Goal: Task Accomplishment & Management: Manage account settings

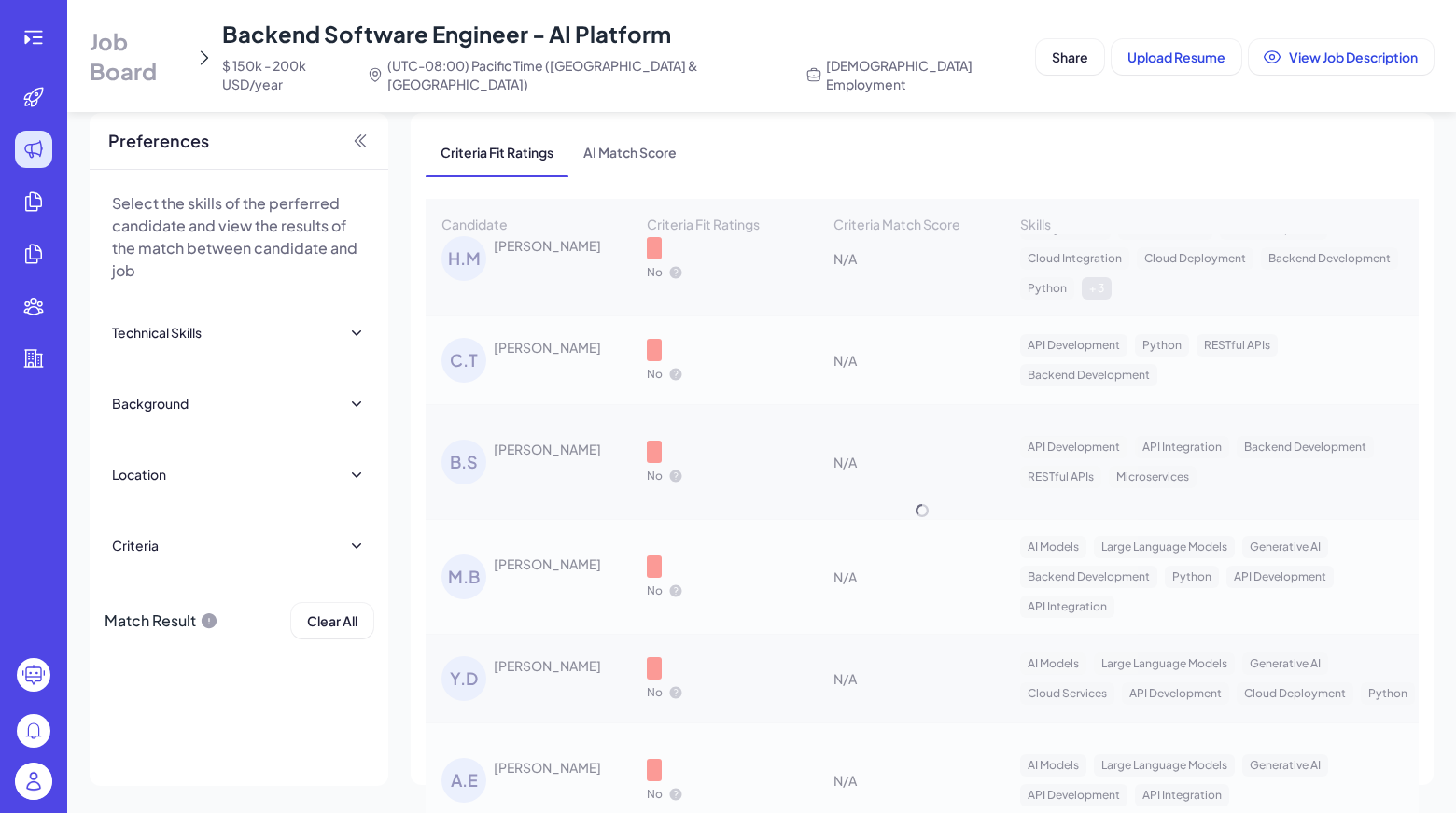
scroll to position [6589, 0]
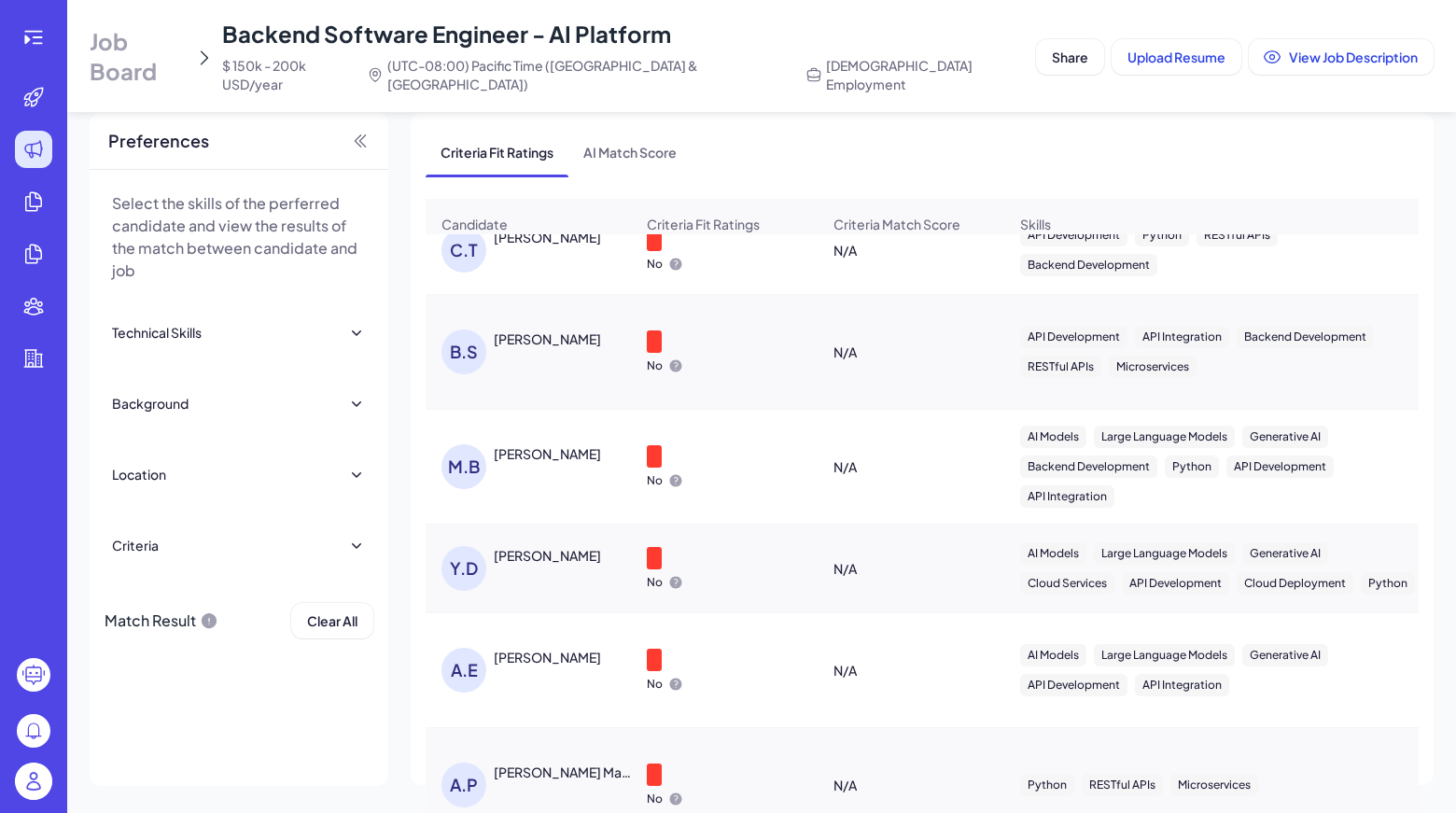
click at [471, 648] on div "A.E" at bounding box center [463, 670] width 45 height 45
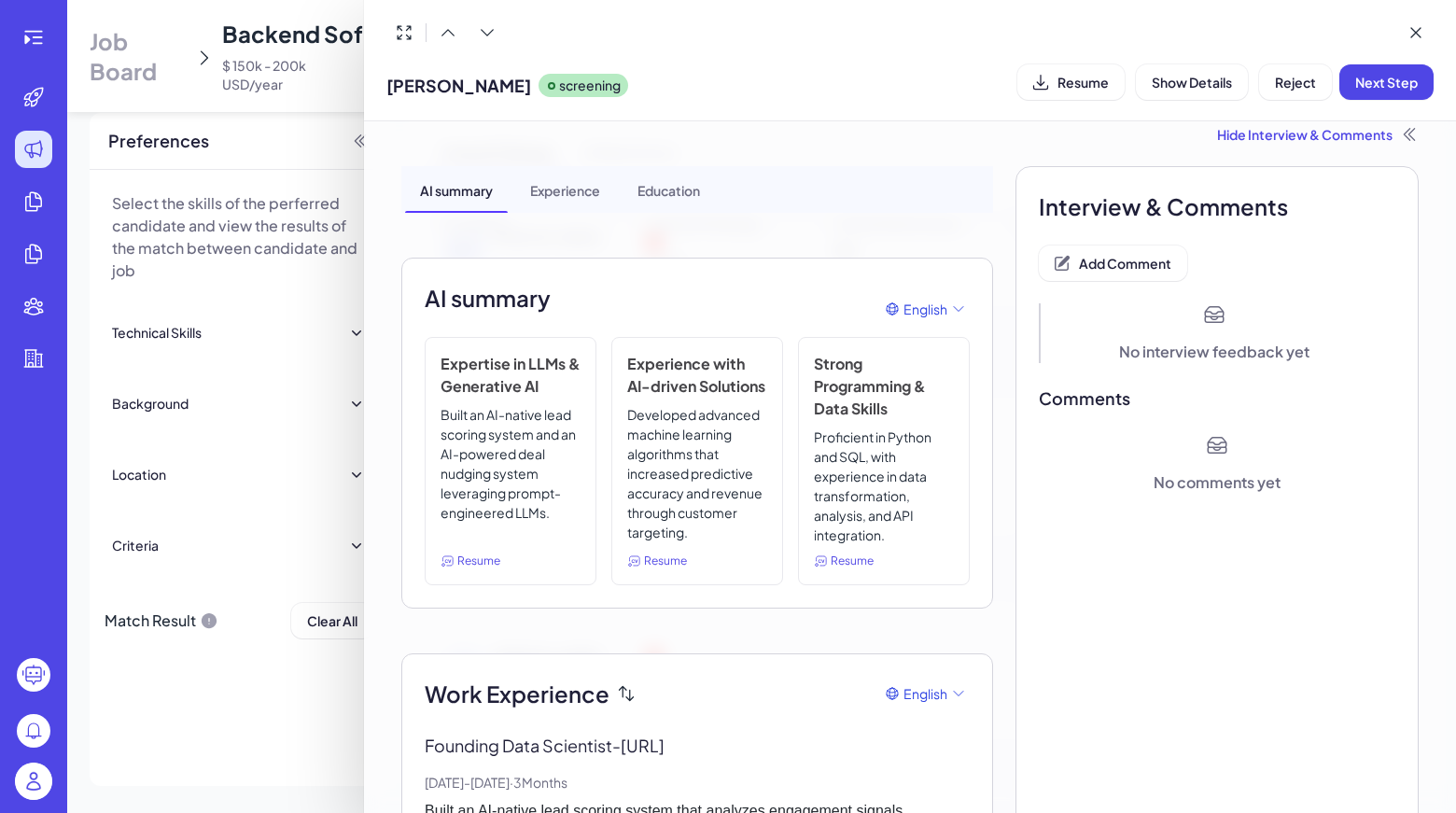
scroll to position [0, 0]
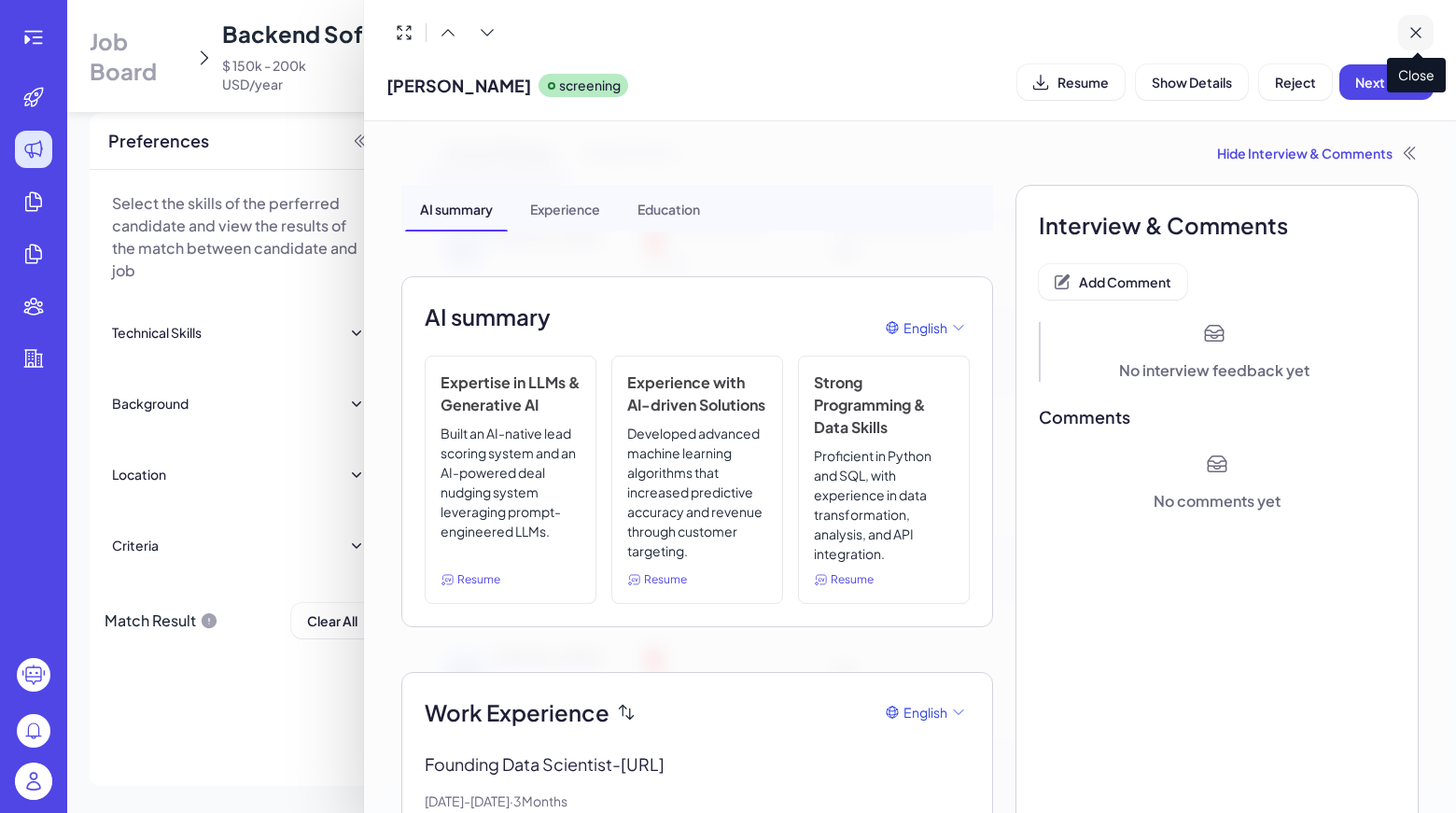
click at [1407, 30] on icon at bounding box center [1415, 33] width 19 height 19
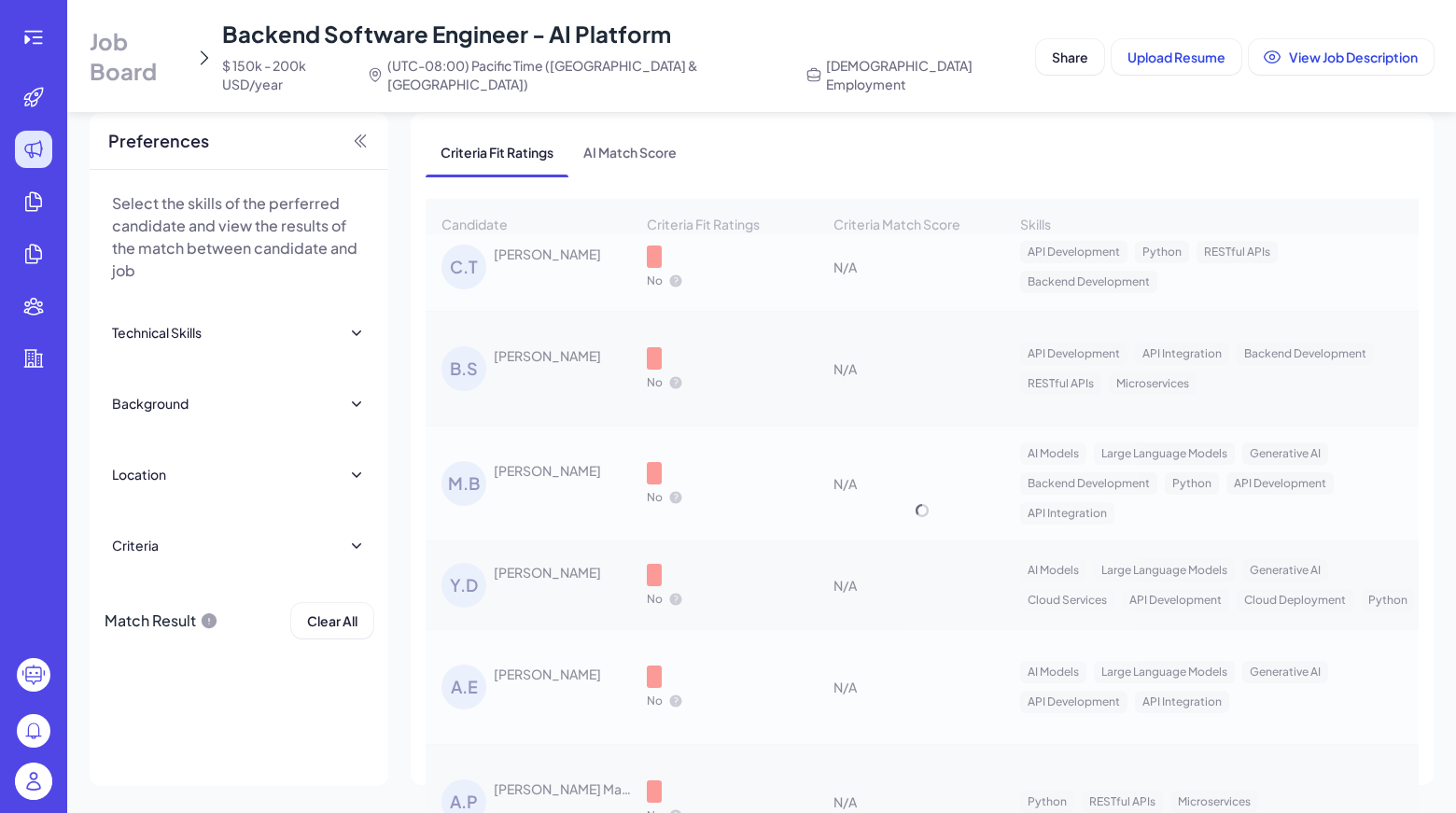
scroll to position [6589, 0]
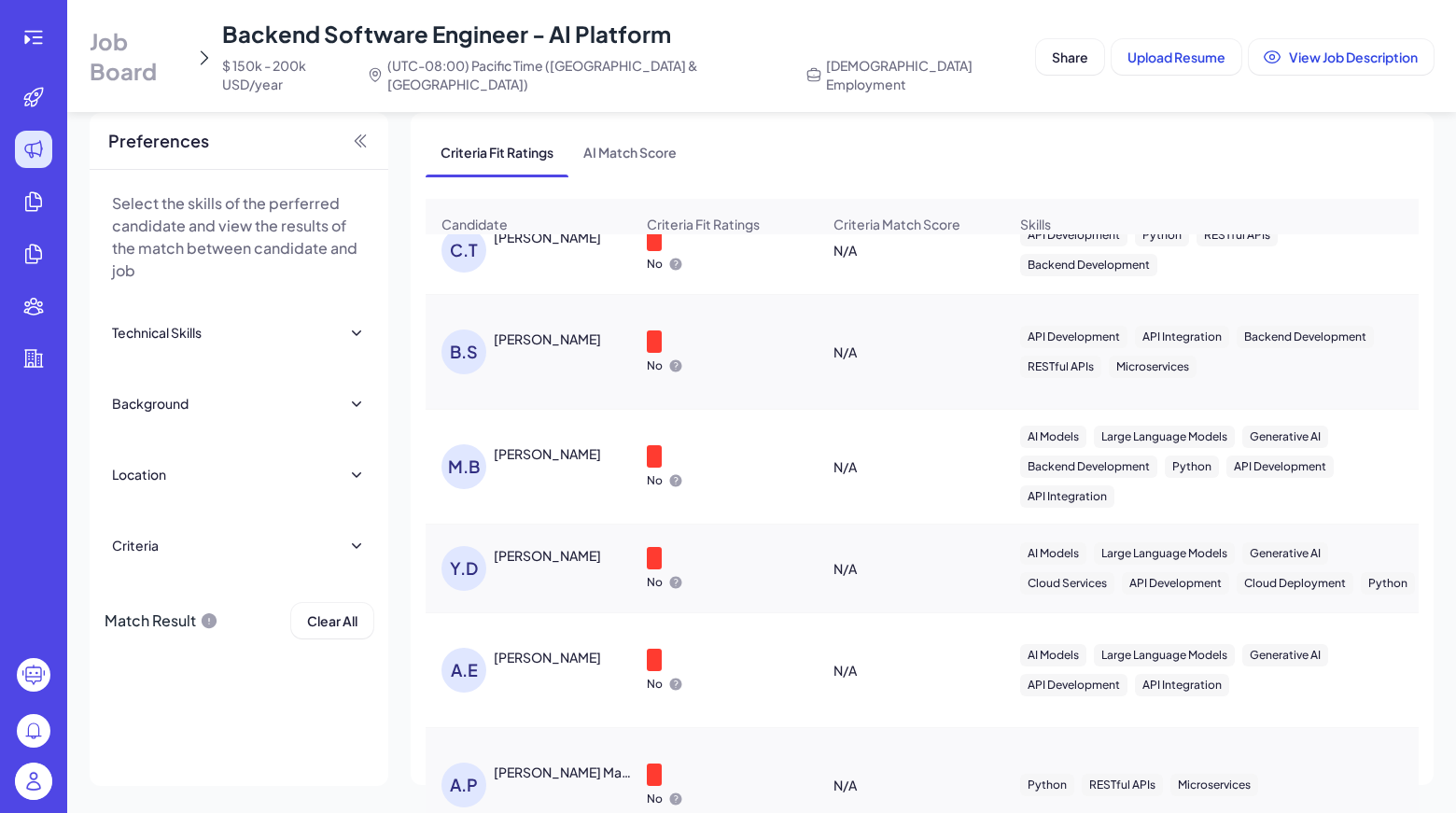
click at [547, 546] on div "Y.D Yashwantej D" at bounding box center [537, 568] width 192 height 45
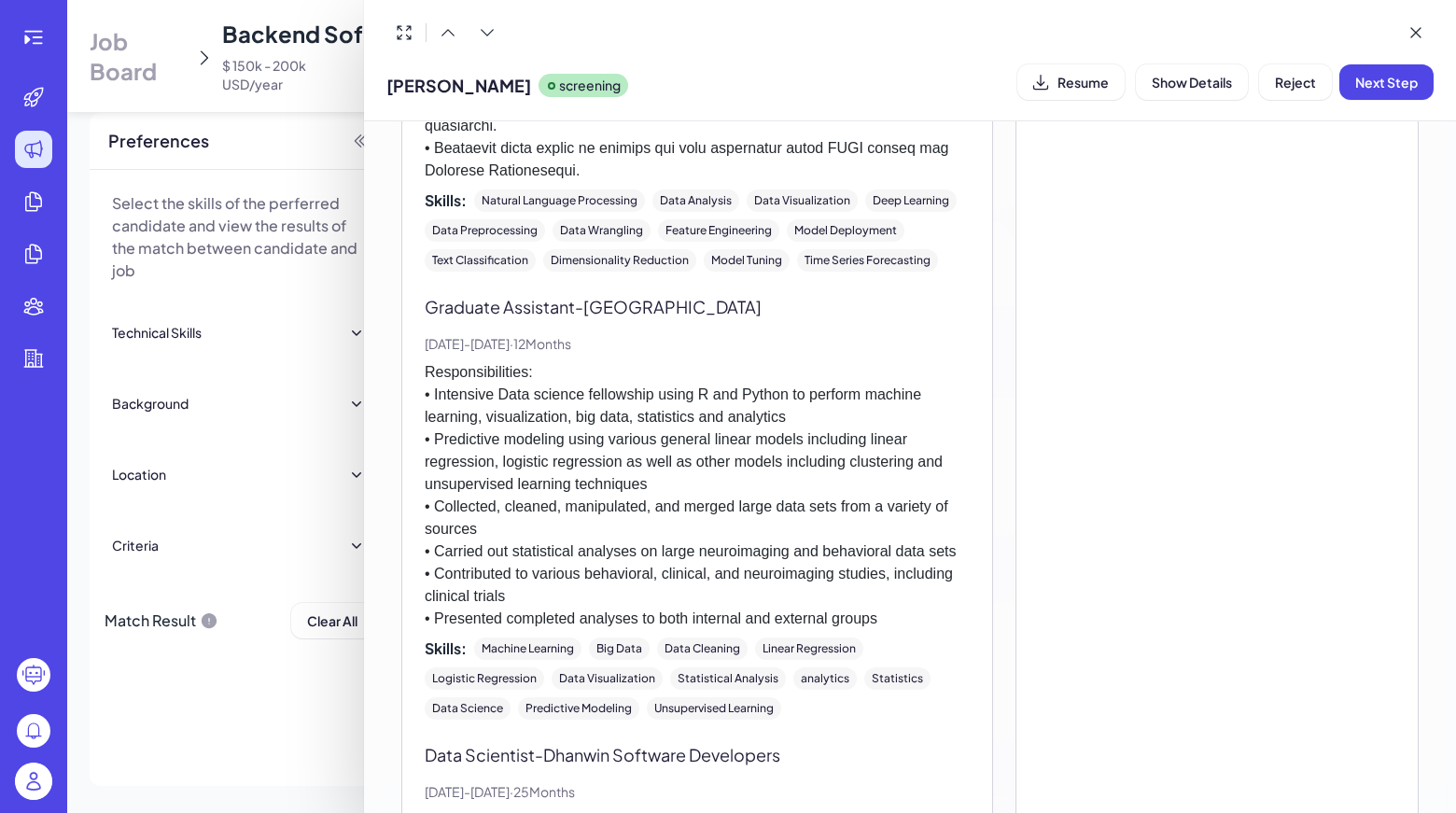
scroll to position [2357, 0]
click at [495, 40] on icon at bounding box center [487, 33] width 19 height 19
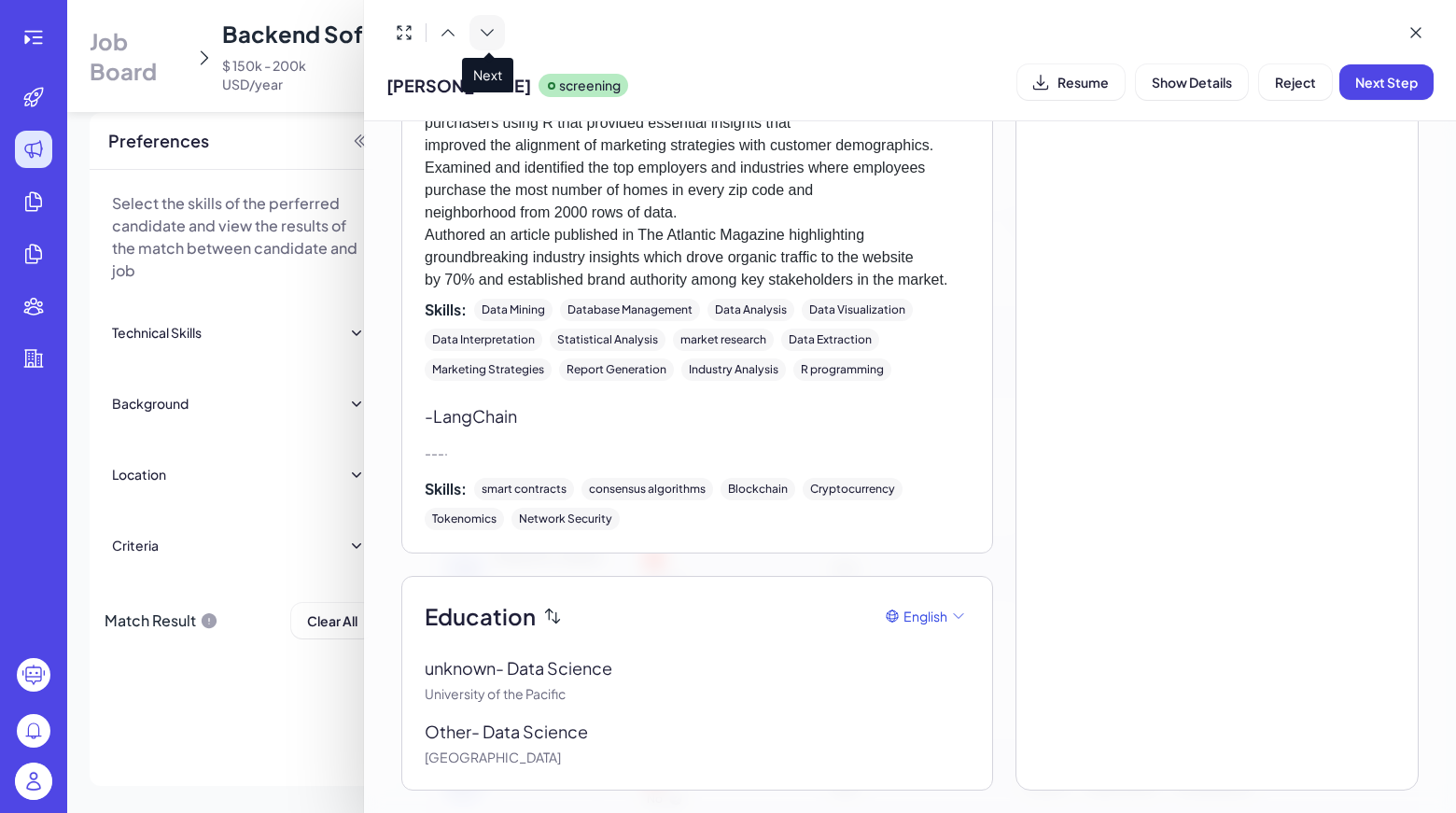
click at [495, 40] on icon at bounding box center [487, 33] width 19 height 19
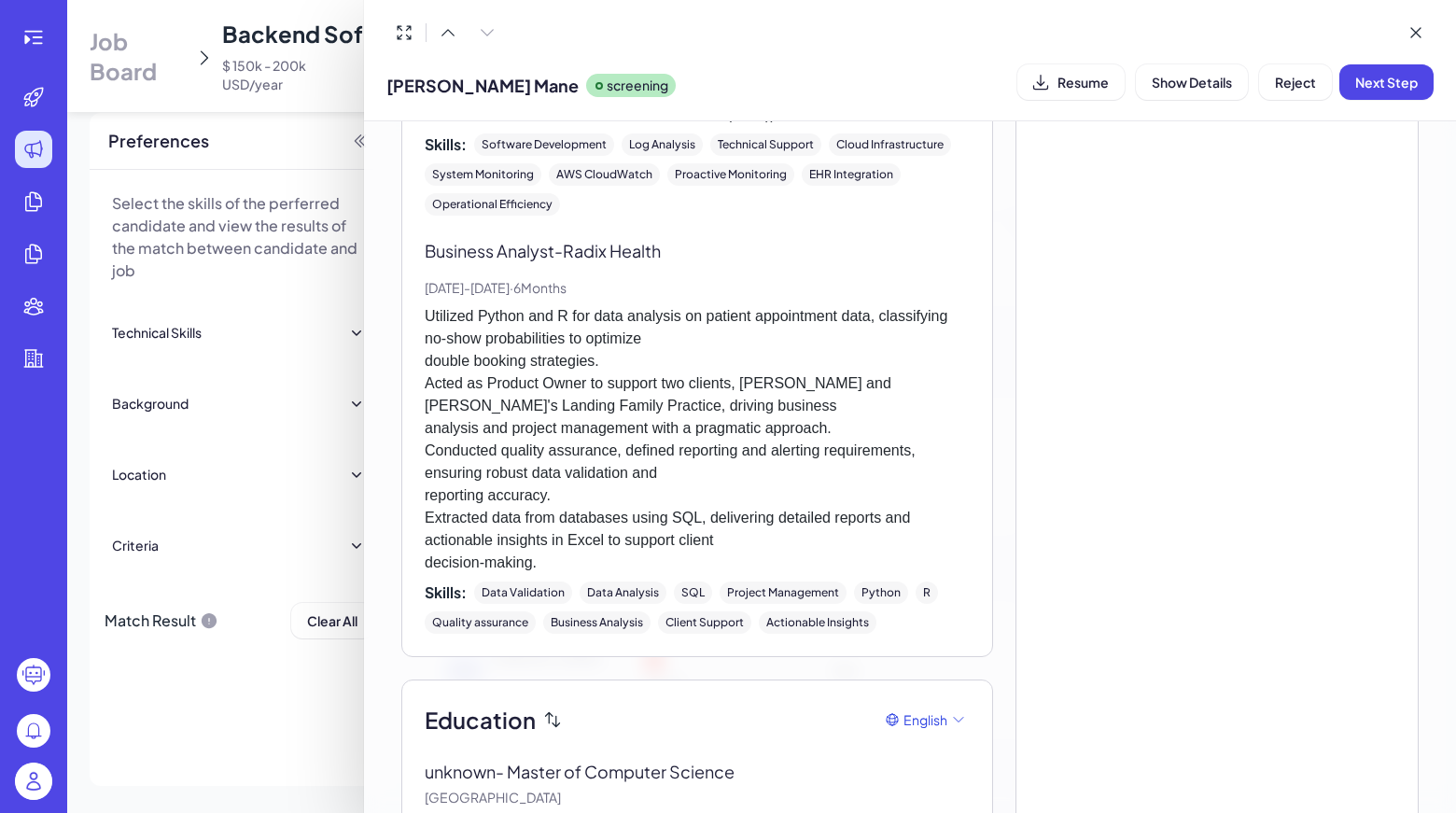
scroll to position [2214, 0]
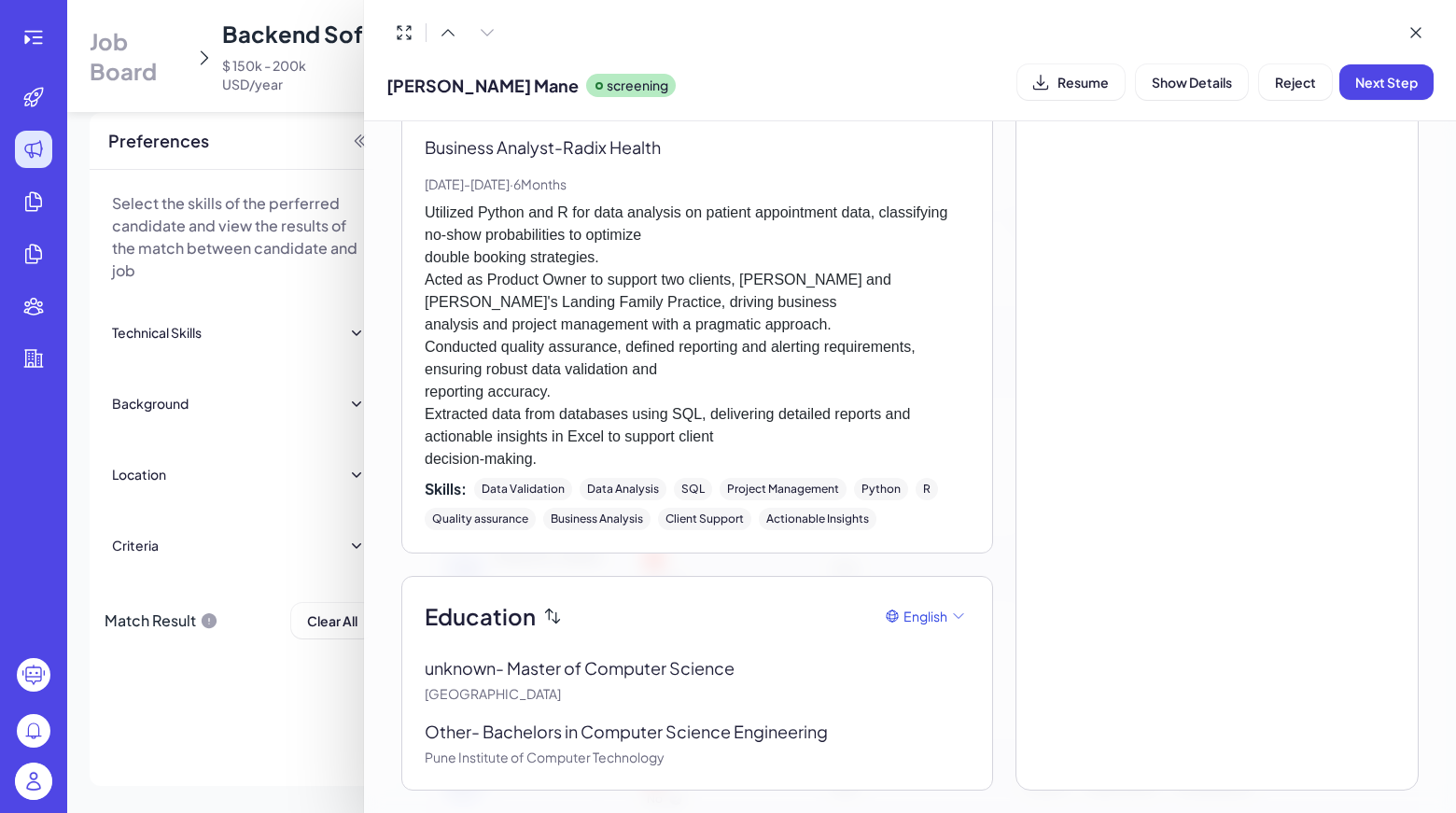
click at [486, 27] on div at bounding box center [445, 32] width 118 height 35
click at [458, 33] on button at bounding box center [447, 32] width 35 height 35
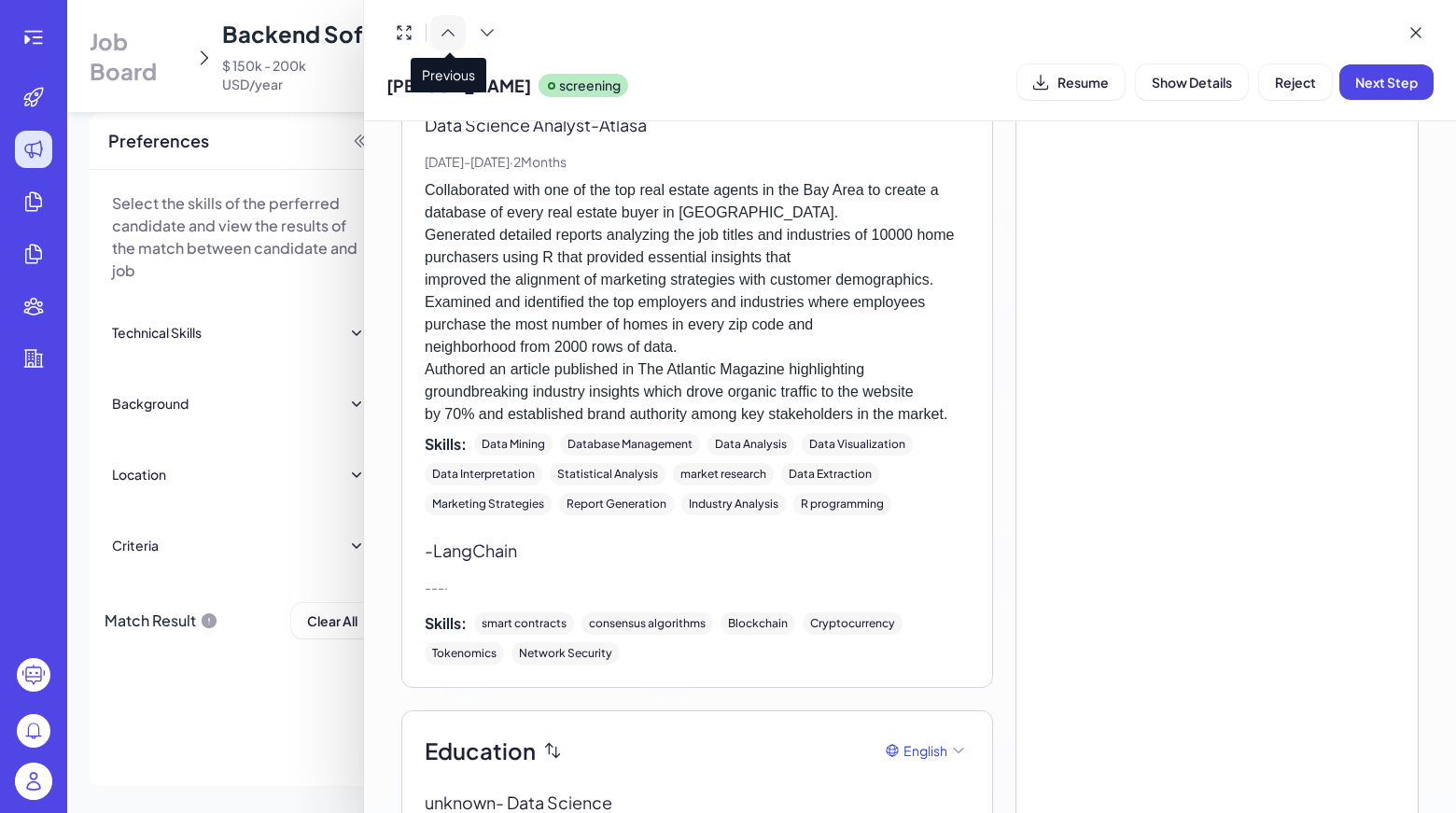
scroll to position [1540, 0]
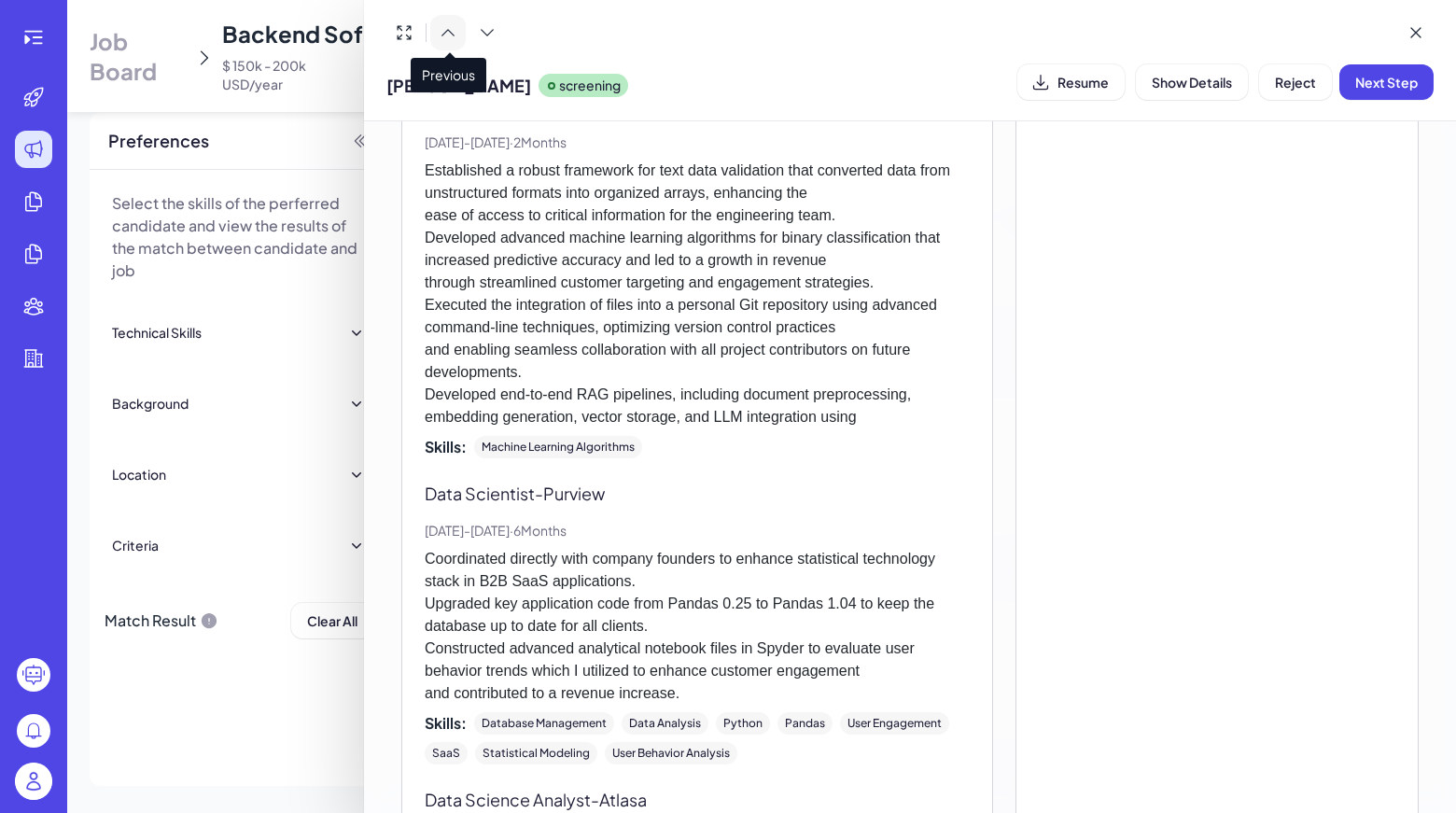
click at [458, 33] on button at bounding box center [447, 32] width 35 height 35
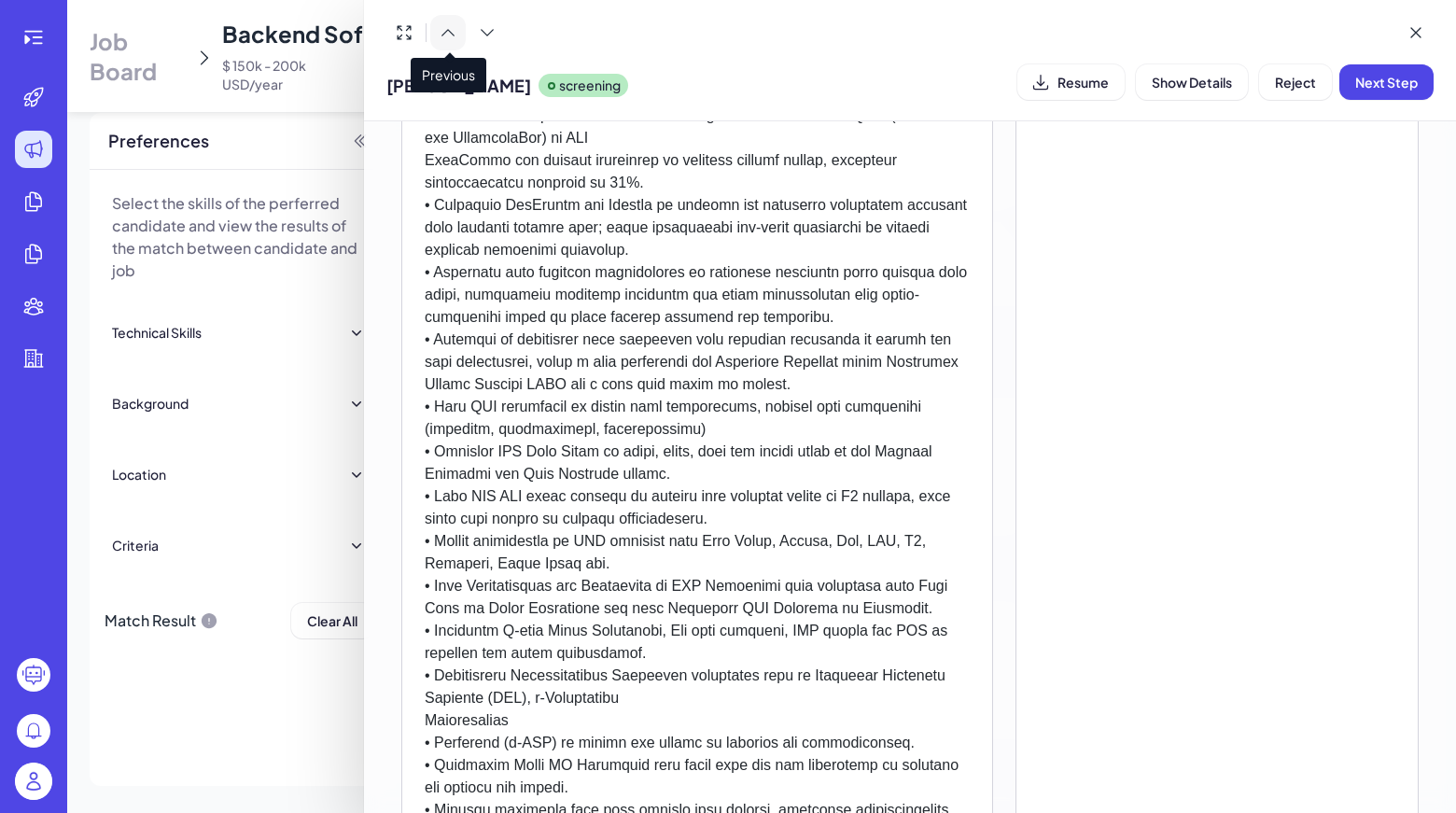
click at [458, 33] on button at bounding box center [447, 32] width 35 height 35
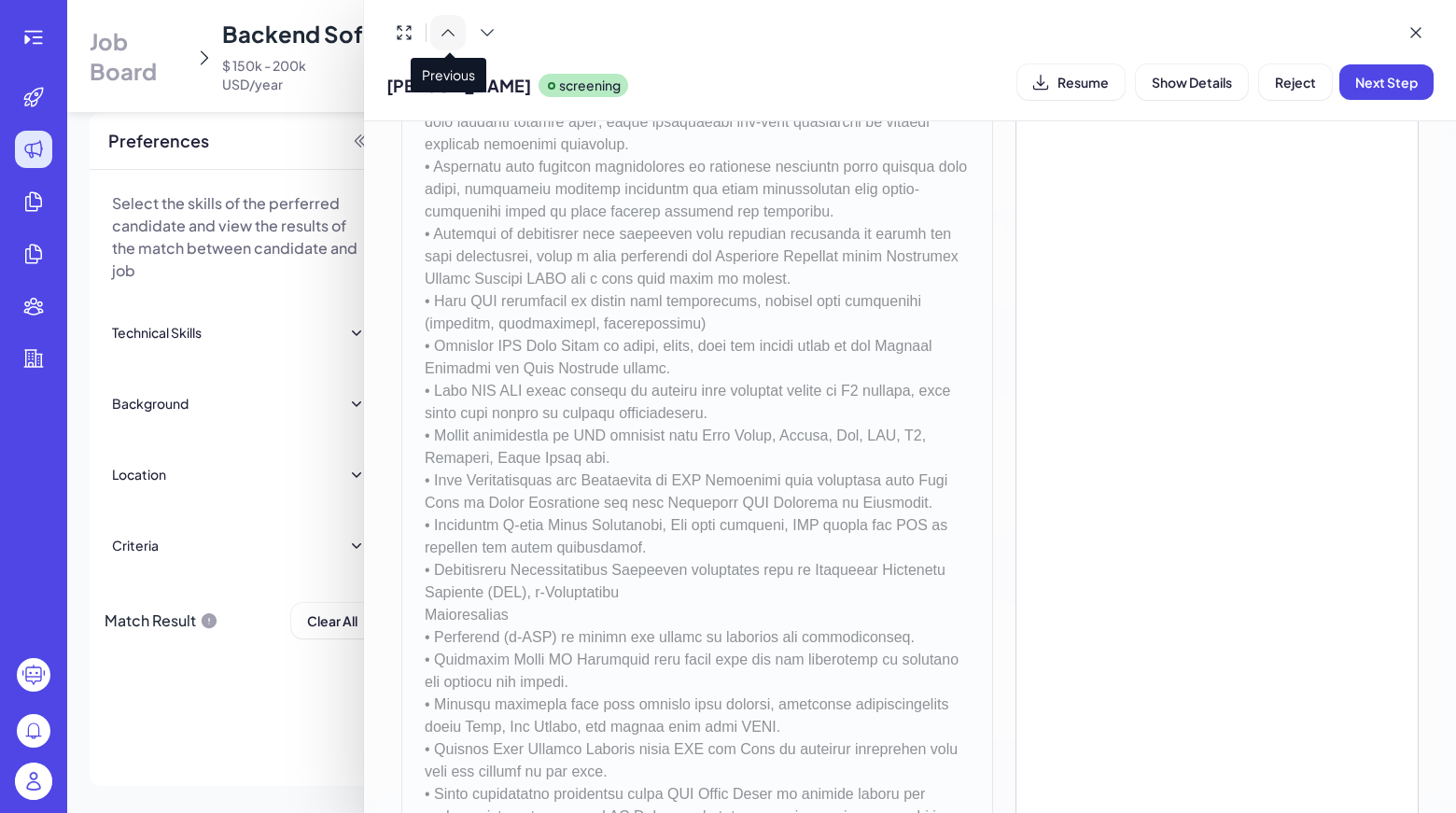
click at [453, 47] on button at bounding box center [447, 32] width 35 height 35
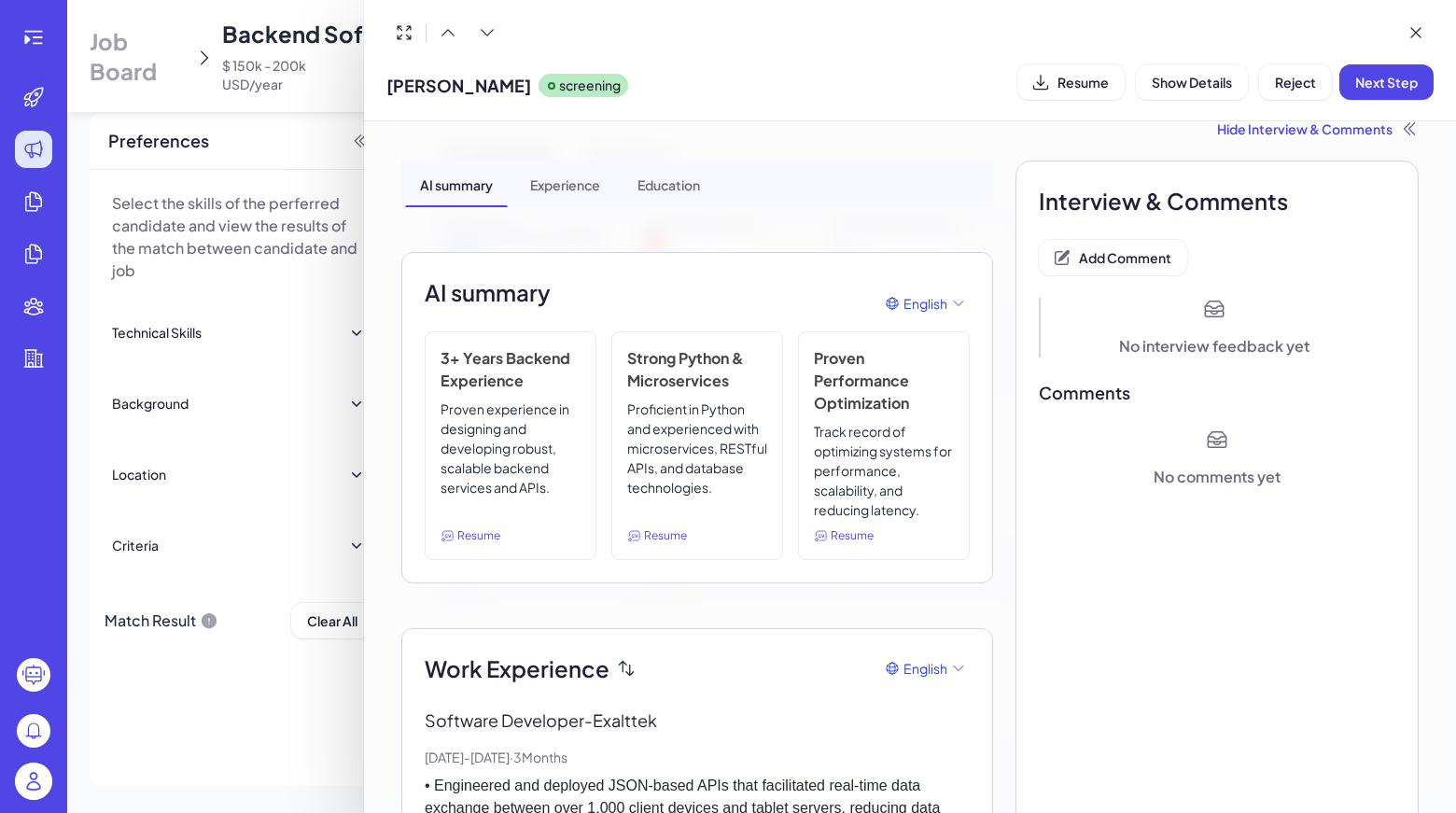
scroll to position [23, 0]
click at [1082, 253] on span "Add Comment" at bounding box center [1125, 260] width 93 height 17
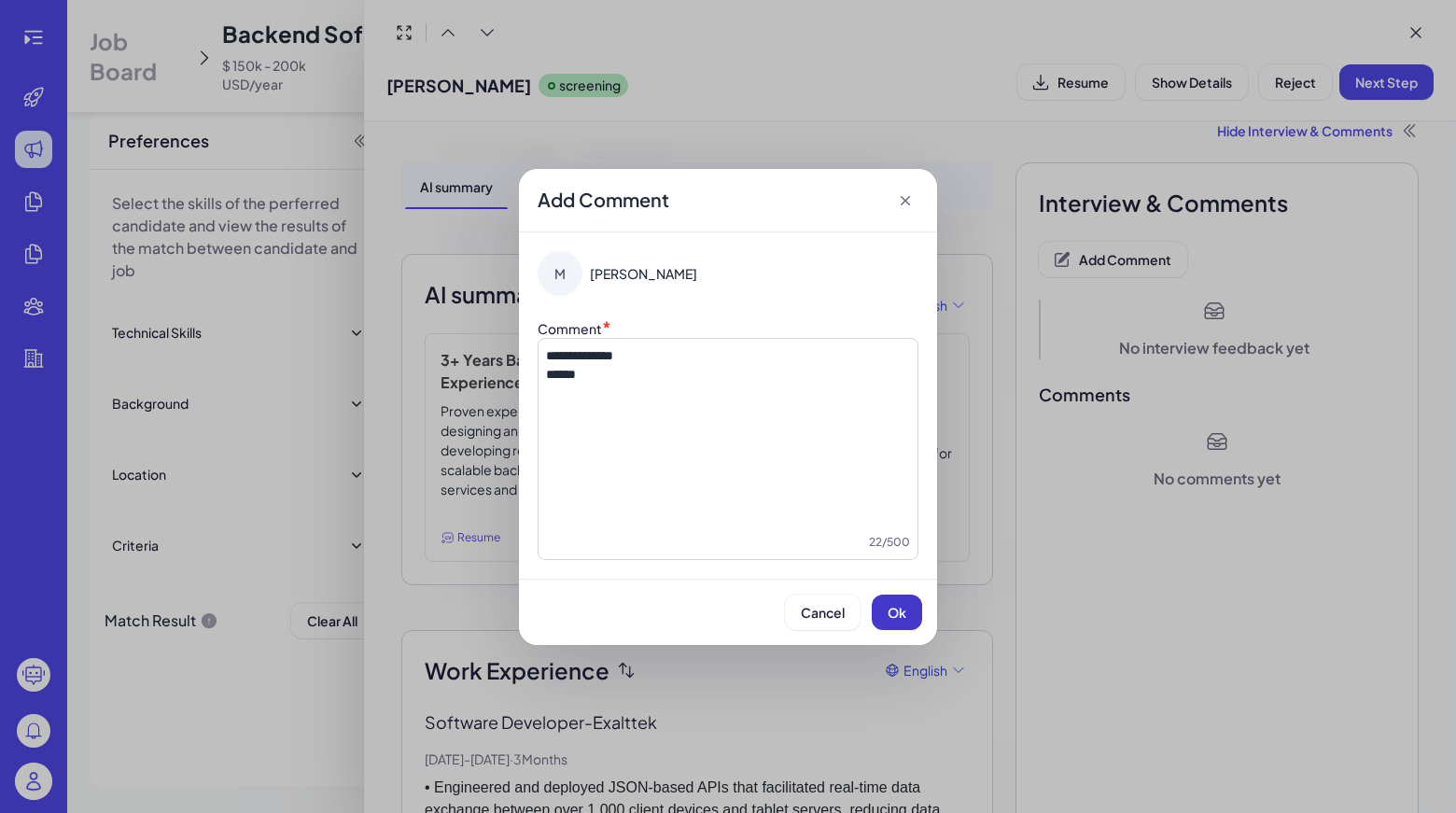
click at [894, 617] on span "Ok" at bounding box center [897, 612] width 19 height 17
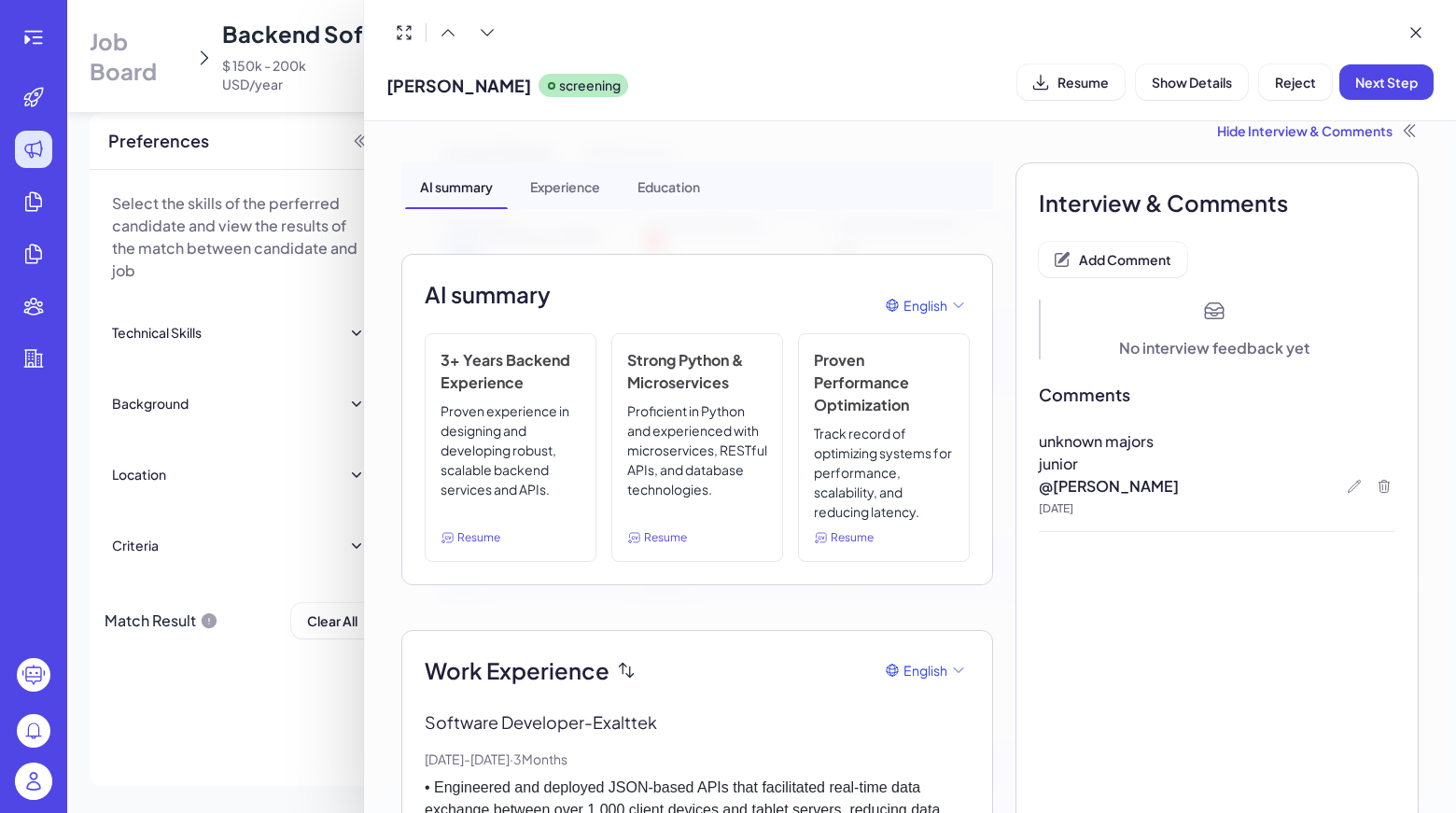
scroll to position [0, 0]
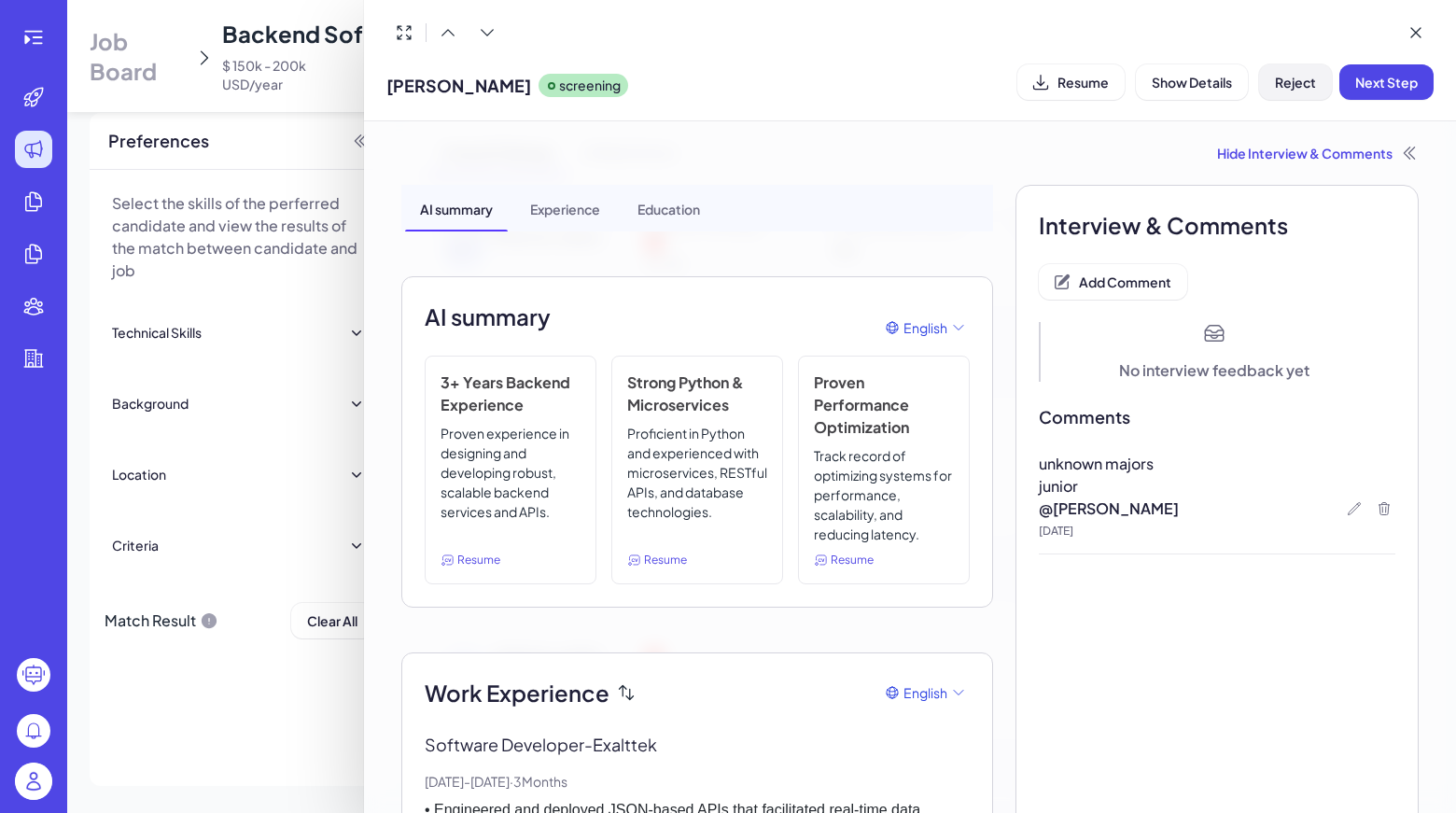
click at [1293, 68] on button "Reject" at bounding box center [1295, 81] width 73 height 35
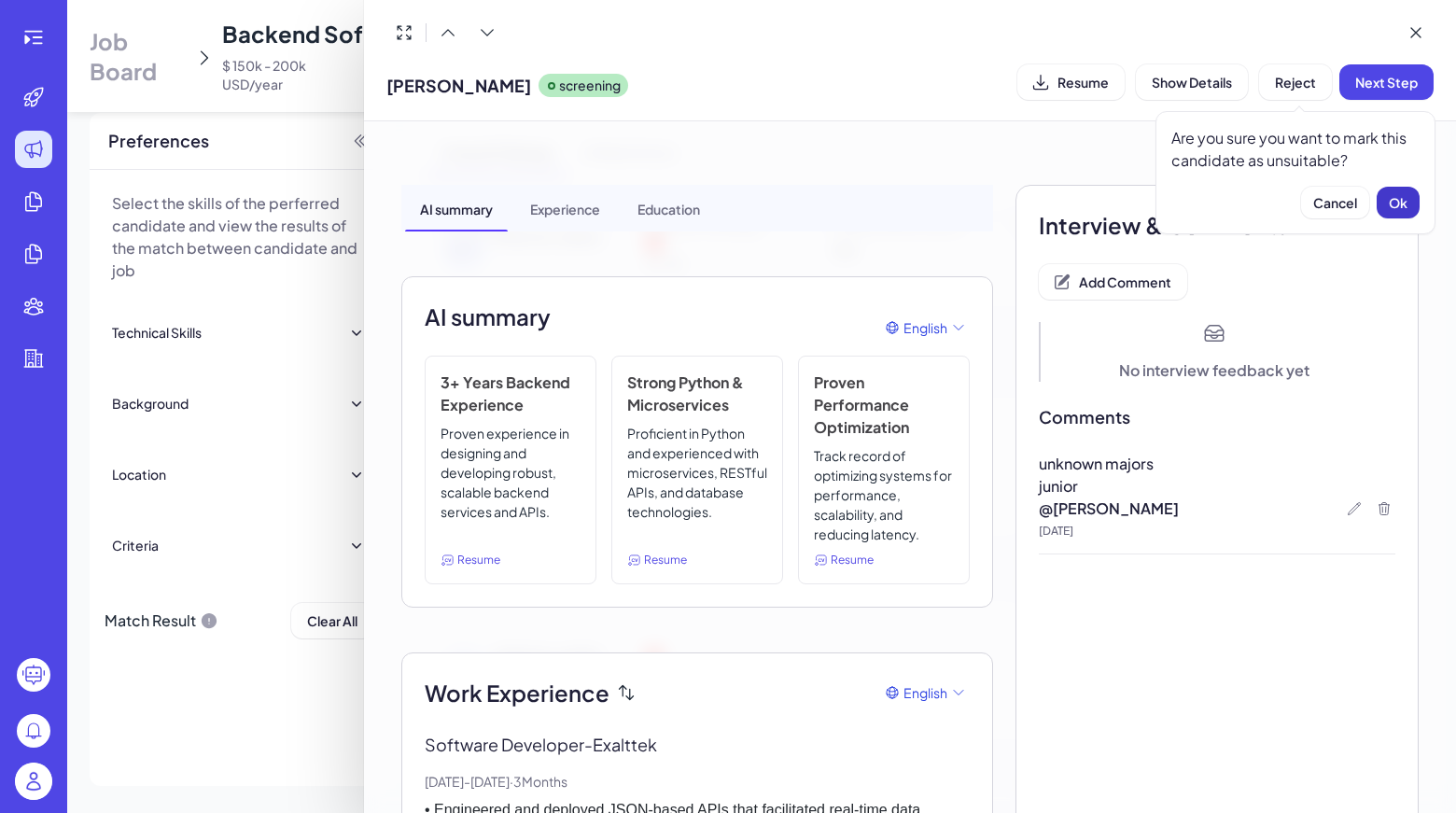
click at [1392, 194] on span "Ok" at bounding box center [1398, 203] width 19 height 17
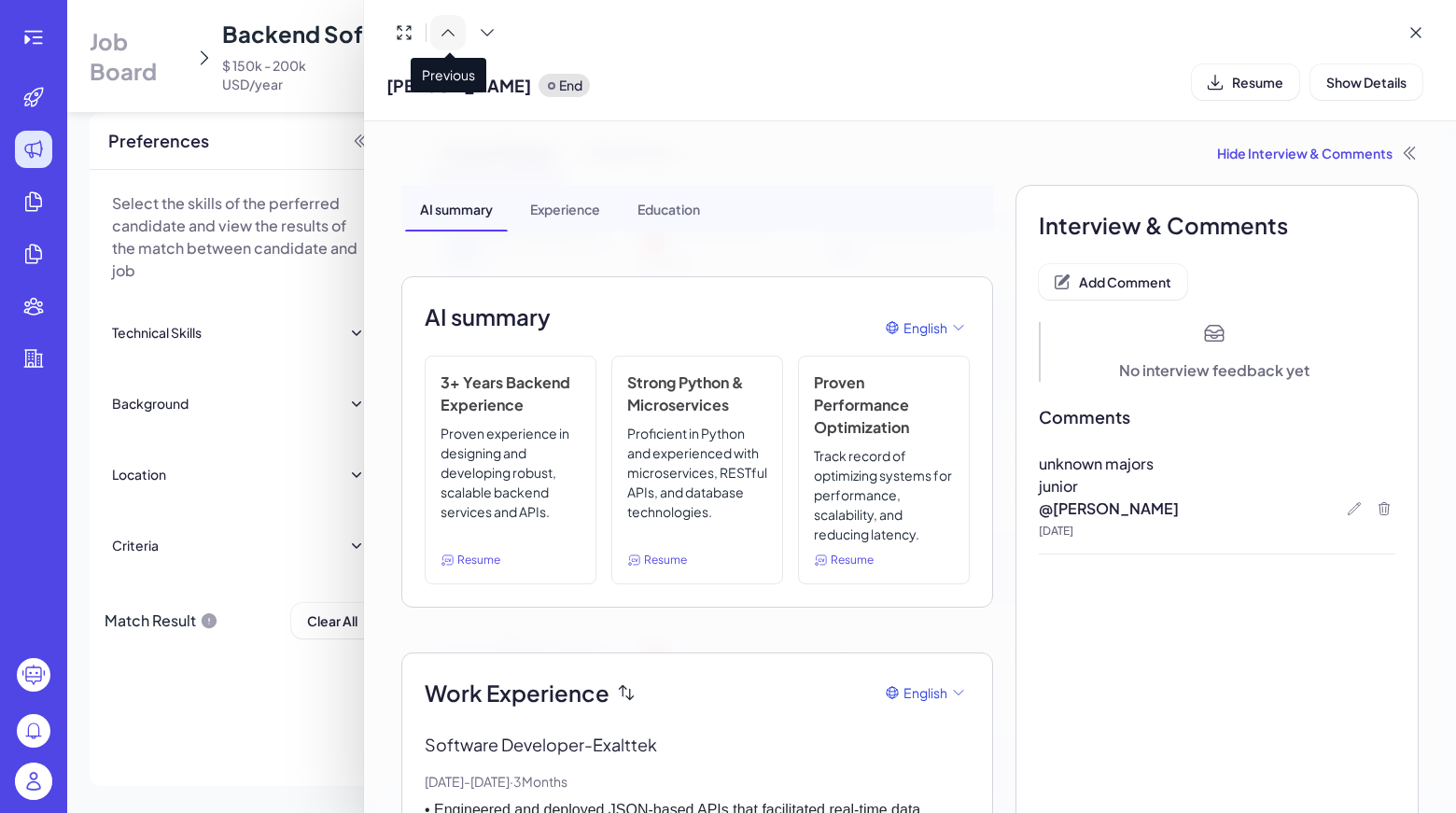
click at [453, 41] on icon at bounding box center [448, 33] width 19 height 19
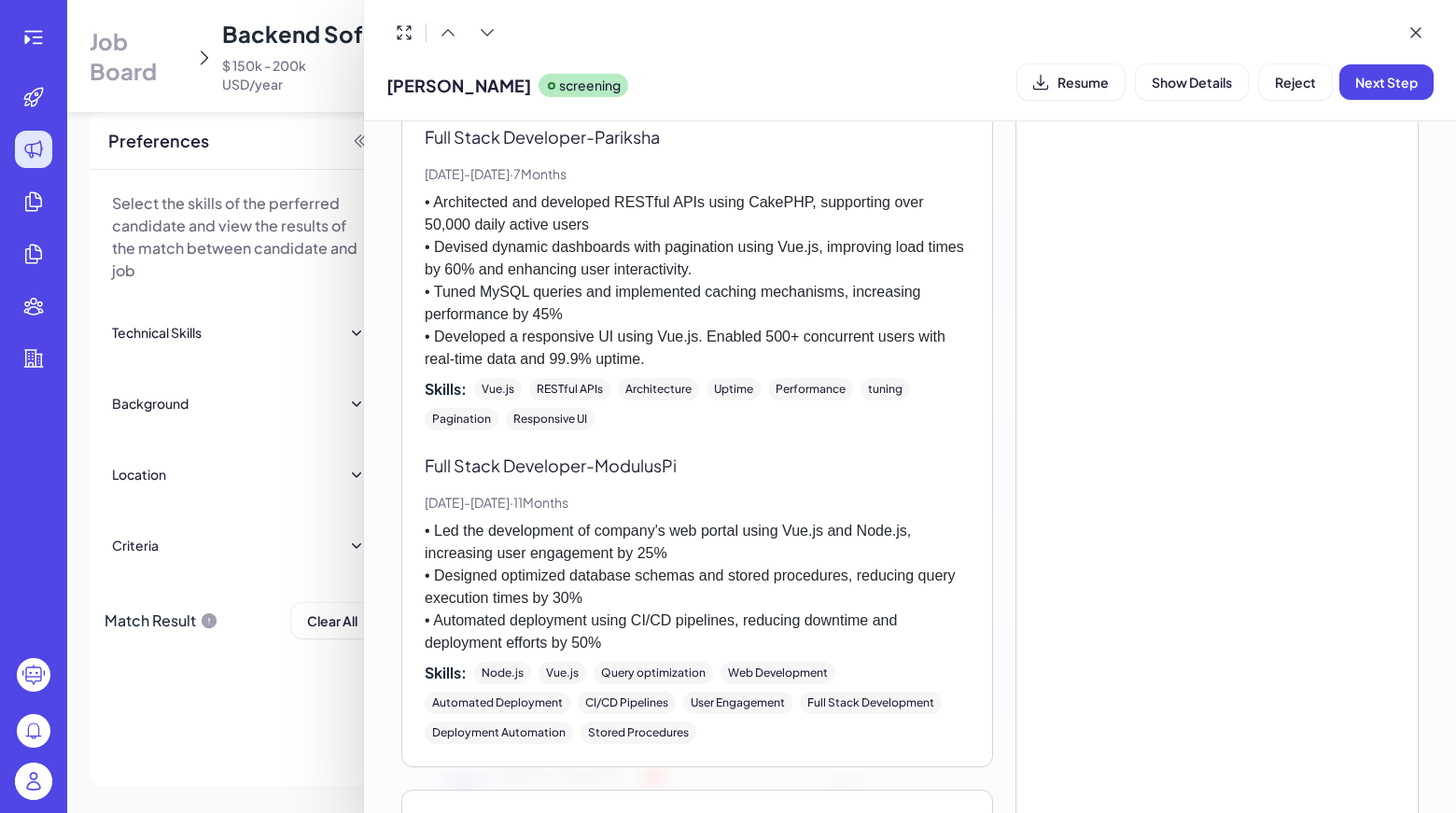
scroll to position [1647, 0]
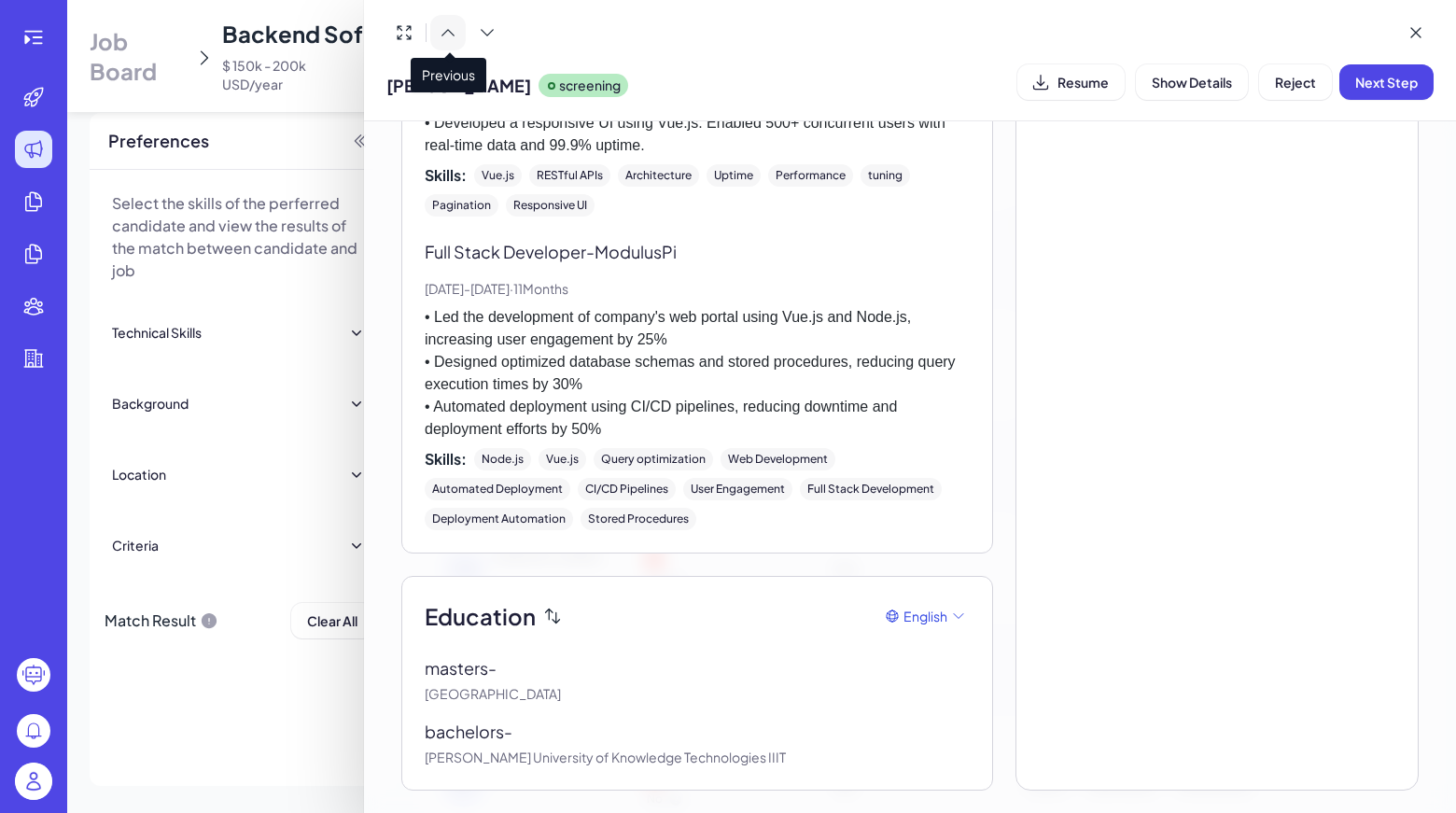
click at [449, 31] on icon at bounding box center [448, 33] width 12 height 6
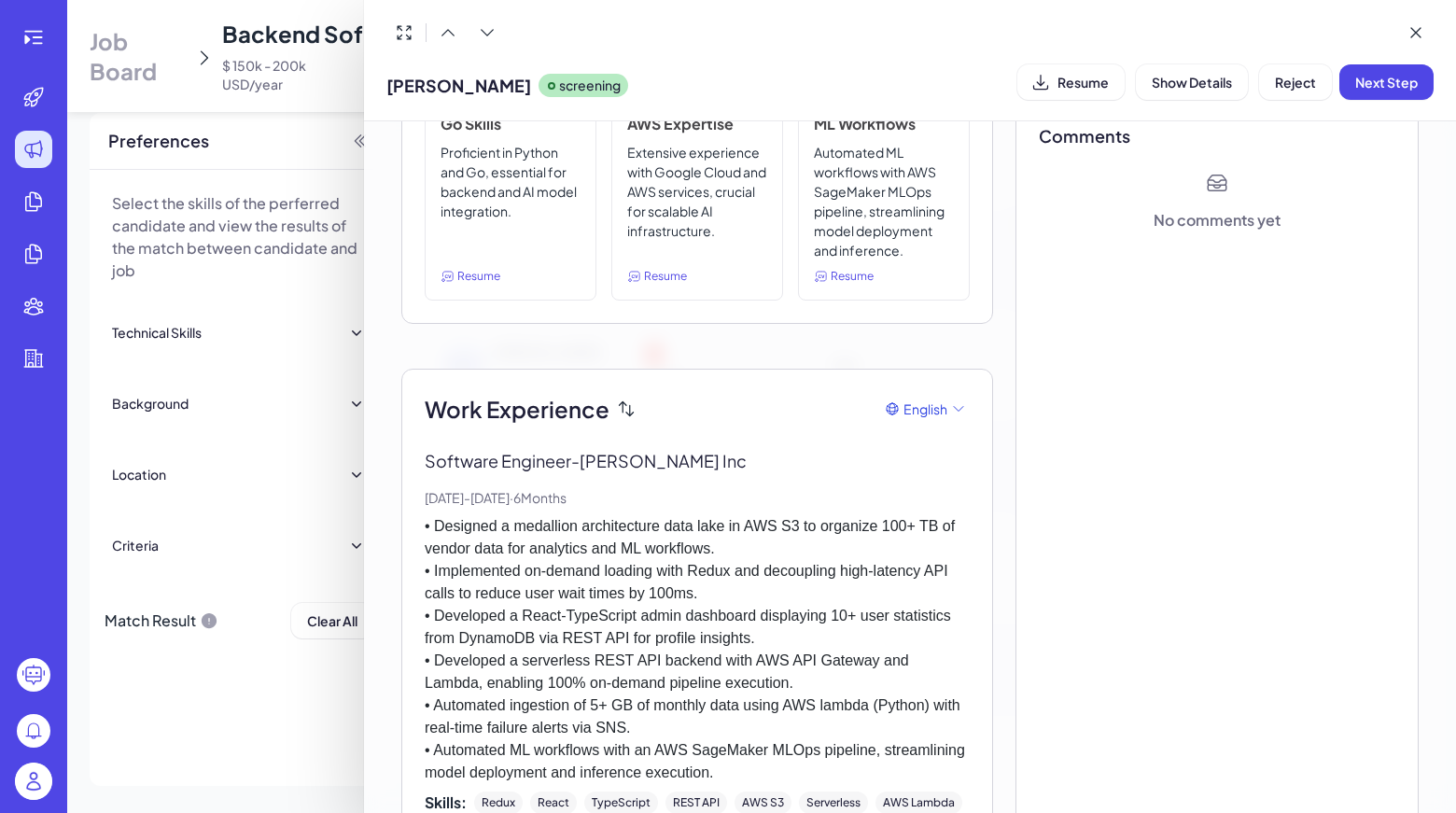
scroll to position [0, 0]
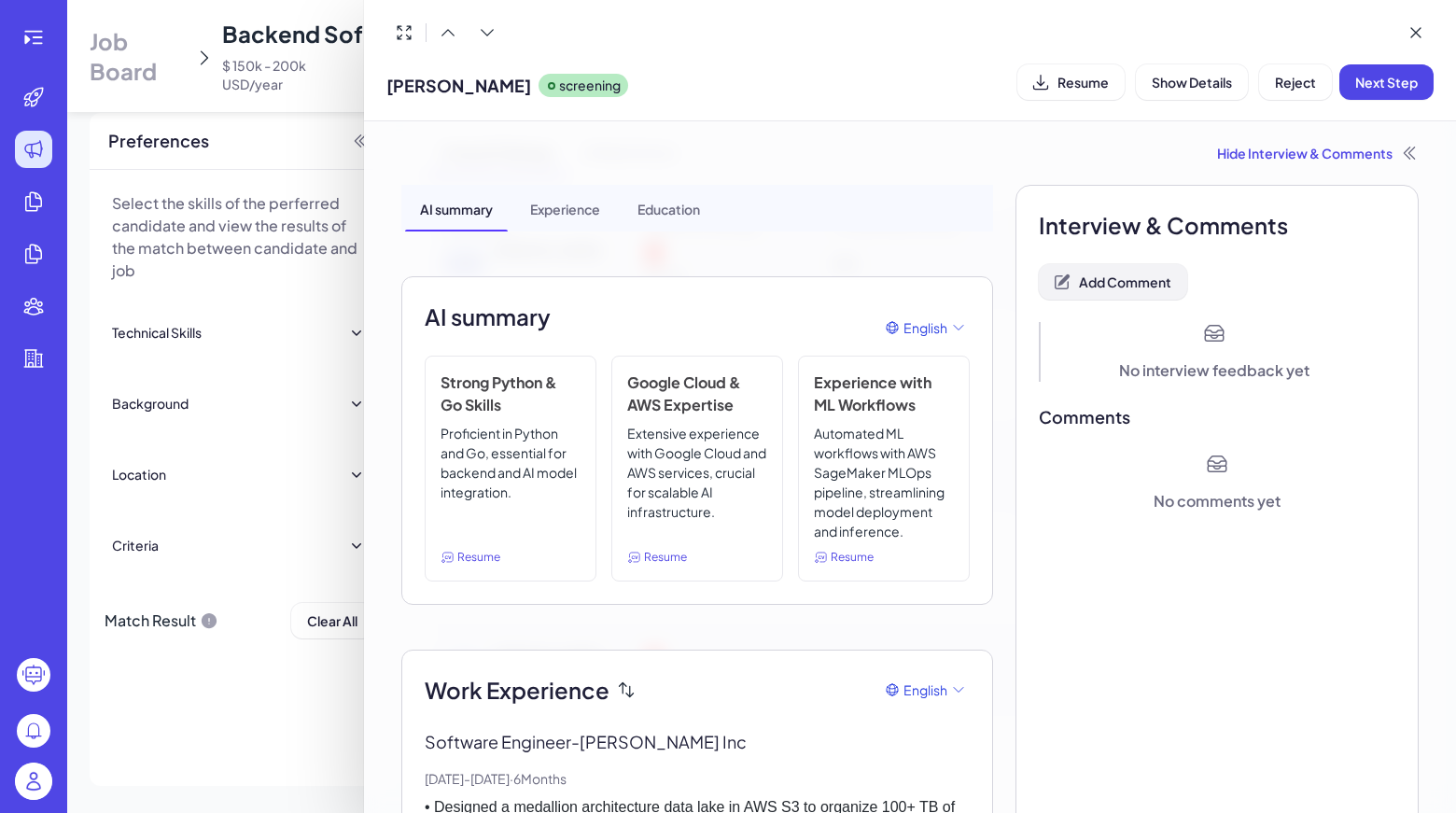
click at [1121, 294] on button "Add Comment" at bounding box center [1112, 281] width 149 height 35
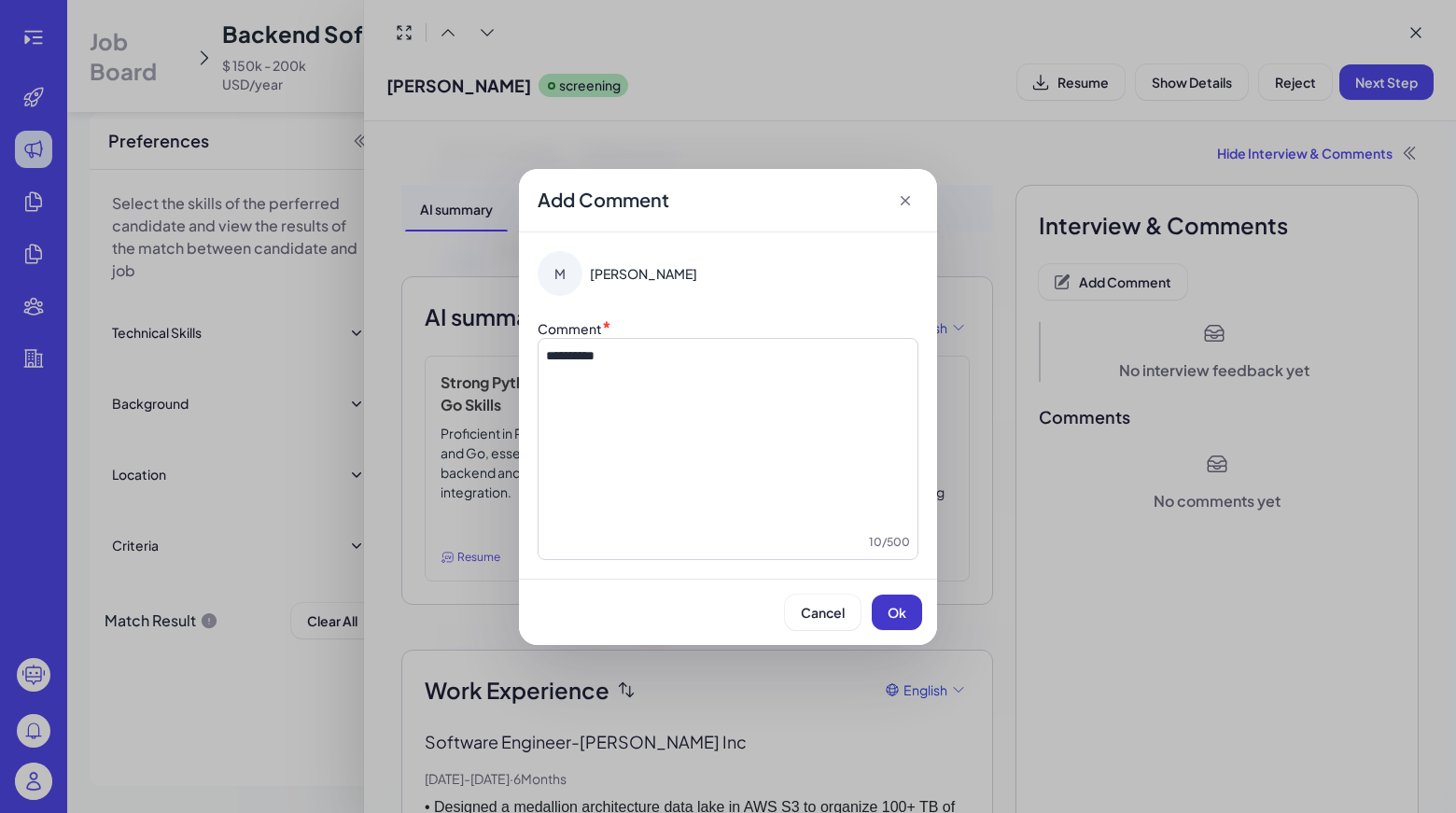
click at [894, 605] on span "Ok" at bounding box center [897, 612] width 19 height 17
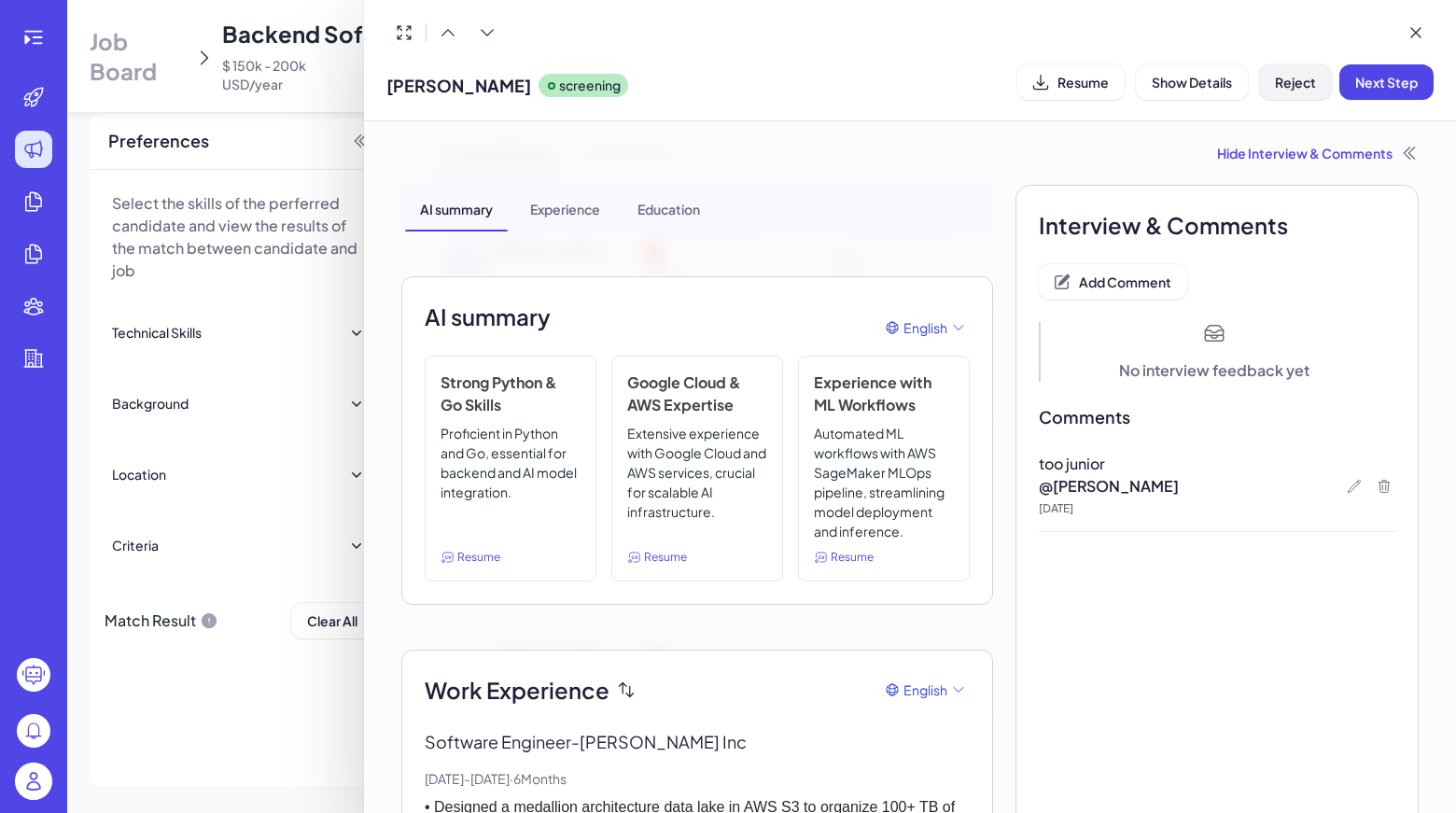
click at [1294, 74] on span "Reject" at bounding box center [1294, 82] width 41 height 17
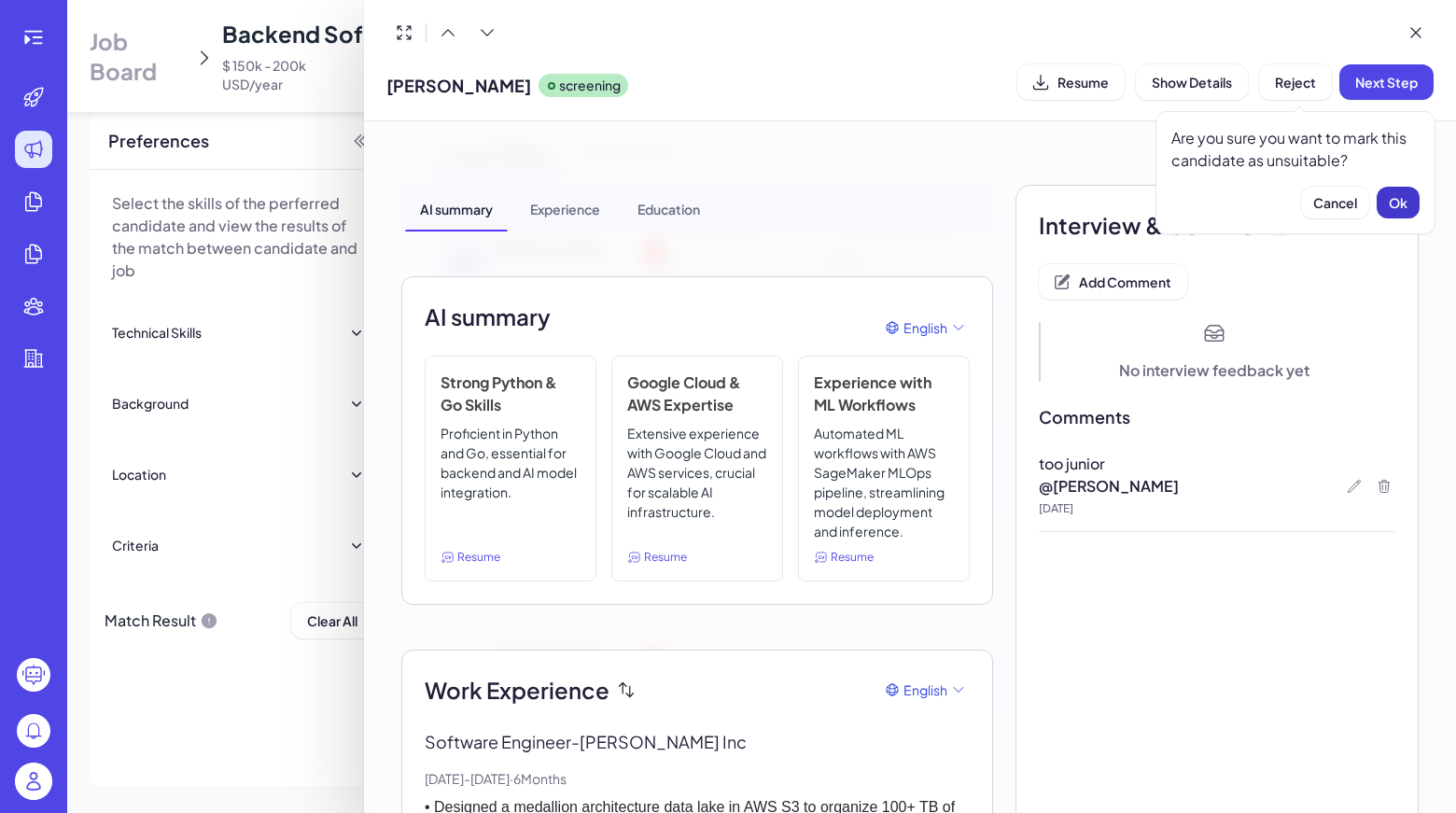
click at [1410, 194] on button "Ok" at bounding box center [1397, 202] width 43 height 31
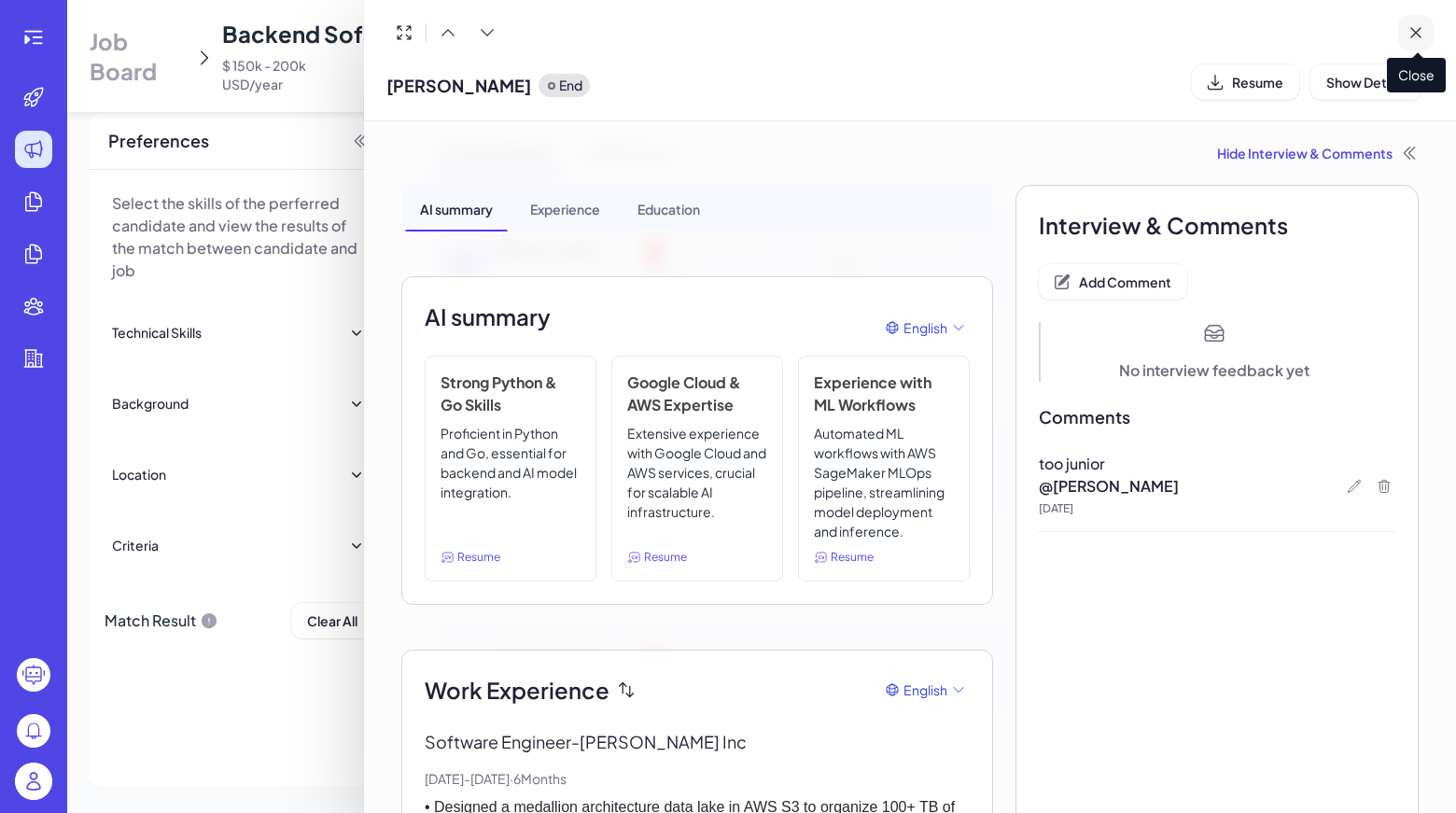
click at [1421, 43] on button at bounding box center [1414, 32] width 35 height 35
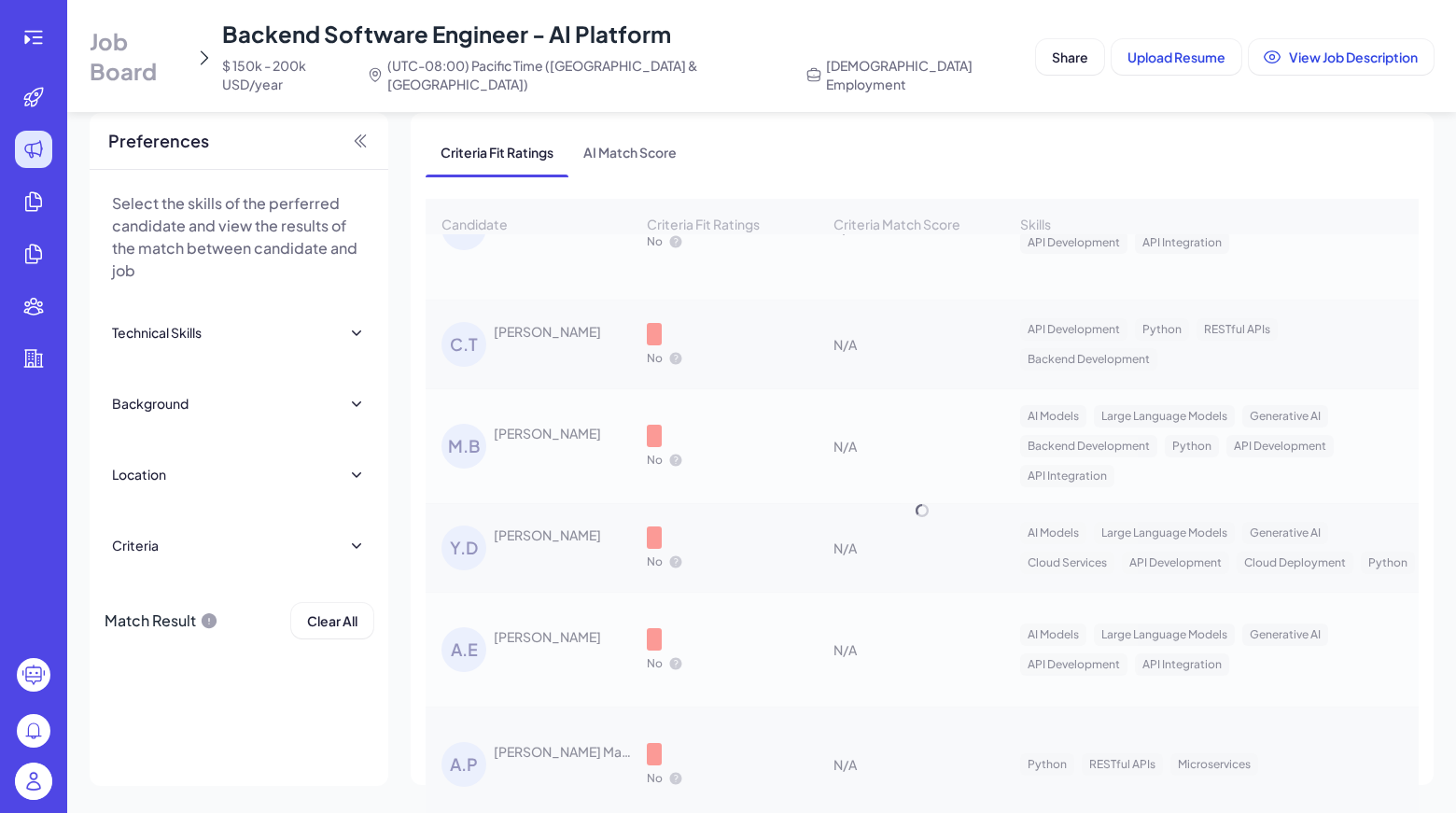
scroll to position [6360, 0]
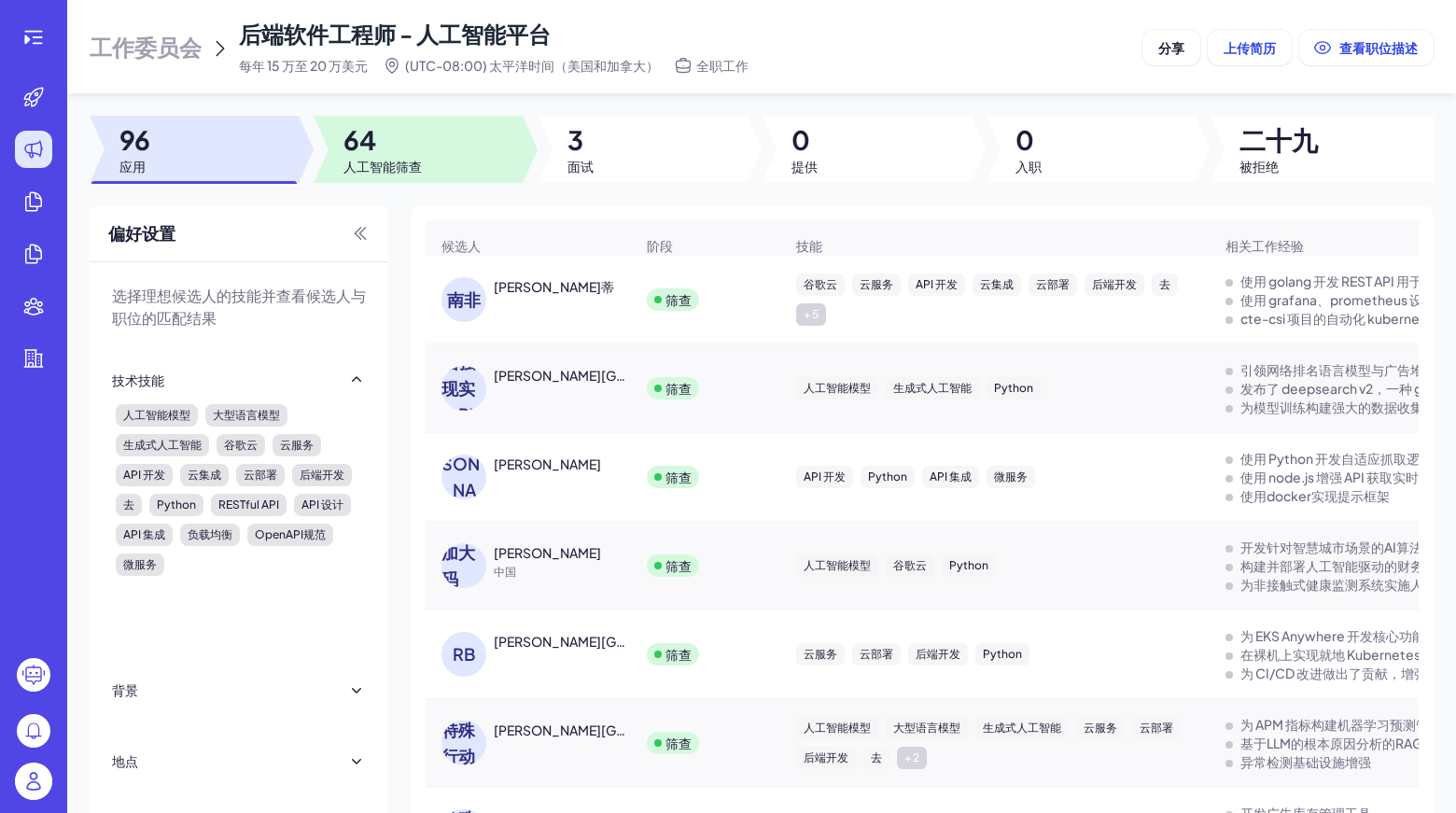
click at [449, 164] on div at bounding box center [418, 149] width 209 height 67
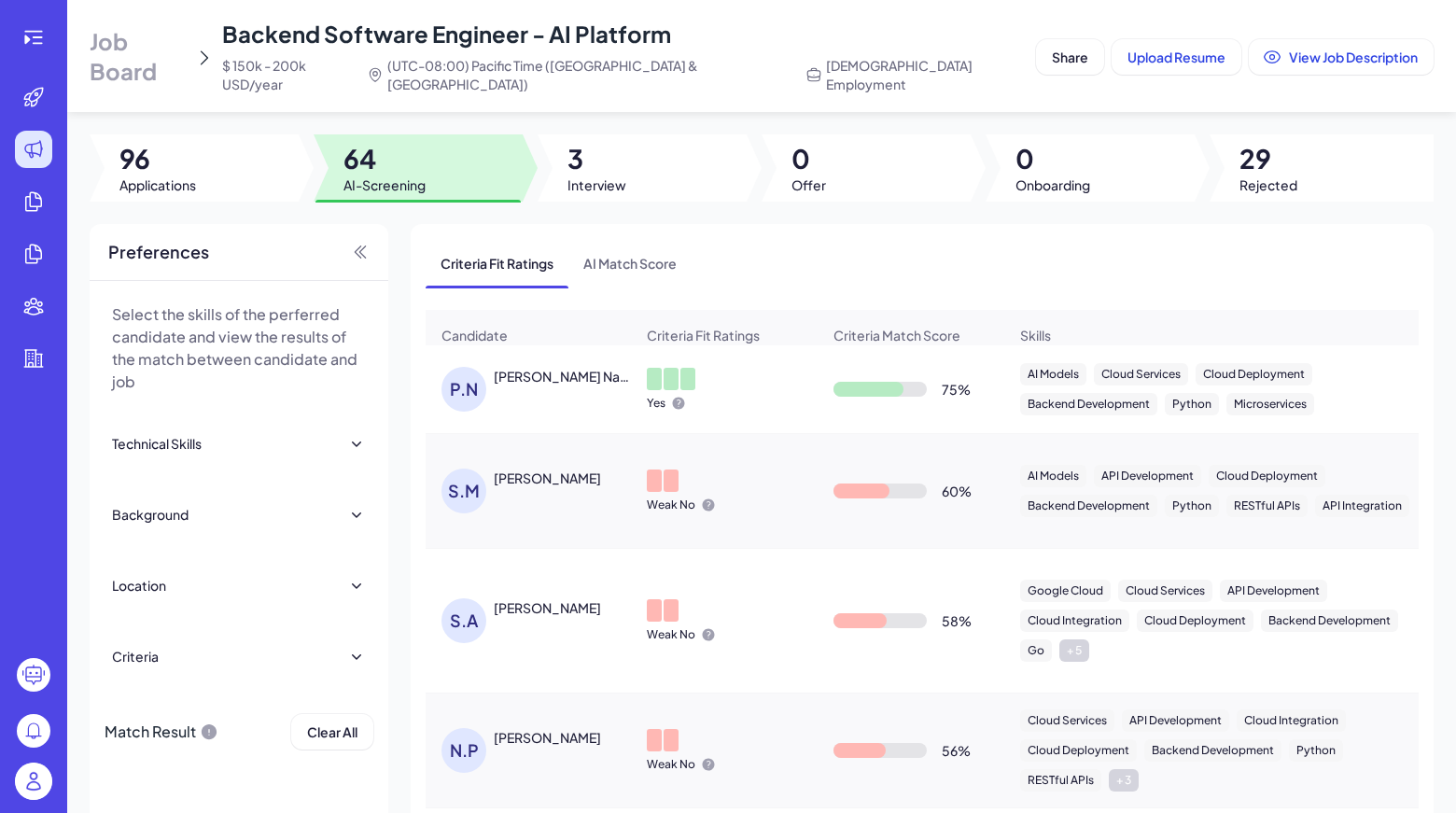
click at [1032, 239] on div "Criteria Fit Ratings AI Match Score" at bounding box center [922, 262] width 993 height 48
click at [752, 239] on div "Criteria Fit Ratings AI Match Score" at bounding box center [922, 262] width 993 height 48
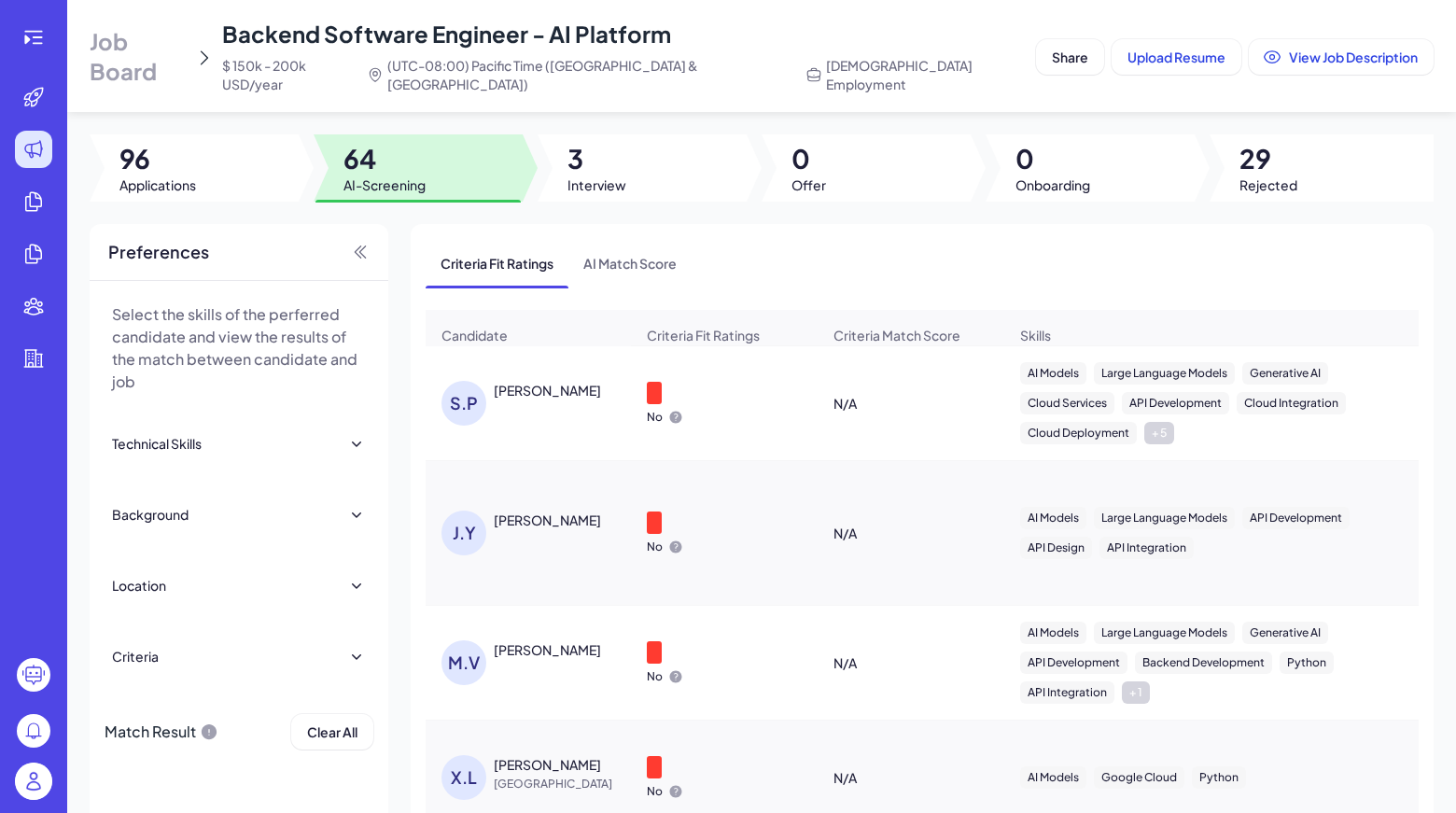
scroll to position [1019, 0]
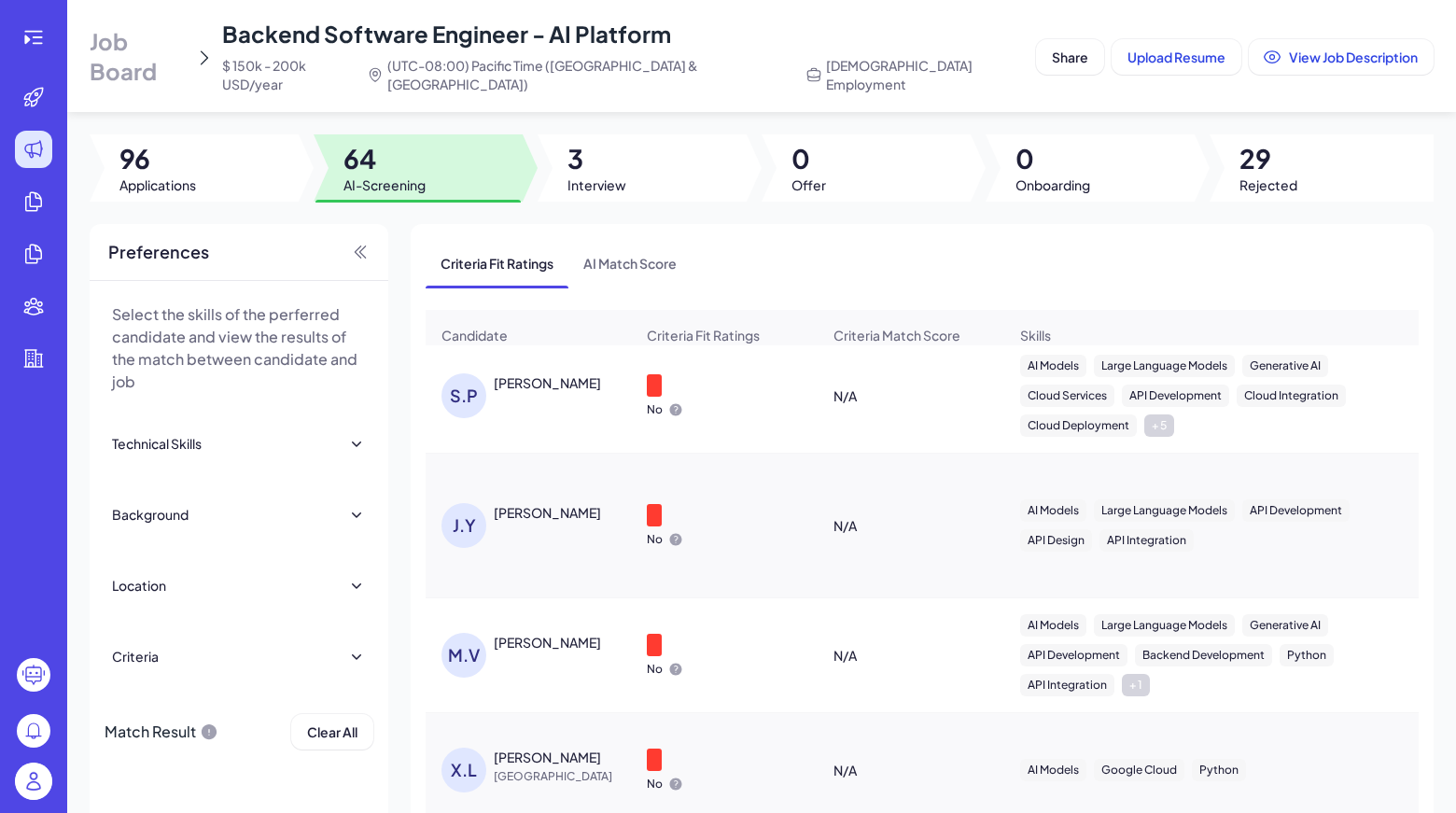
click at [556, 503] on div "[PERSON_NAME]" at bounding box center [564, 513] width 140 height 19
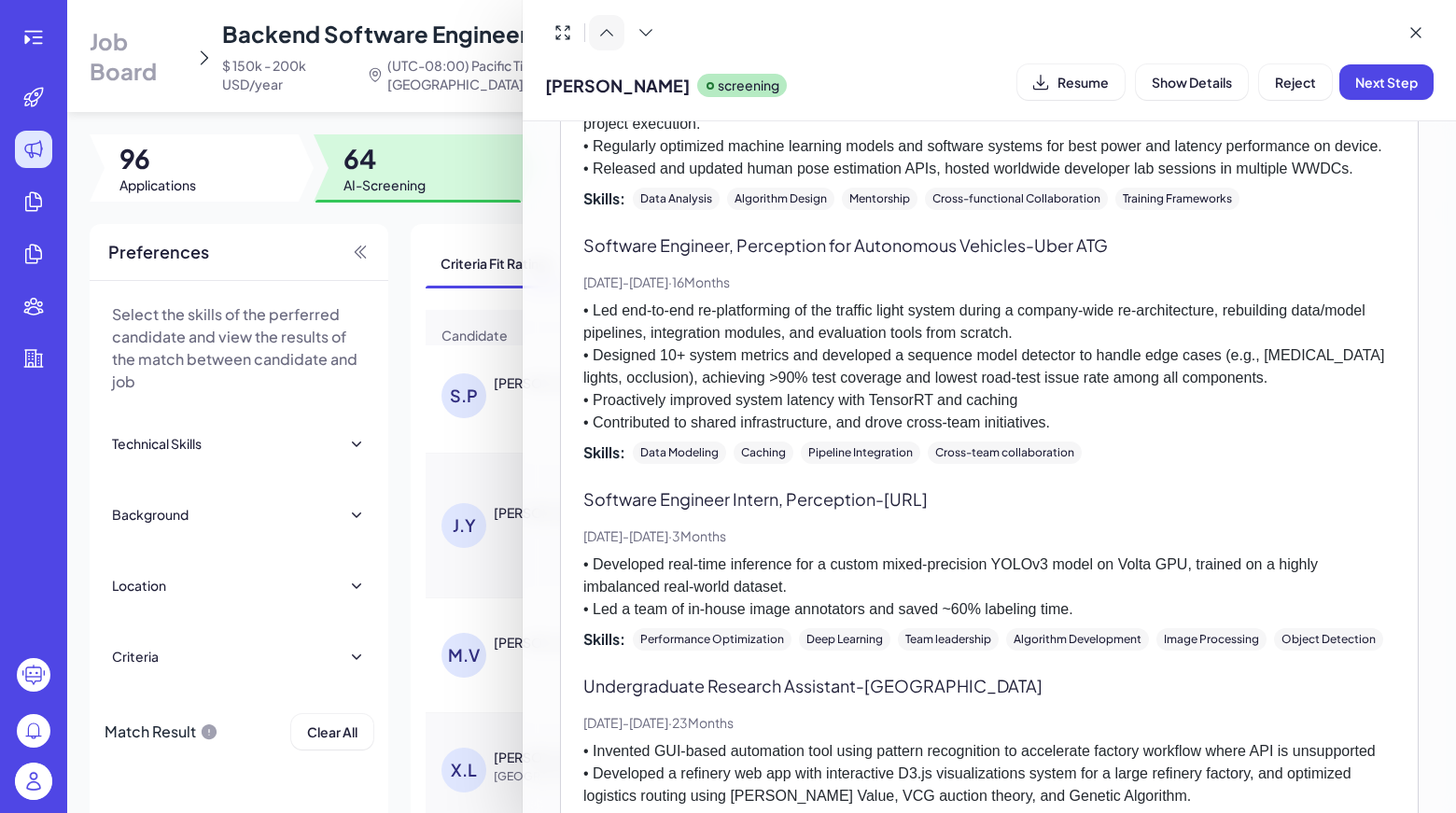
scroll to position [1014, 0]
click at [604, 24] on icon at bounding box center [606, 33] width 19 height 19
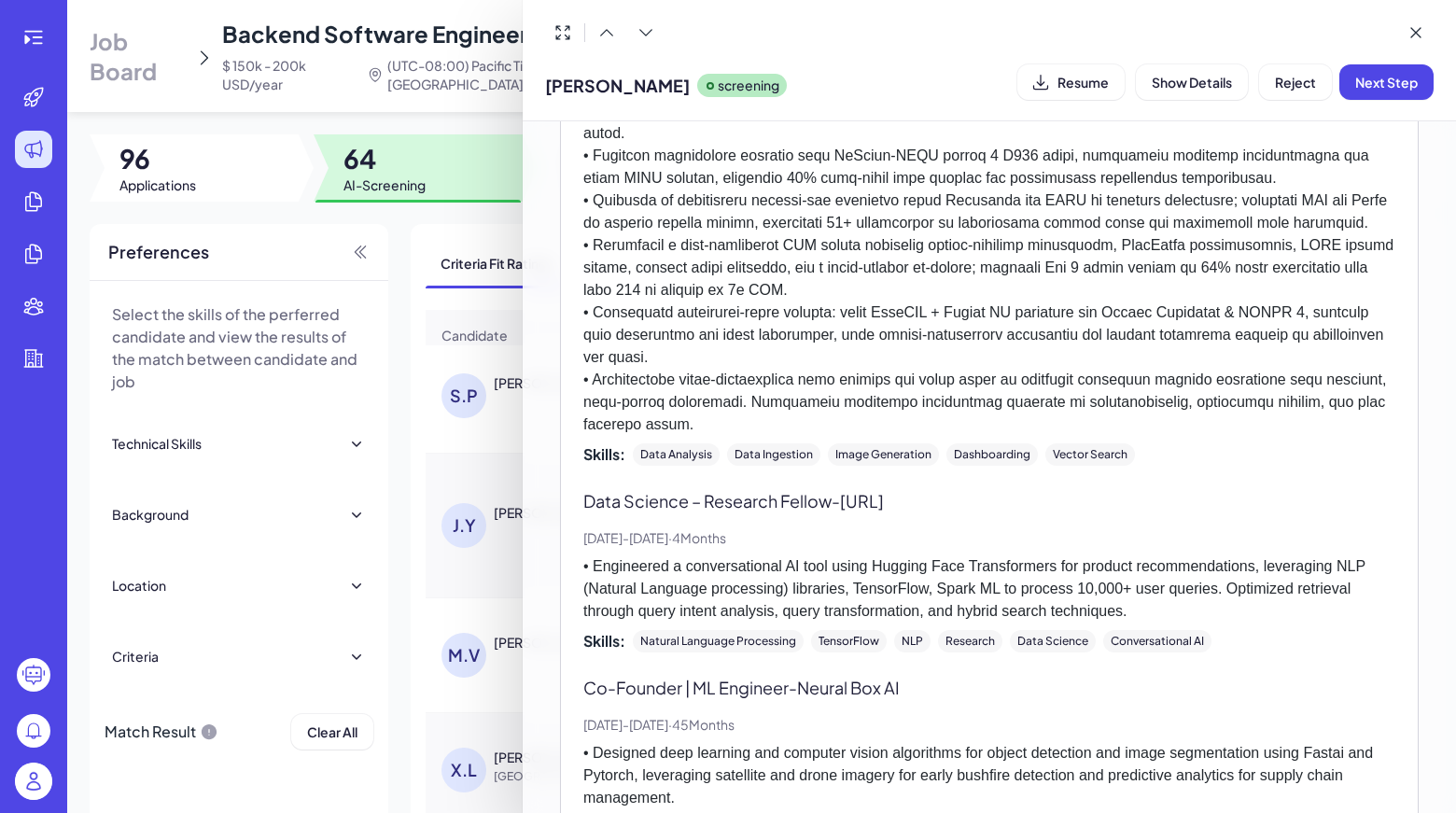
scroll to position [1045, 0]
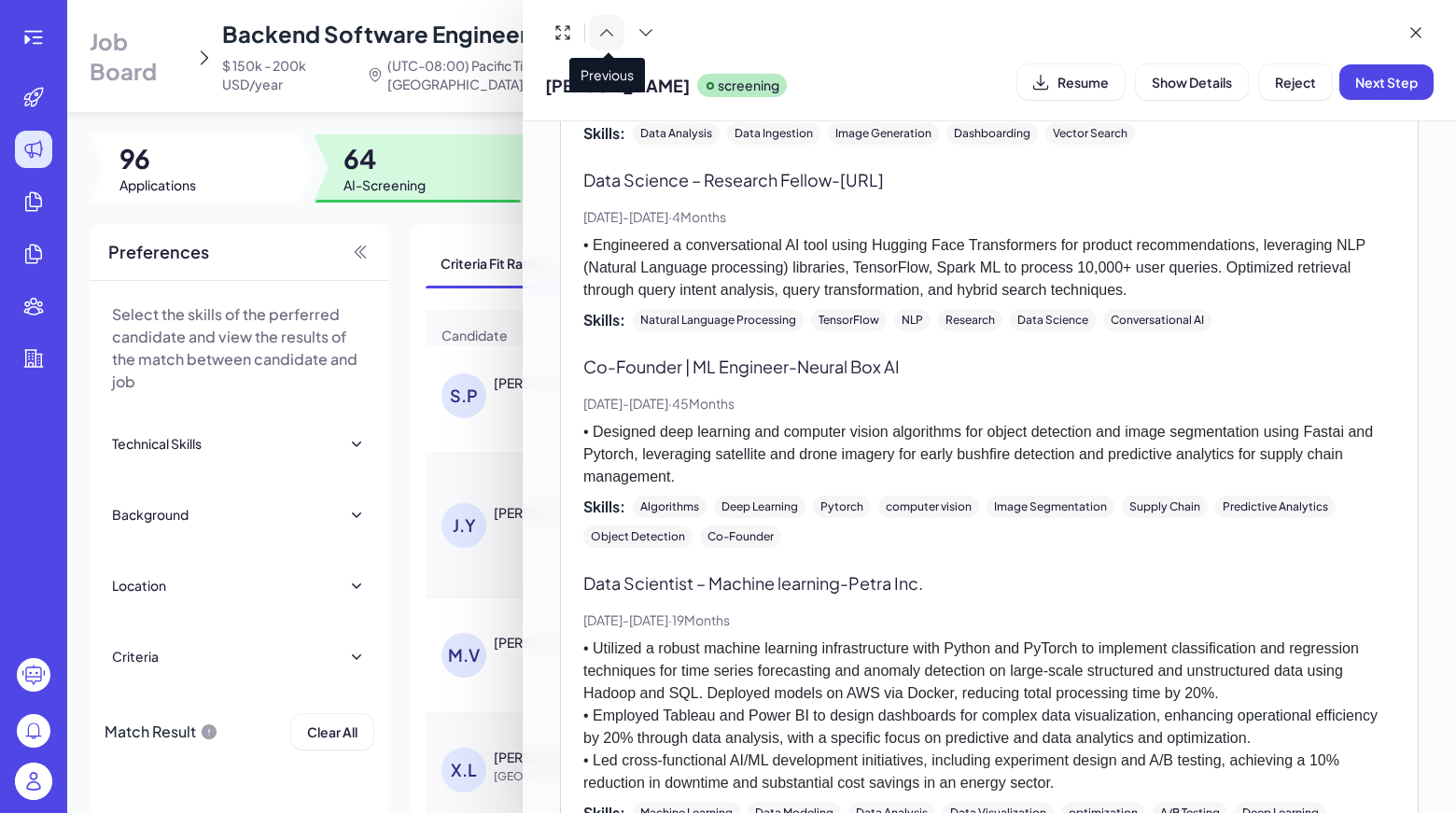
click at [612, 30] on icon at bounding box center [606, 33] width 19 height 19
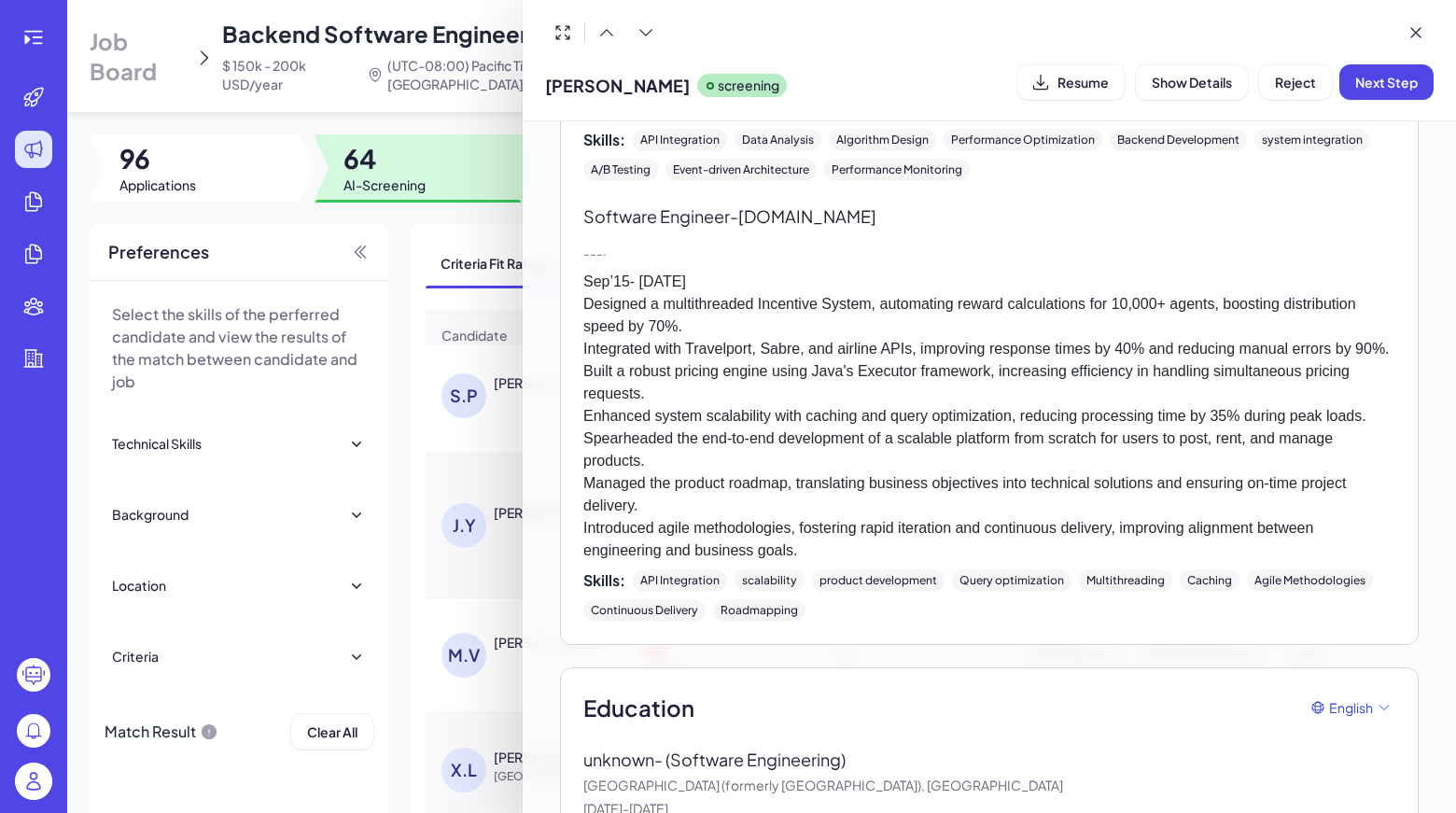
scroll to position [3298, 0]
click at [601, 34] on icon at bounding box center [606, 33] width 12 height 6
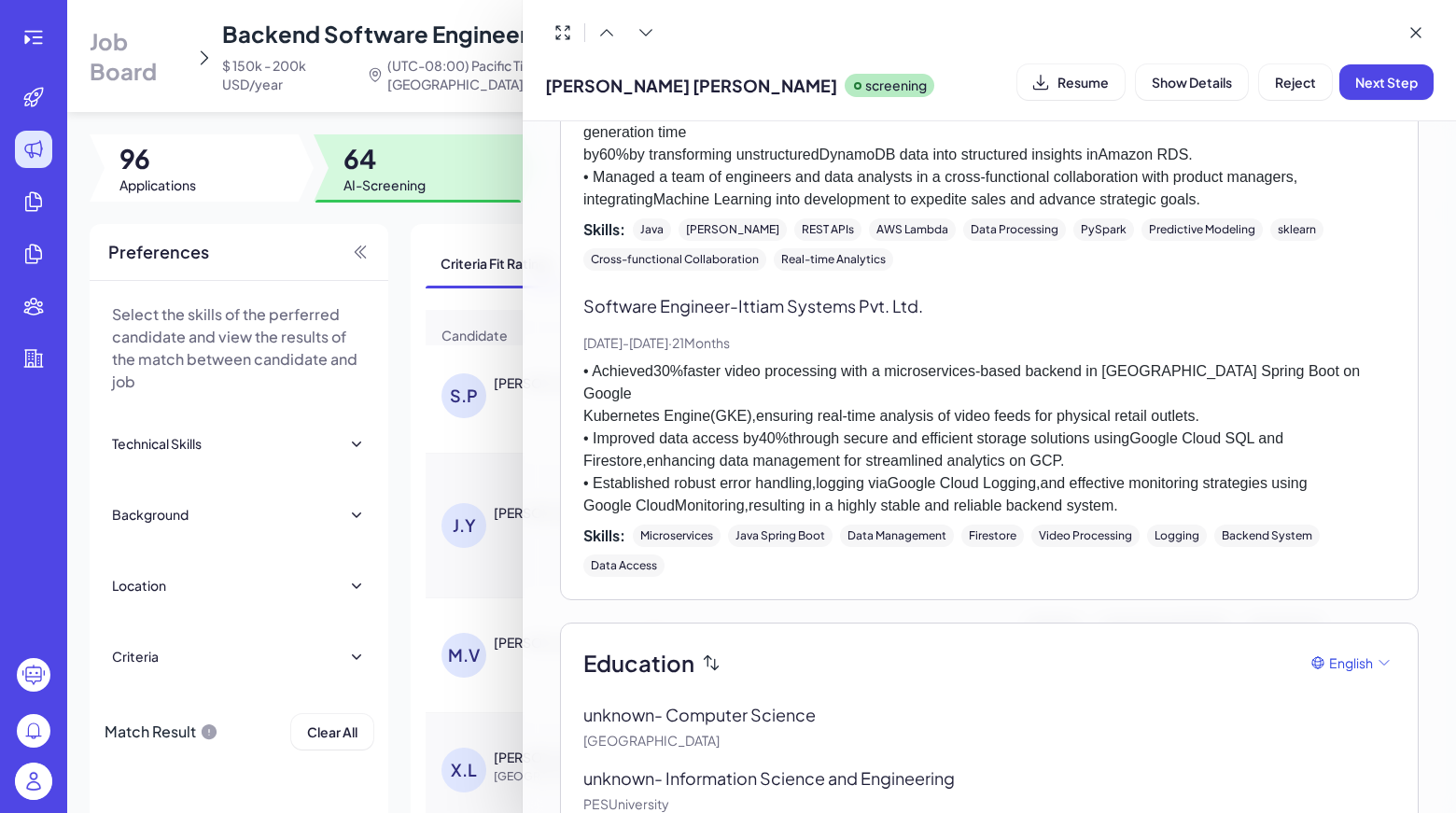
scroll to position [1136, 0]
click at [610, 20] on button at bounding box center [606, 32] width 35 height 35
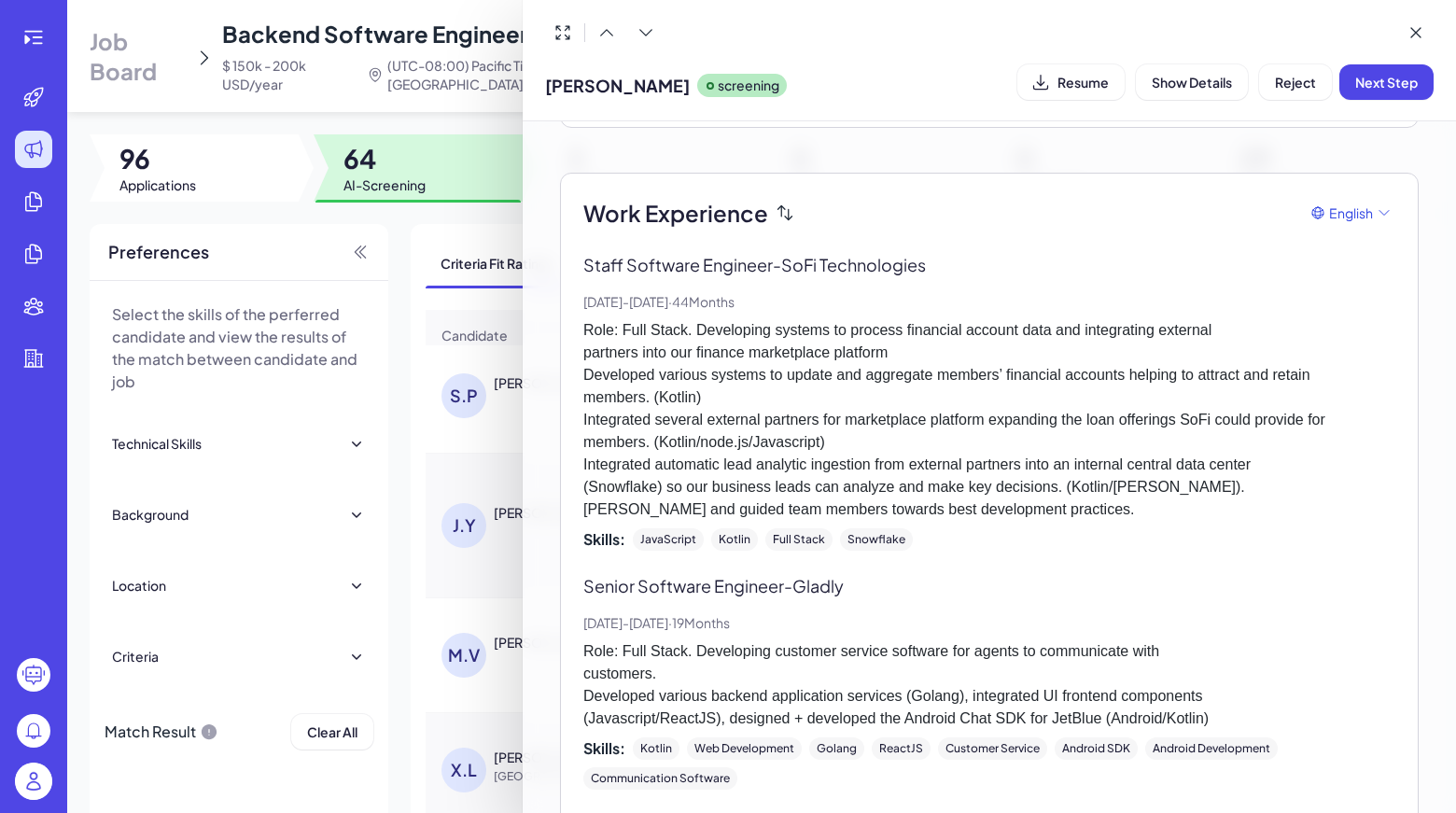
scroll to position [413, 0]
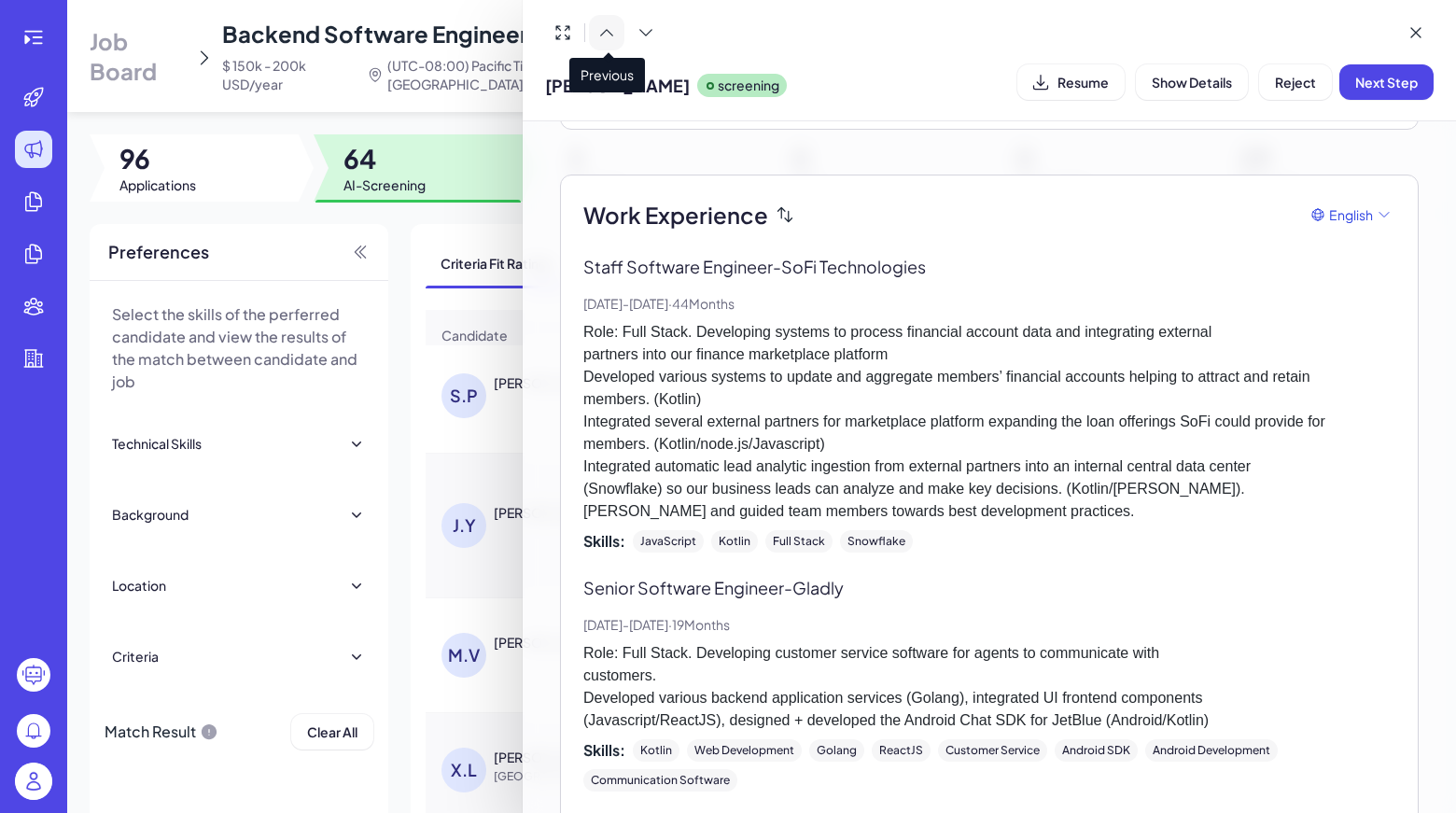
click at [610, 21] on button at bounding box center [606, 32] width 35 height 35
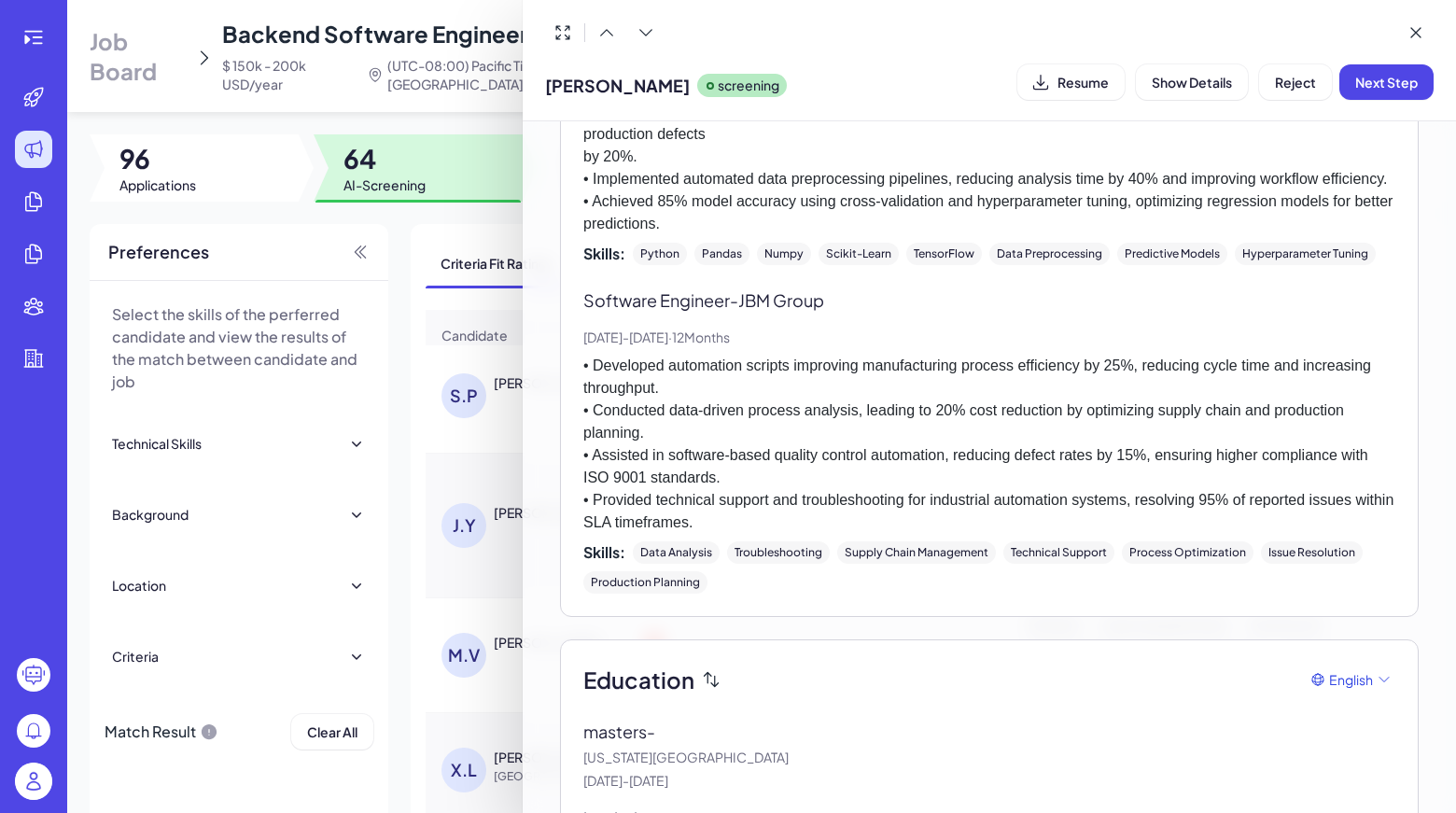
scroll to position [1742, 0]
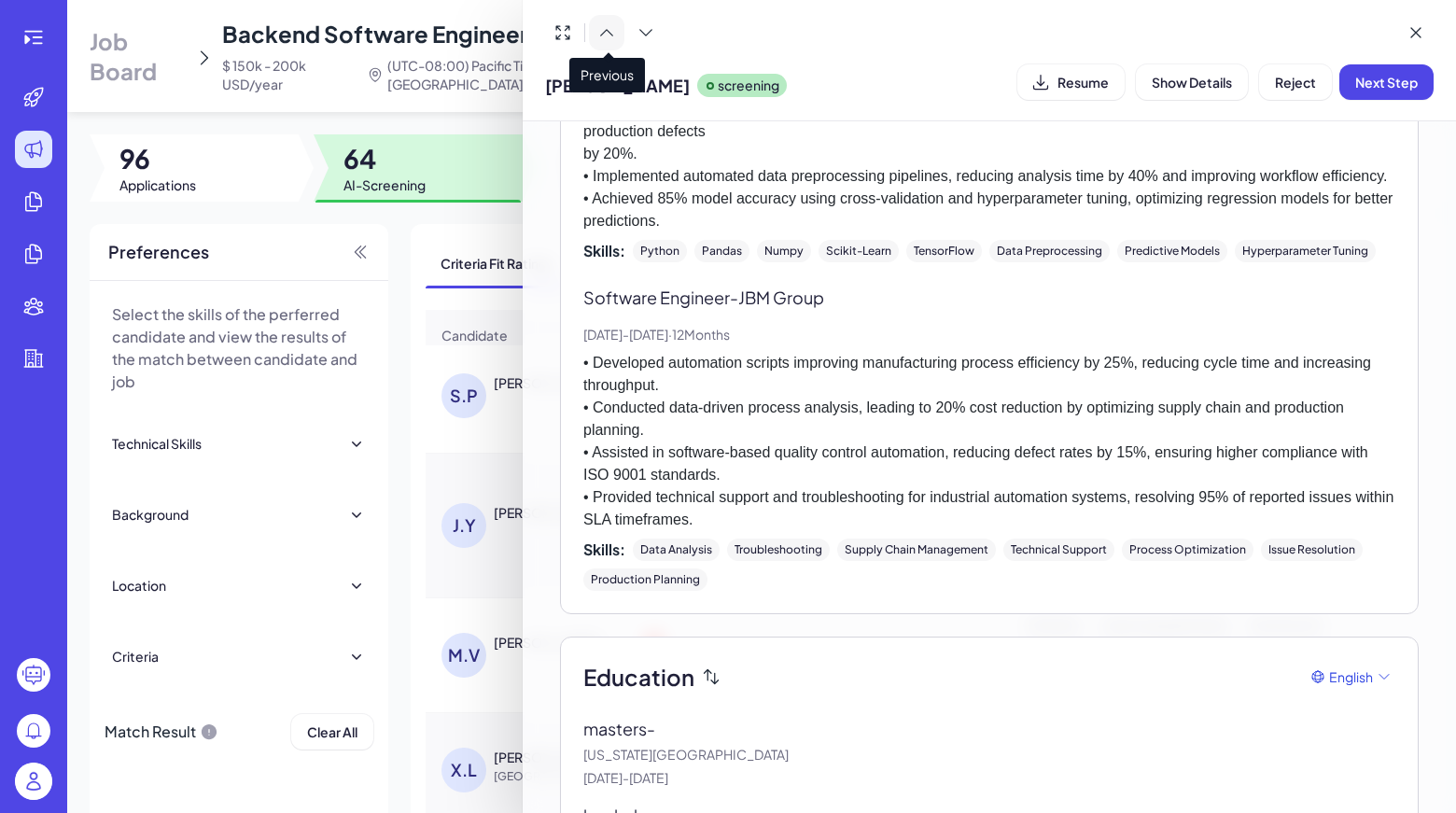
click at [621, 38] on button at bounding box center [606, 32] width 35 height 35
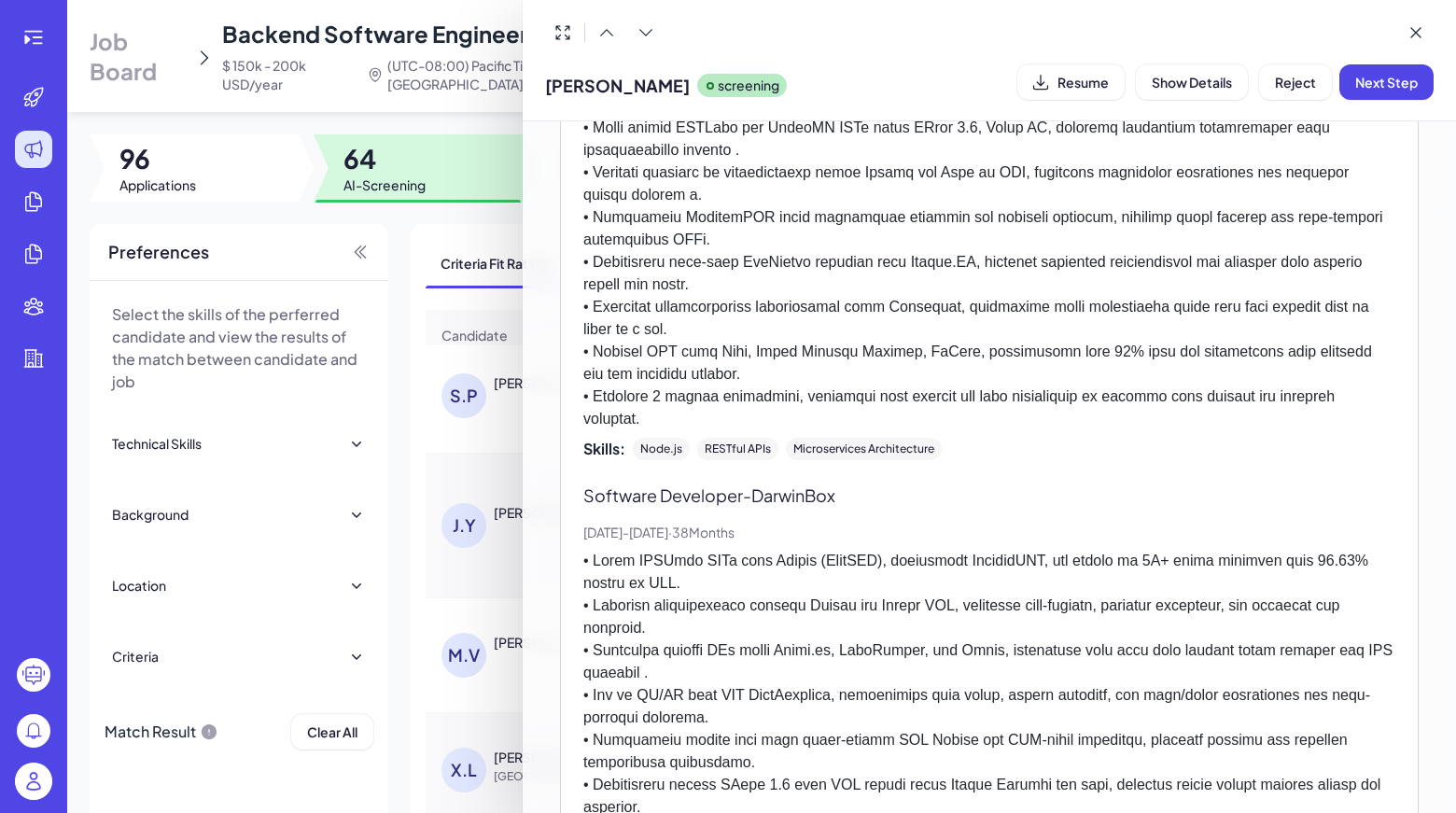
scroll to position [681, 0]
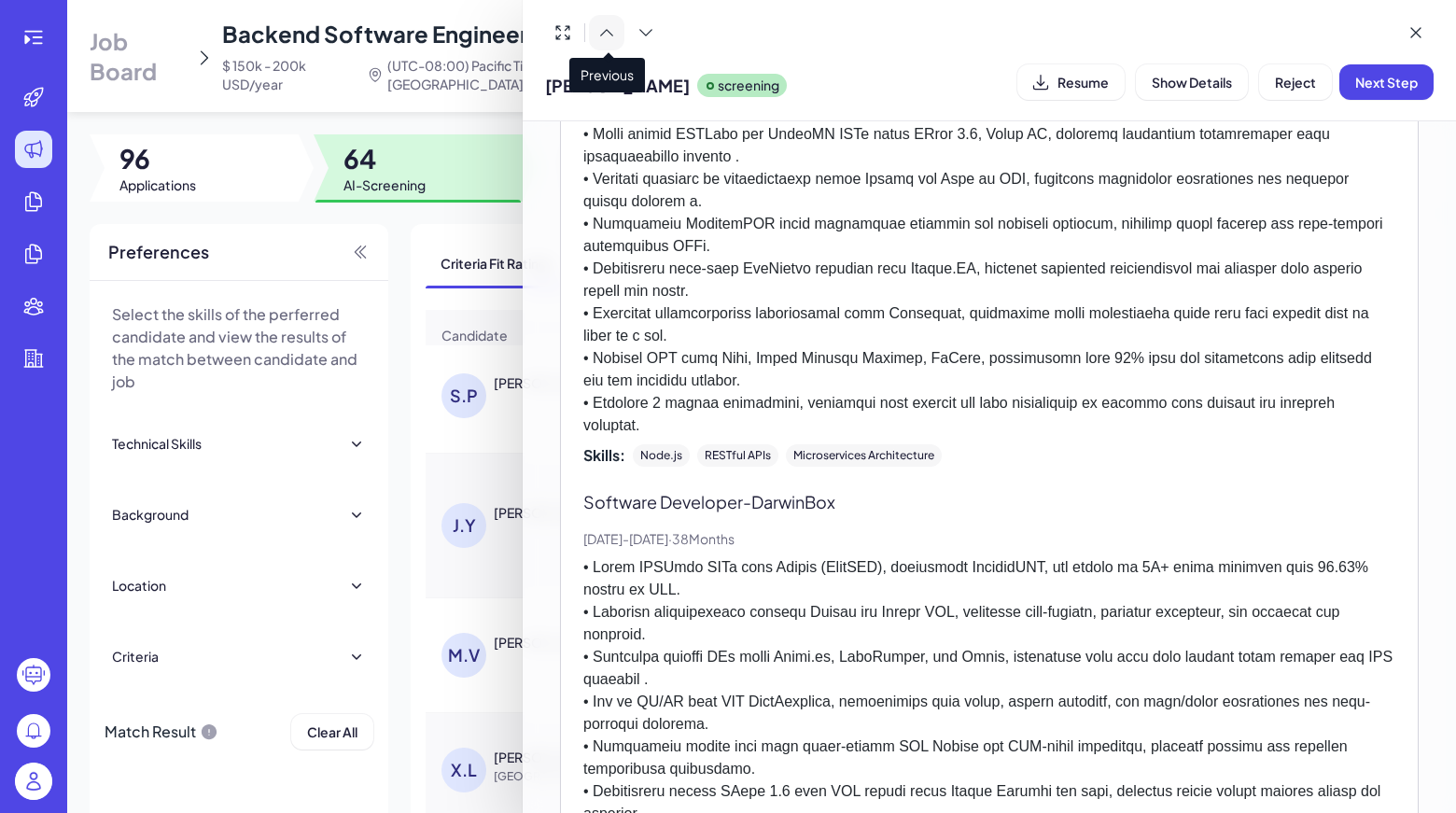
click at [608, 41] on icon at bounding box center [606, 33] width 19 height 19
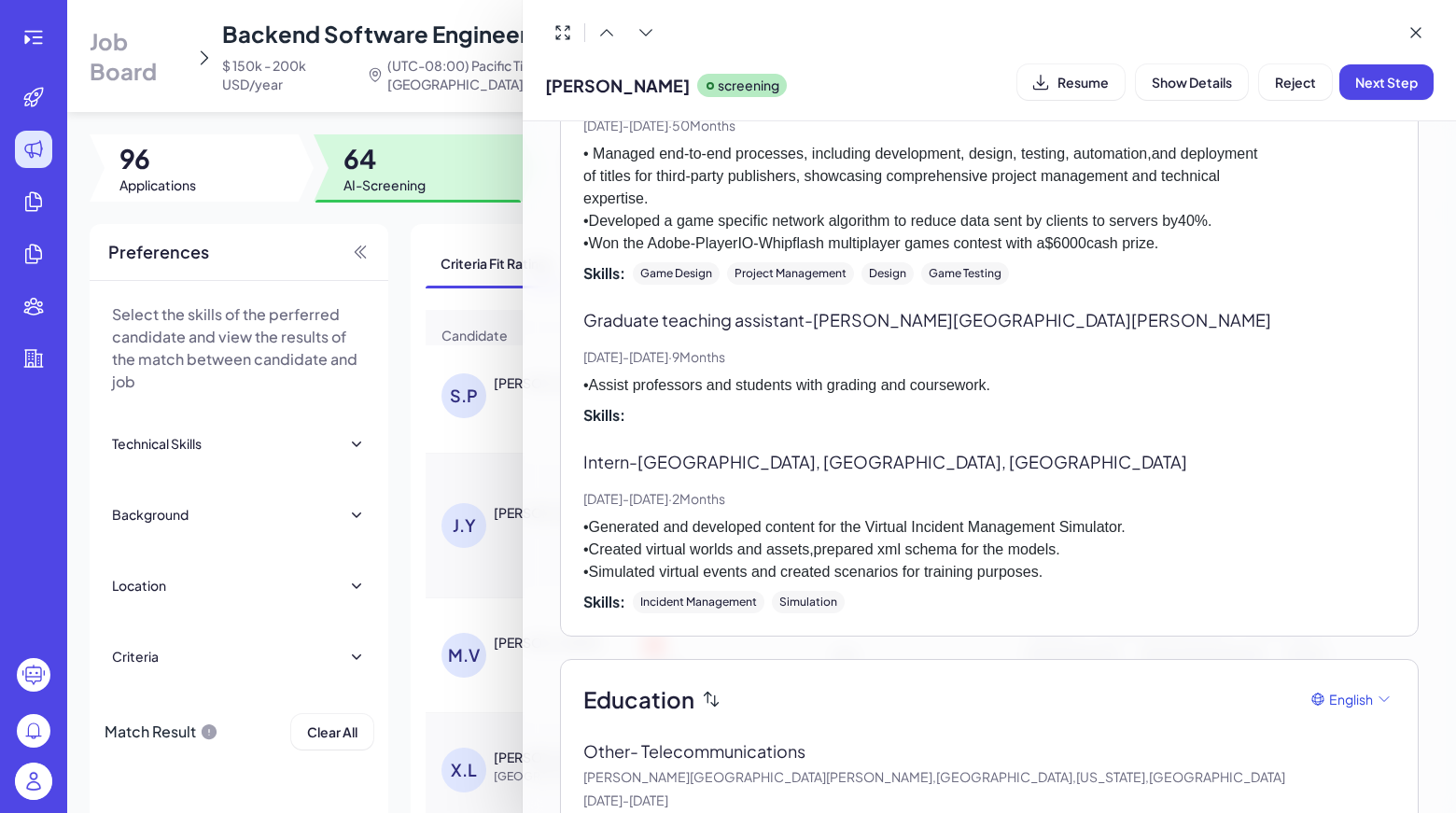
scroll to position [2455, 0]
click at [608, 20] on button at bounding box center [606, 32] width 35 height 35
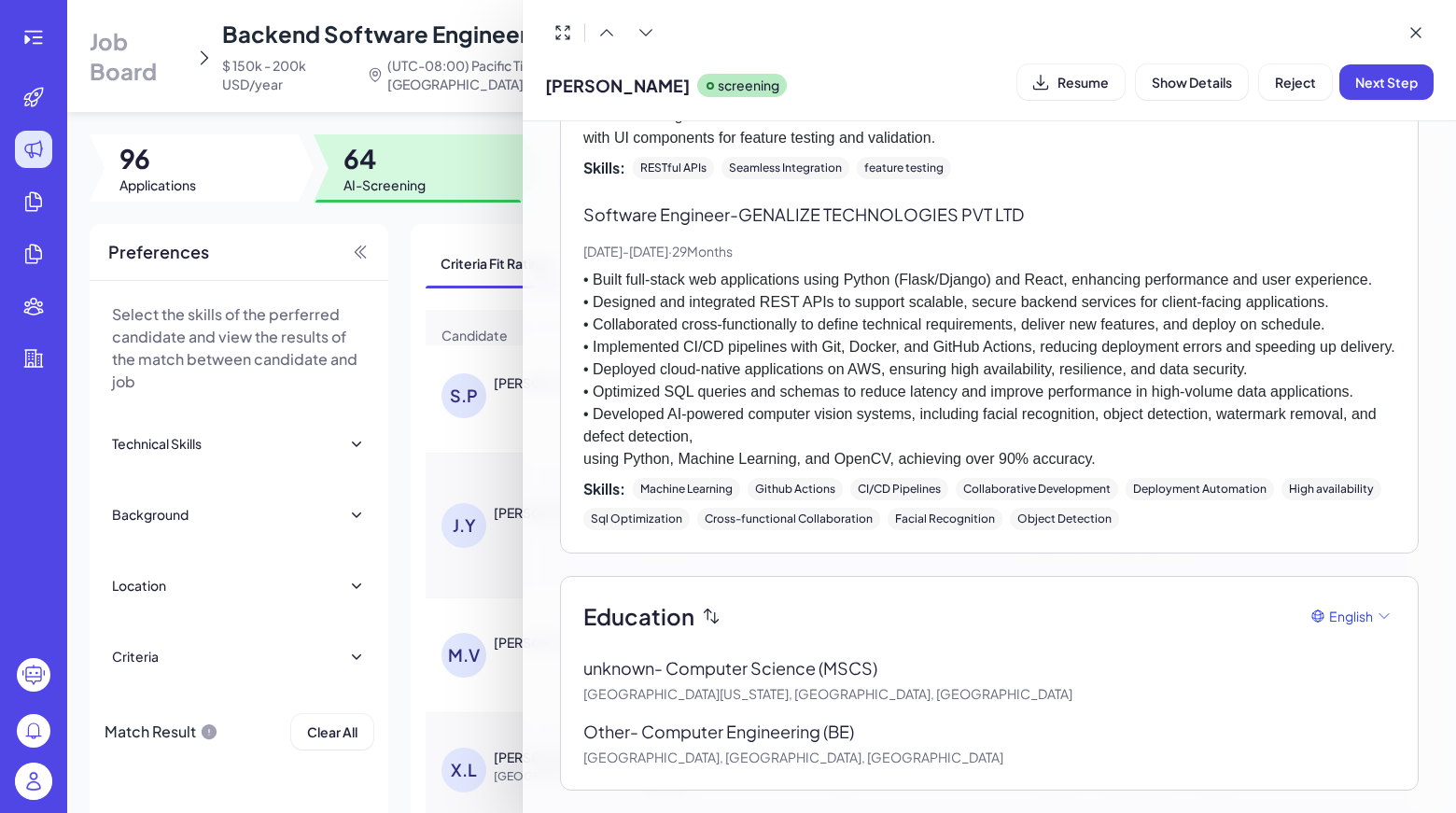
scroll to position [1675, 0]
click at [611, 27] on icon at bounding box center [606, 33] width 19 height 19
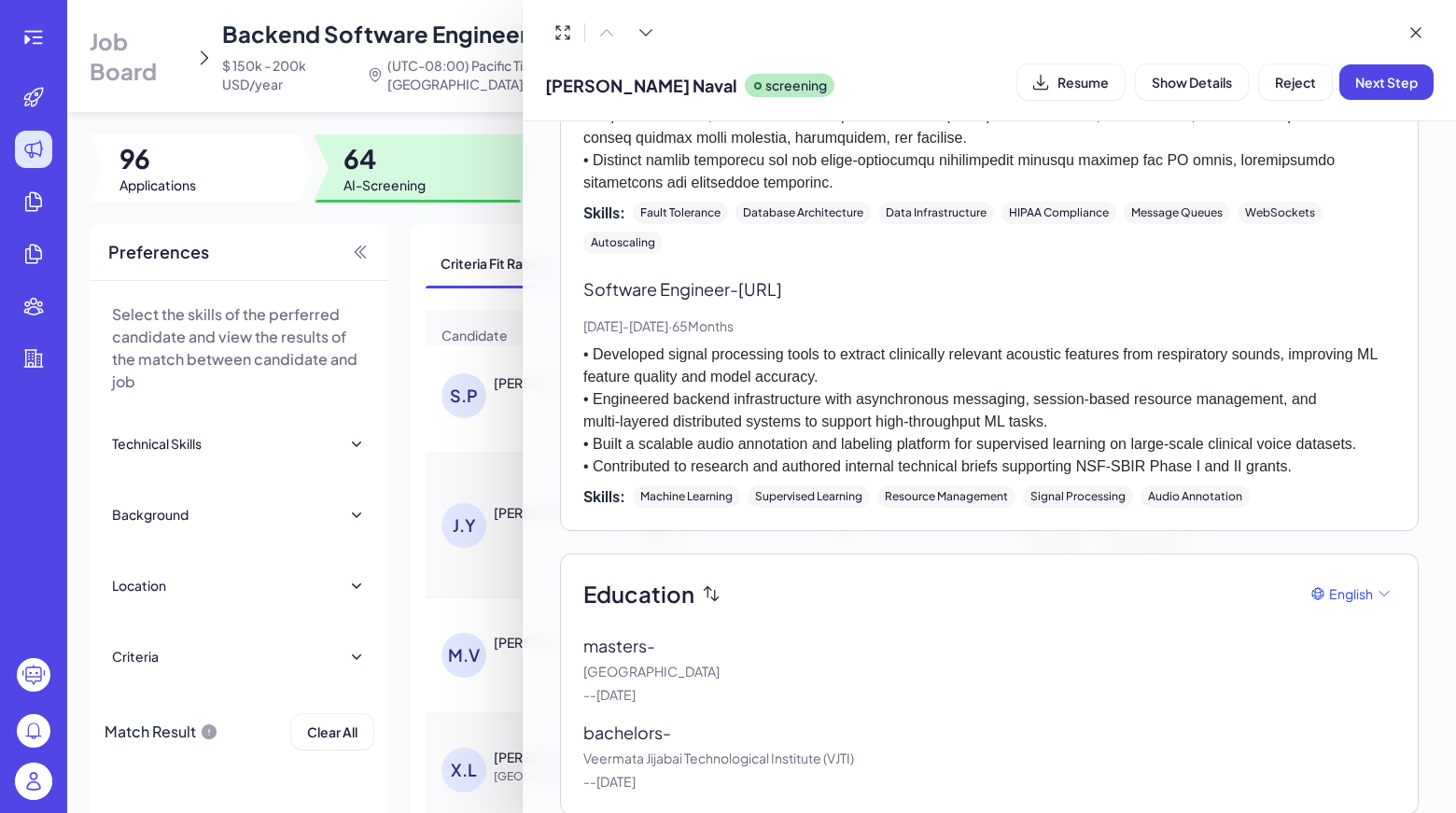
scroll to position [856, 0]
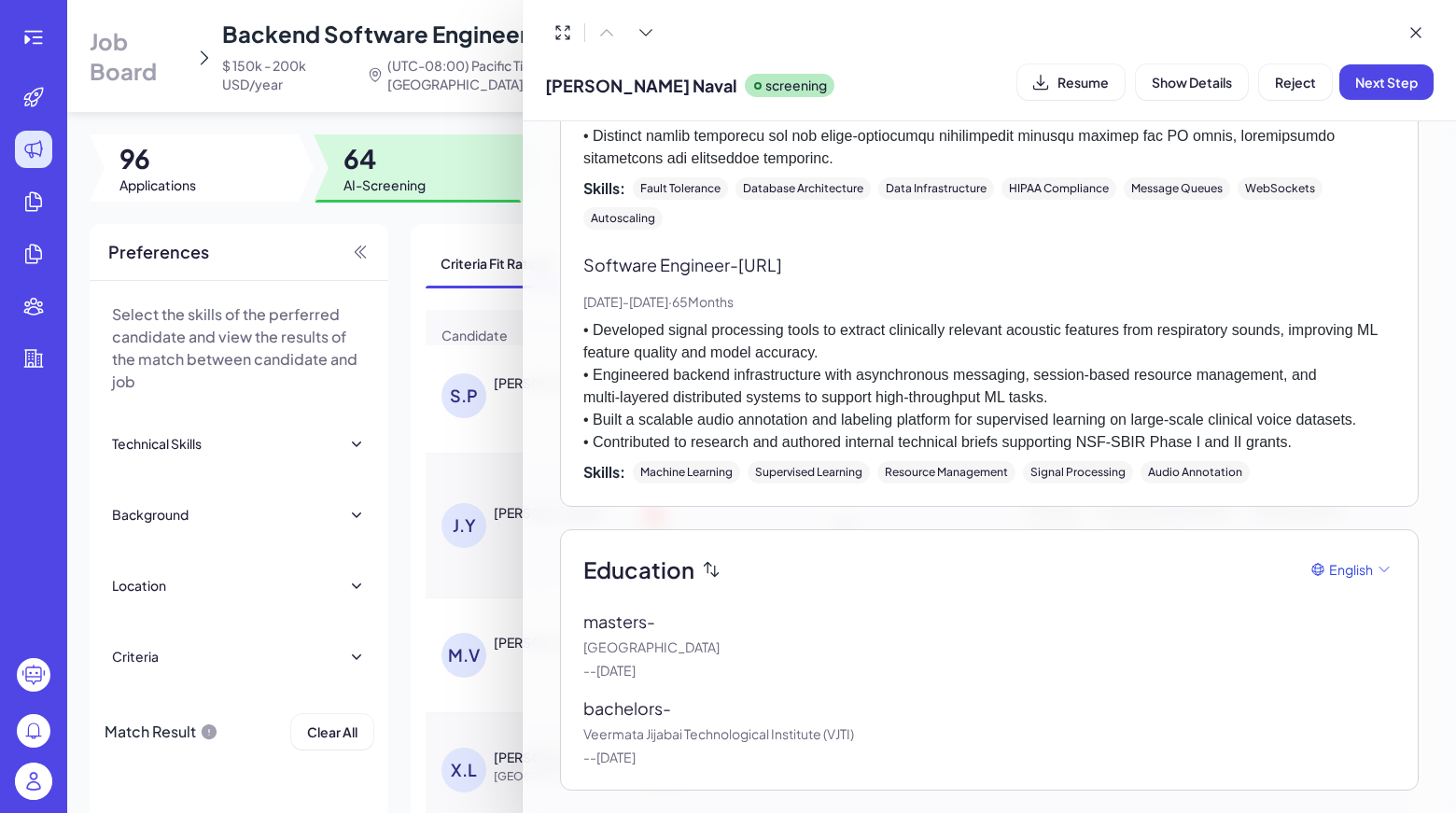
click at [611, 33] on div at bounding box center [603, 32] width 118 height 35
click at [605, 27] on div at bounding box center [603, 32] width 118 height 35
click at [1425, 49] on button at bounding box center [1414, 32] width 35 height 35
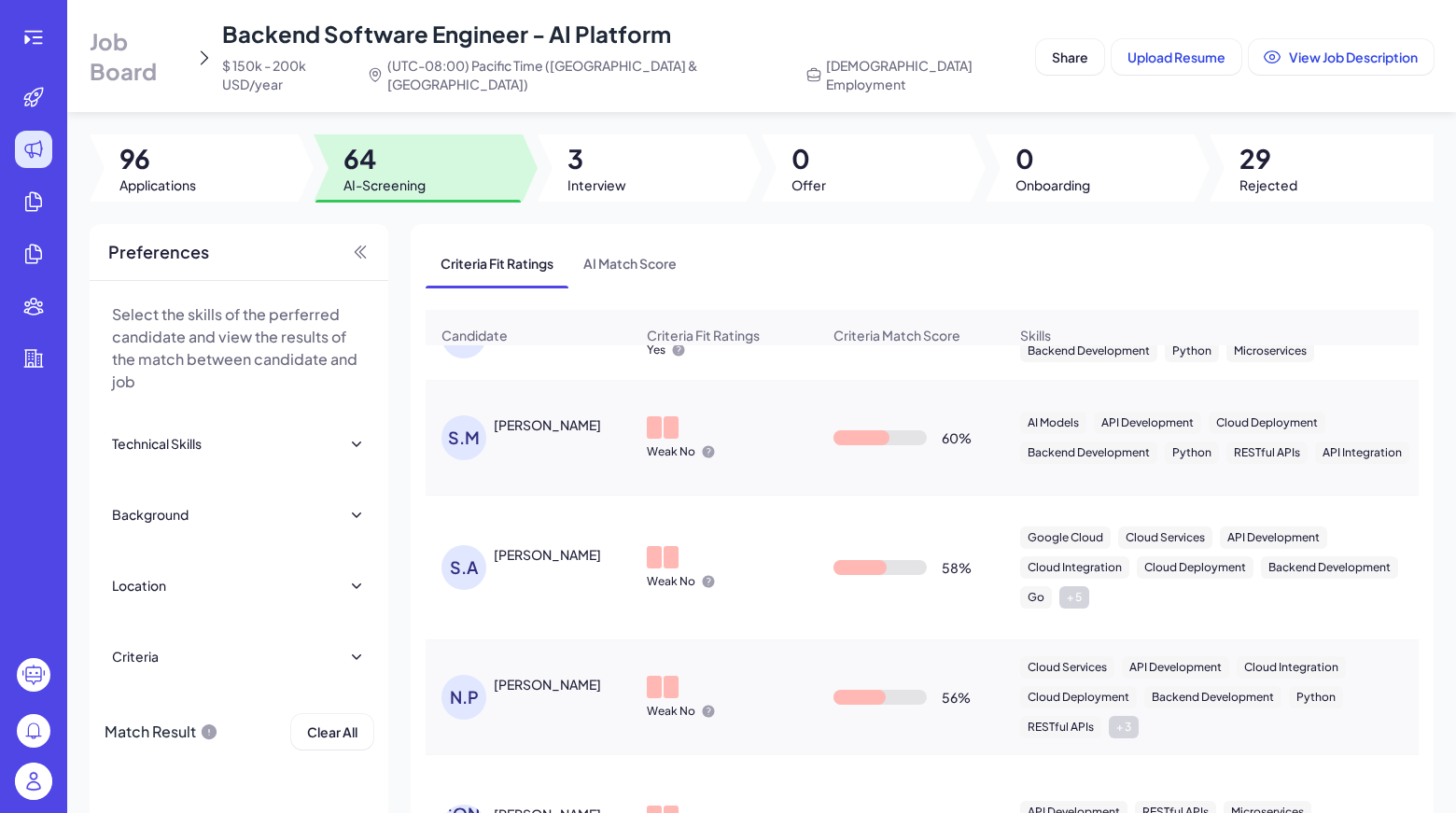
scroll to position [0, 0]
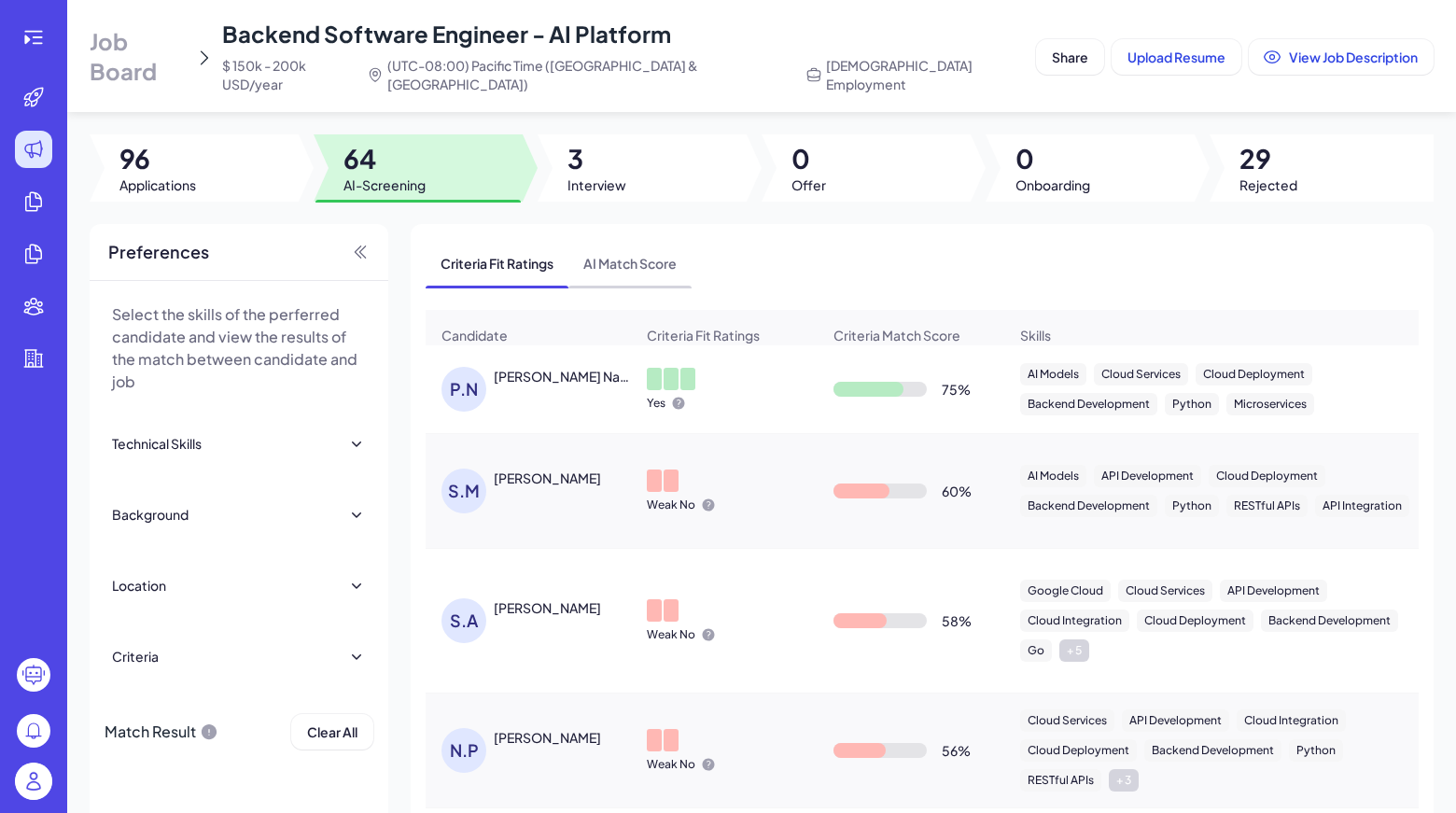
click at [686, 262] on span "AI Match Score" at bounding box center [630, 262] width 123 height 48
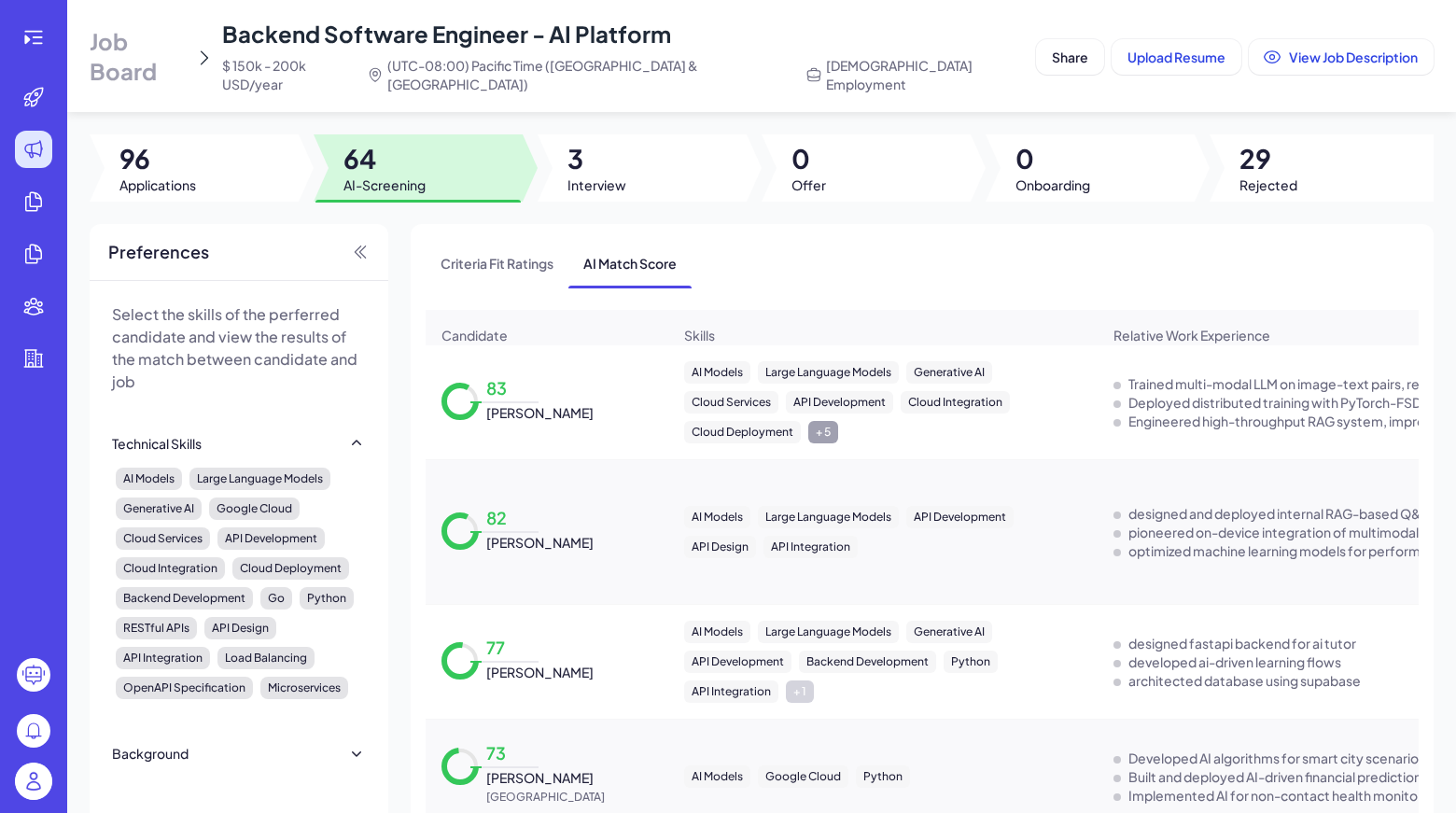
click at [816, 421] on div "+ 5" at bounding box center [823, 432] width 30 height 23
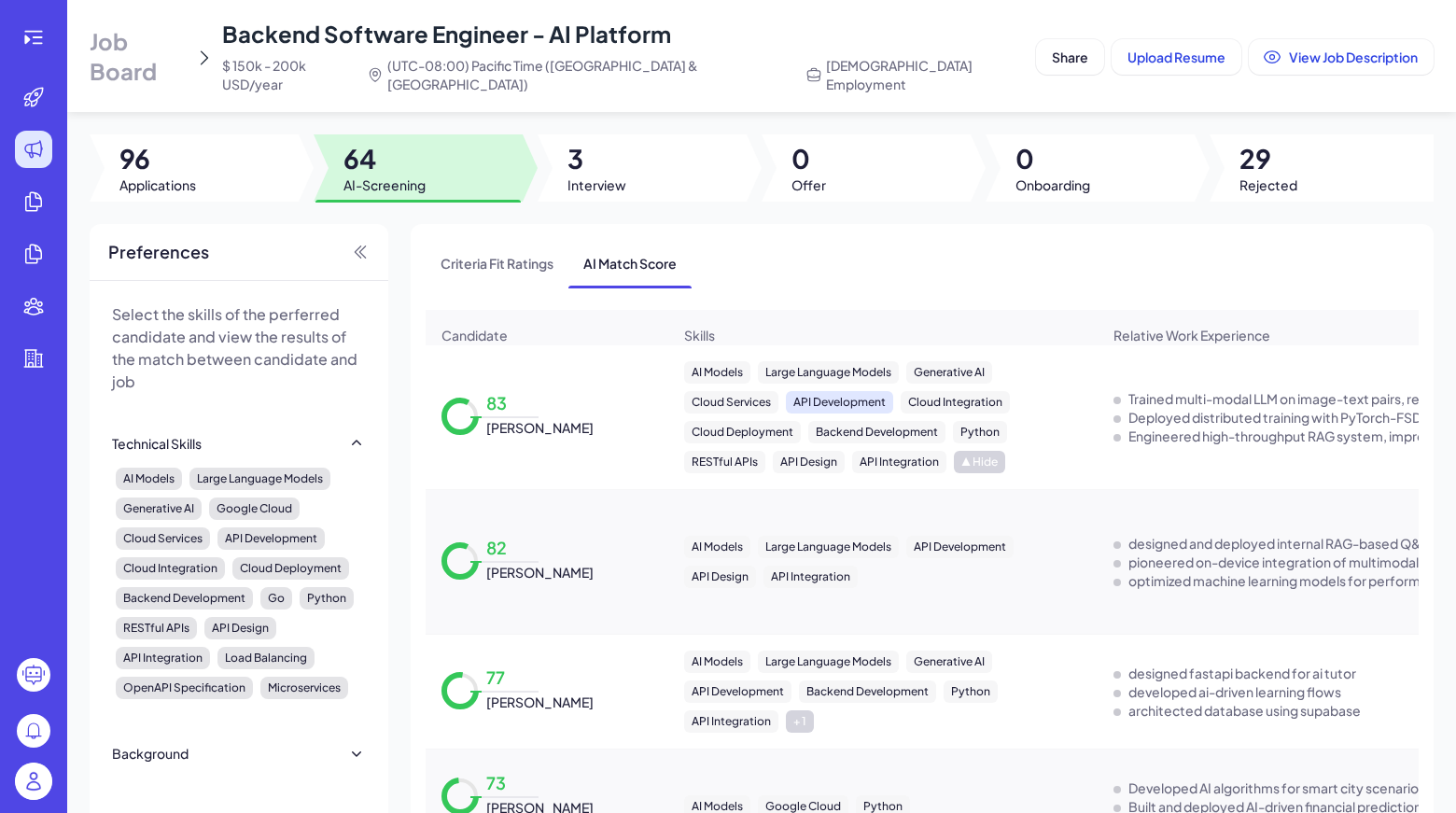
click at [837, 399] on div "API Development" at bounding box center [838, 403] width 107 height 23
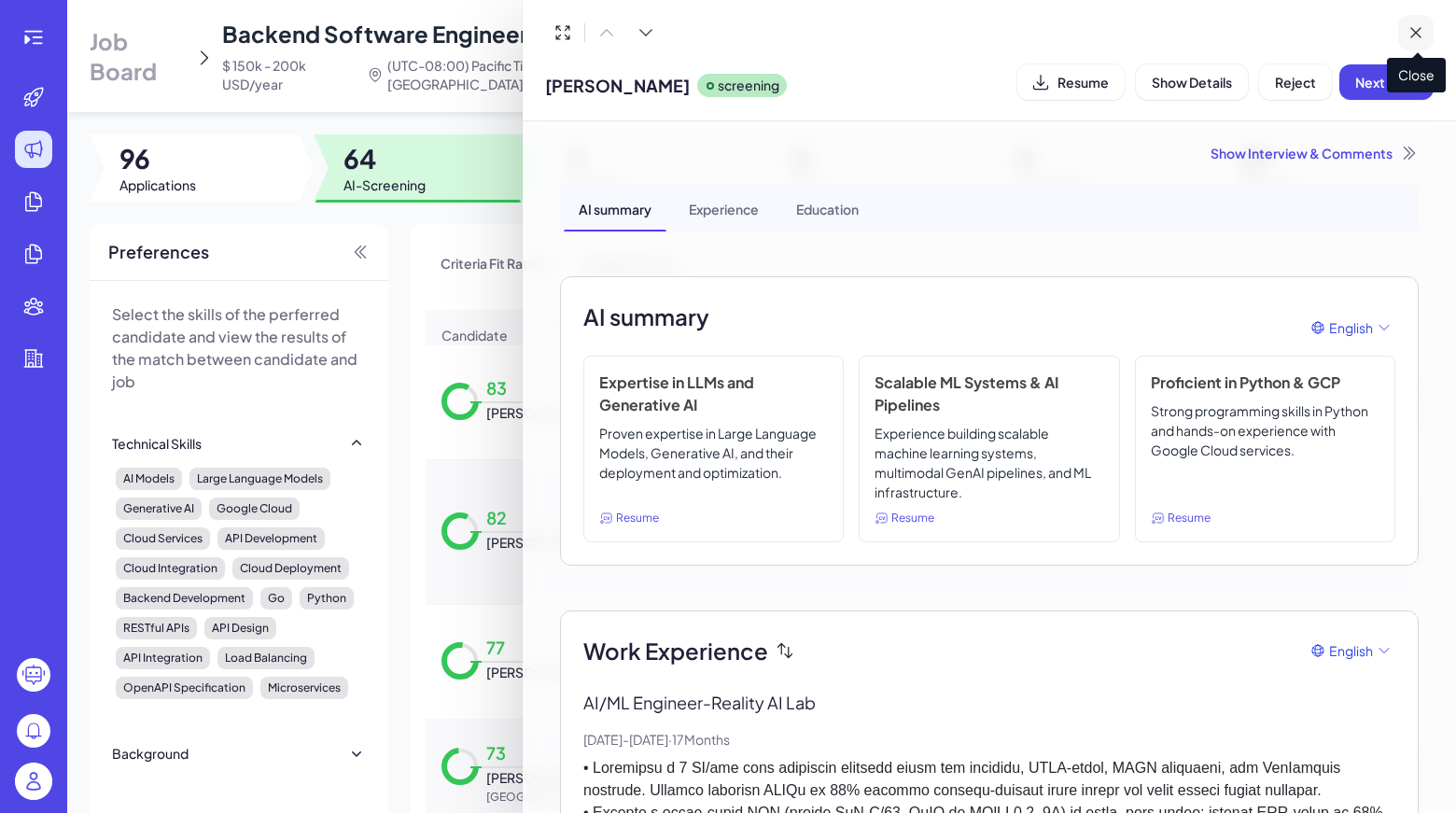
click at [1426, 23] on button at bounding box center [1414, 32] width 35 height 35
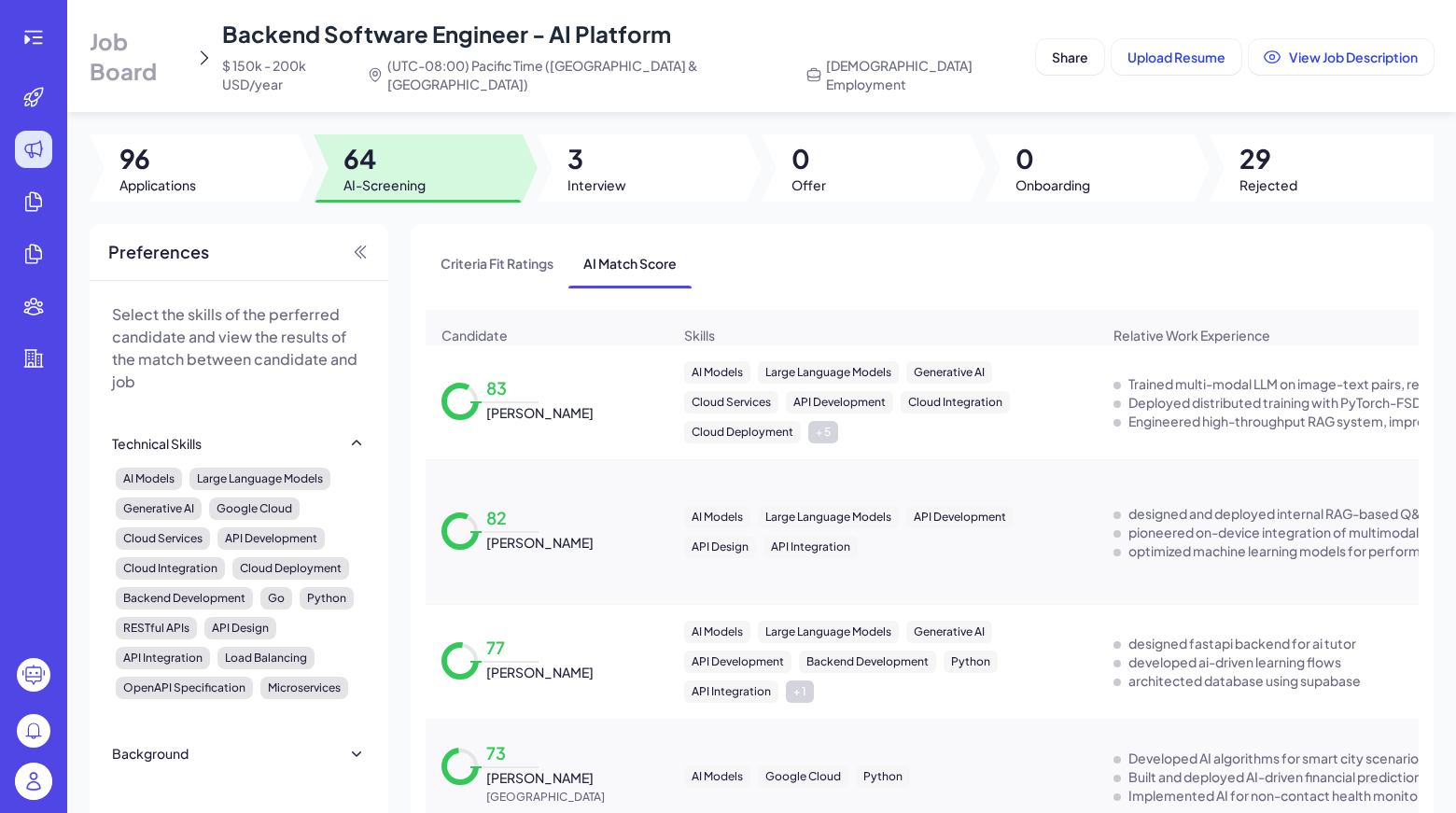
click at [836, 436] on div "AI Models Large Language Models Generative AI Cloud Services API Development Cl…" at bounding box center [882, 402] width 427 height 112
click at [827, 430] on div "+ 5" at bounding box center [823, 432] width 30 height 23
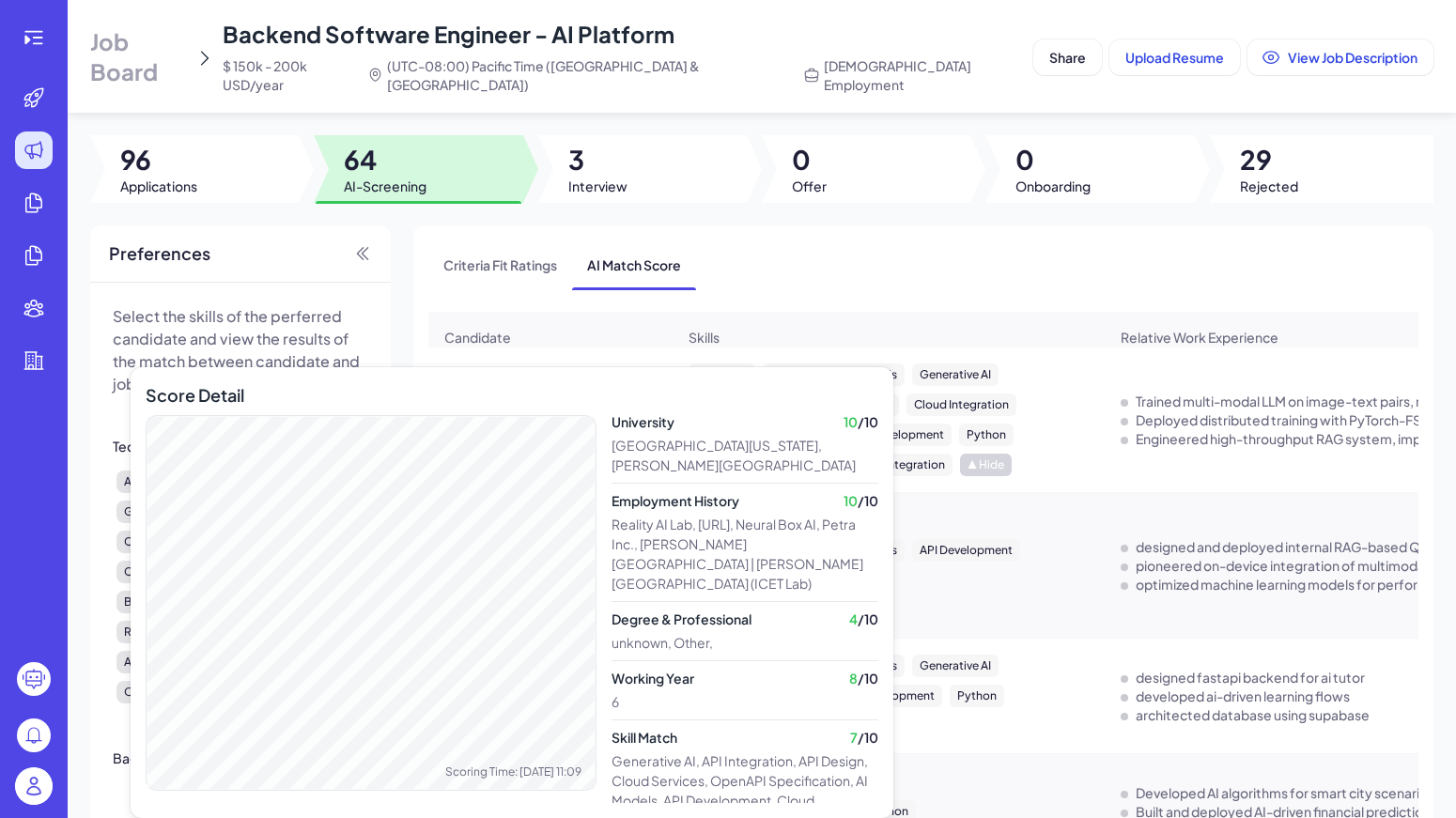
click at [504, 391] on div "Score Detail Scoring Time: [DATE] 11:09" at bounding box center [371, 607] width 451 height 451
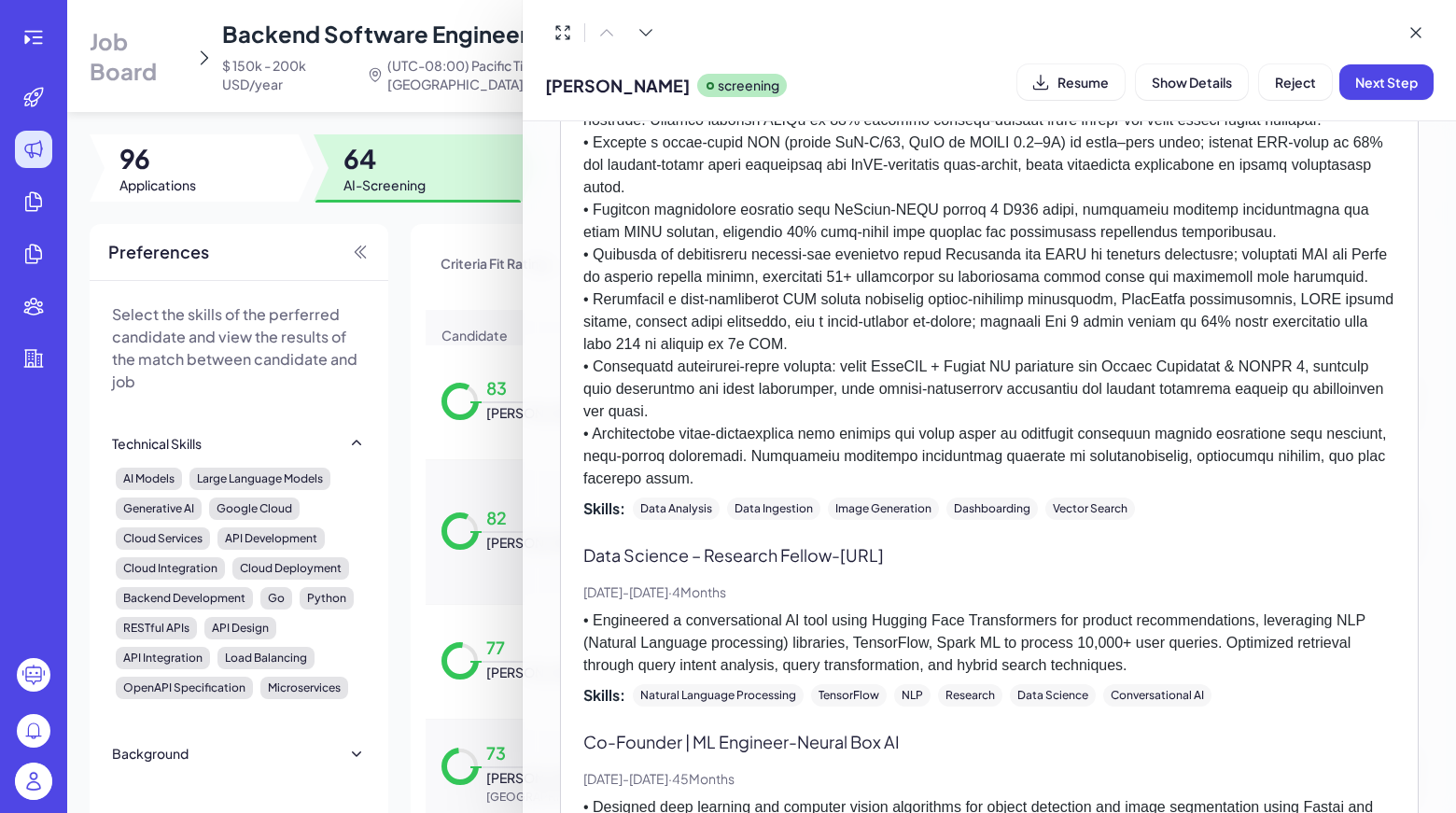
scroll to position [653, 0]
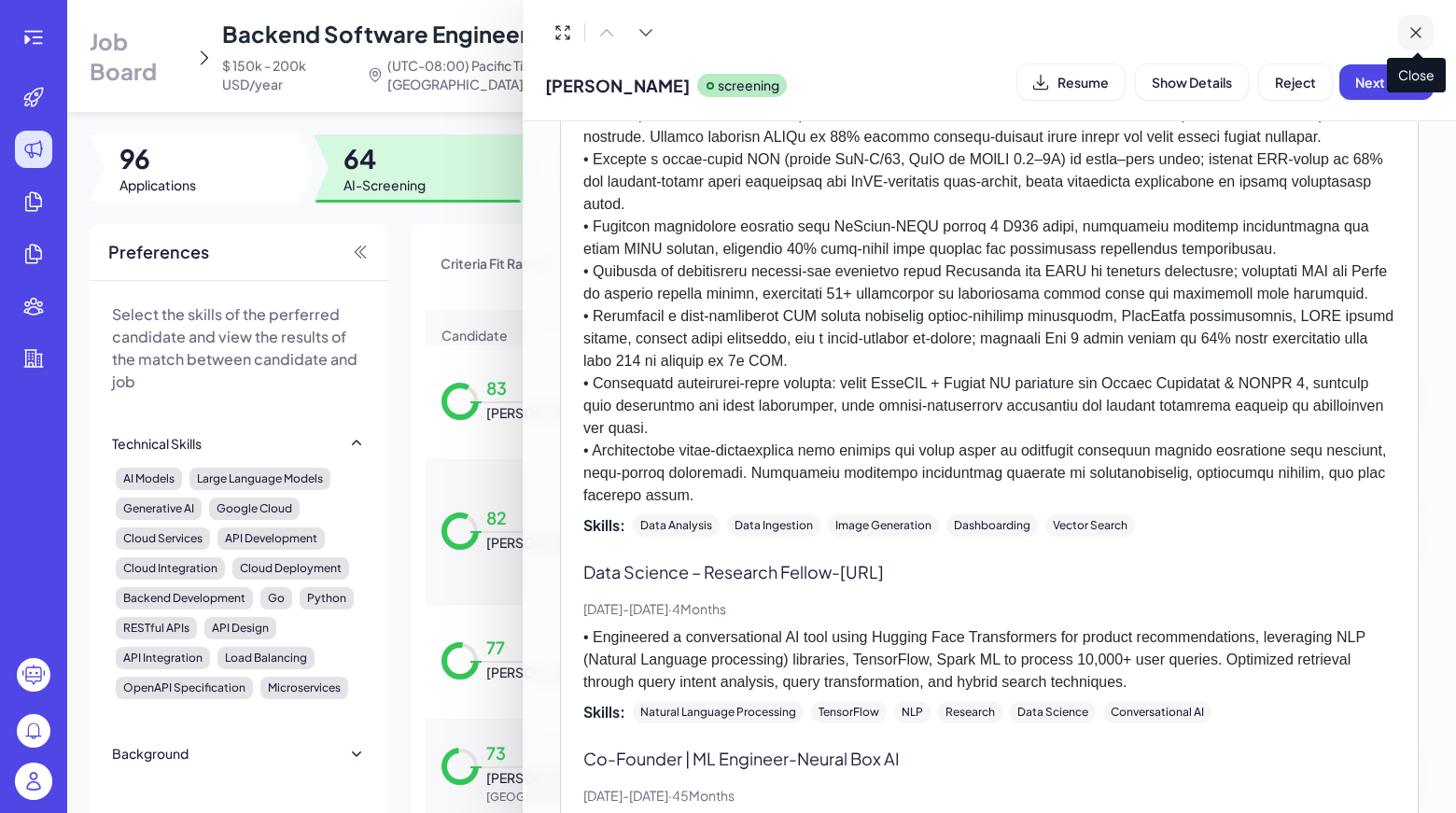
click at [1416, 33] on icon at bounding box center [1415, 33] width 9 height 9
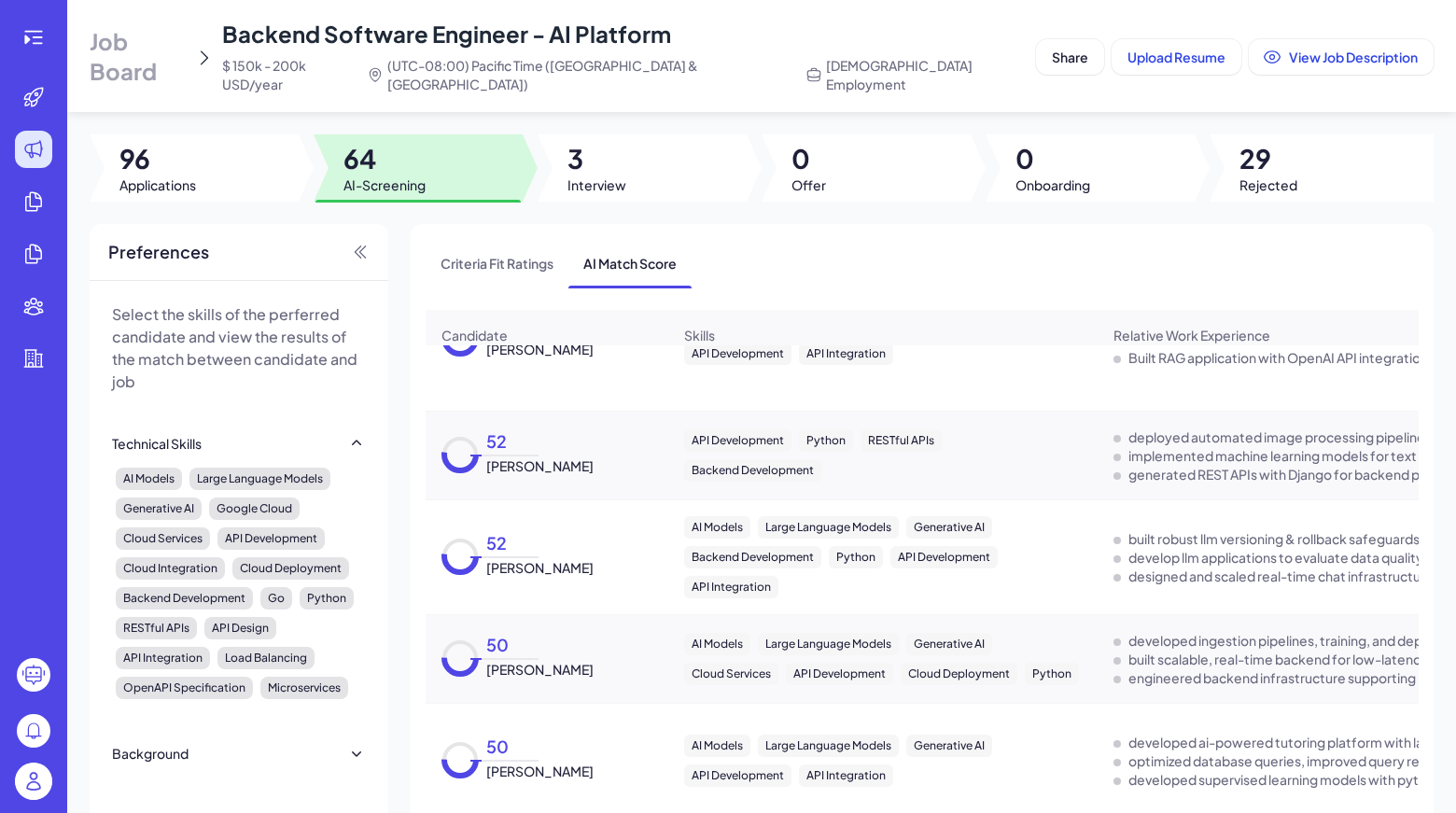
scroll to position [111, 0]
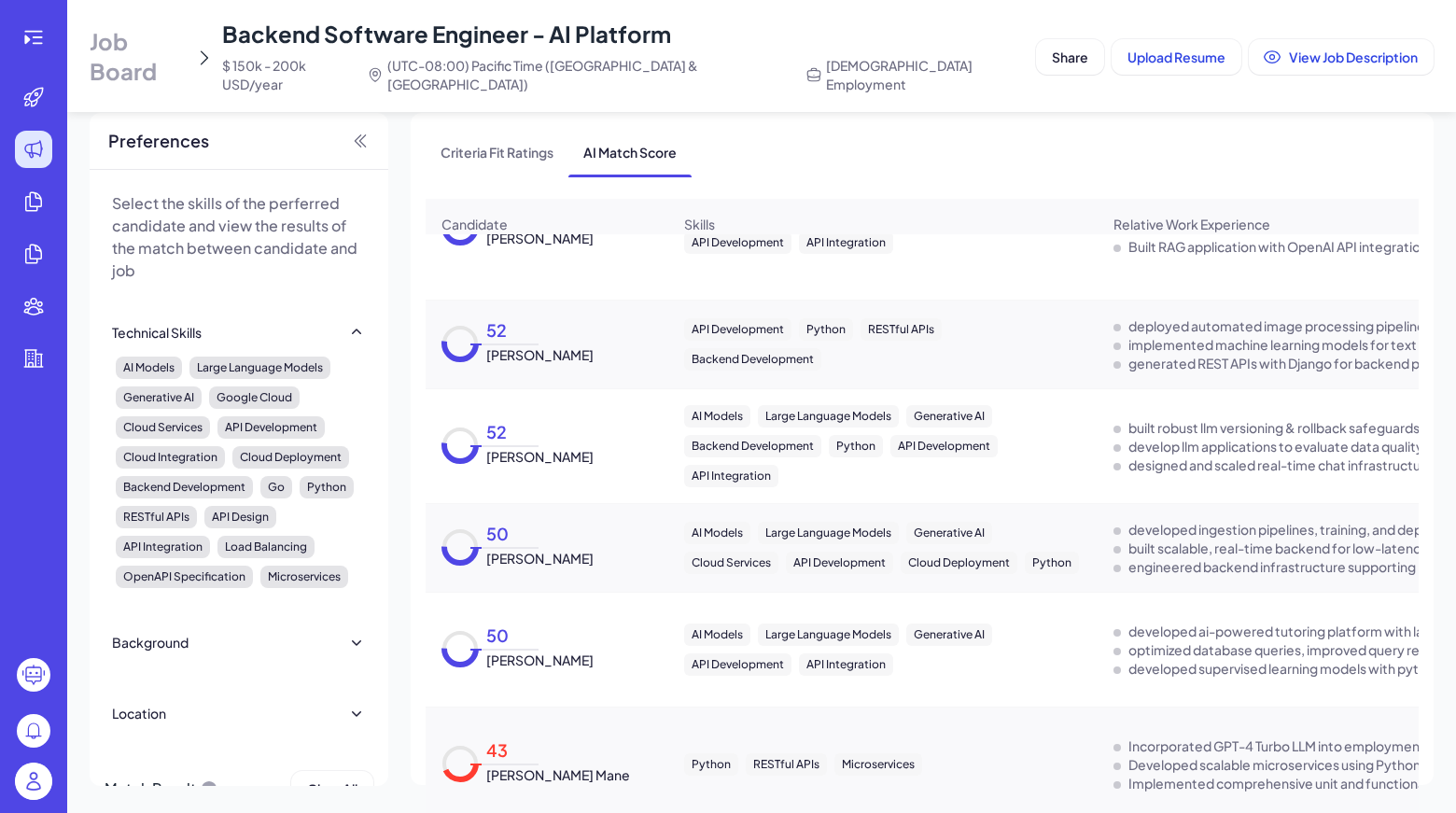
click at [472, 754] on circle at bounding box center [459, 763] width 31 height 31
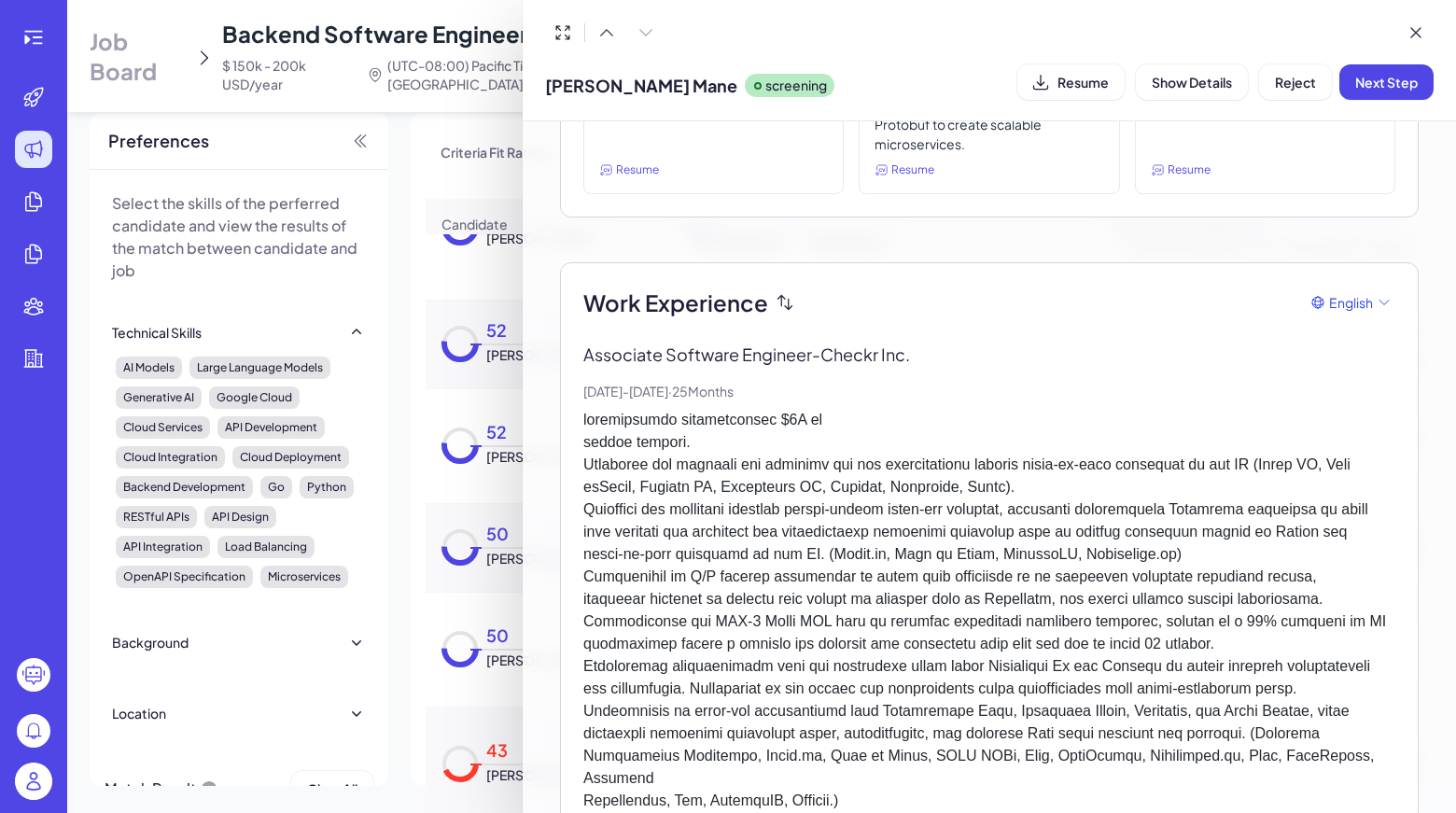
scroll to position [587, 0]
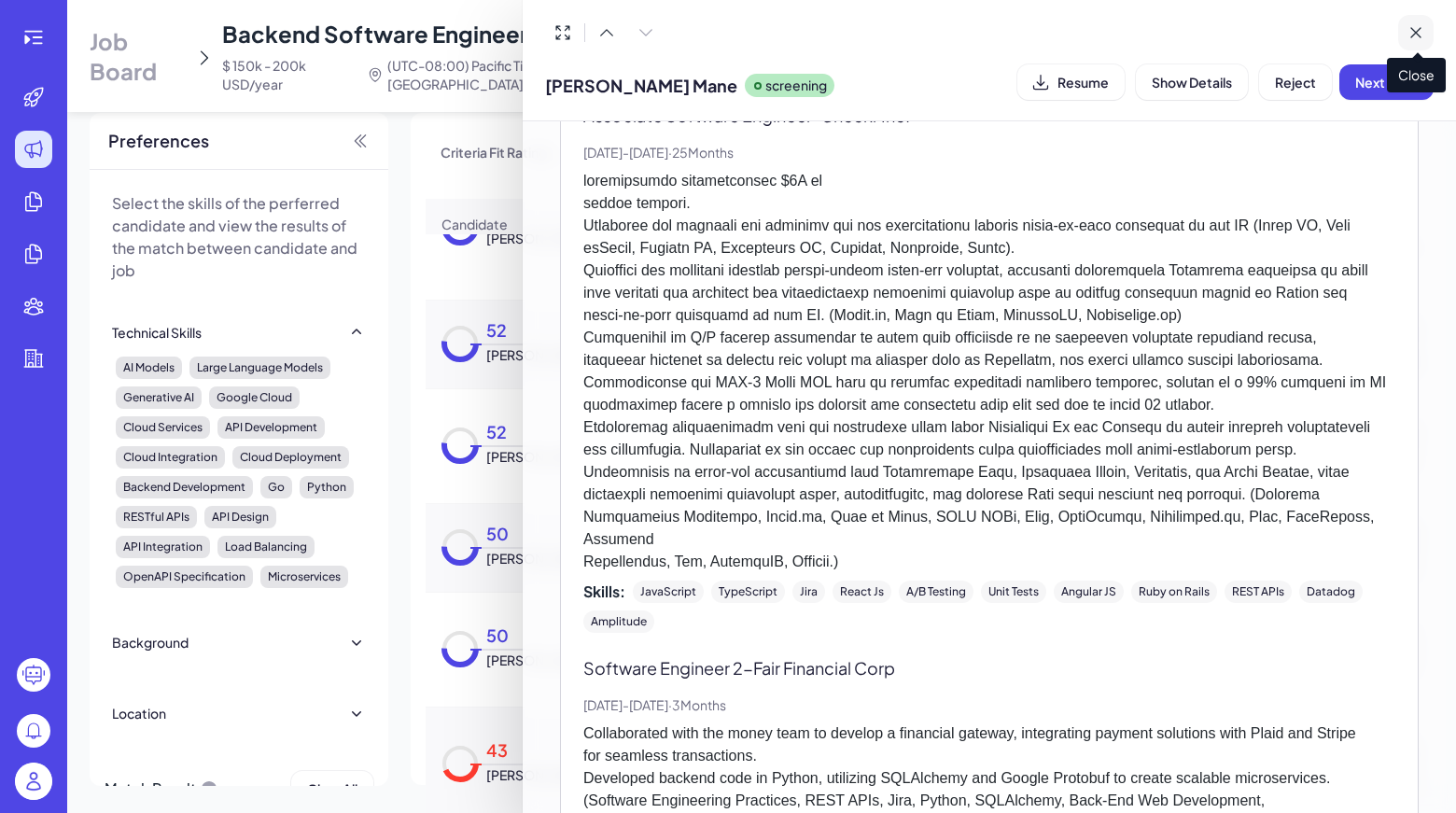
click at [1420, 43] on button at bounding box center [1414, 32] width 35 height 35
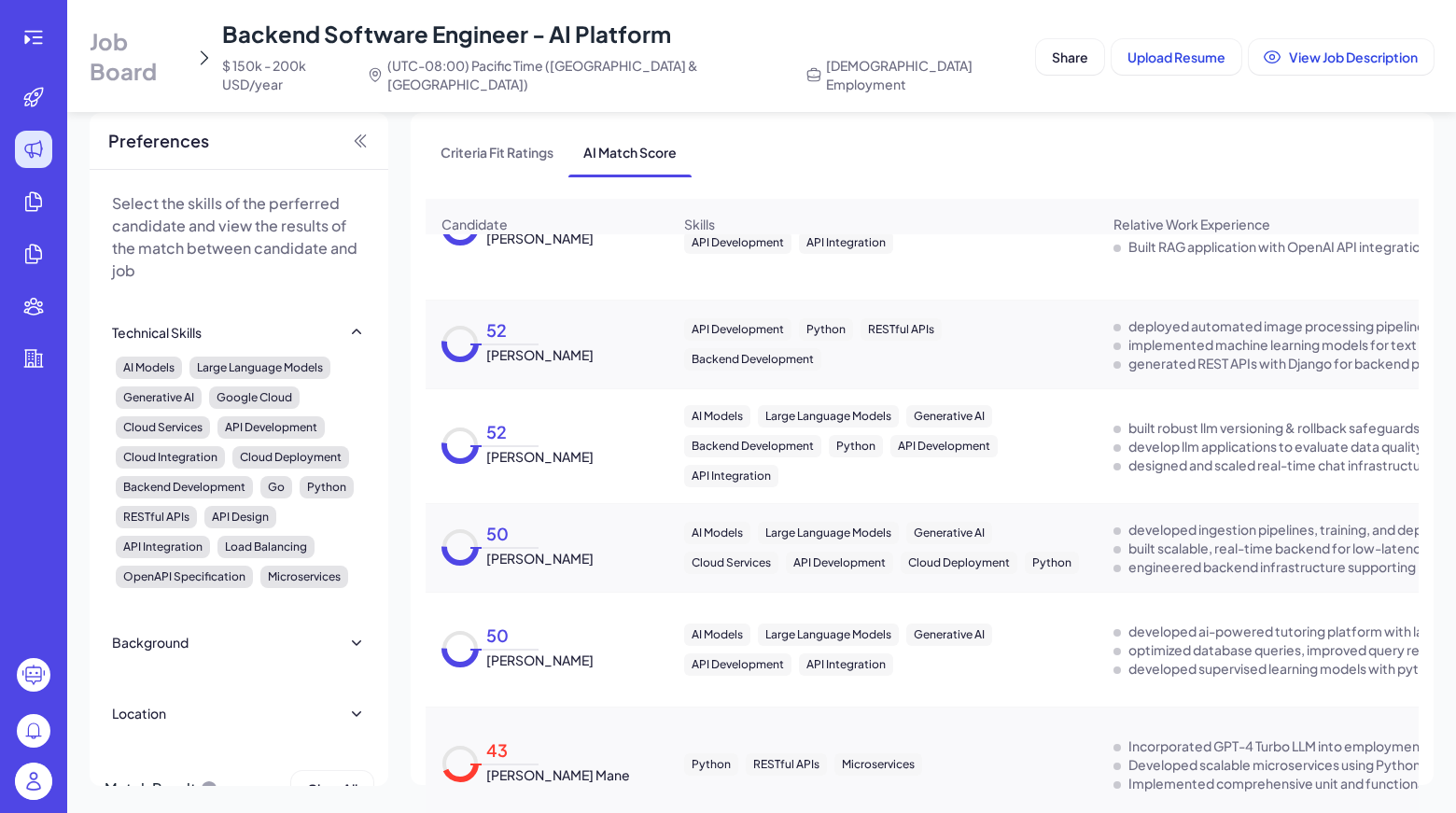
click at [539, 345] on span "[PERSON_NAME]" at bounding box center [539, 354] width 107 height 19
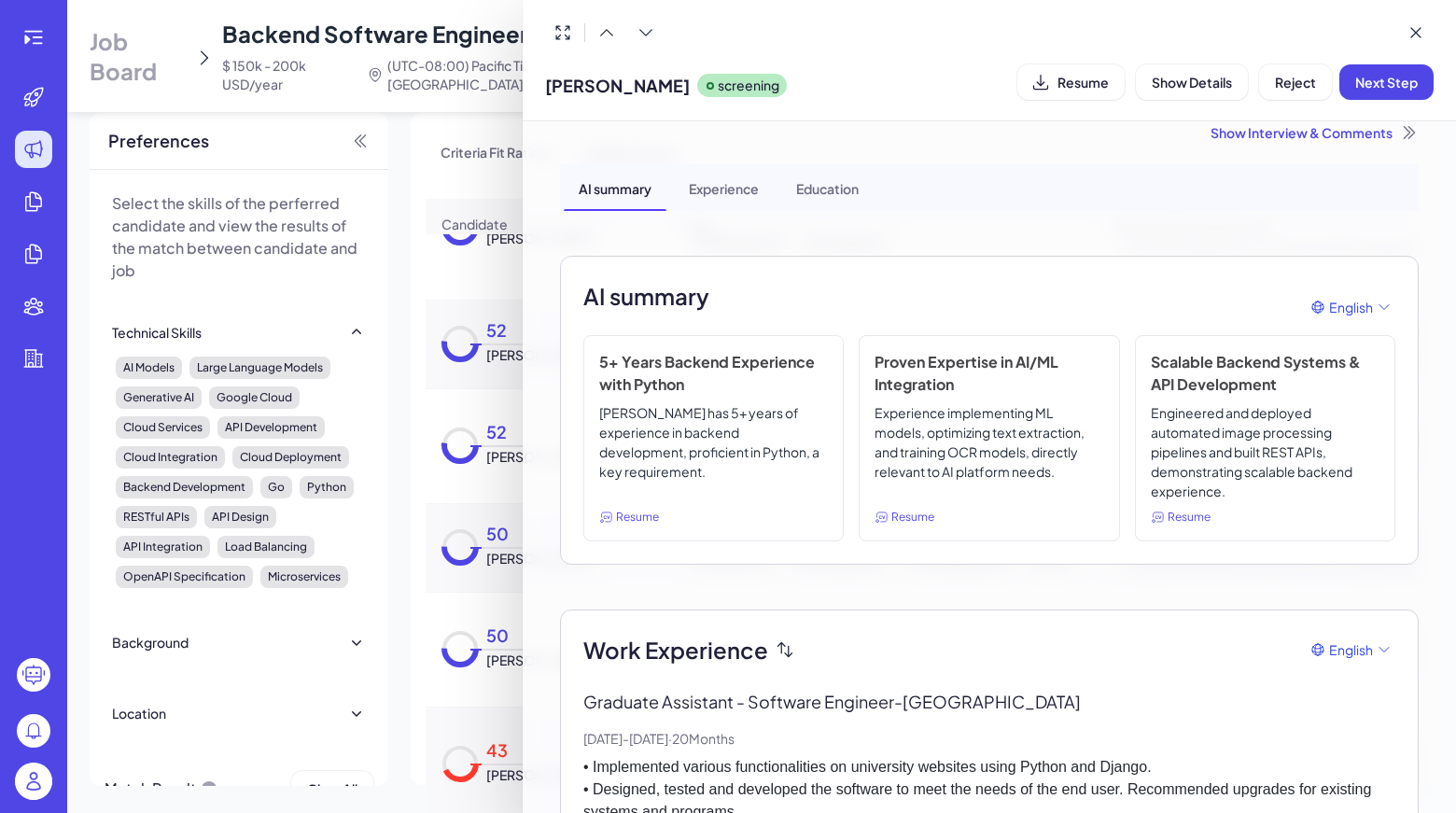
scroll to position [0, 0]
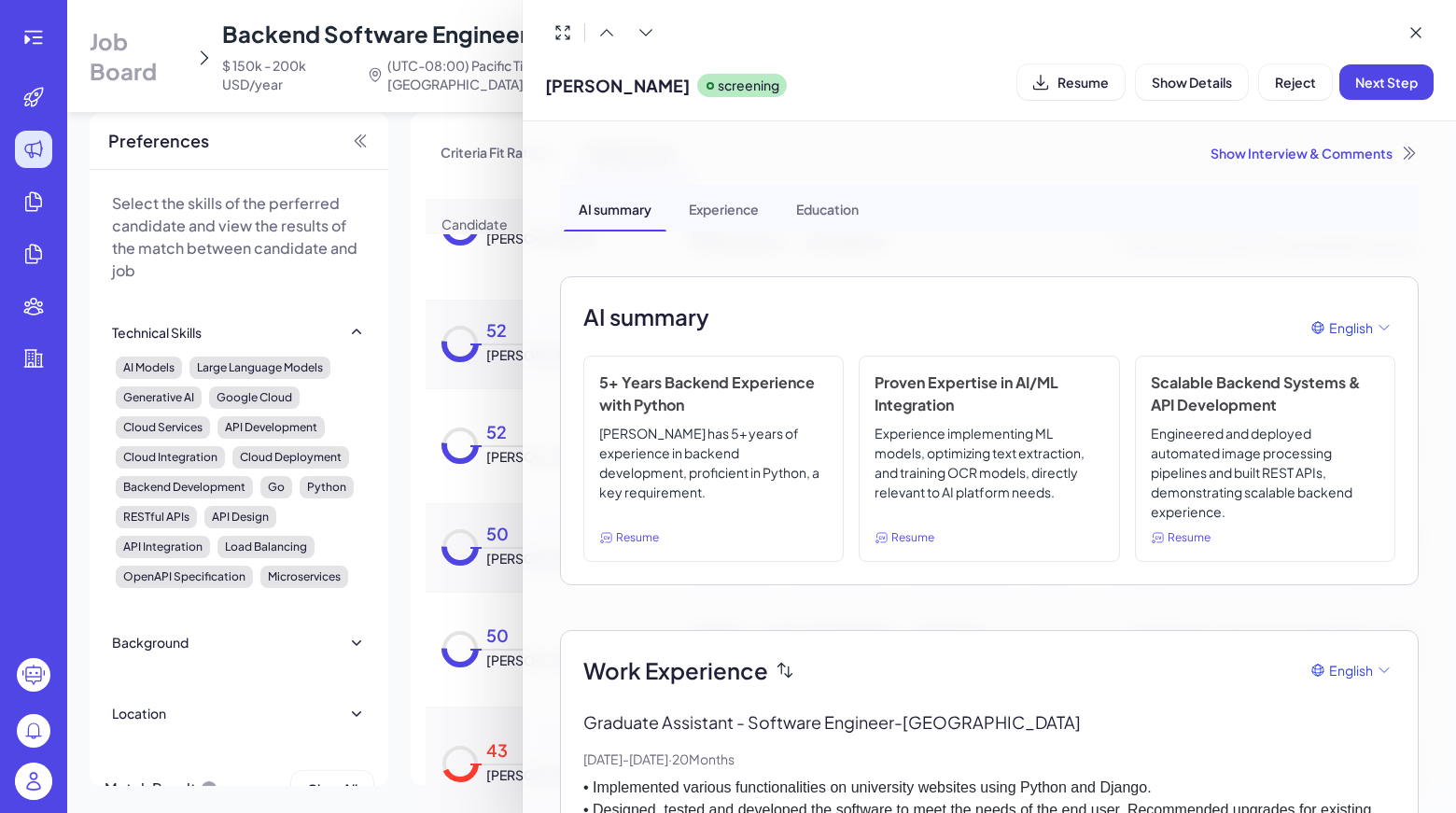
click at [1256, 153] on div "Show Interview & Comments" at bounding box center [989, 154] width 858 height 19
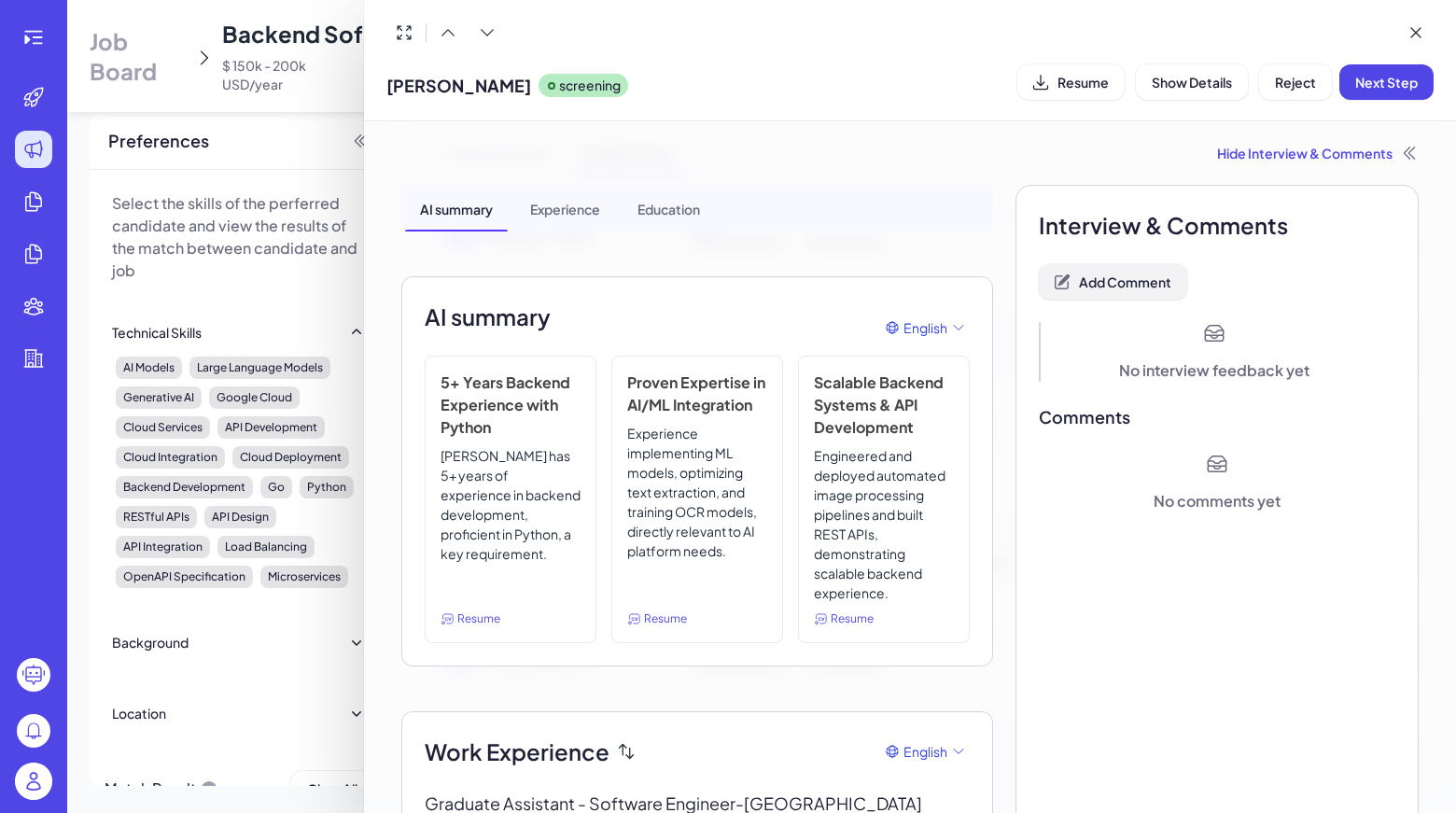
click at [1140, 296] on button "Add Comment" at bounding box center [1112, 281] width 149 height 35
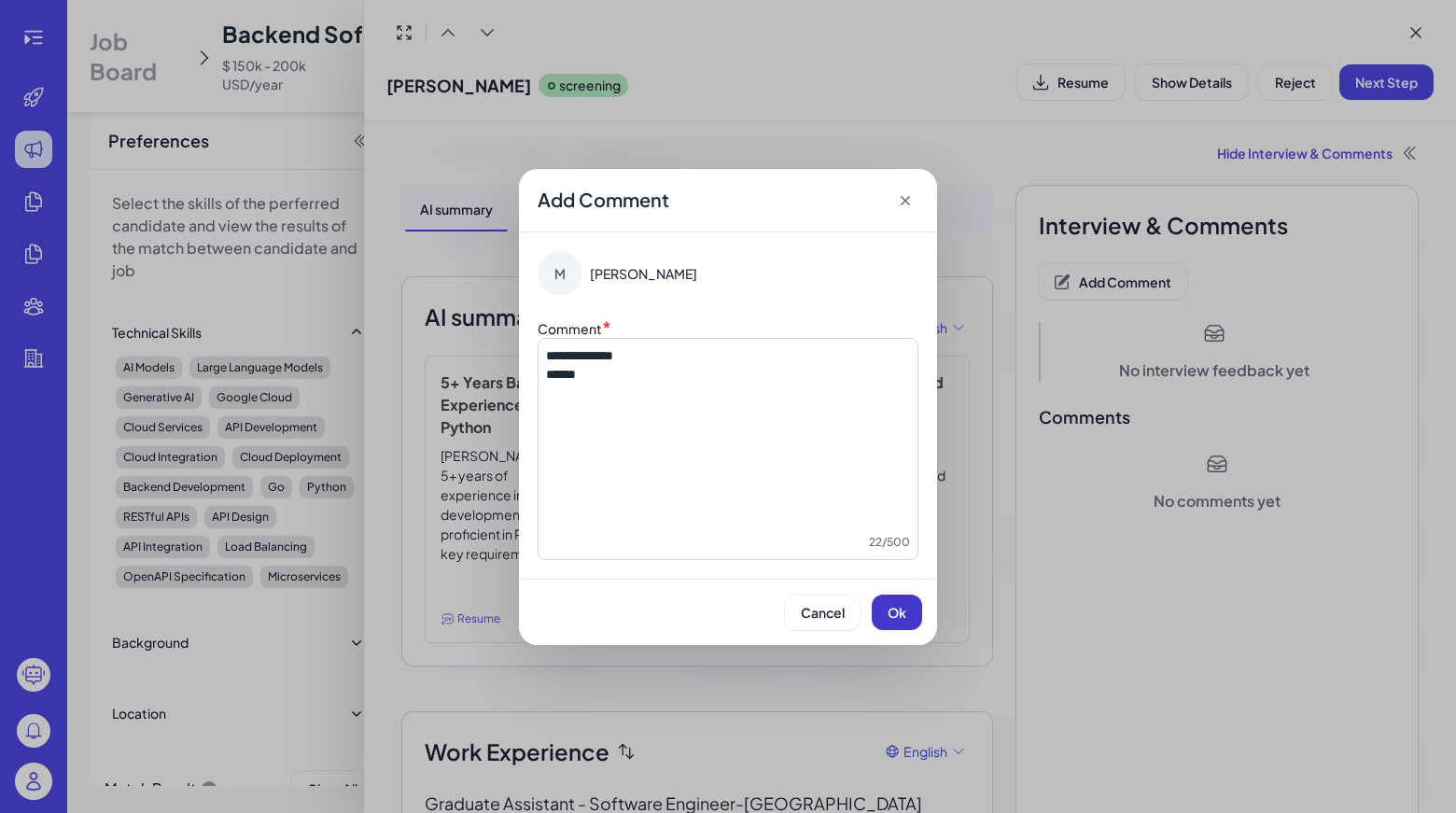
click at [894, 600] on button "Ok" at bounding box center [896, 611] width 50 height 35
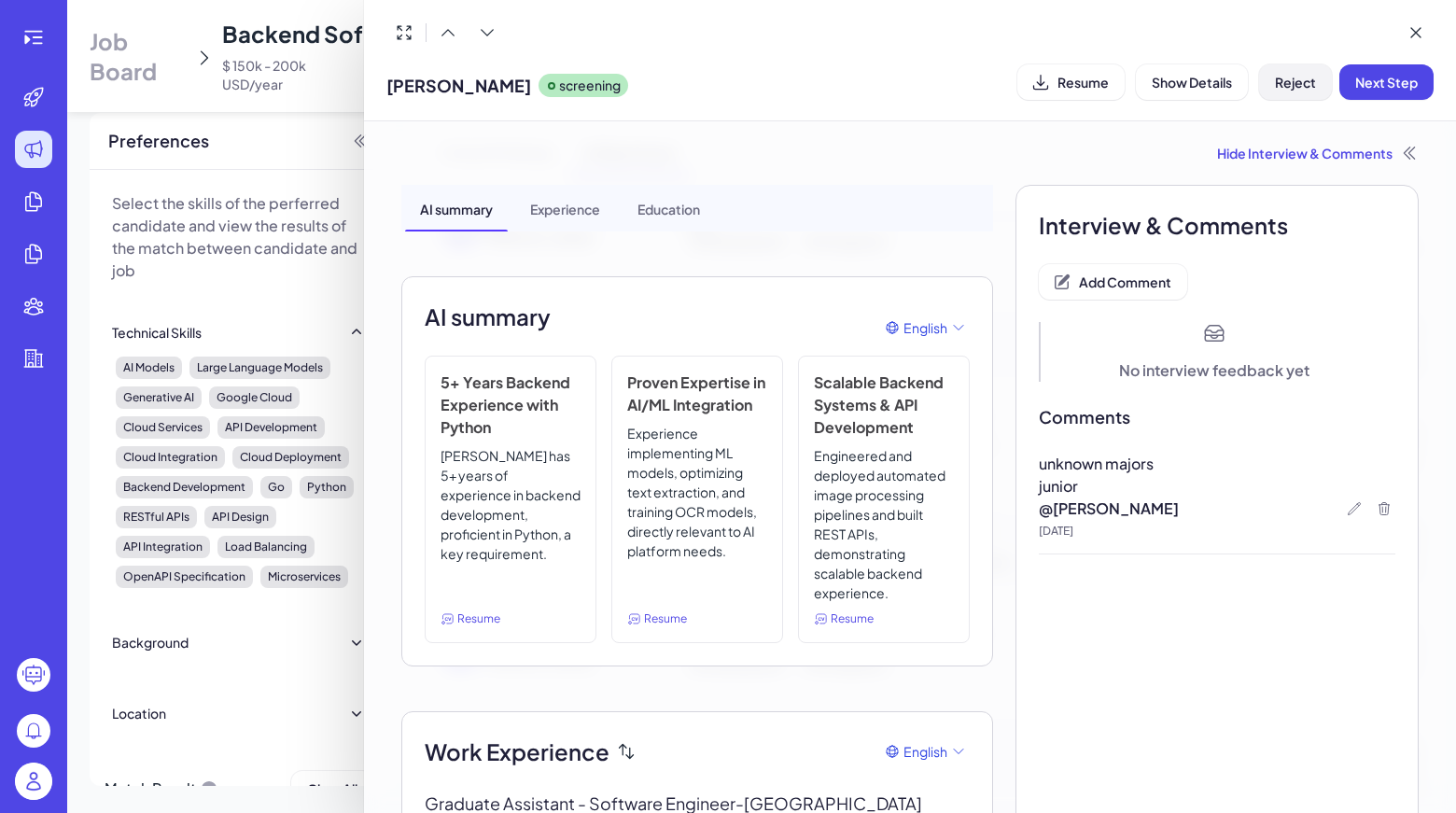
click at [1310, 69] on button "Reject" at bounding box center [1295, 81] width 73 height 35
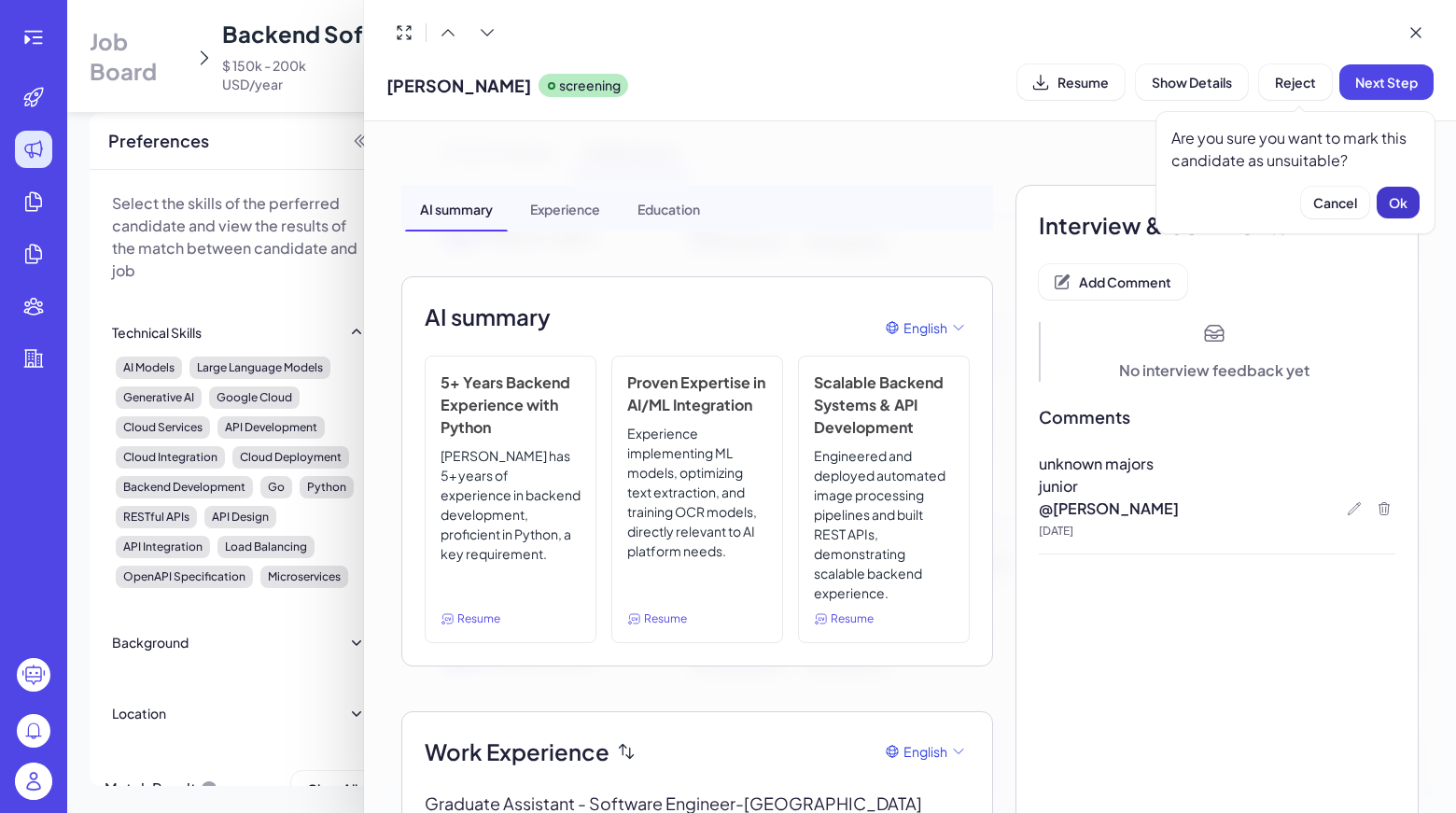
click at [1394, 198] on span "Ok" at bounding box center [1398, 203] width 19 height 17
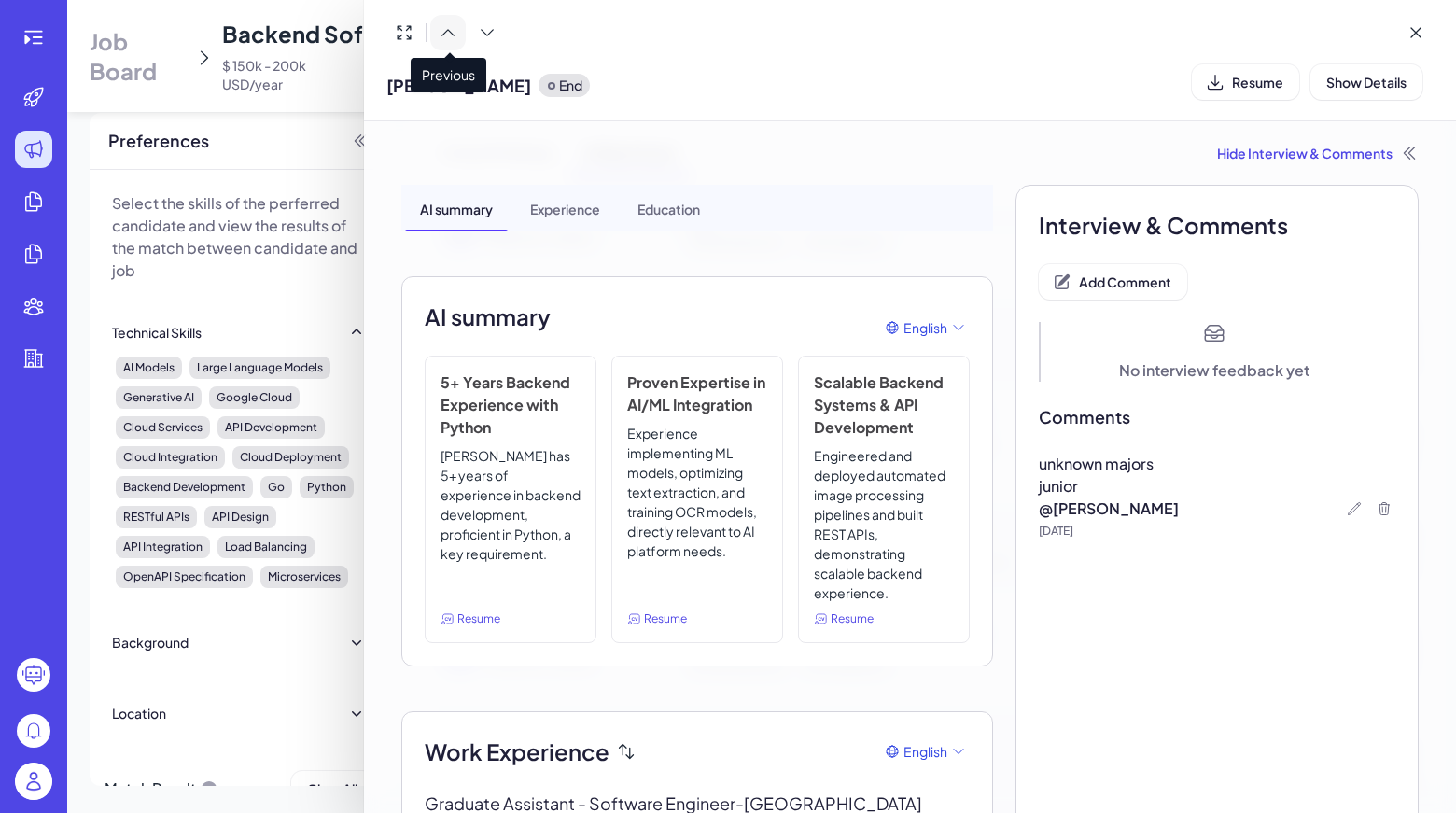
click at [453, 45] on button at bounding box center [447, 32] width 35 height 35
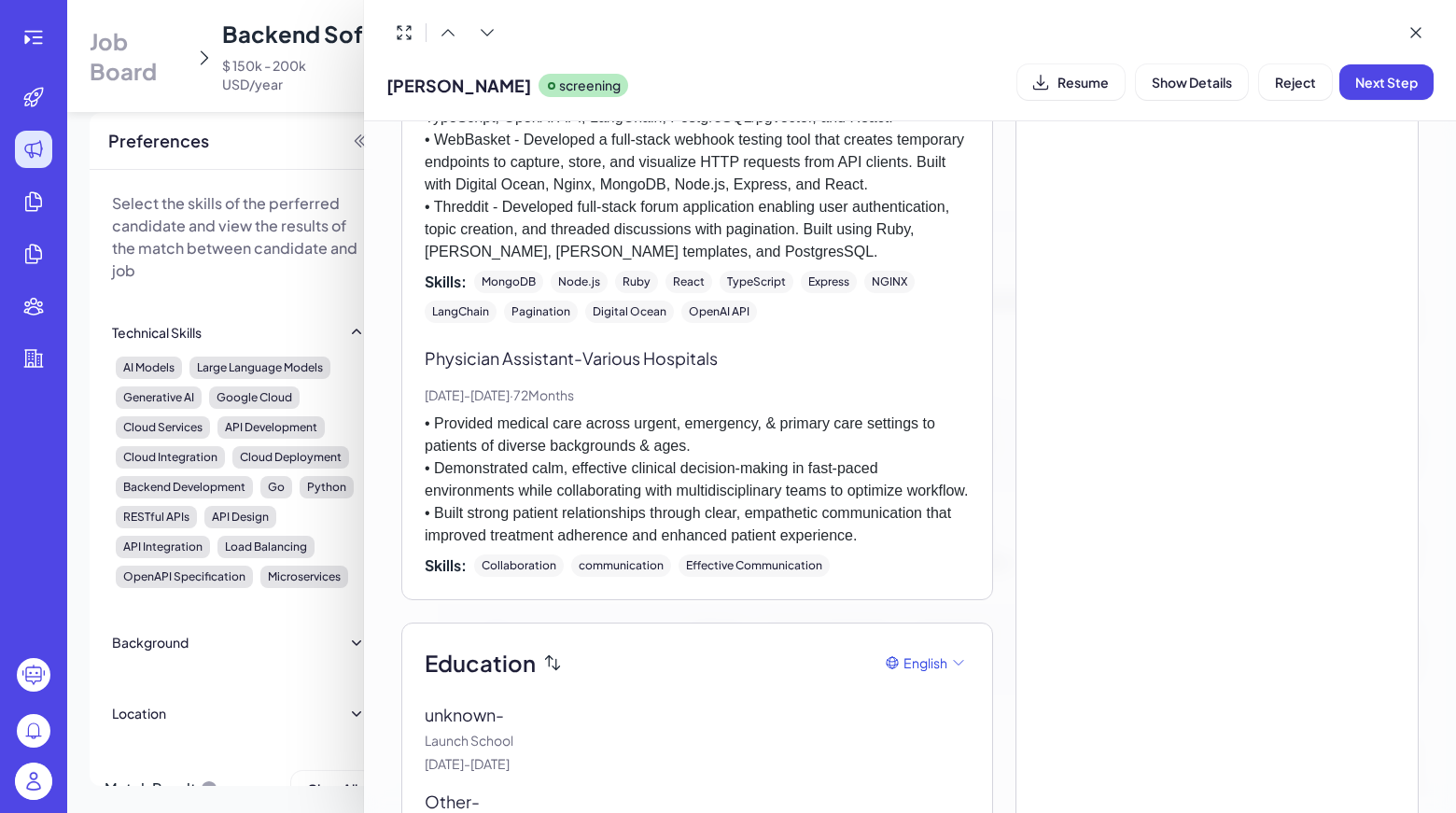
scroll to position [1572, 0]
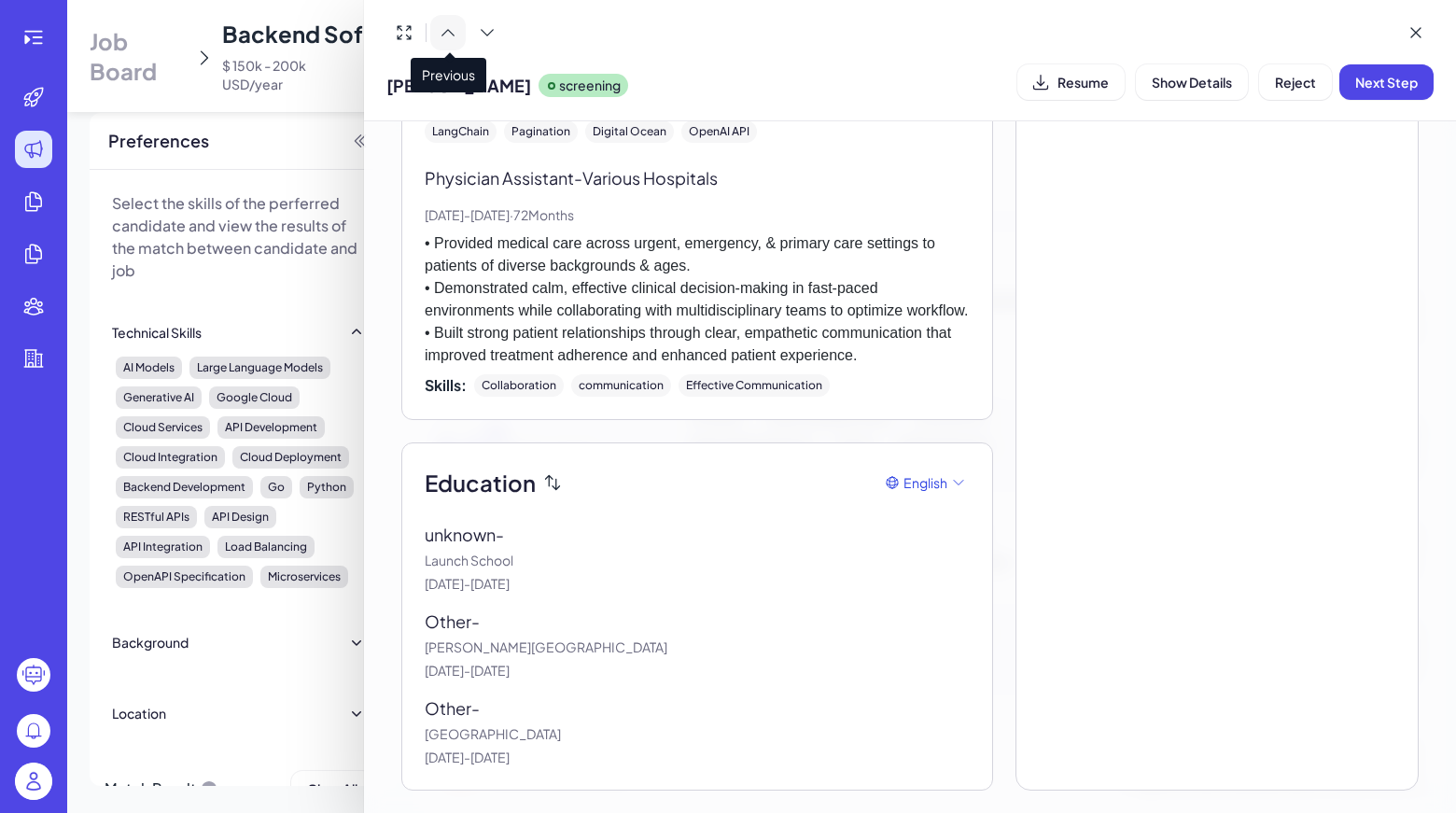
click at [450, 22] on button at bounding box center [447, 32] width 35 height 35
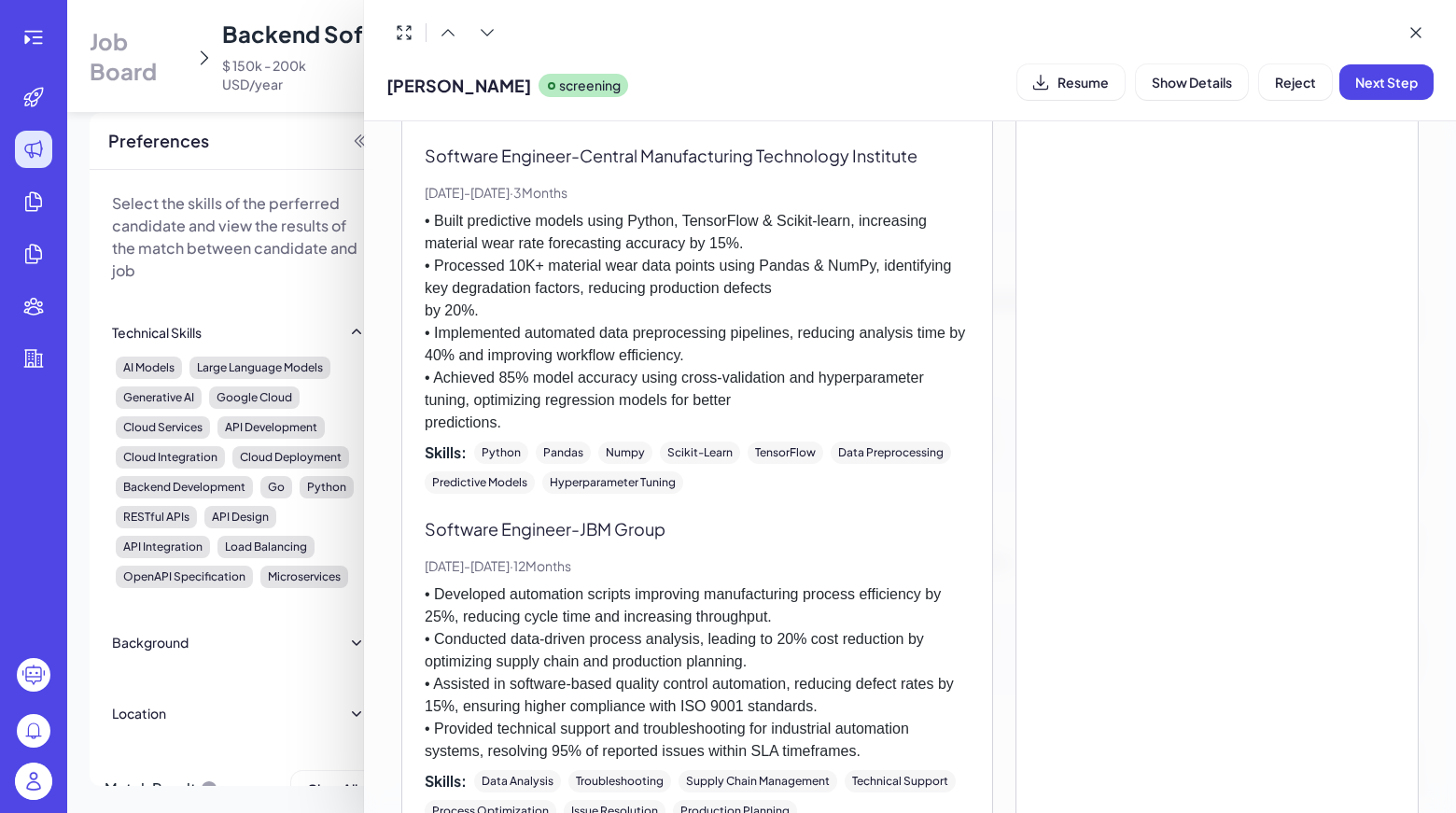
scroll to position [2206, 0]
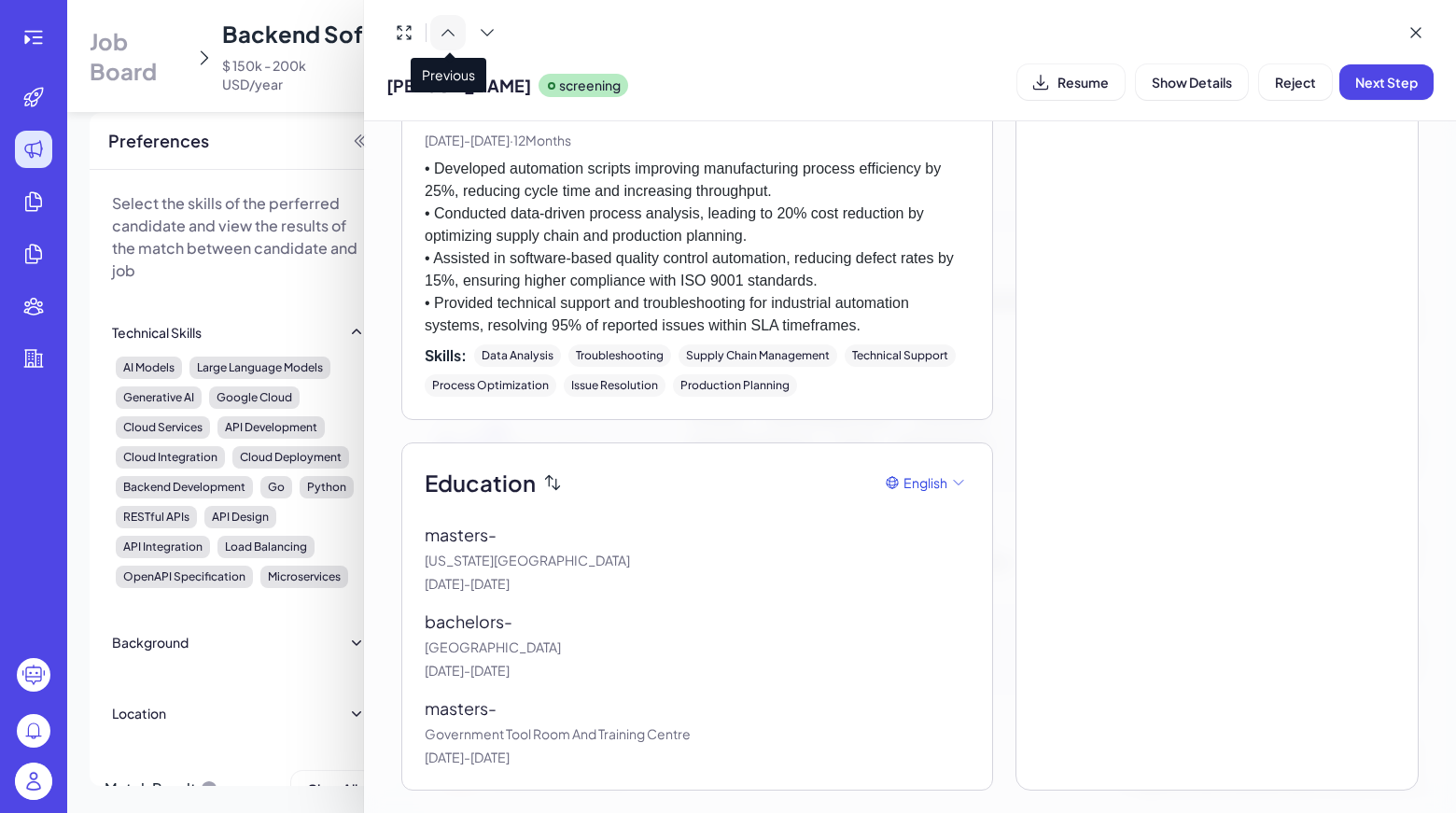
click at [457, 33] on icon at bounding box center [448, 33] width 19 height 19
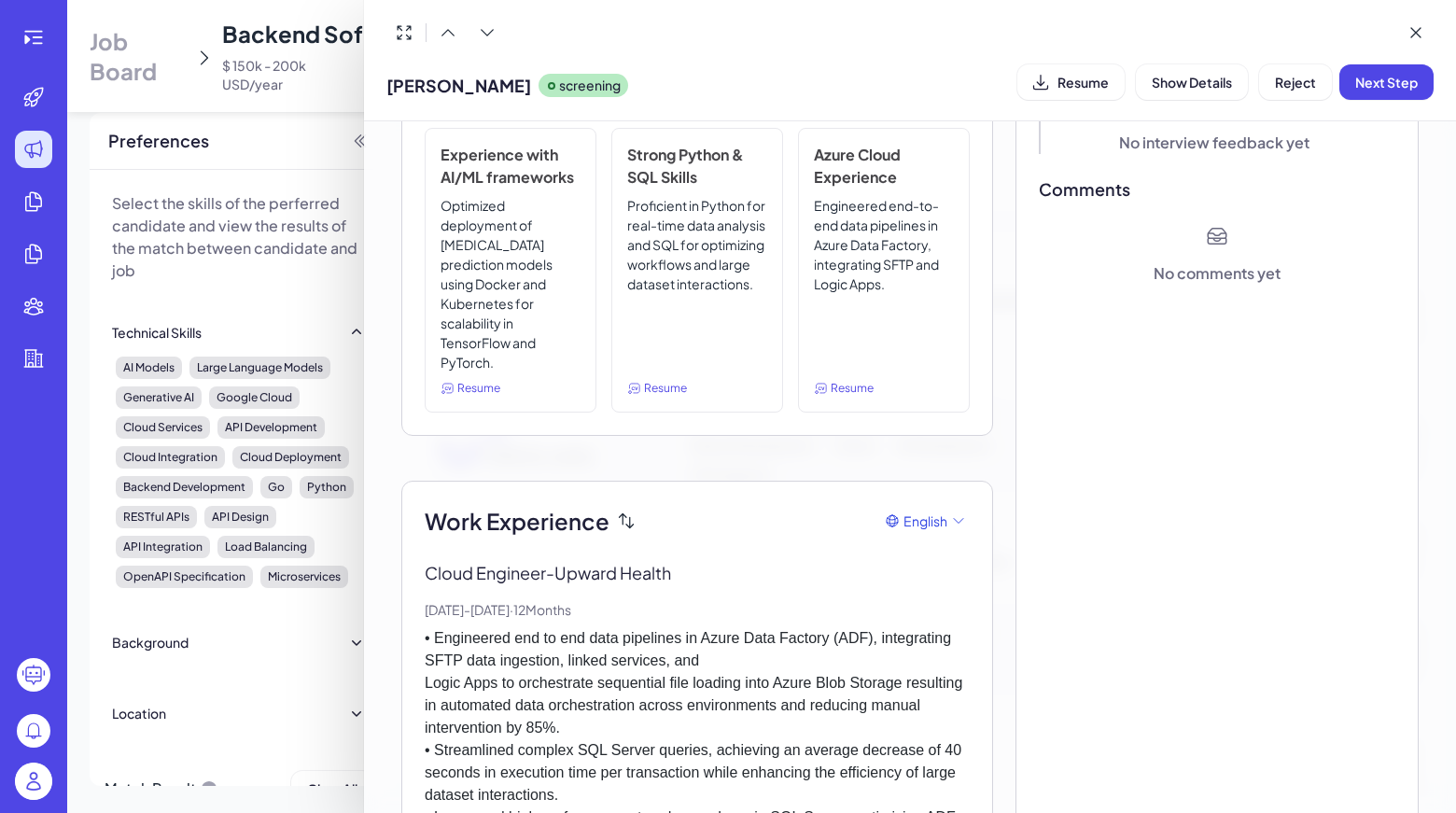
scroll to position [0, 0]
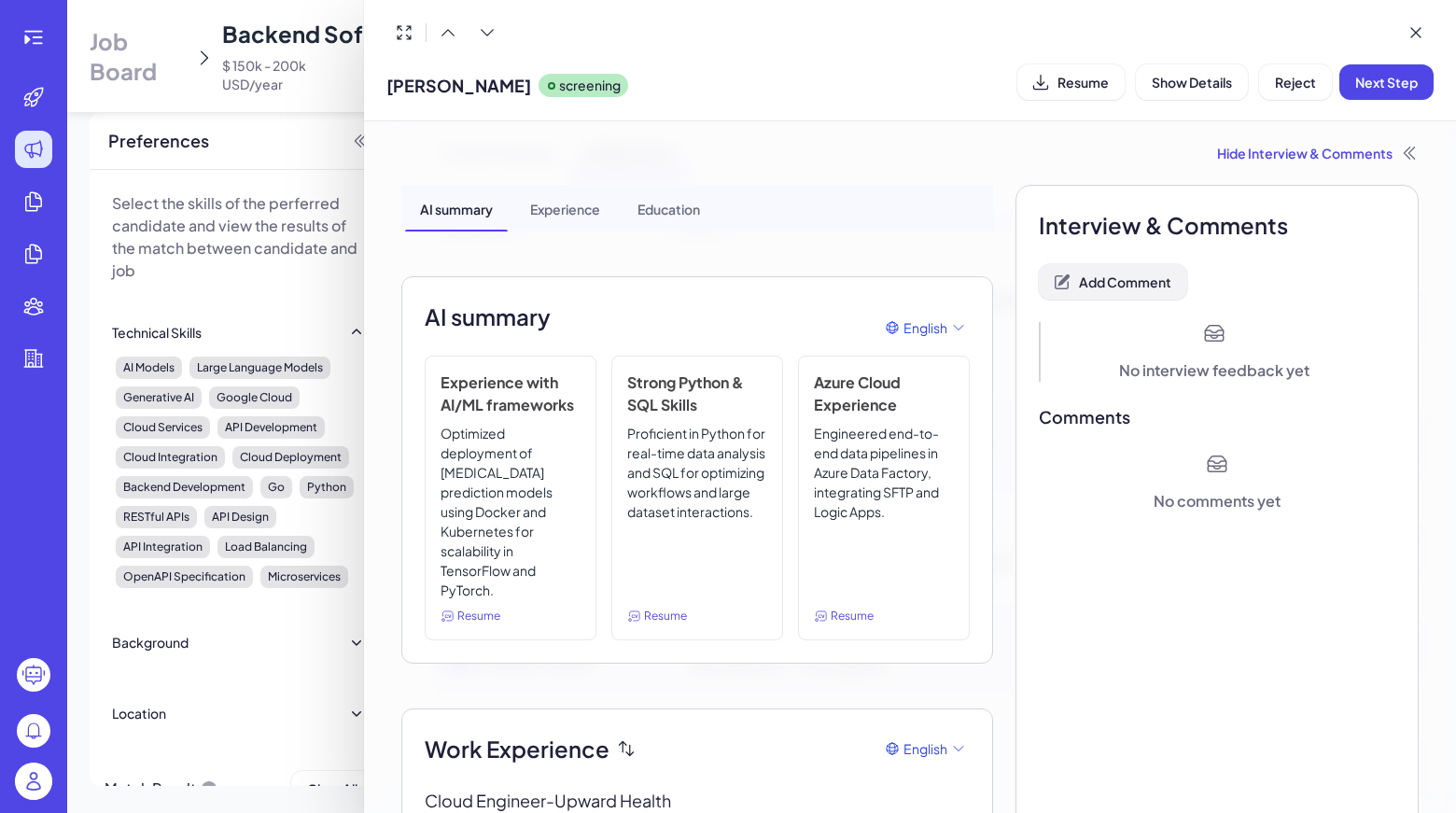
click at [1128, 282] on span "Add Comment" at bounding box center [1125, 282] width 93 height 17
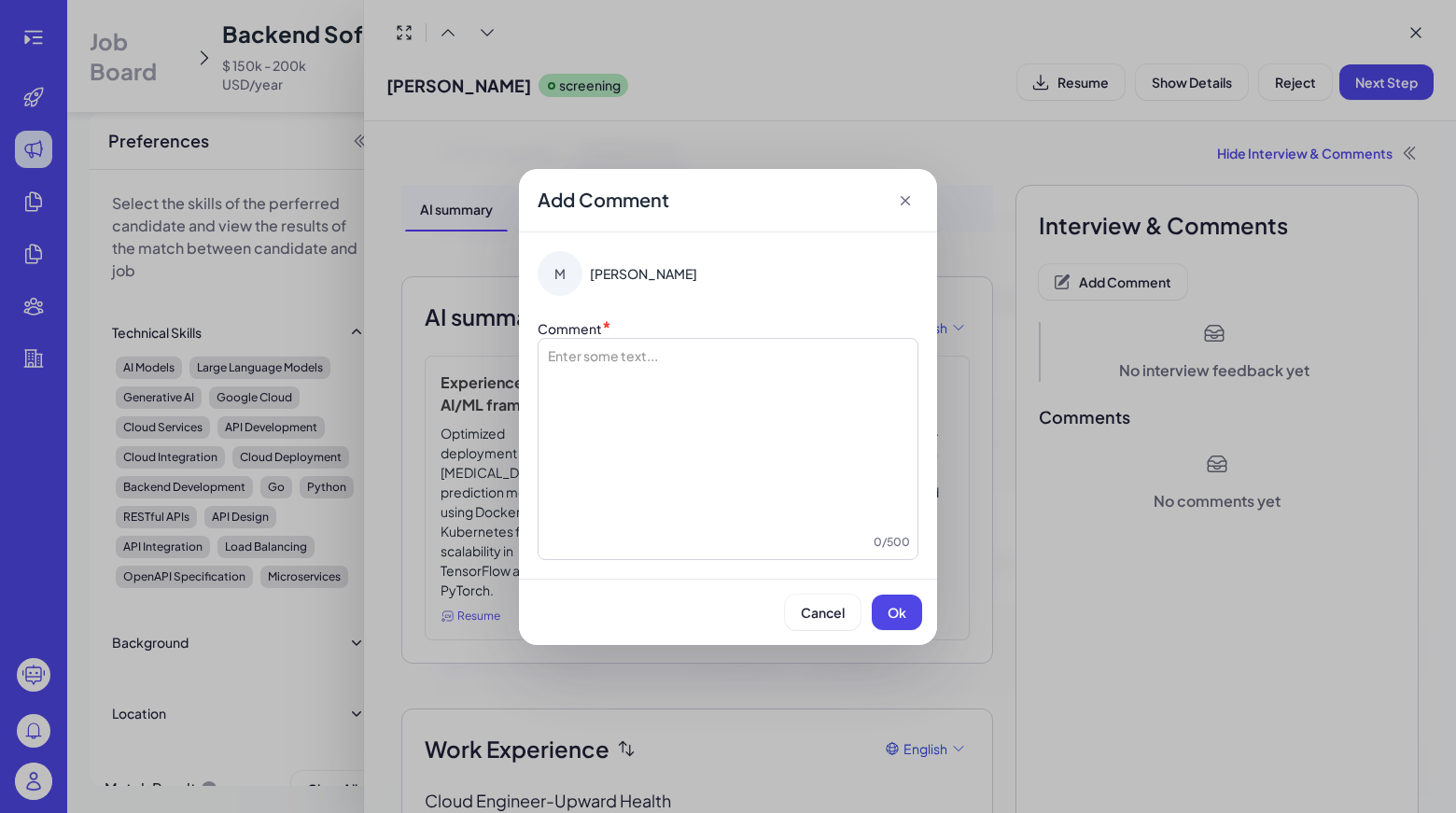
click at [628, 445] on div at bounding box center [728, 439] width 364 height 187
click at [920, 614] on div "Cancel Ok" at bounding box center [728, 612] width 418 height 66
click at [920, 614] on button "Ok" at bounding box center [896, 611] width 50 height 35
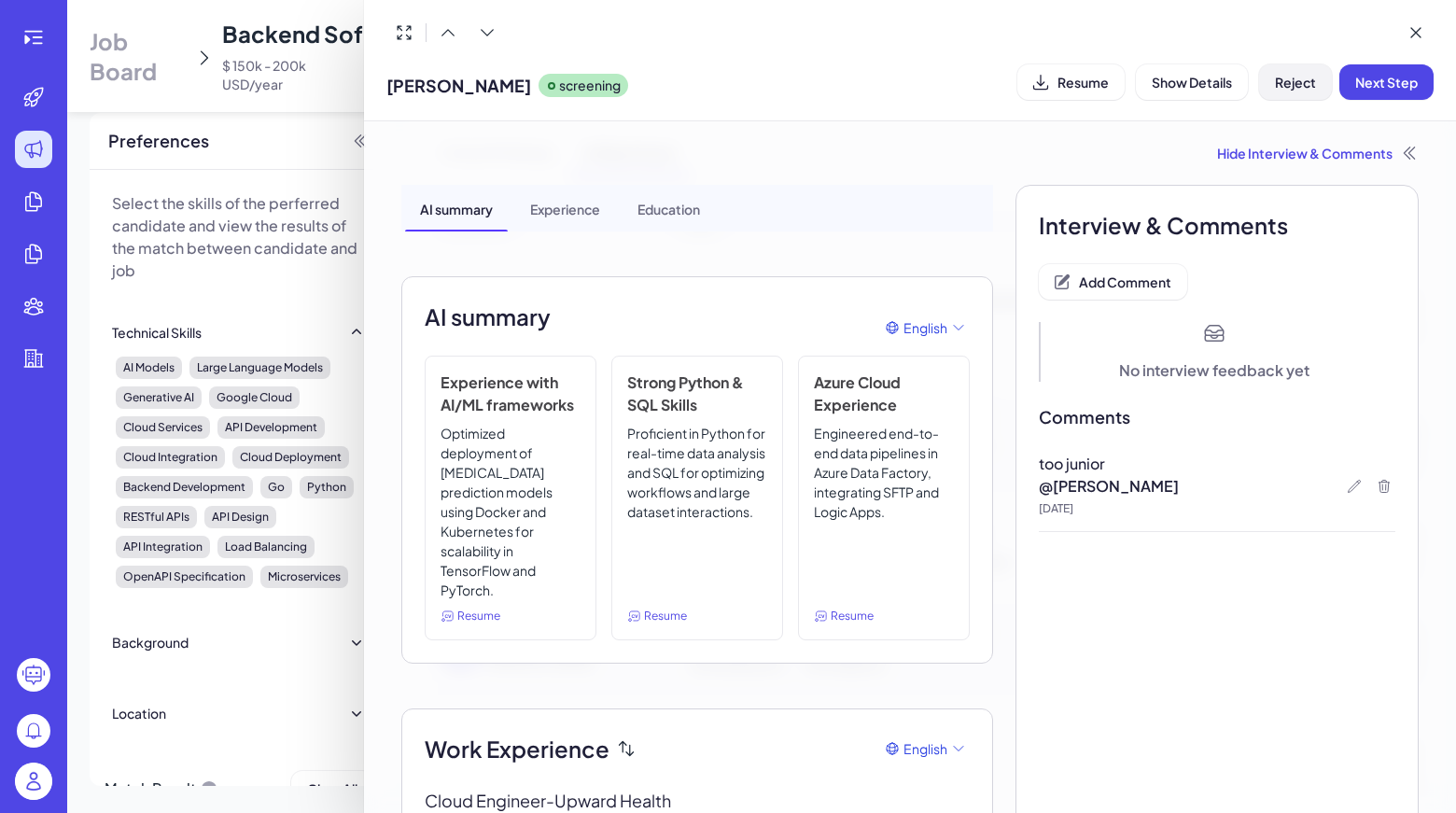
click at [1291, 78] on span "Reject" at bounding box center [1294, 82] width 41 height 17
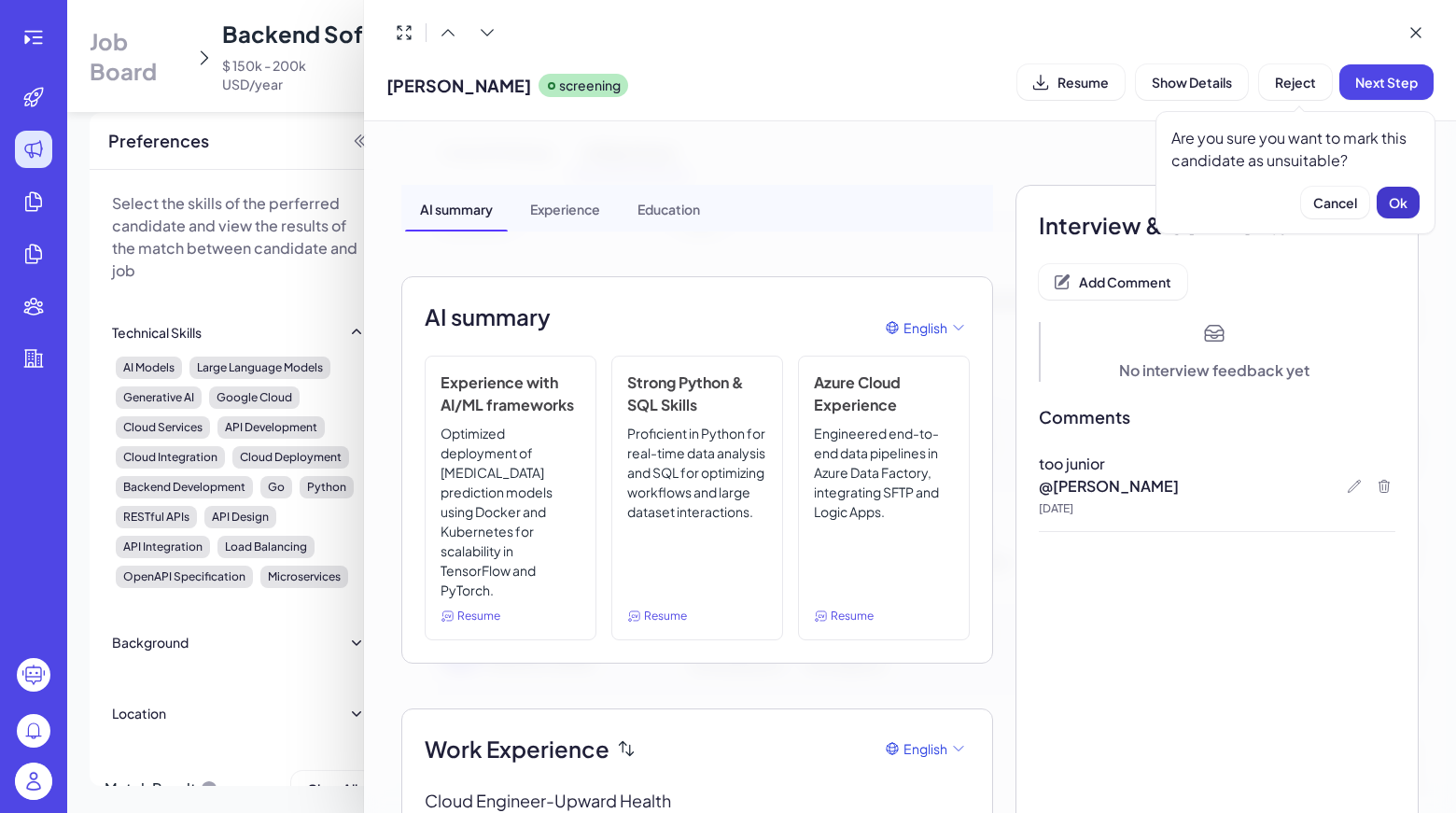
click at [1386, 198] on button "Ok" at bounding box center [1397, 202] width 43 height 31
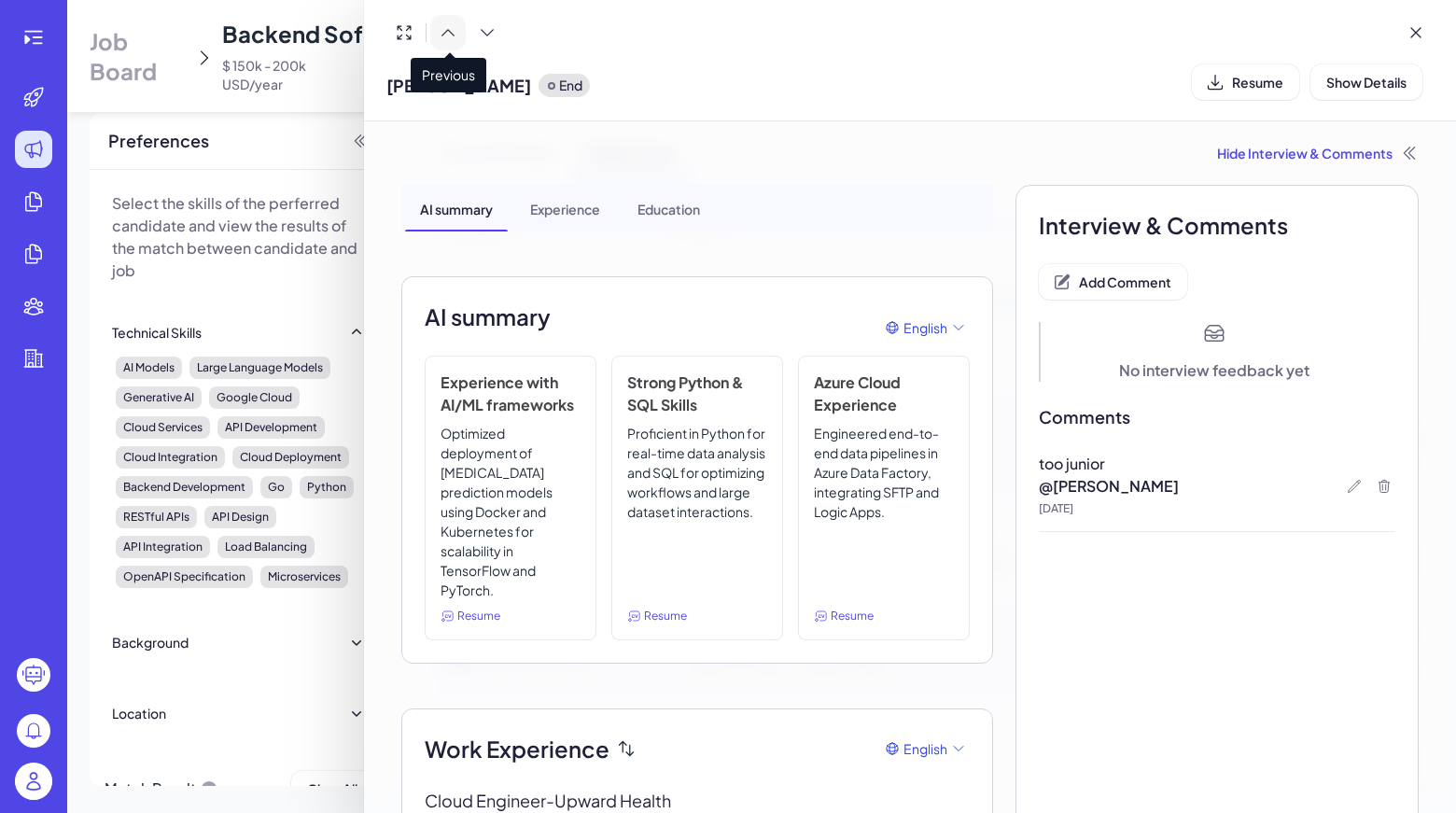
click at [457, 31] on icon at bounding box center [448, 33] width 19 height 19
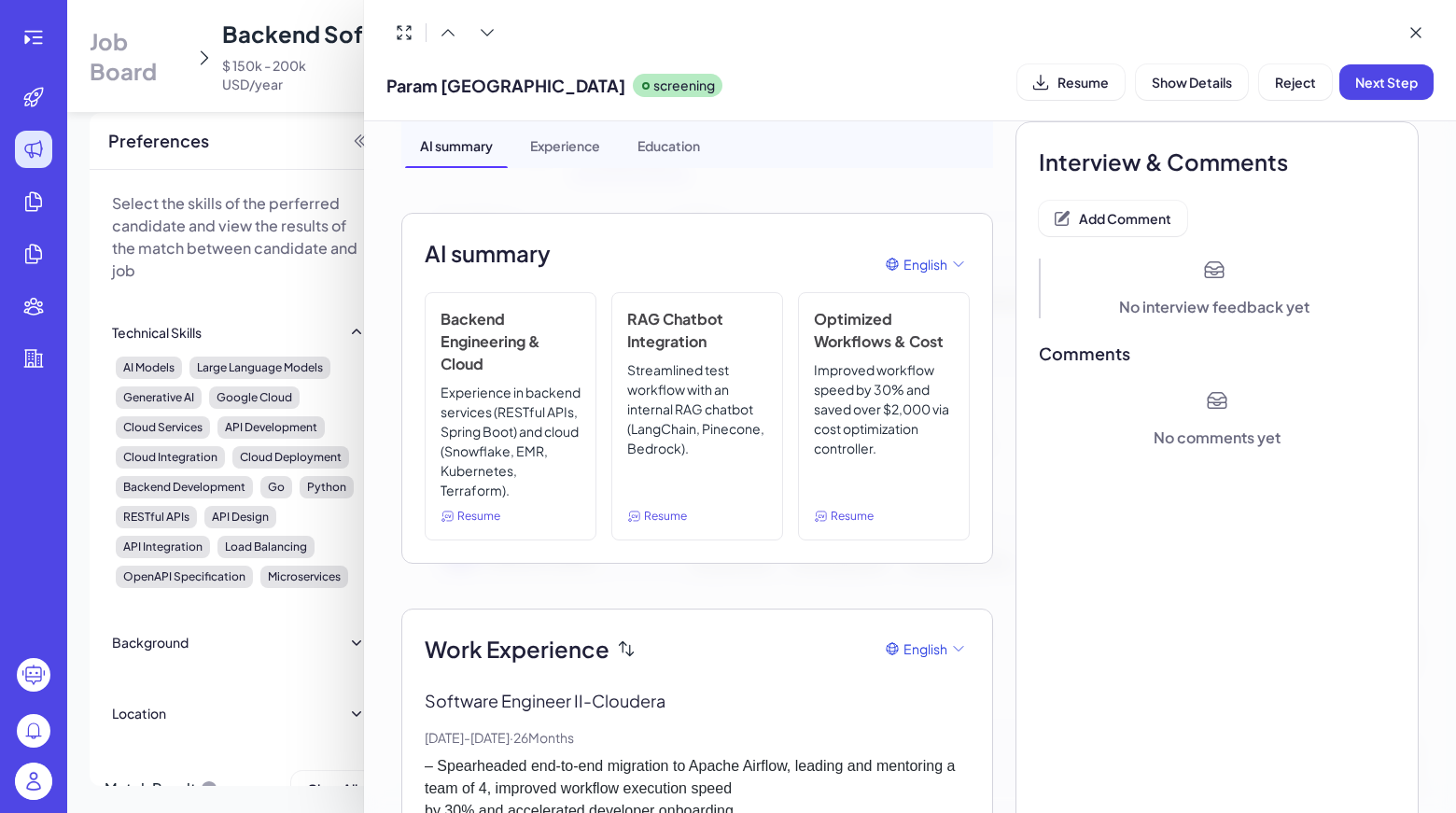
scroll to position [18, 0]
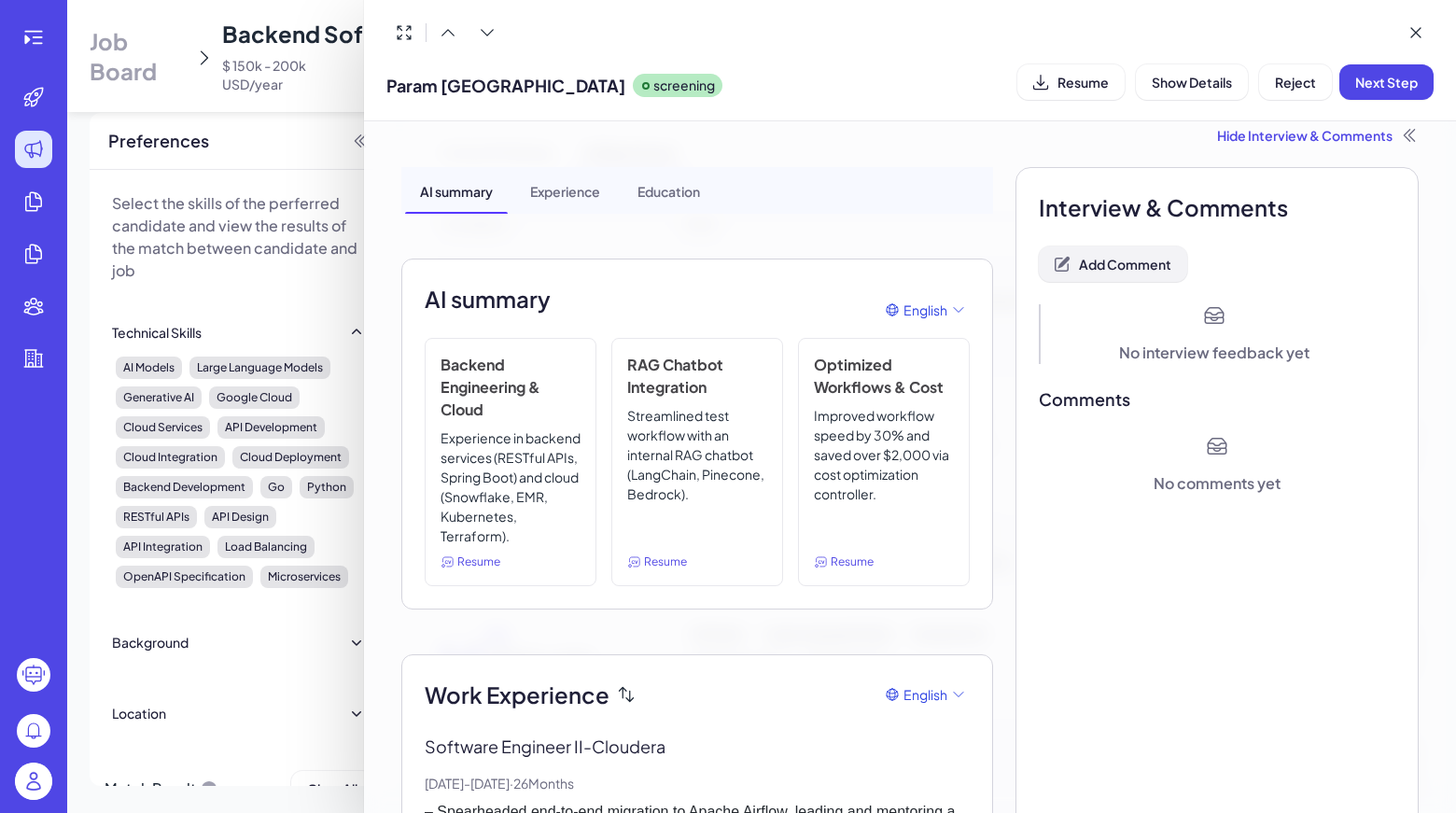
click at [1099, 262] on span "Add Comment" at bounding box center [1125, 264] width 93 height 17
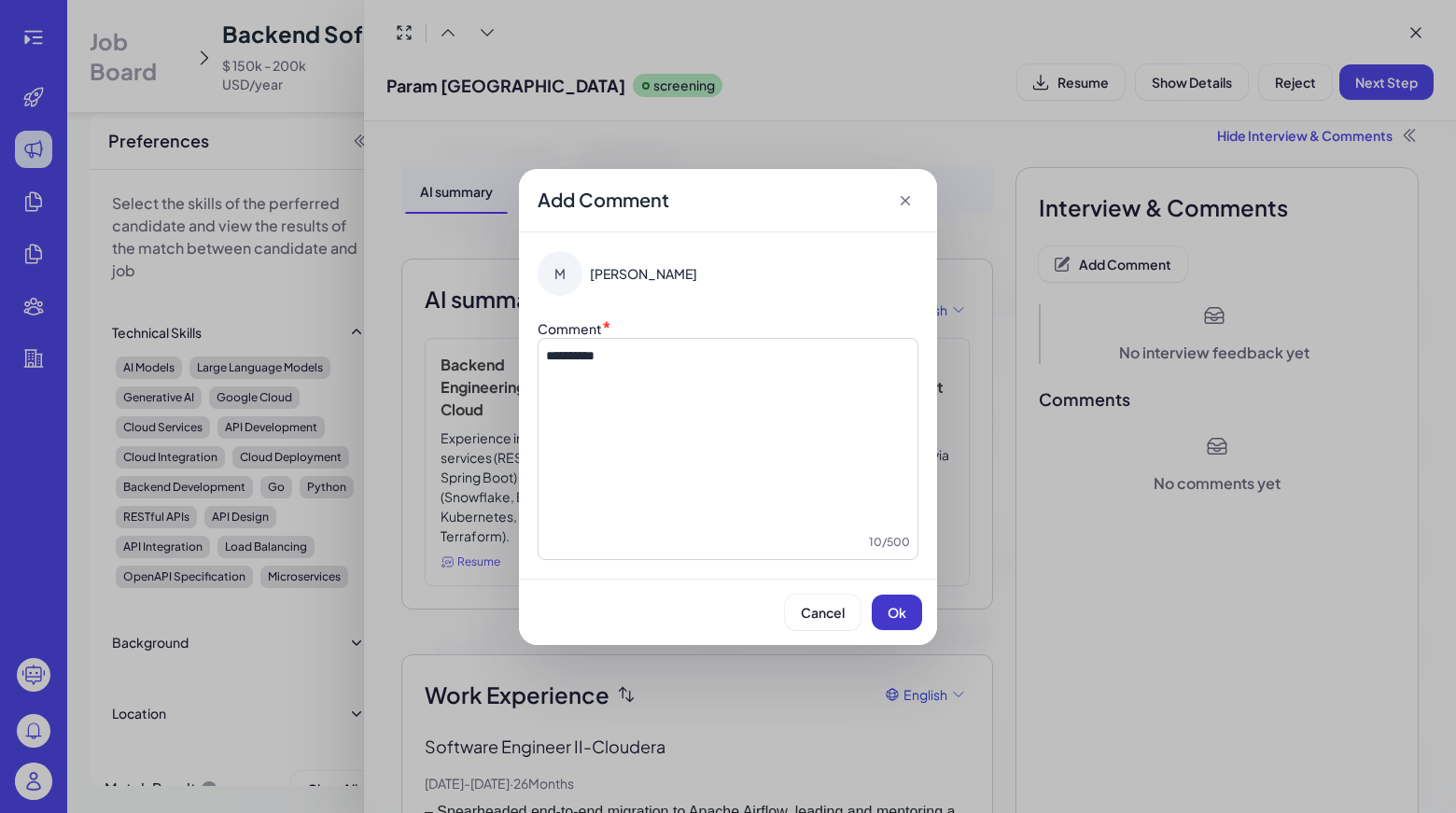
click at [898, 616] on span "Ok" at bounding box center [897, 612] width 19 height 17
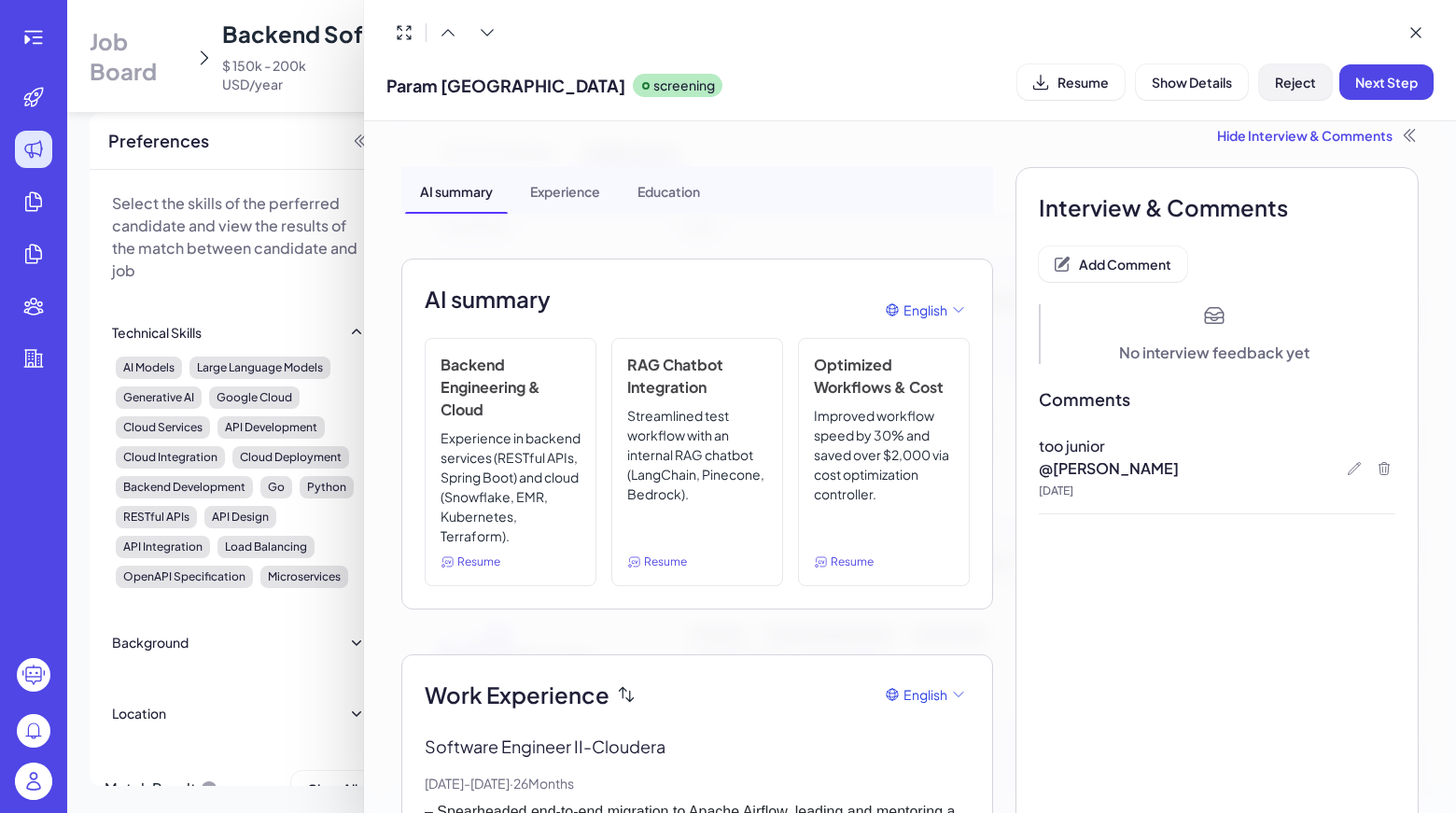
click at [1309, 71] on button "Reject" at bounding box center [1295, 81] width 73 height 35
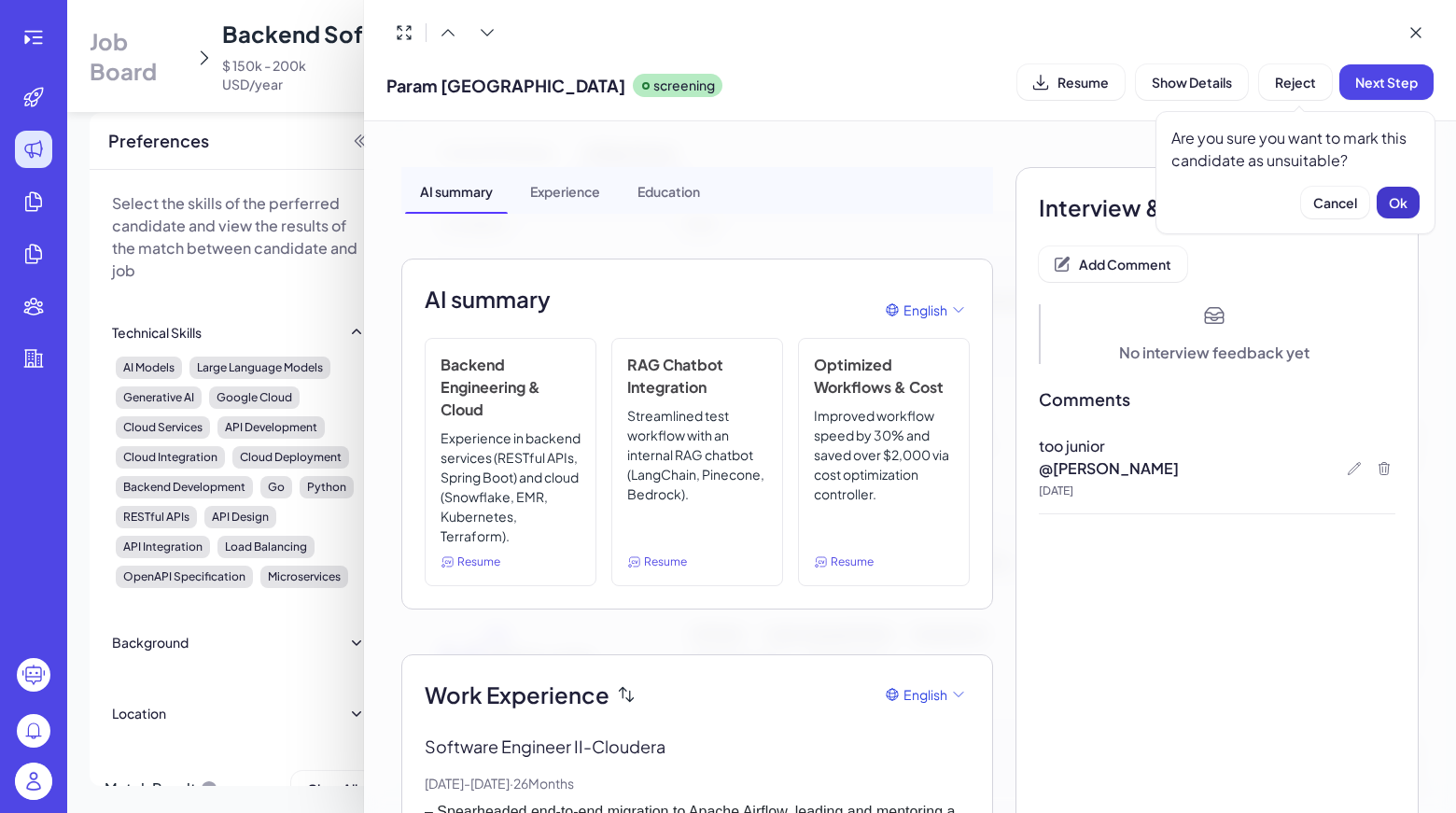
click at [1405, 193] on button "Ok" at bounding box center [1397, 202] width 43 height 31
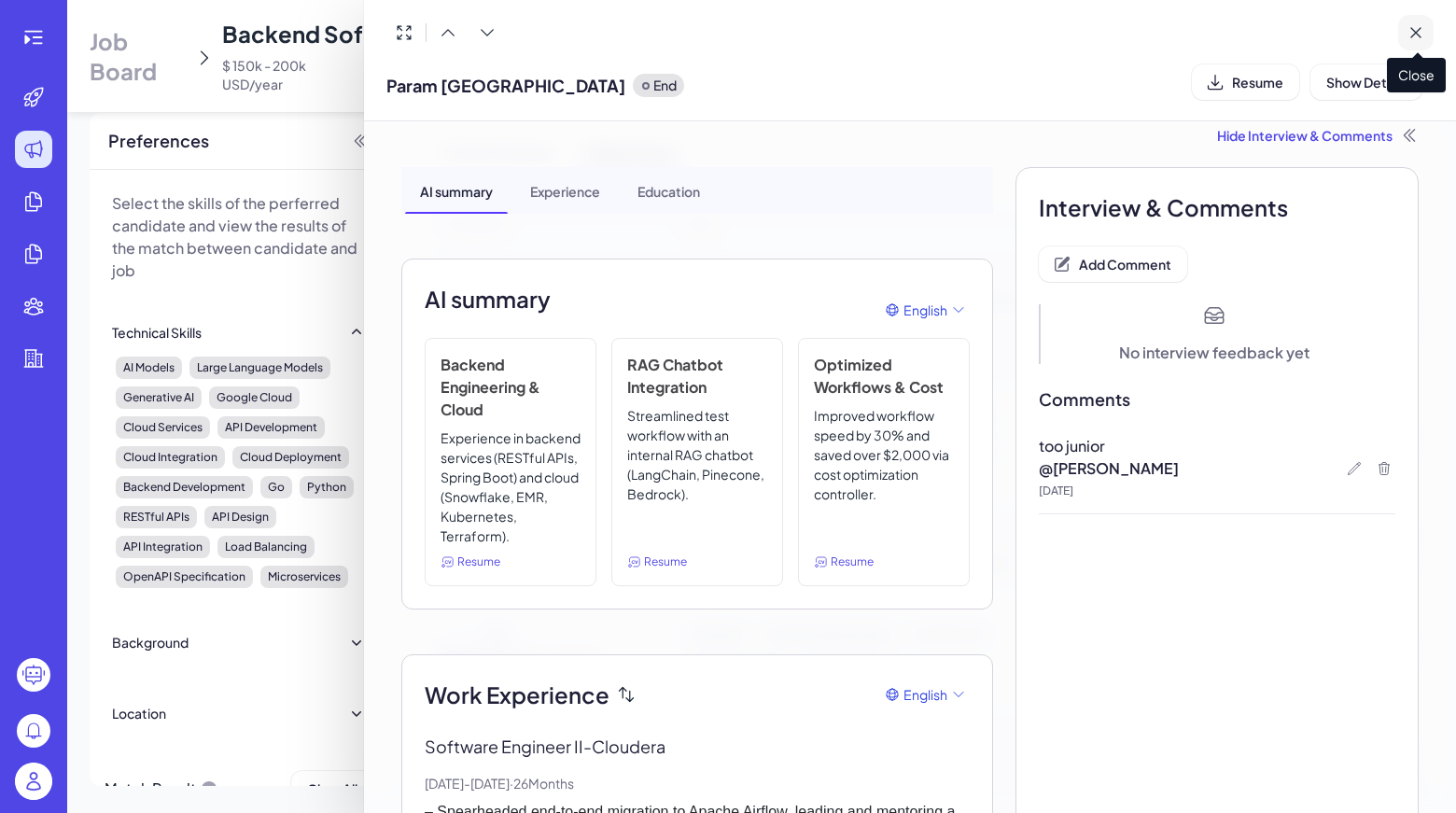
click at [1411, 29] on icon at bounding box center [1415, 33] width 19 height 19
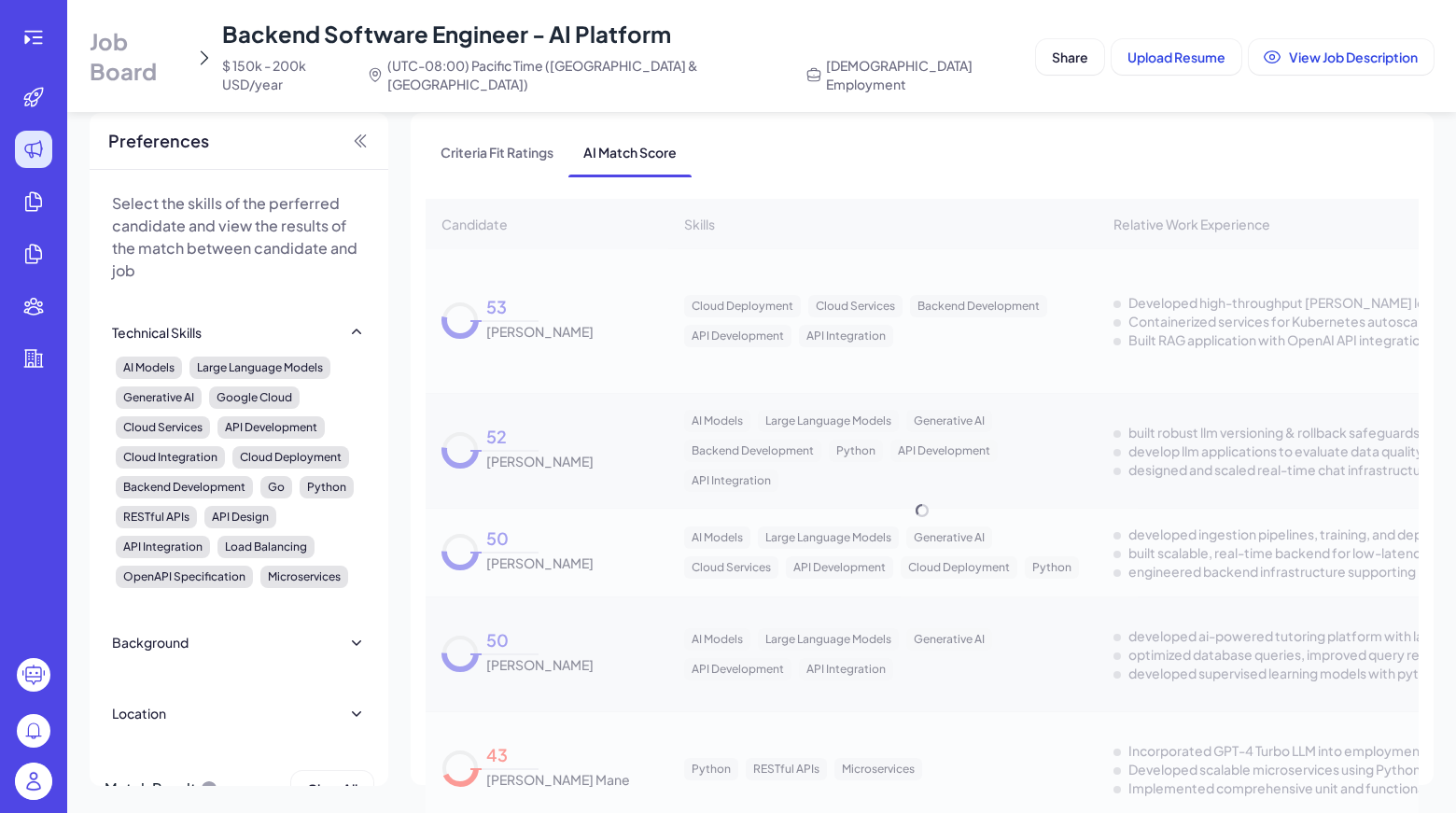
scroll to position [6047, 0]
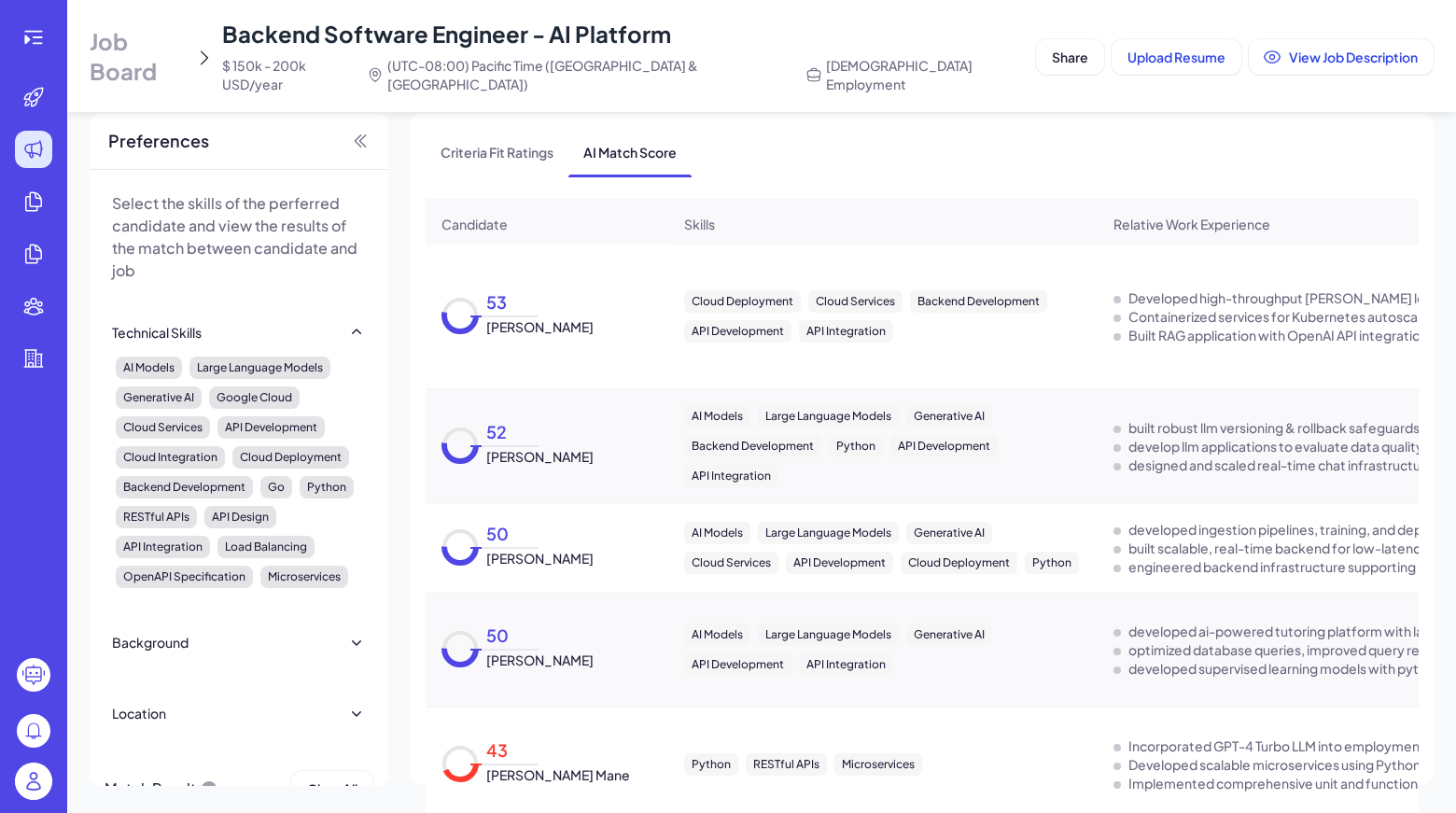
click at [460, 435] on icon at bounding box center [459, 444] width 37 height 37
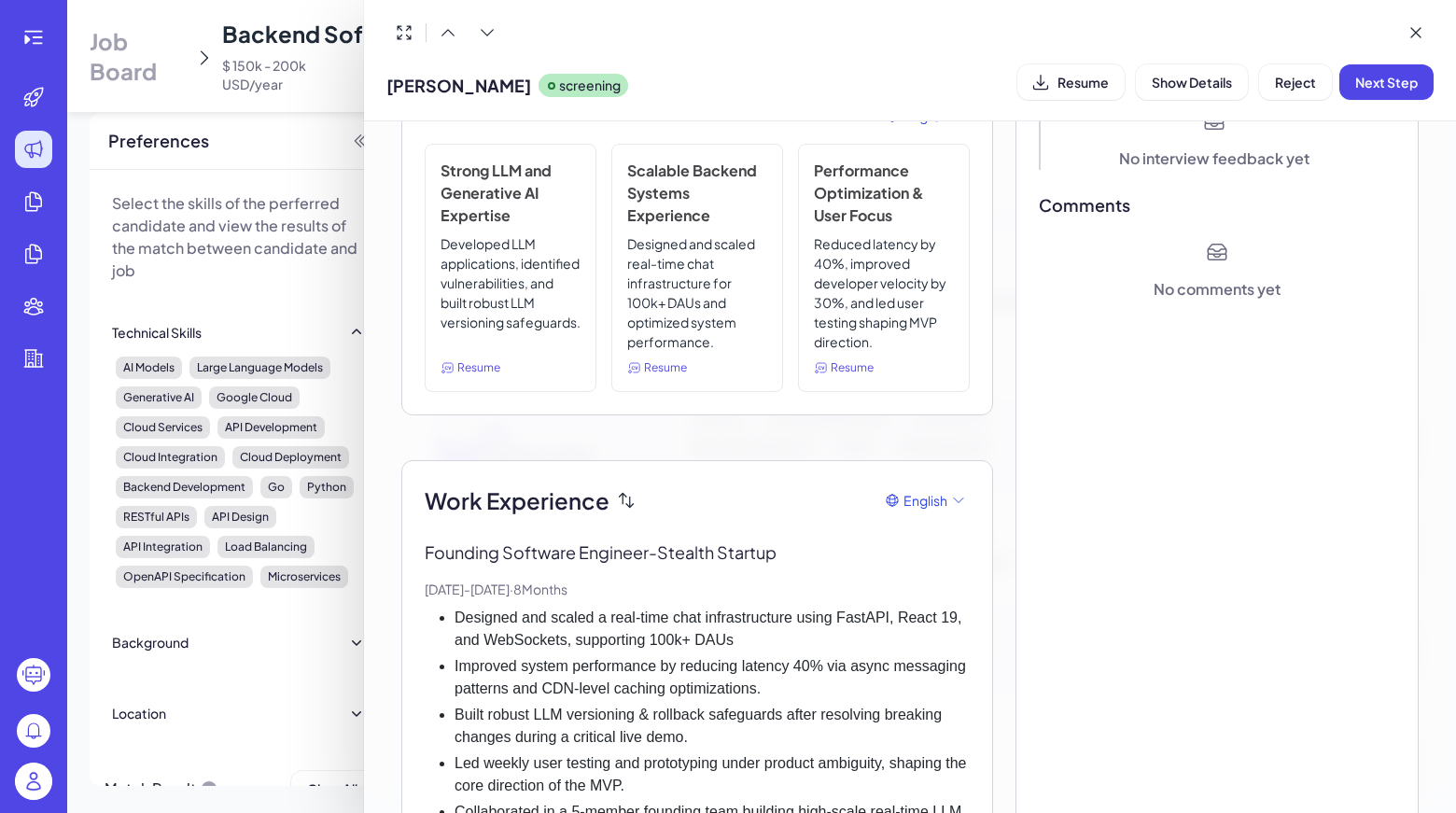
scroll to position [0, 0]
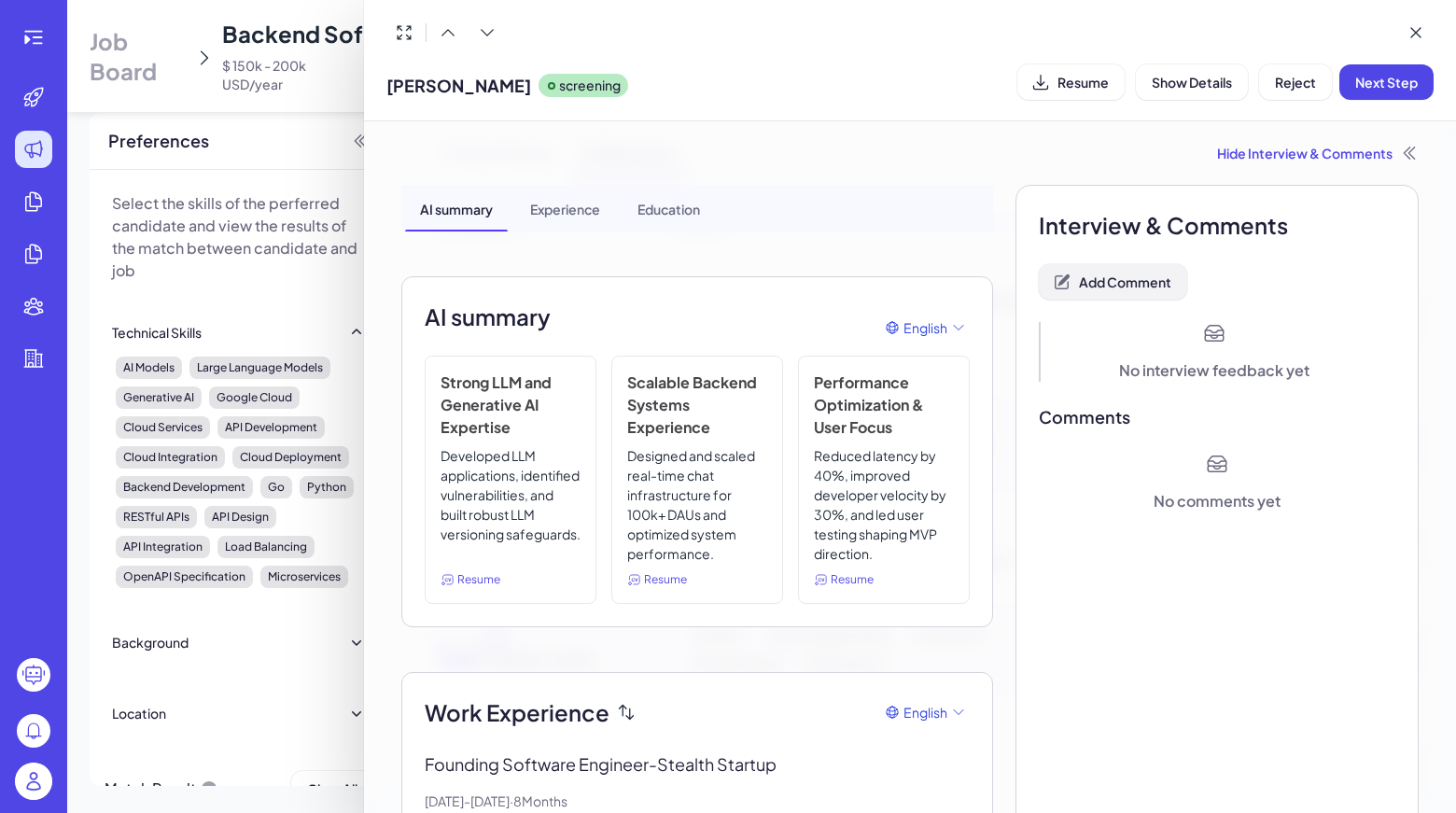
click at [1104, 289] on button "Add Comment" at bounding box center [1112, 281] width 149 height 35
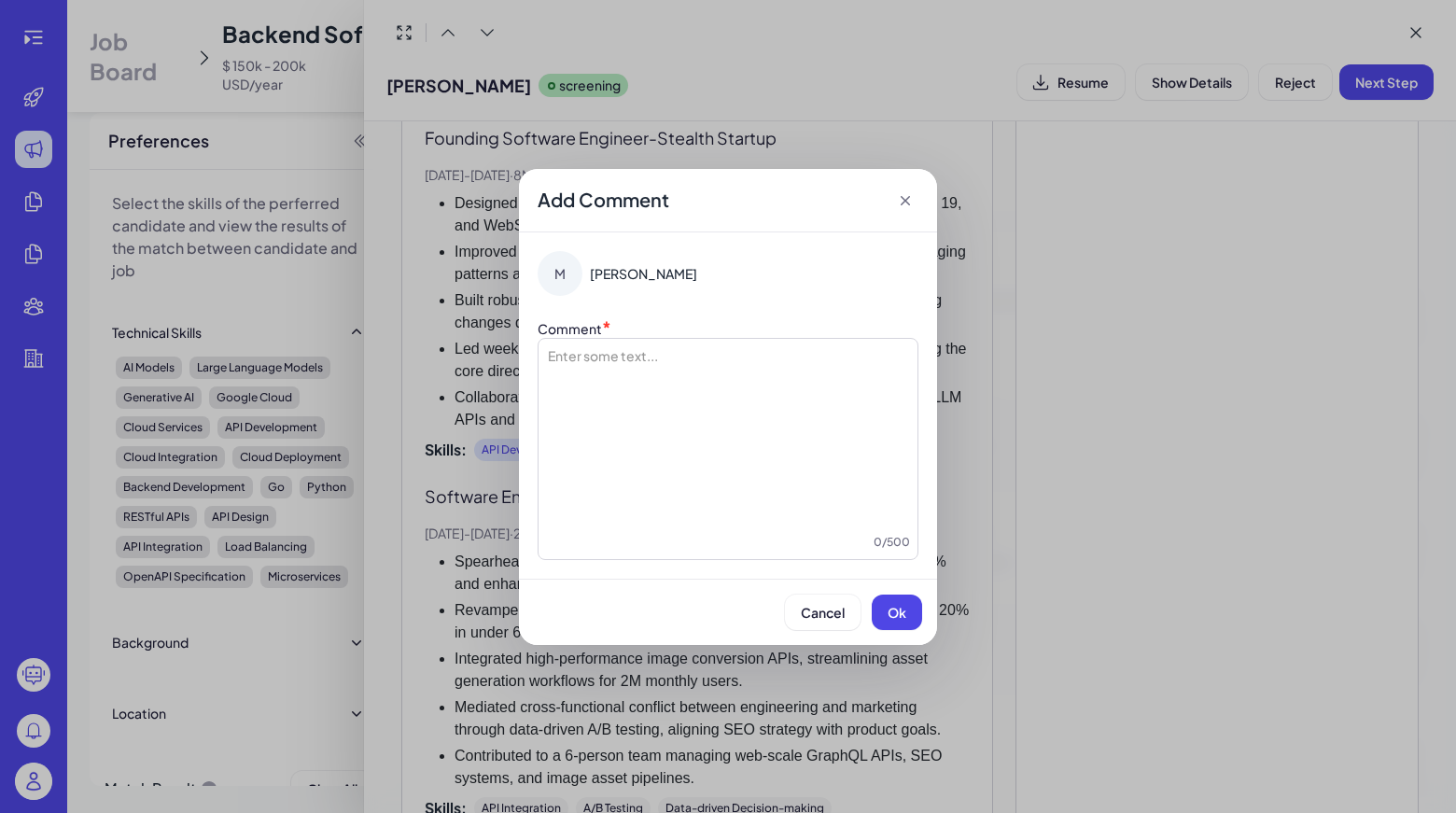
scroll to position [628, 0]
click at [904, 616] on span "Ok" at bounding box center [897, 612] width 19 height 17
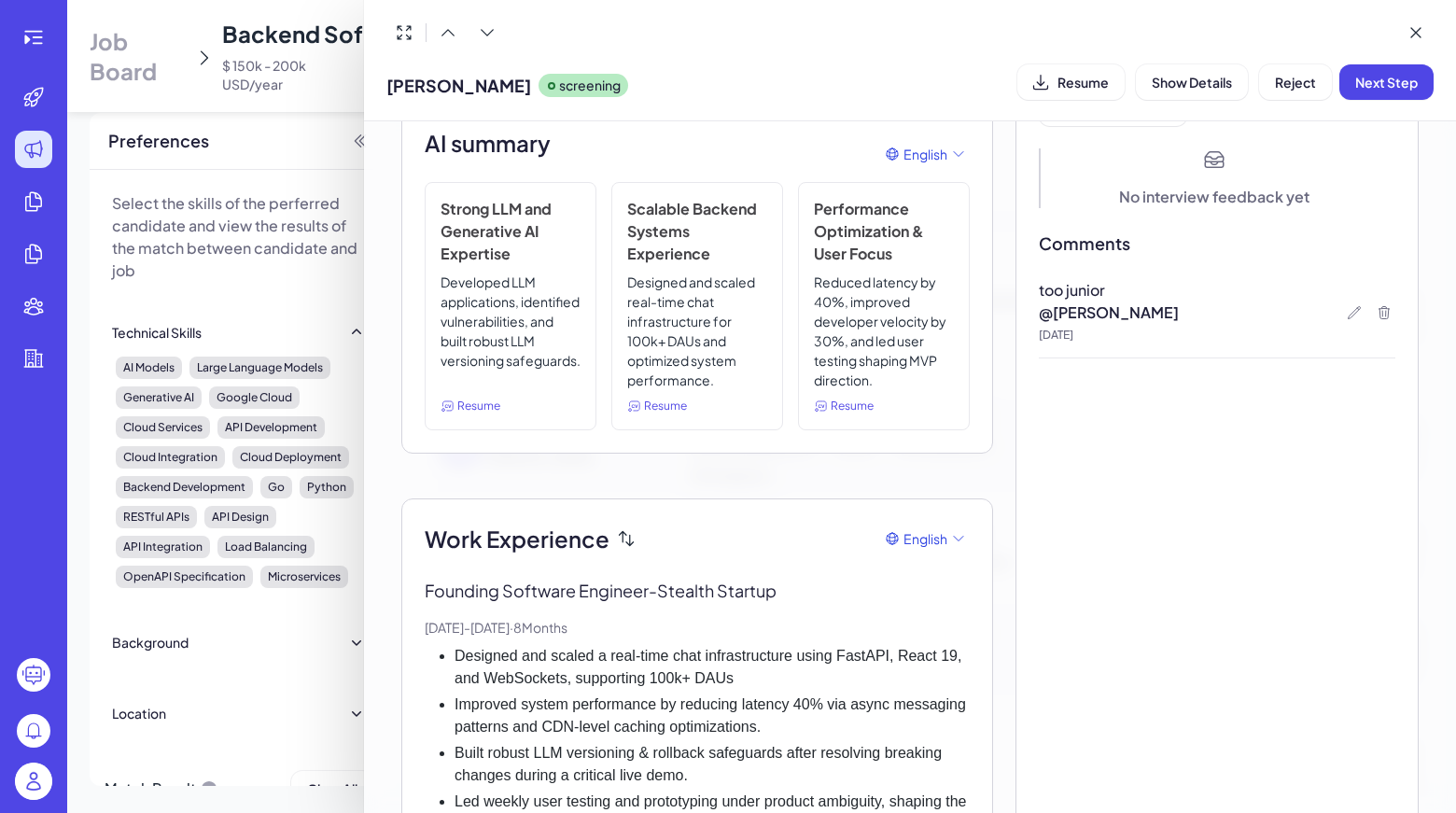
scroll to position [0, 0]
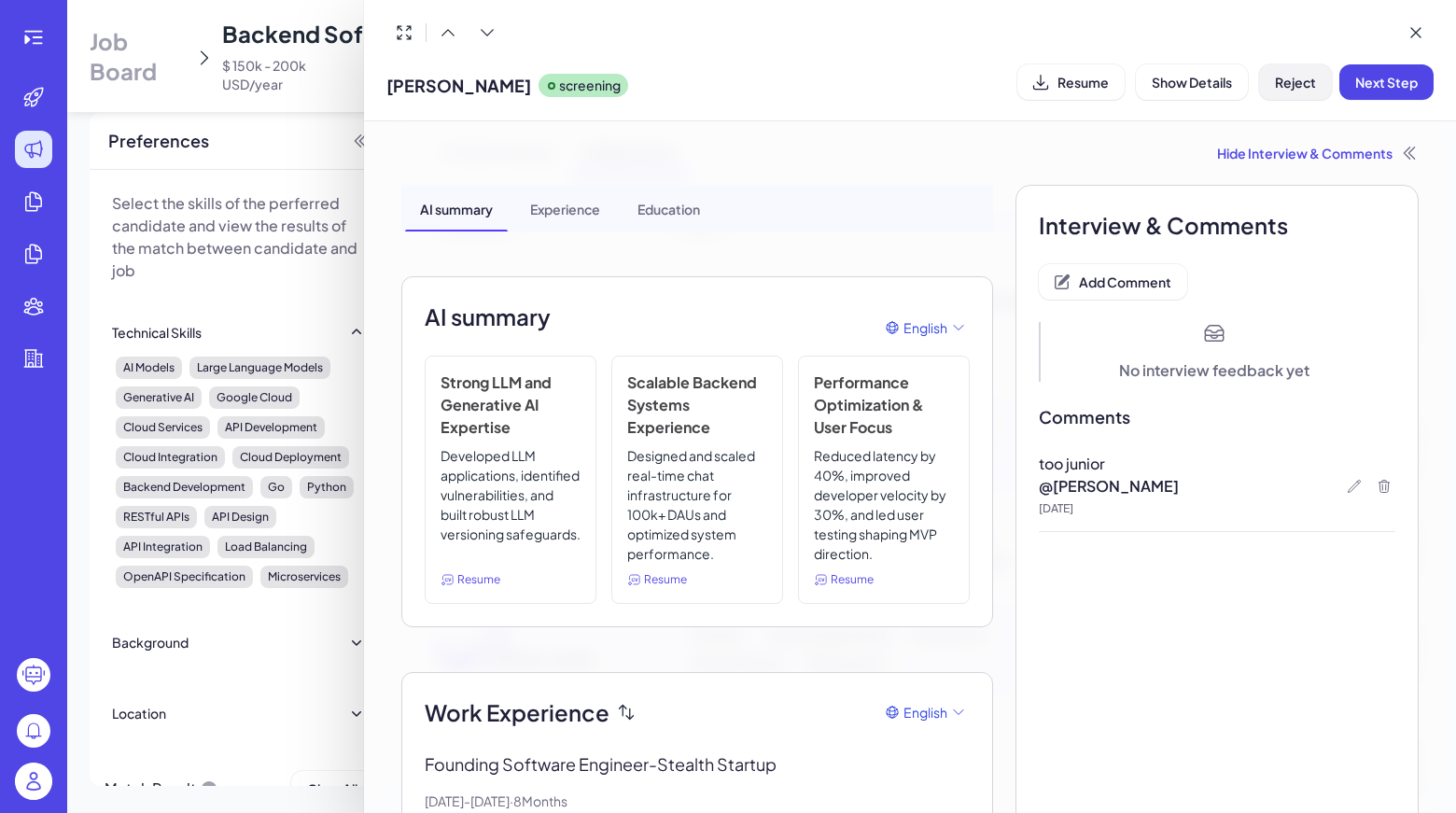
click at [1275, 88] on span "Reject" at bounding box center [1294, 82] width 41 height 17
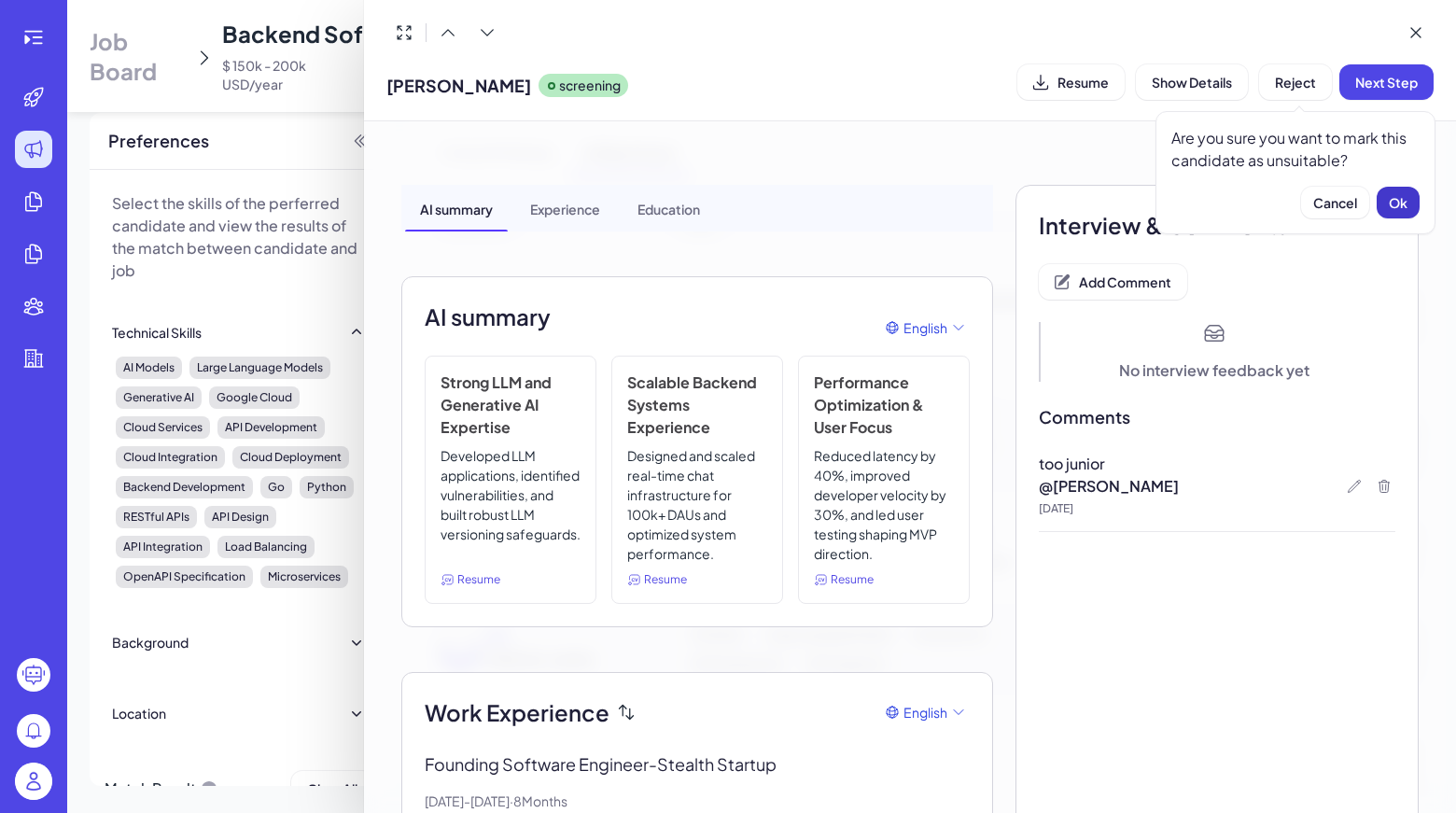
click at [1393, 196] on span "Ok" at bounding box center [1398, 203] width 19 height 17
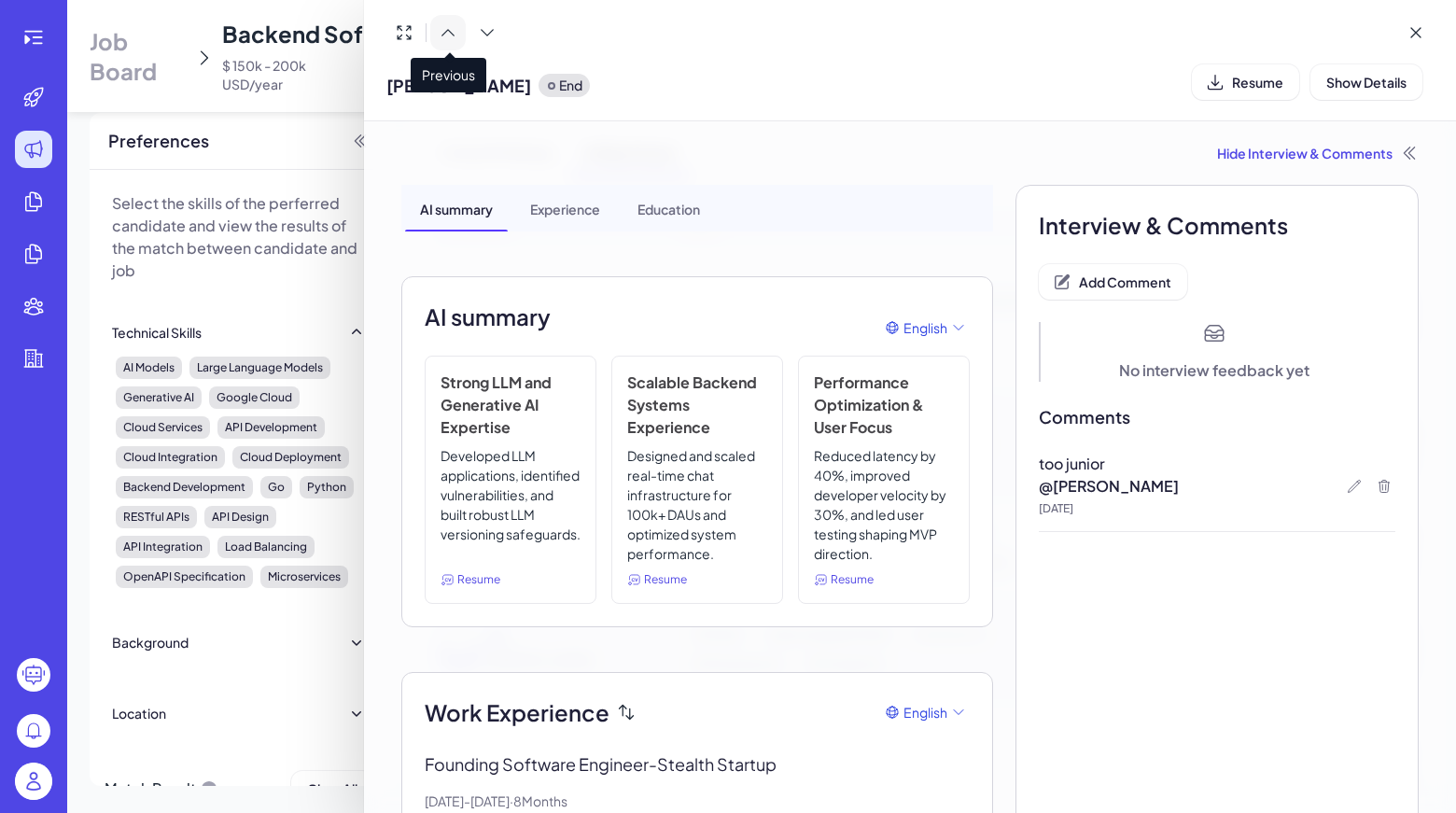
click at [457, 42] on button at bounding box center [447, 32] width 35 height 35
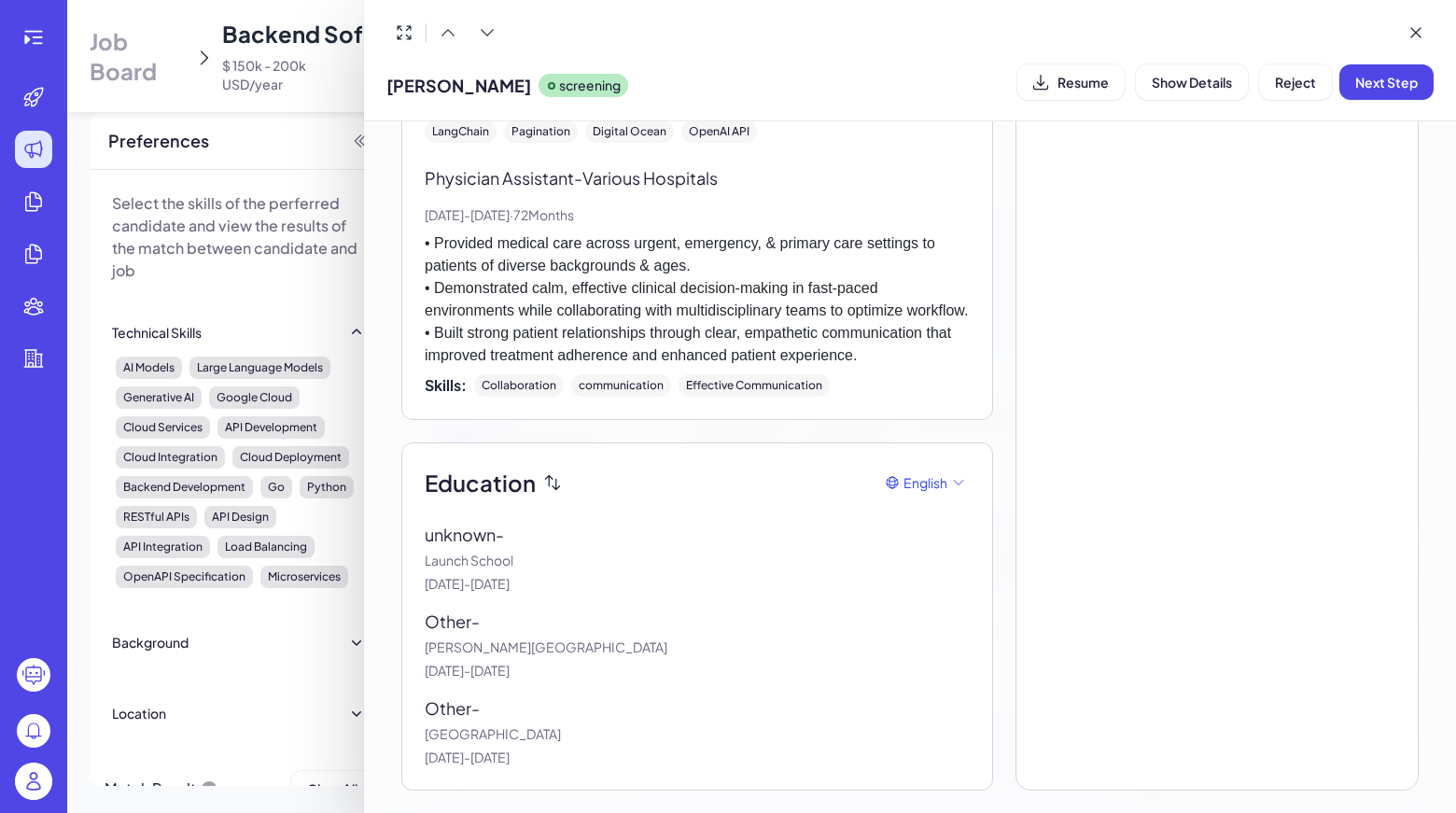
scroll to position [5932, 0]
click at [460, 16] on div at bounding box center [445, 32] width 118 height 35
click at [460, 17] on button at bounding box center [447, 32] width 35 height 35
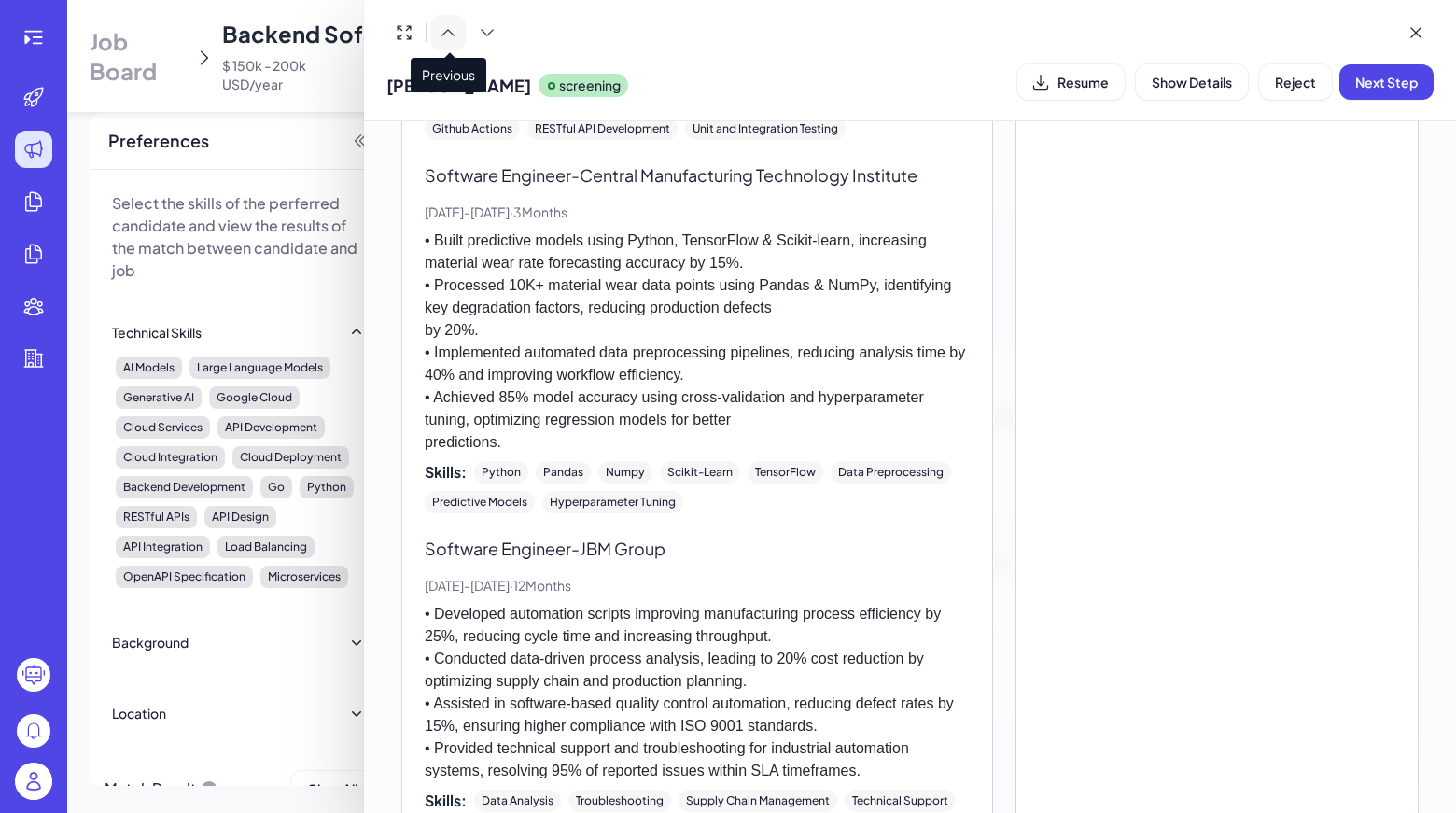
click at [458, 42] on button at bounding box center [447, 32] width 35 height 35
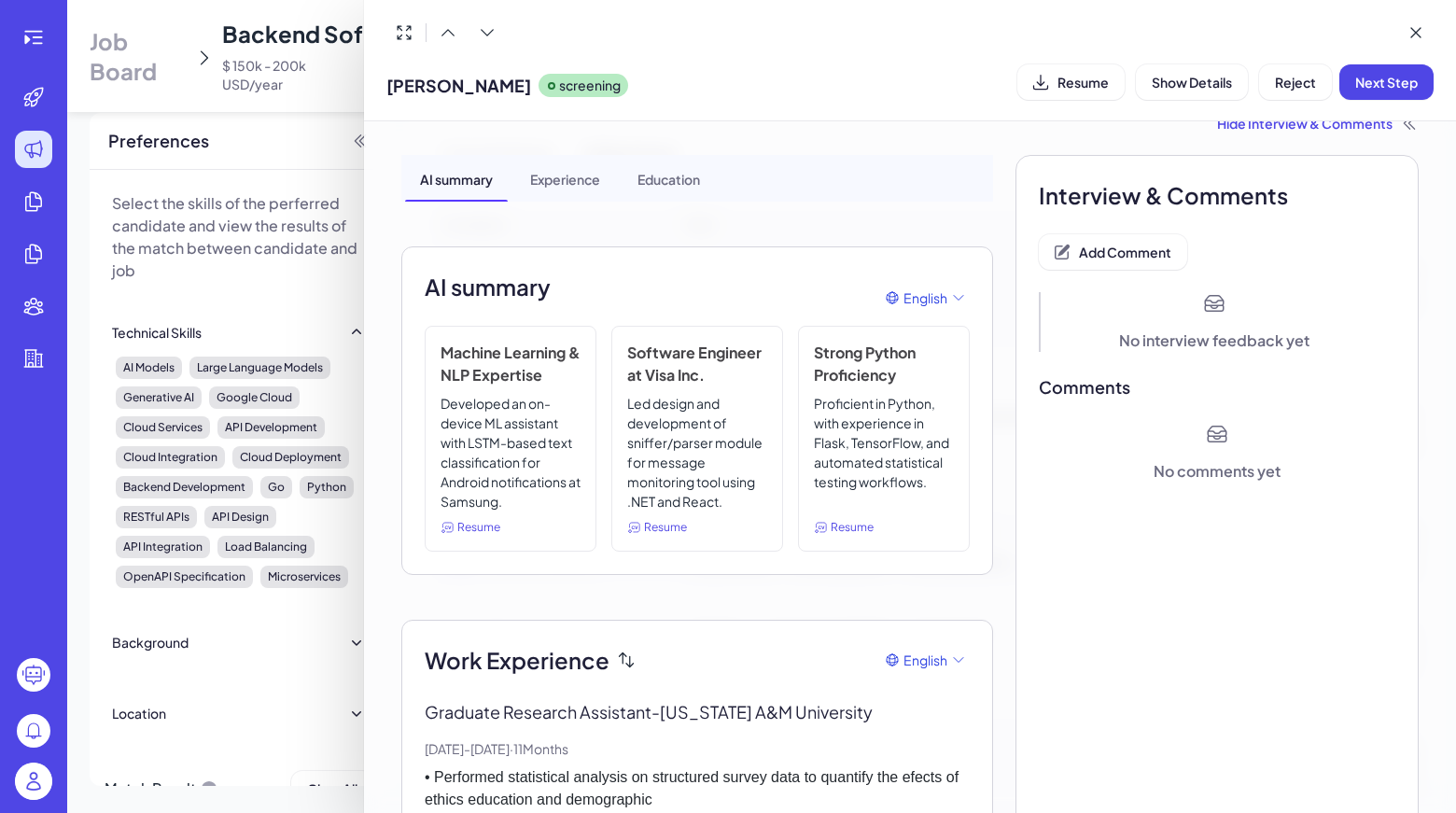
scroll to position [25, 0]
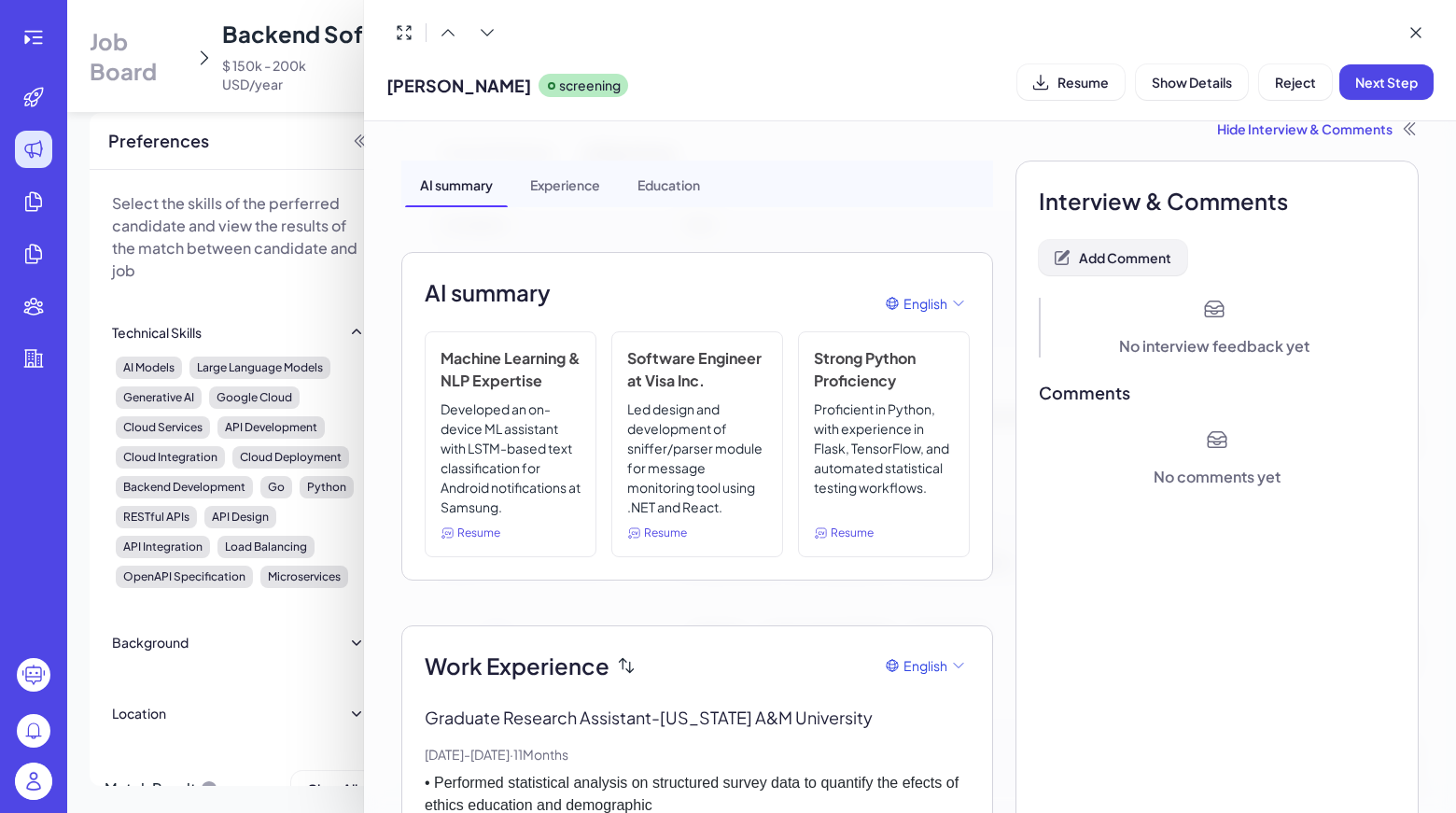
drag, startPoint x: 1108, startPoint y: 232, endPoint x: 1094, endPoint y: 251, distance: 23.6
click at [1094, 251] on span "Add Comment" at bounding box center [1125, 258] width 93 height 17
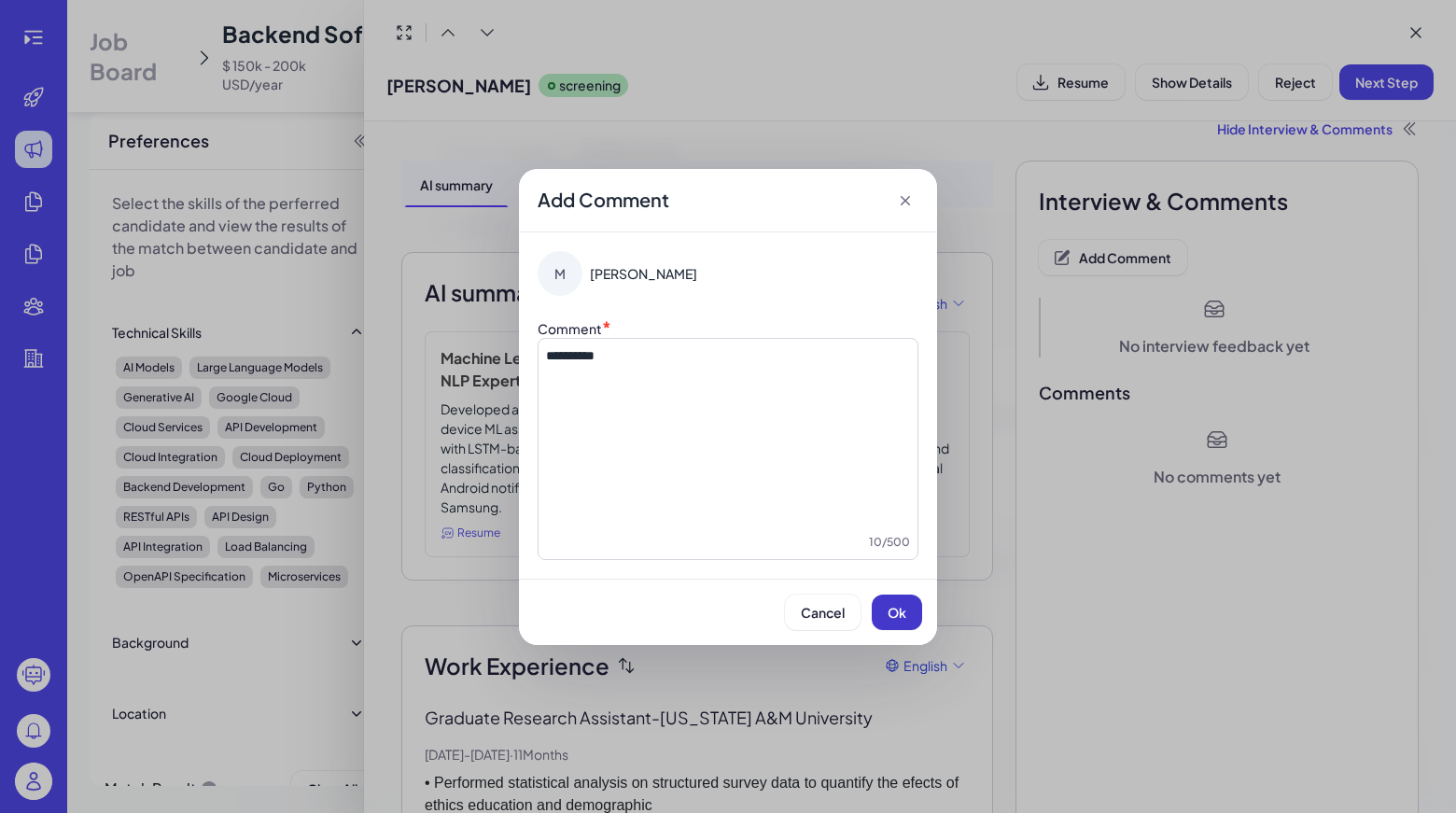
click at [913, 607] on button "Ok" at bounding box center [896, 611] width 50 height 35
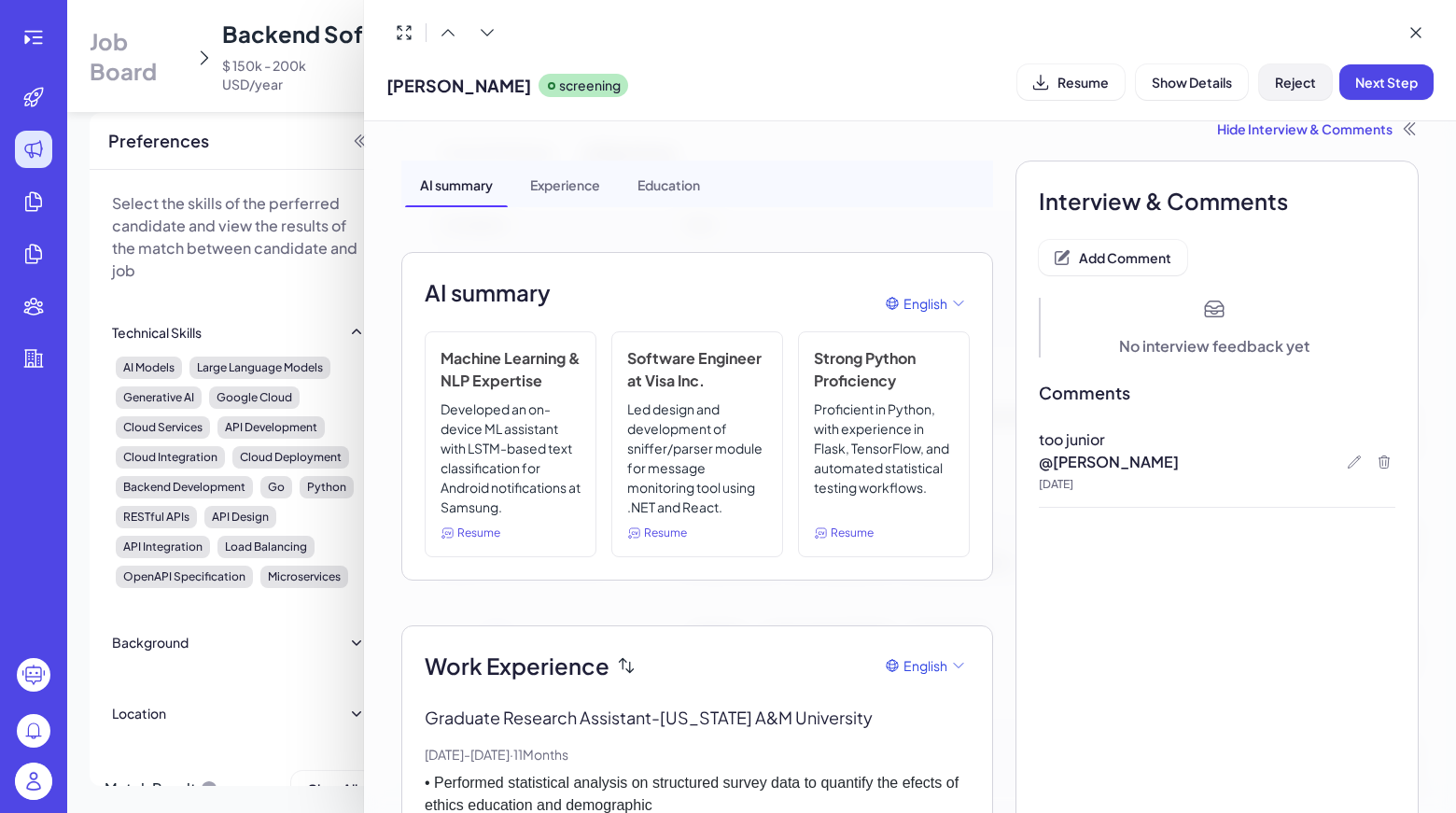
click at [1315, 78] on span "Reject" at bounding box center [1294, 82] width 41 height 17
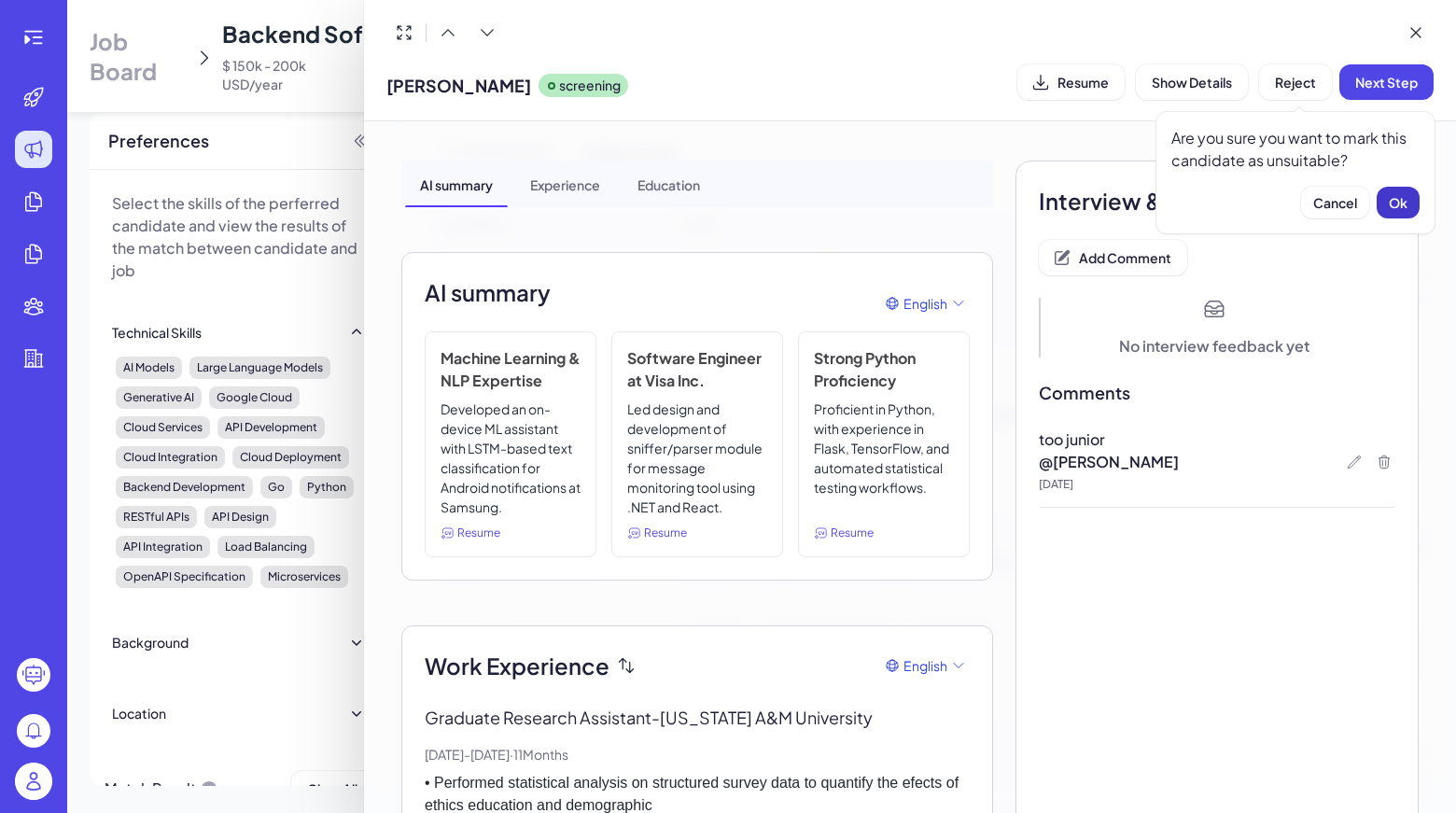
click at [1397, 187] on button "Ok" at bounding box center [1397, 202] width 43 height 31
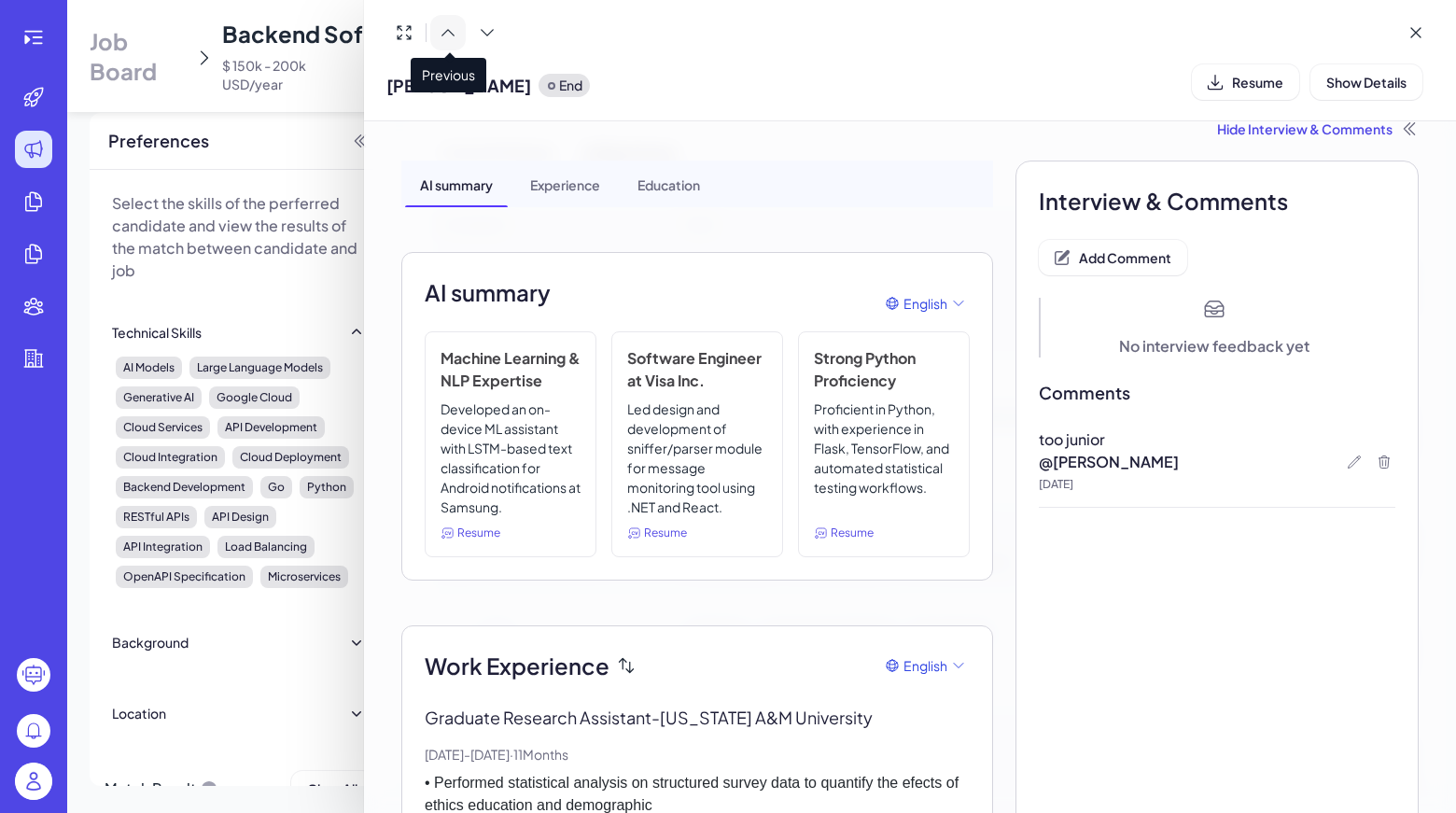
click at [448, 45] on button at bounding box center [447, 32] width 35 height 35
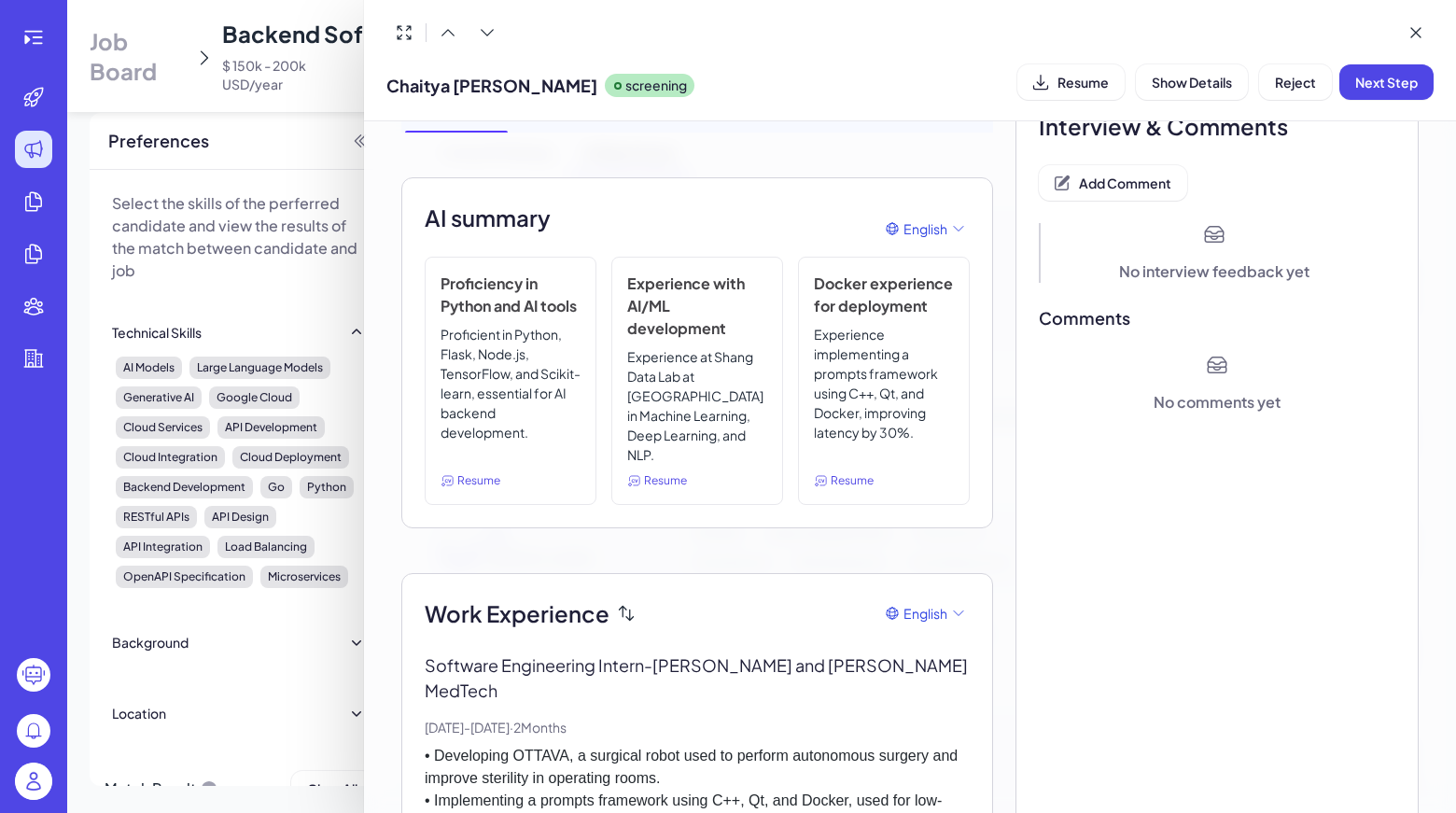
scroll to position [0, 0]
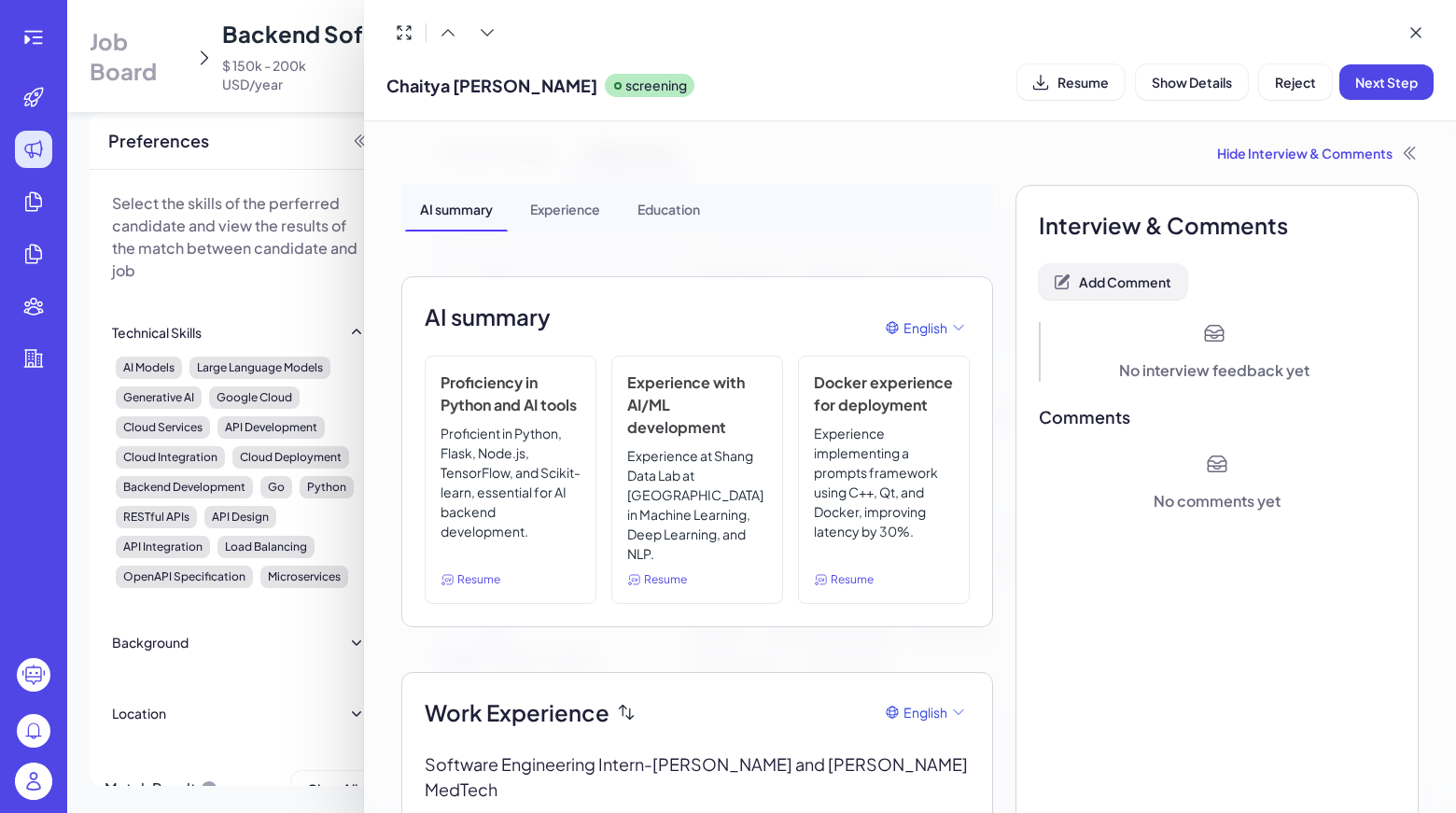
click at [1119, 286] on span "Add Comment" at bounding box center [1125, 282] width 93 height 17
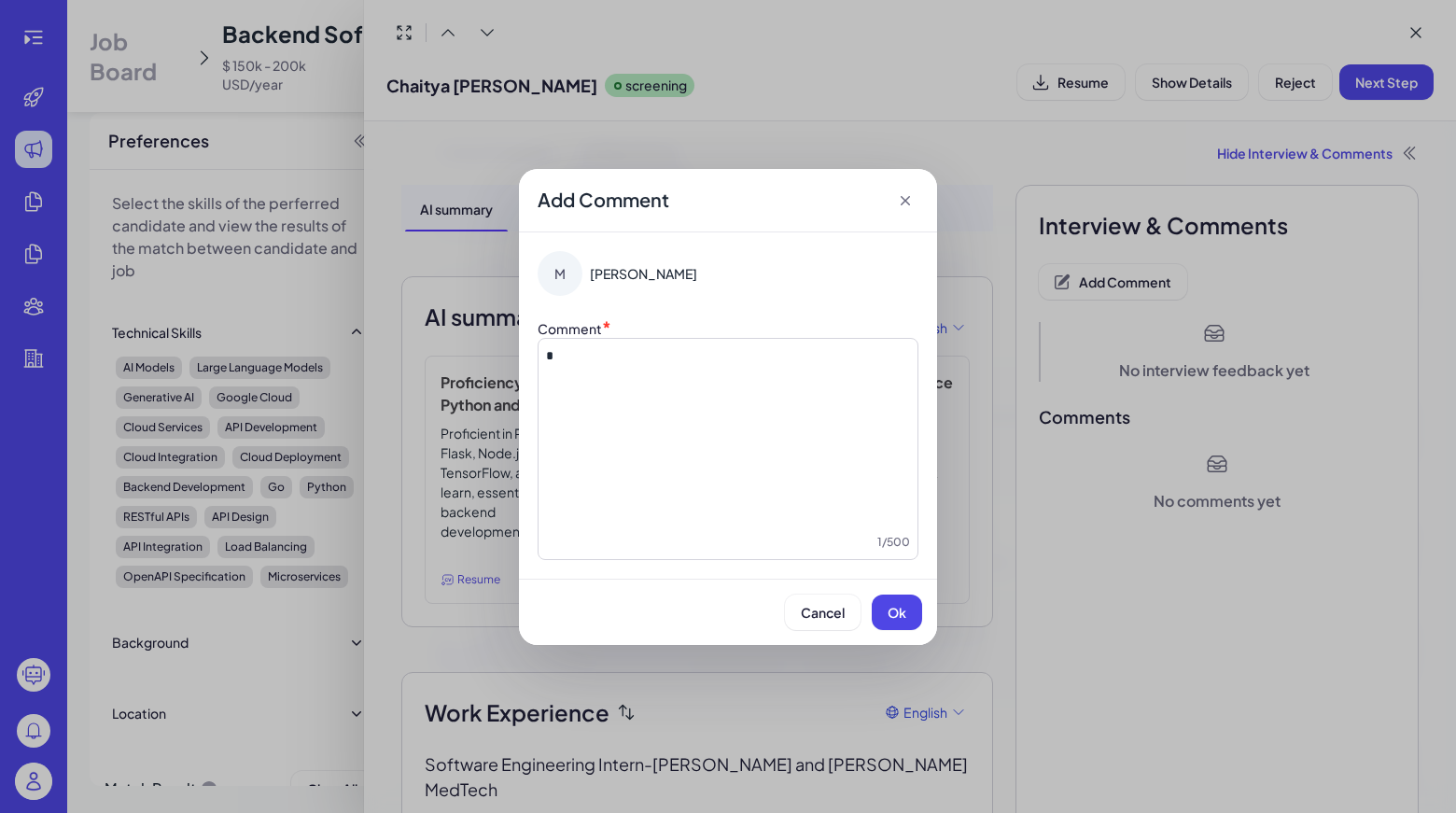
scroll to position [5817, 0]
click at [902, 613] on span "Ok" at bounding box center [897, 612] width 19 height 17
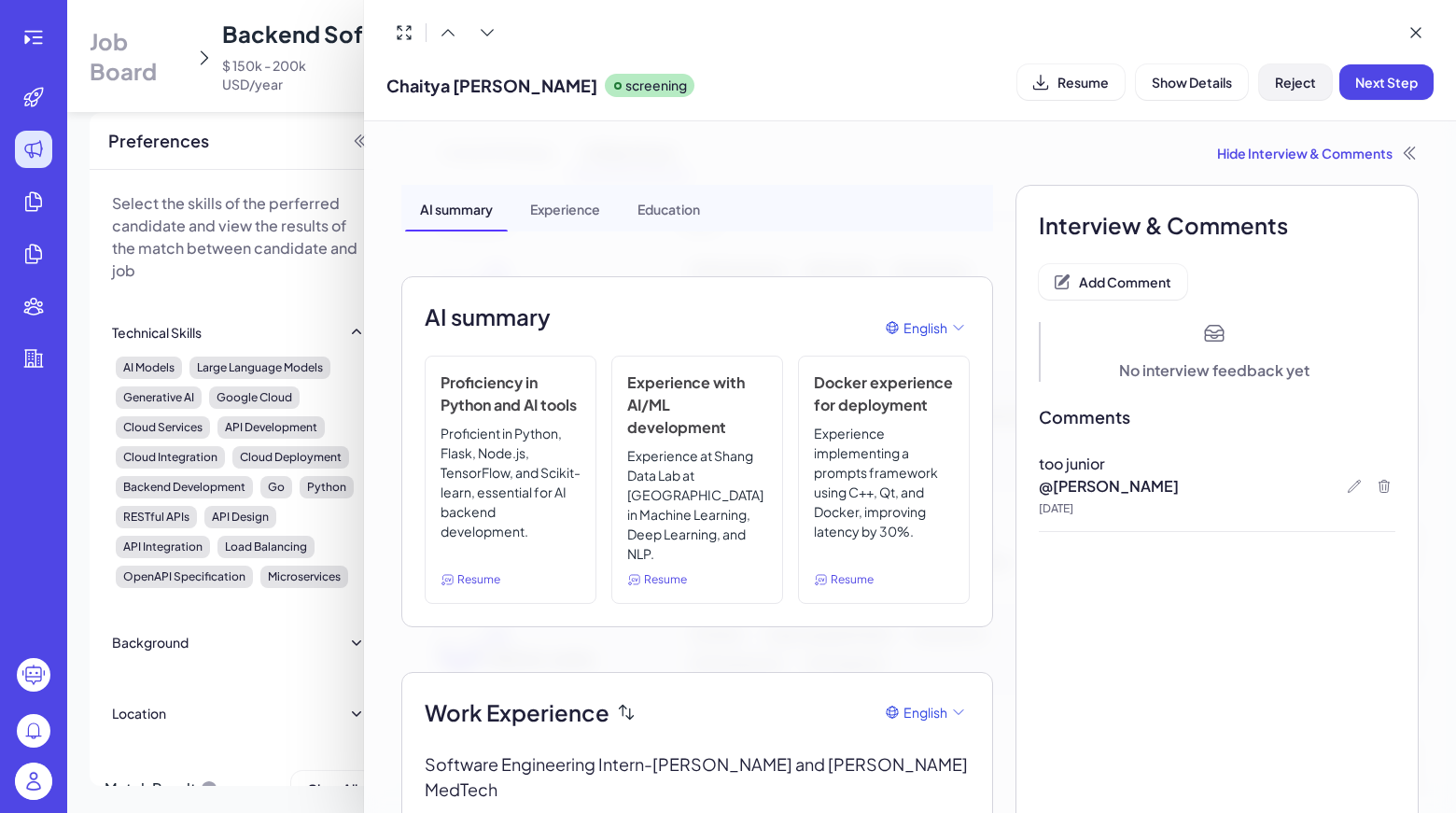
click at [1285, 81] on span "Reject" at bounding box center [1294, 82] width 41 height 17
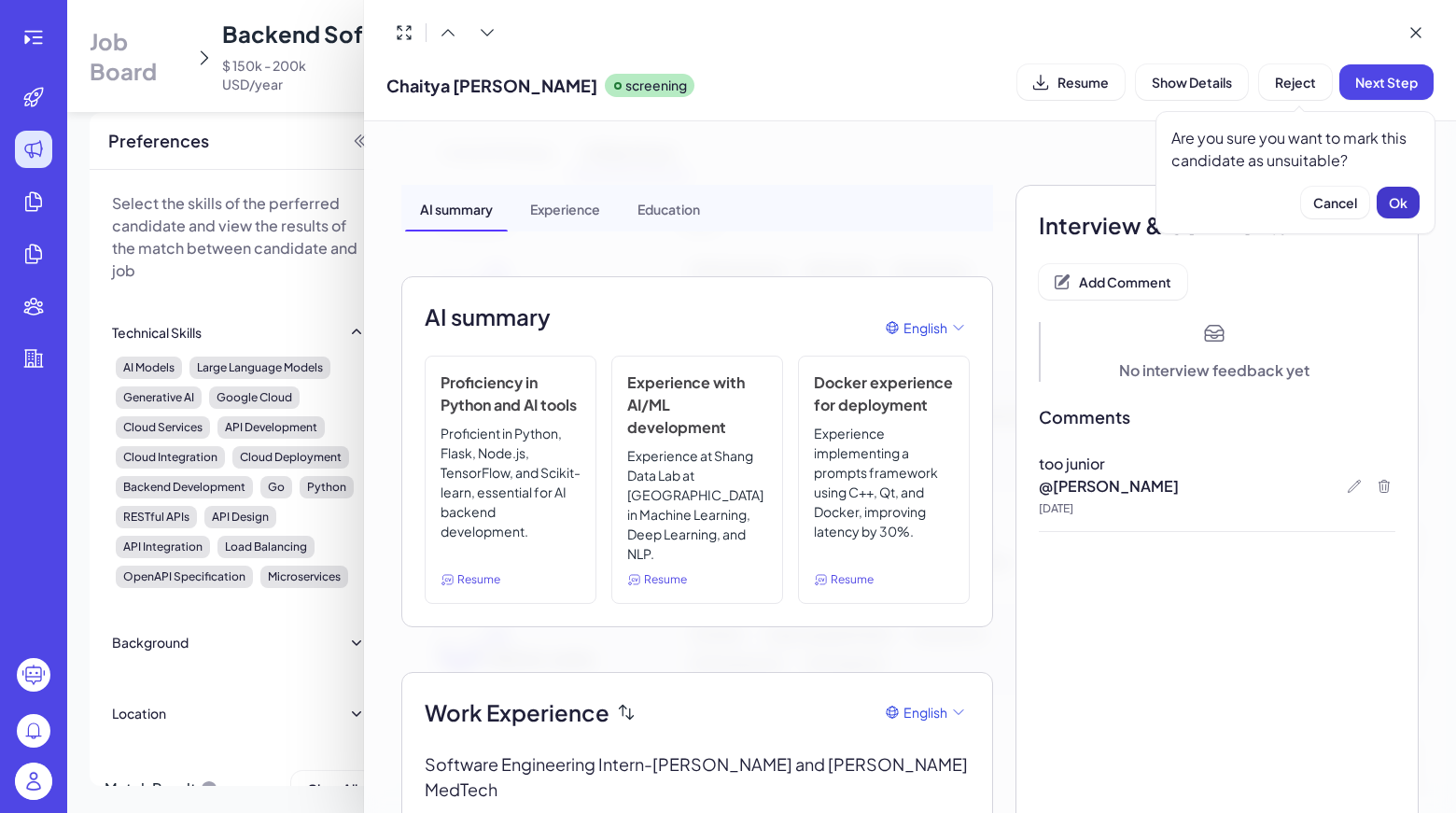
click at [1380, 211] on button "Ok" at bounding box center [1397, 202] width 43 height 31
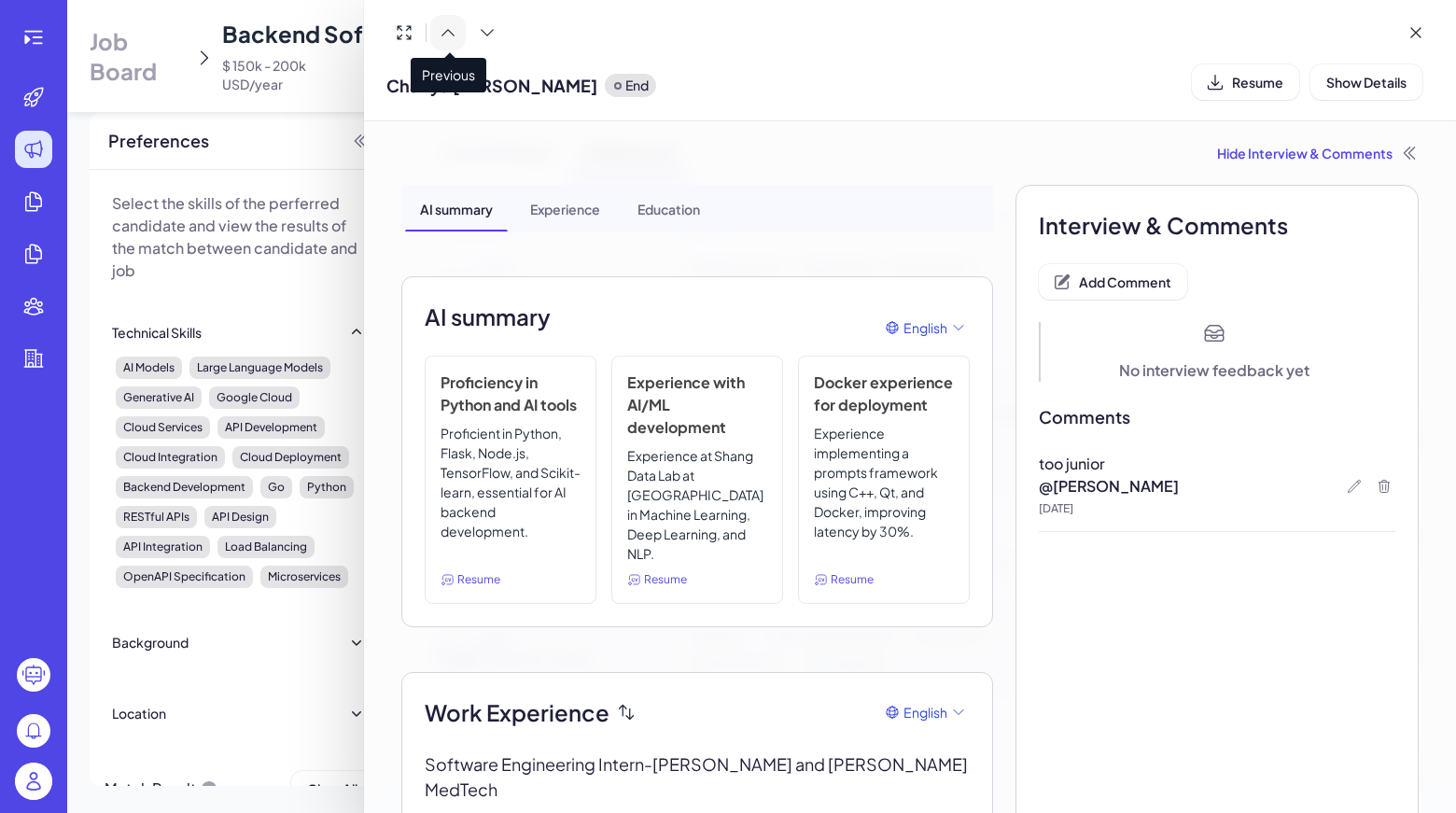
click at [443, 31] on icon at bounding box center [448, 33] width 19 height 19
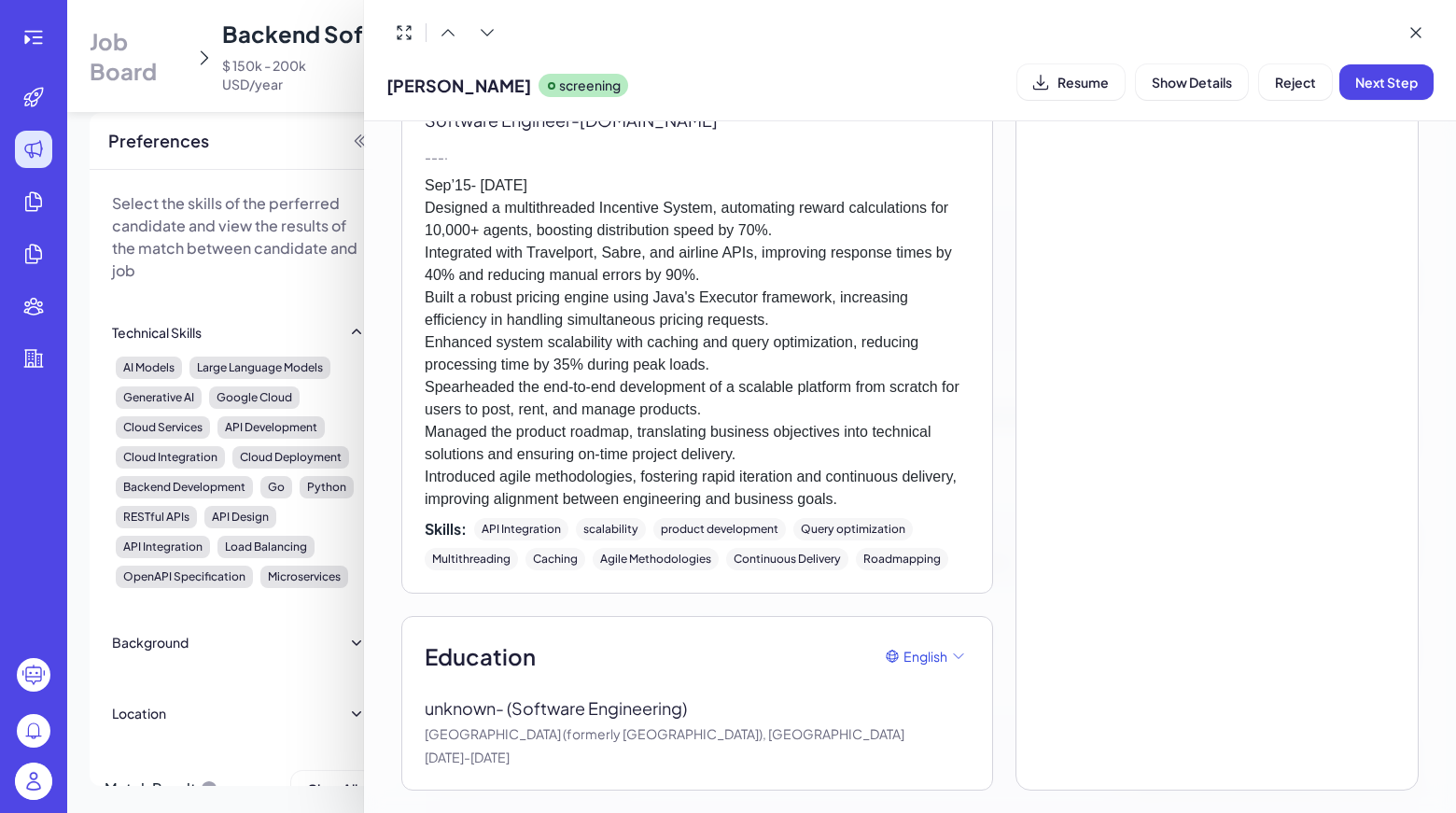
scroll to position [5729, 0]
click at [455, 32] on icon at bounding box center [448, 33] width 19 height 19
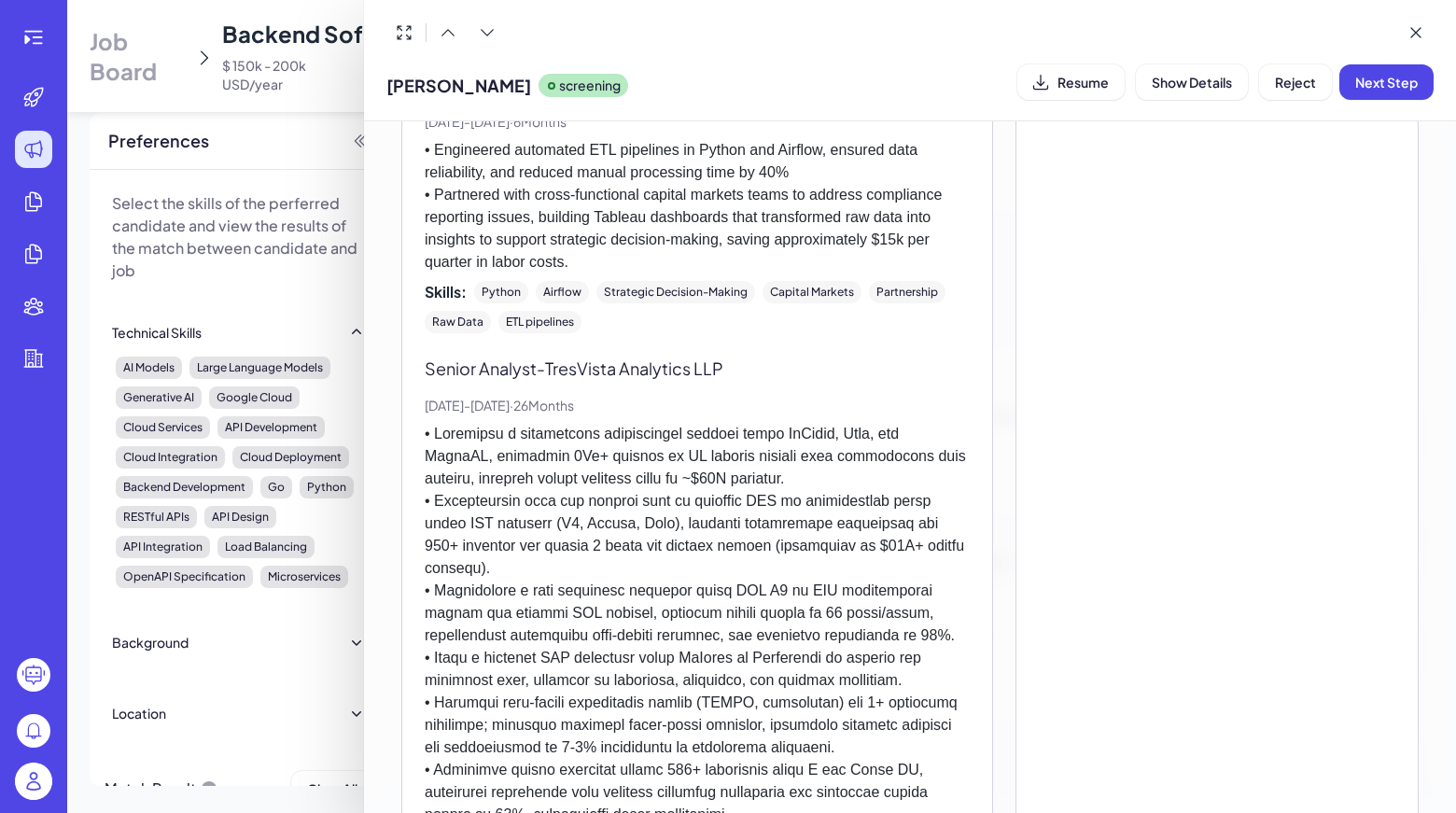
scroll to position [1787, 0]
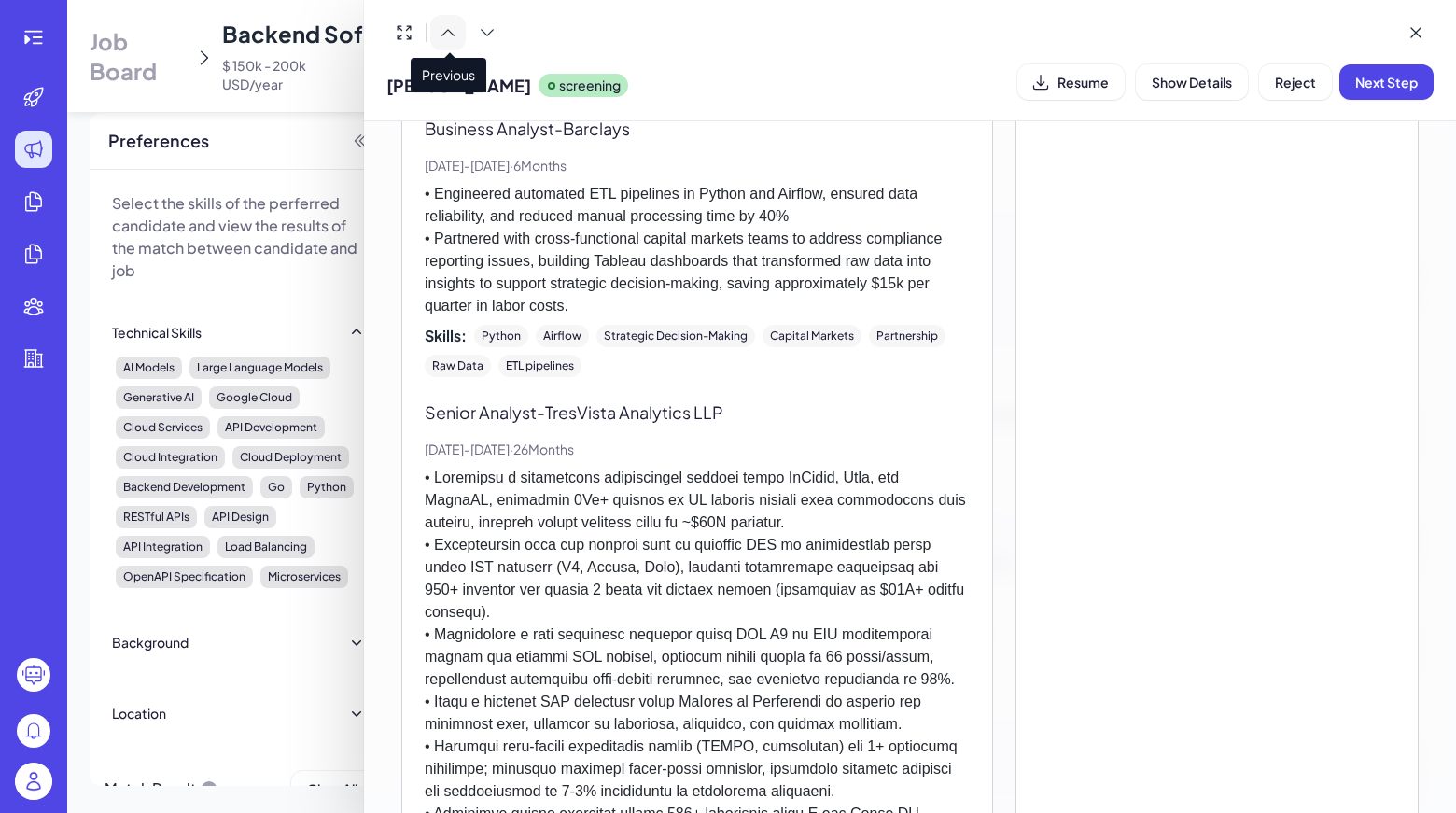
click at [446, 21] on button at bounding box center [447, 32] width 35 height 35
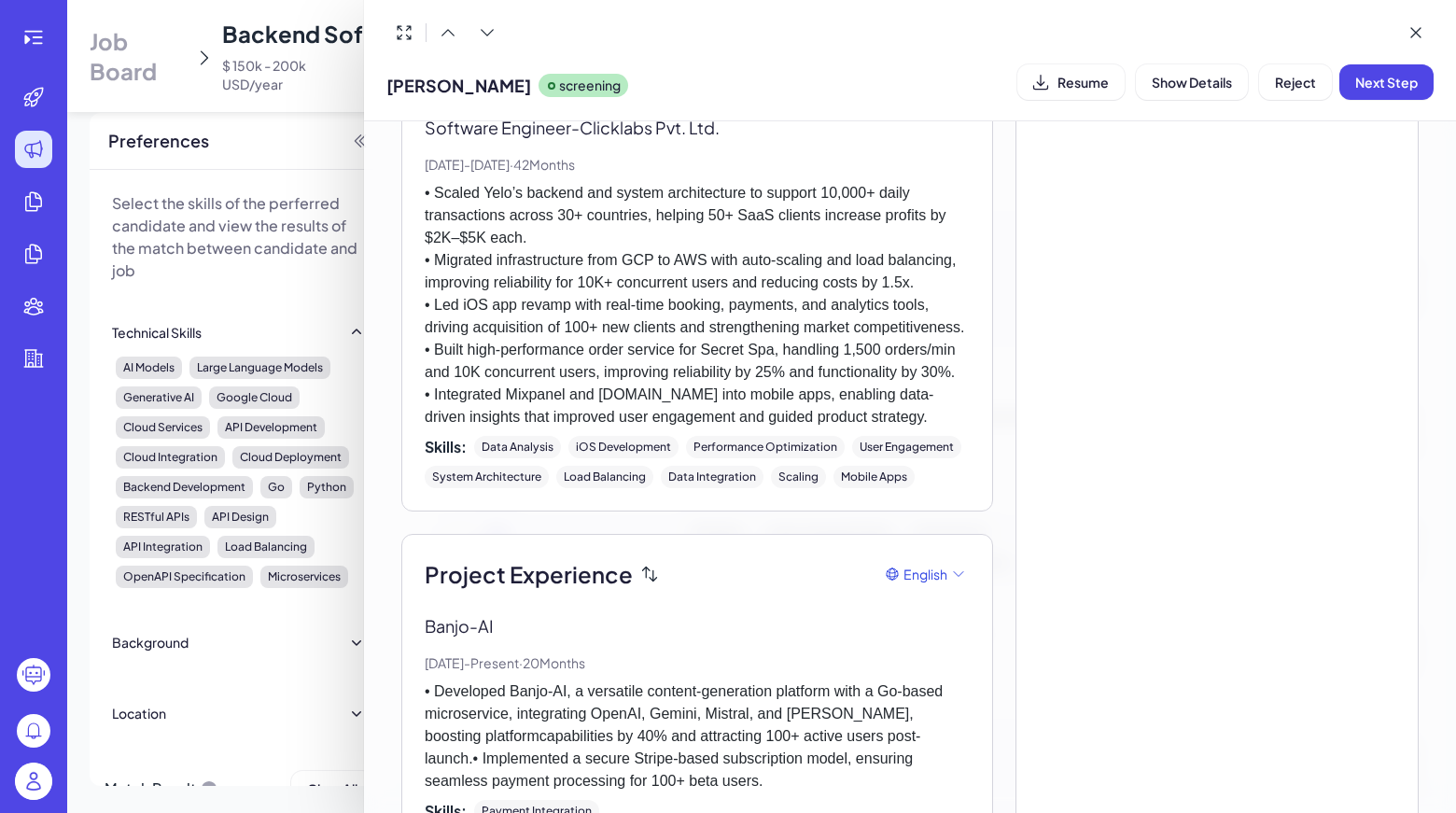
scroll to position [1619, 0]
click at [451, 28] on icon at bounding box center [448, 33] width 19 height 19
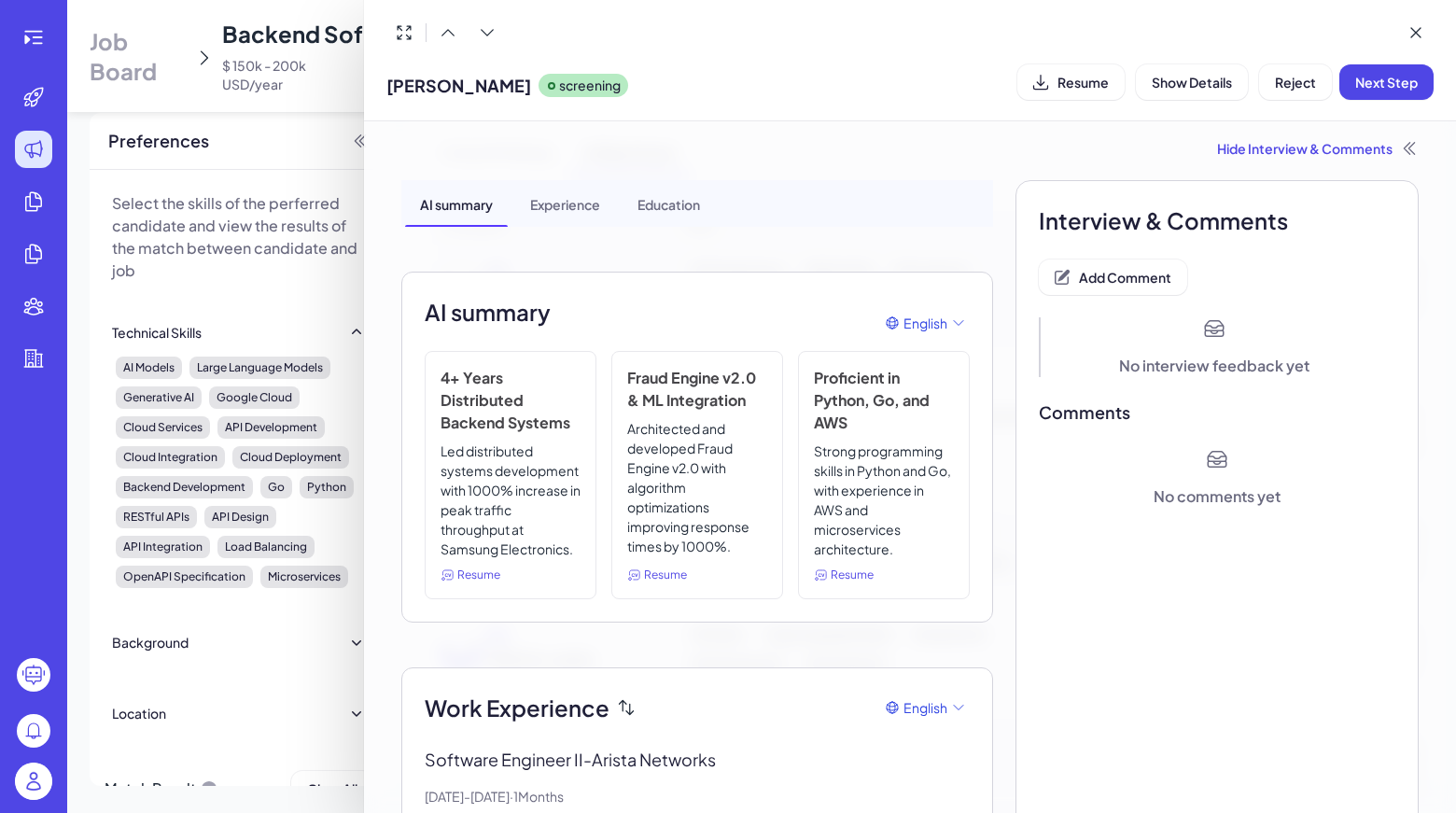
scroll to position [0, 0]
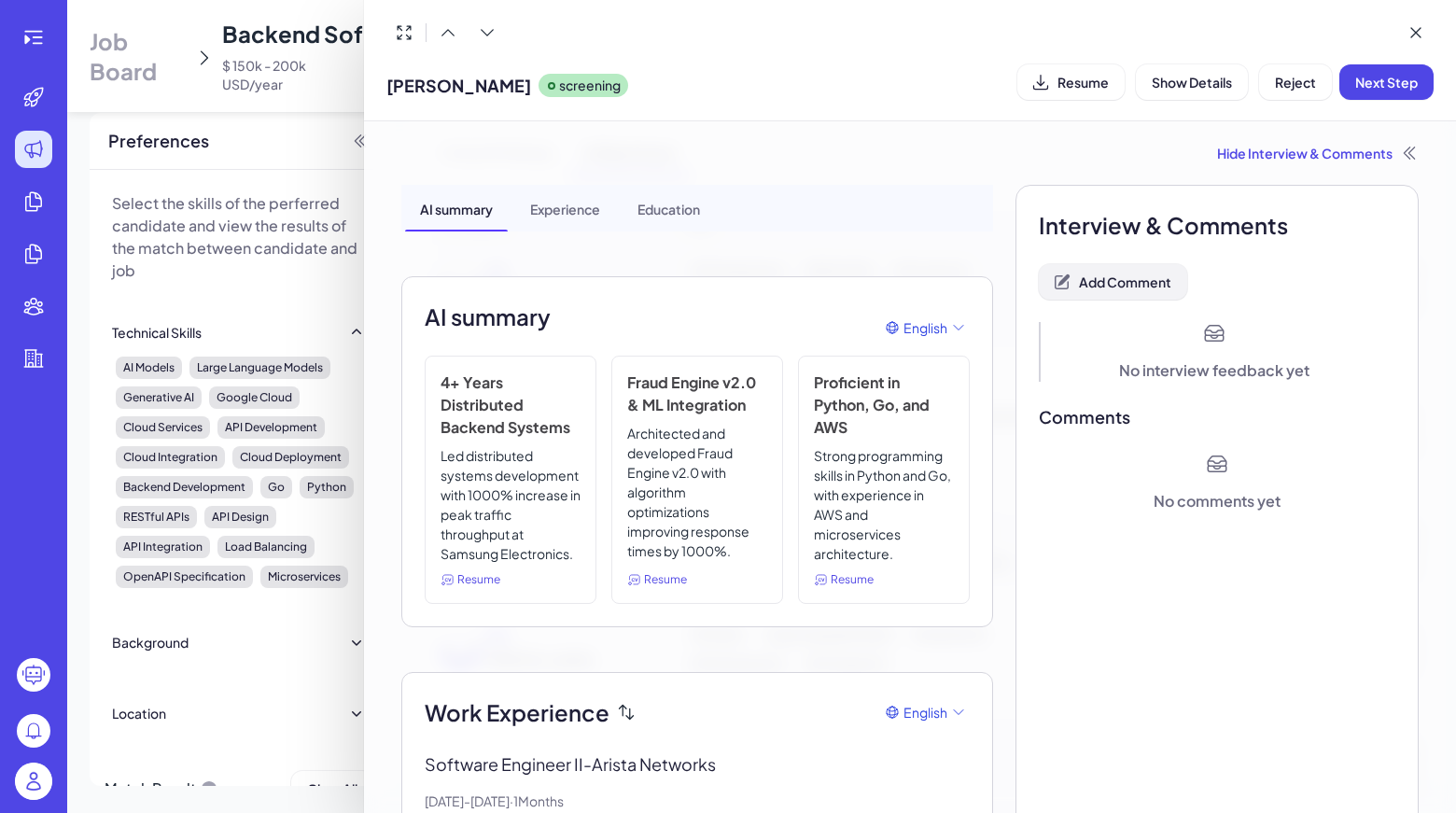
drag, startPoint x: 1087, startPoint y: 309, endPoint x: 1105, endPoint y: 283, distance: 31.6
click at [1105, 283] on span "Add Comment" at bounding box center [1125, 282] width 93 height 17
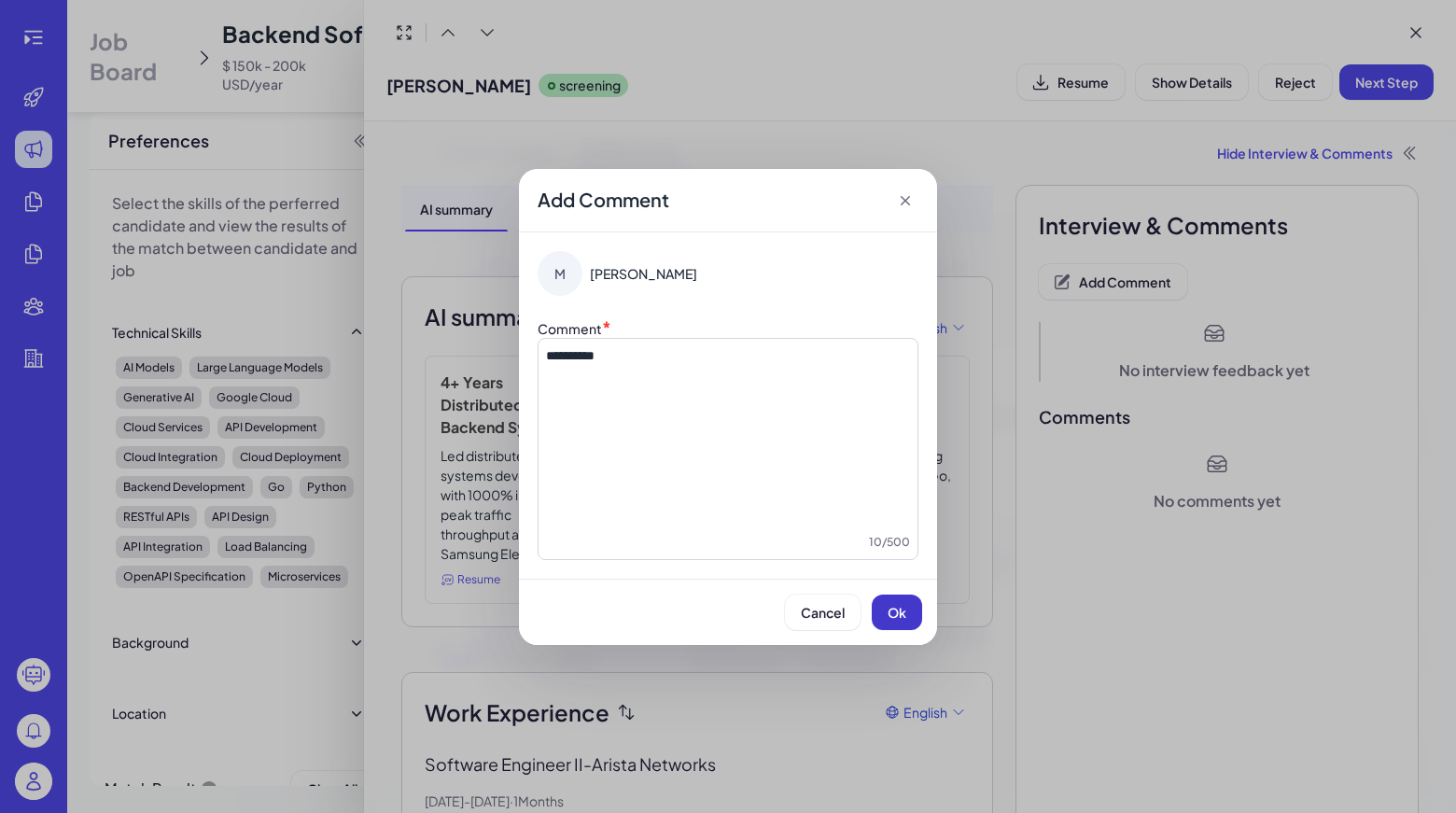
click at [917, 600] on button "Ok" at bounding box center [896, 611] width 50 height 35
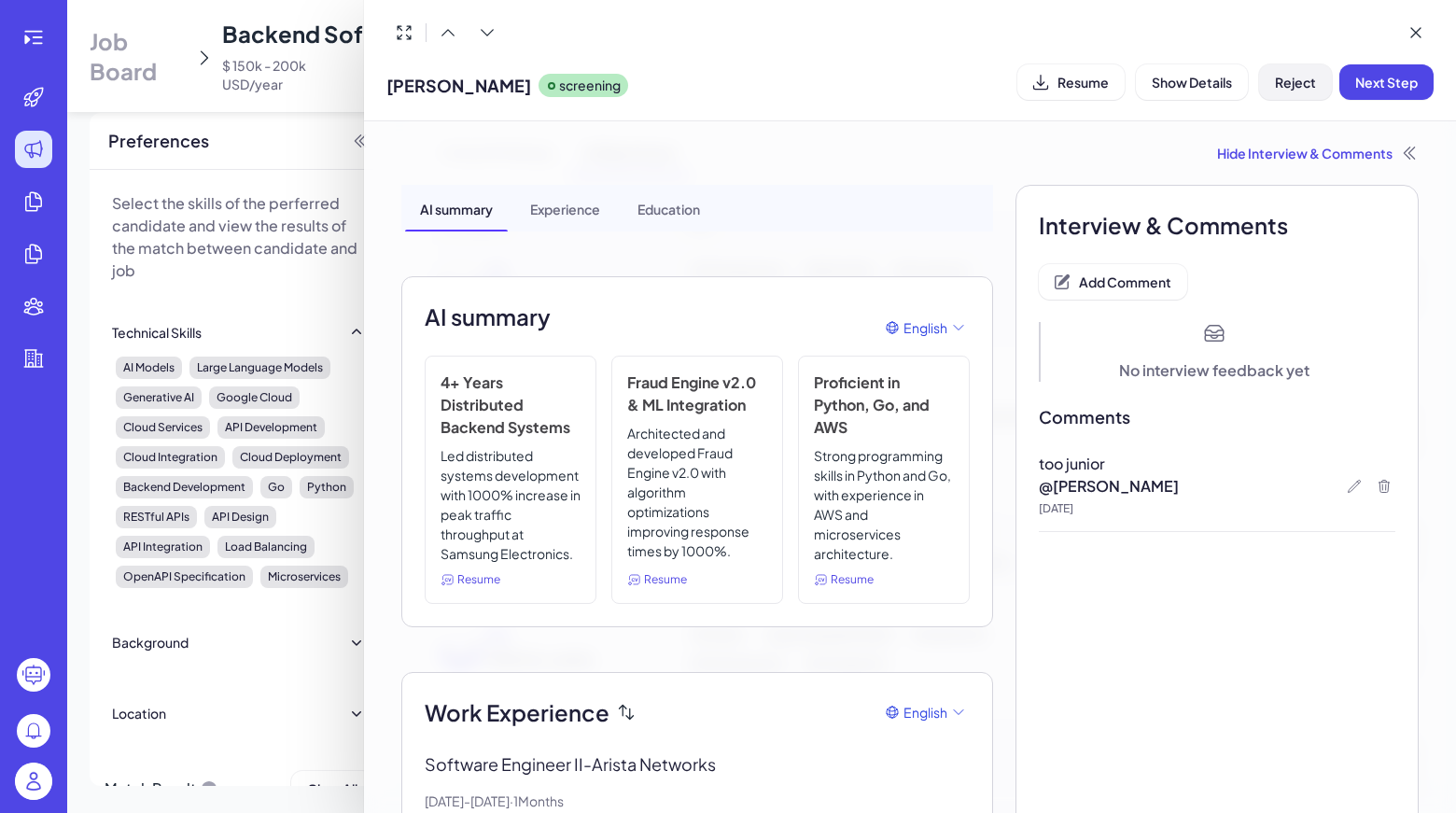
click at [1293, 93] on button "Reject" at bounding box center [1295, 81] width 73 height 35
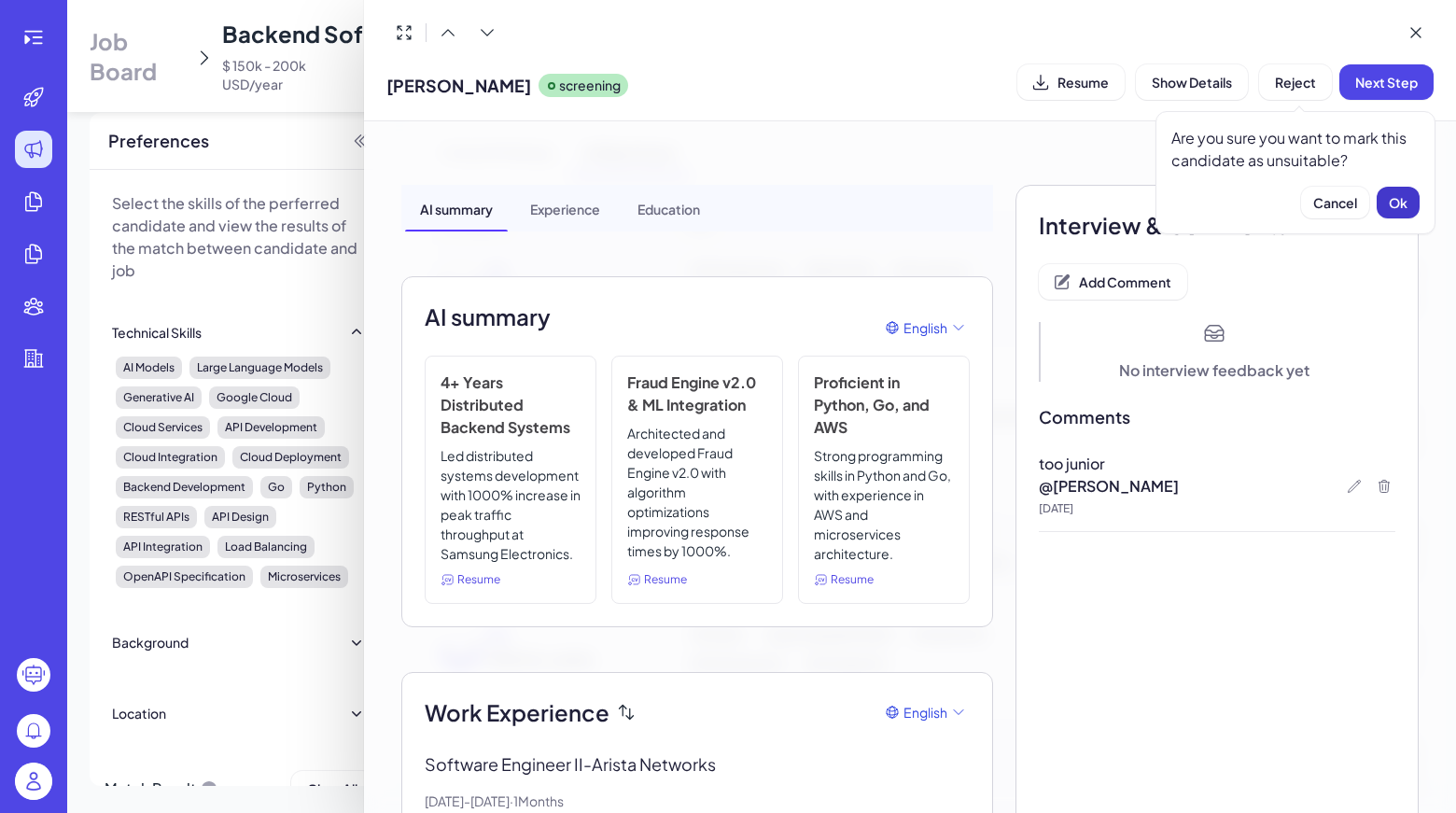
click at [1389, 205] on span "Ok" at bounding box center [1398, 203] width 19 height 17
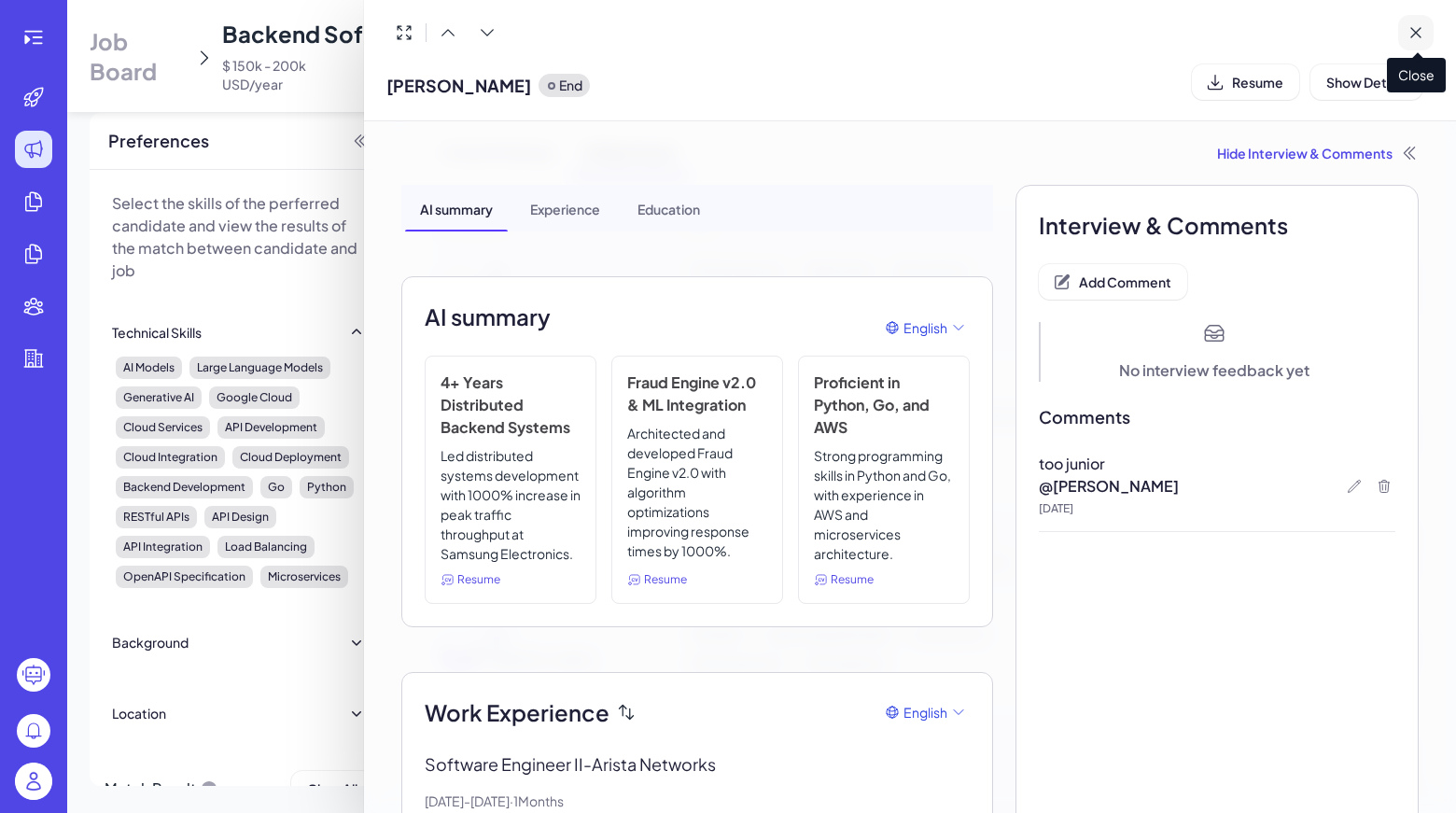
click at [1423, 40] on icon at bounding box center [1415, 33] width 19 height 19
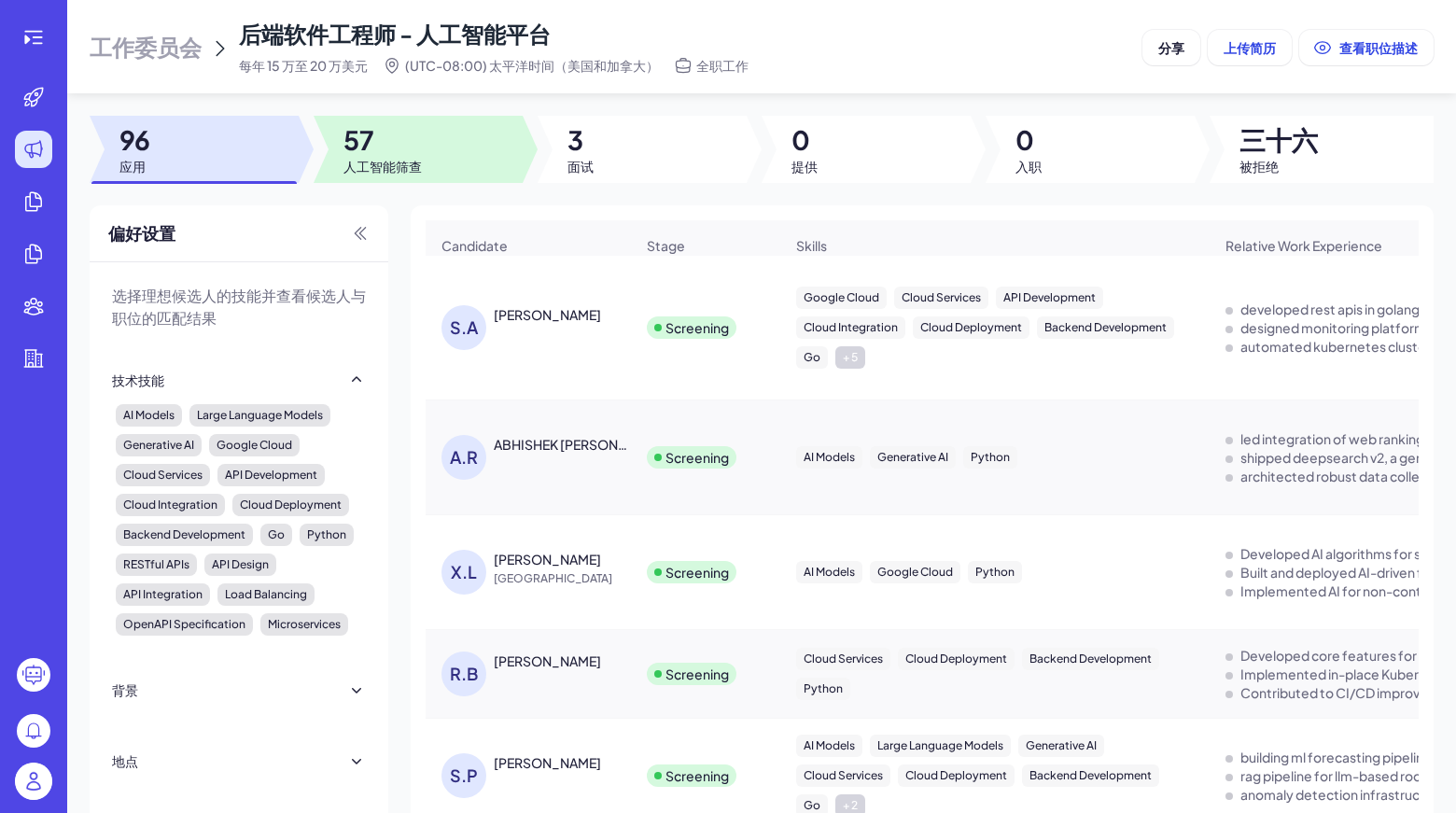
click at [395, 131] on span "57" at bounding box center [382, 139] width 79 height 33
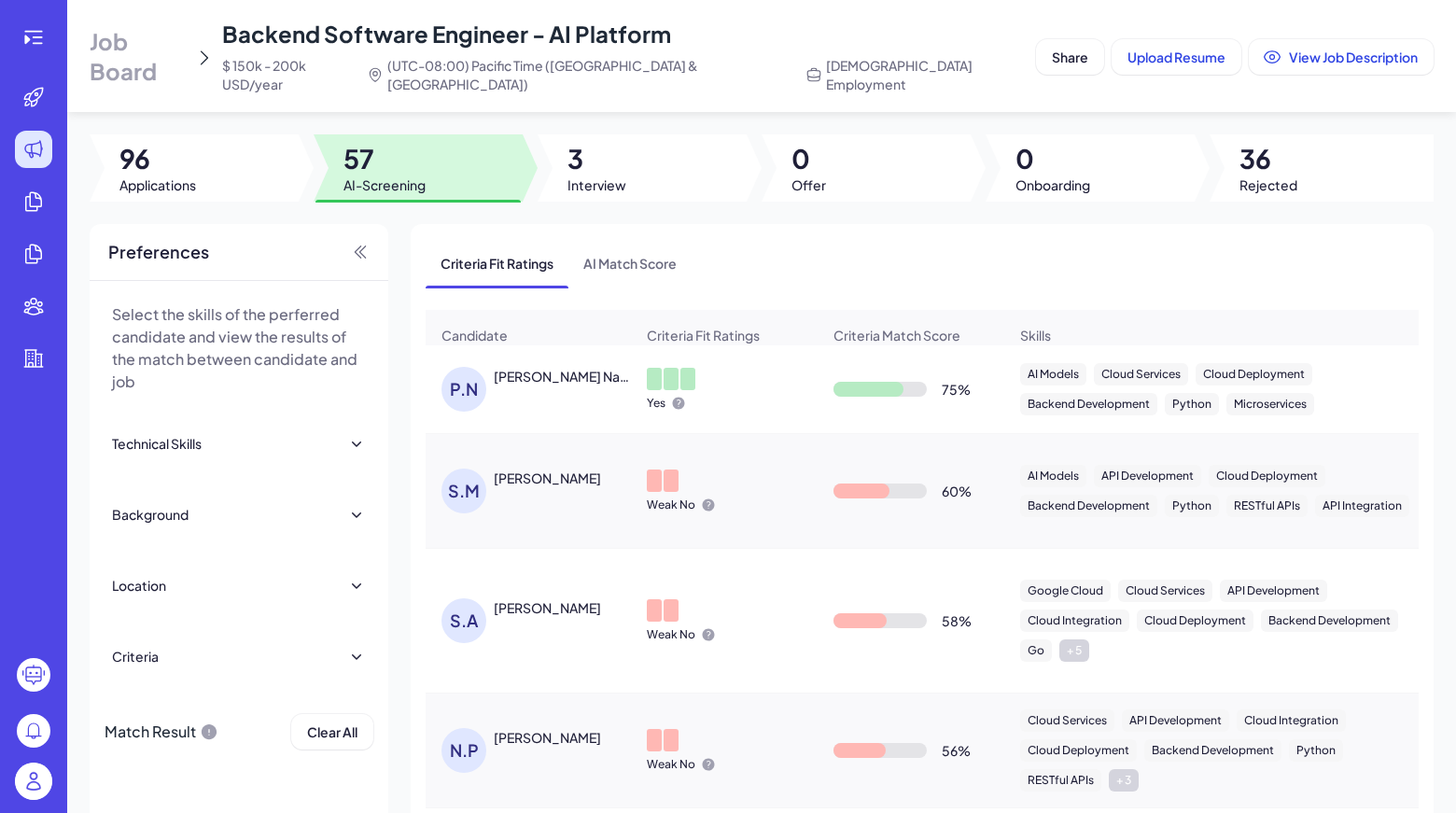
click at [647, 189] on div "Job Board Backend Software Engineer - AI Platform $ 150k - 200k USD/year (UTC-0…" at bounding box center [762, 406] width 1389 height 813
click at [632, 248] on span "AI Match Score" at bounding box center [630, 262] width 123 height 48
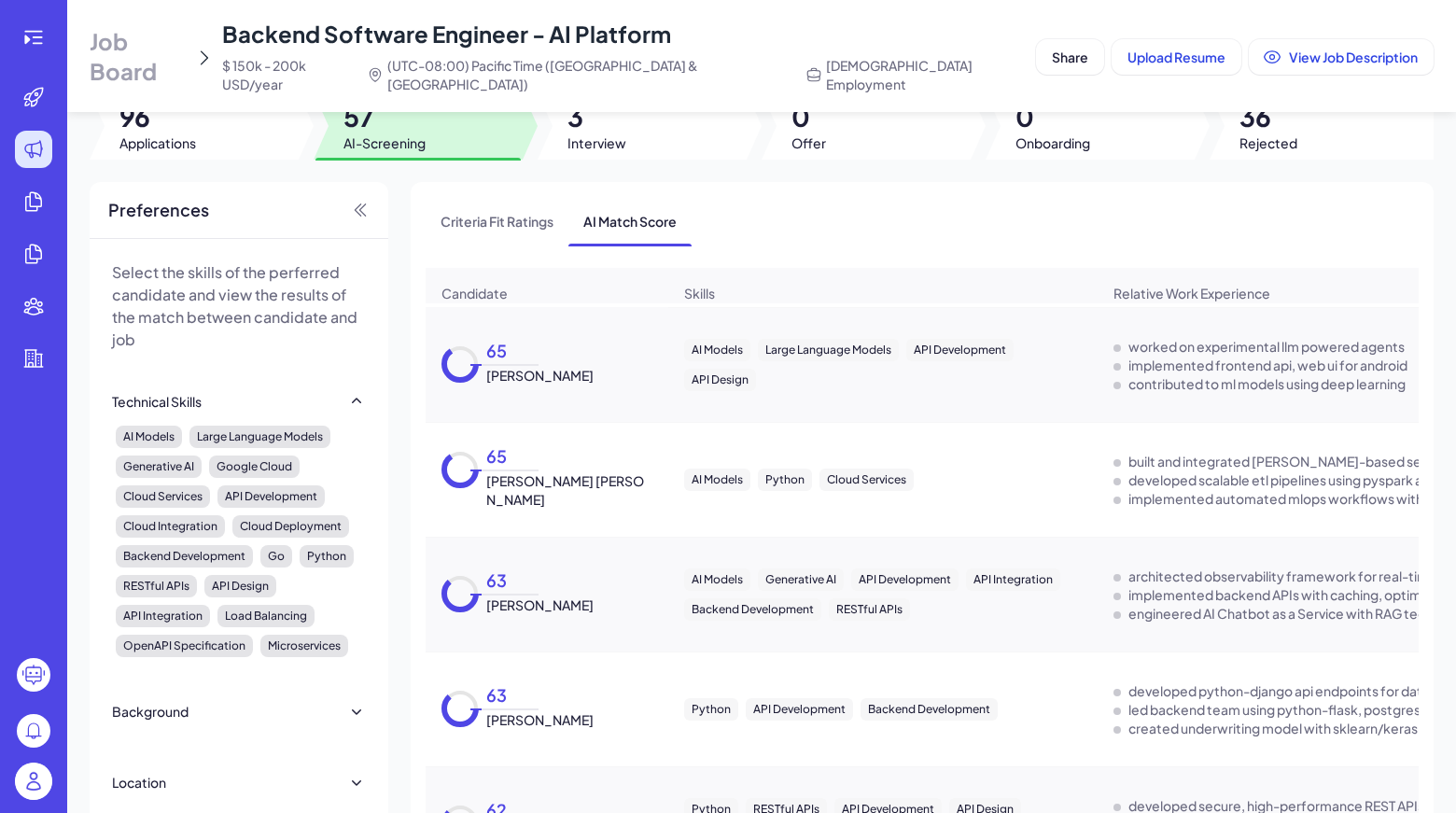
scroll to position [35, 0]
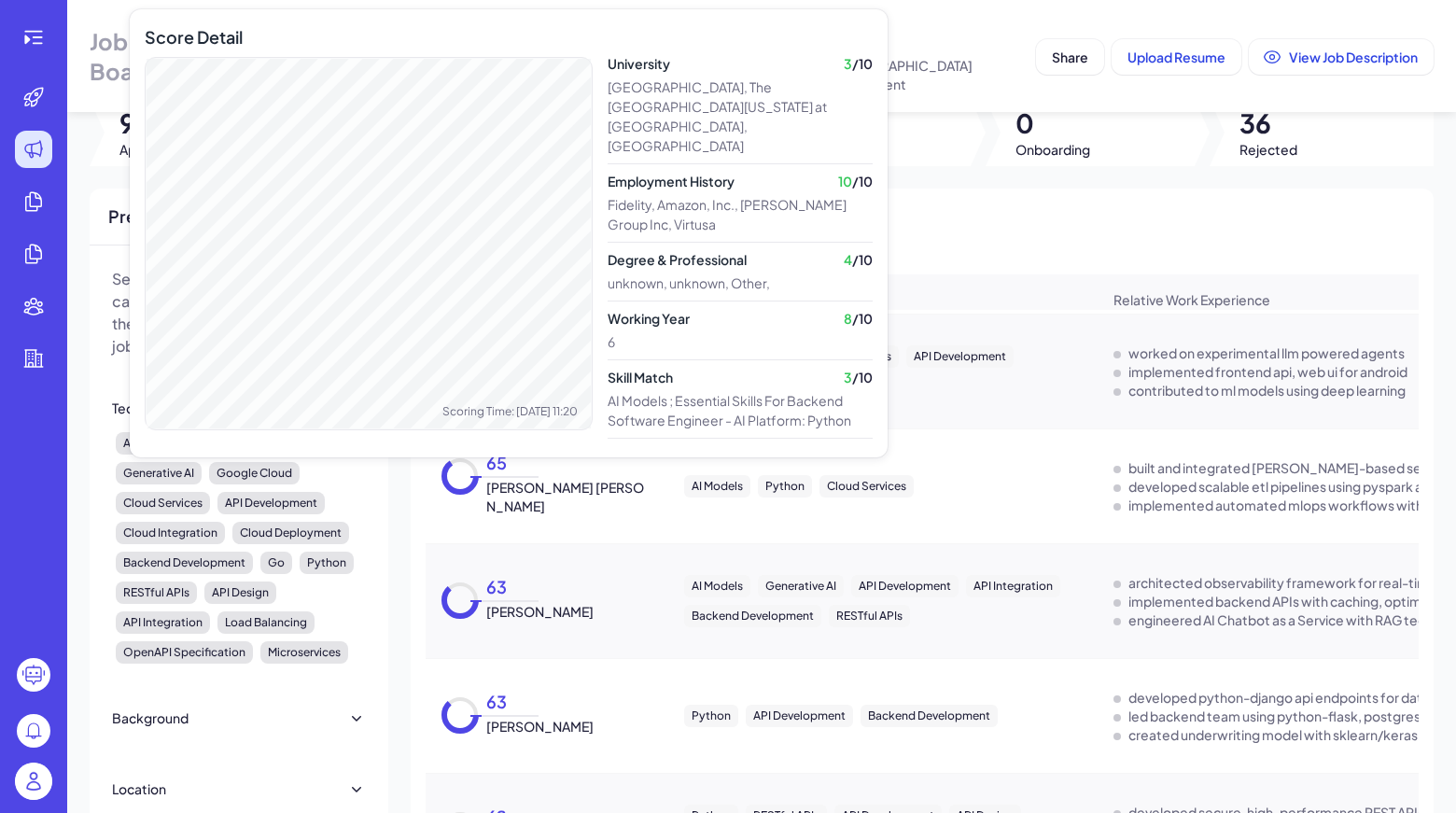
click at [509, 471] on div "65" at bounding box center [508, 468] width 60 height 21
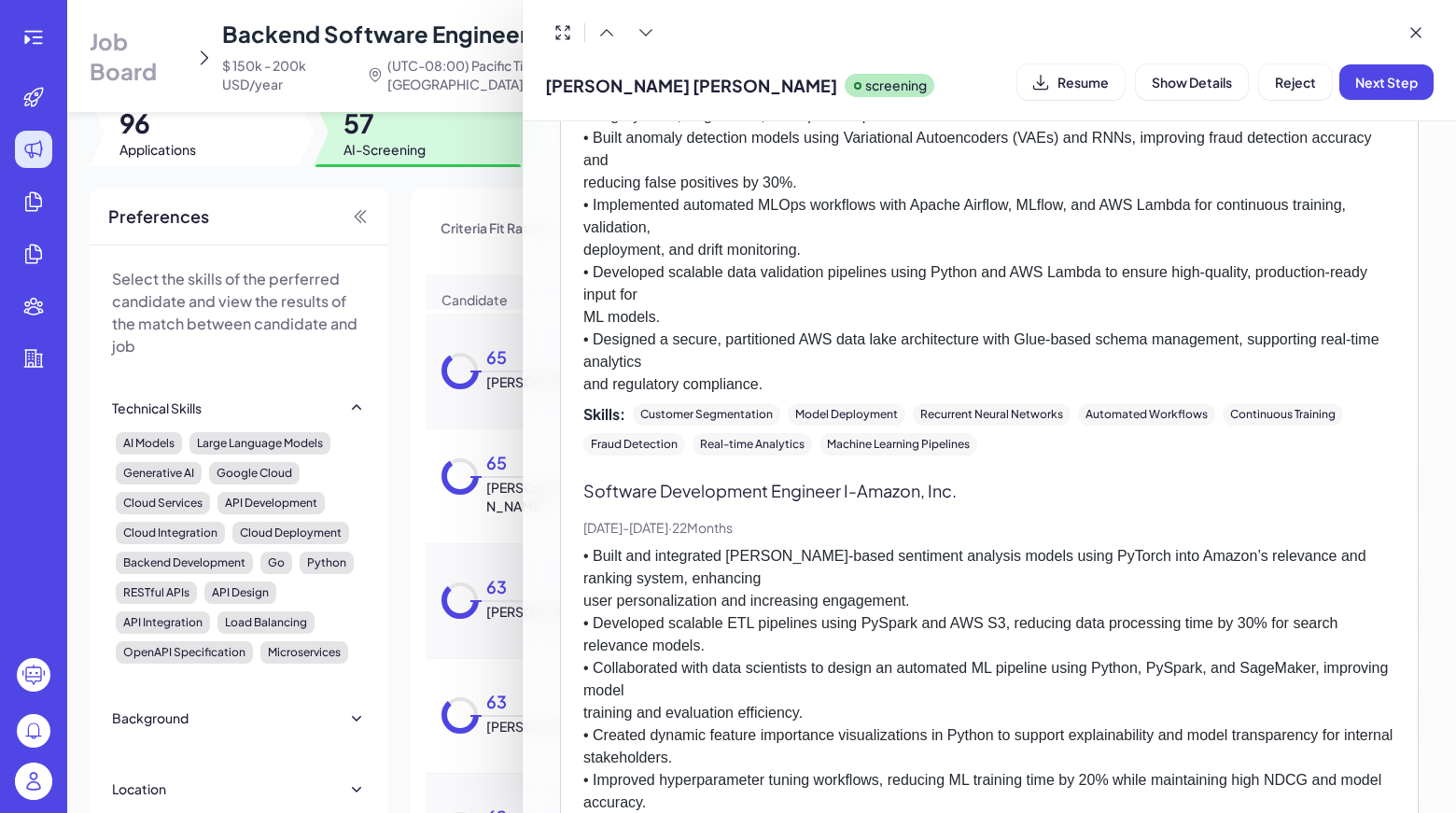
scroll to position [552, 0]
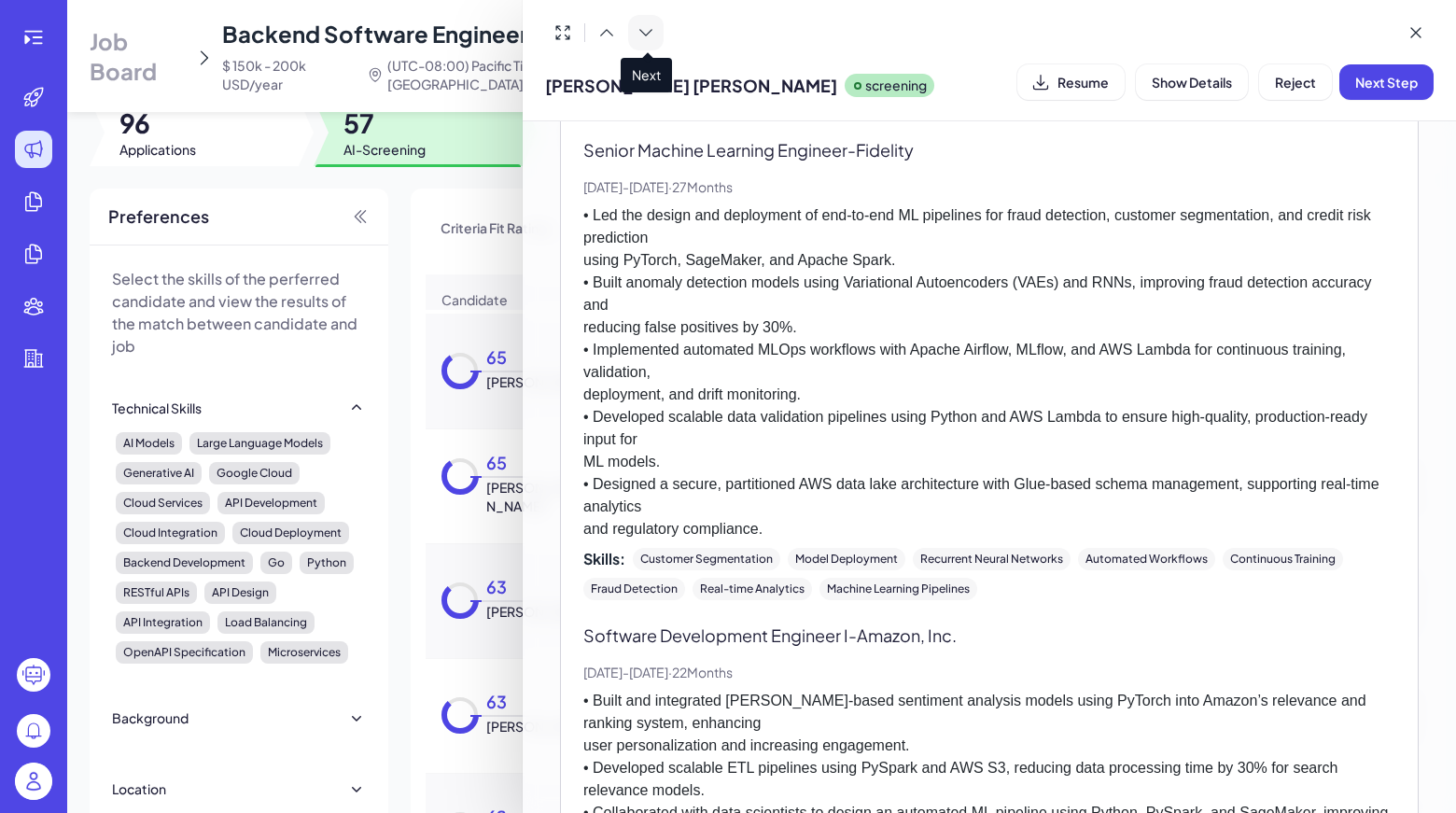
click at [642, 42] on button at bounding box center [645, 32] width 35 height 35
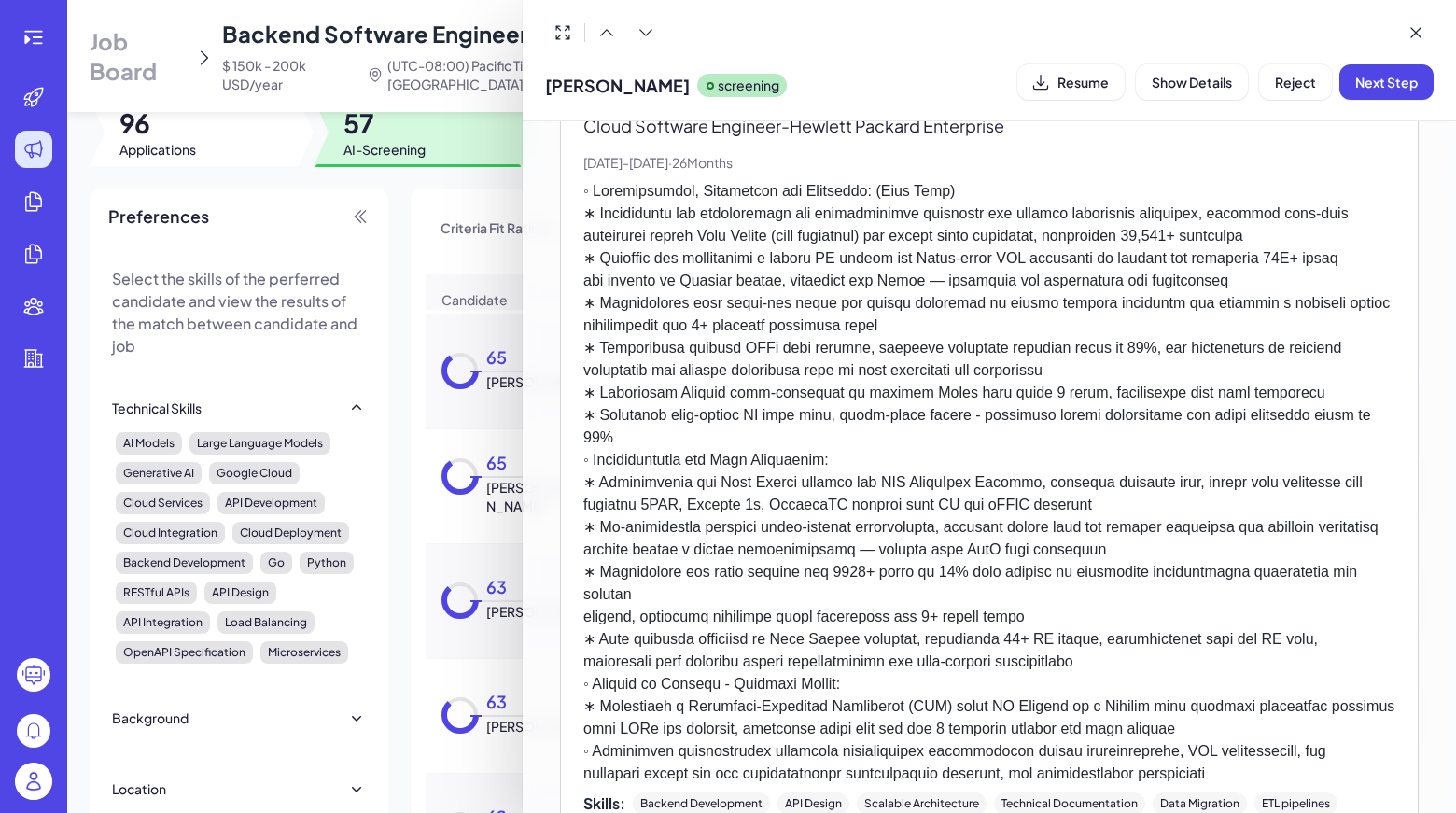
click at [728, 48] on div at bounding box center [989, 32] width 889 height 35
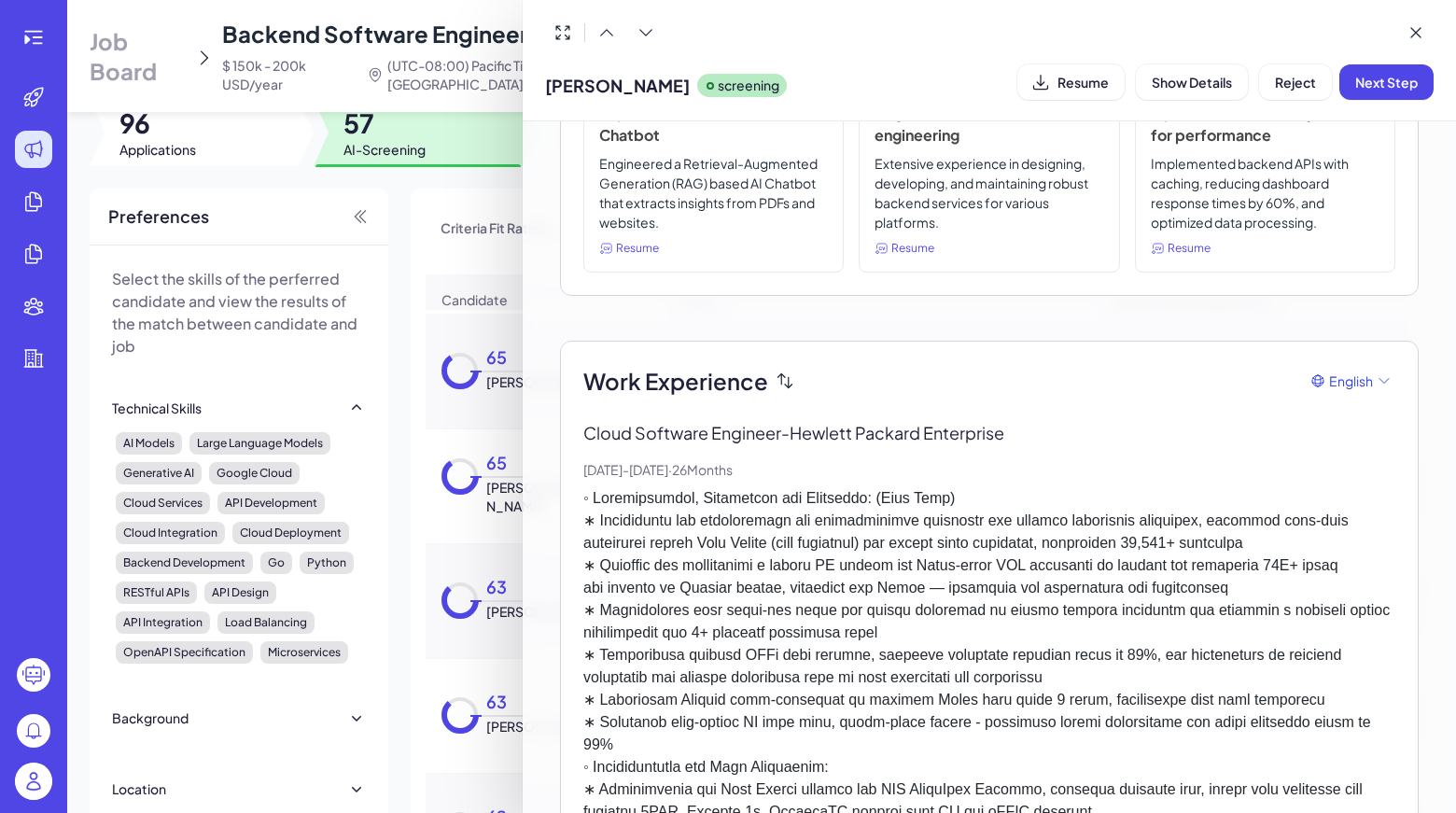
scroll to position [0, 0]
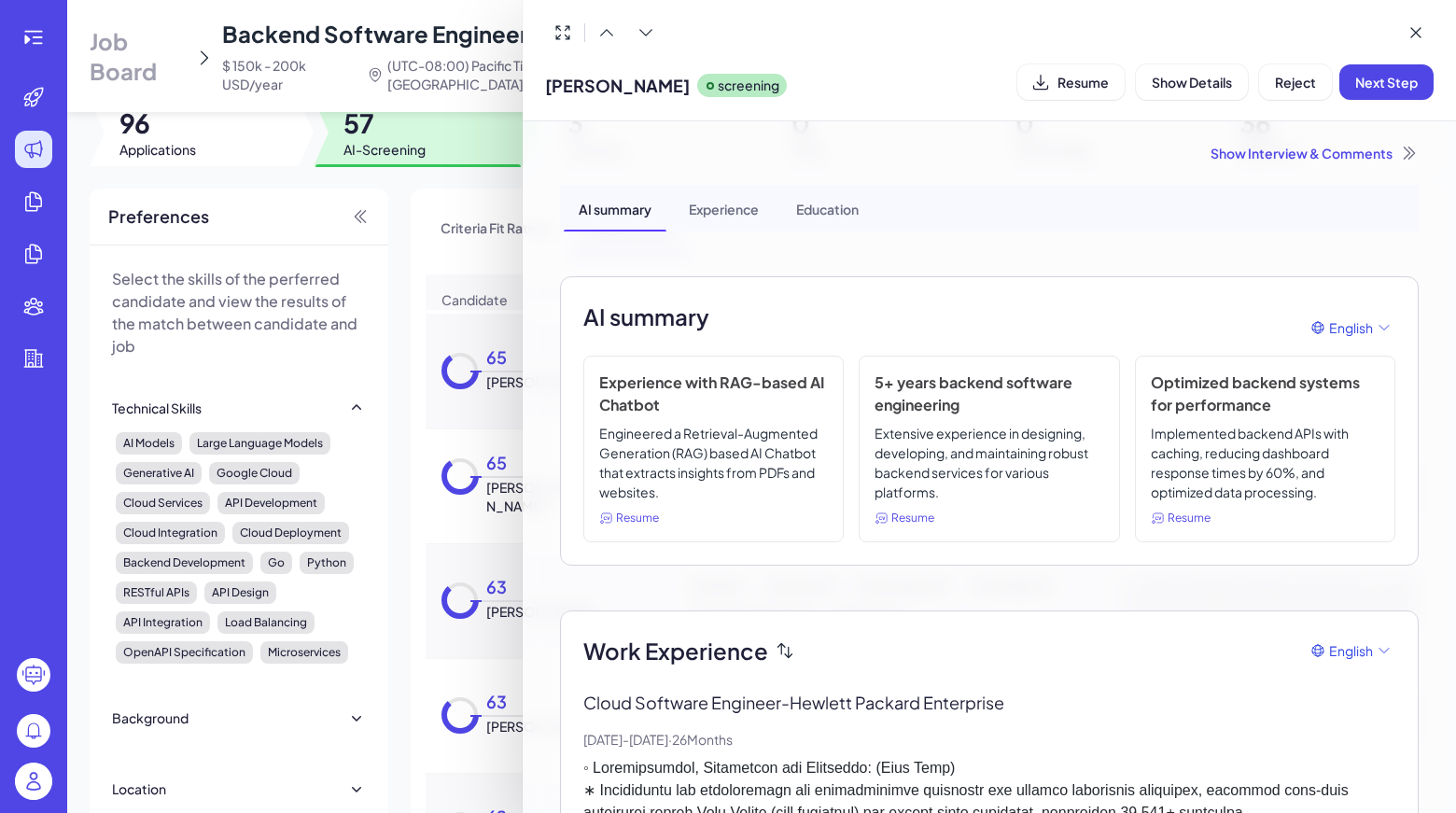
click at [1316, 154] on div "Show Interview & Comments" at bounding box center [989, 154] width 858 height 19
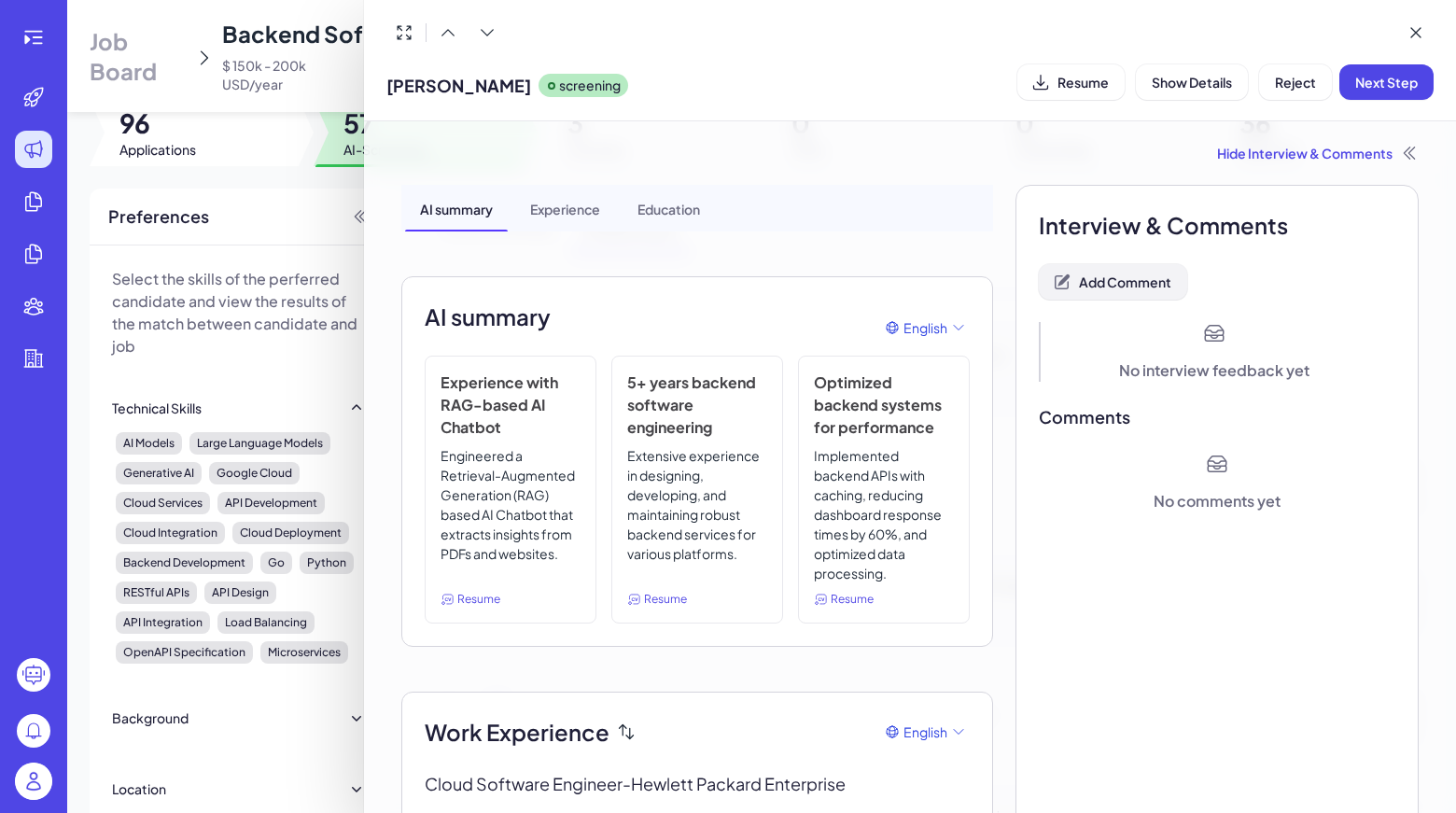
click at [1150, 276] on span "Add Comment" at bounding box center [1125, 282] width 93 height 17
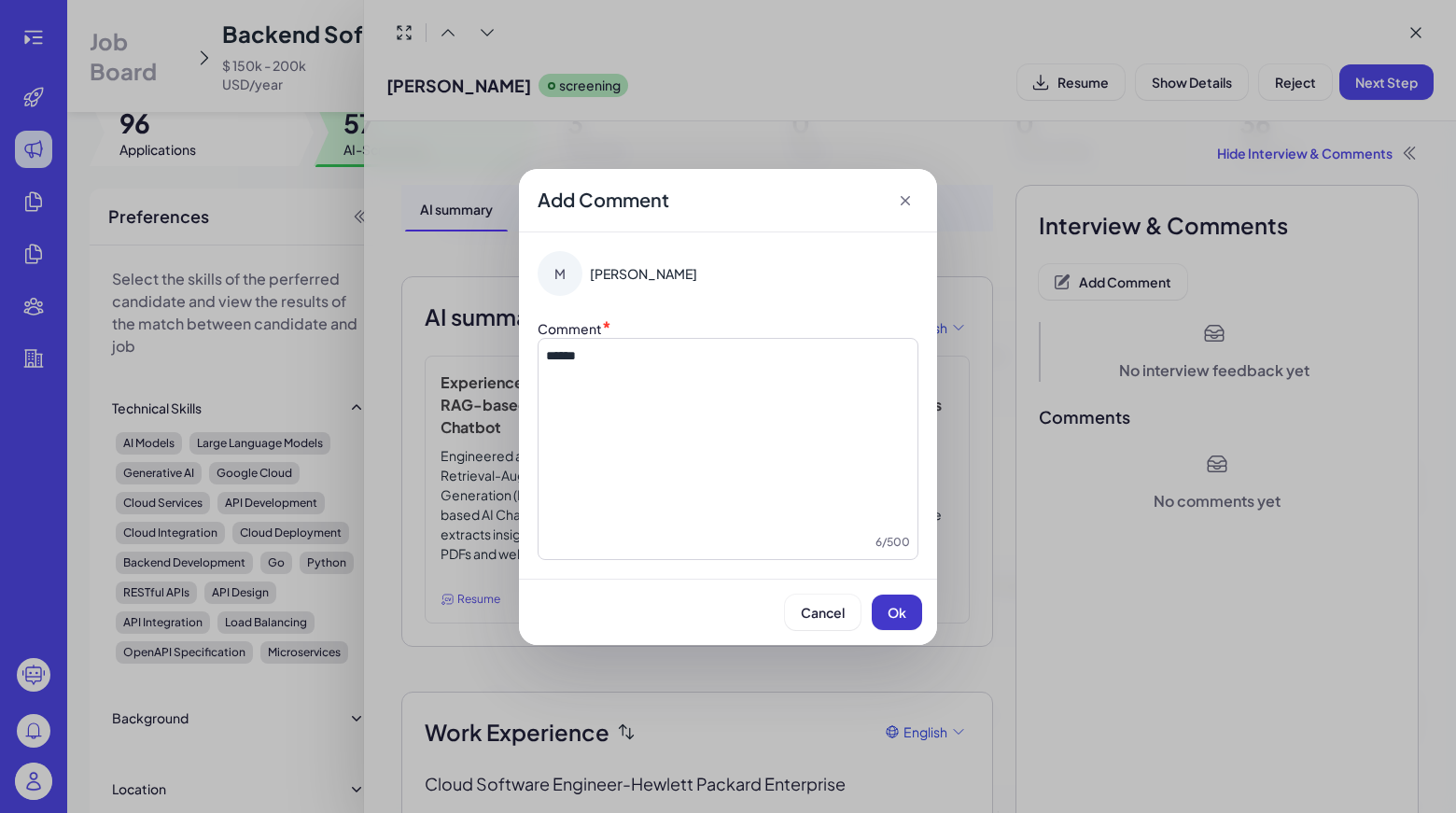
click at [900, 606] on span "Ok" at bounding box center [897, 612] width 19 height 17
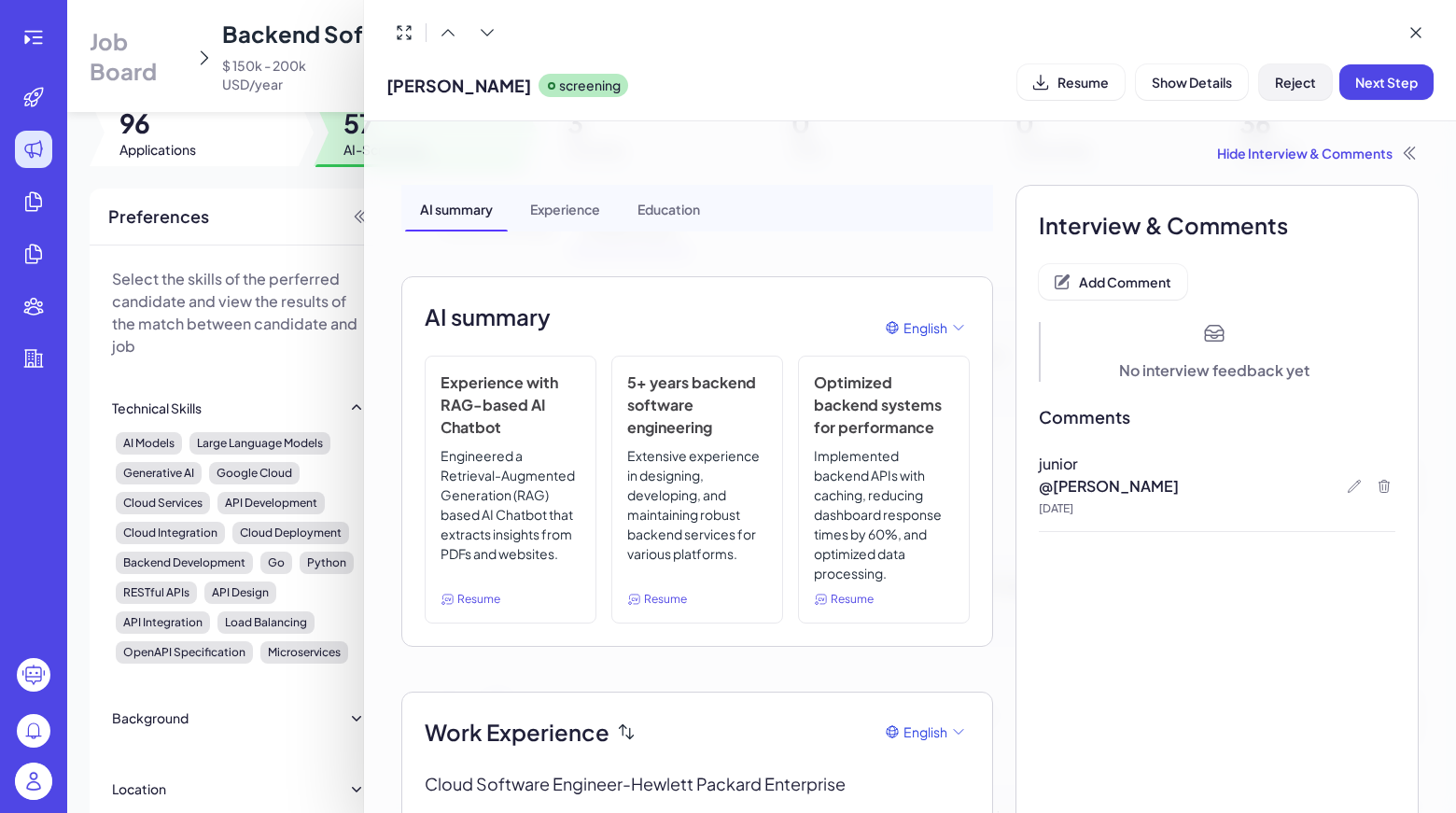
click at [1310, 90] on button "Reject" at bounding box center [1295, 81] width 73 height 35
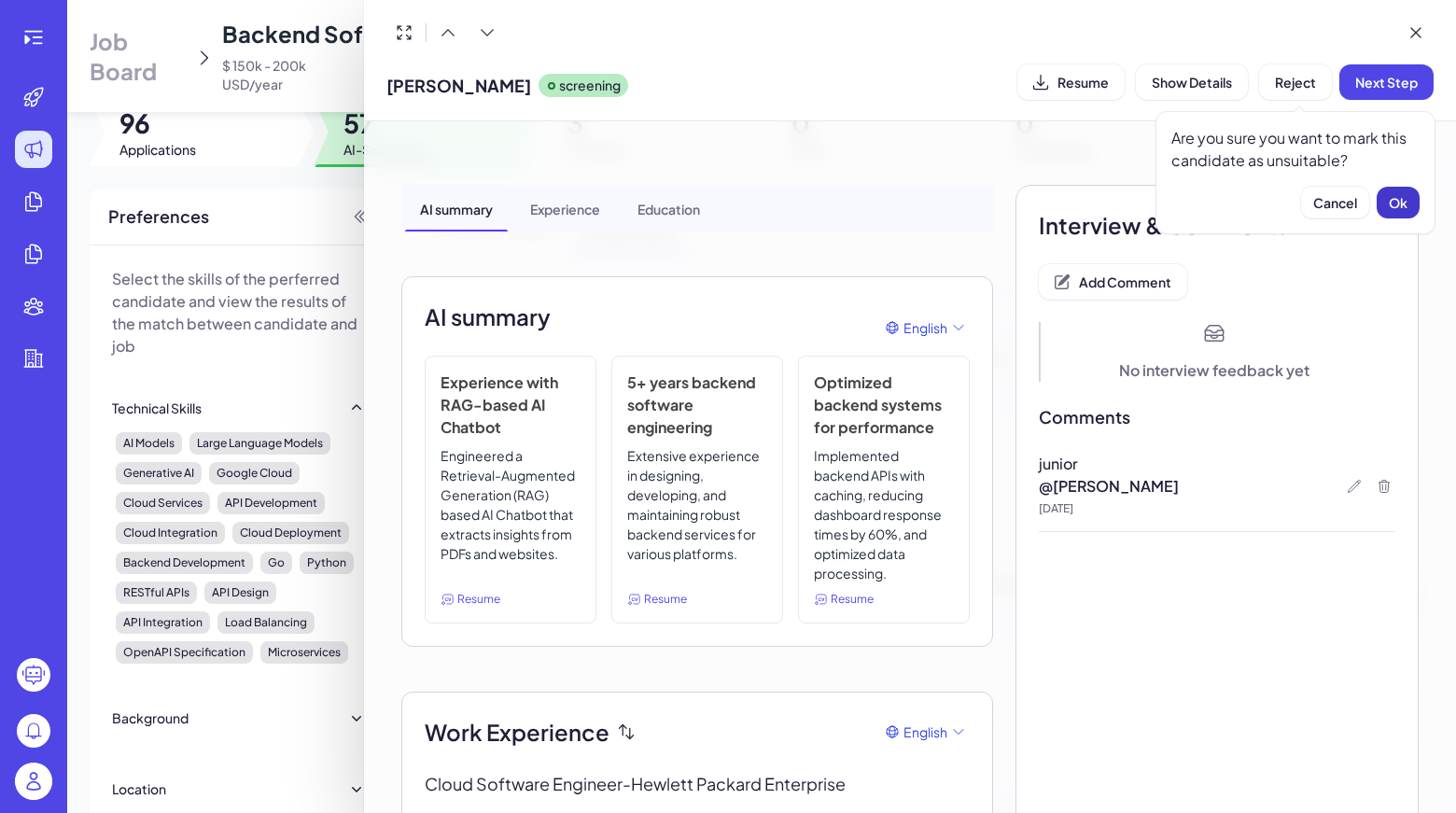
click at [1389, 199] on span "Ok" at bounding box center [1398, 203] width 19 height 17
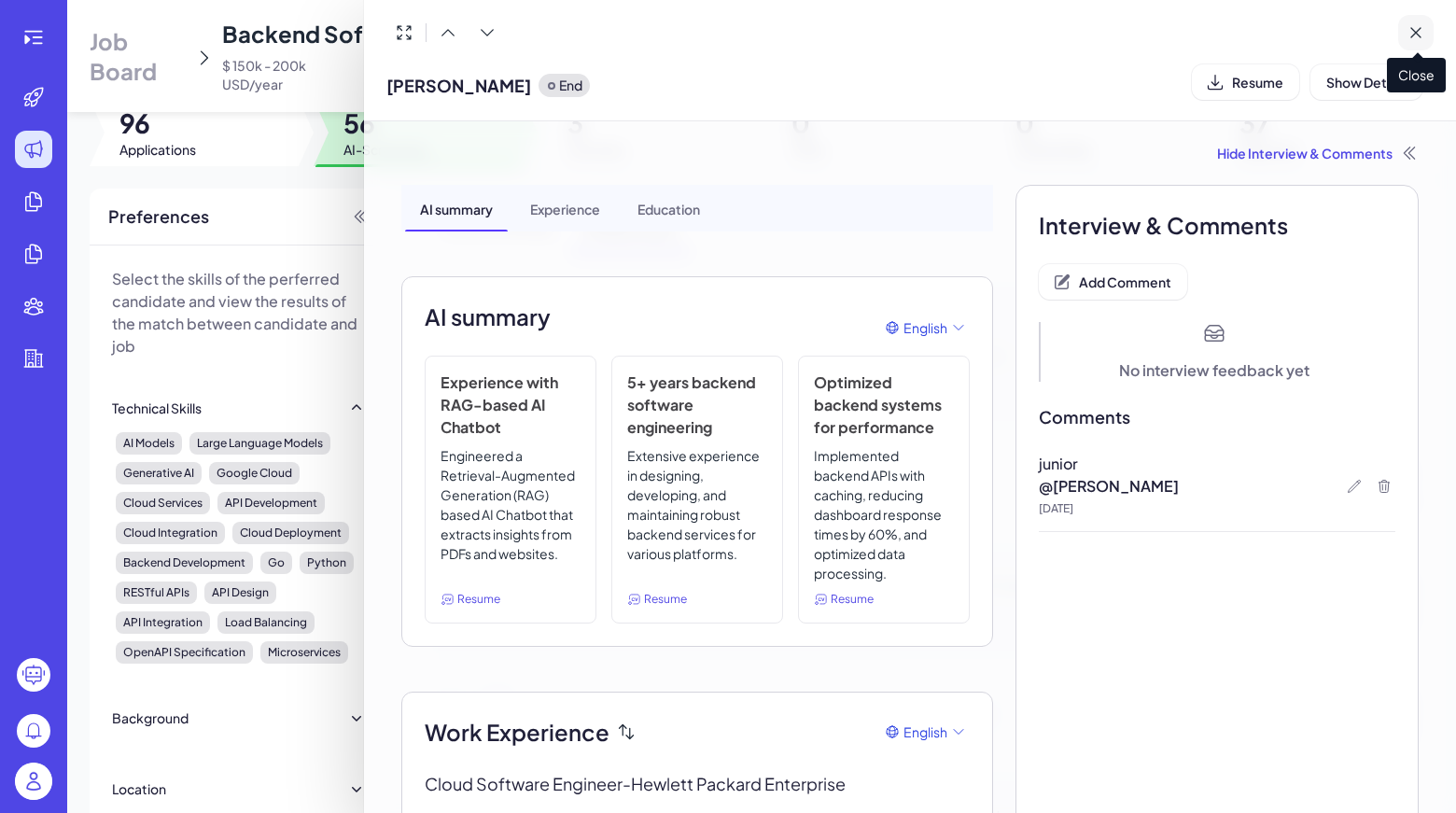
click at [1402, 32] on button at bounding box center [1414, 32] width 35 height 35
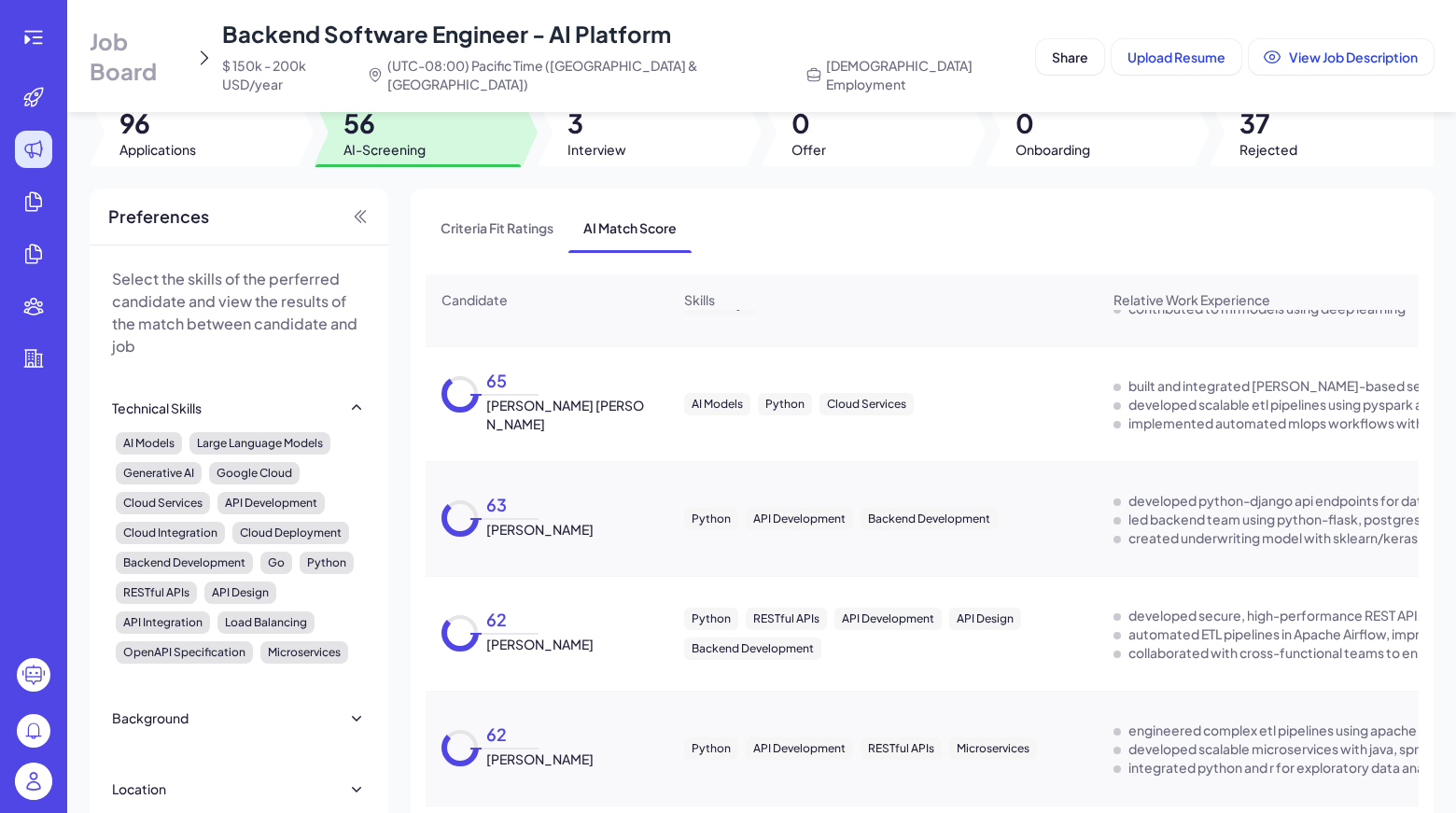
scroll to position [3019, 0]
click at [1060, 204] on div "Criteria Fit Ratings AI Match Score" at bounding box center [922, 227] width 993 height 48
click at [512, 639] on span "[PERSON_NAME]" at bounding box center [539, 643] width 107 height 19
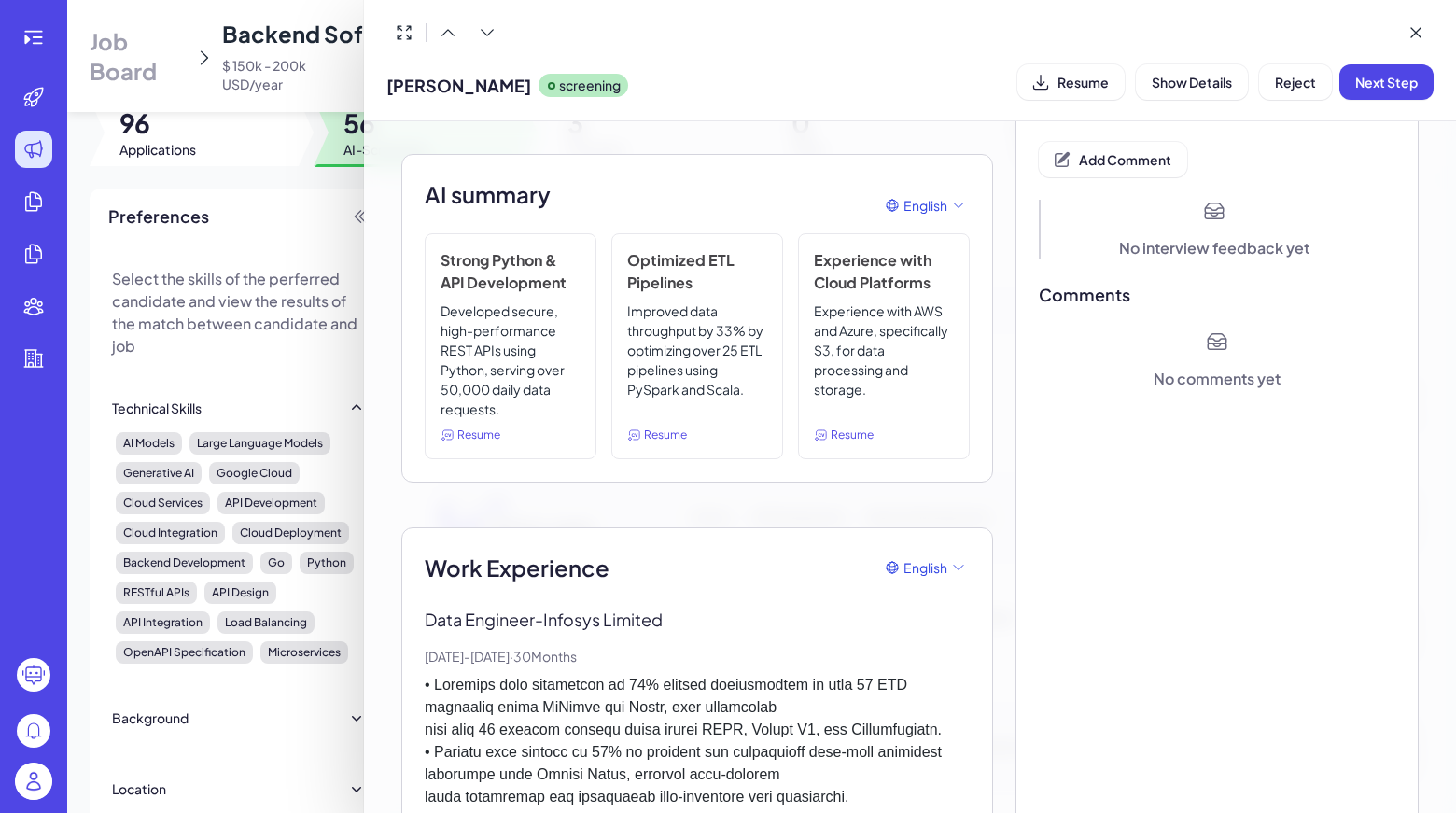
scroll to position [0, 0]
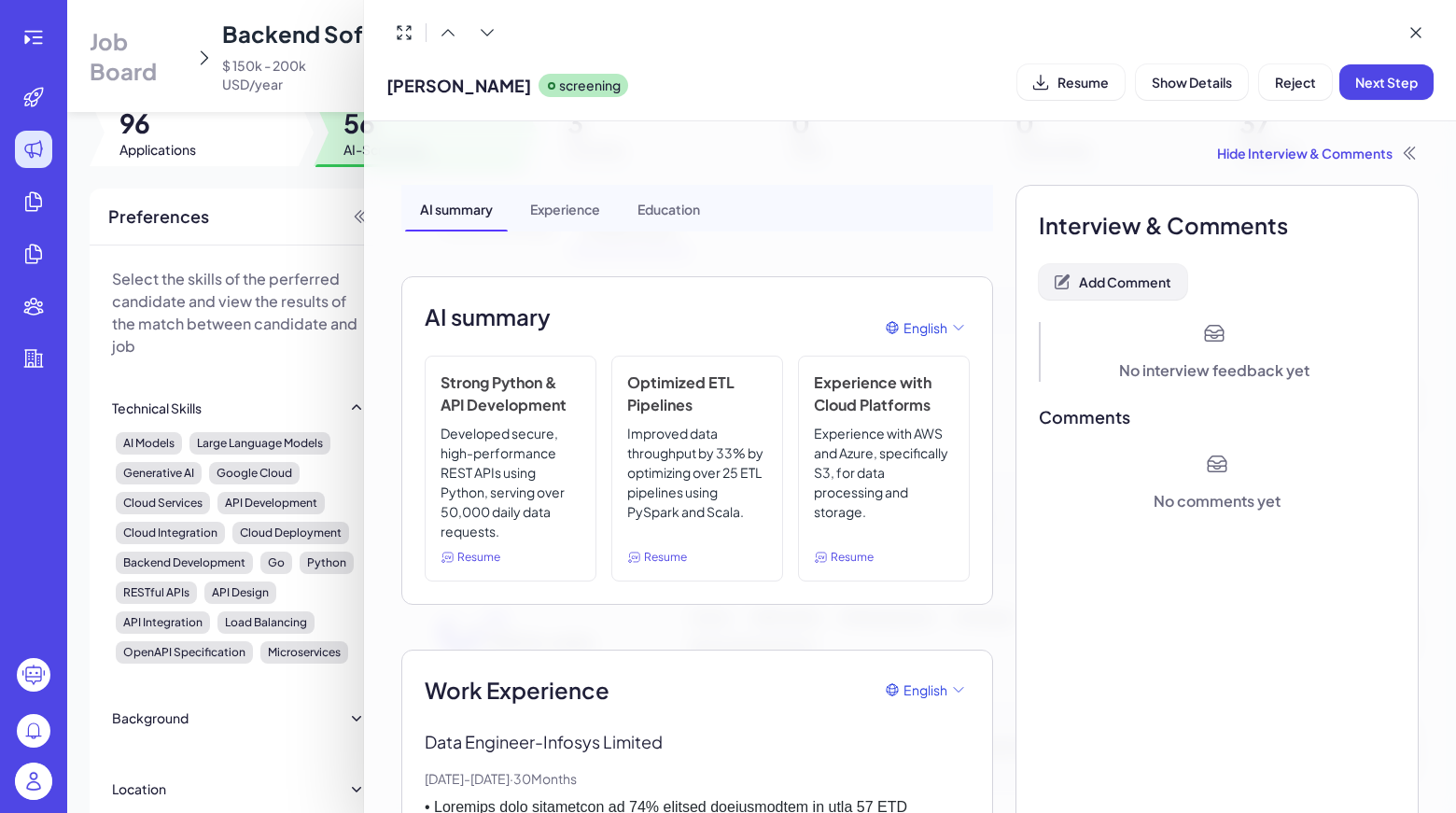
click at [1108, 280] on span "Add Comment" at bounding box center [1125, 282] width 93 height 17
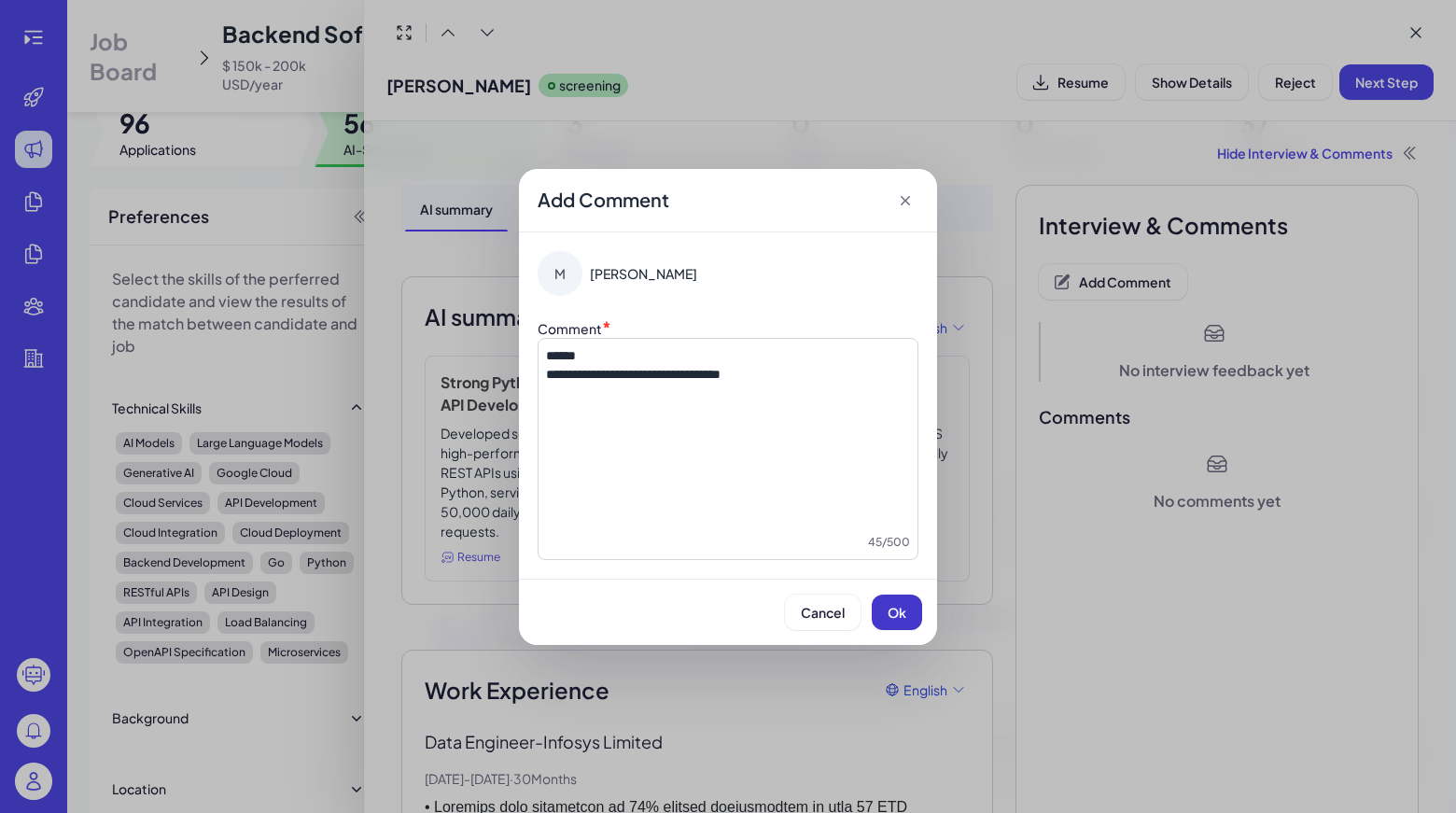
click at [914, 613] on button "Ok" at bounding box center [896, 611] width 50 height 35
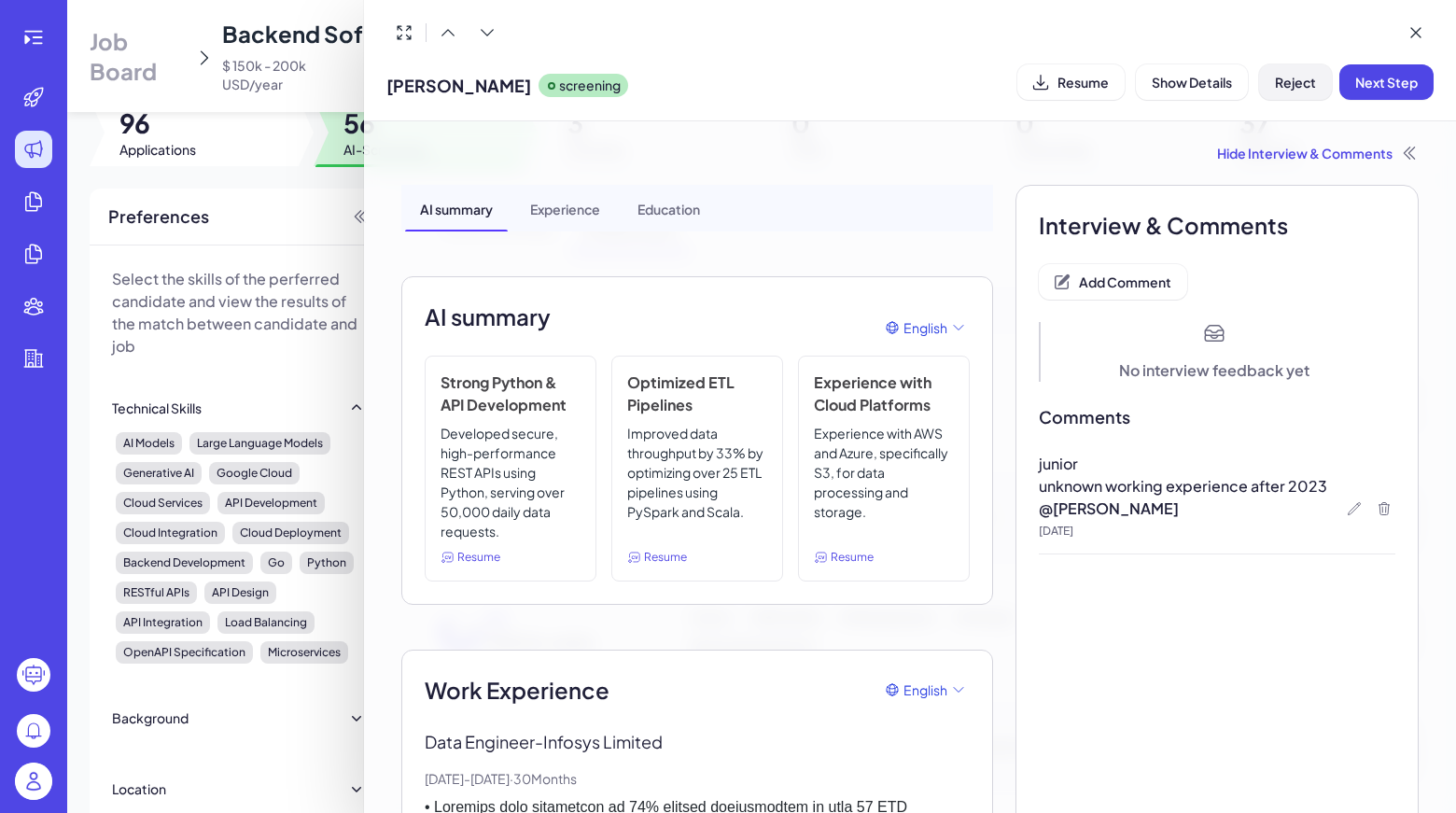
click at [1305, 93] on button "Reject" at bounding box center [1295, 81] width 73 height 35
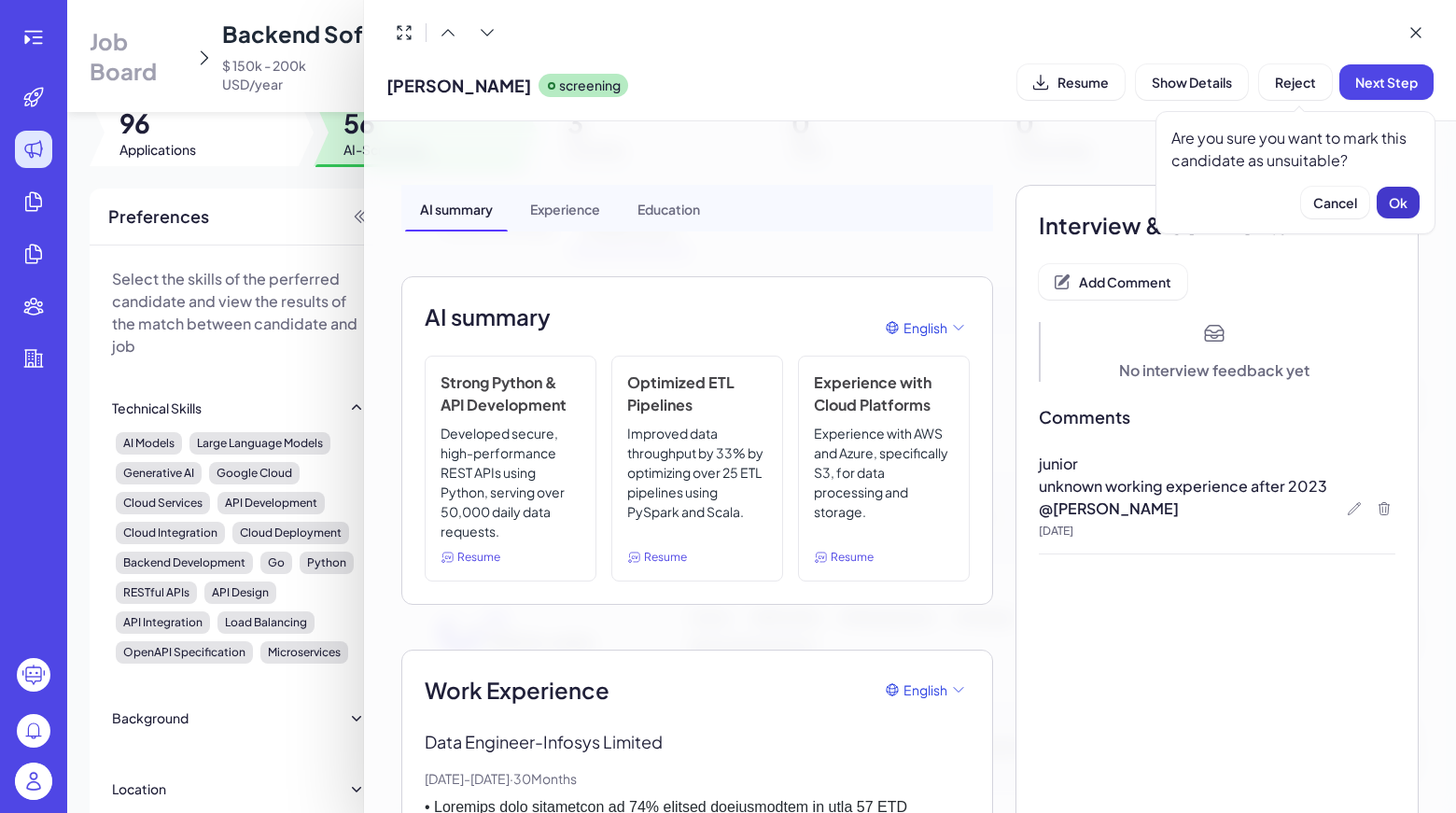
click at [1405, 208] on span "Ok" at bounding box center [1398, 203] width 19 height 17
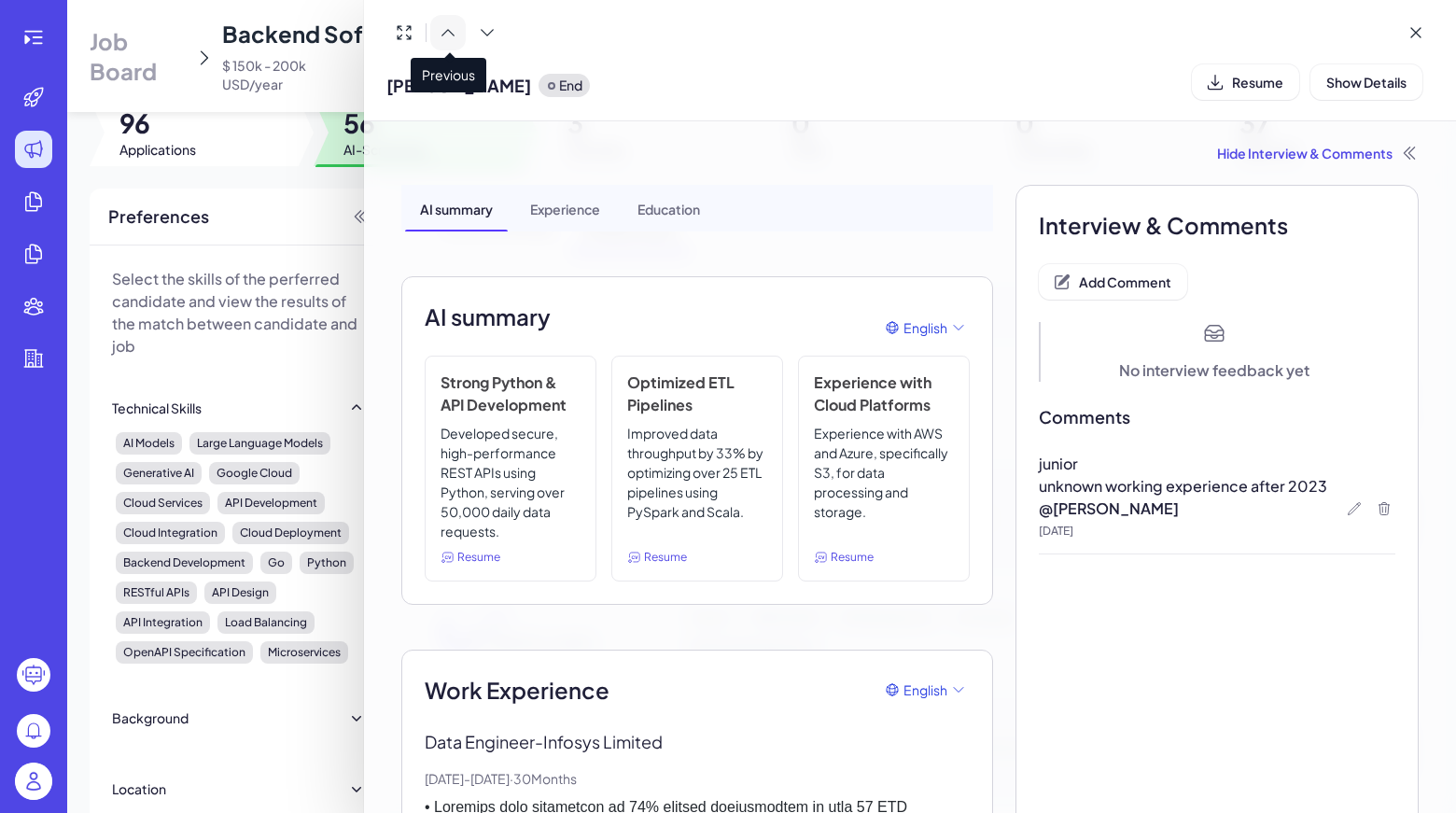
click at [447, 36] on icon at bounding box center [448, 33] width 19 height 19
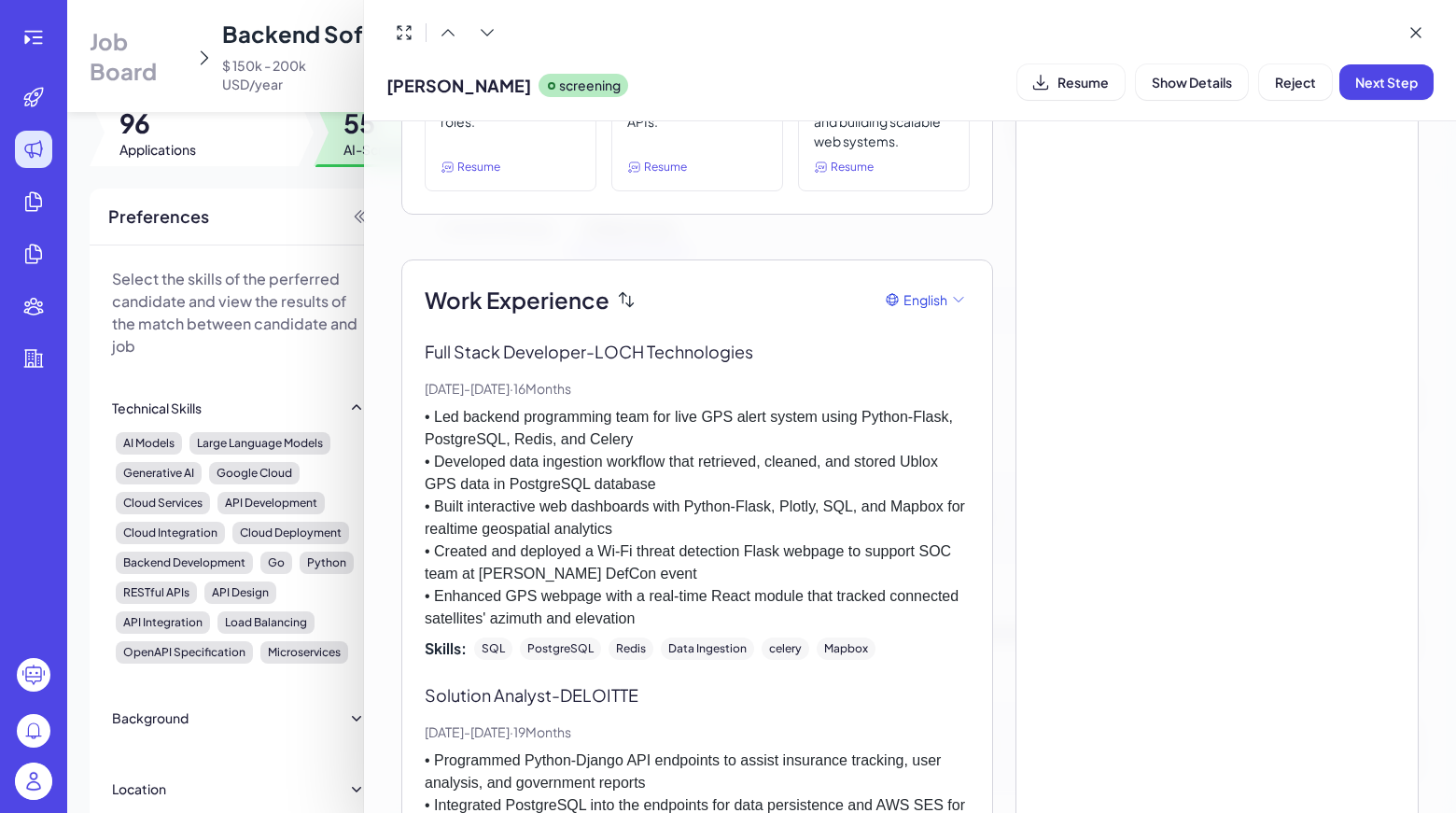
scroll to position [376, 0]
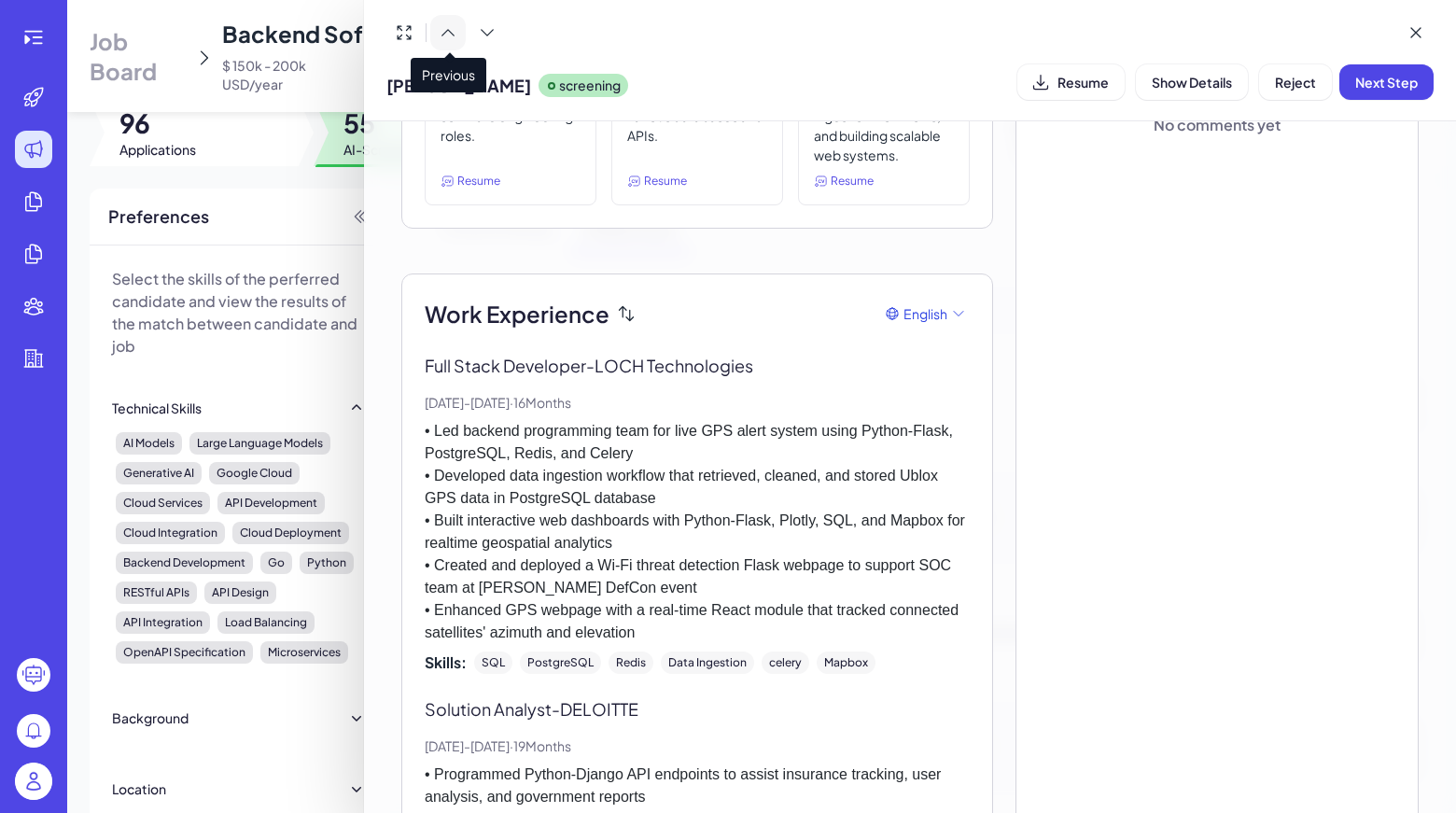
click at [453, 32] on icon at bounding box center [448, 33] width 19 height 19
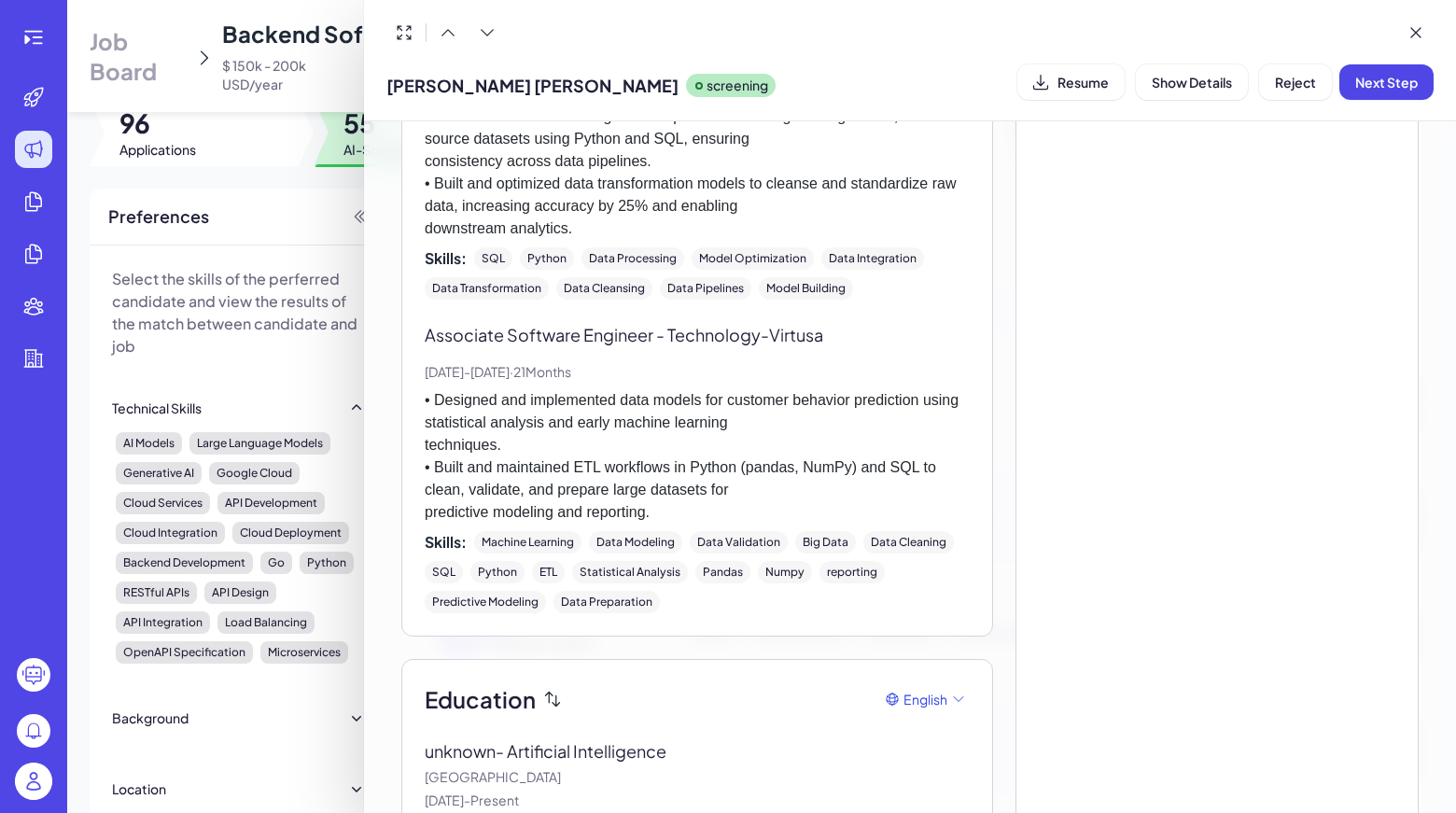
scroll to position [1580, 0]
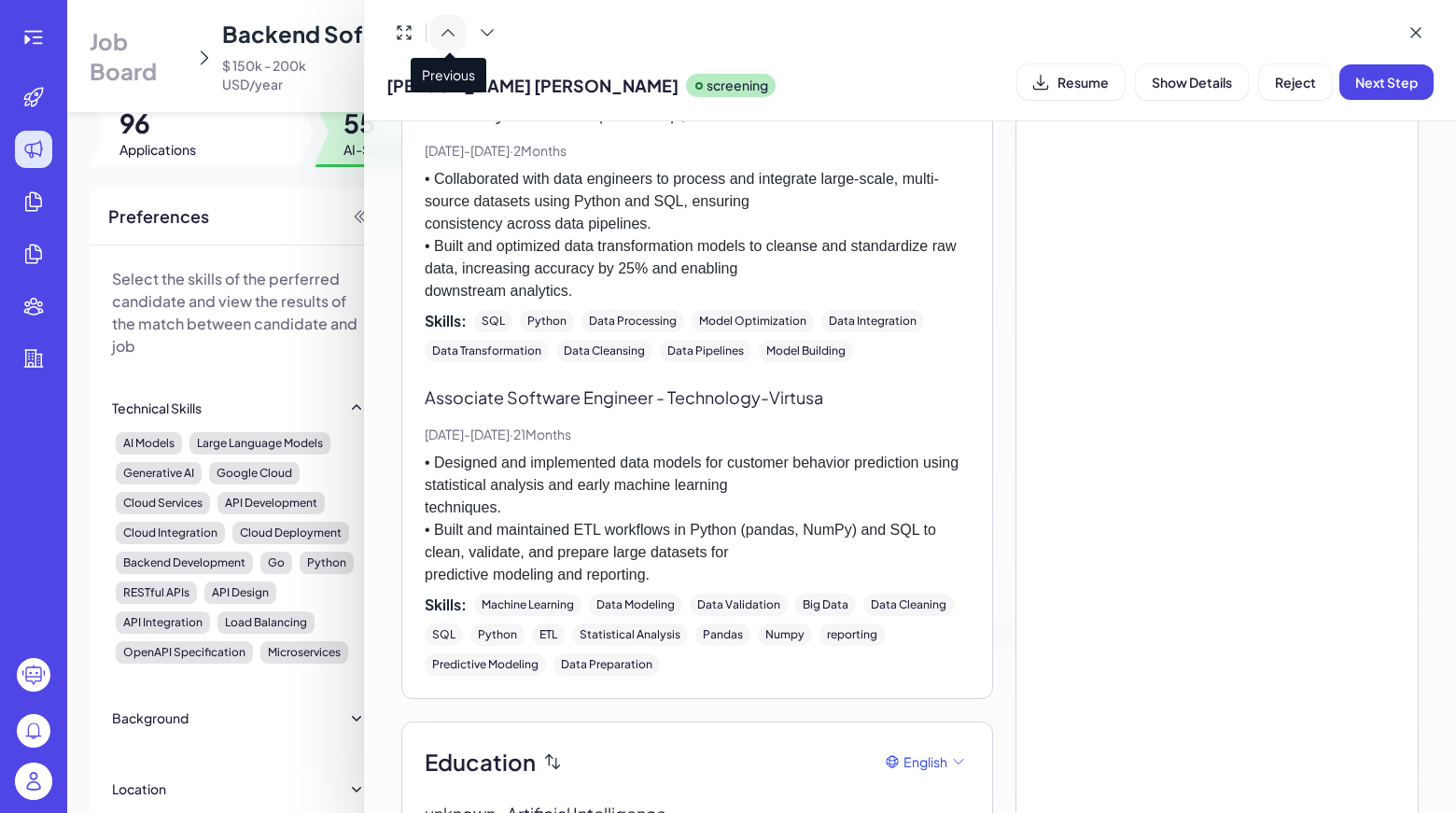
click at [455, 41] on icon at bounding box center [448, 33] width 19 height 19
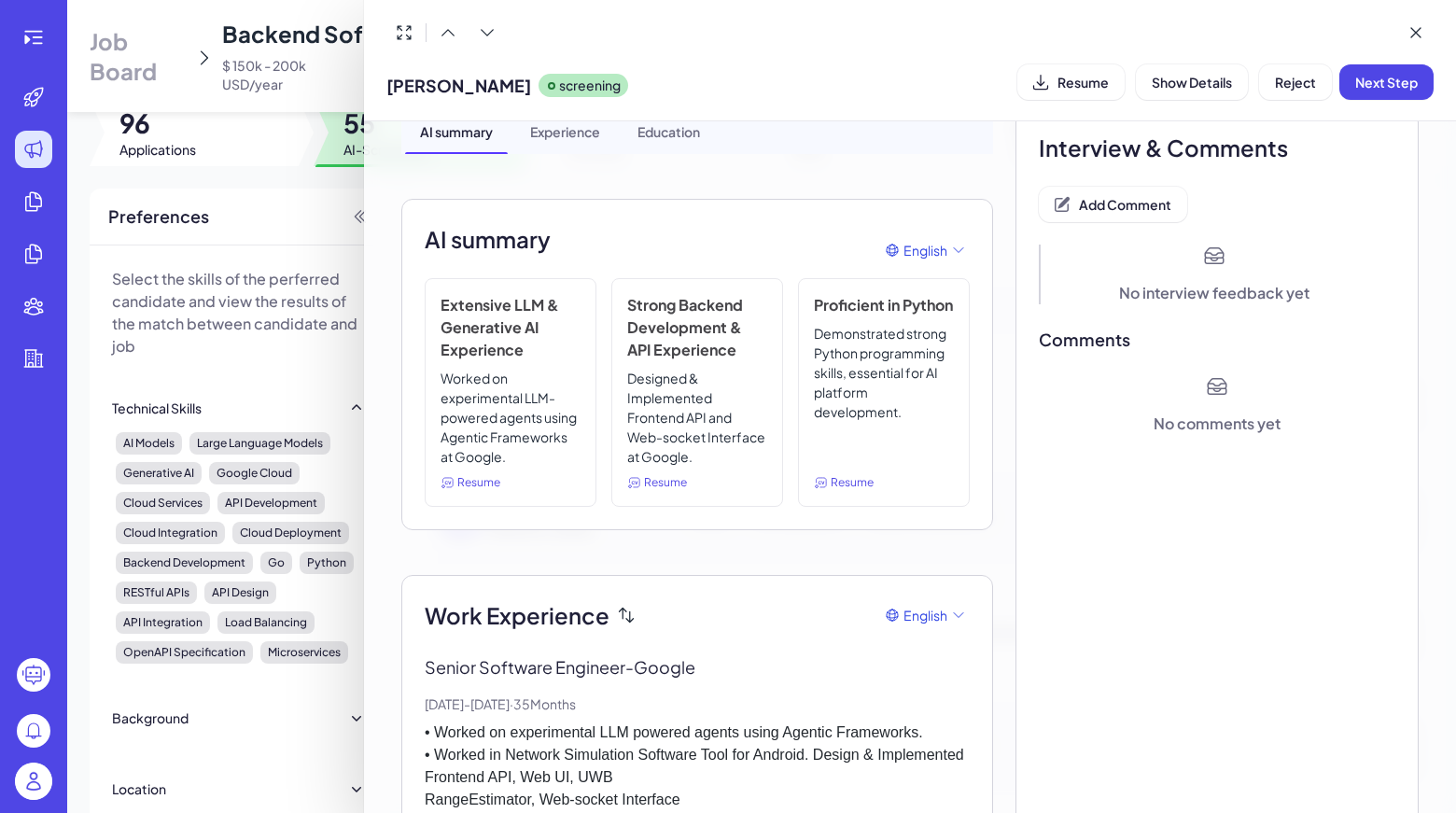
scroll to position [0, 0]
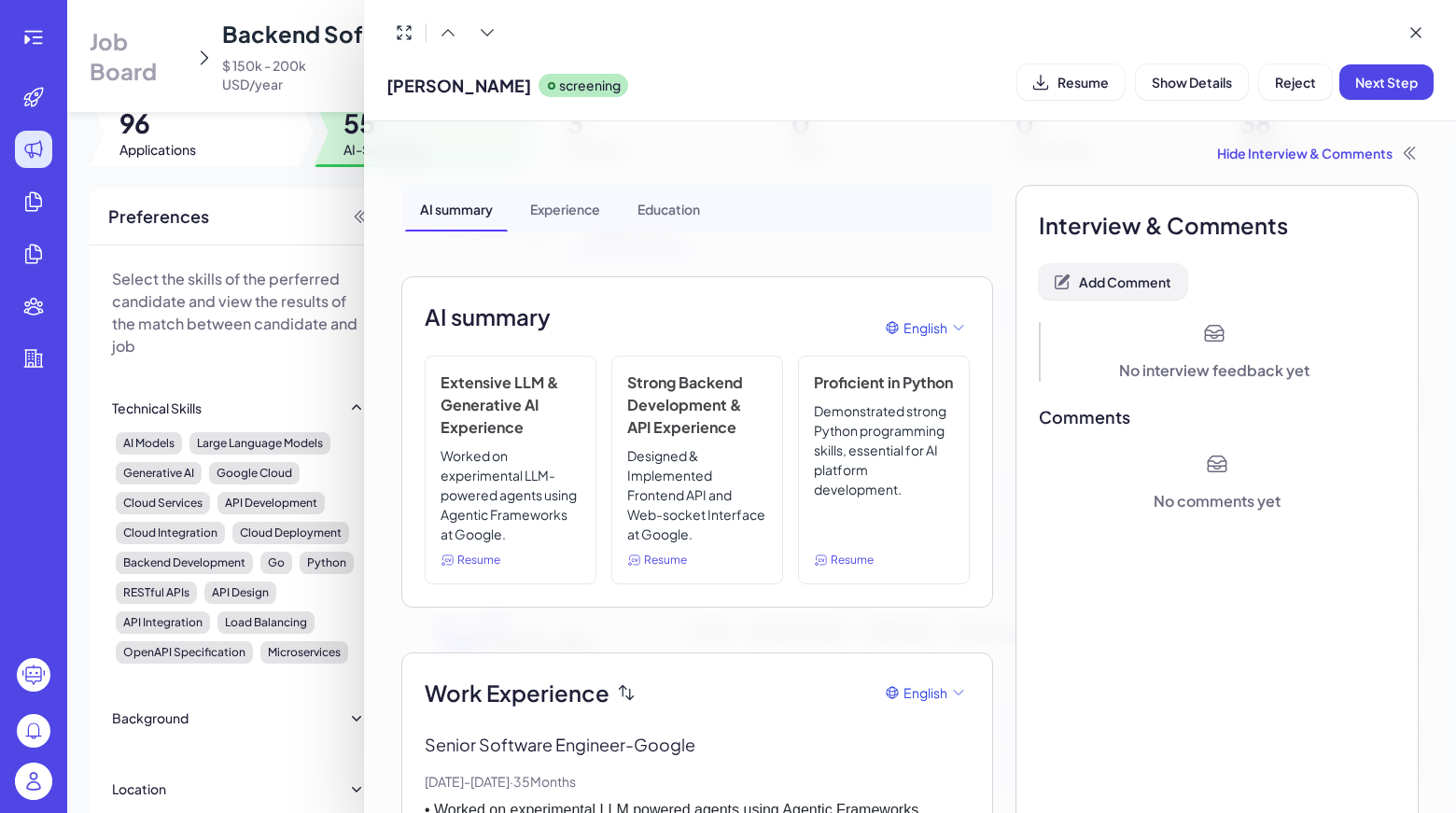
click at [1106, 267] on button "Add Comment" at bounding box center [1112, 281] width 149 height 35
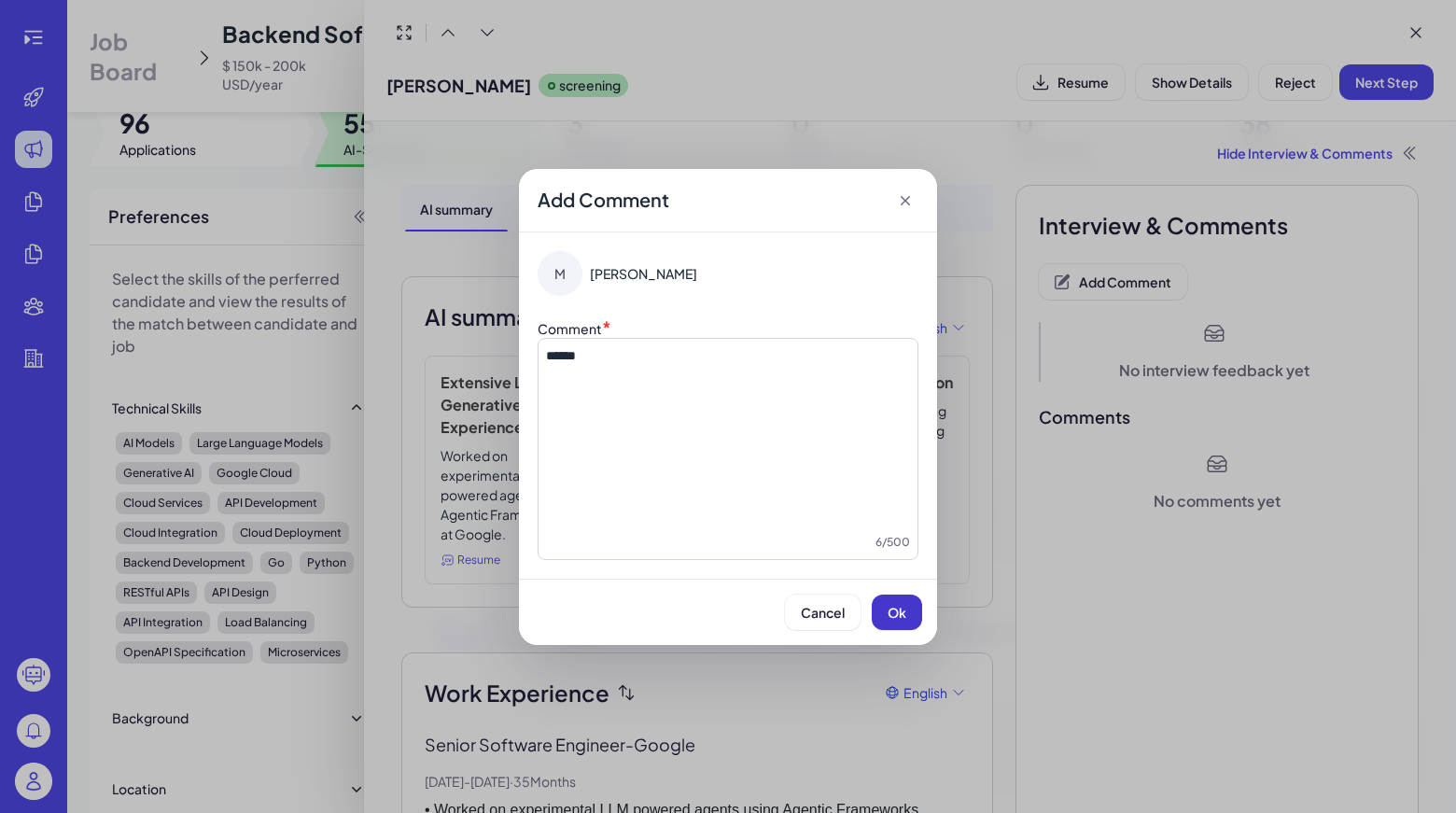
click at [908, 612] on button "Ok" at bounding box center [896, 611] width 50 height 35
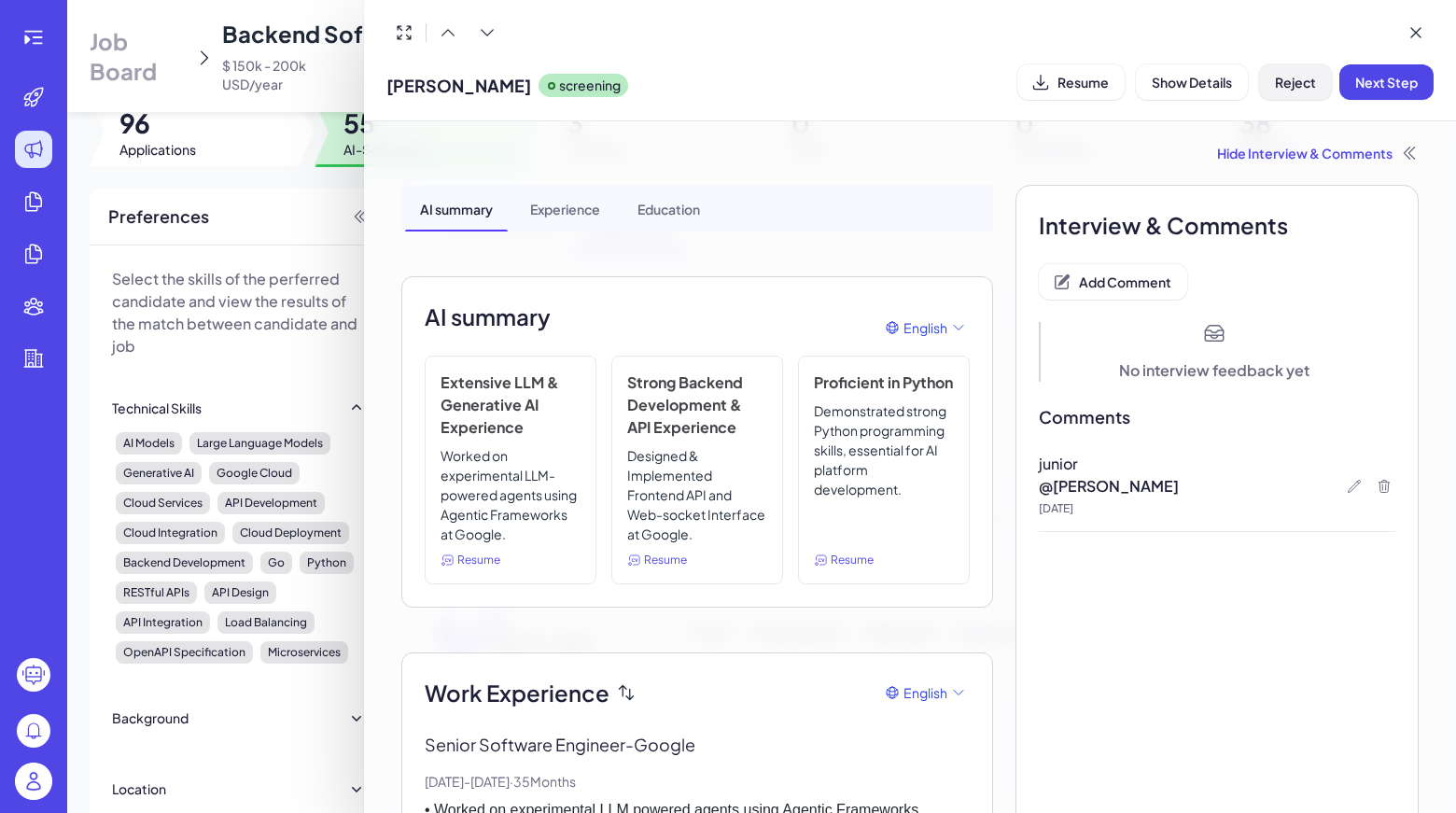
click at [1297, 93] on button "Reject" at bounding box center [1295, 81] width 73 height 35
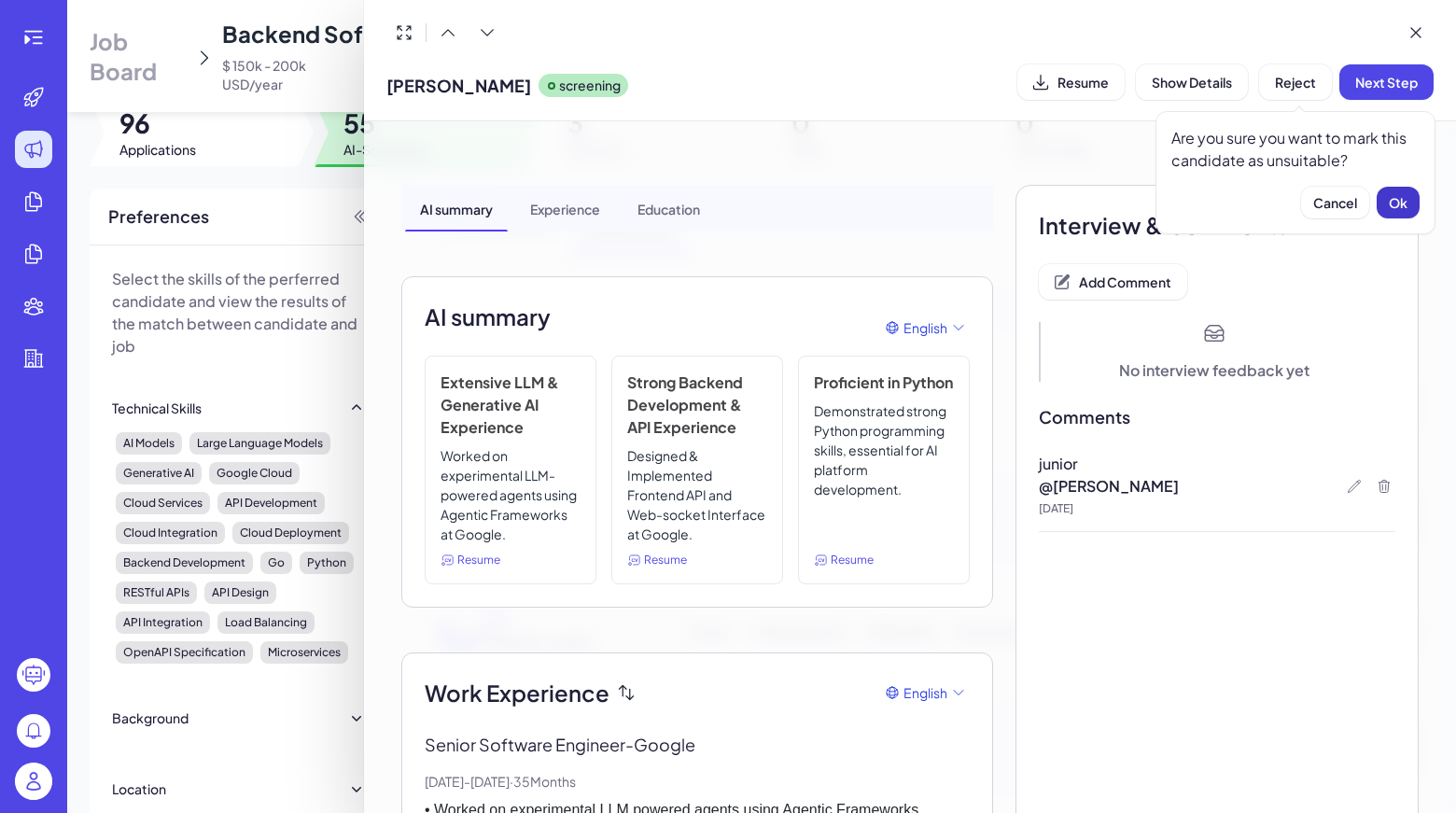
click at [1399, 194] on span "Ok" at bounding box center [1398, 203] width 19 height 17
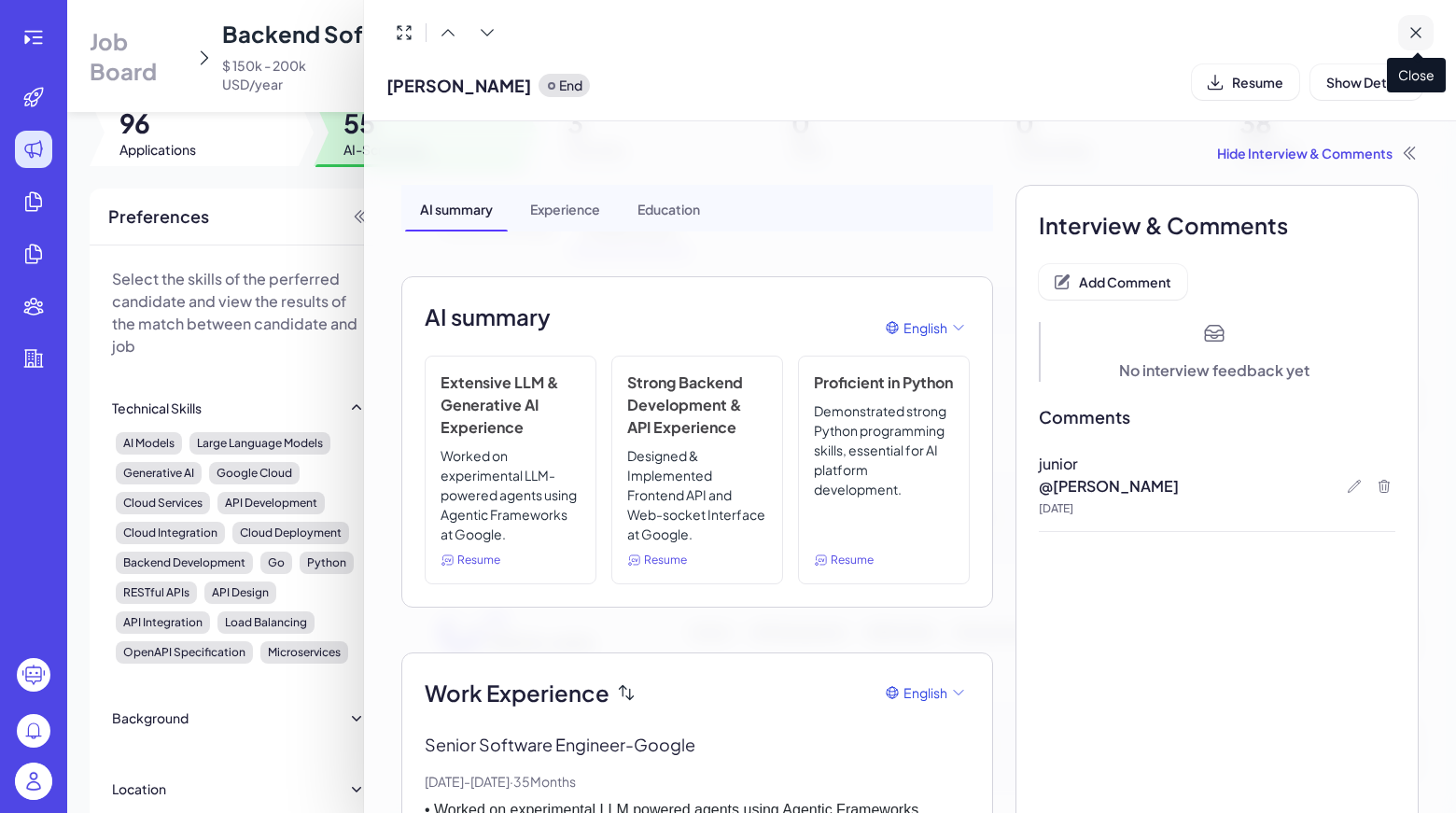
click at [1422, 31] on icon at bounding box center [1415, 33] width 19 height 19
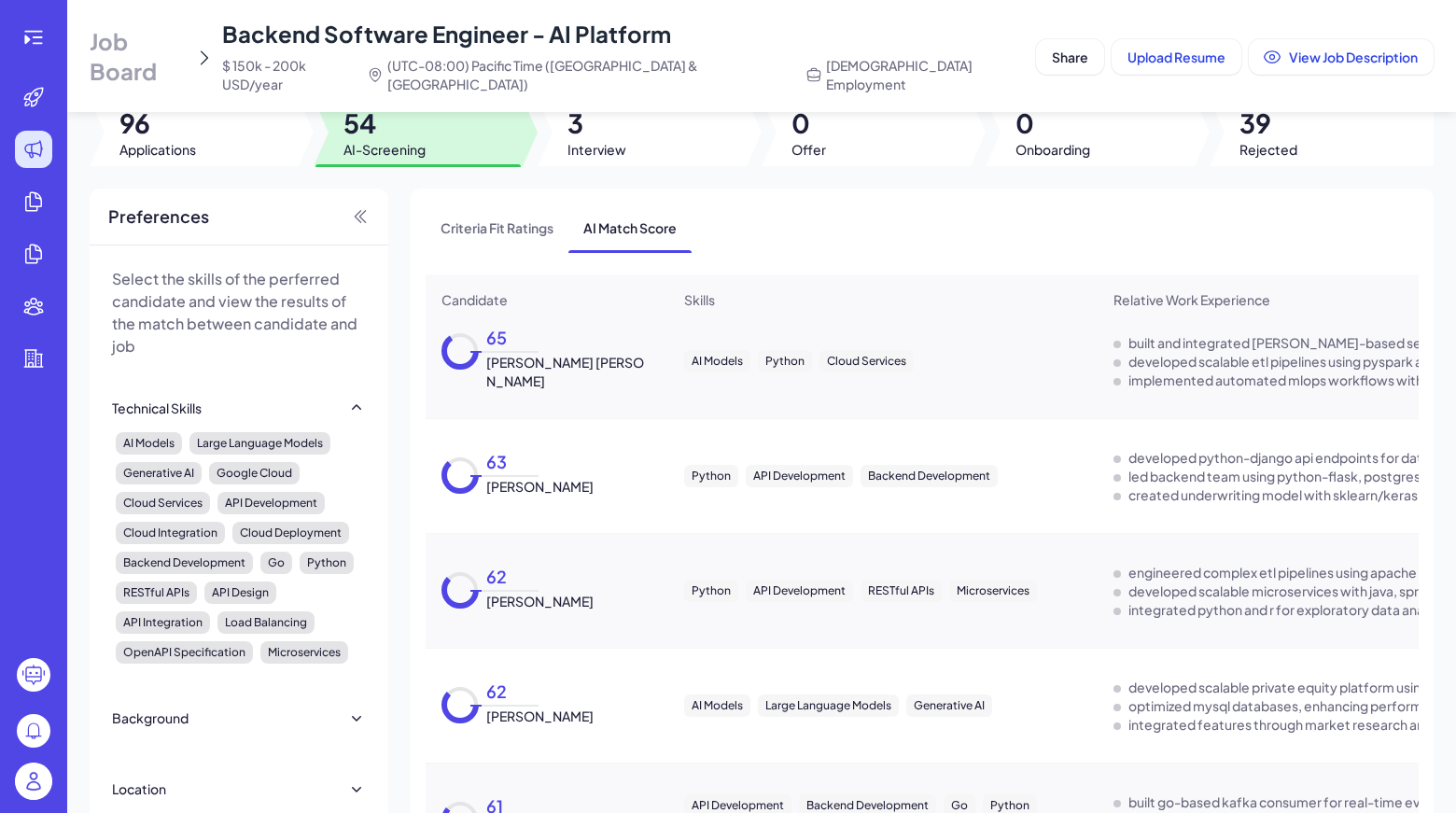
scroll to position [2943, 0]
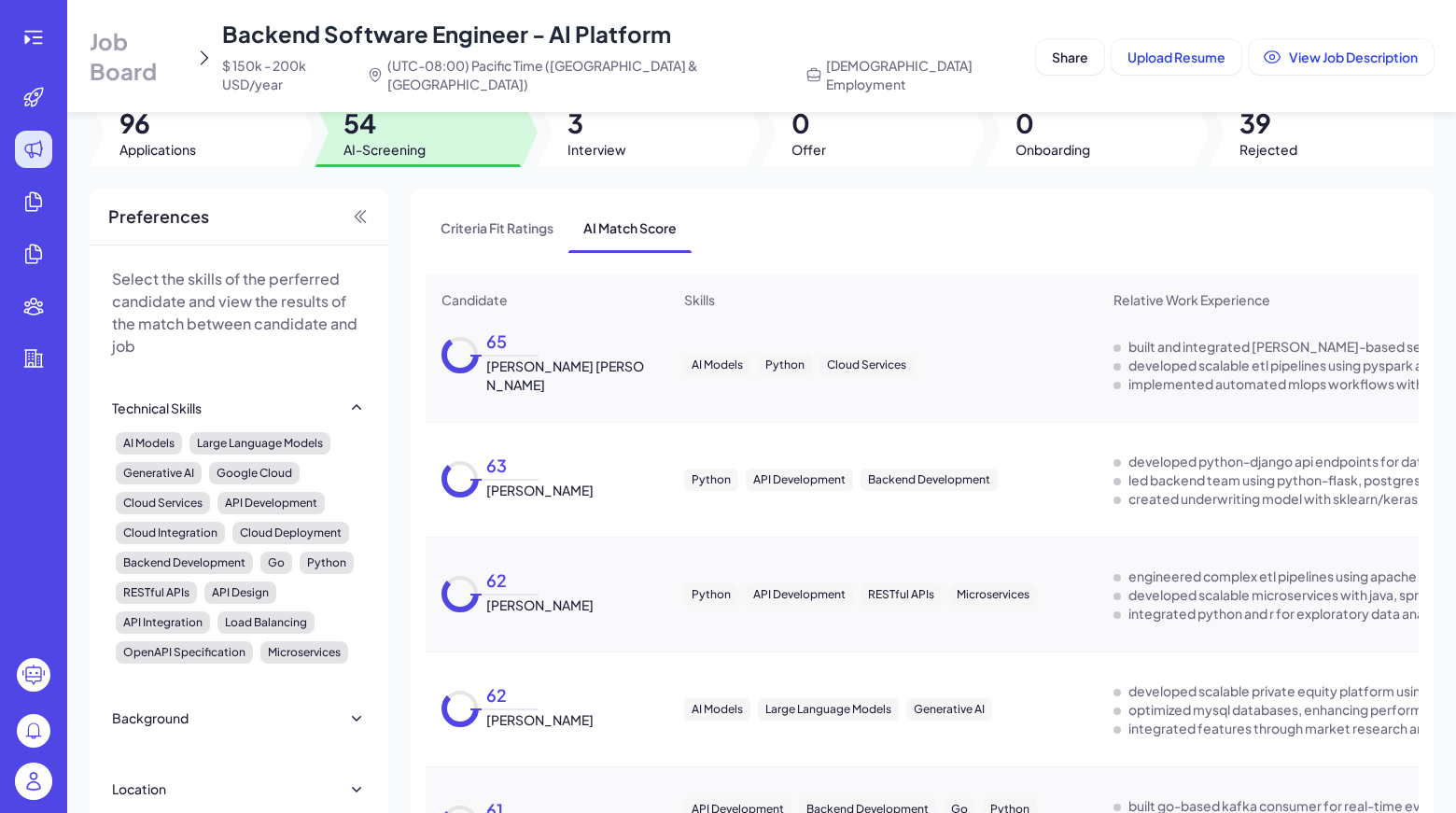
click at [571, 490] on div "63 Siddhesvar Kannan" at bounding box center [535, 480] width 115 height 40
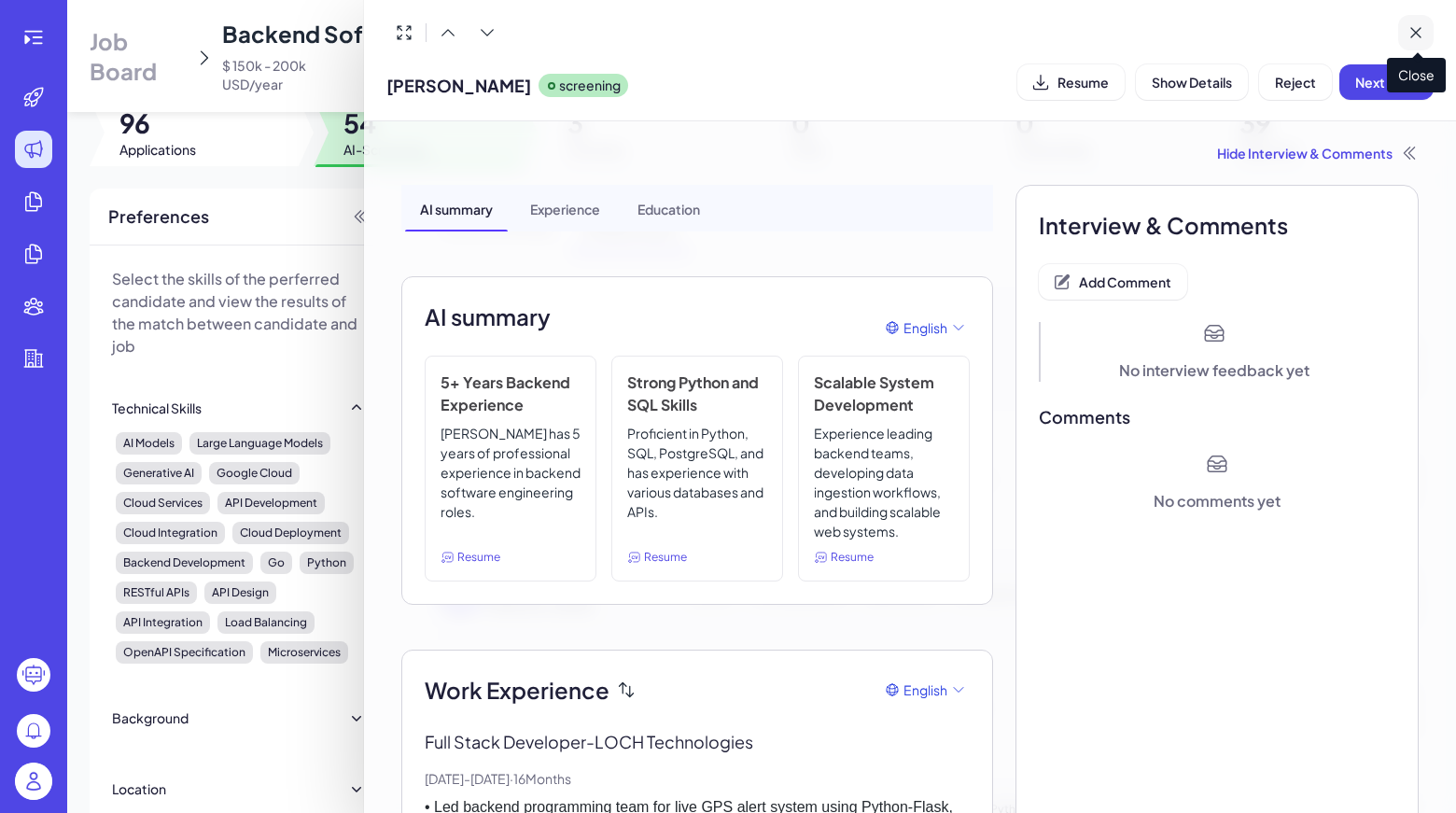
click at [1429, 31] on button at bounding box center [1414, 32] width 35 height 35
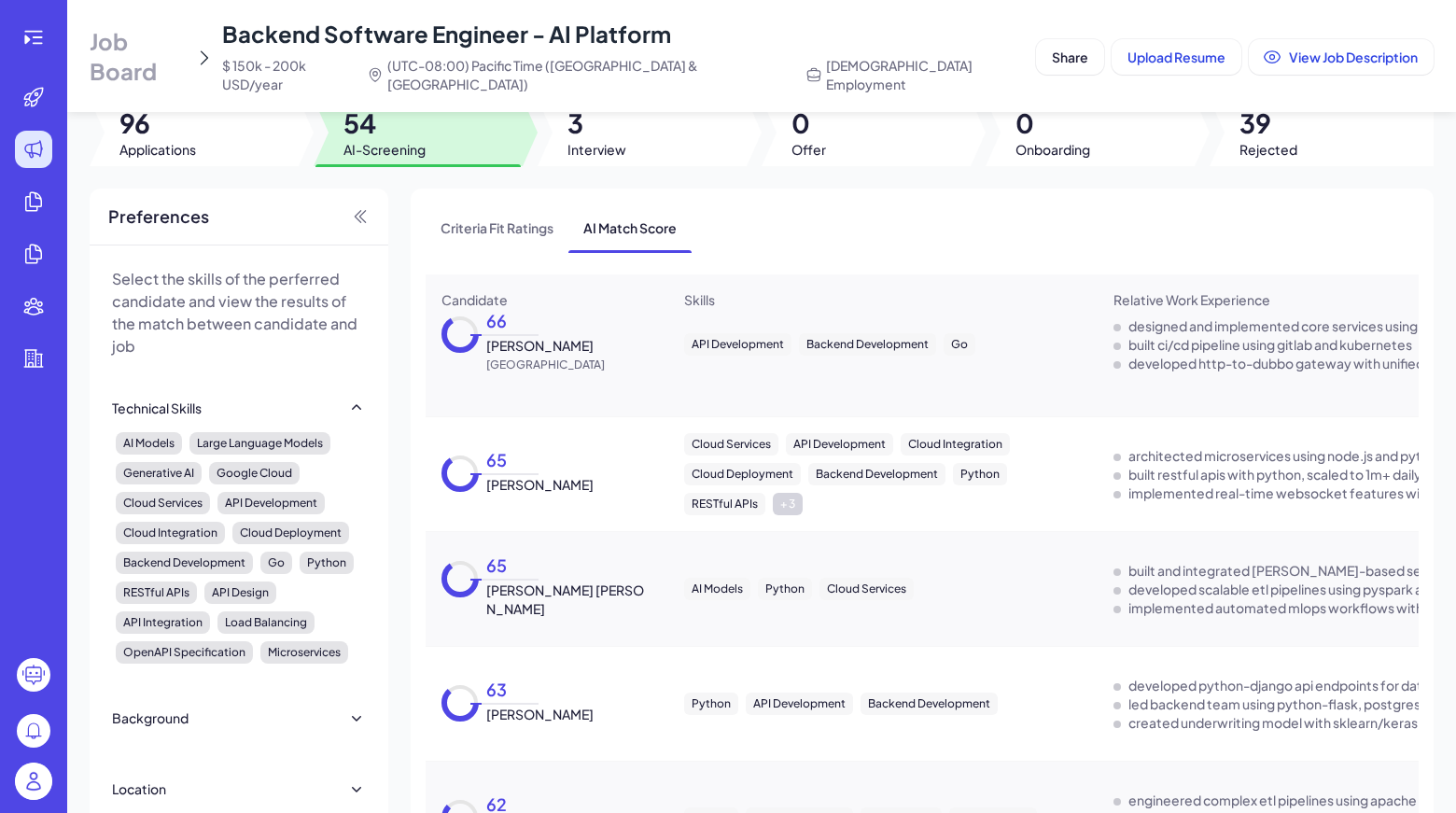
scroll to position [2718, 0]
click at [512, 476] on span "[PERSON_NAME]" at bounding box center [539, 485] width 107 height 19
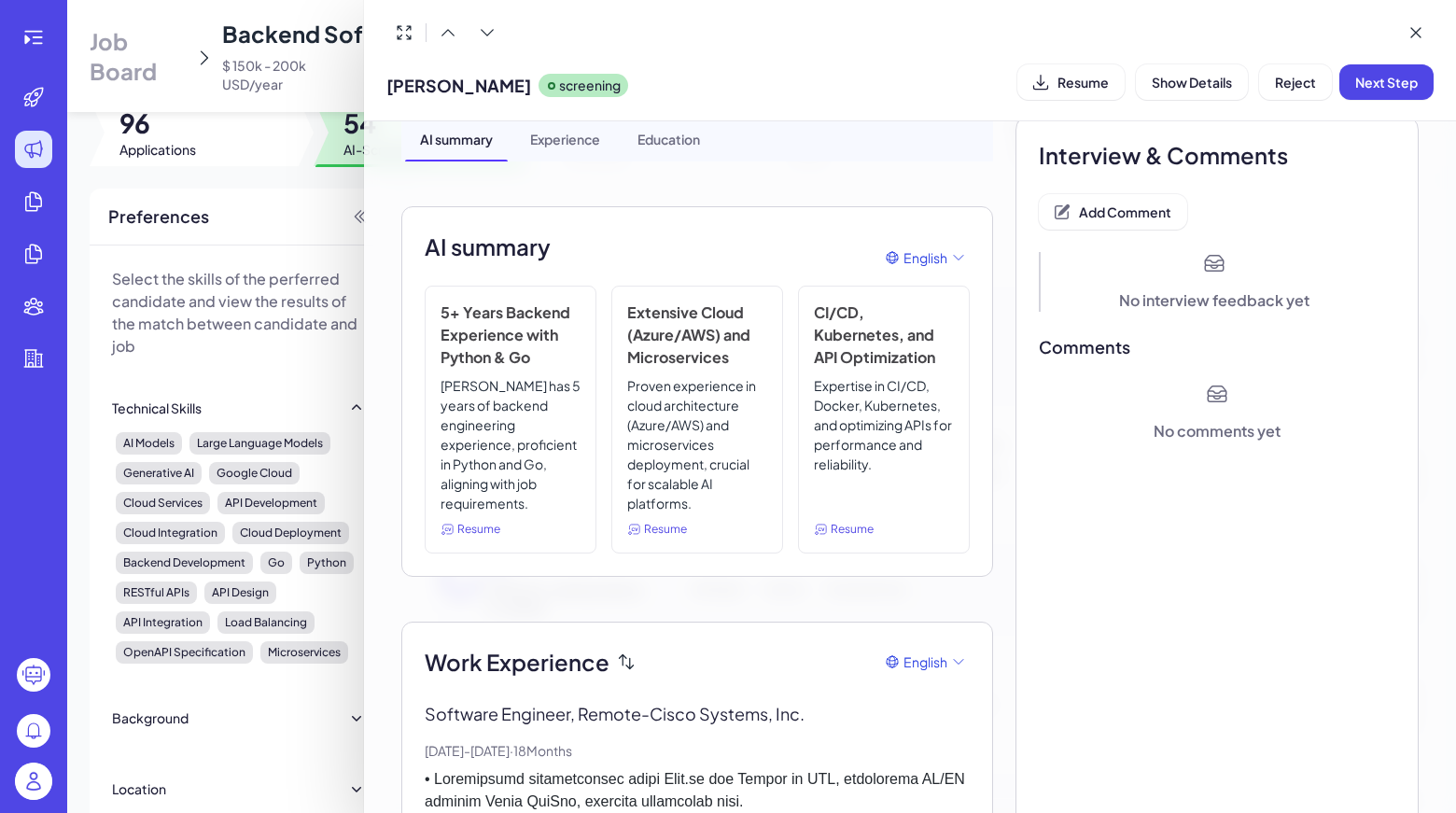
scroll to position [0, 0]
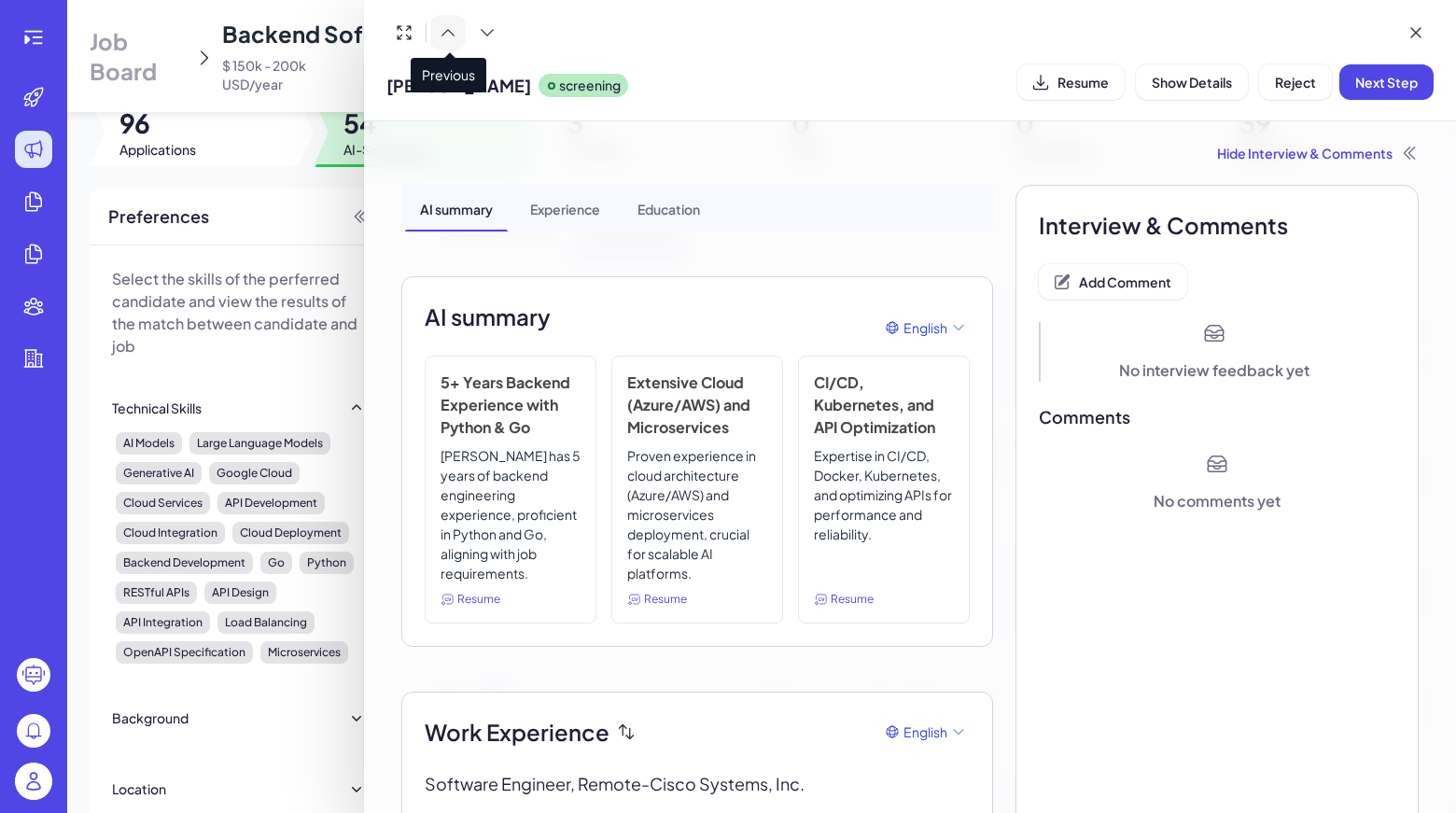
click at [441, 42] on button at bounding box center [447, 32] width 35 height 35
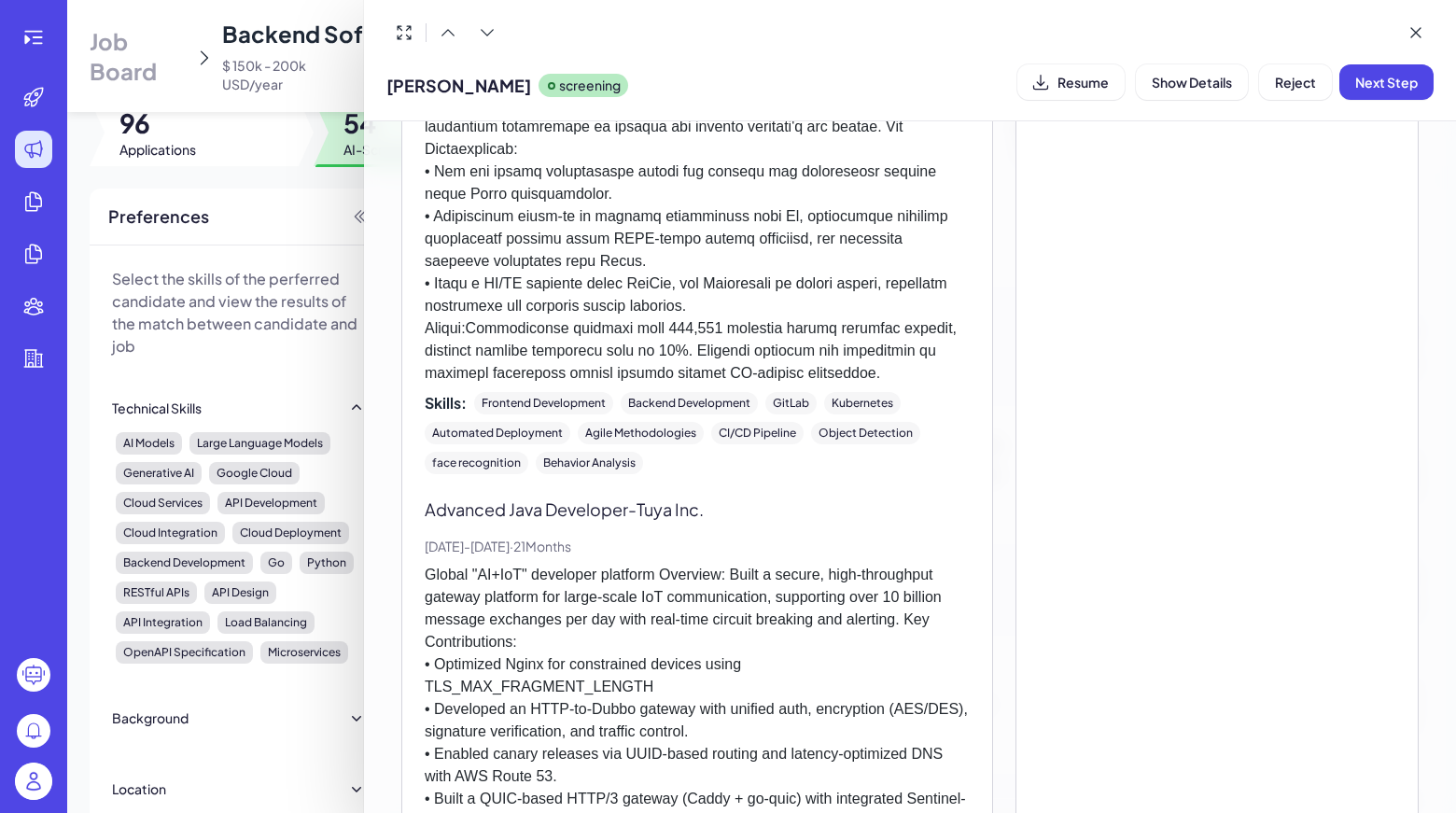
scroll to position [1205, 0]
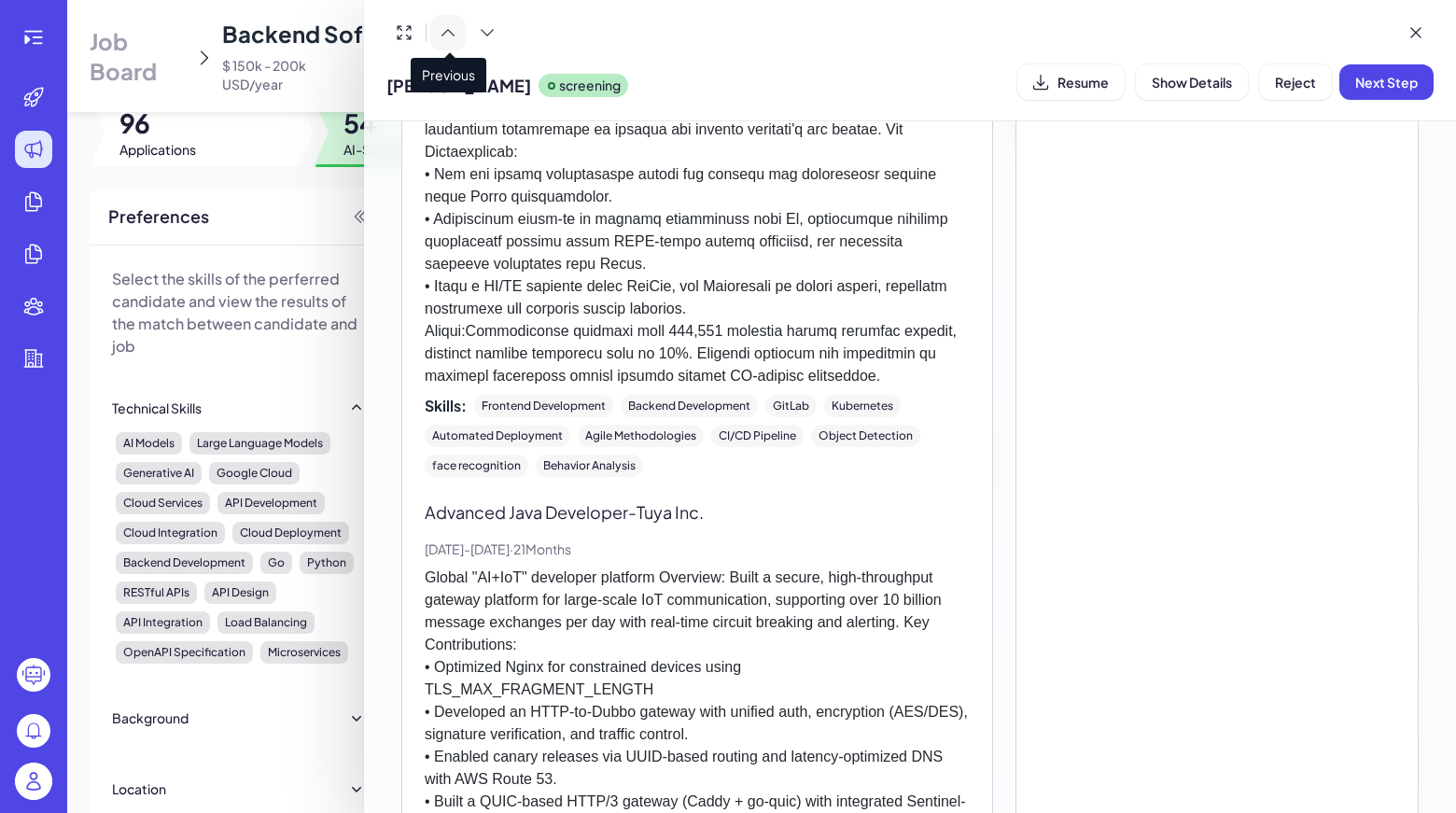
click at [442, 34] on icon at bounding box center [448, 33] width 12 height 6
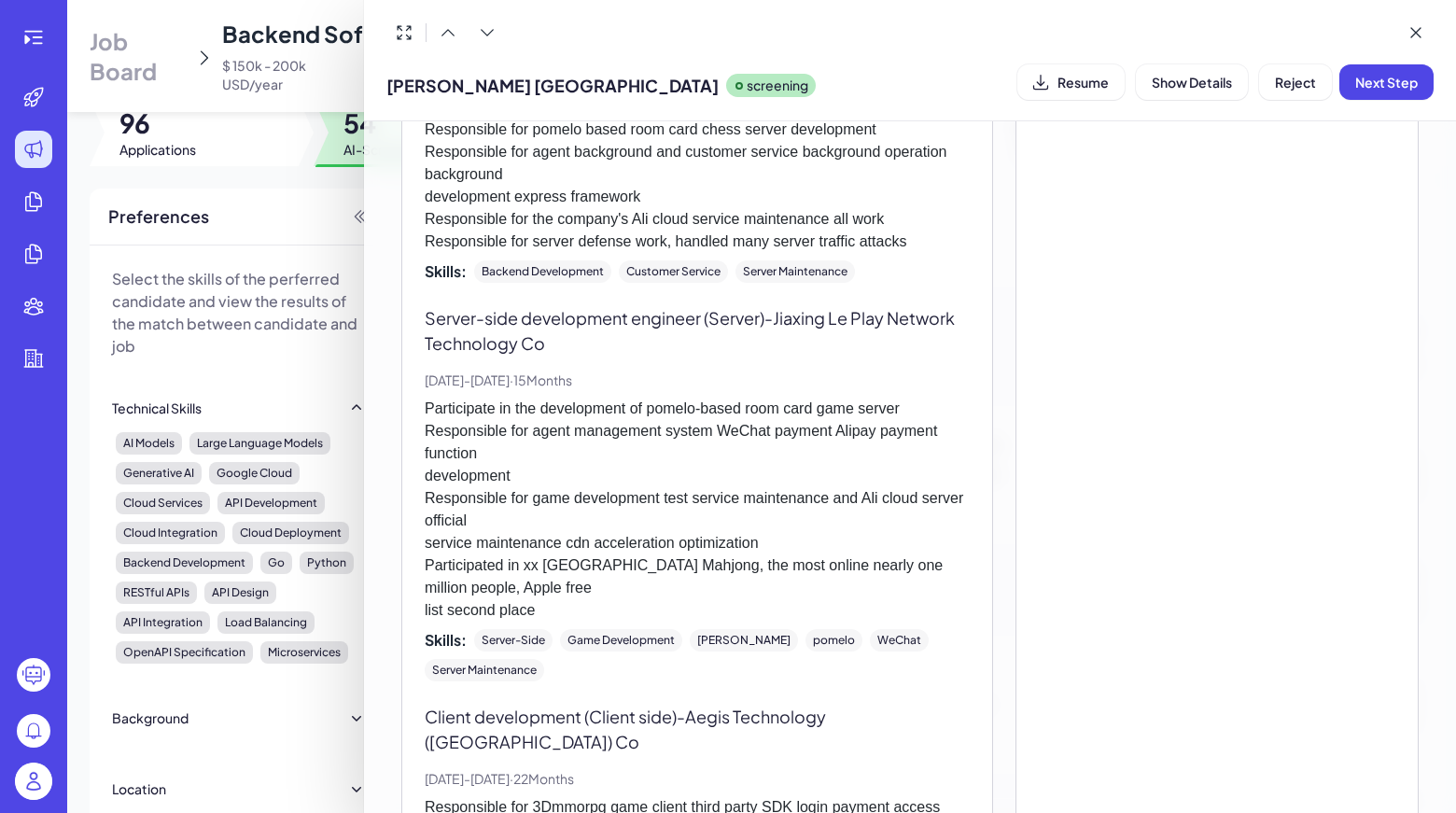
scroll to position [1044, 0]
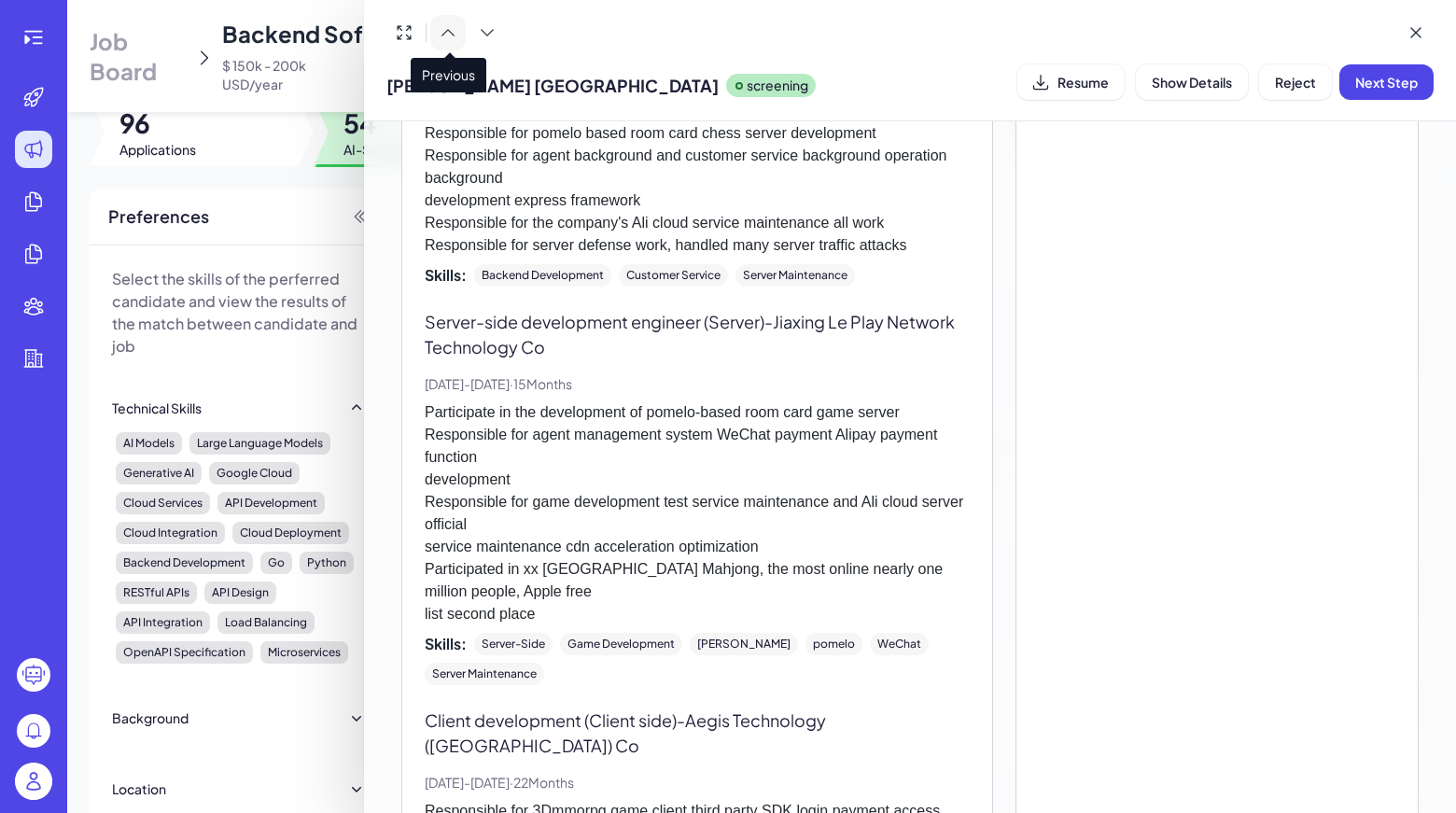
click at [444, 35] on icon at bounding box center [448, 33] width 19 height 19
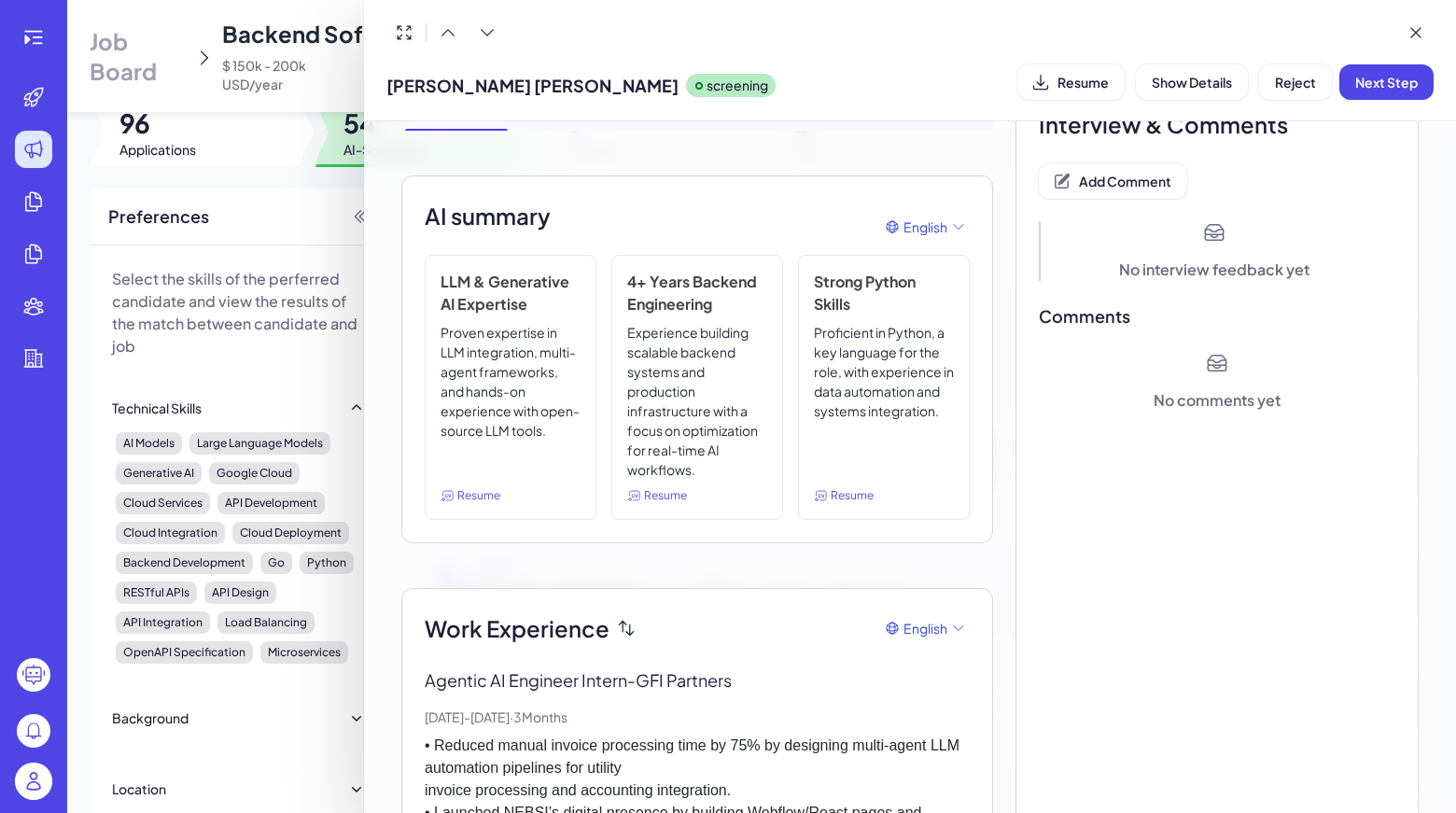
scroll to position [79, 0]
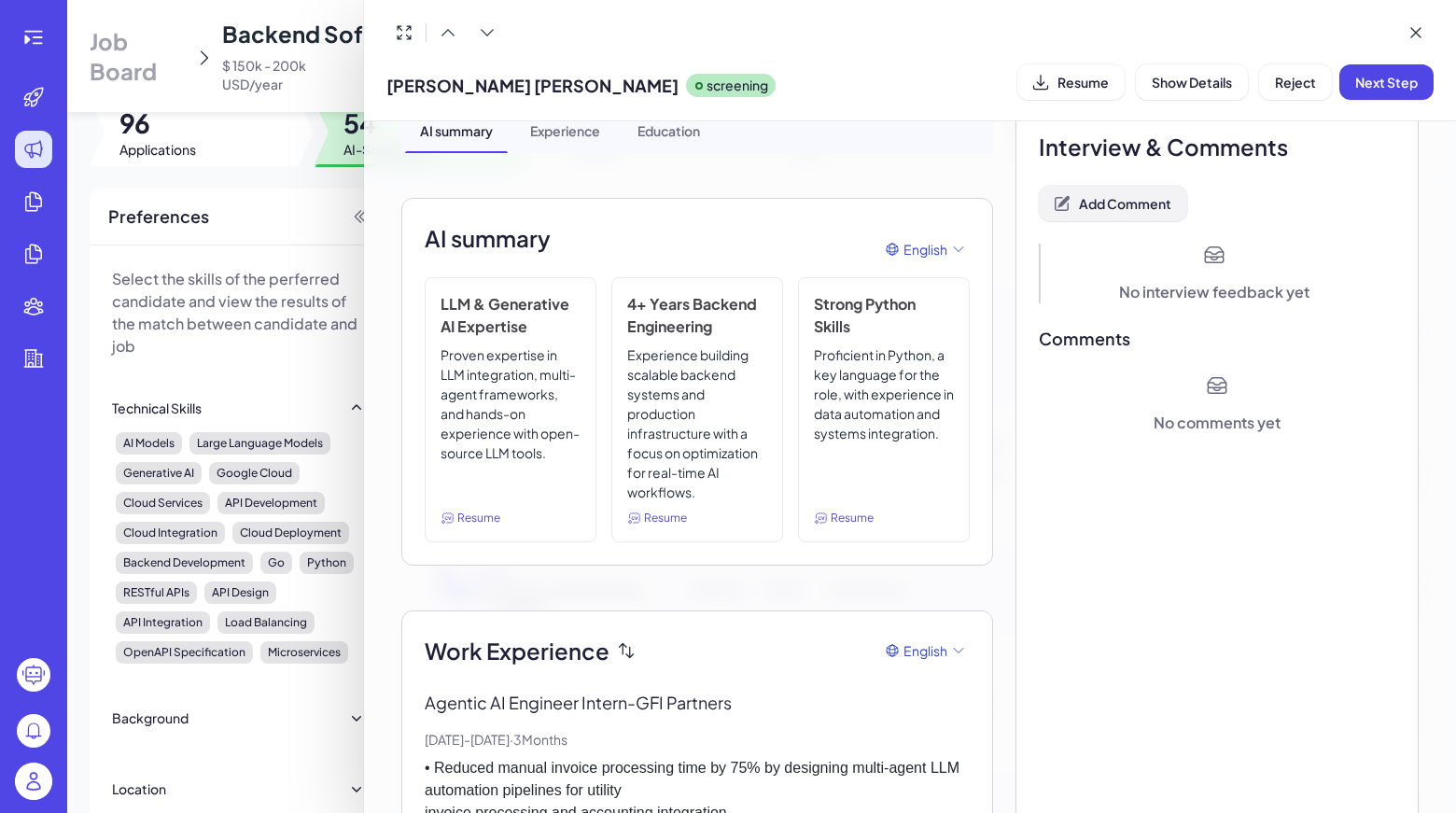
click at [1137, 210] on span "Add Comment" at bounding box center [1125, 204] width 93 height 17
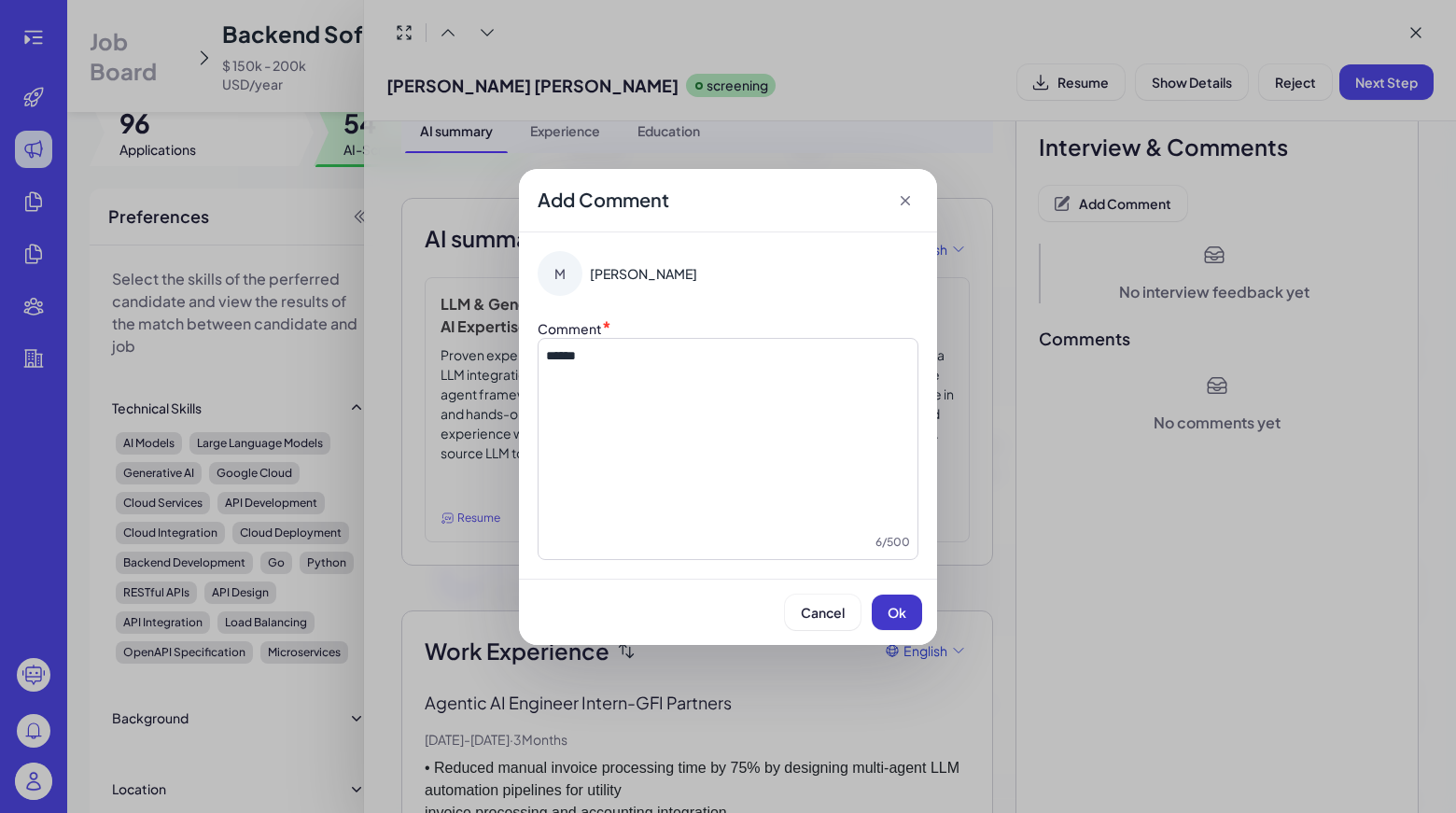
click at [900, 603] on button "Ok" at bounding box center [896, 611] width 50 height 35
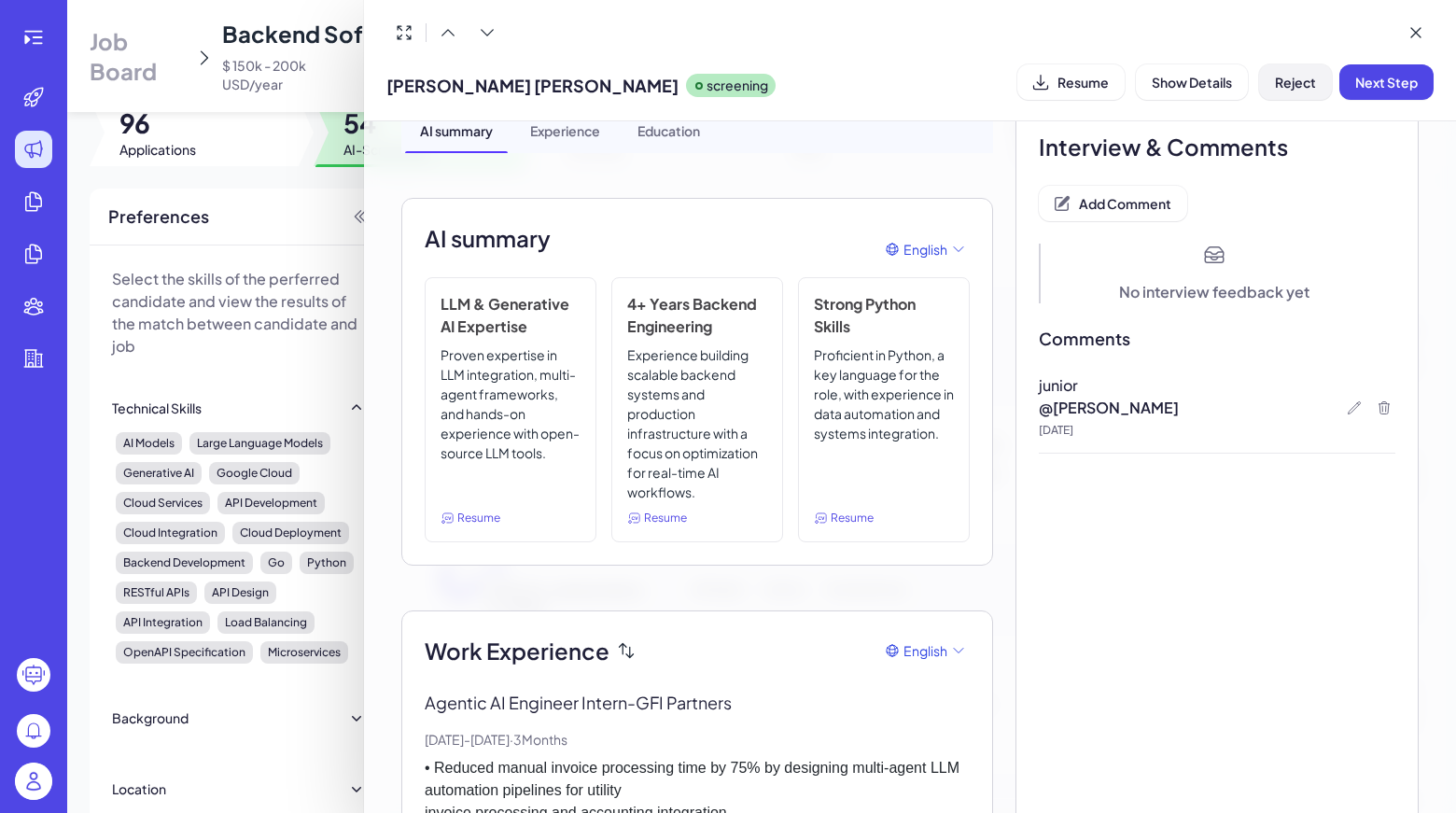
click at [1293, 70] on button "Reject" at bounding box center [1295, 81] width 73 height 35
click at [1393, 204] on span "Ok" at bounding box center [1398, 203] width 19 height 17
click at [1418, 40] on icon at bounding box center [1415, 33] width 19 height 19
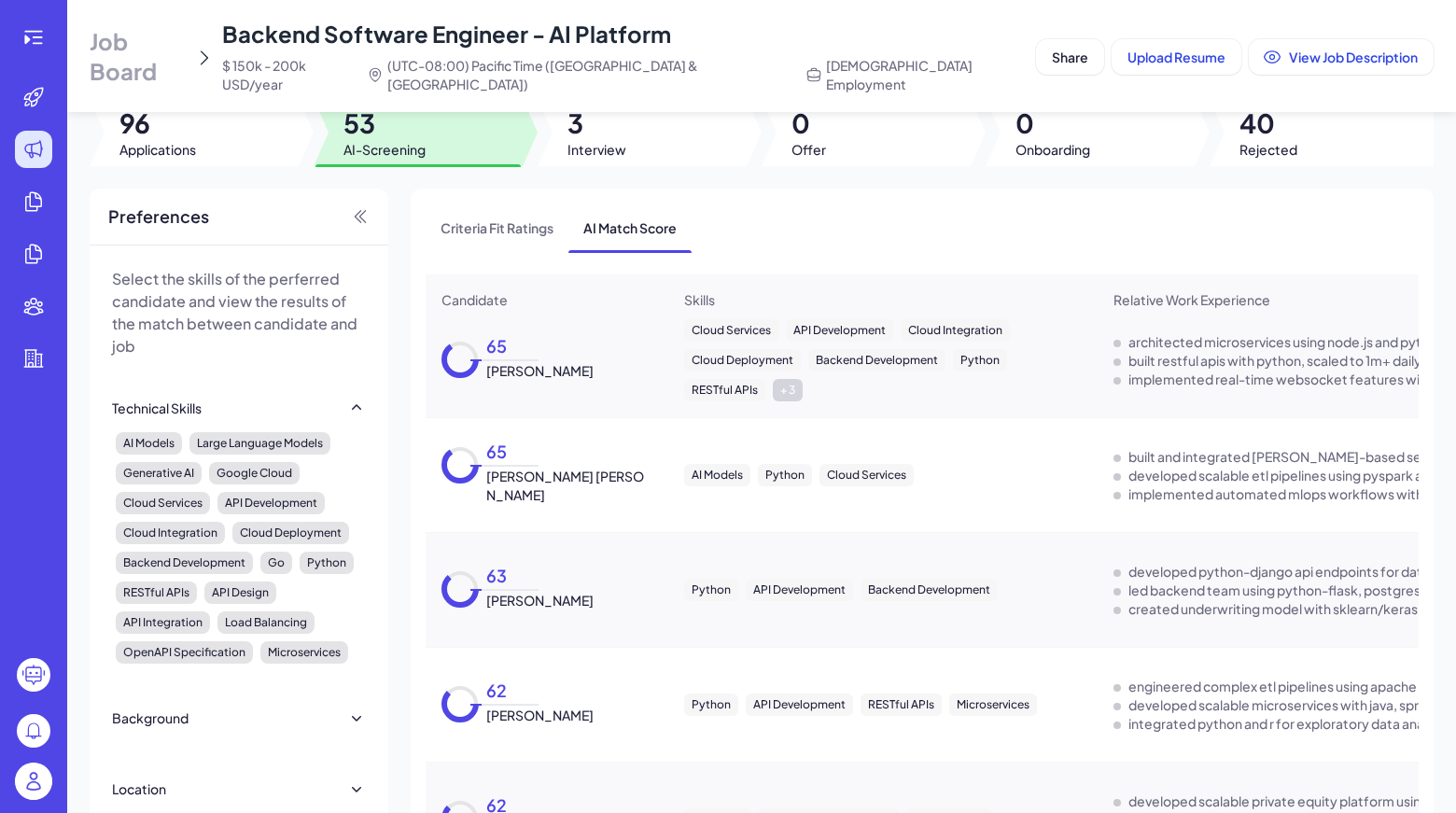
click at [1043, 207] on div "Criteria Fit Ratings AI Match Score" at bounding box center [922, 227] width 993 height 48
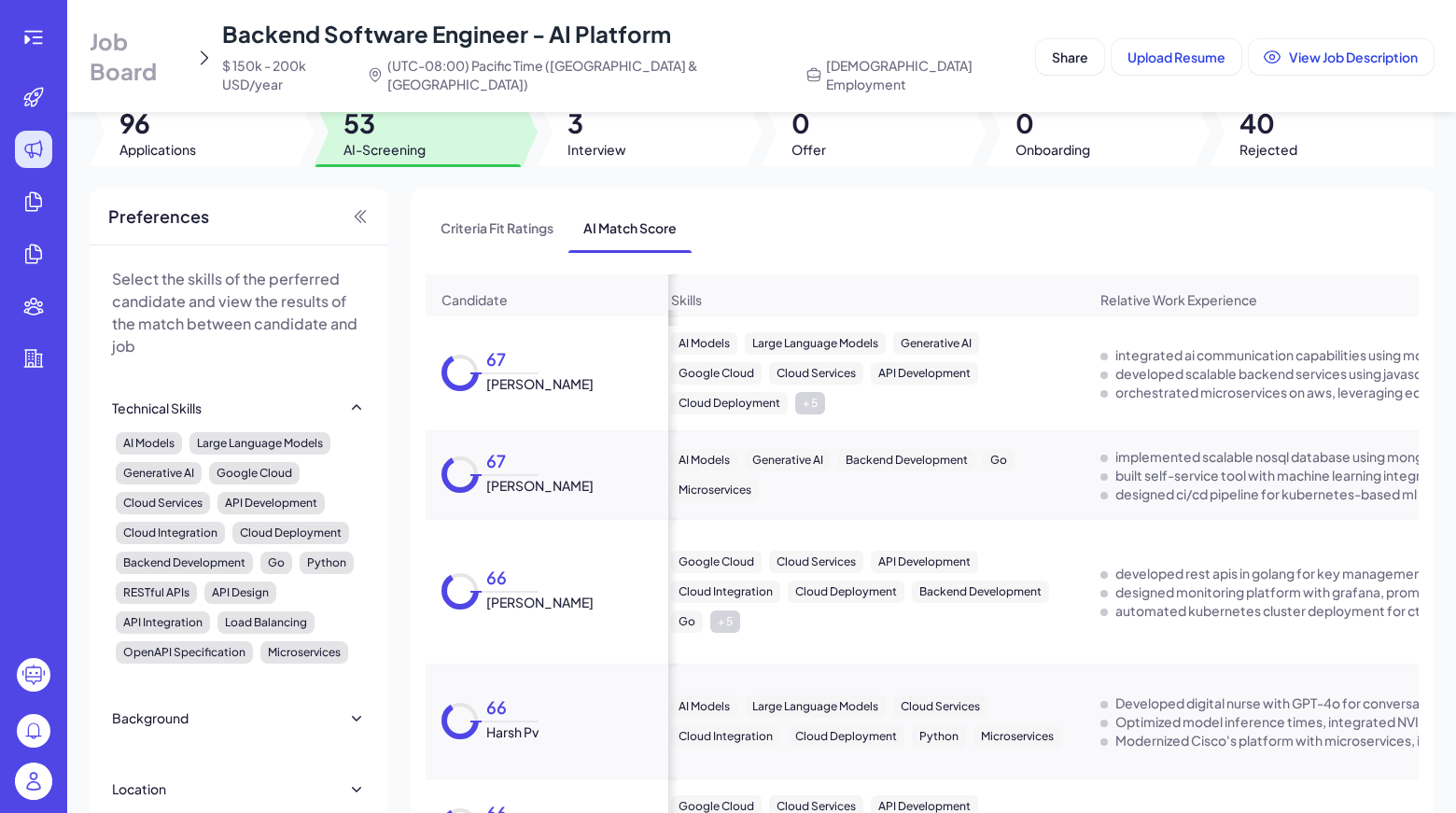
scroll to position [1869, 13]
click at [496, 475] on span "[PERSON_NAME]" at bounding box center [539, 484] width 107 height 19
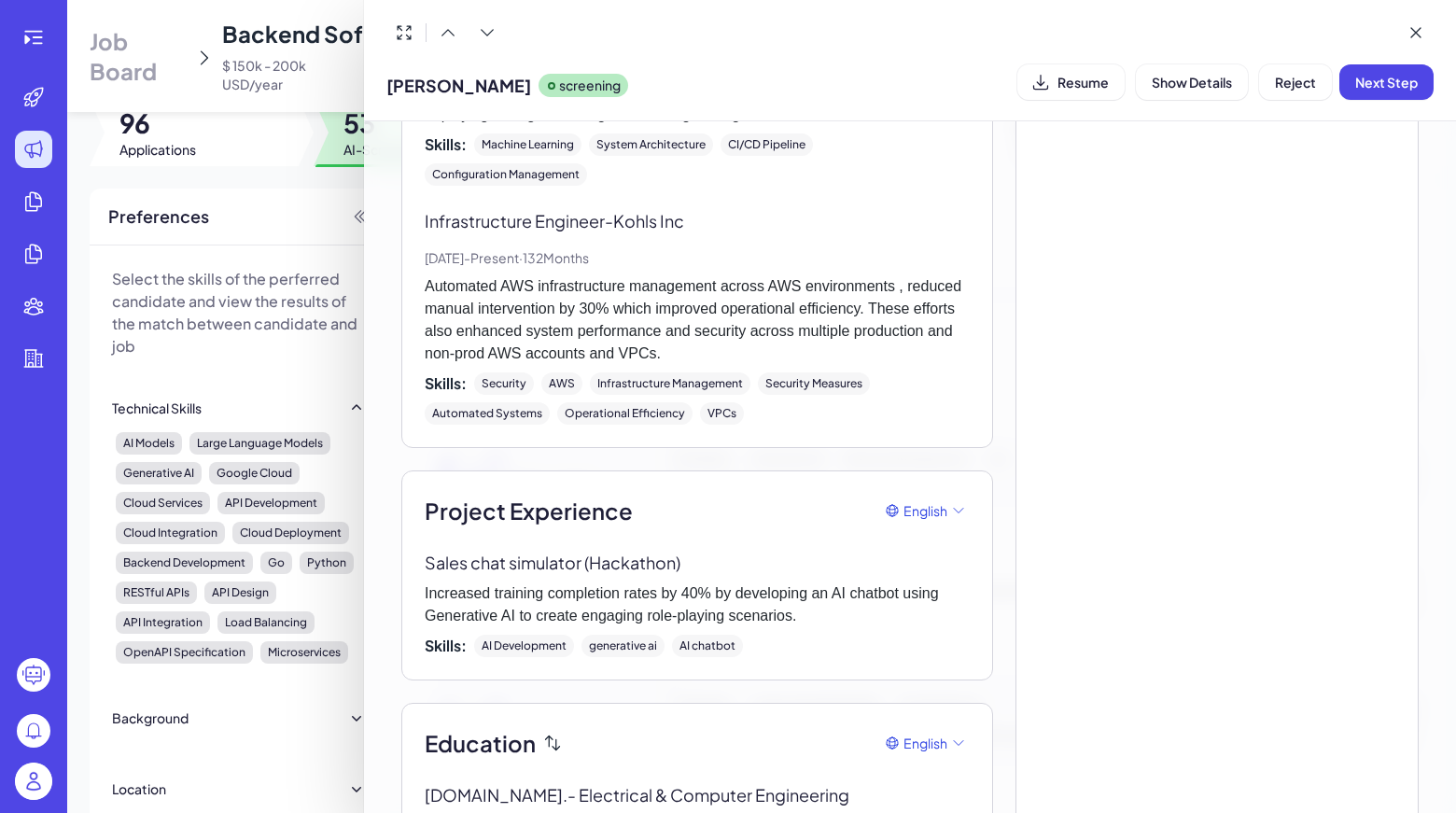
scroll to position [1822, 0]
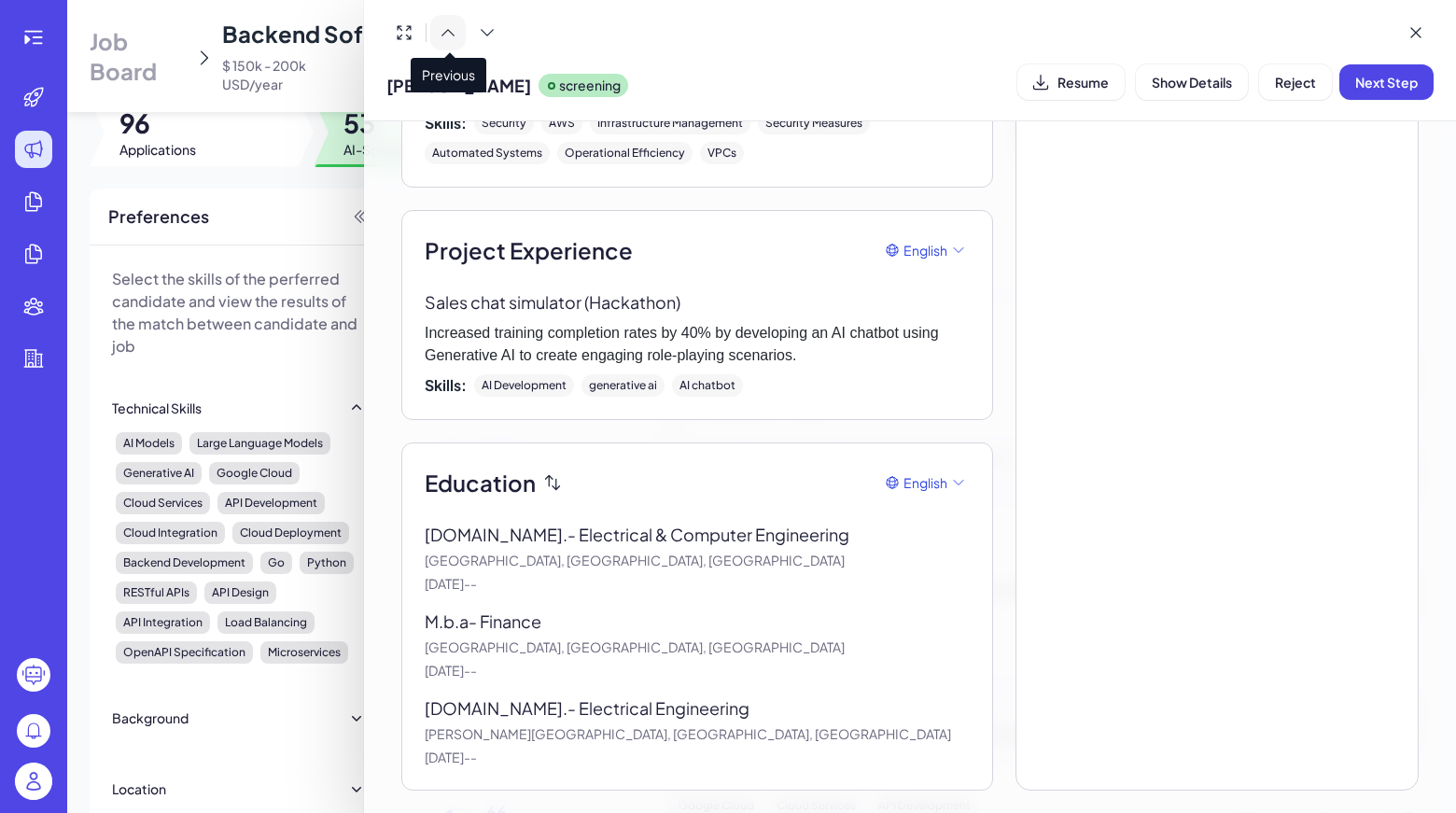
click at [440, 22] on button at bounding box center [447, 32] width 35 height 35
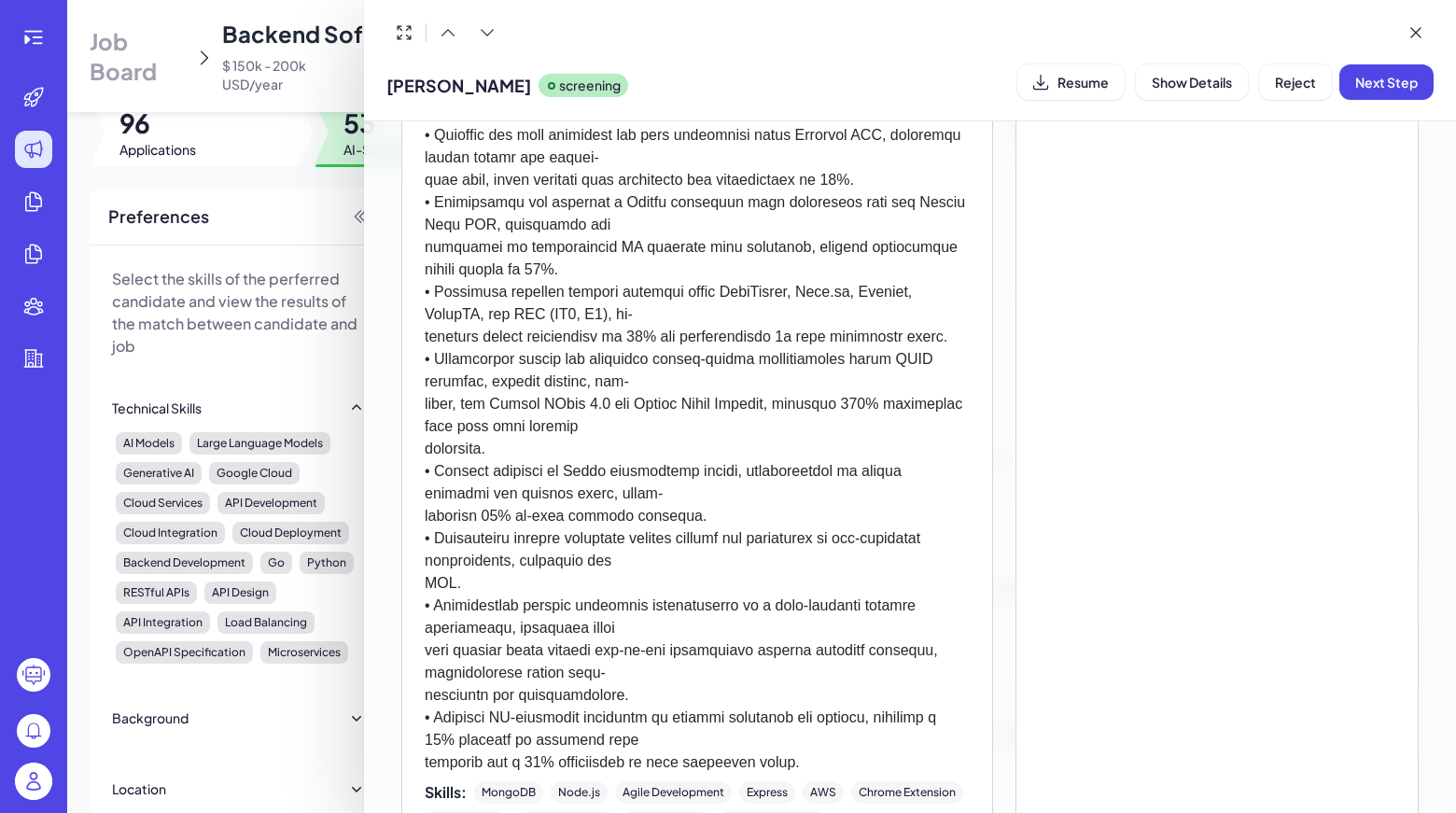
scroll to position [779, 0]
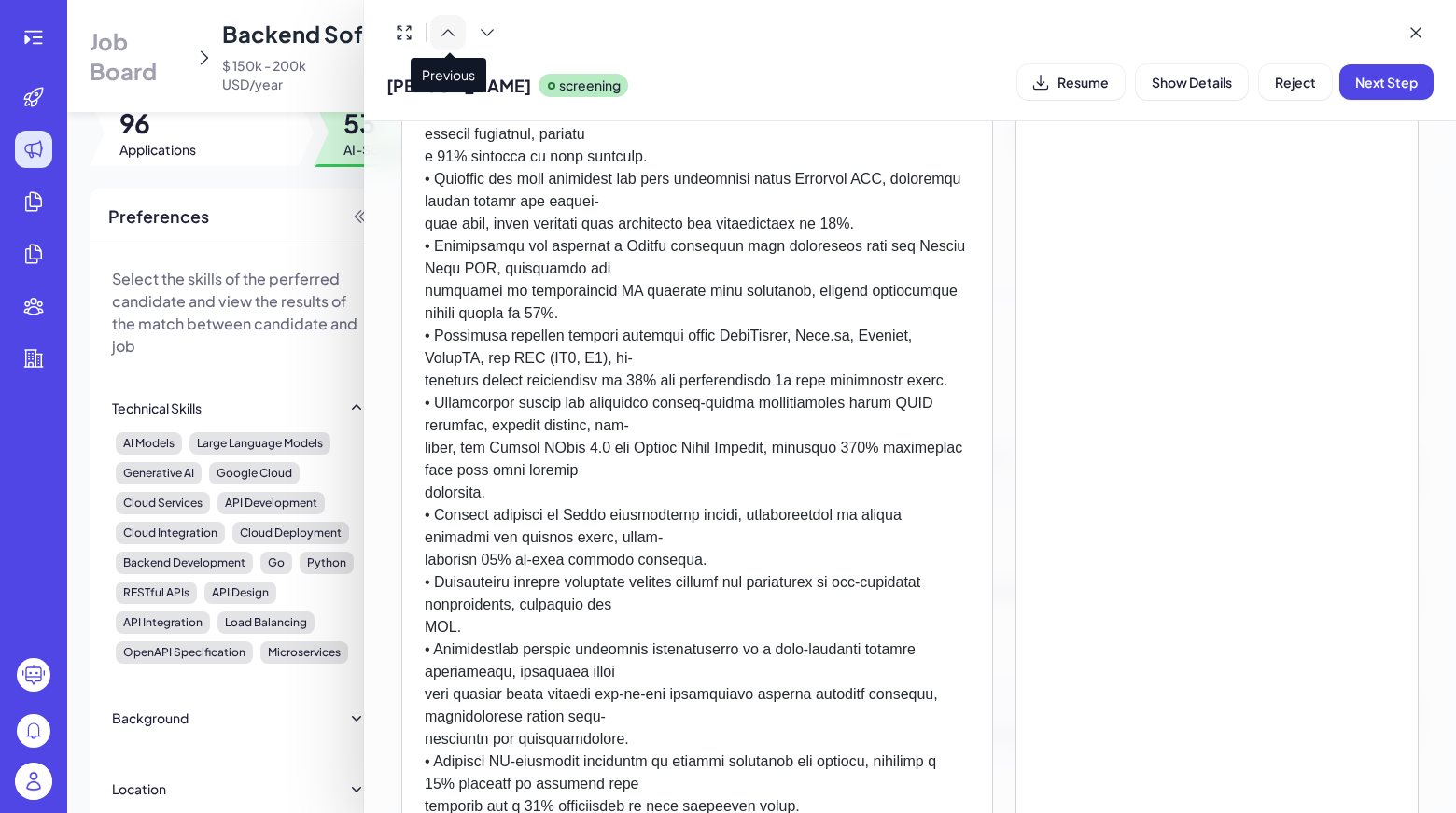
click at [451, 37] on icon at bounding box center [448, 33] width 19 height 19
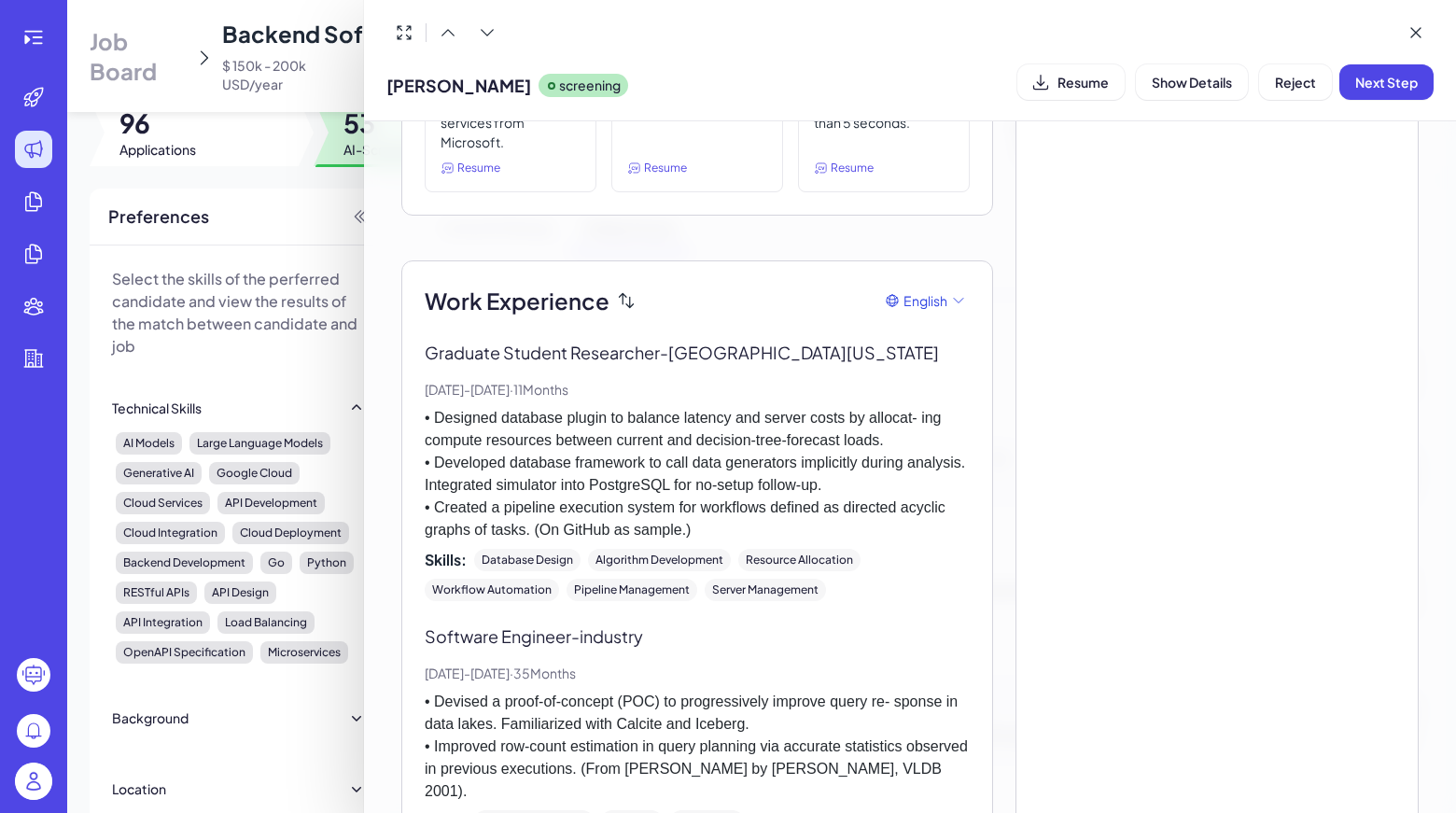
scroll to position [388, 0]
click at [447, 35] on icon at bounding box center [448, 33] width 19 height 19
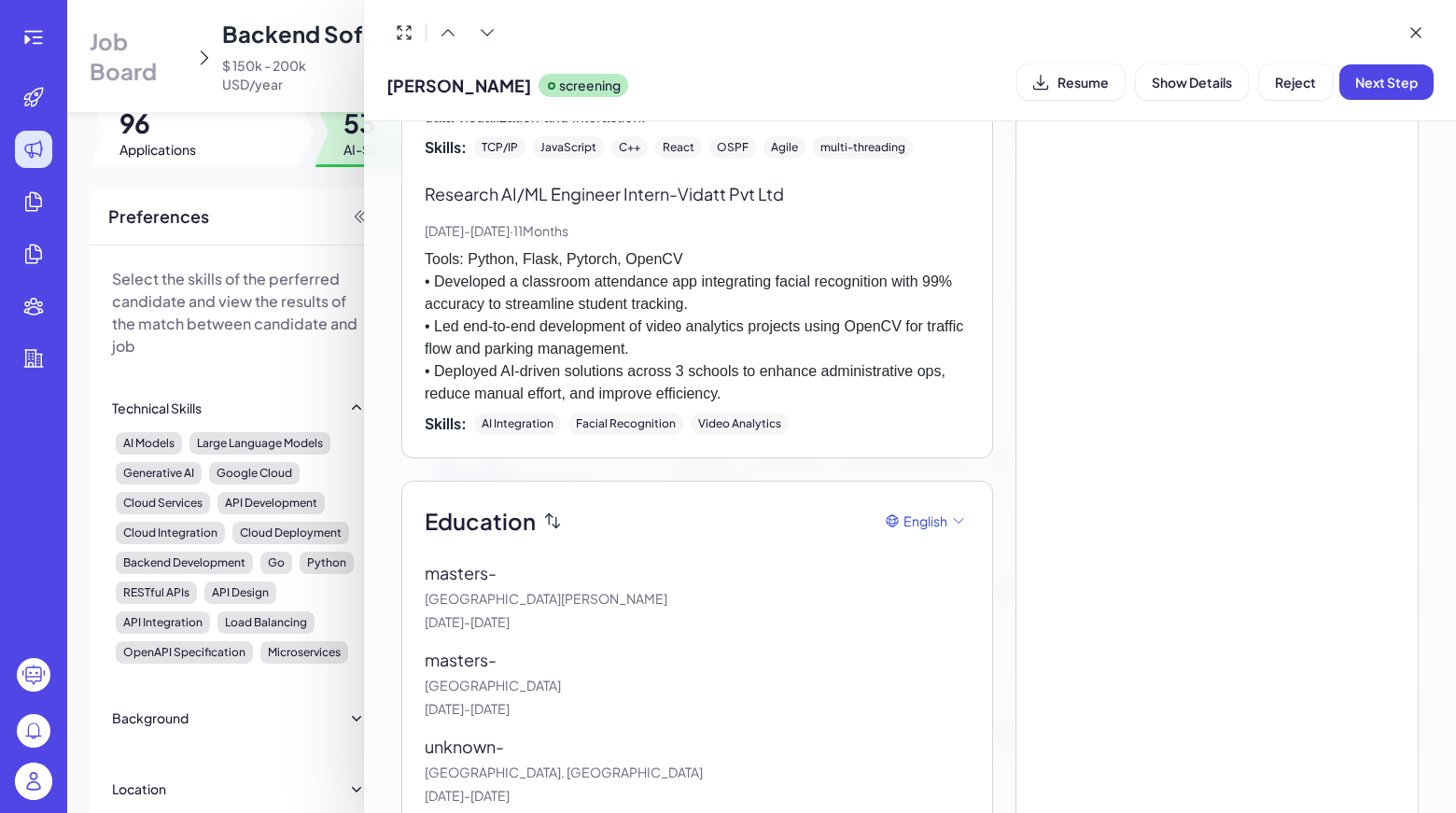
scroll to position [2069, 0]
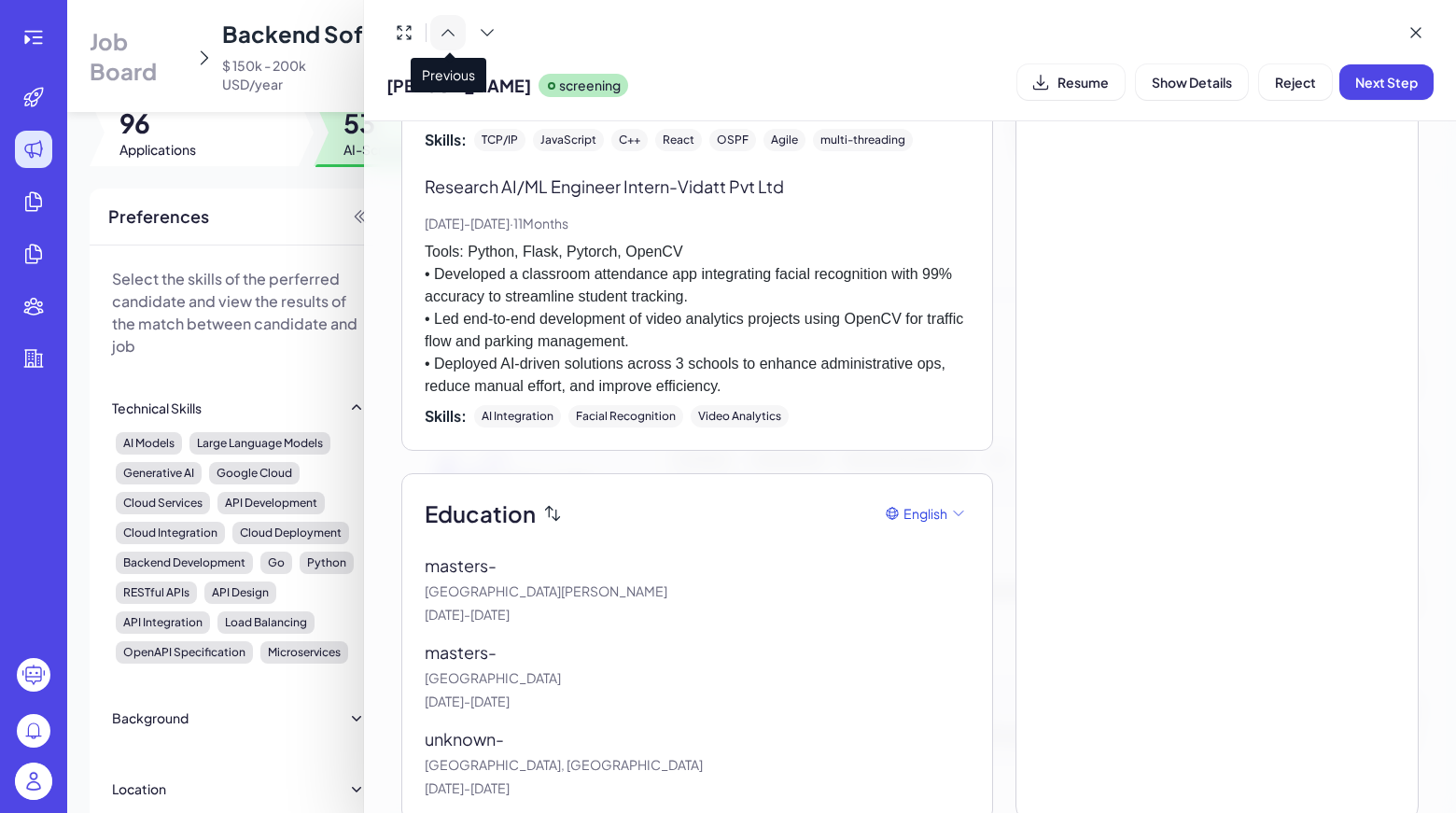
click at [455, 41] on icon at bounding box center [448, 33] width 19 height 19
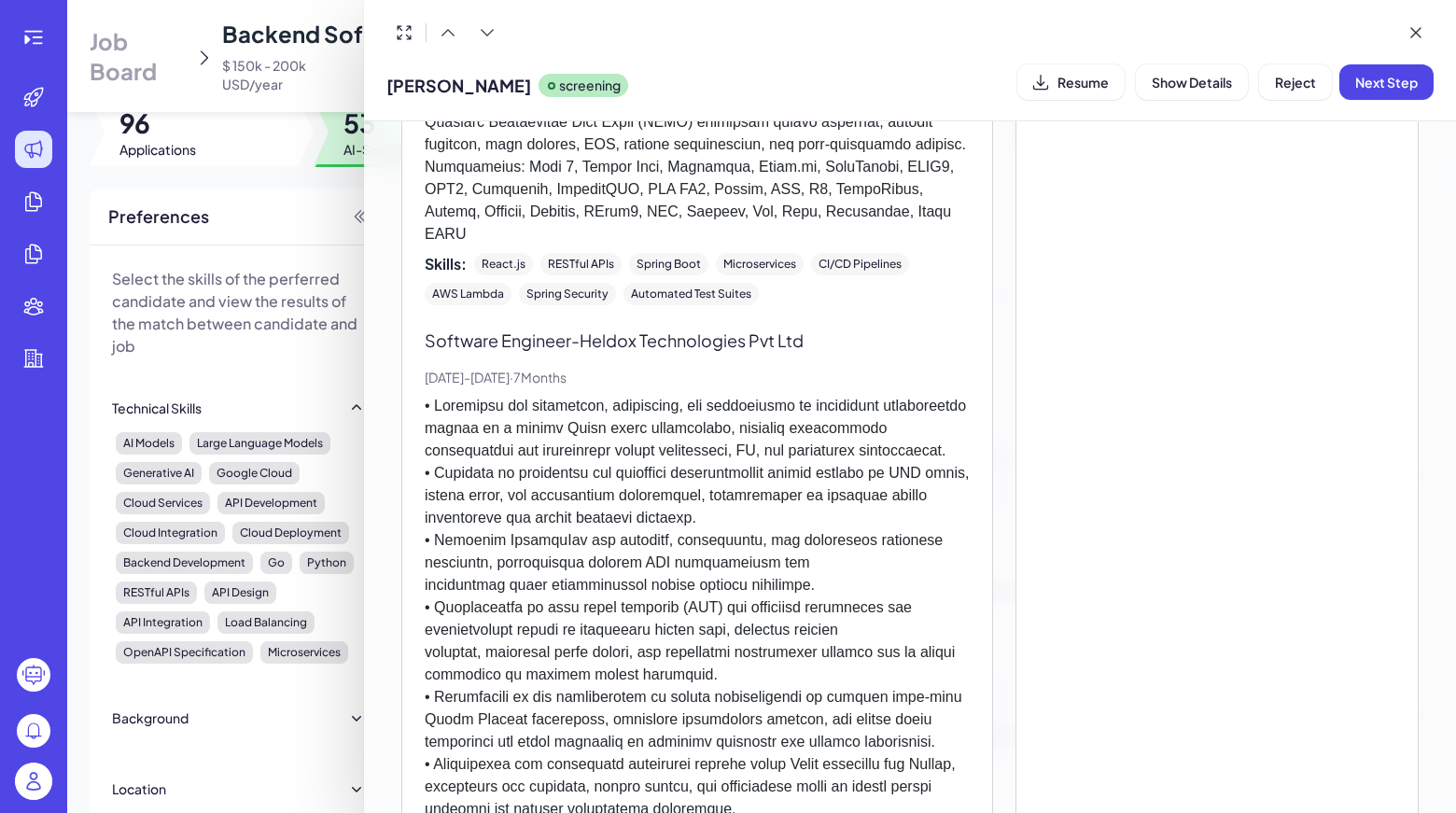
scroll to position [1470, 0]
click at [640, 374] on p "Apr, 2021 - Nov, 2021 · 7 Months" at bounding box center [696, 376] width 545 height 20
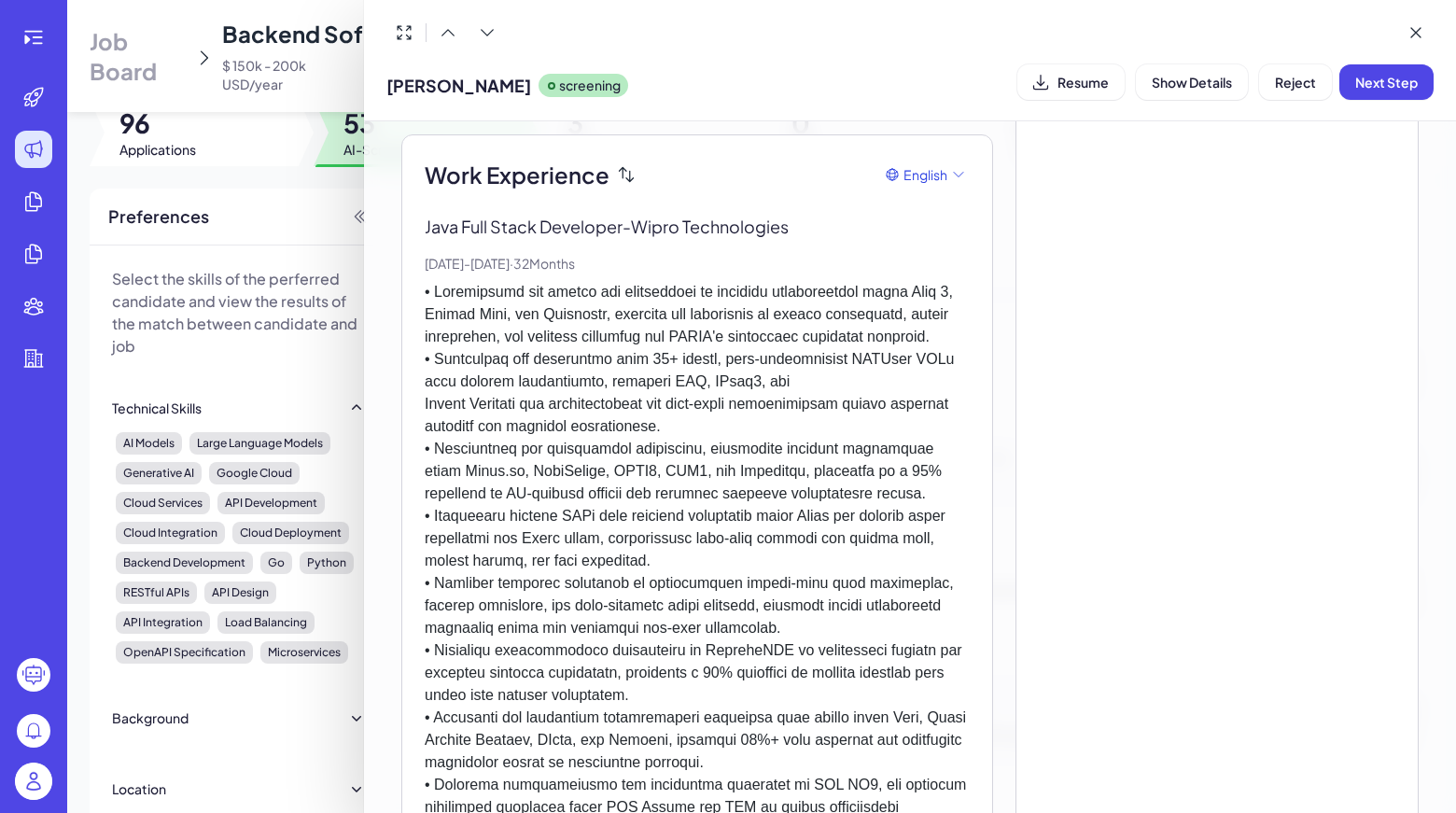
scroll to position [0, 0]
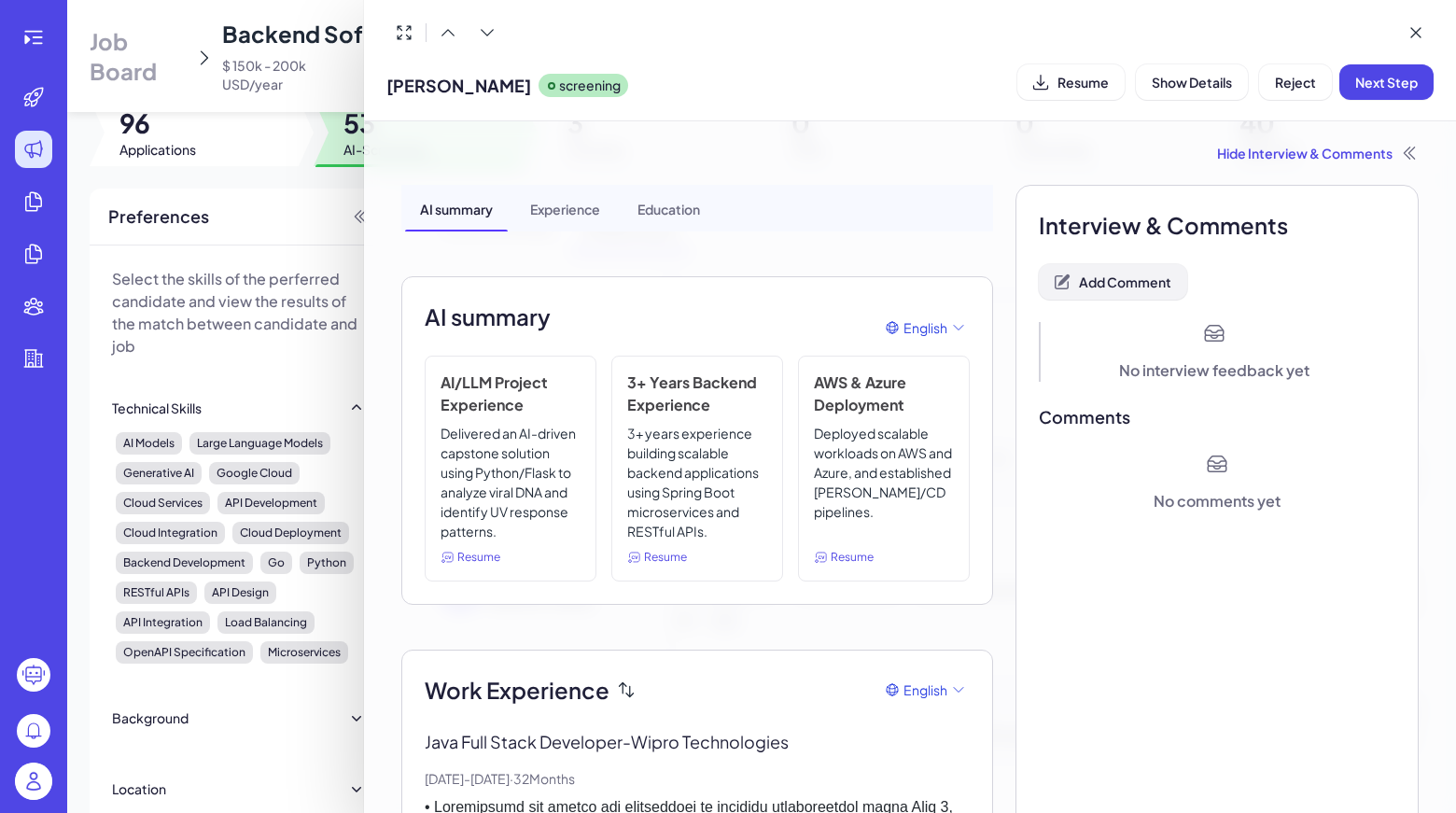
click at [1079, 272] on button "Add Comment" at bounding box center [1112, 281] width 149 height 35
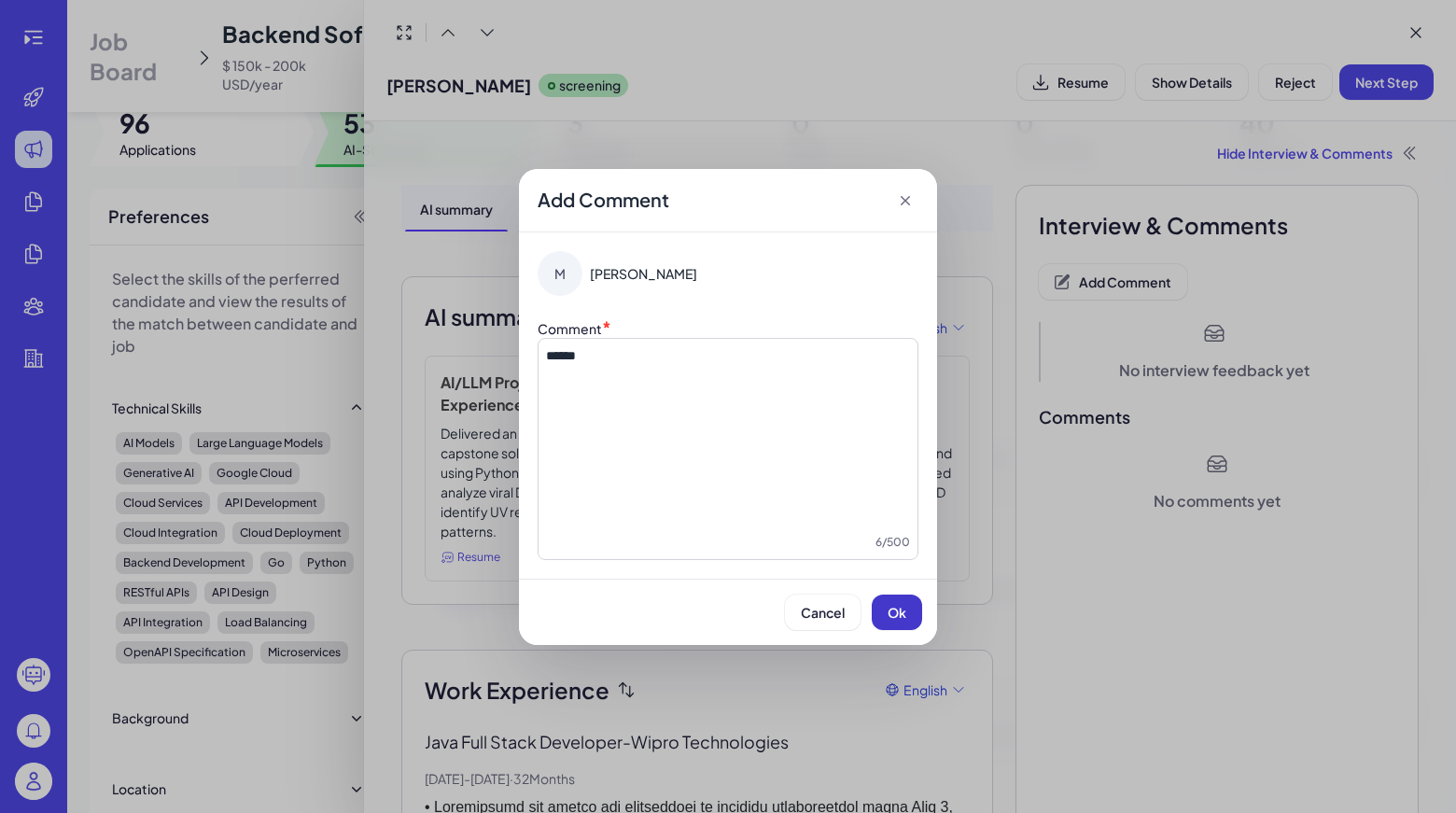
click at [915, 618] on button "Ok" at bounding box center [896, 611] width 50 height 35
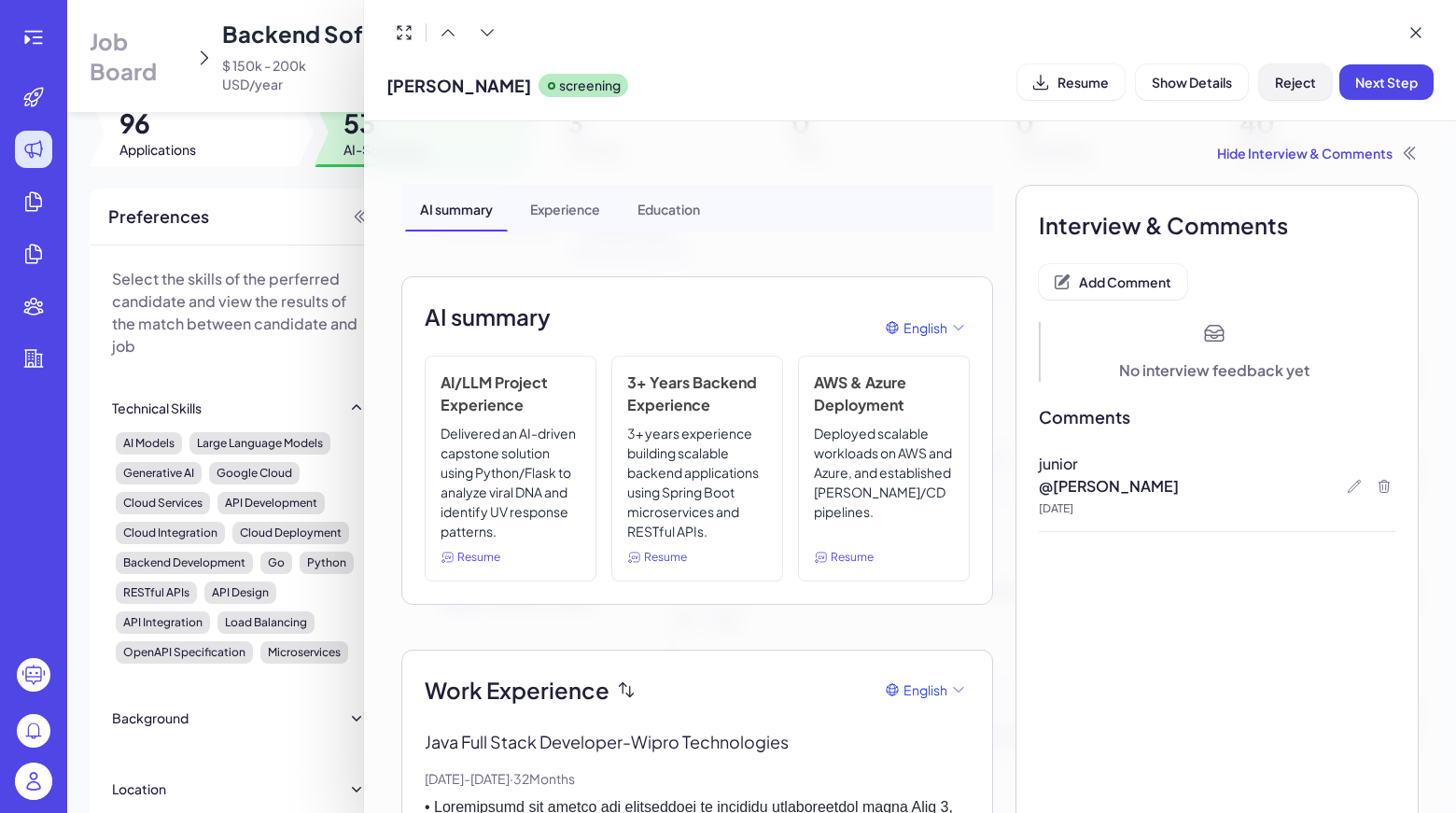
click at [1300, 82] on span "Reject" at bounding box center [1294, 82] width 41 height 17
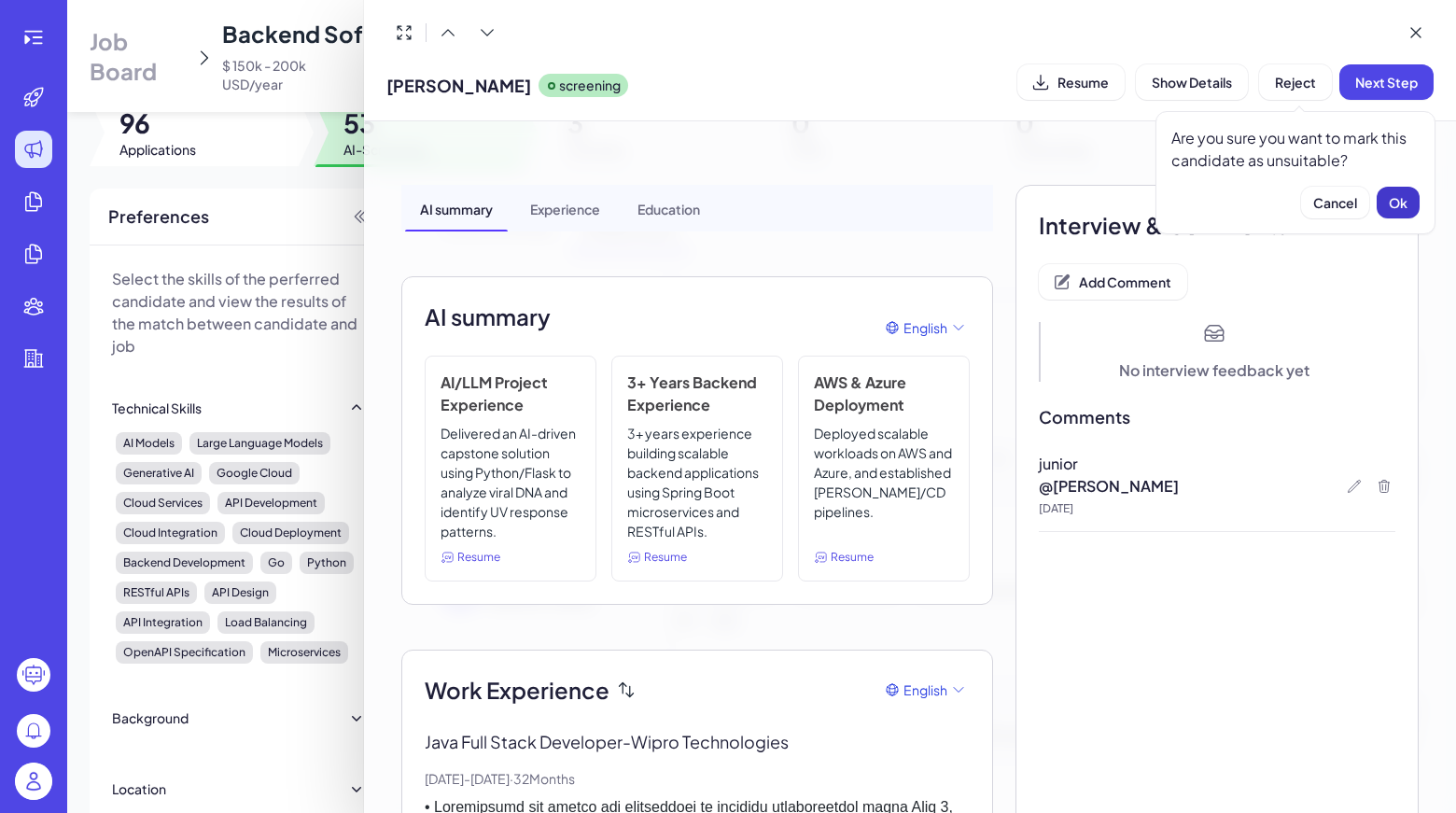
click at [1381, 212] on button "Ok" at bounding box center [1397, 202] width 43 height 31
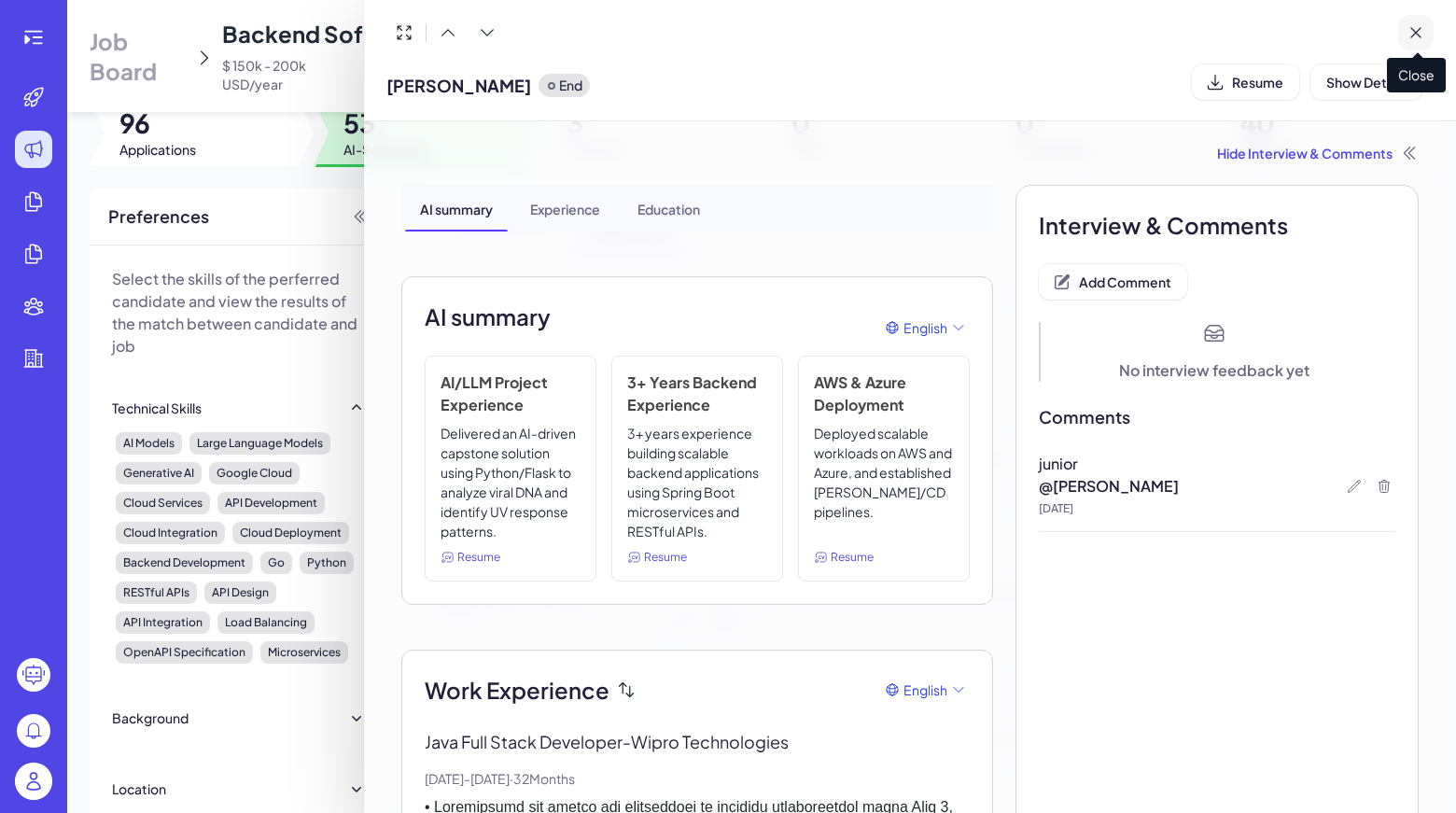
click at [1408, 29] on icon at bounding box center [1415, 33] width 19 height 19
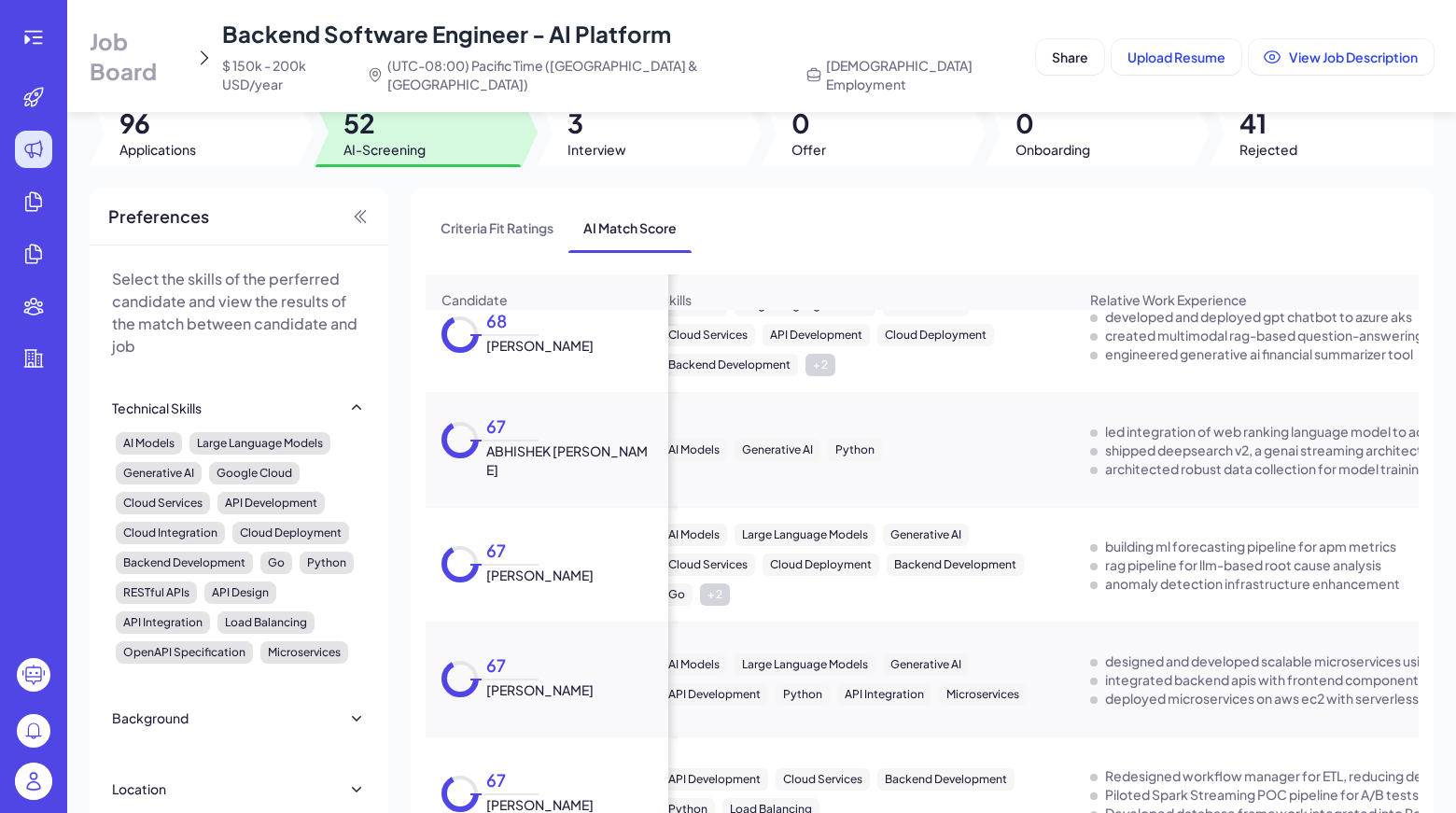
scroll to position [1216, 24]
click at [584, 344] on span "[PERSON_NAME]" at bounding box center [539, 347] width 107 height 19
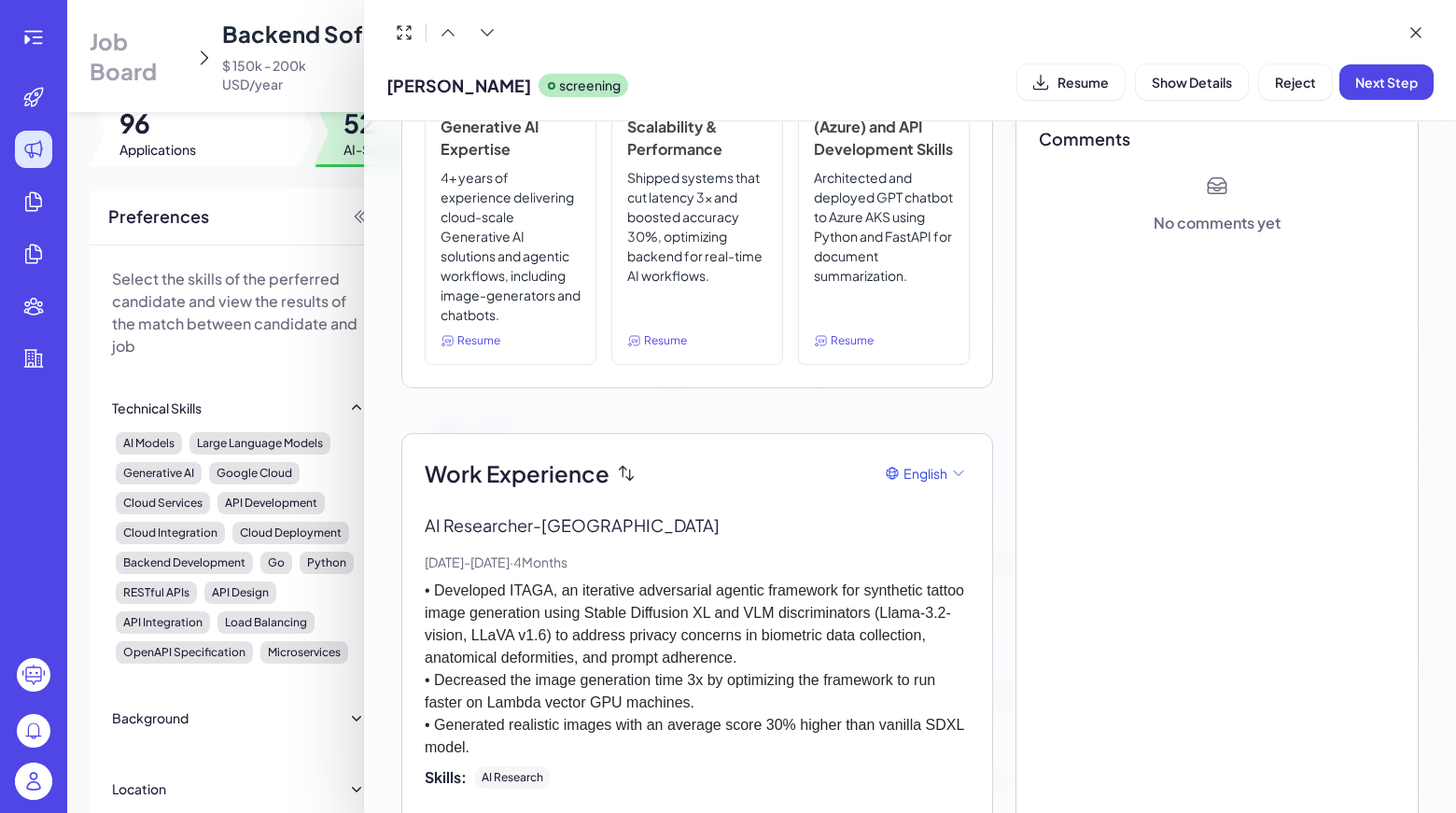
scroll to position [0, 0]
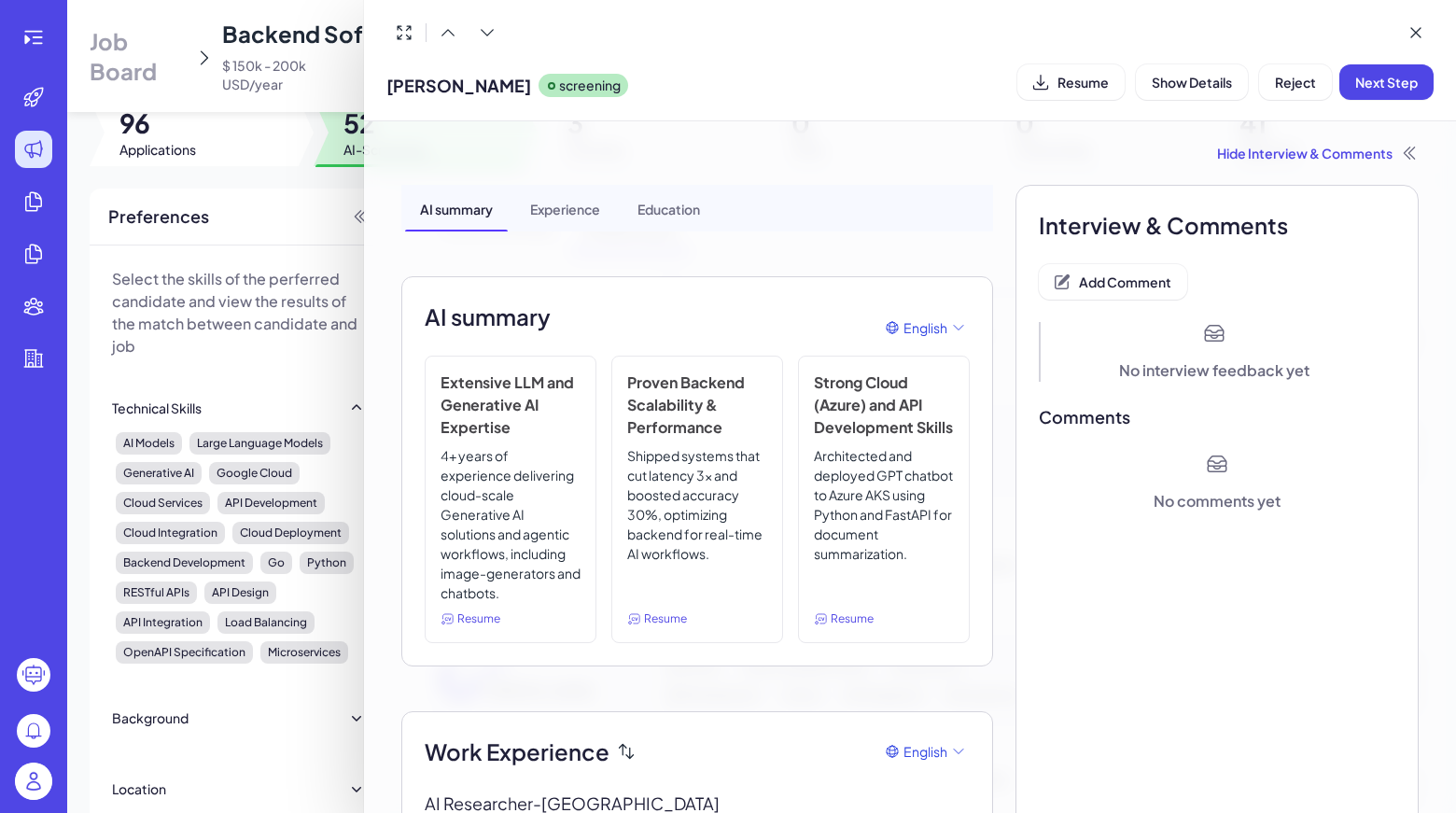
click at [1135, 294] on button "Add Comment" at bounding box center [1112, 281] width 149 height 35
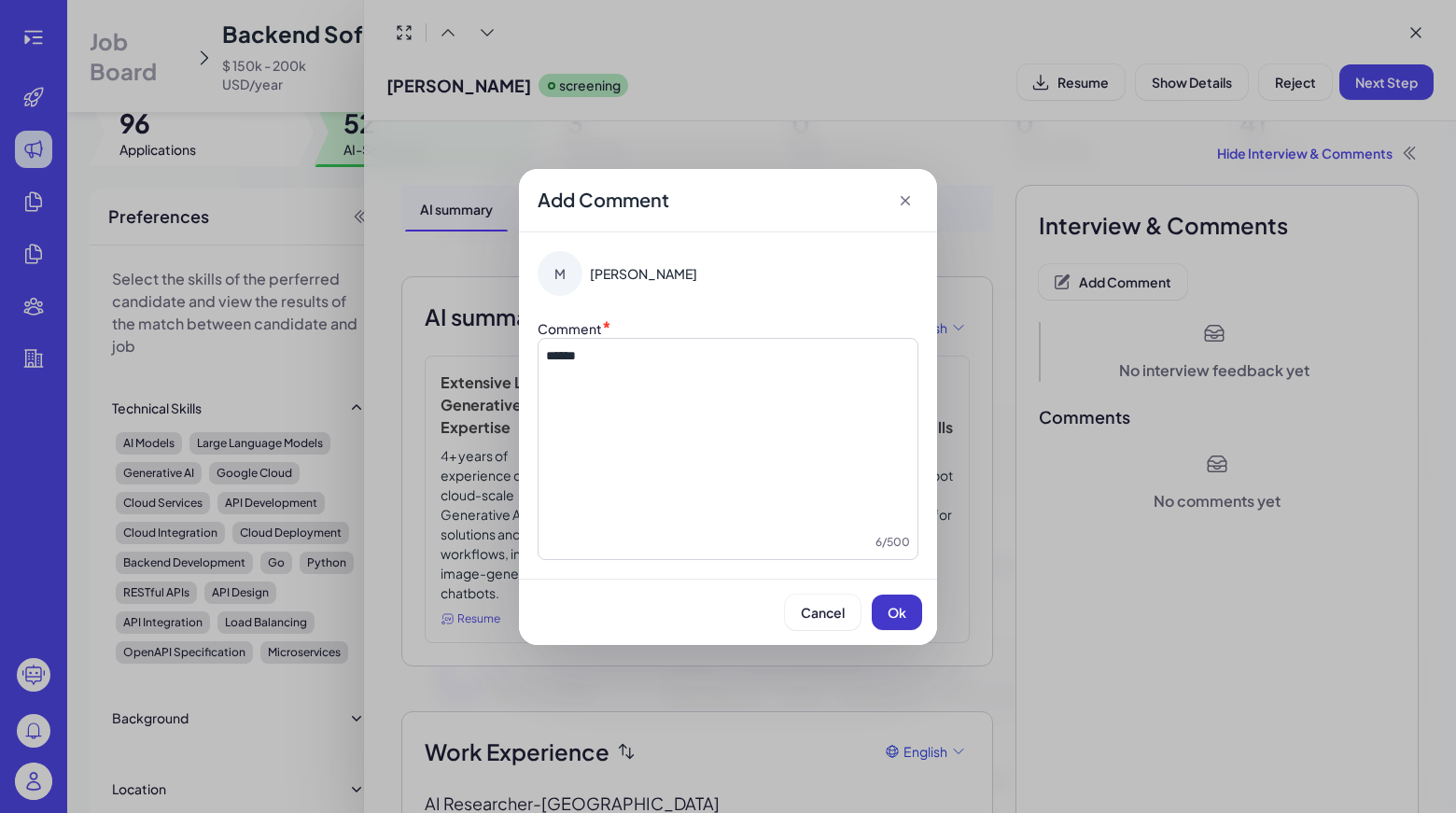
click at [912, 601] on button "Ok" at bounding box center [896, 611] width 50 height 35
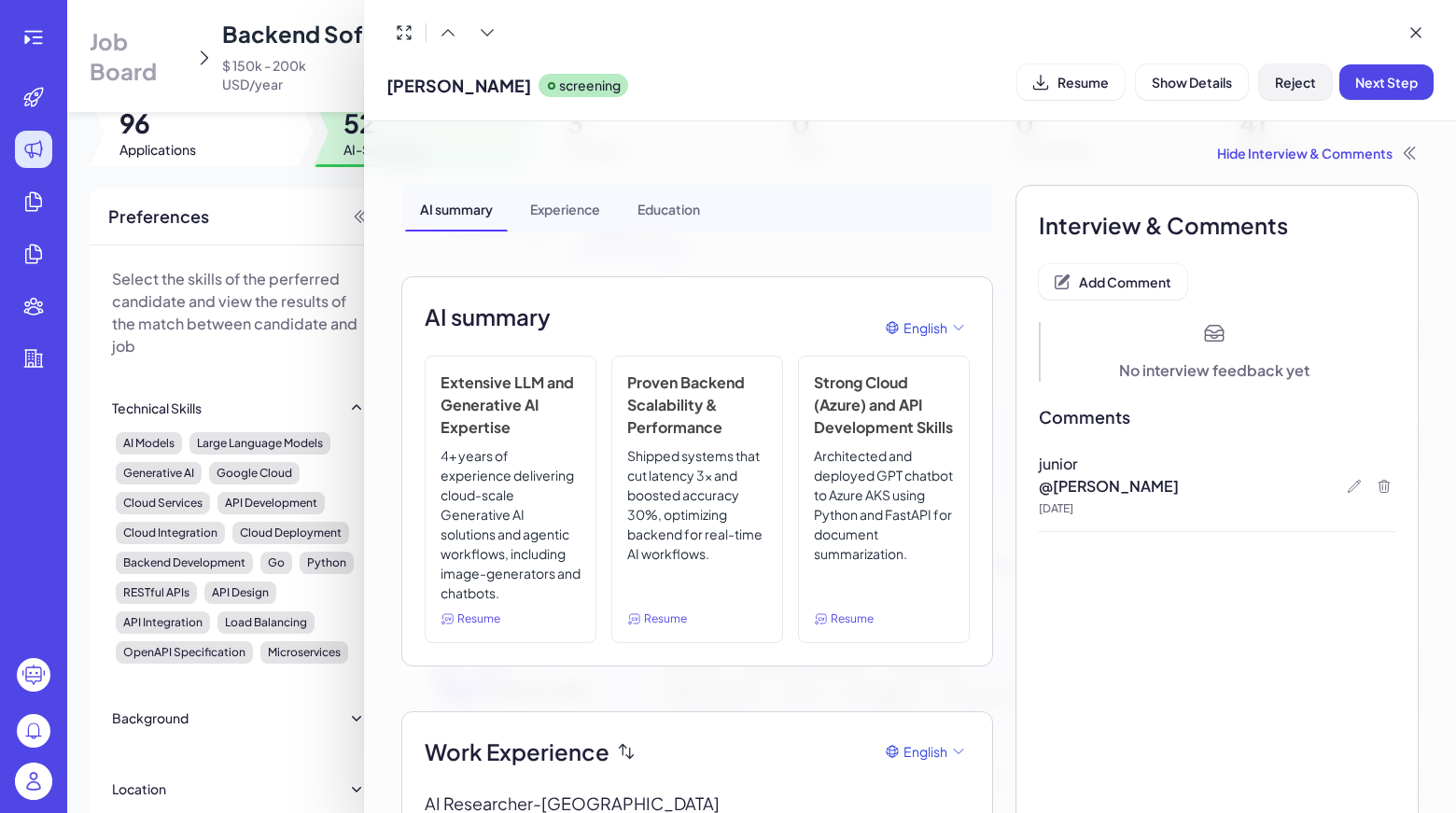
click at [1292, 80] on span "Reject" at bounding box center [1294, 82] width 41 height 17
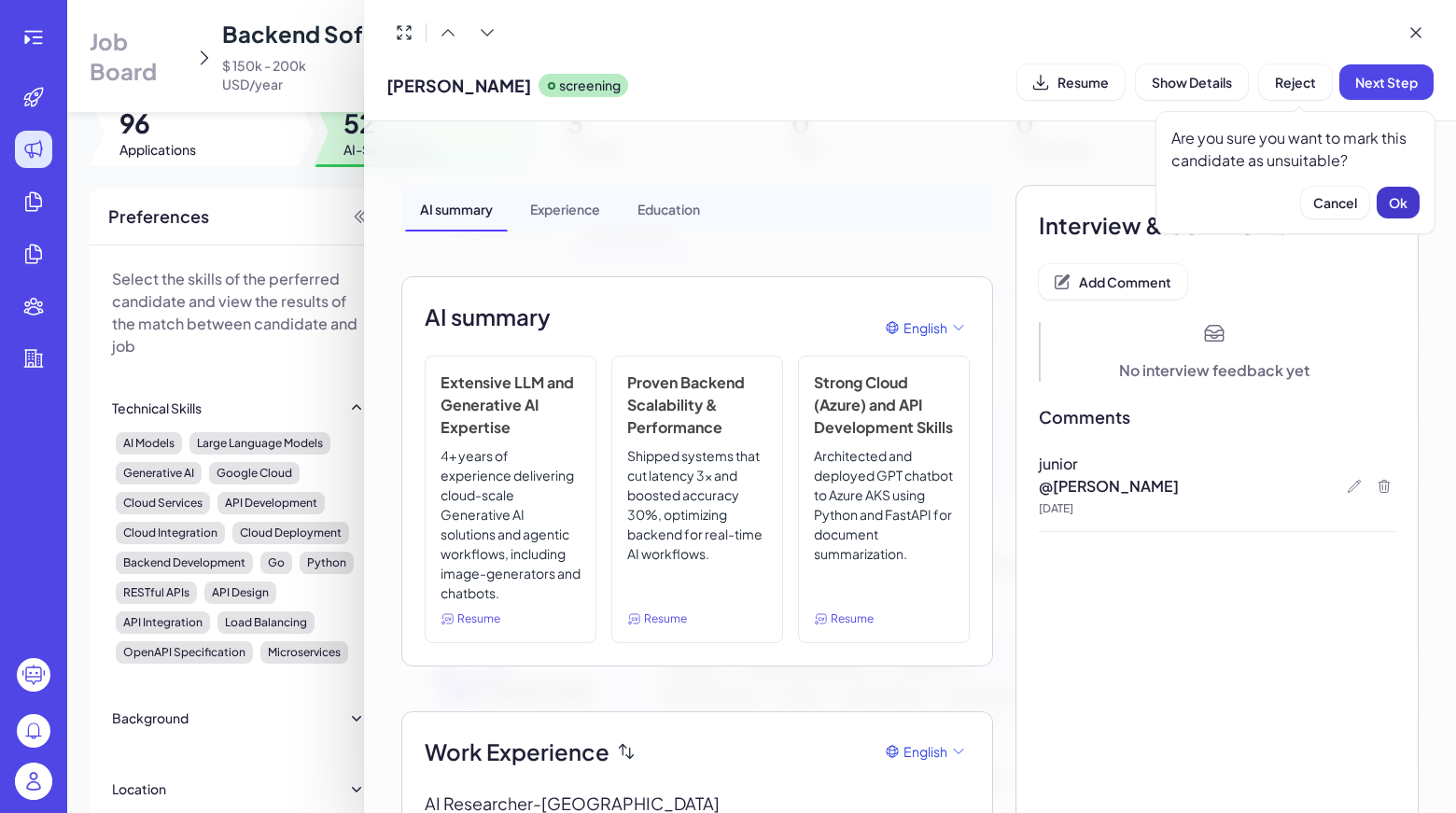
click at [1393, 197] on span "Ok" at bounding box center [1398, 203] width 19 height 17
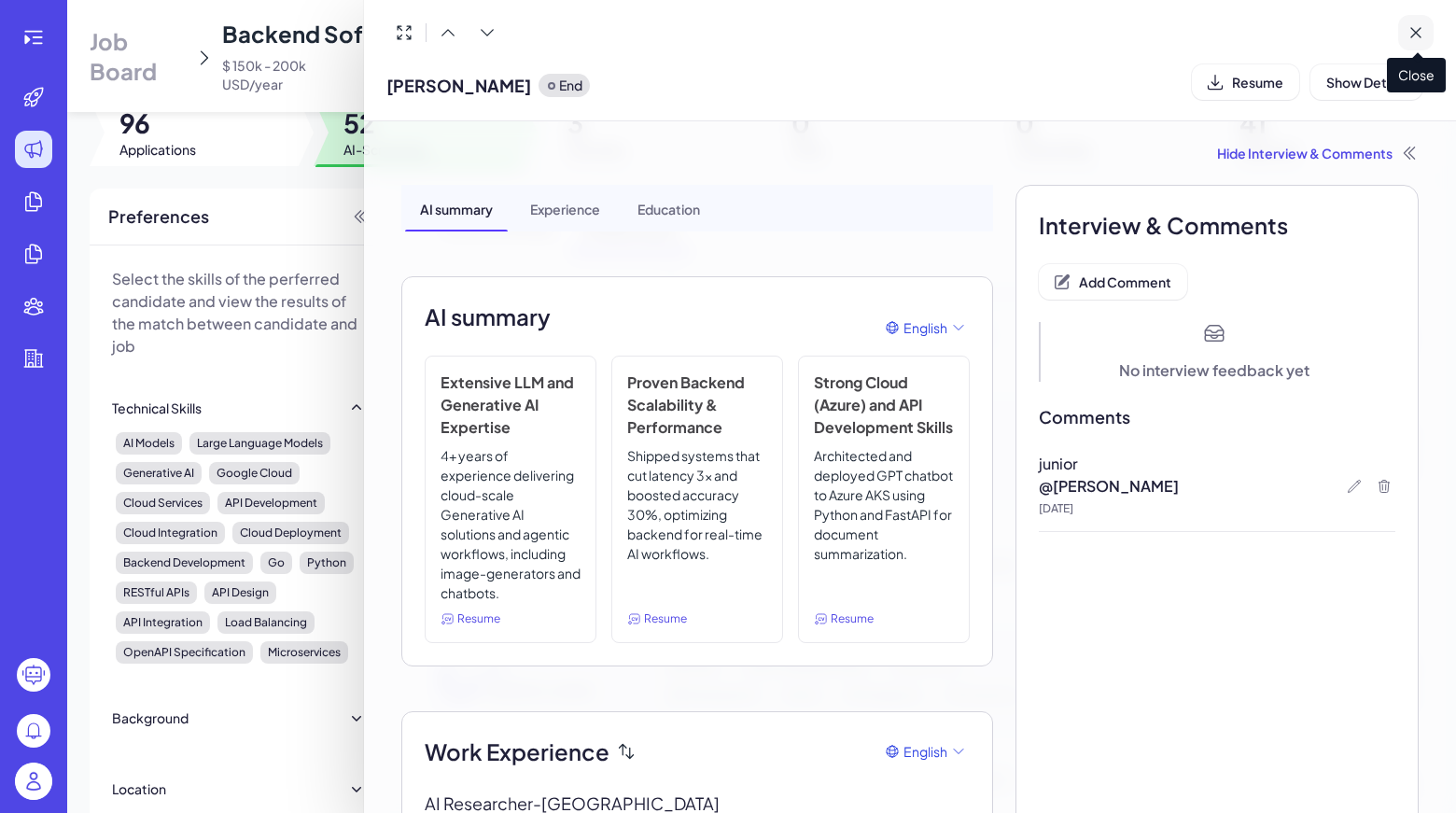
click at [1416, 31] on icon at bounding box center [1415, 33] width 9 height 9
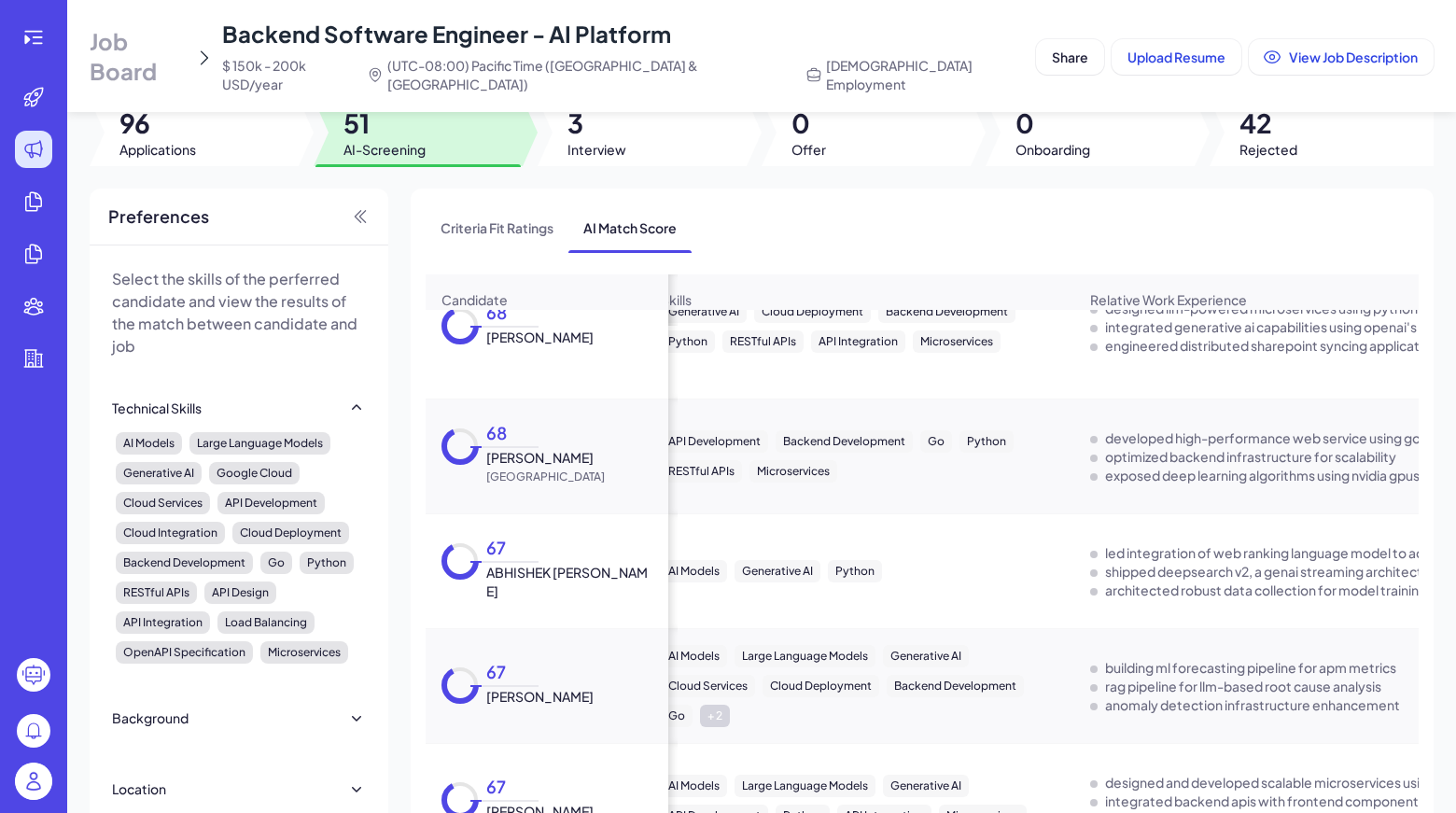
scroll to position [982, 24]
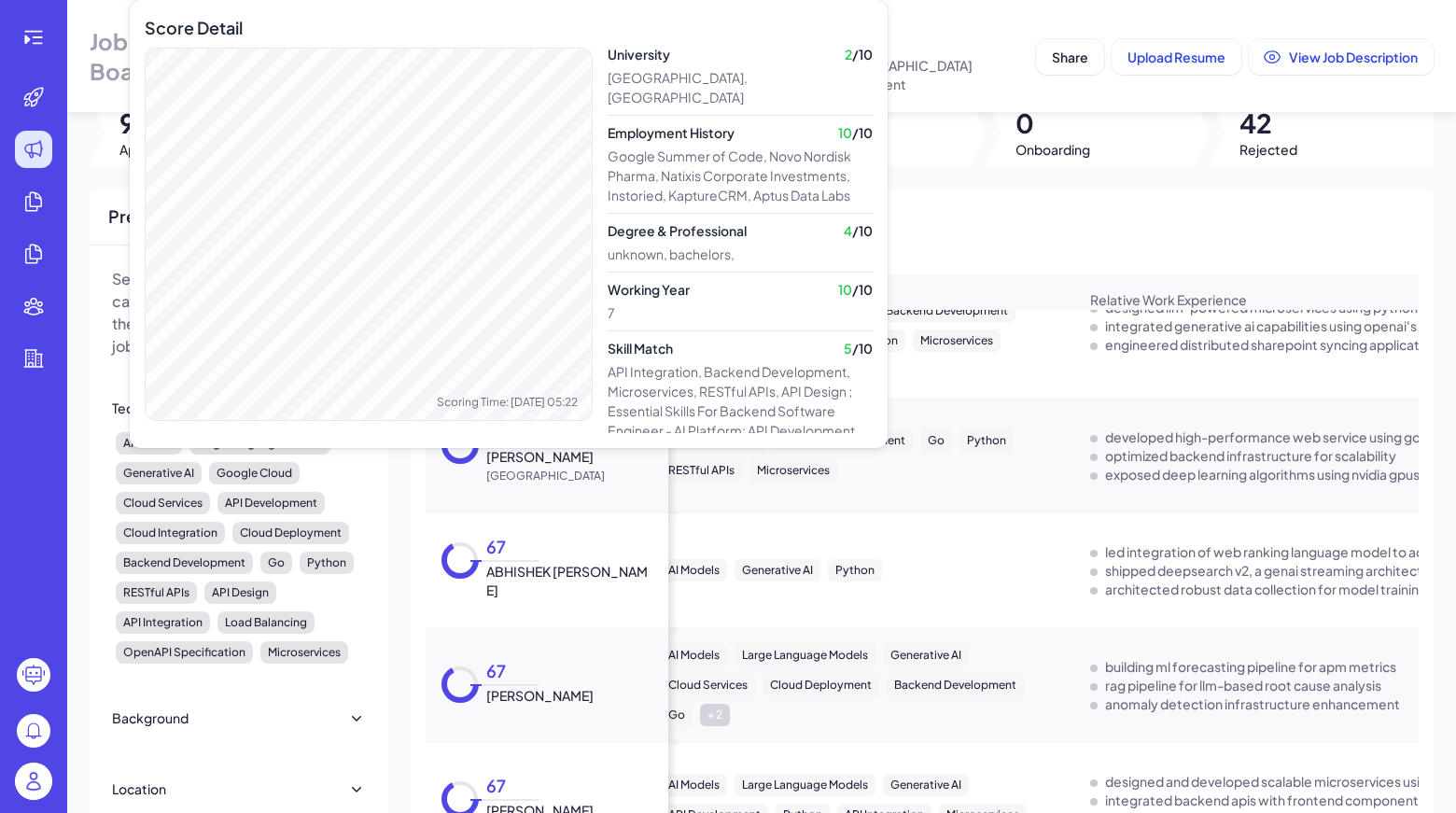
click at [490, 428] on div "Score Detail Scoring Time: 2025-08-05 05:22" at bounding box center [368, 239] width 448 height 448
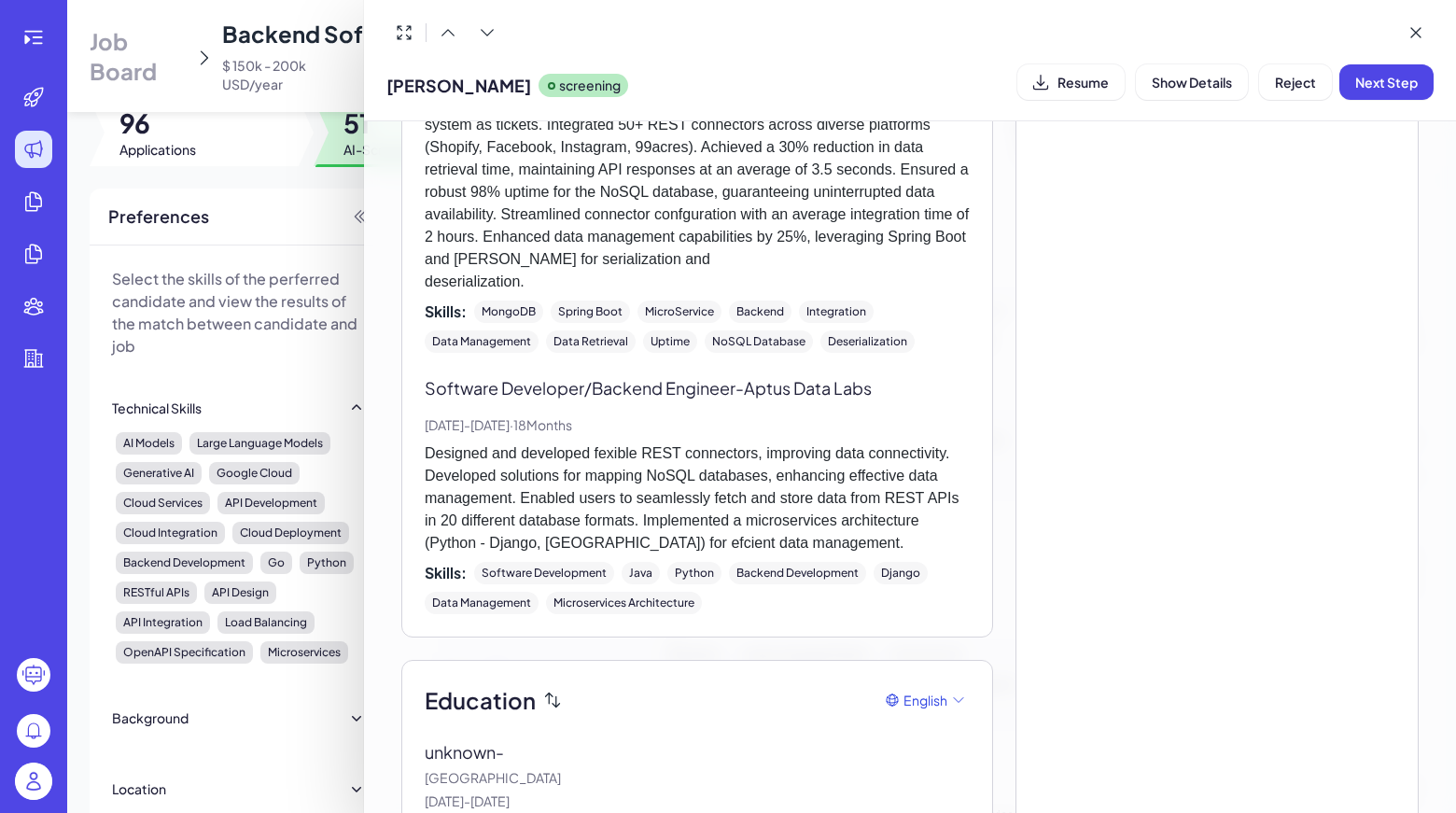
scroll to position [1812, 0]
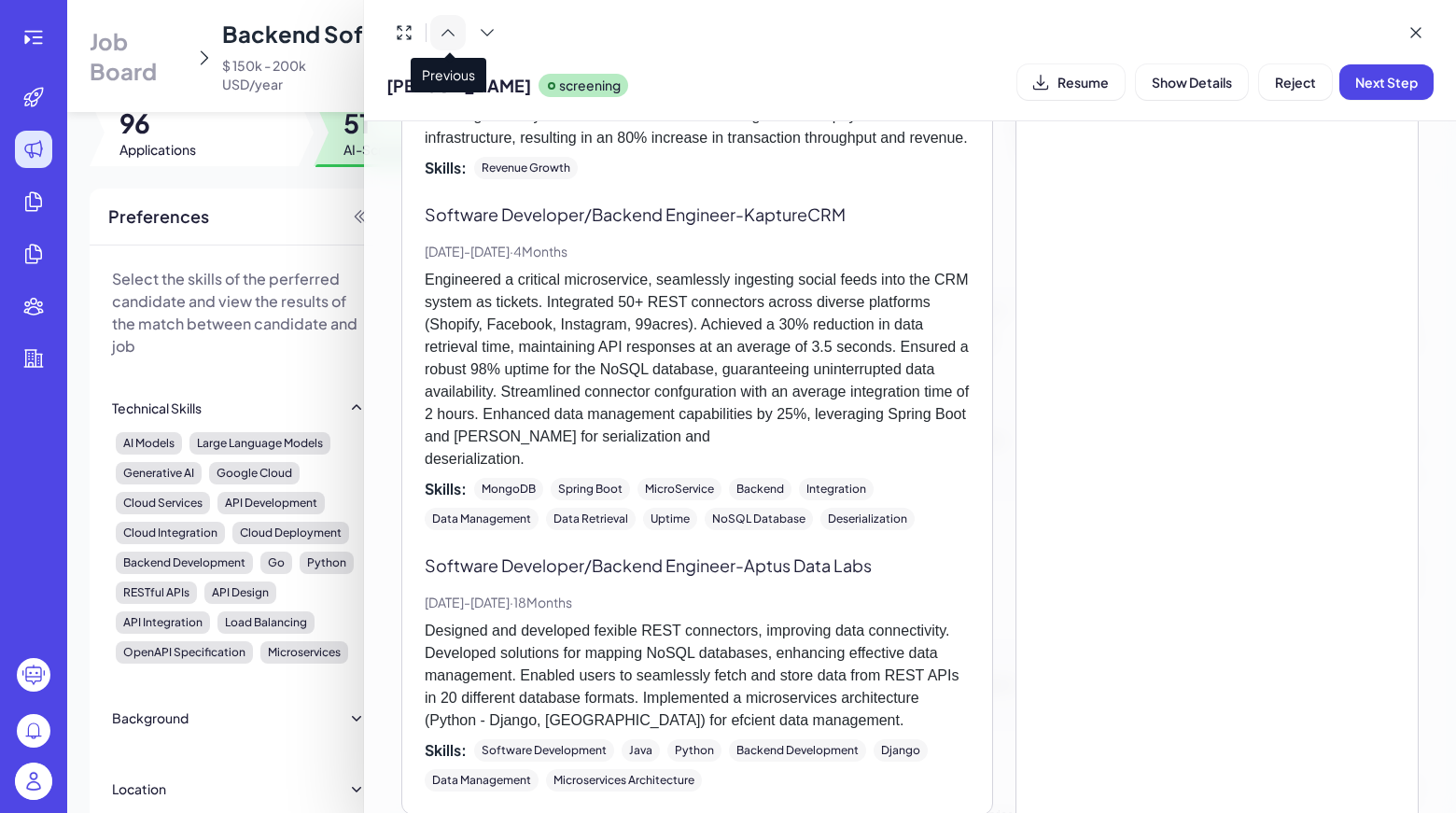
click at [455, 24] on icon at bounding box center [448, 33] width 19 height 19
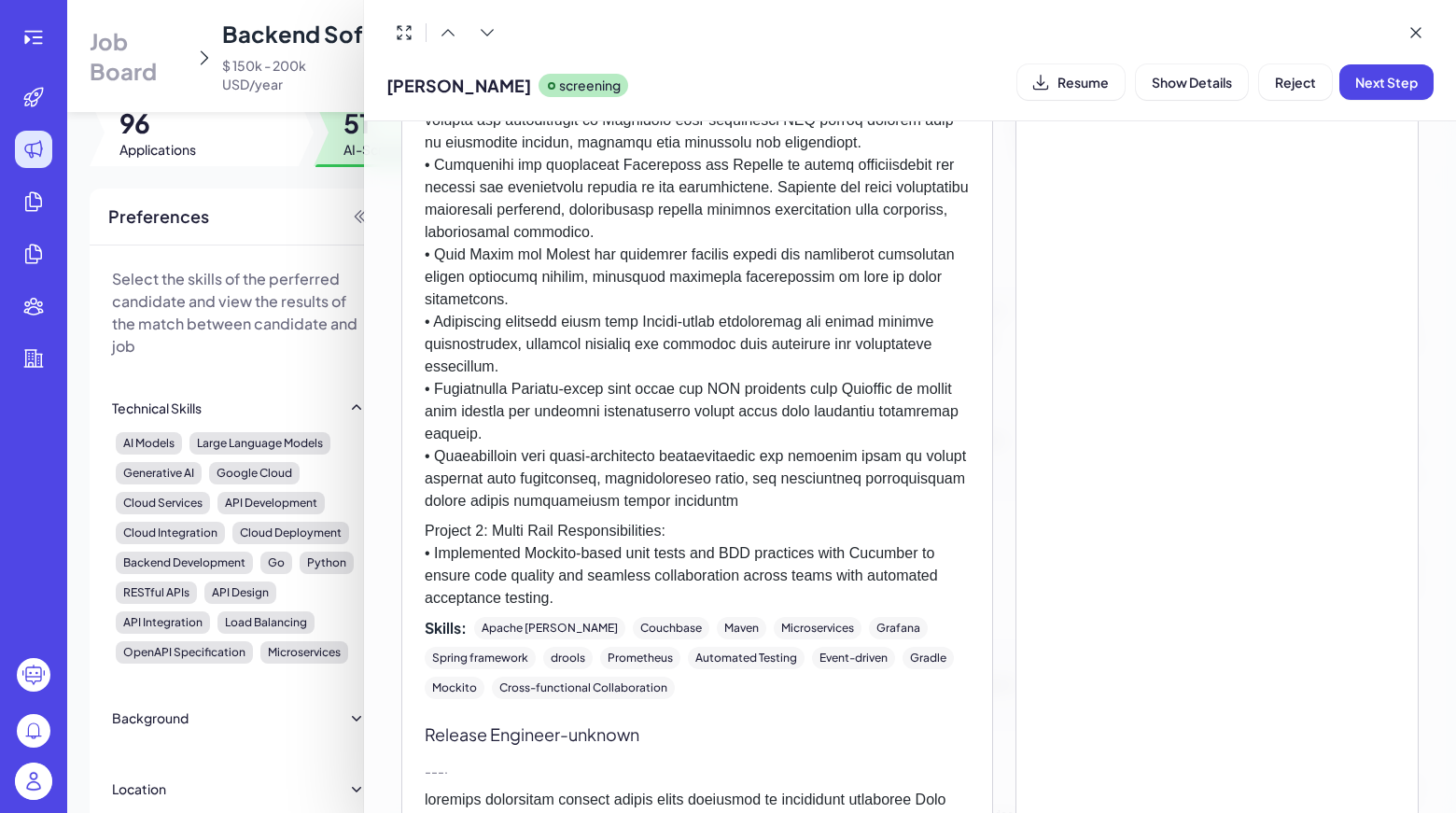
scroll to position [624, 0]
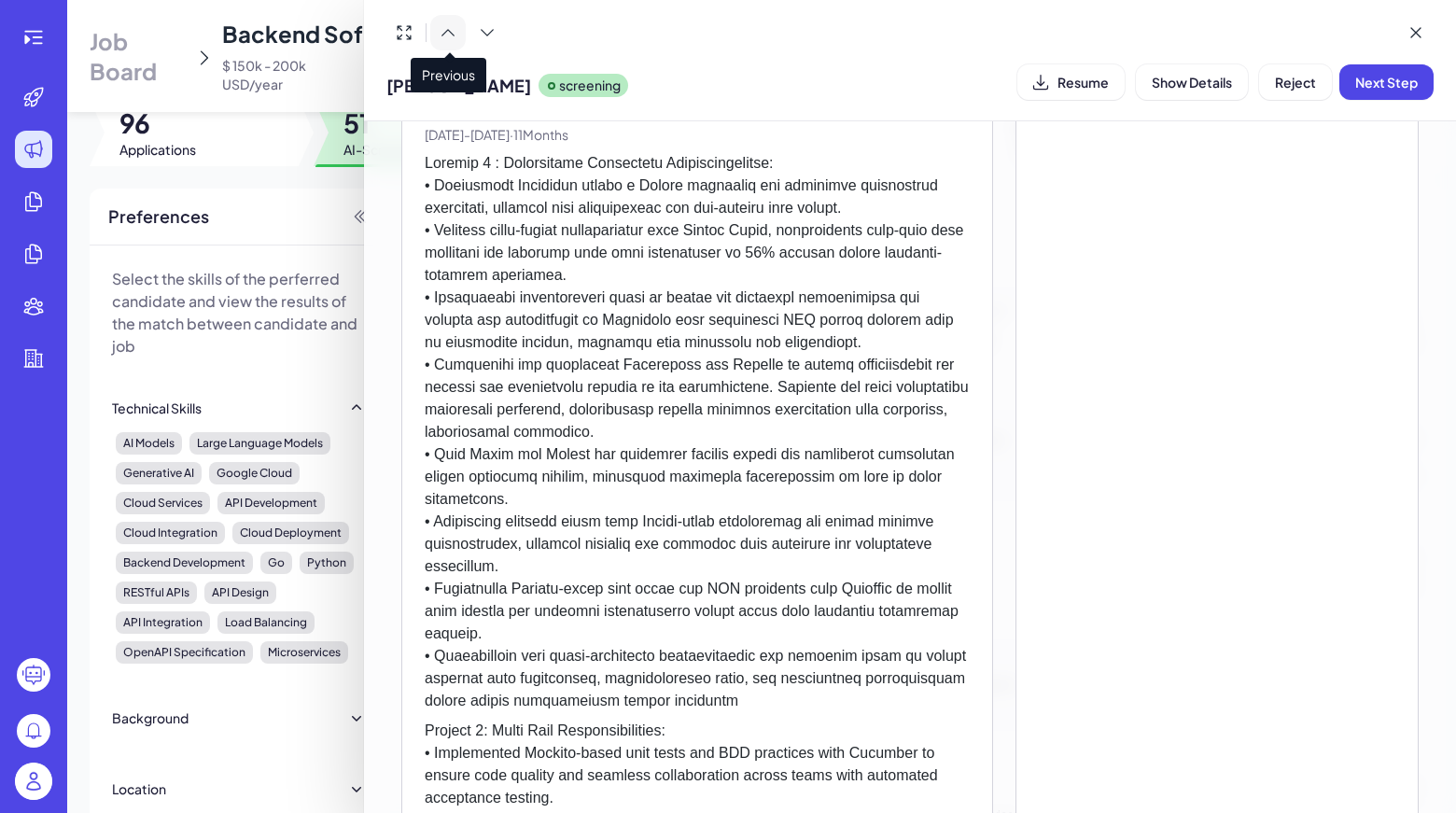
click at [449, 35] on icon at bounding box center [448, 33] width 19 height 19
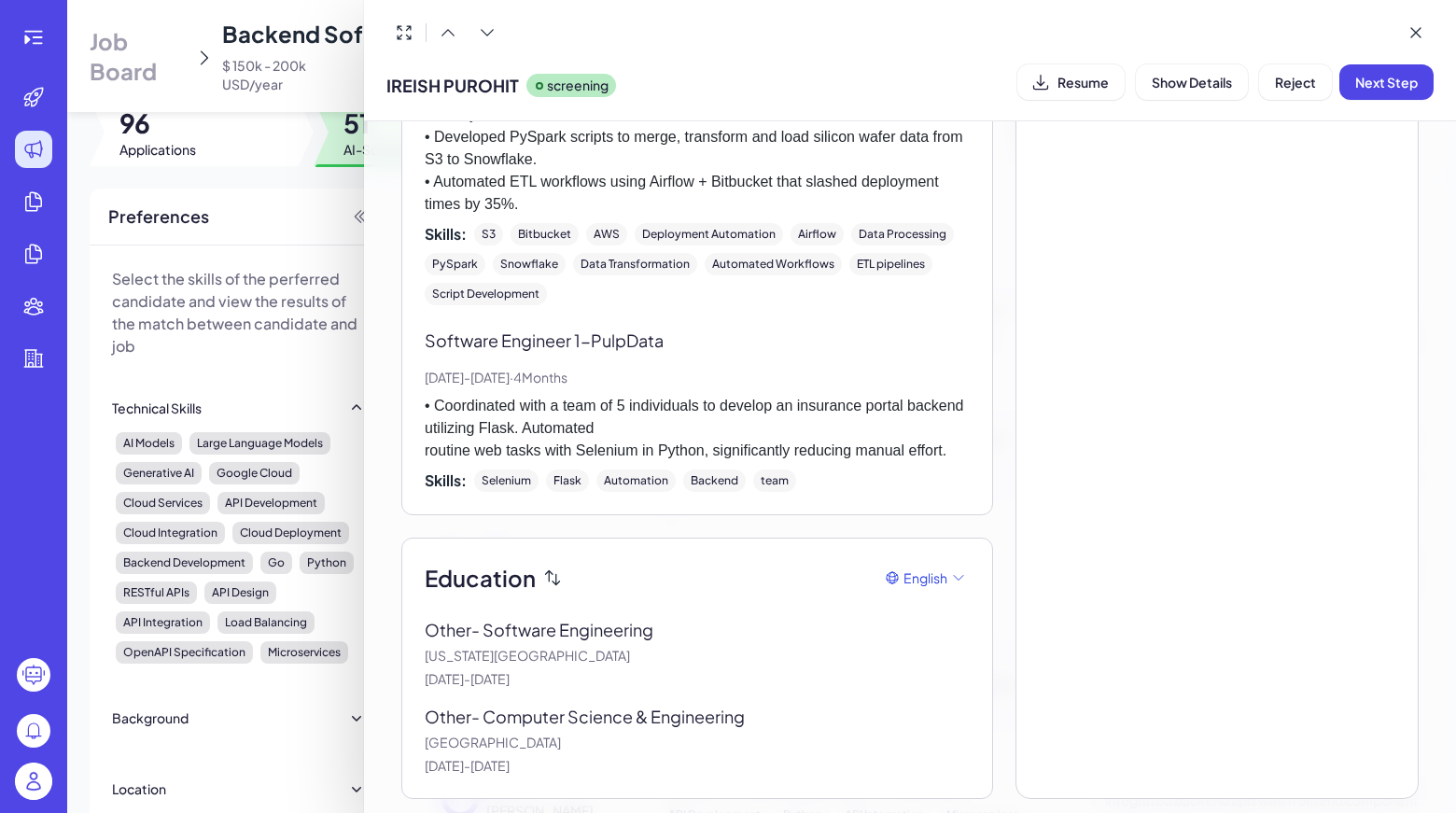
scroll to position [1333, 0]
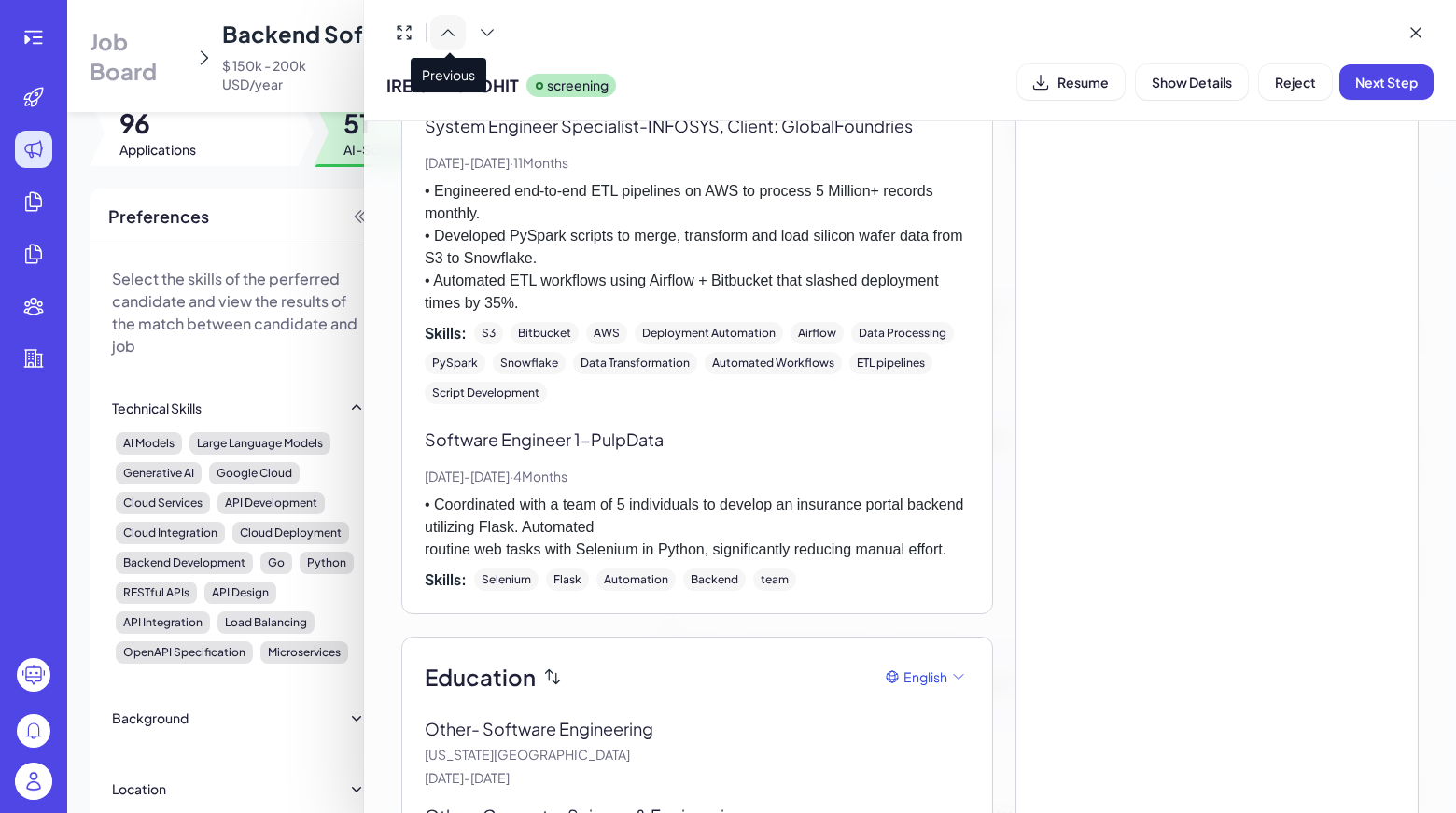
click at [458, 40] on button at bounding box center [447, 32] width 35 height 35
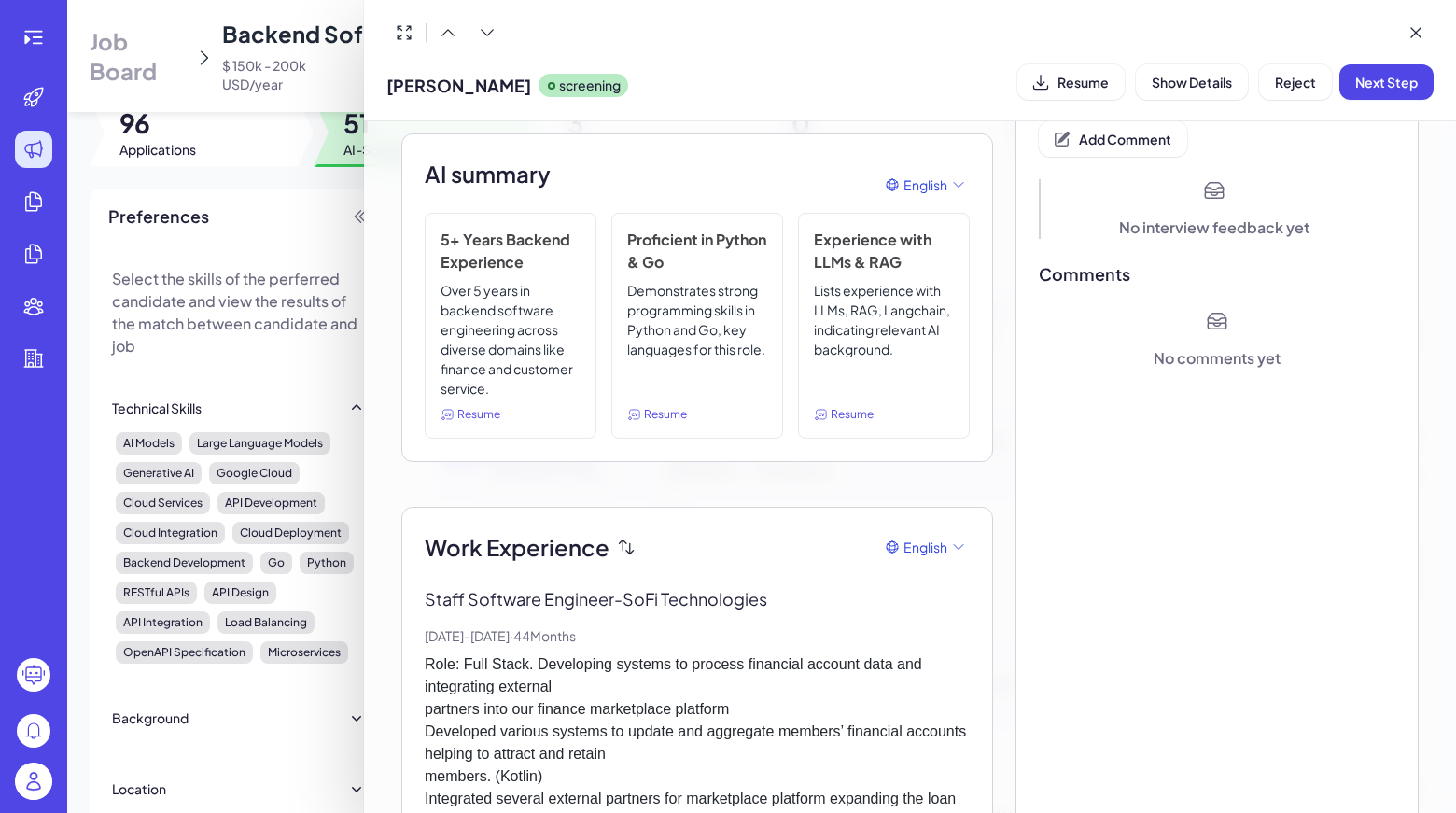
scroll to position [142, 0]
click at [458, 30] on button at bounding box center [447, 32] width 35 height 35
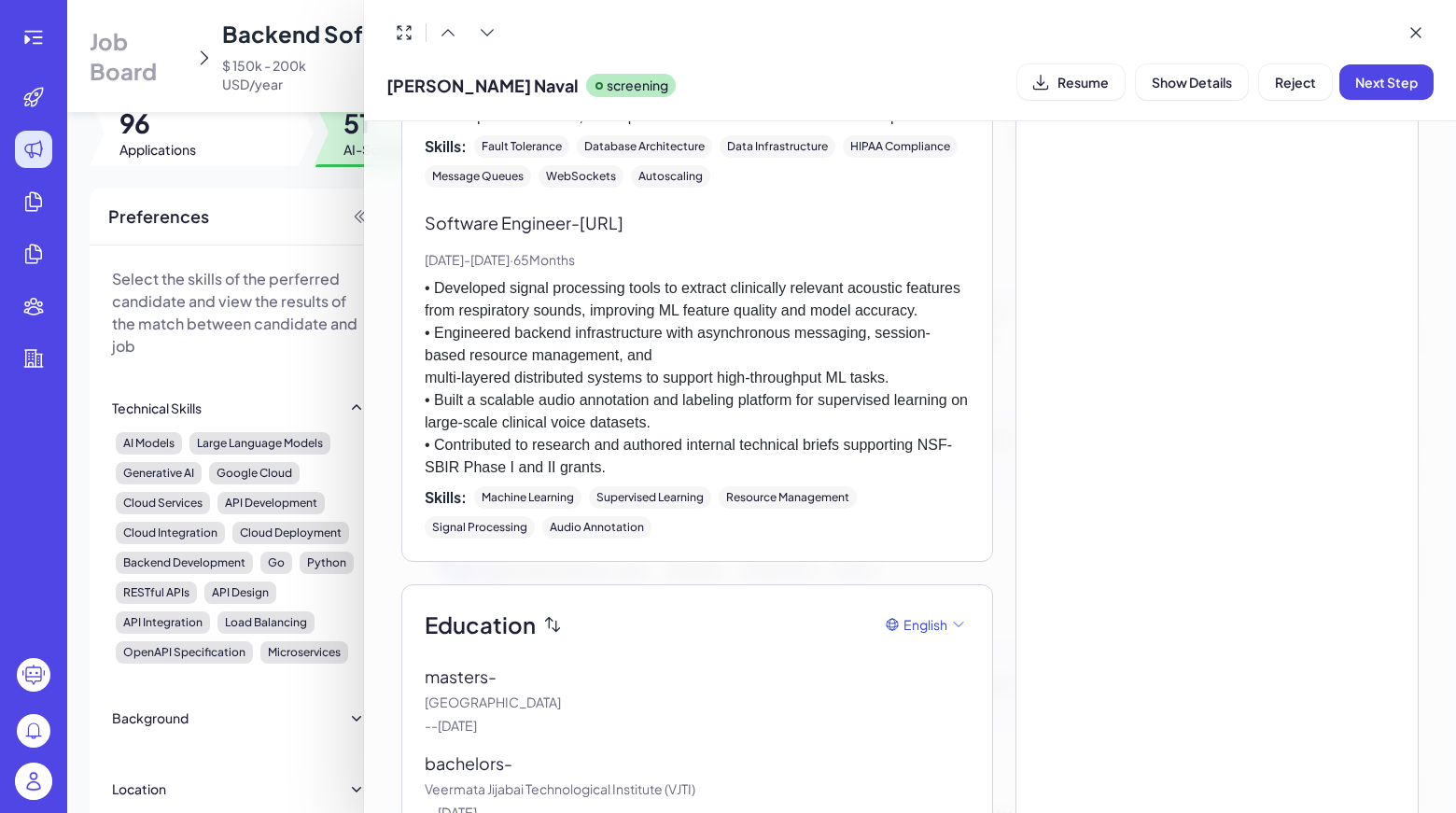
scroll to position [1110, 0]
click at [448, 46] on button at bounding box center [447, 32] width 35 height 35
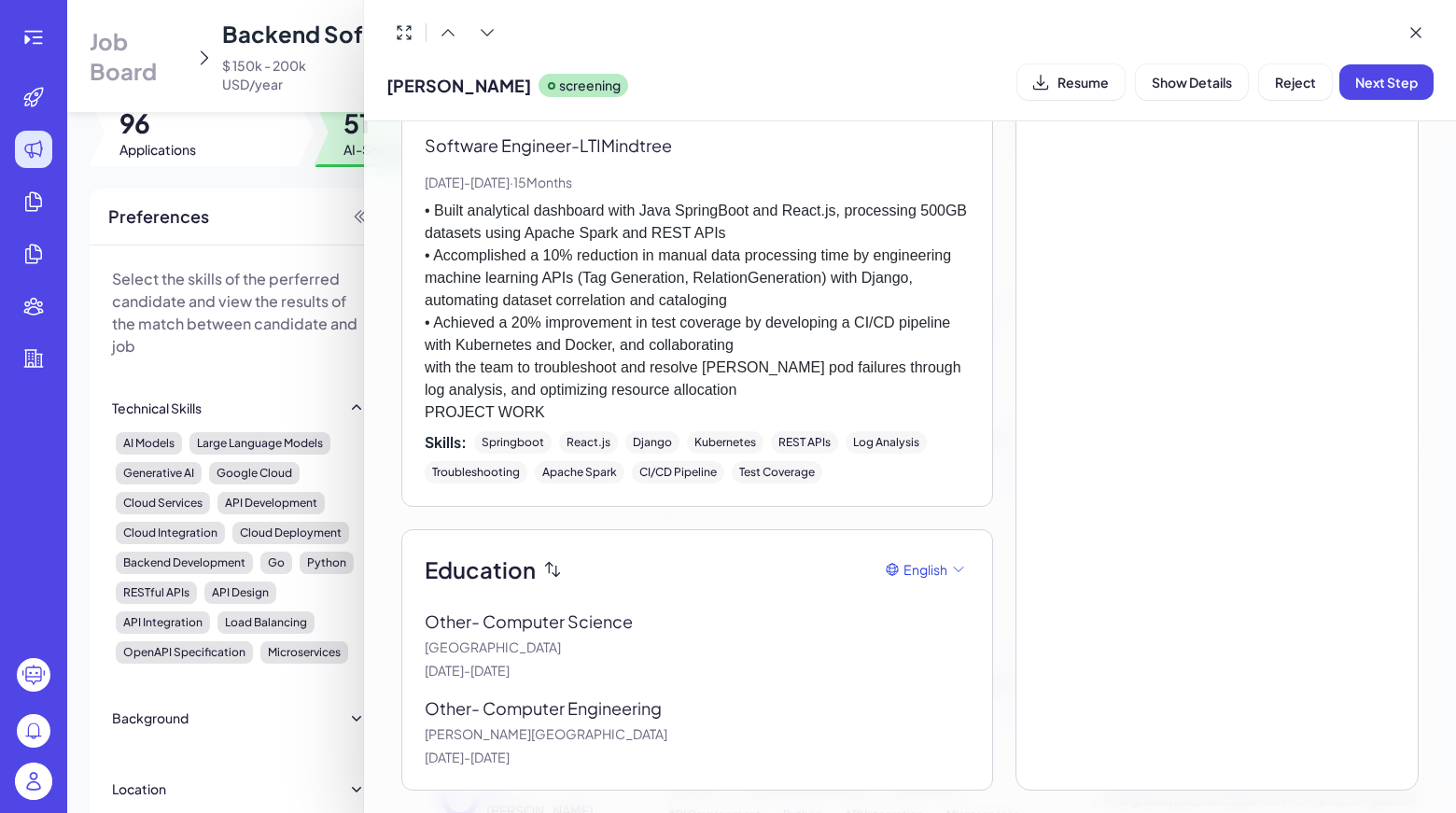
scroll to position [1497, 0]
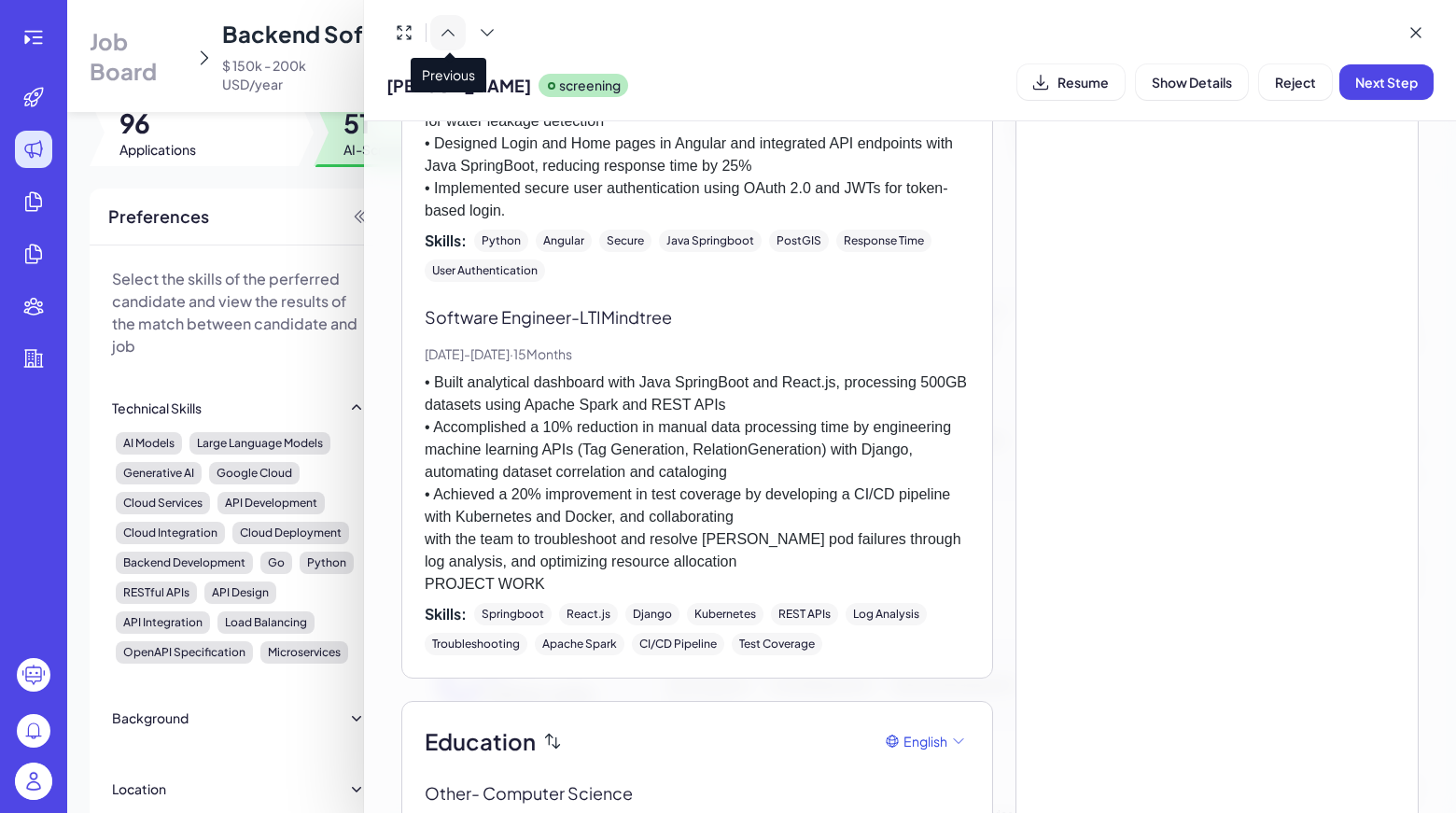
click at [450, 41] on icon at bounding box center [448, 33] width 19 height 19
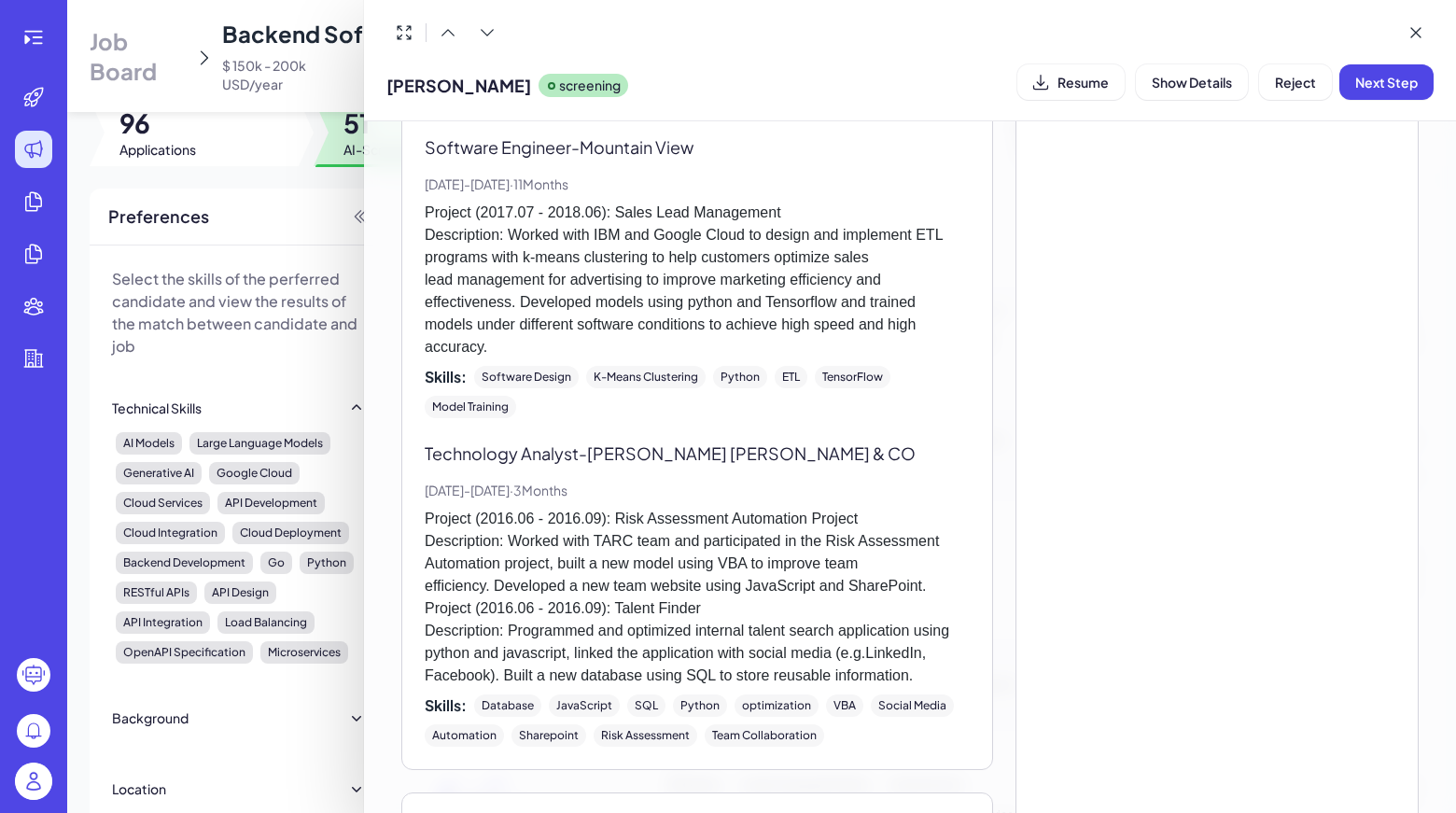
scroll to position [2637, 0]
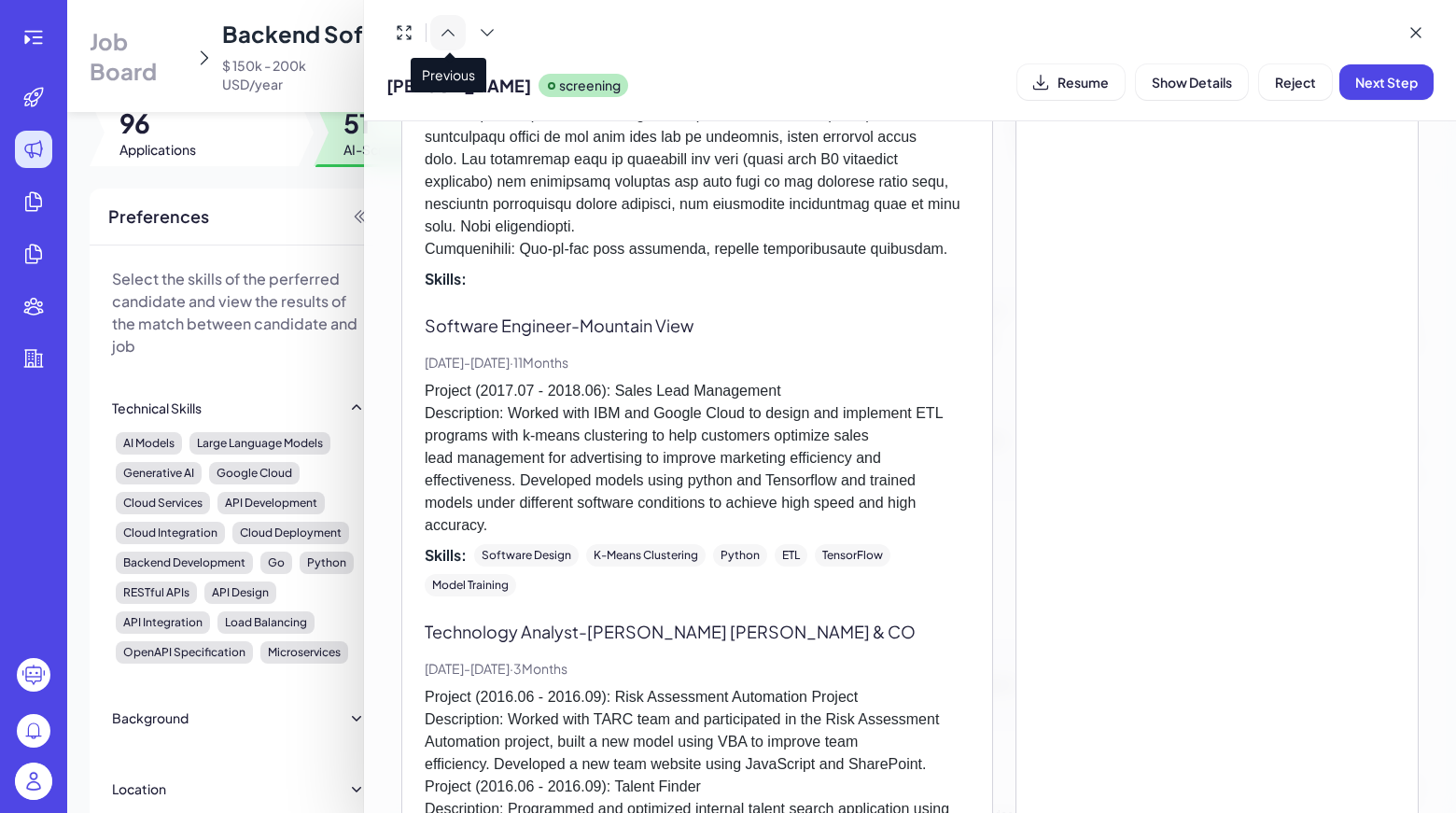
click at [459, 43] on button at bounding box center [447, 32] width 35 height 35
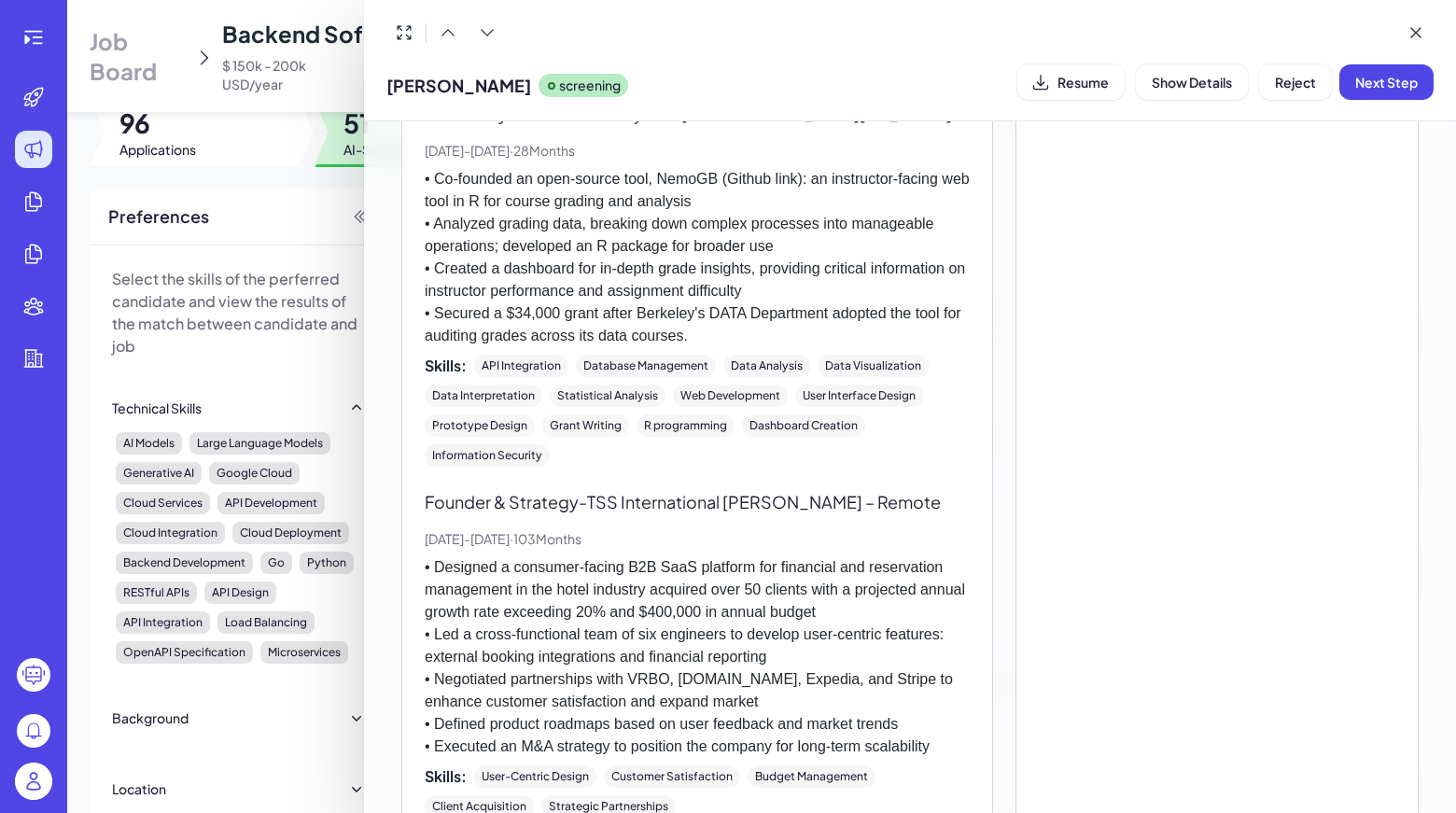
scroll to position [1147, 0]
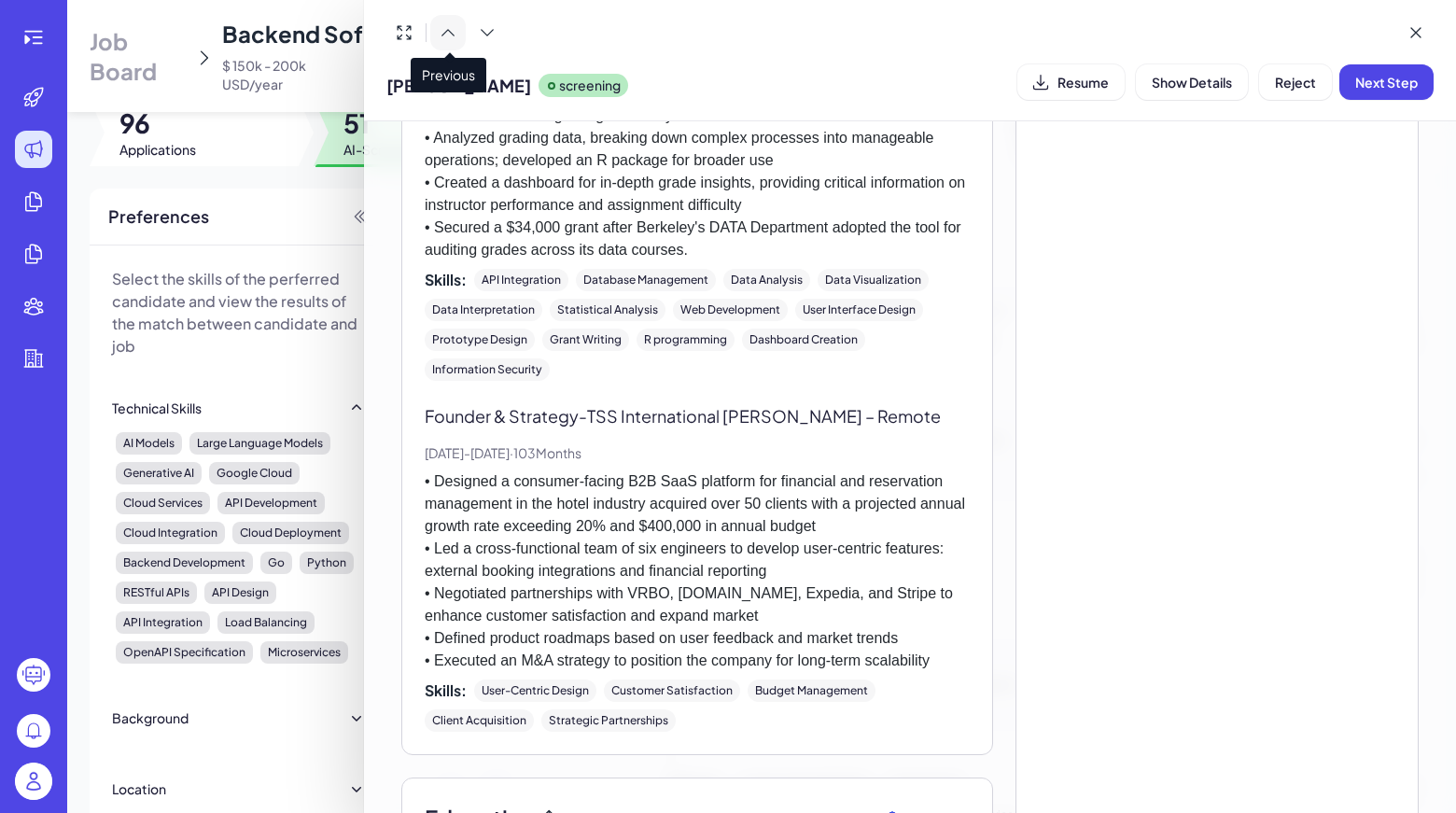
click at [457, 32] on icon at bounding box center [448, 33] width 19 height 19
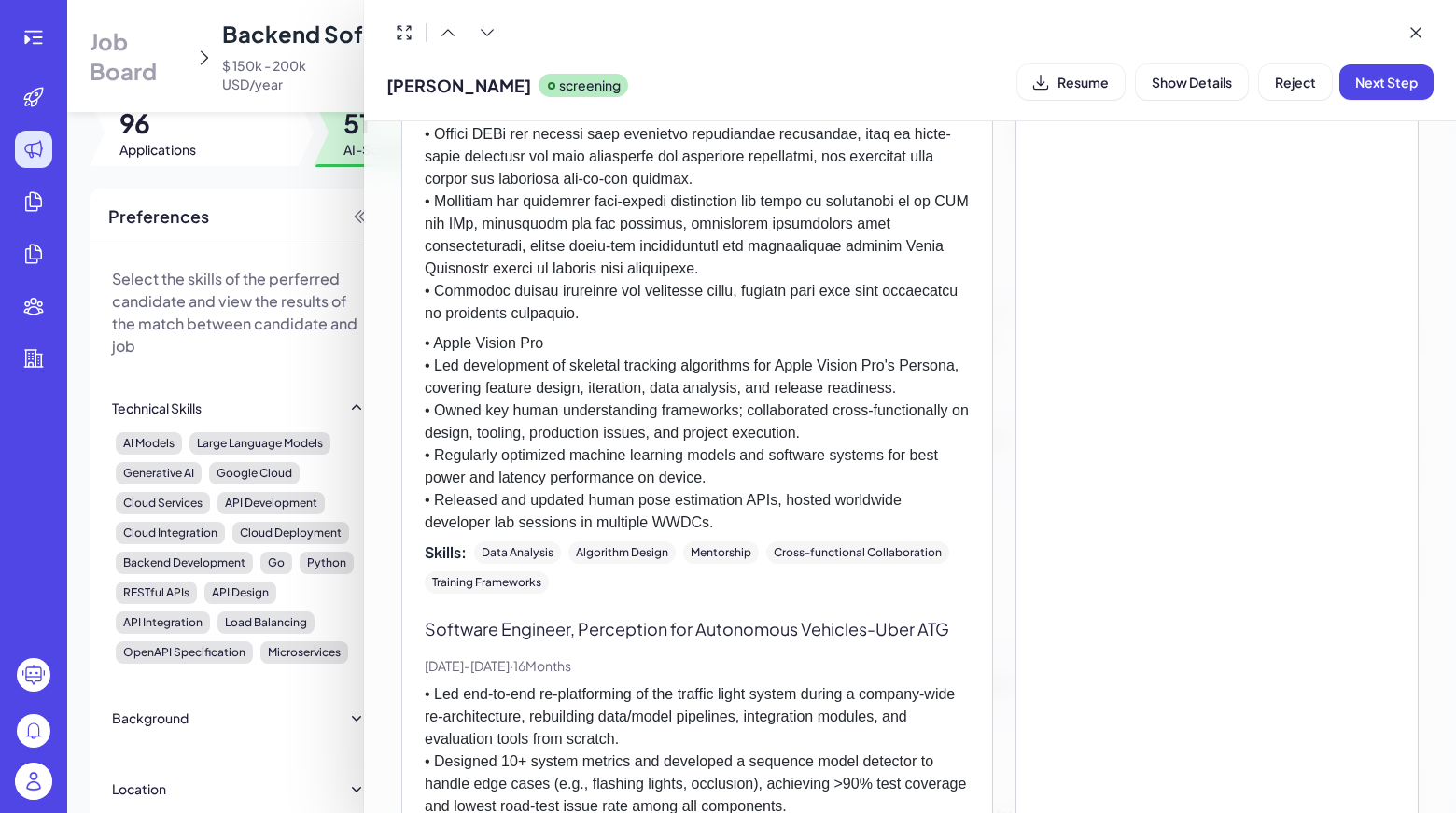
scroll to position [937, 0]
click at [455, 45] on button at bounding box center [447, 32] width 35 height 35
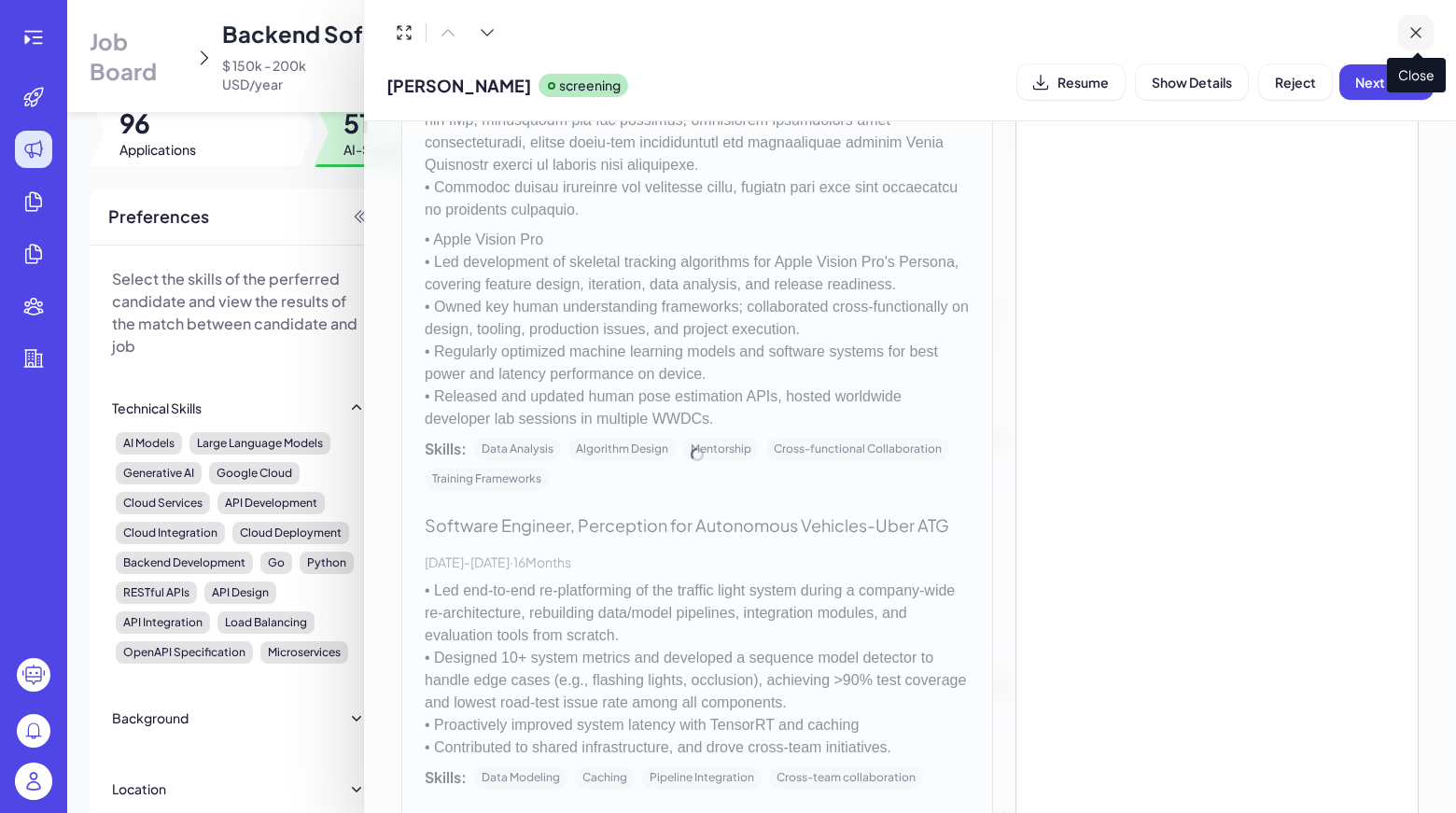
click at [1432, 31] on button at bounding box center [1414, 32] width 35 height 35
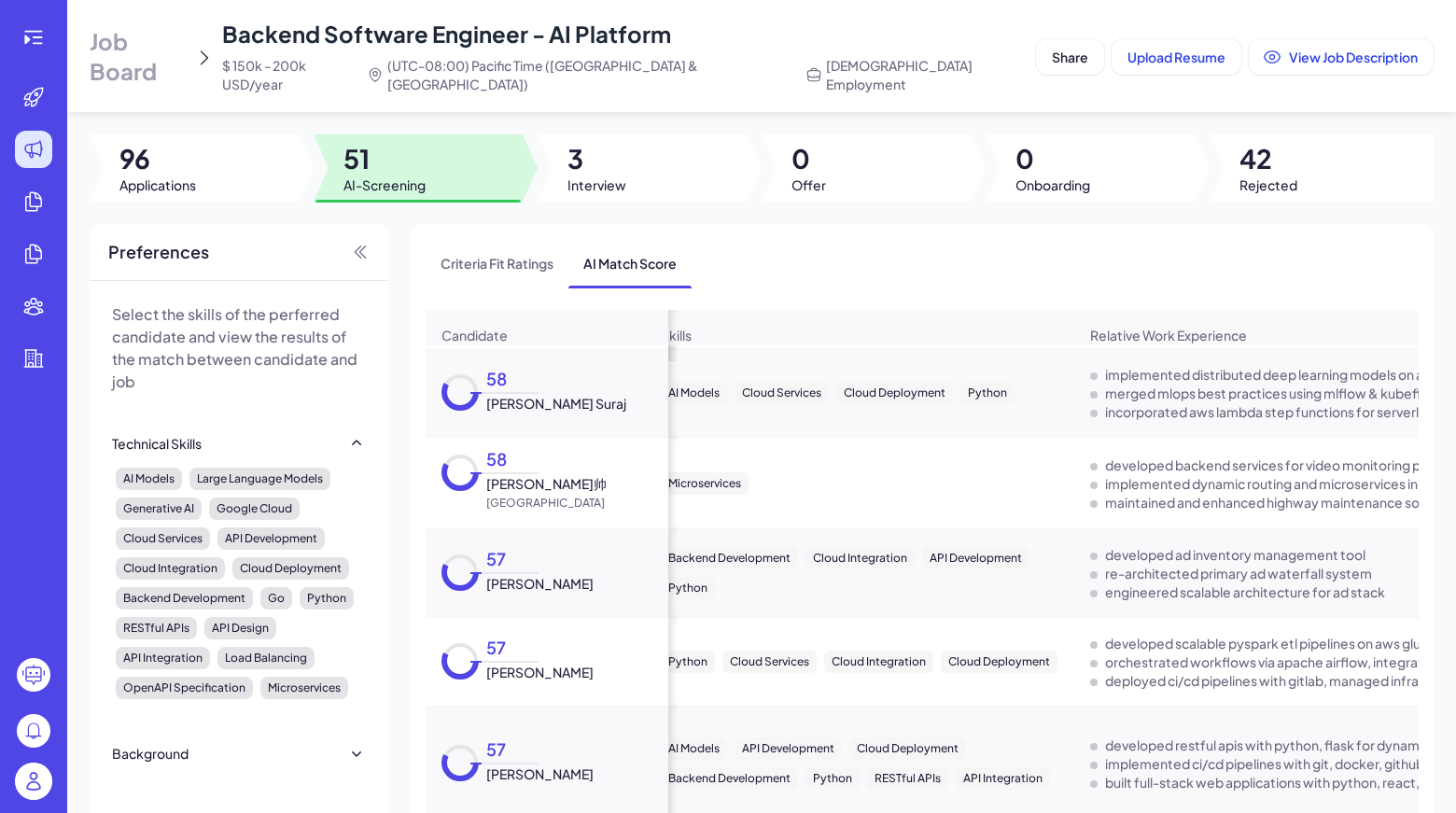
scroll to position [4003, 24]
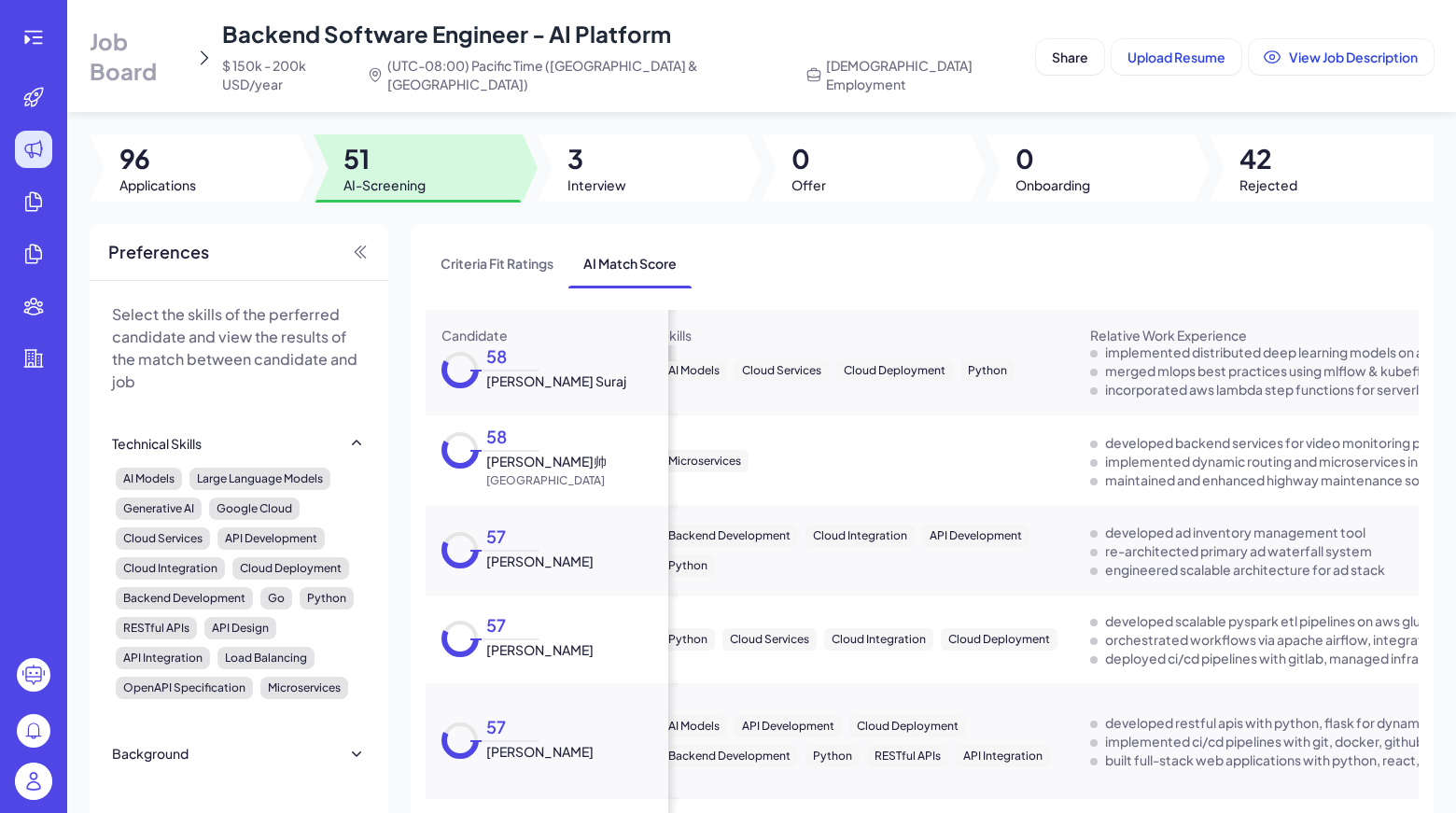
click at [499, 381] on div "58 Dhruv Suraj" at bounding box center [552, 370] width 148 height 40
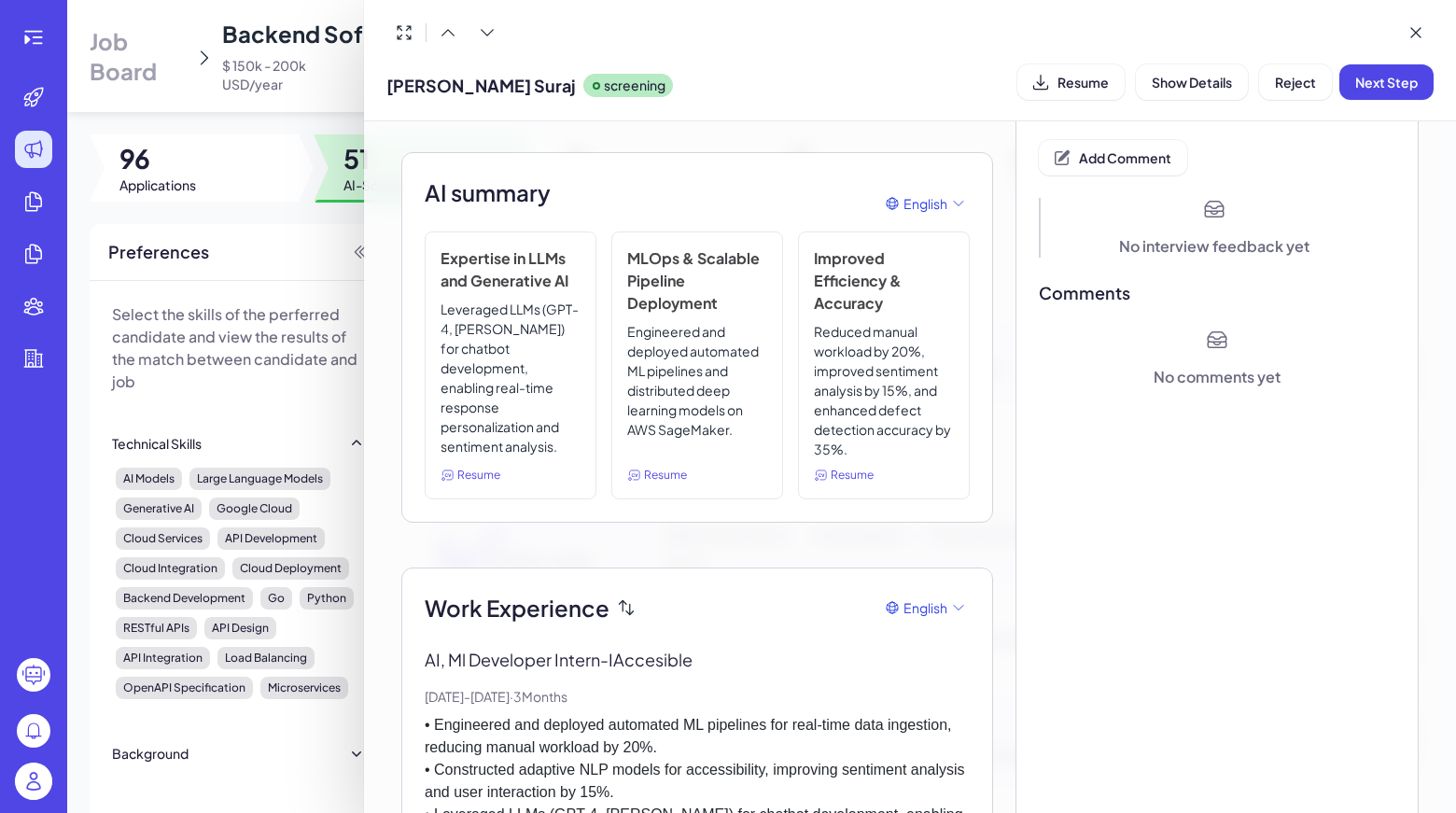
scroll to position [0, 0]
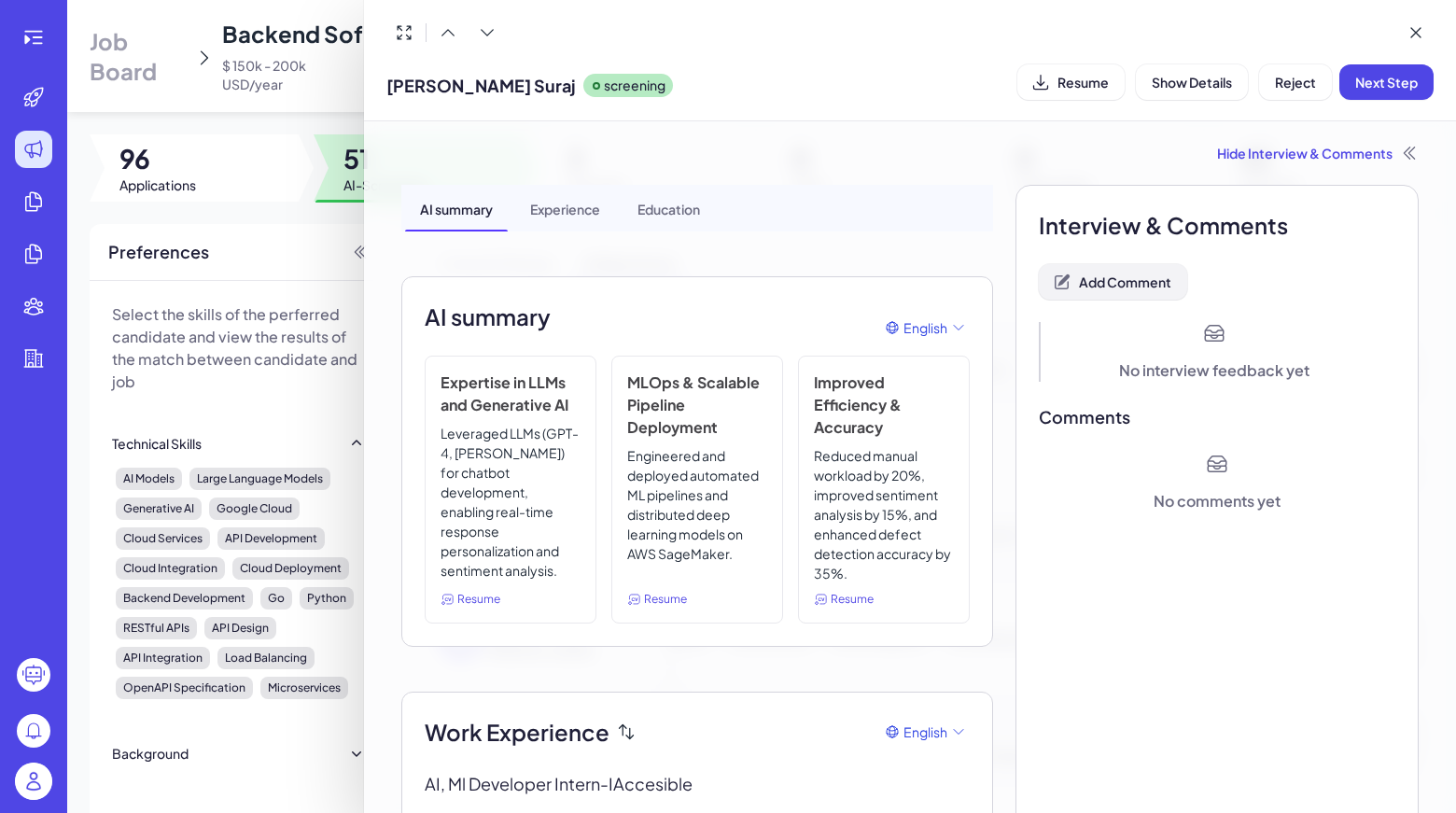
click at [1148, 274] on span "Add Comment" at bounding box center [1125, 282] width 93 height 17
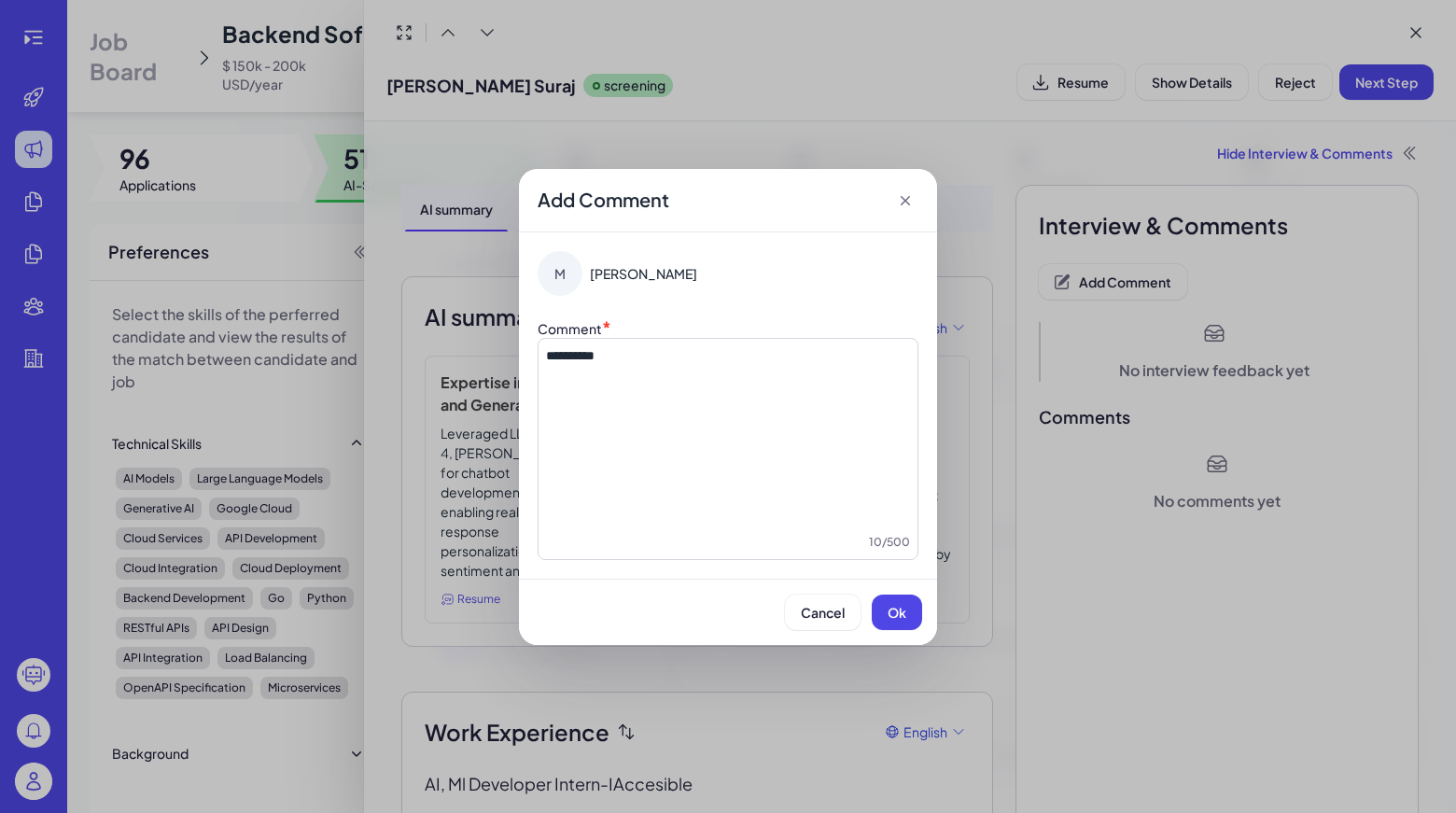
click at [890, 589] on div "Cancel Ok" at bounding box center [728, 612] width 418 height 66
click at [907, 602] on button "Ok" at bounding box center [896, 611] width 50 height 35
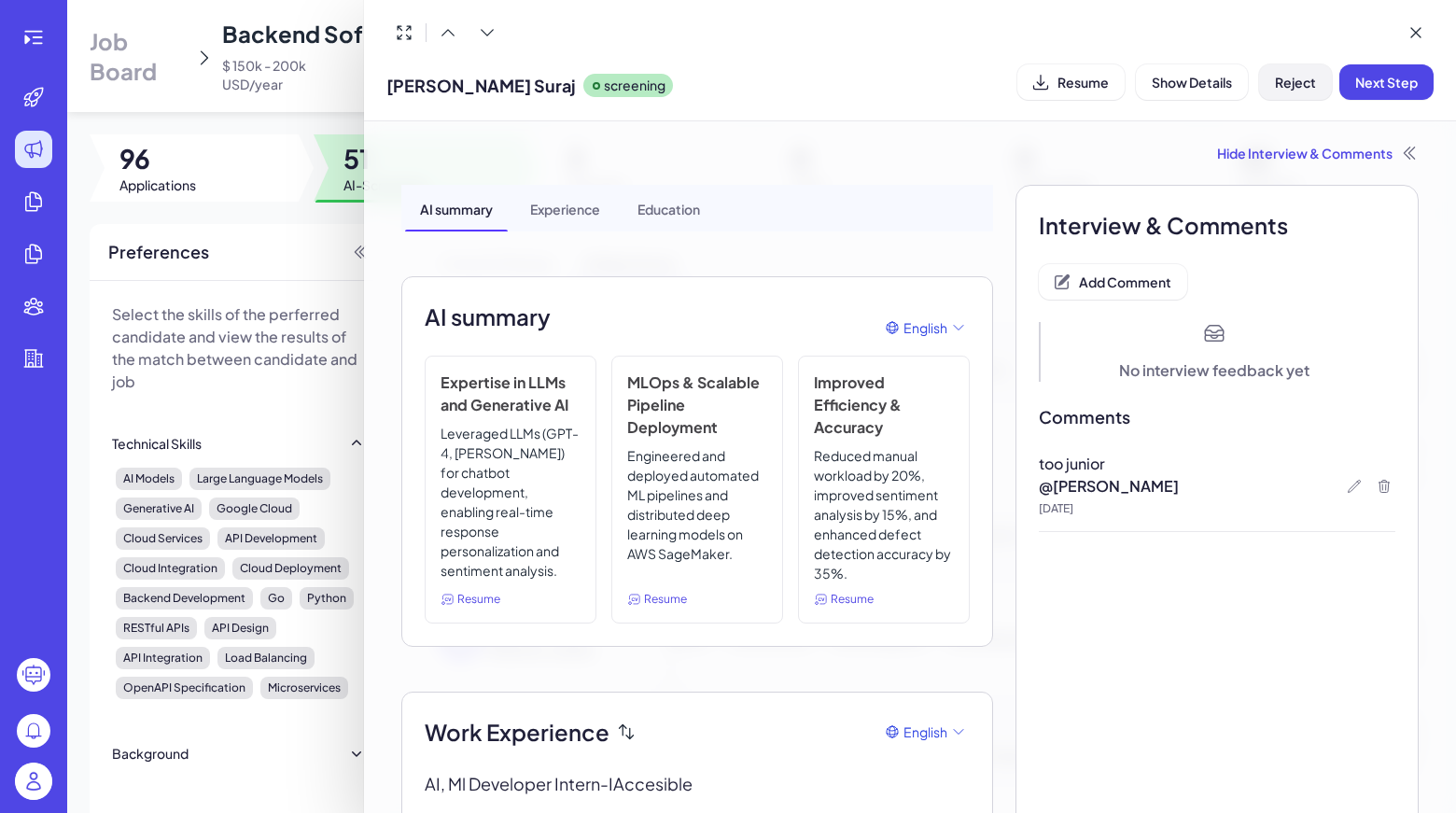
click at [1270, 76] on button "Reject" at bounding box center [1295, 81] width 73 height 35
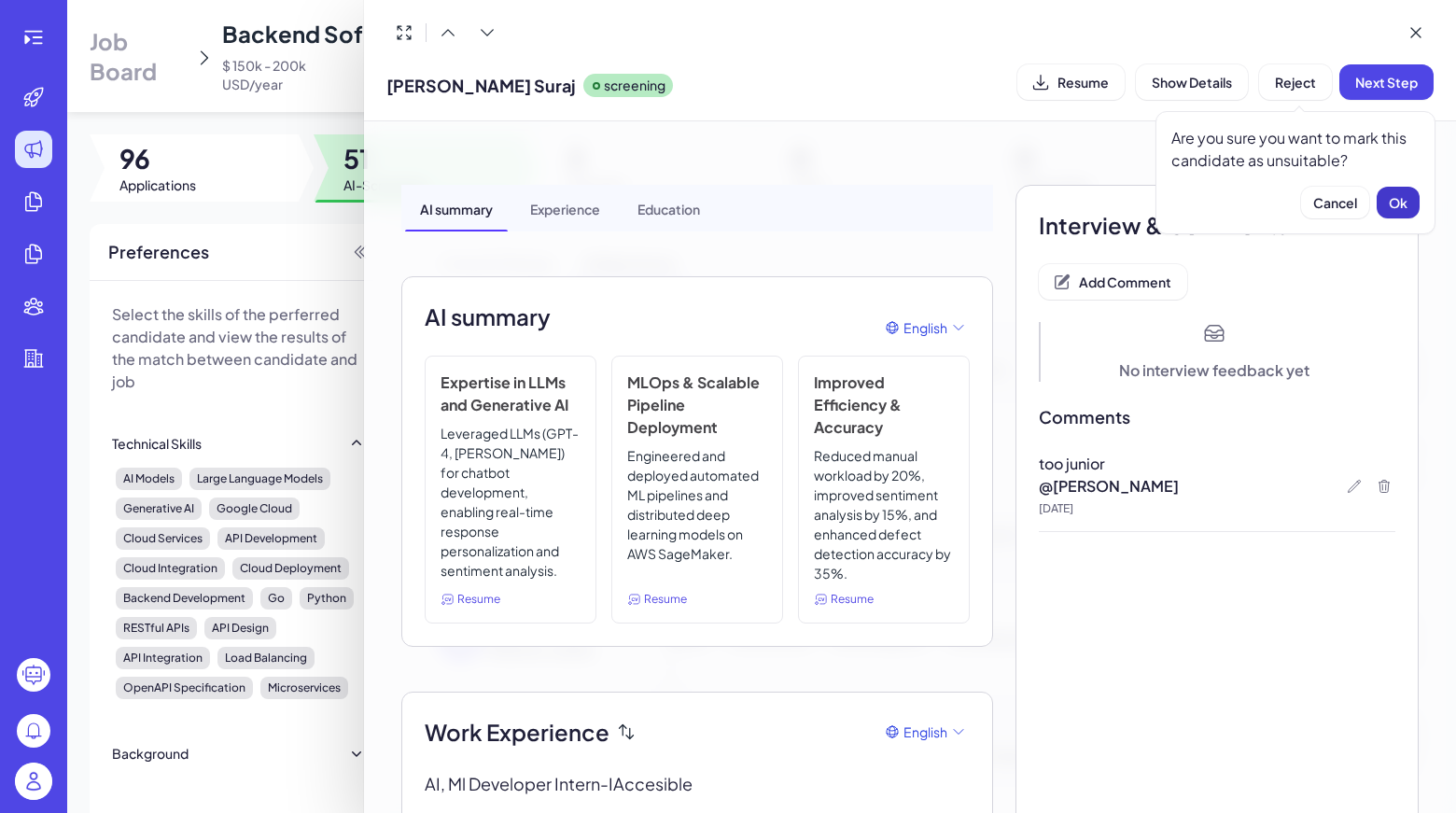
click at [1393, 190] on button "Ok" at bounding box center [1397, 202] width 43 height 31
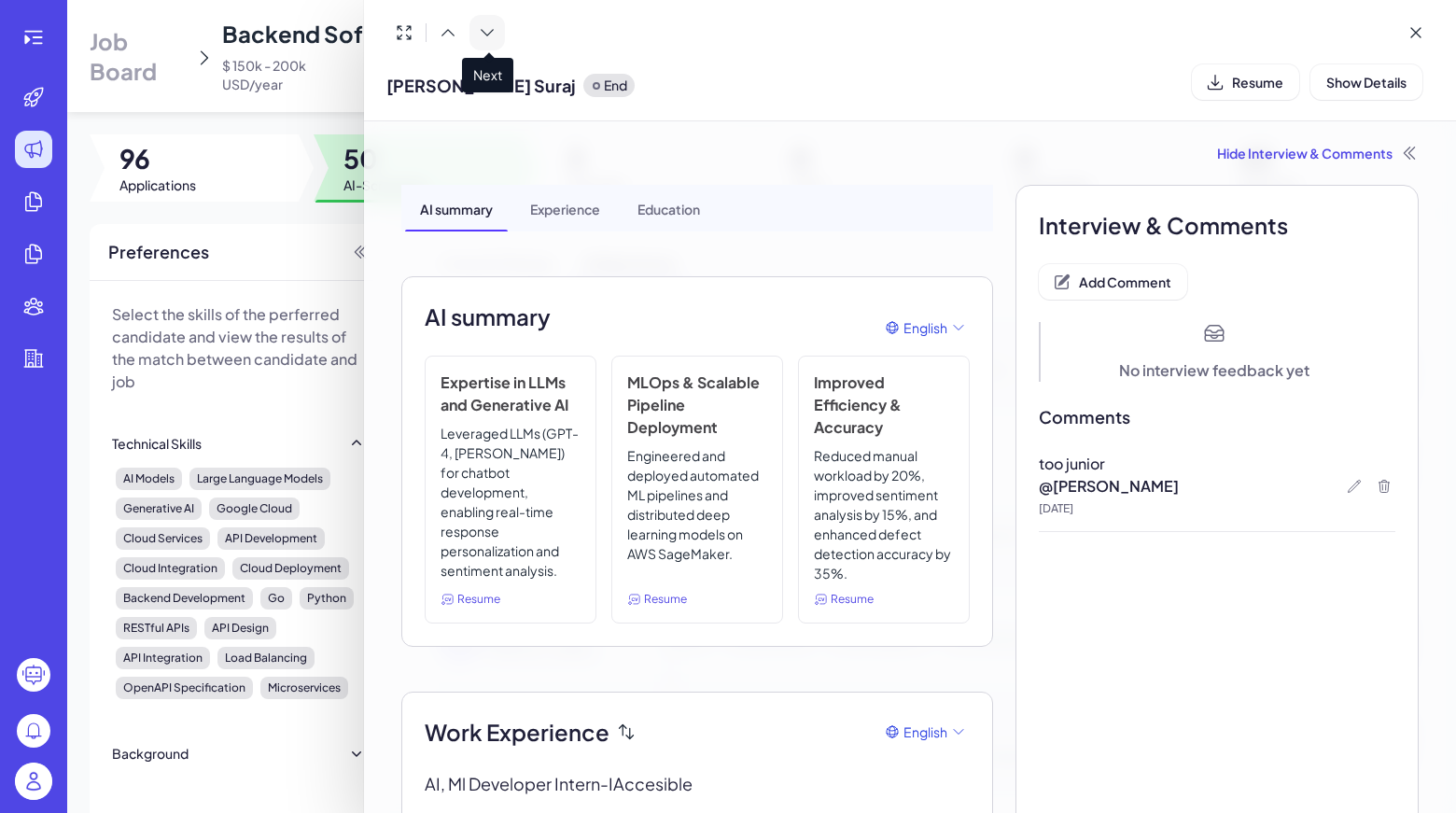
click at [493, 31] on icon at bounding box center [487, 33] width 12 height 6
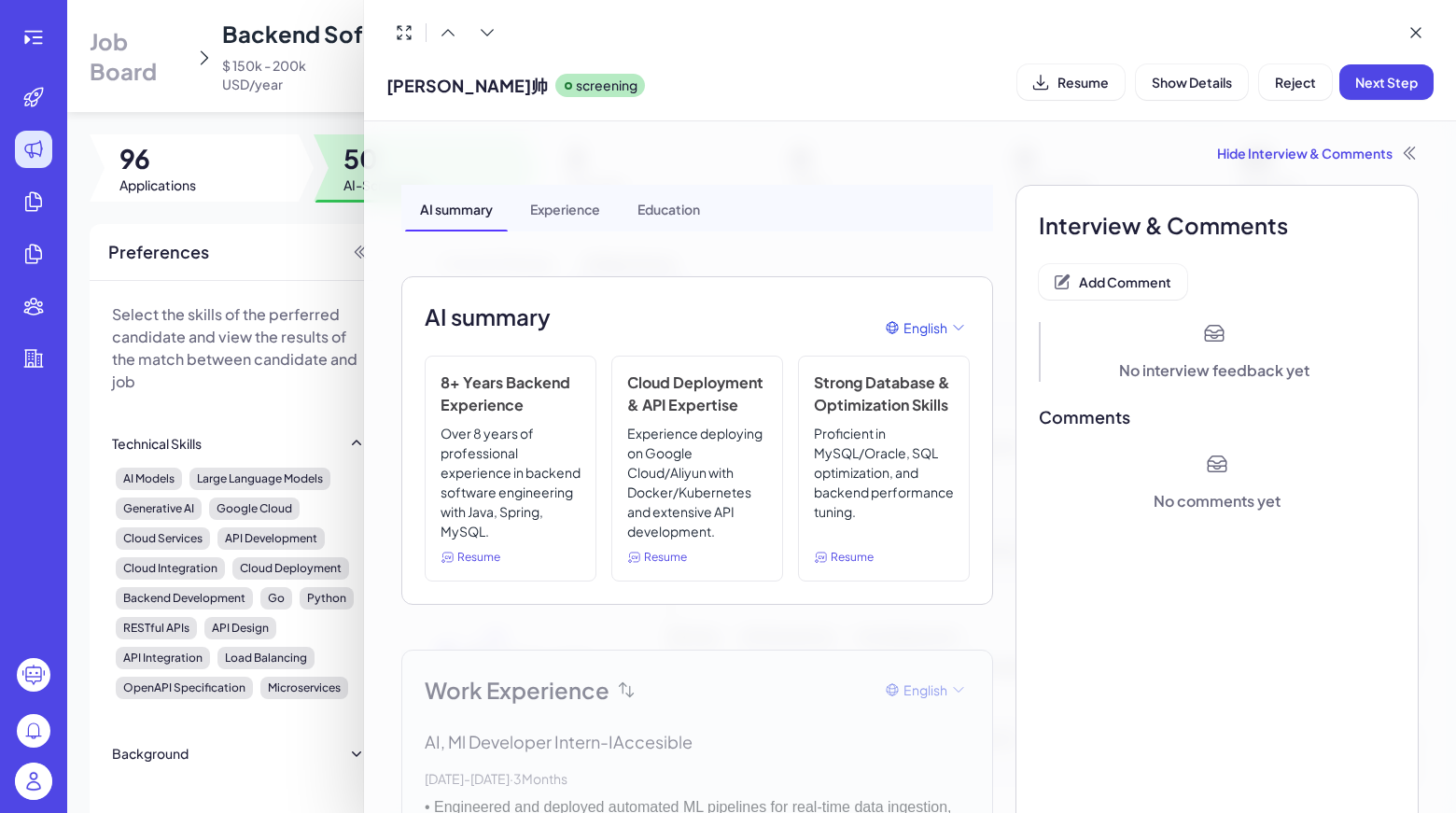
click at [822, 107] on div "秦益帅 screening Resume Show Details Reject Next Step" at bounding box center [909, 61] width 1091 height 121
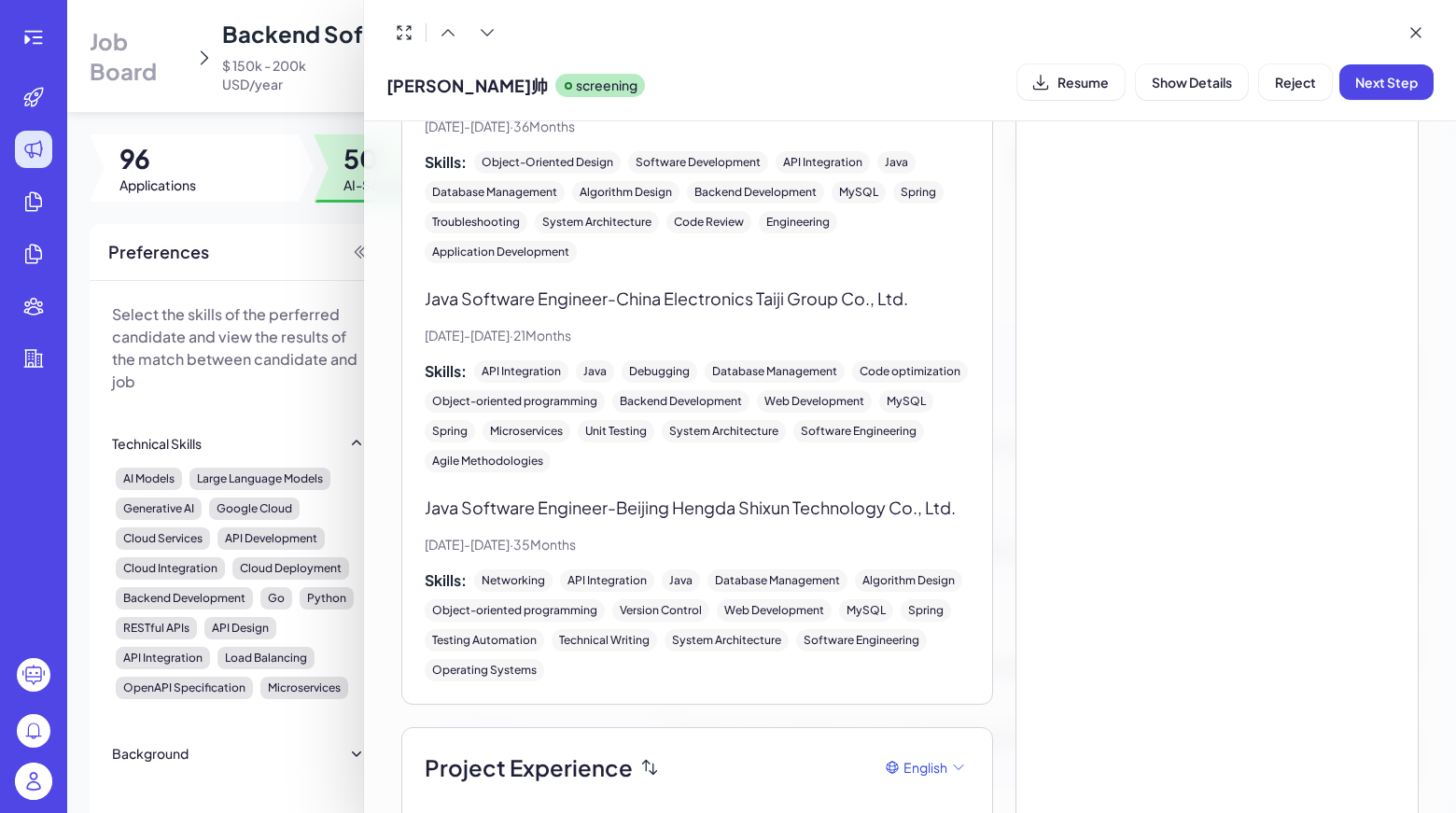
scroll to position [678, 0]
click at [496, 30] on button at bounding box center [486, 32] width 35 height 35
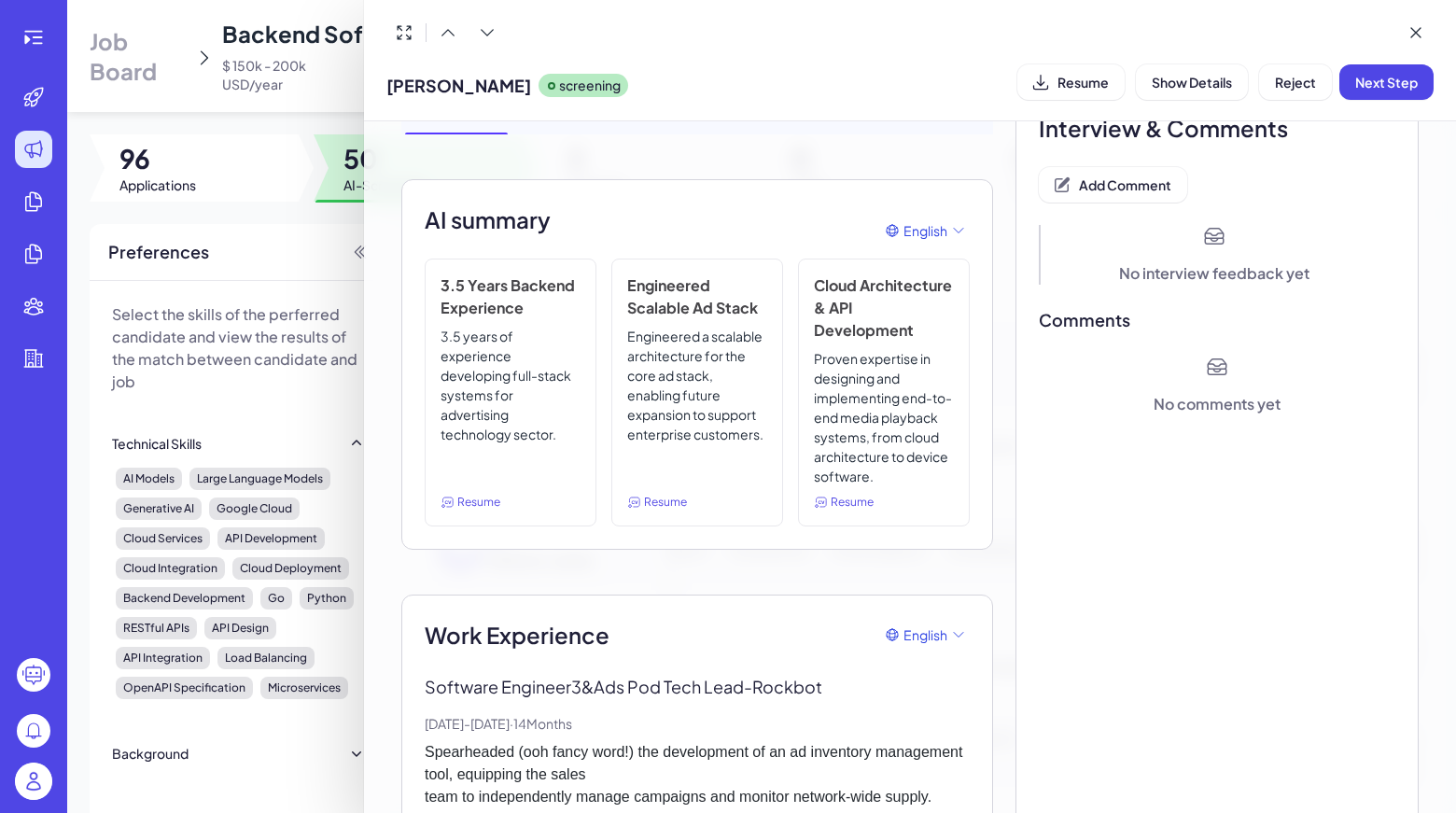
scroll to position [0, 0]
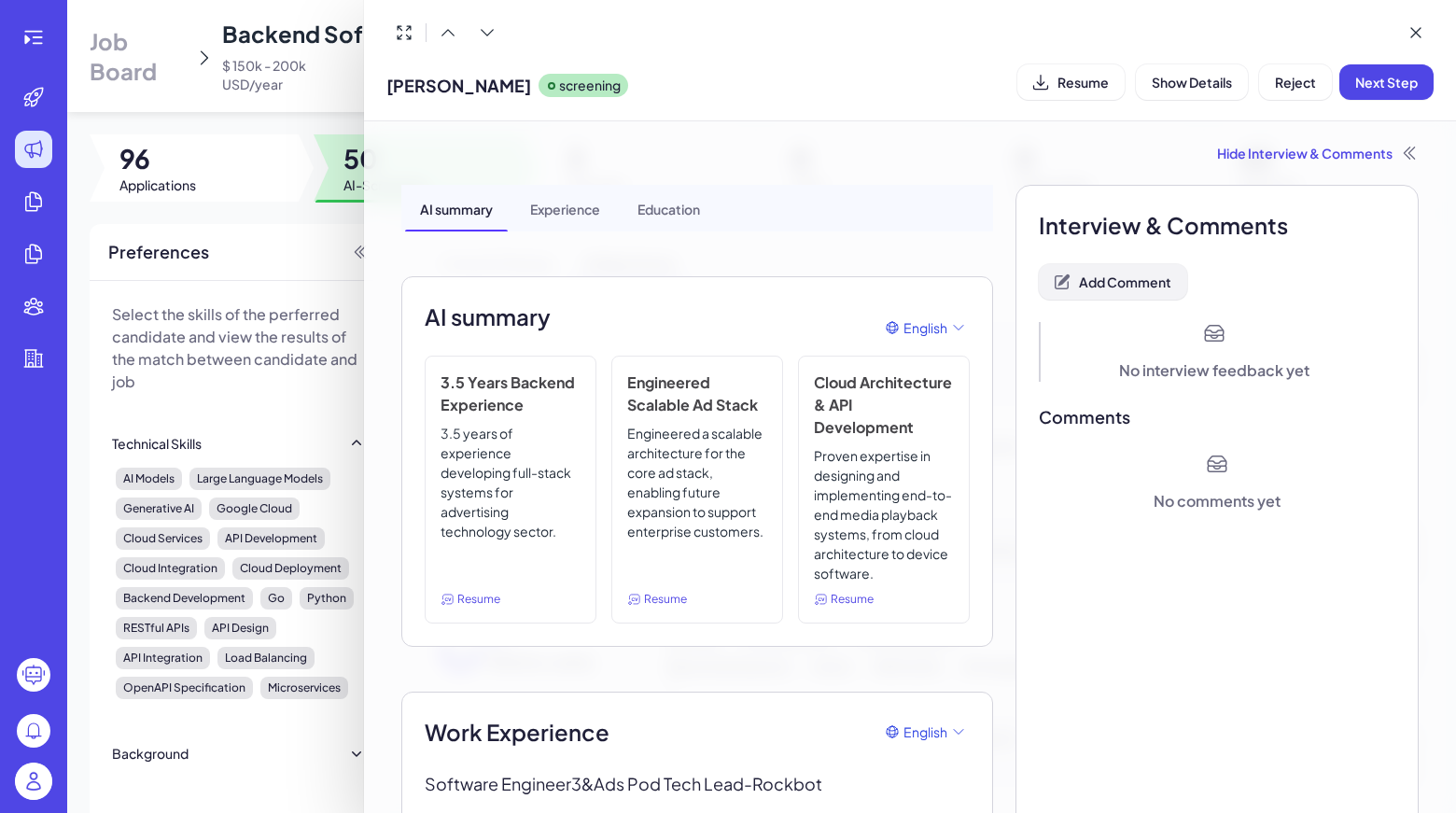
click at [1068, 276] on button "Add Comment" at bounding box center [1112, 281] width 149 height 35
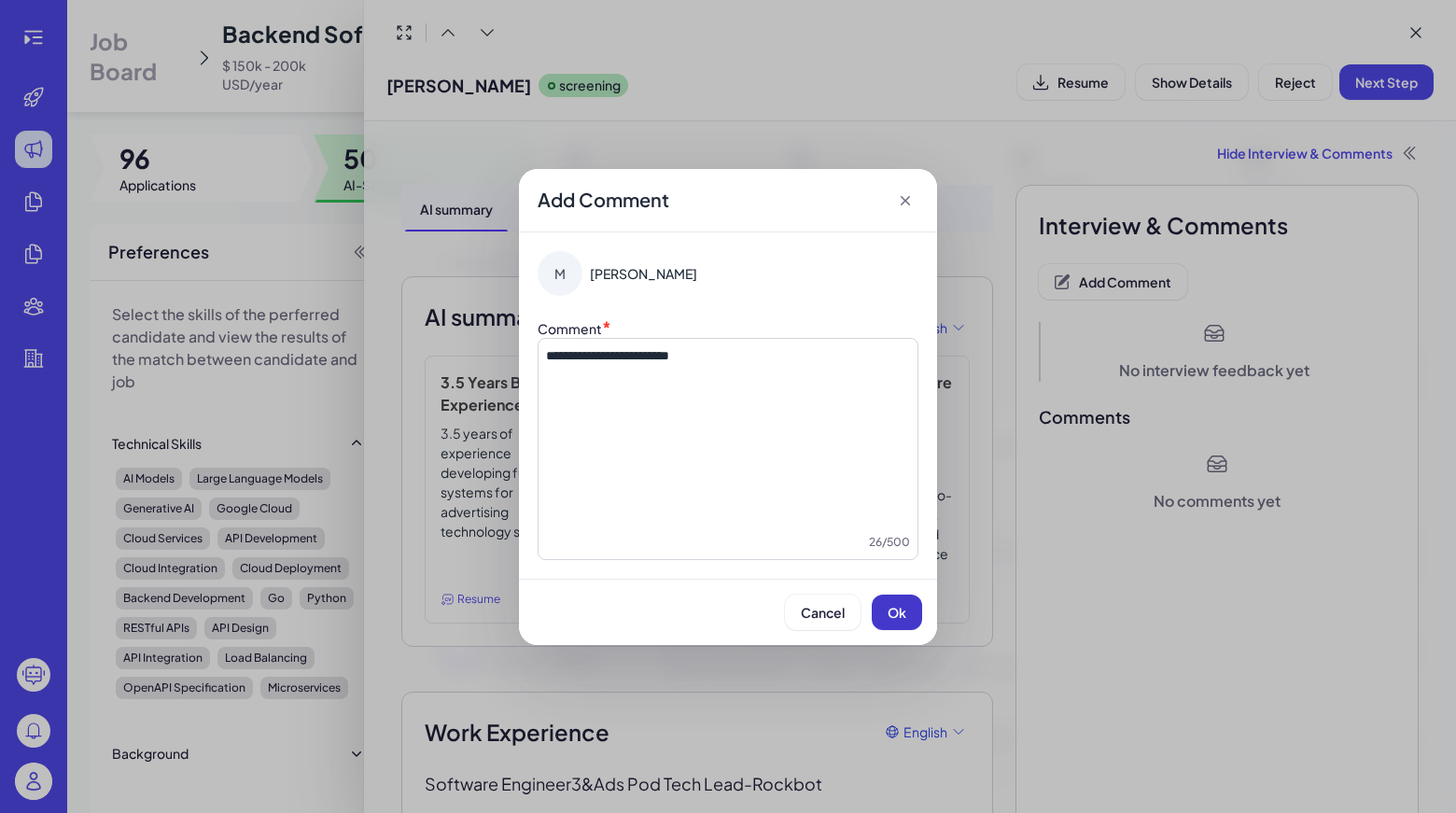
click at [899, 600] on button "Ok" at bounding box center [896, 611] width 50 height 35
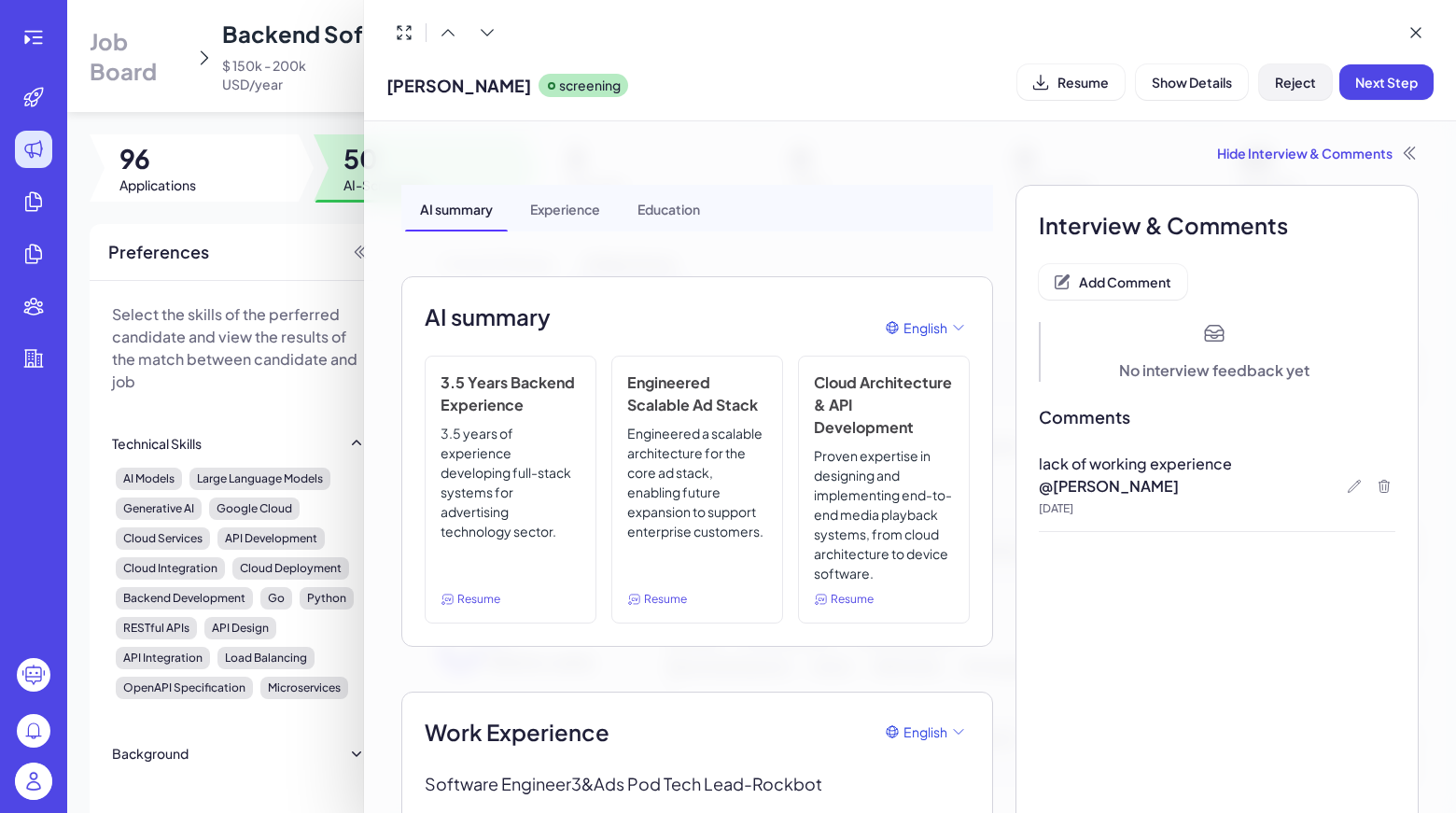
click at [1312, 74] on span "Reject" at bounding box center [1294, 82] width 41 height 17
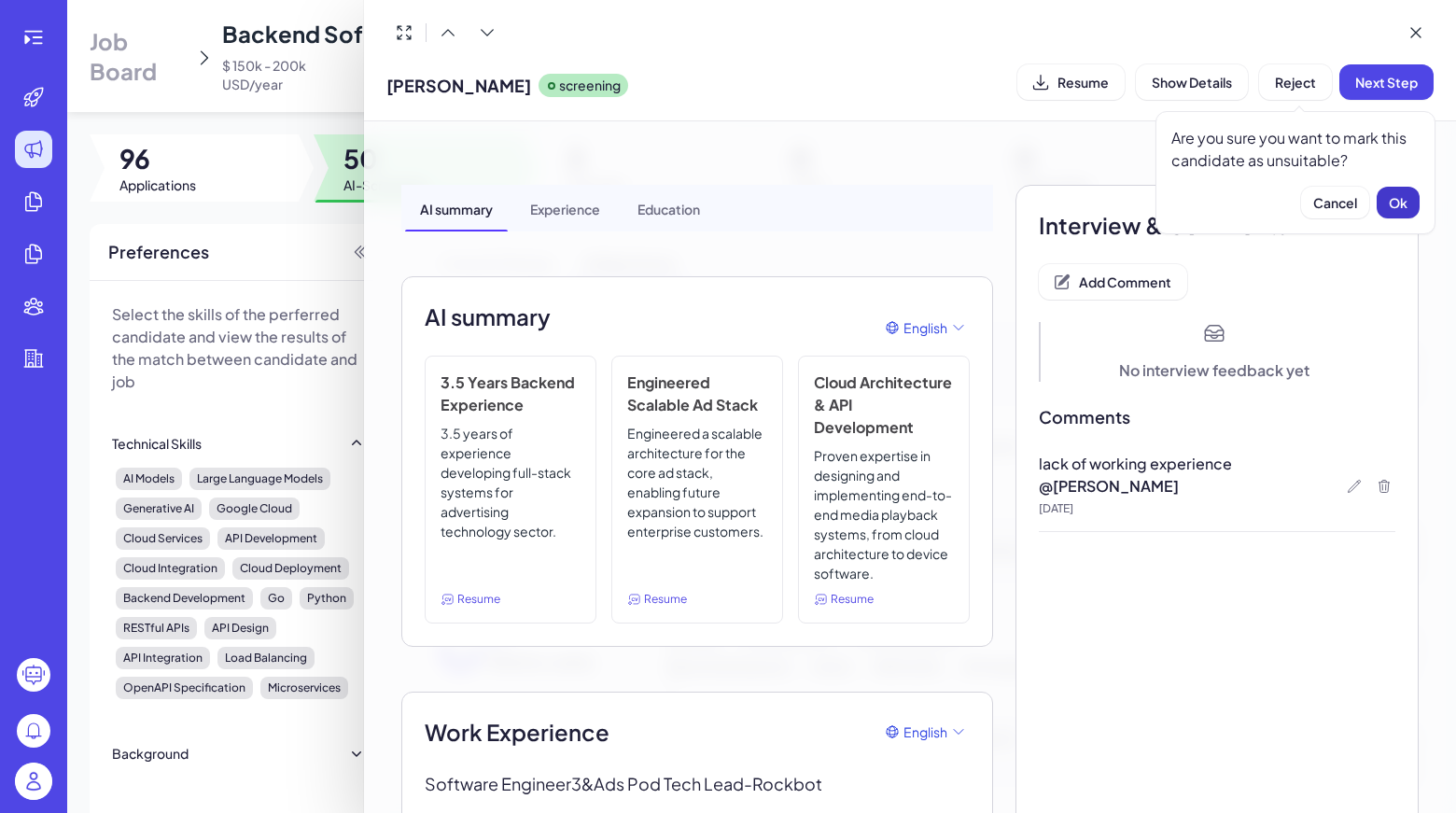
click at [1400, 196] on span "Ok" at bounding box center [1398, 203] width 19 height 17
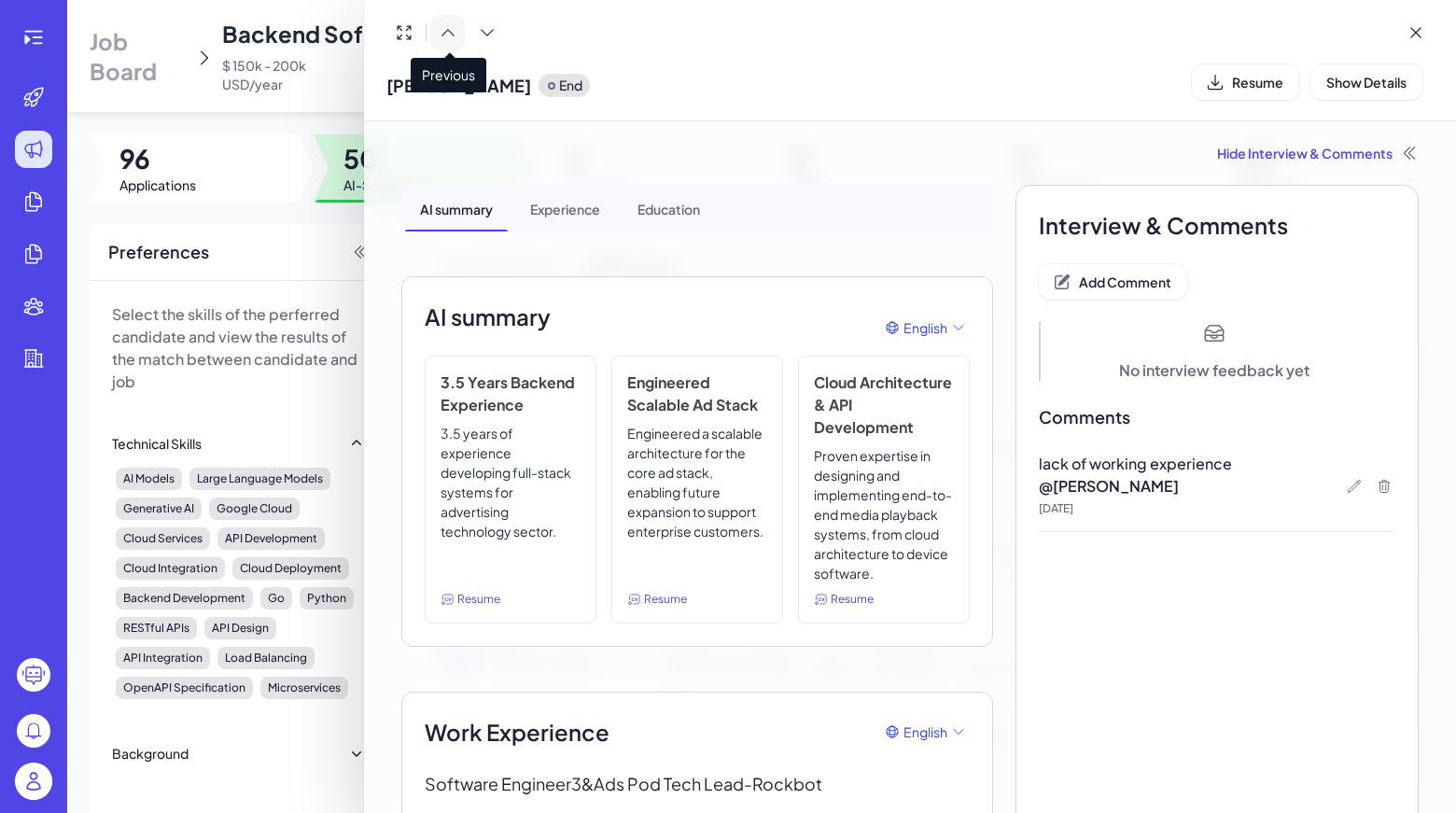
click at [456, 35] on icon at bounding box center [448, 33] width 19 height 19
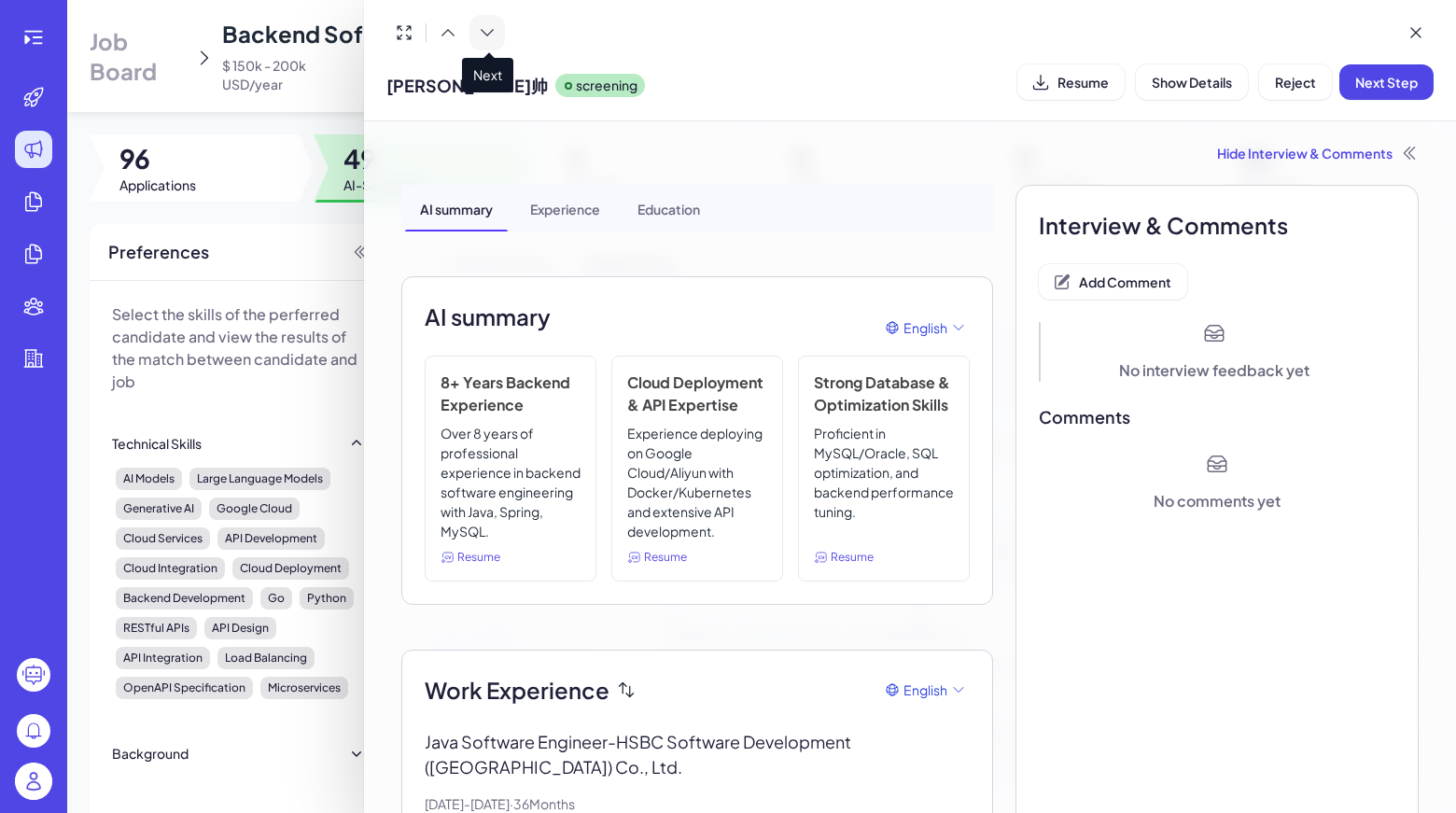
click at [485, 23] on button at bounding box center [486, 32] width 35 height 35
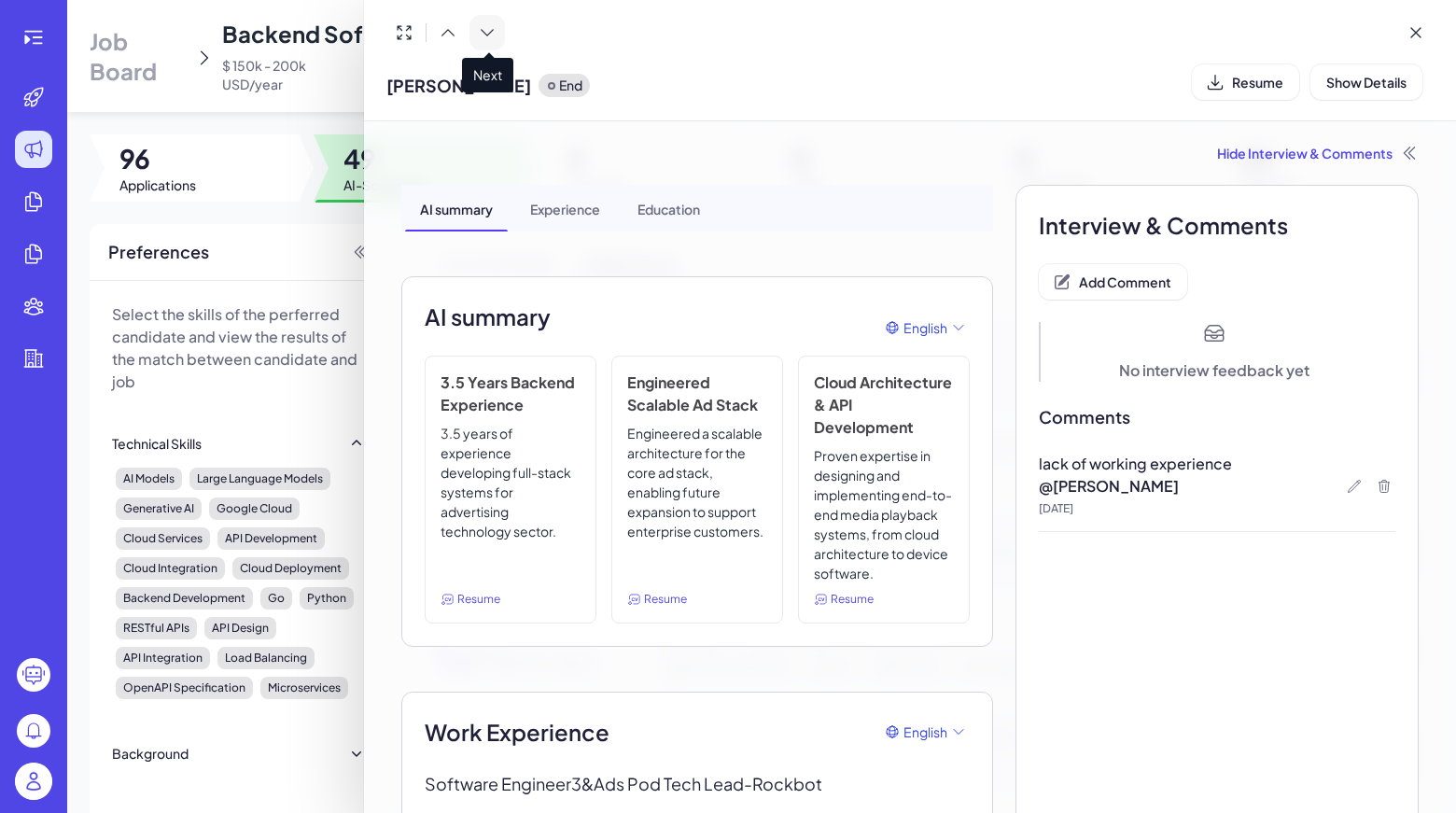
click at [485, 23] on button at bounding box center [486, 32] width 35 height 35
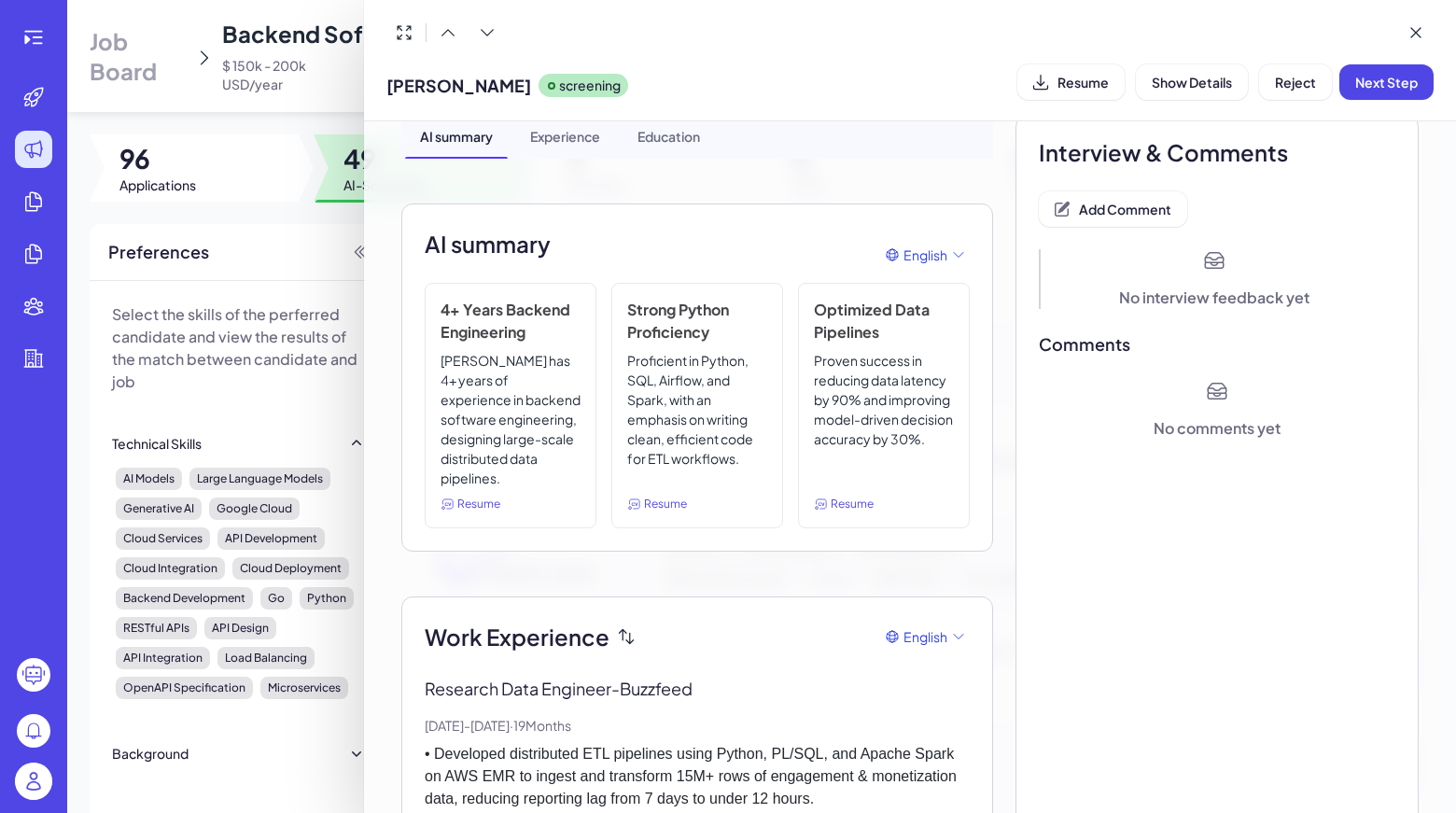
scroll to position [35, 0]
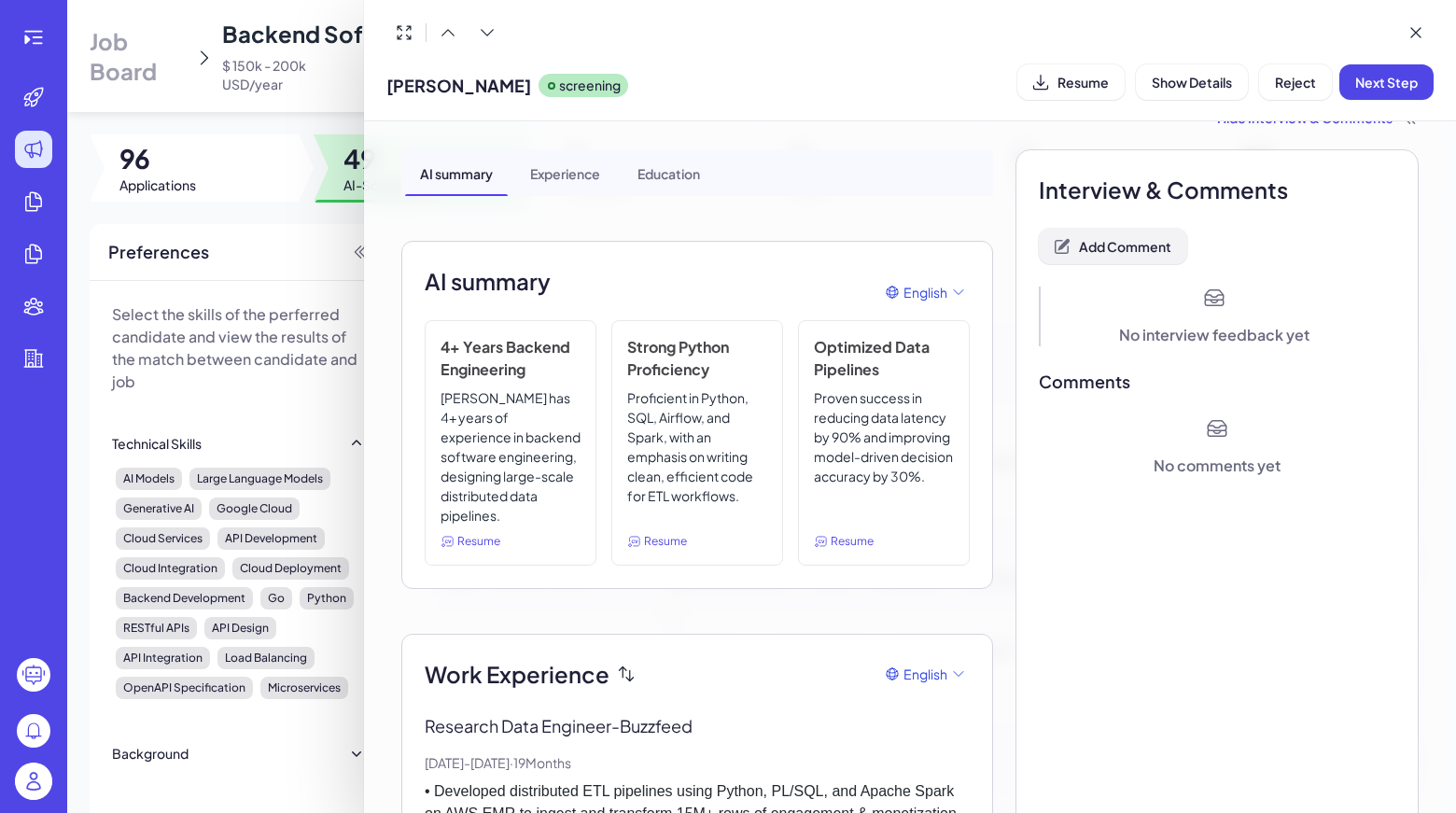
click at [1137, 248] on span "Add Comment" at bounding box center [1125, 246] width 93 height 17
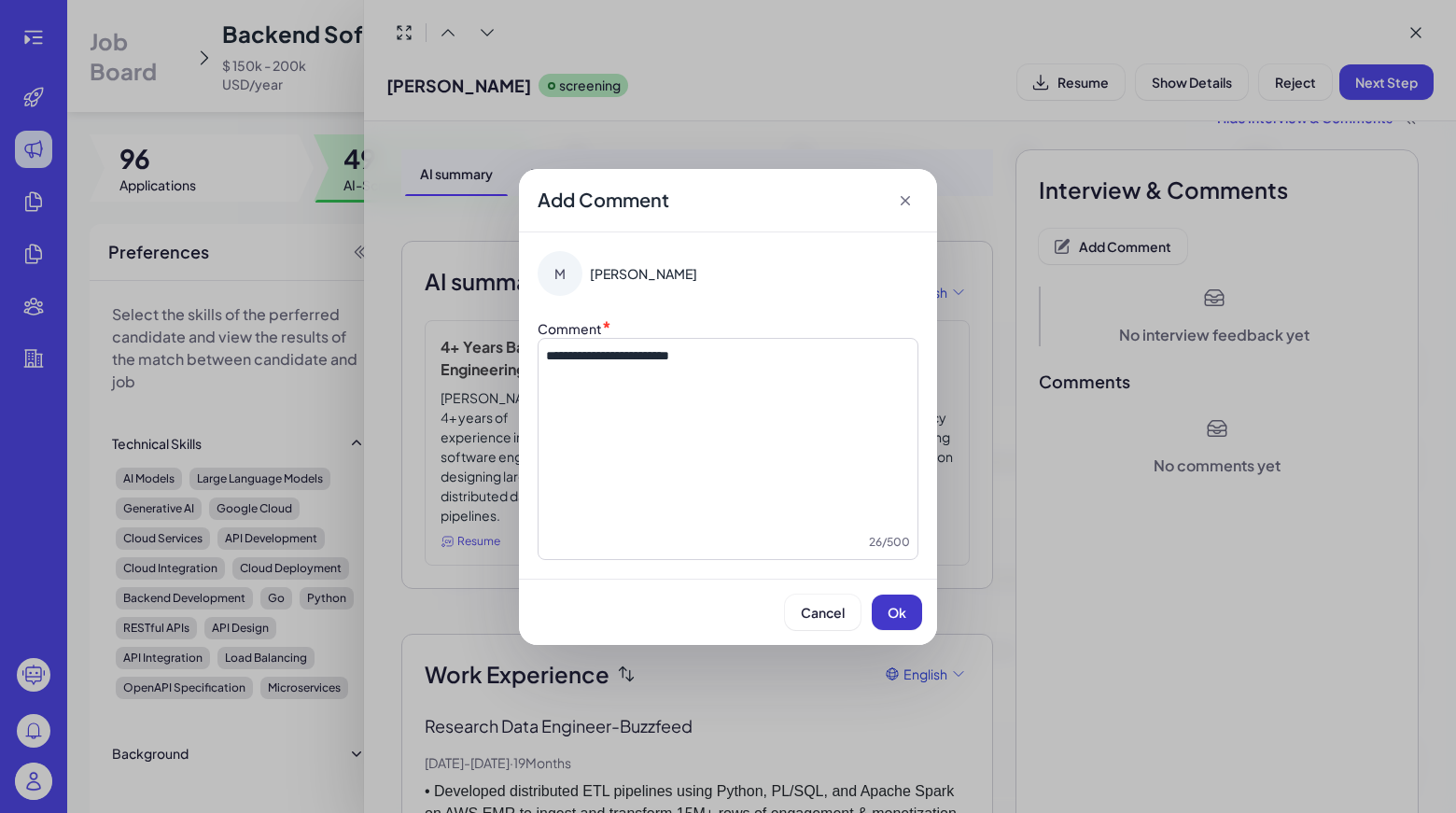
click at [898, 614] on span "Ok" at bounding box center [897, 612] width 19 height 17
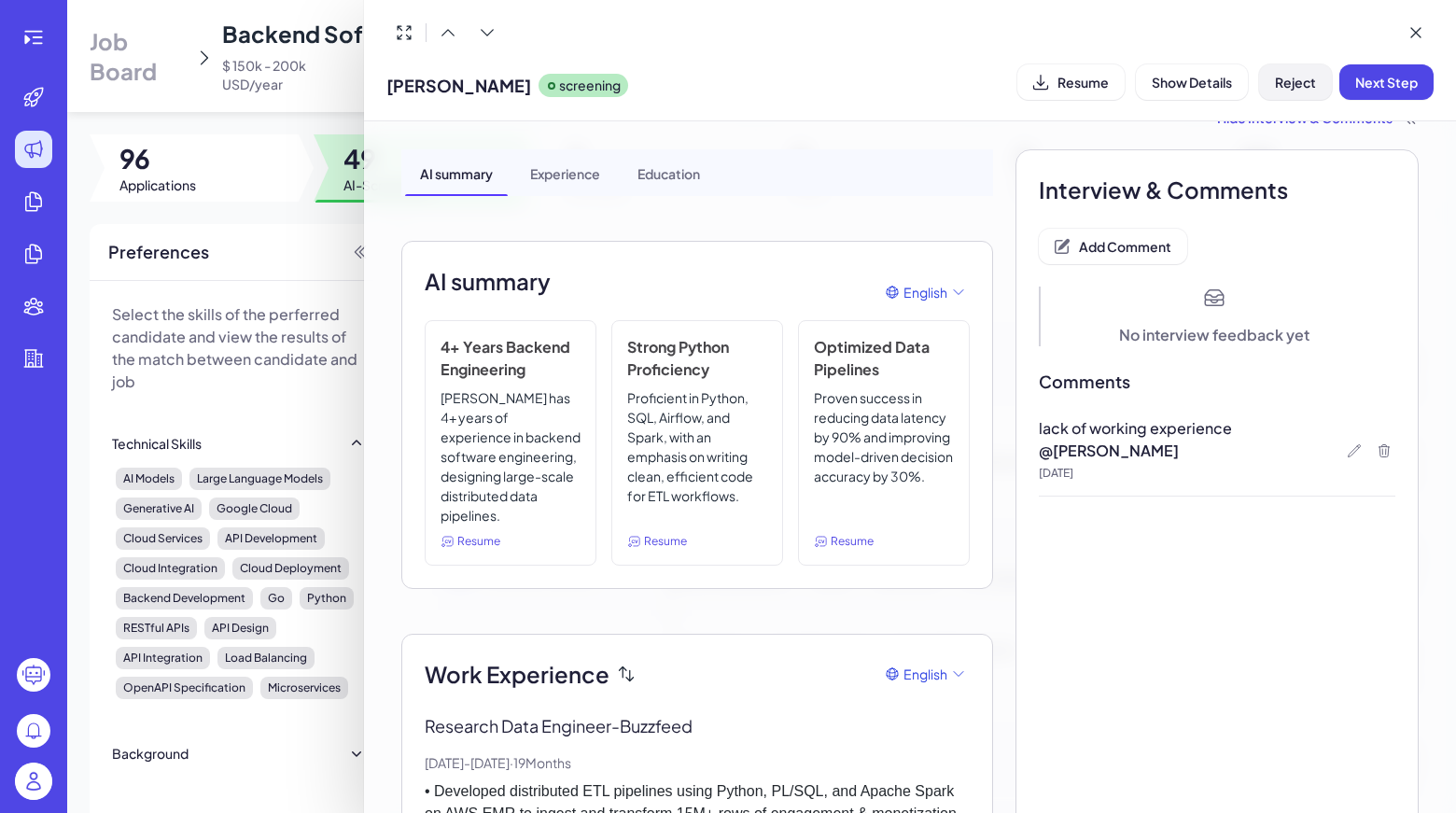
click at [1280, 83] on span "Reject" at bounding box center [1294, 82] width 41 height 17
click at [1381, 204] on div "Cancel Ok" at bounding box center [1295, 202] width 248 height 31
click at [1381, 204] on button "Ok" at bounding box center [1397, 202] width 43 height 31
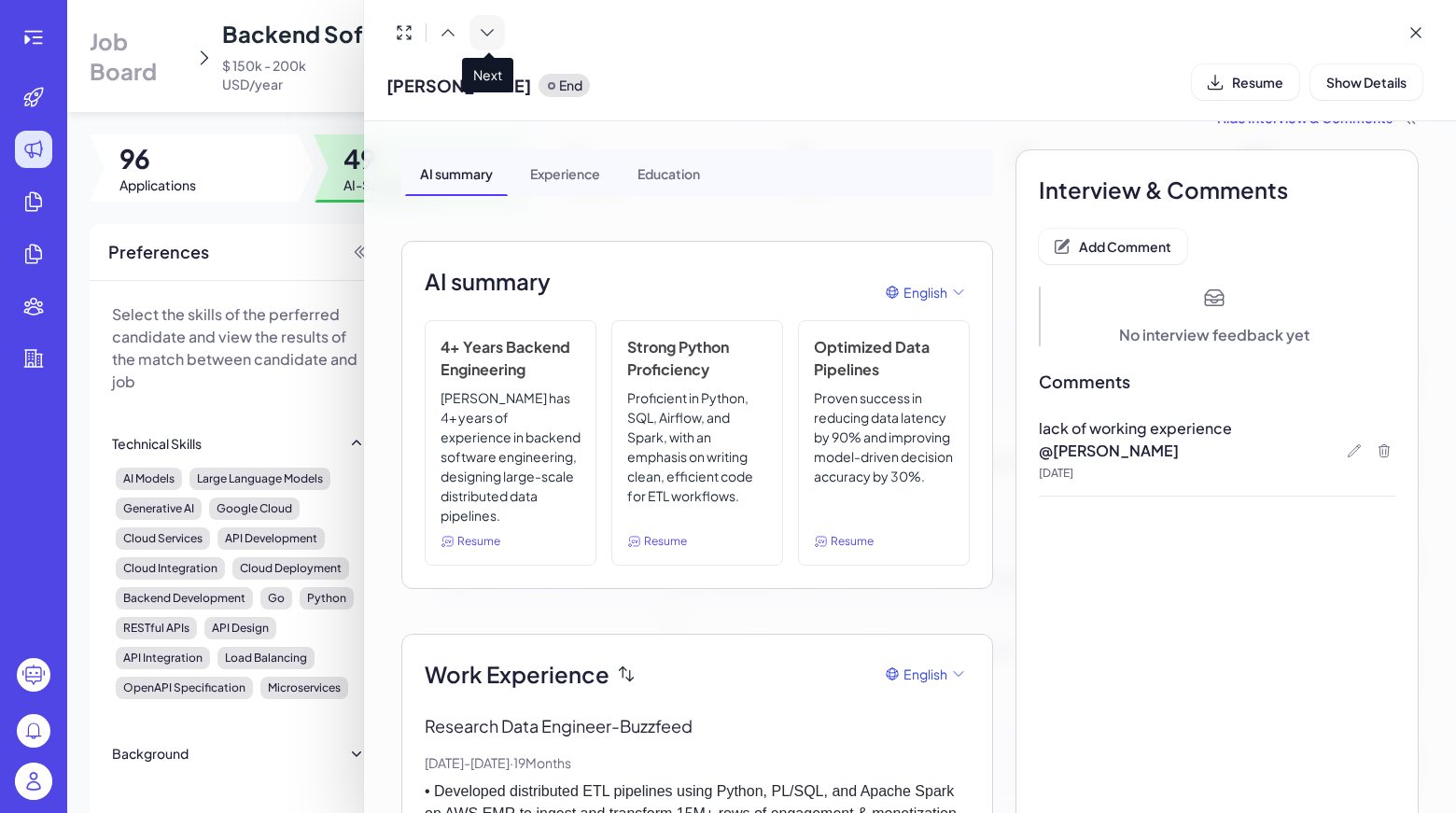
click at [492, 33] on icon at bounding box center [487, 33] width 19 height 19
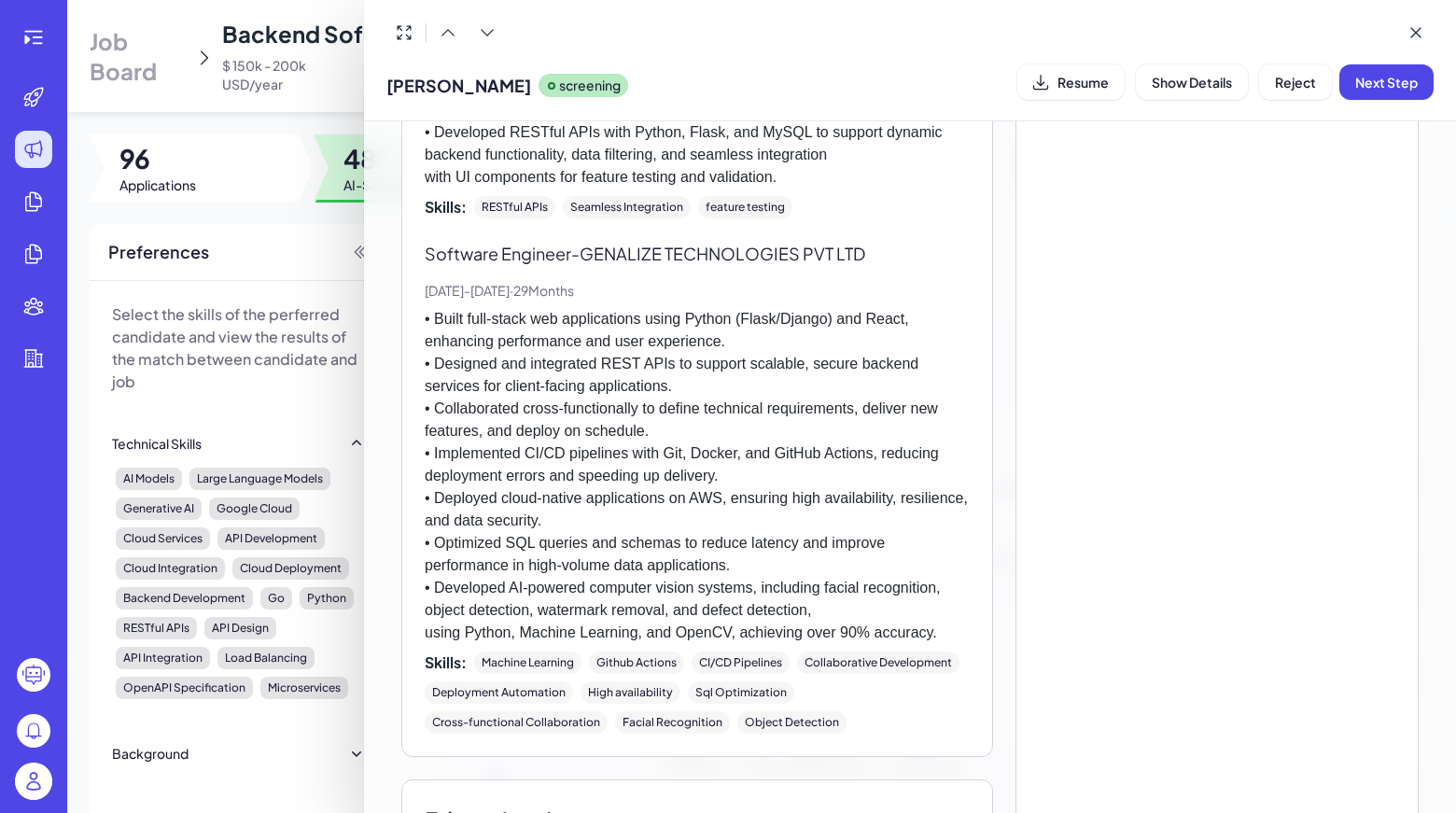
scroll to position [1743, 0]
click at [472, 30] on button at bounding box center [486, 32] width 35 height 35
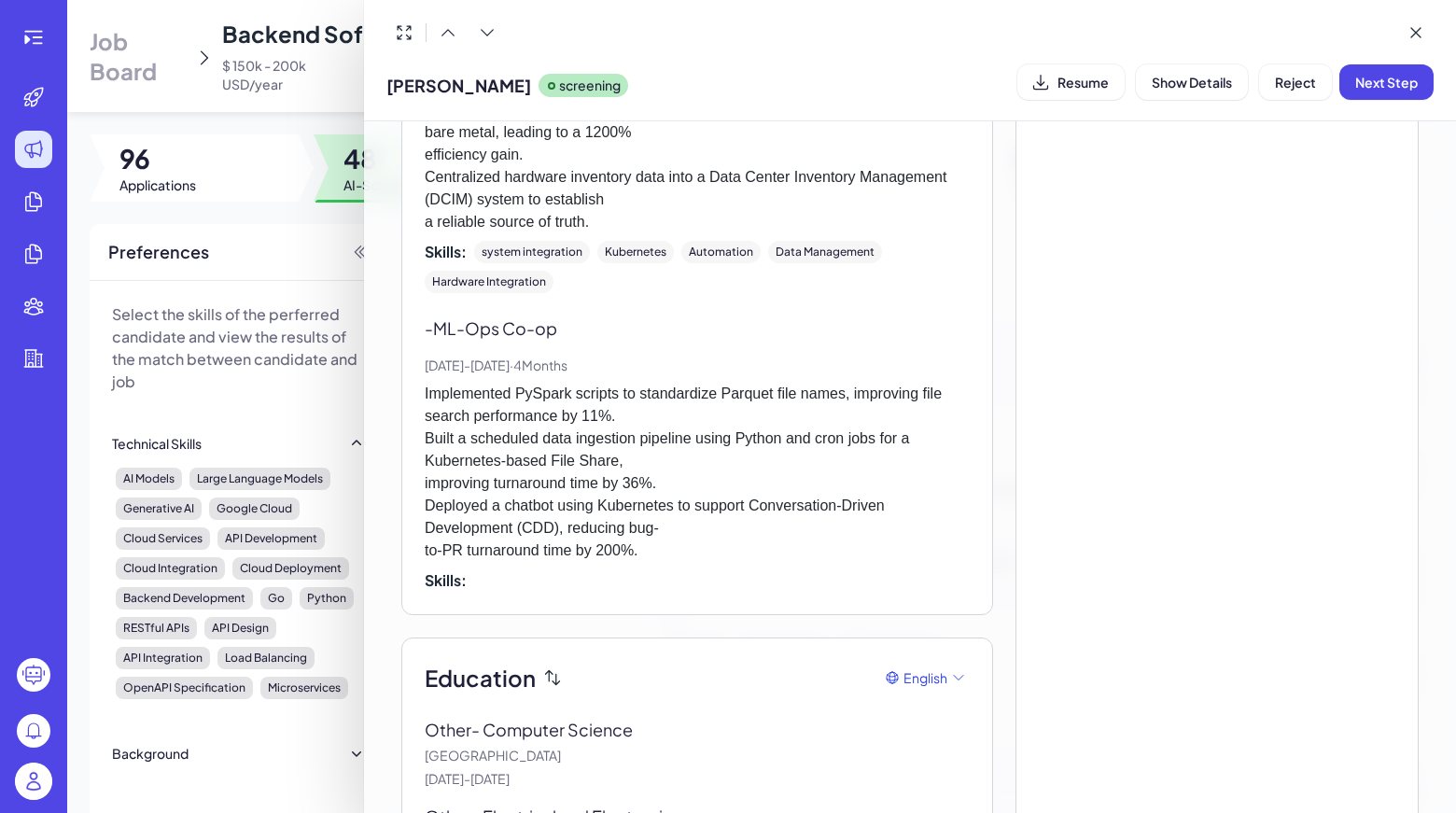
scroll to position [1549, 0]
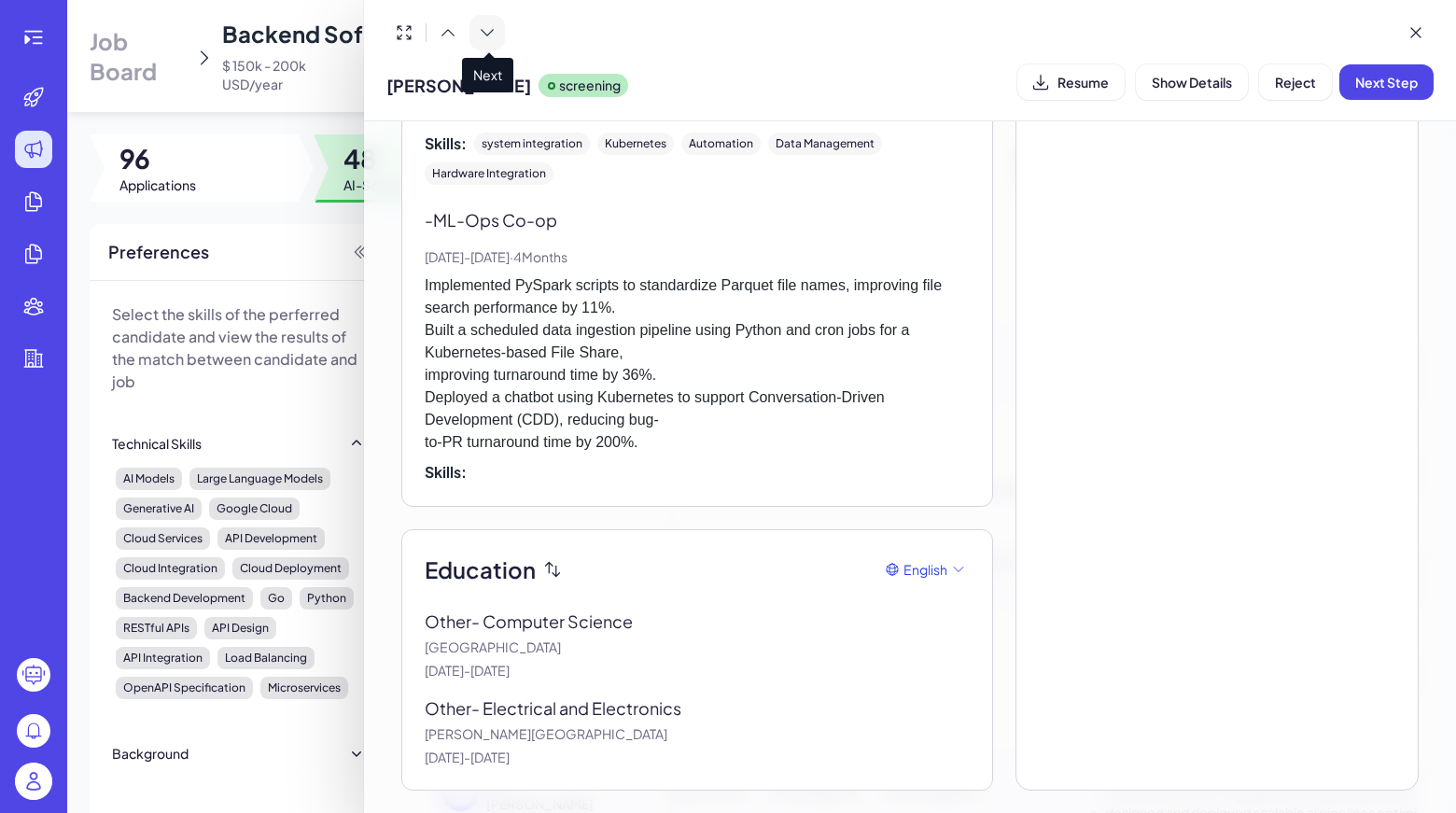
click at [501, 21] on button at bounding box center [486, 32] width 35 height 35
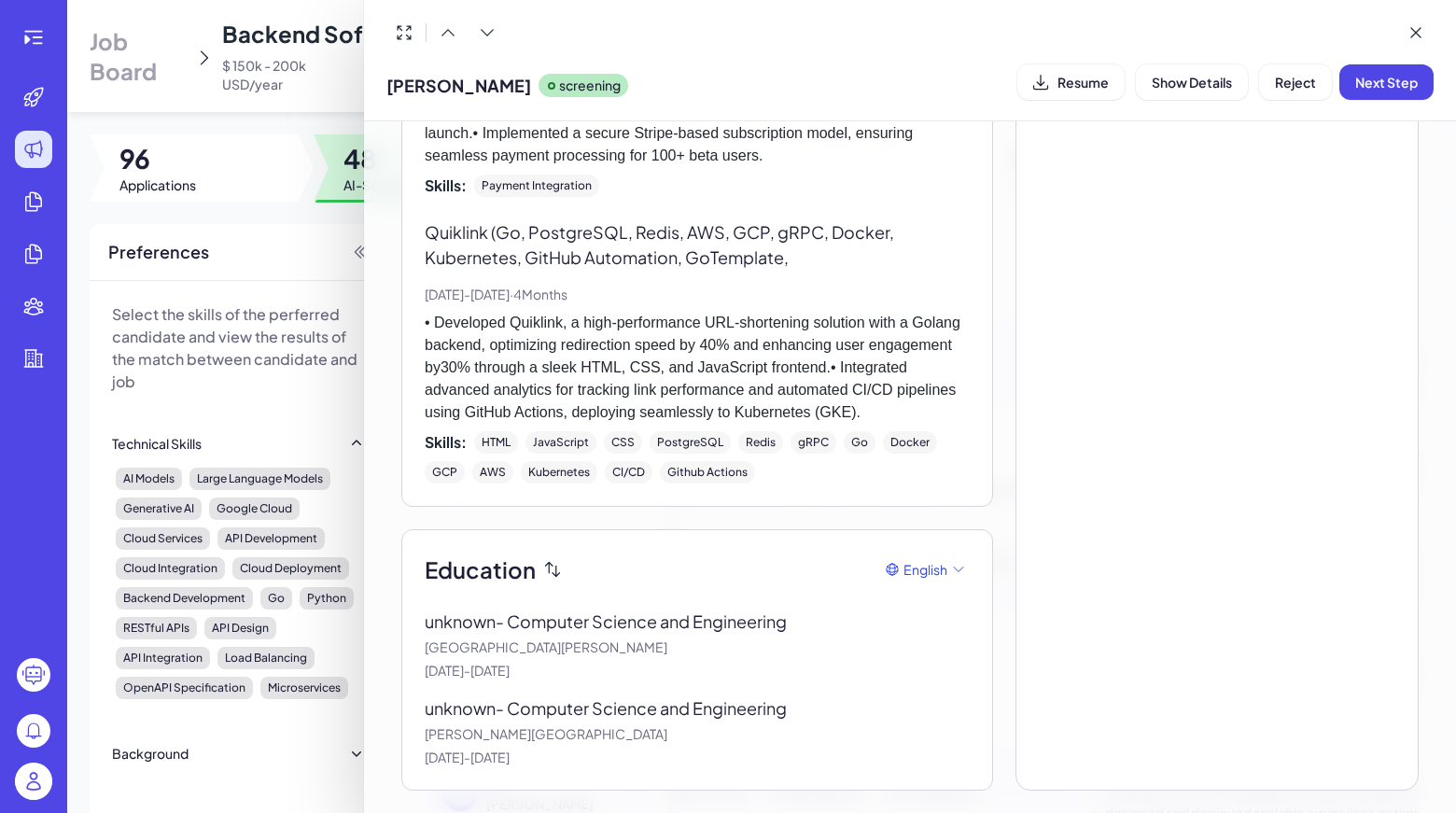
scroll to position [2292, 0]
click at [479, 34] on icon at bounding box center [487, 33] width 19 height 19
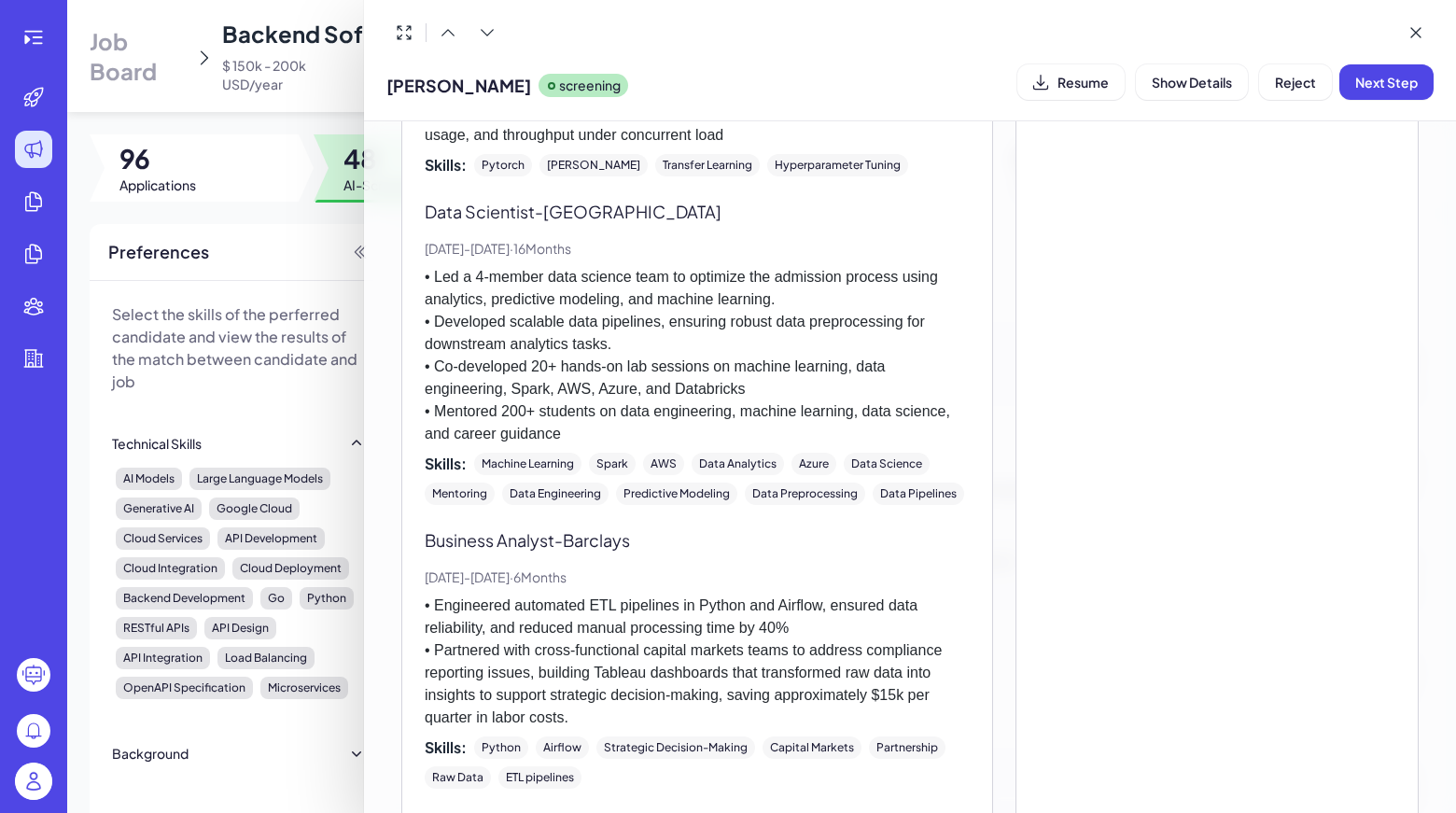
scroll to position [1318, 0]
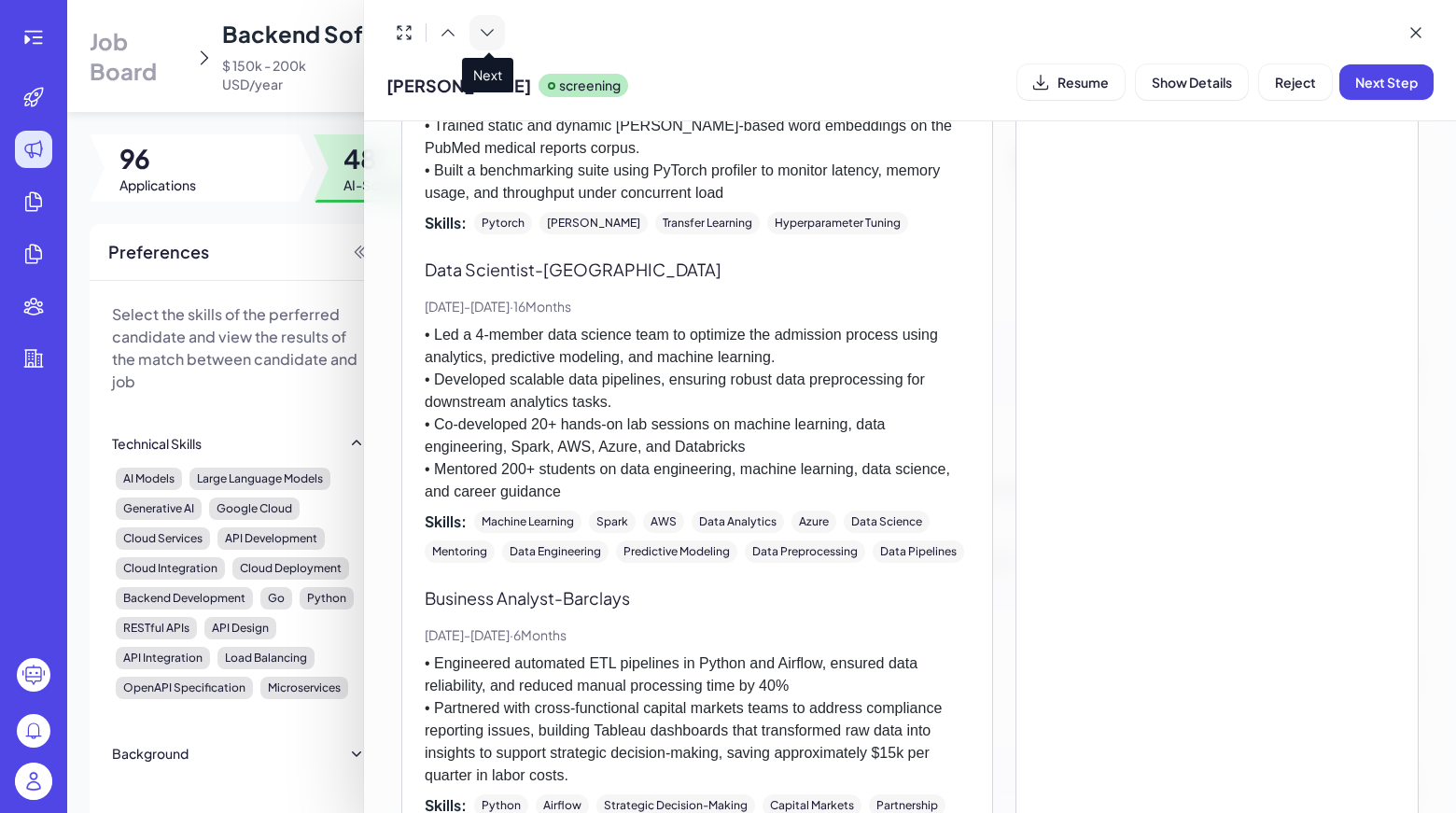
click at [491, 33] on icon at bounding box center [487, 33] width 19 height 19
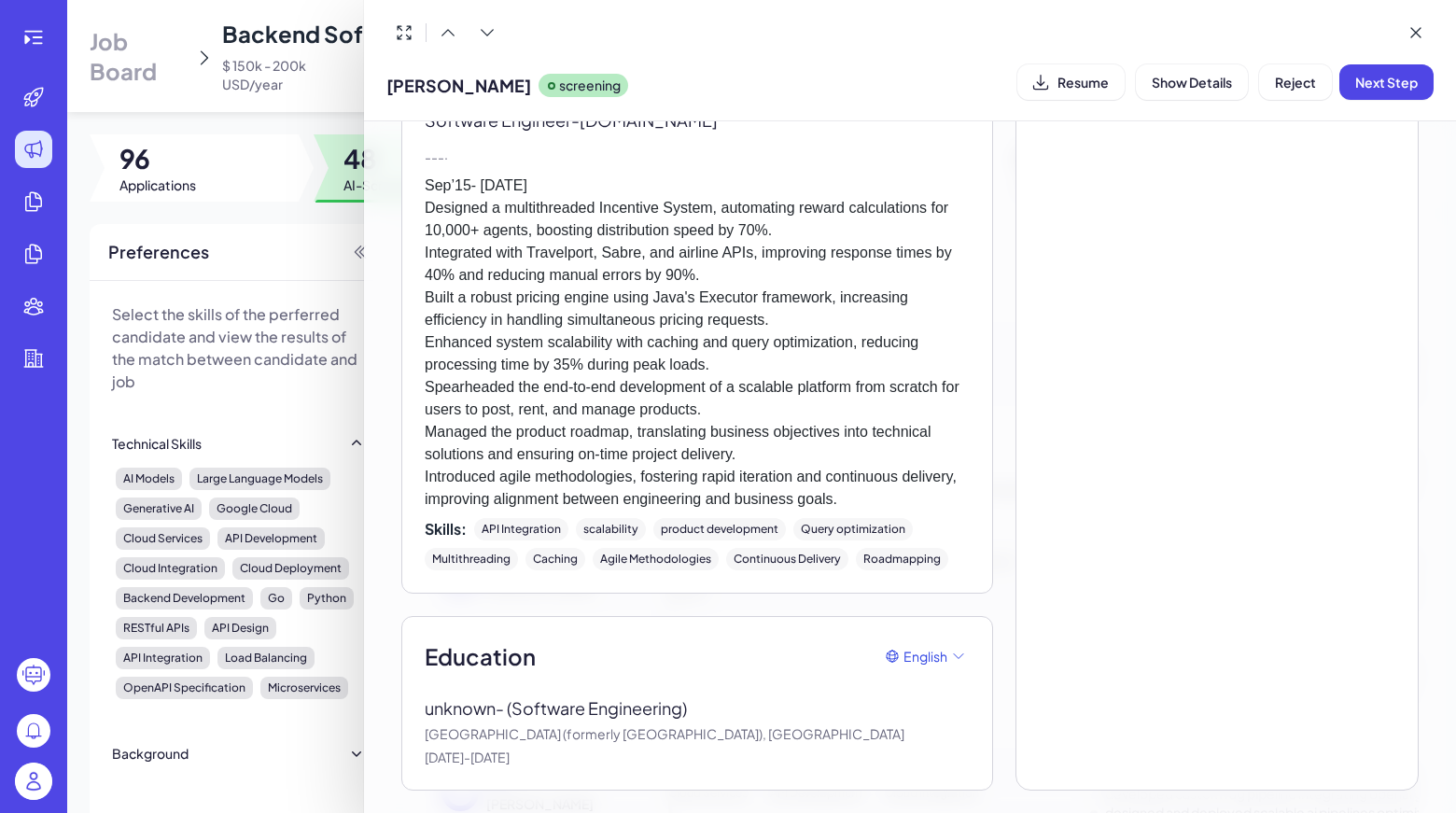
scroll to position [4200, 0]
click at [494, 37] on icon at bounding box center [487, 33] width 19 height 19
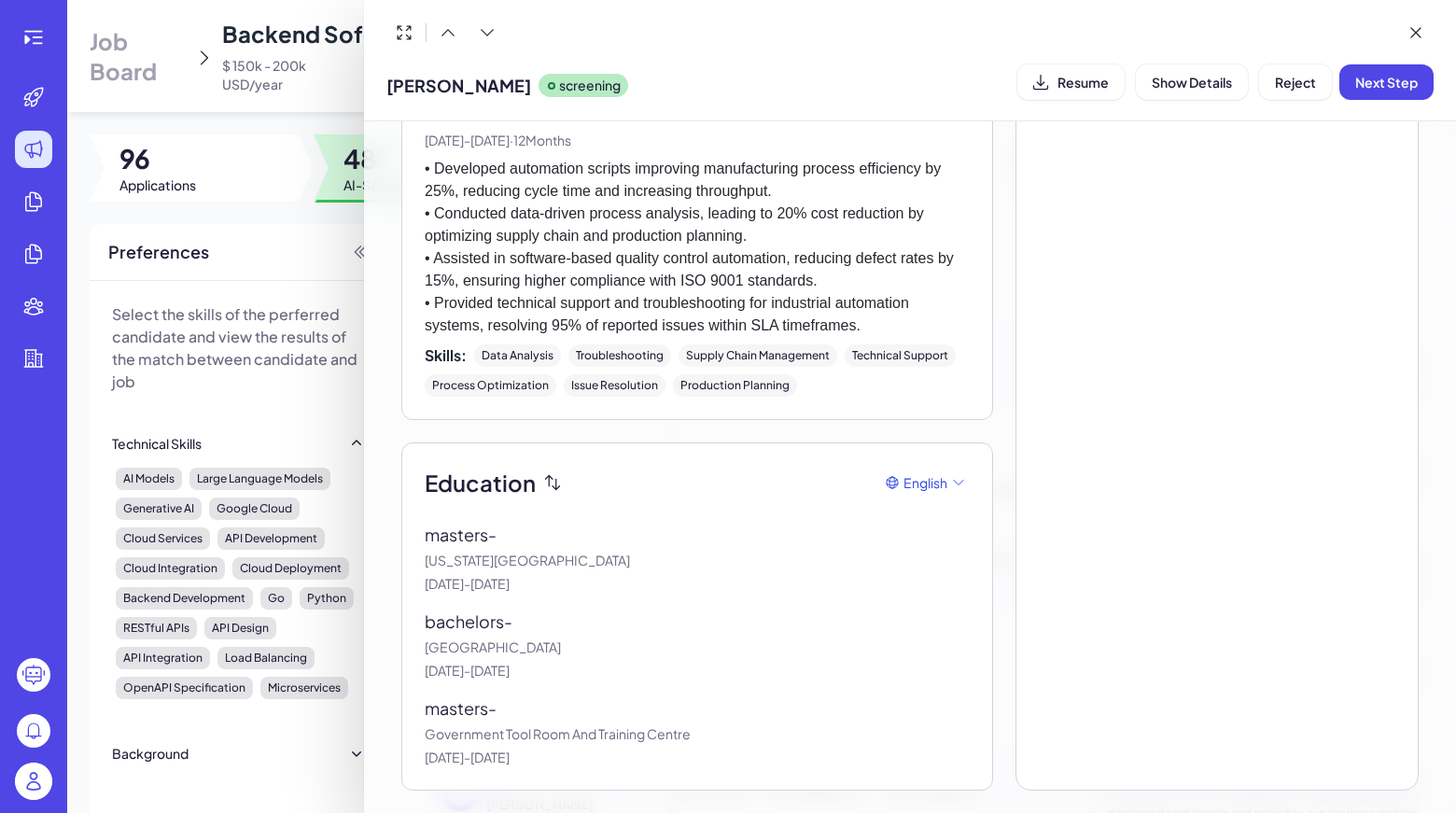
scroll to position [1868, 0]
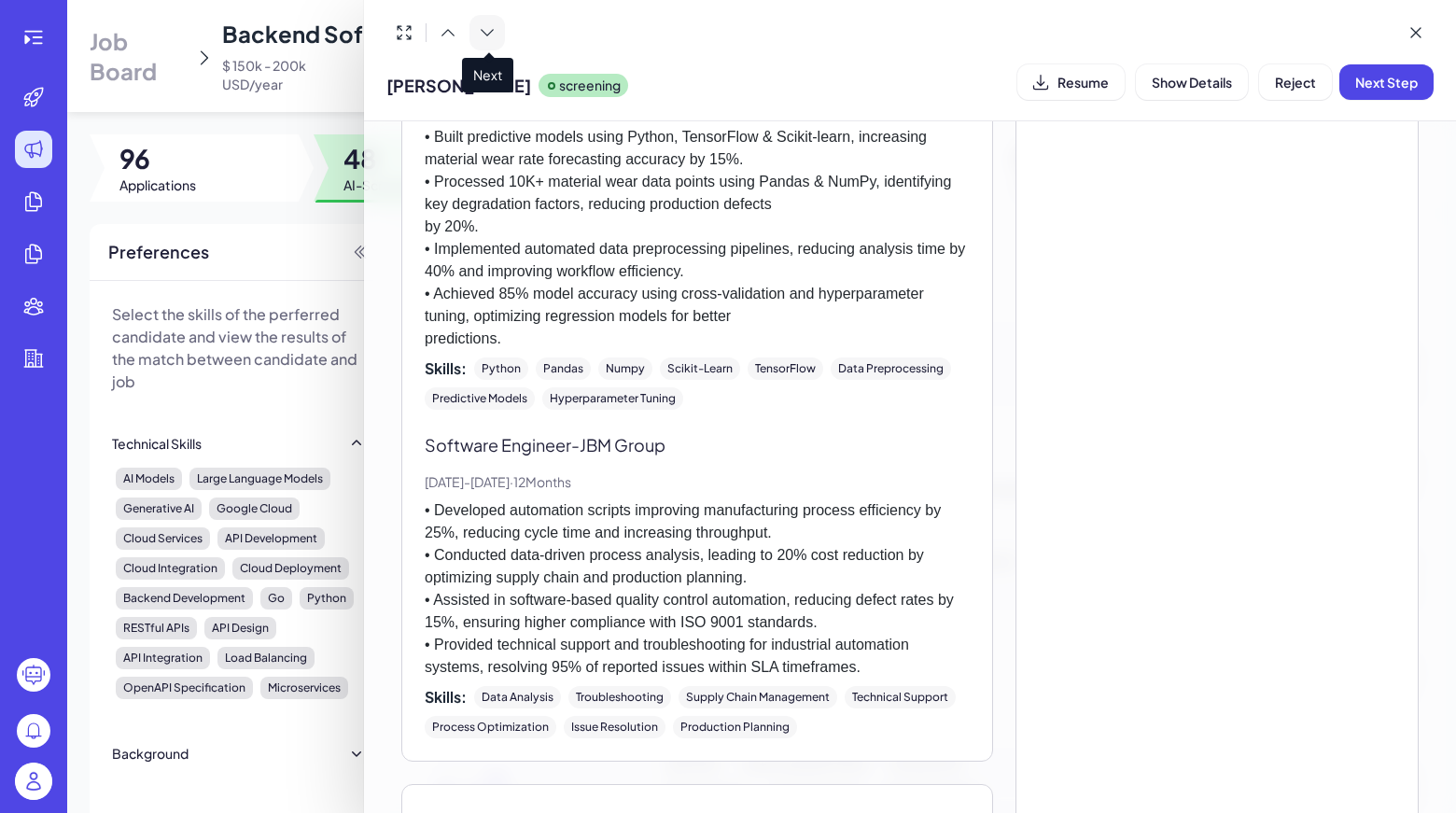
click at [485, 27] on icon at bounding box center [487, 33] width 19 height 19
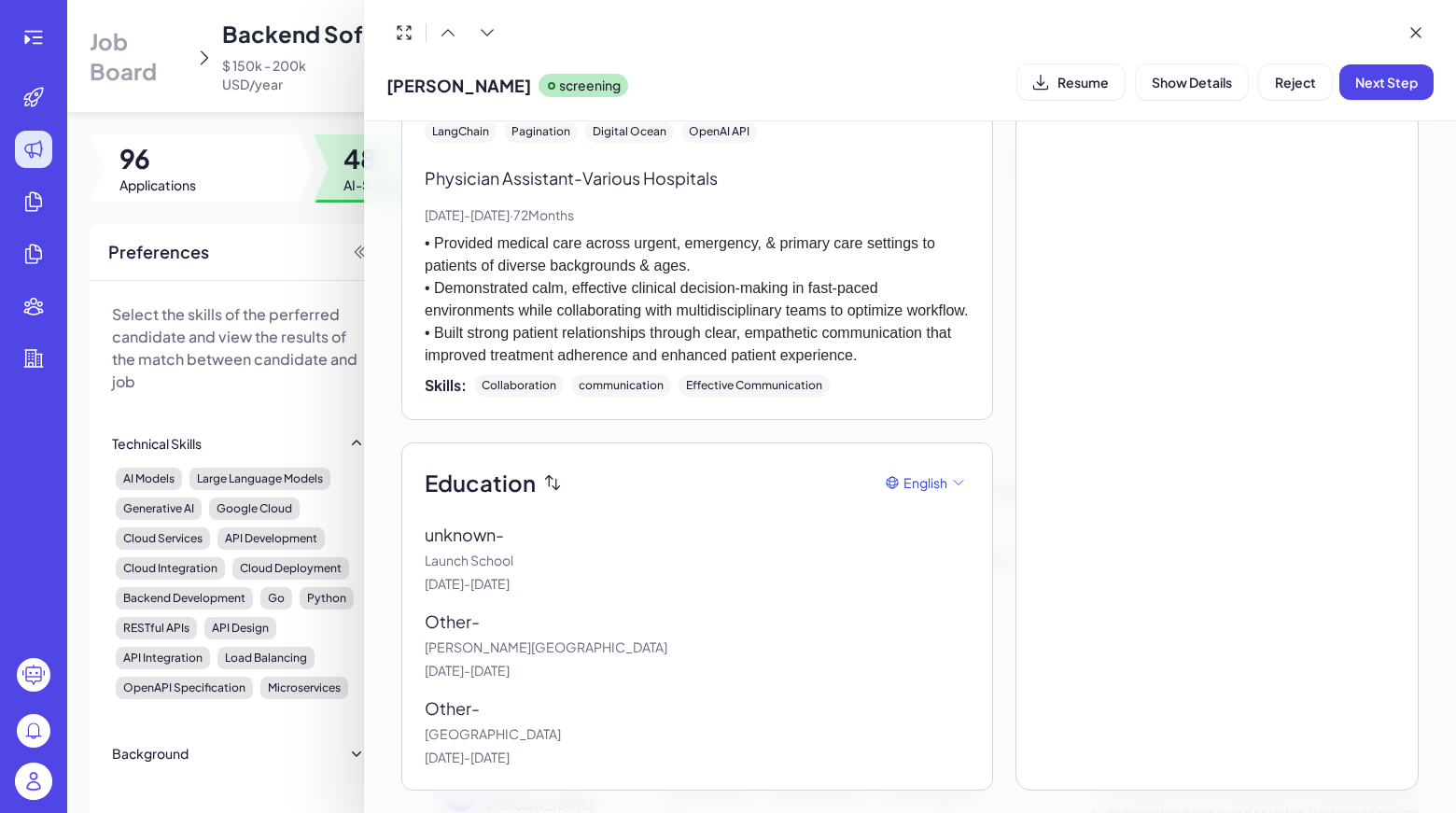
scroll to position [1308, 0]
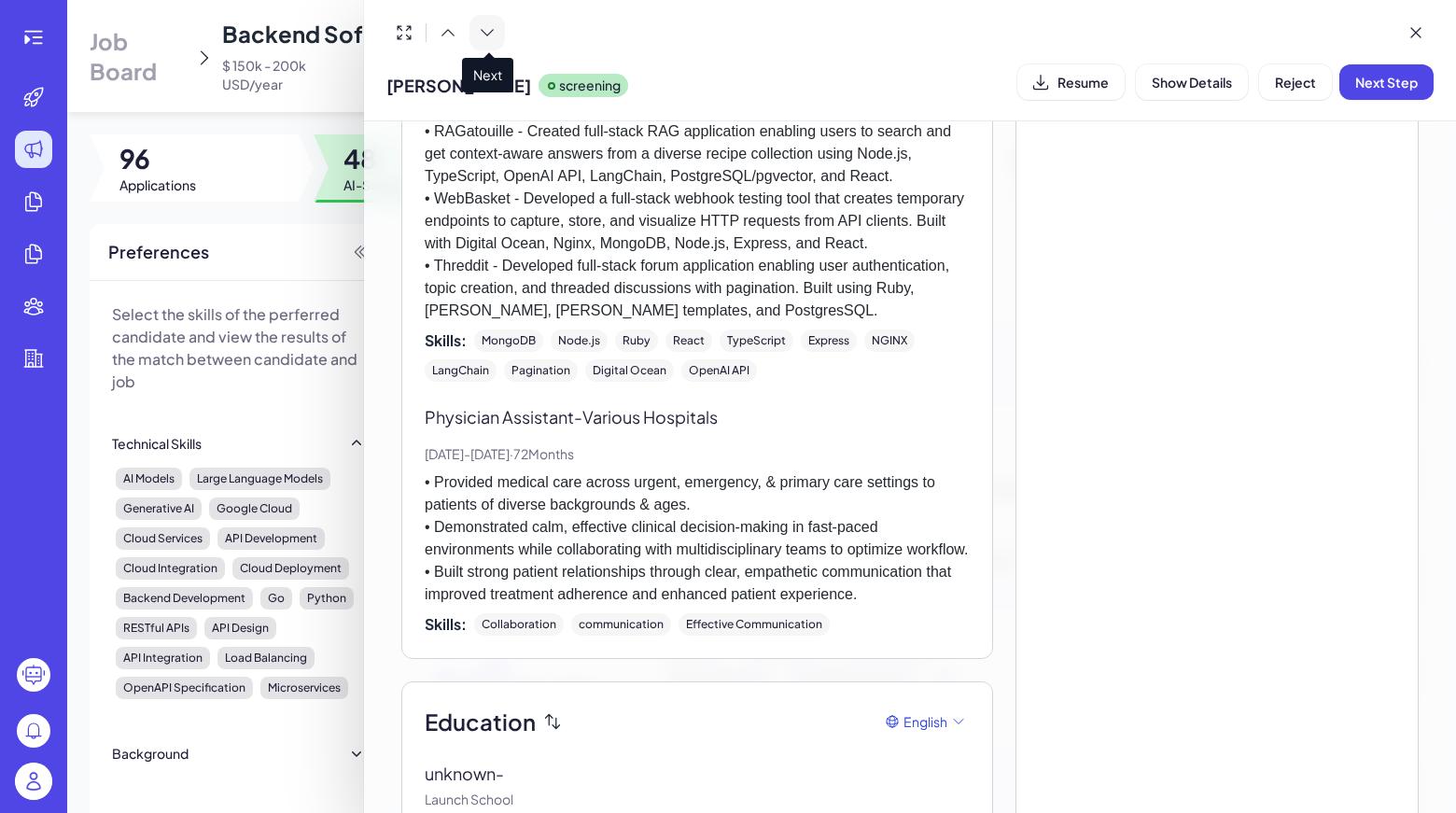
click at [474, 21] on button at bounding box center [486, 32] width 35 height 35
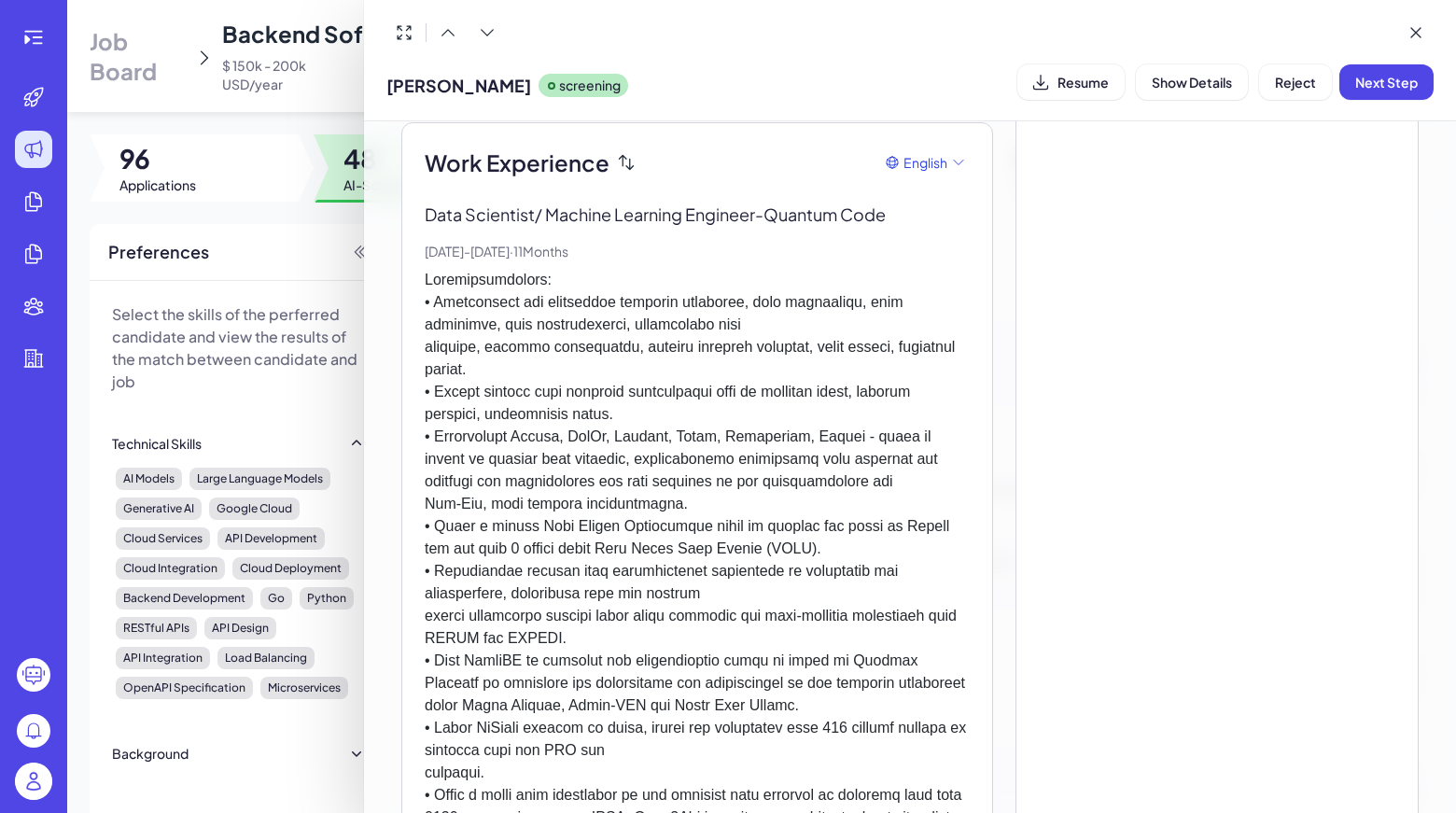
scroll to position [0, 0]
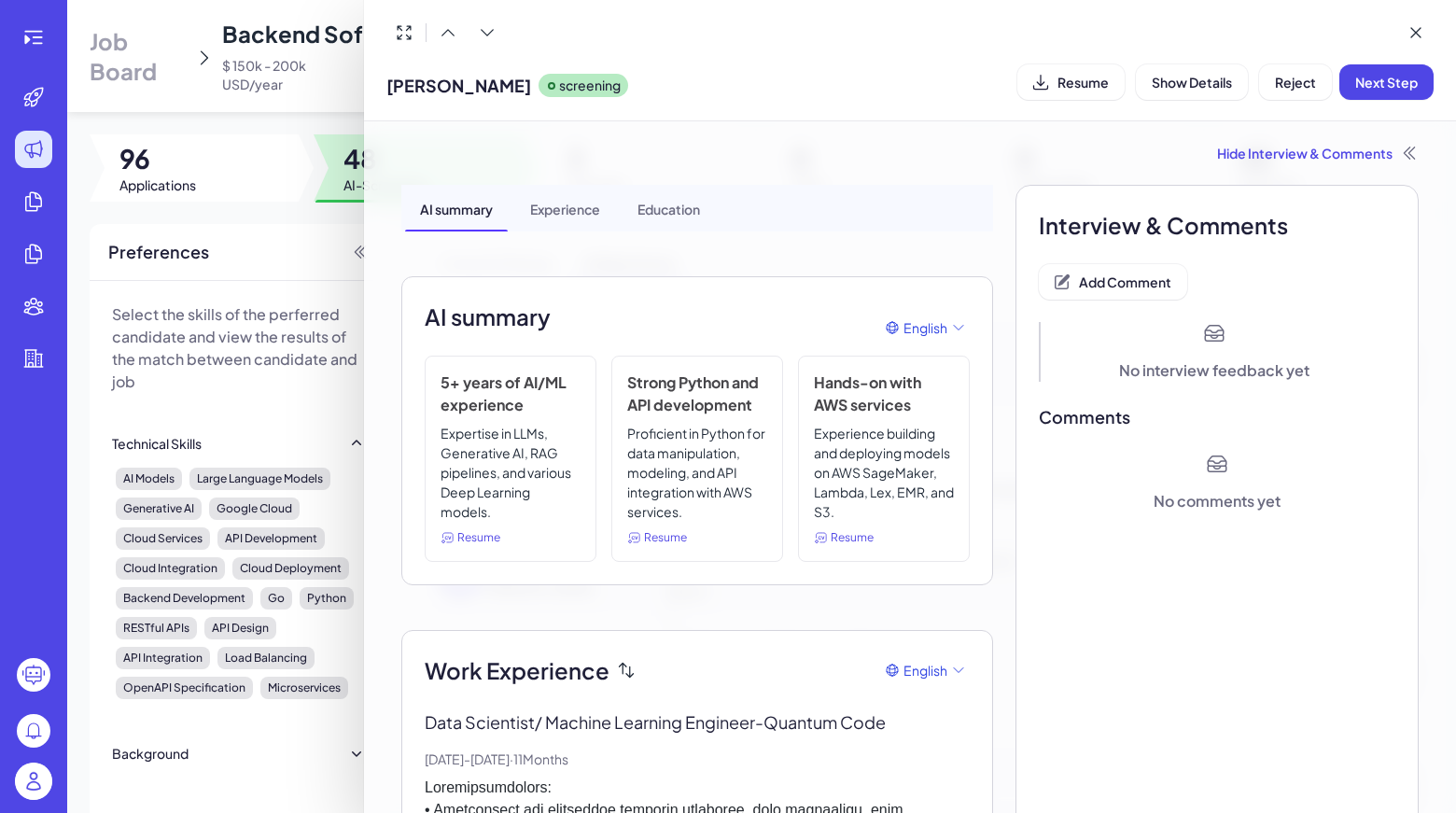
click at [1144, 275] on span "Add Comment" at bounding box center [1125, 282] width 93 height 17
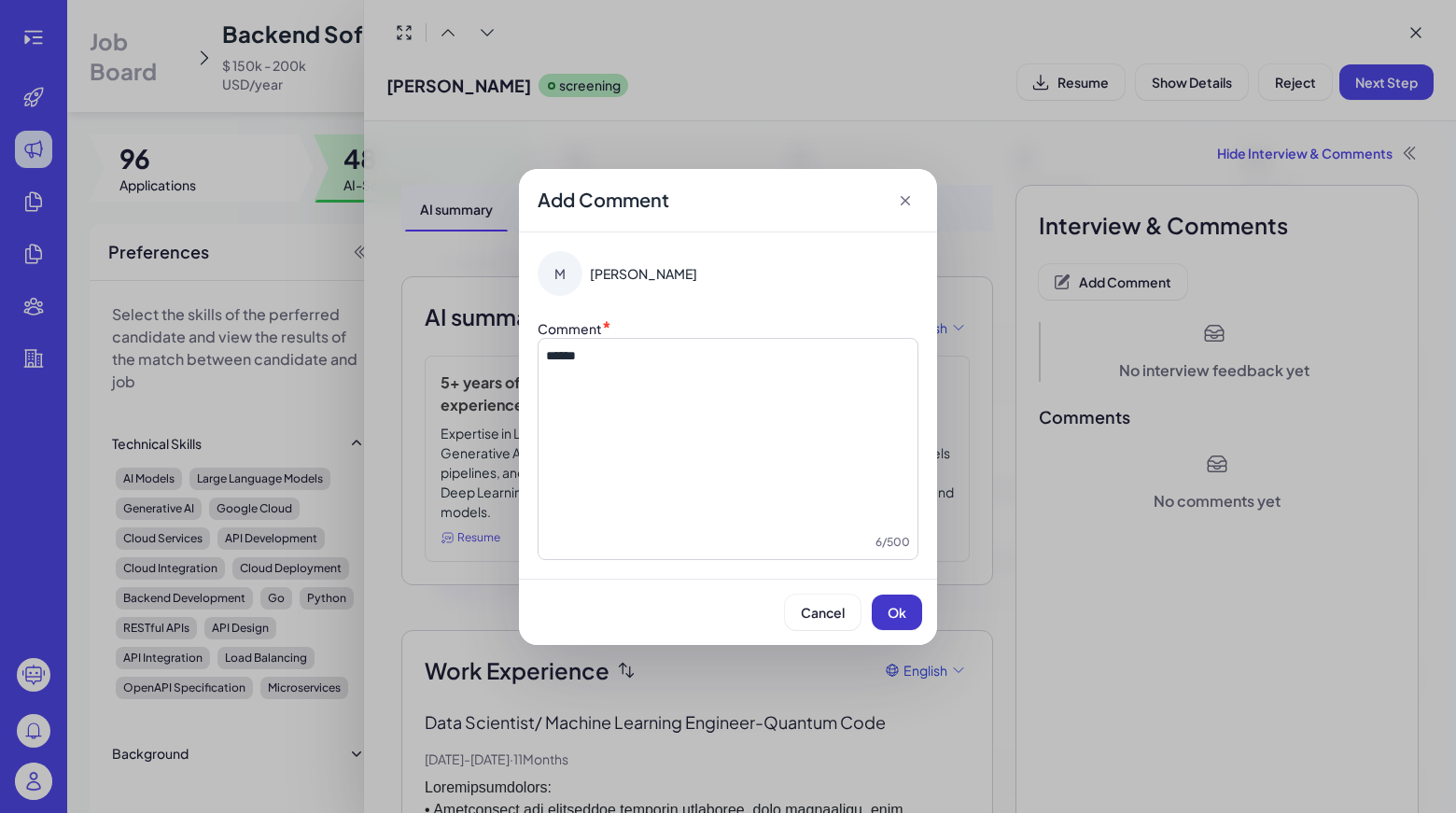
click at [912, 623] on button "Ok" at bounding box center [896, 611] width 50 height 35
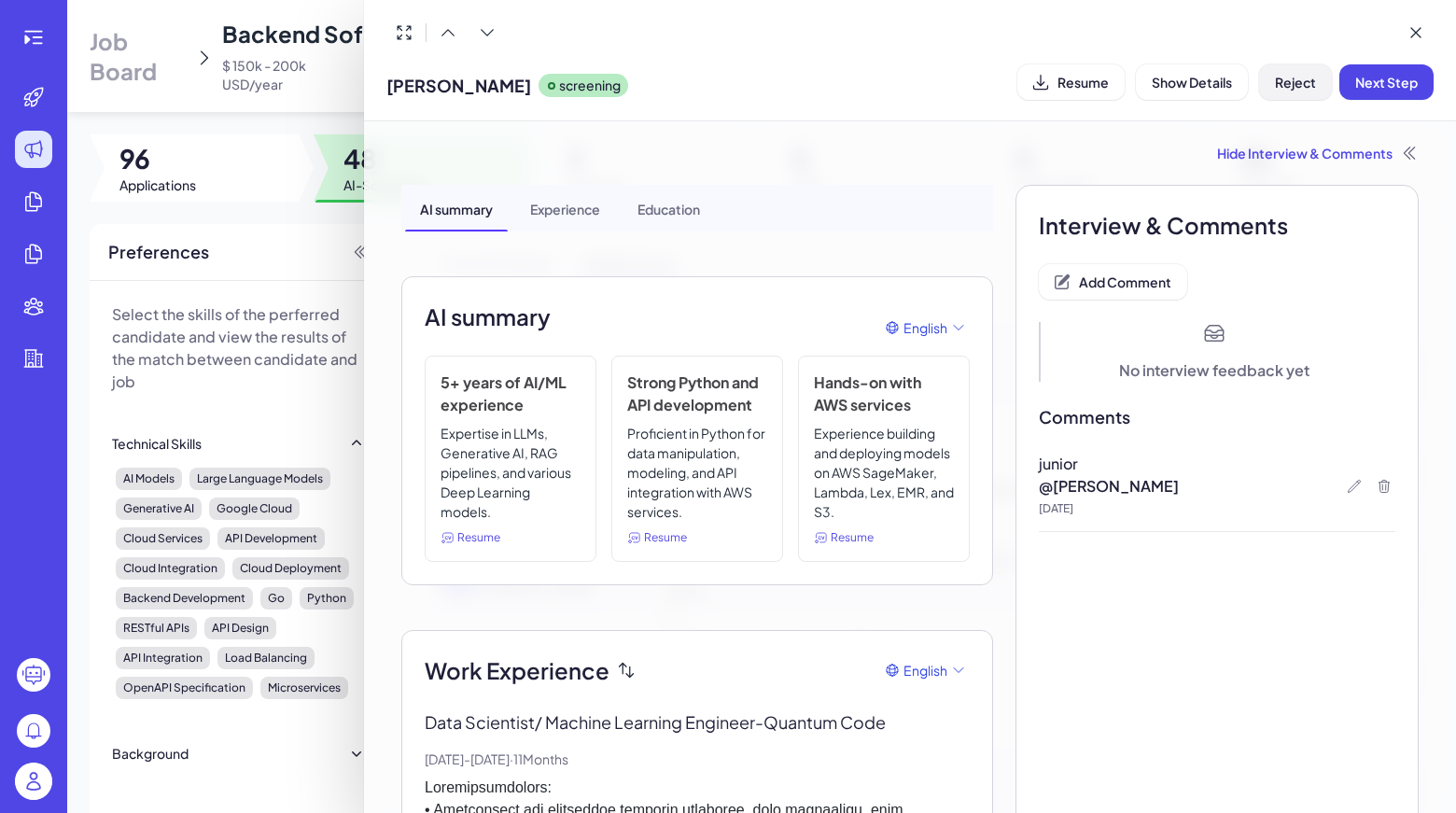
click at [1295, 98] on button "Reject" at bounding box center [1295, 81] width 73 height 35
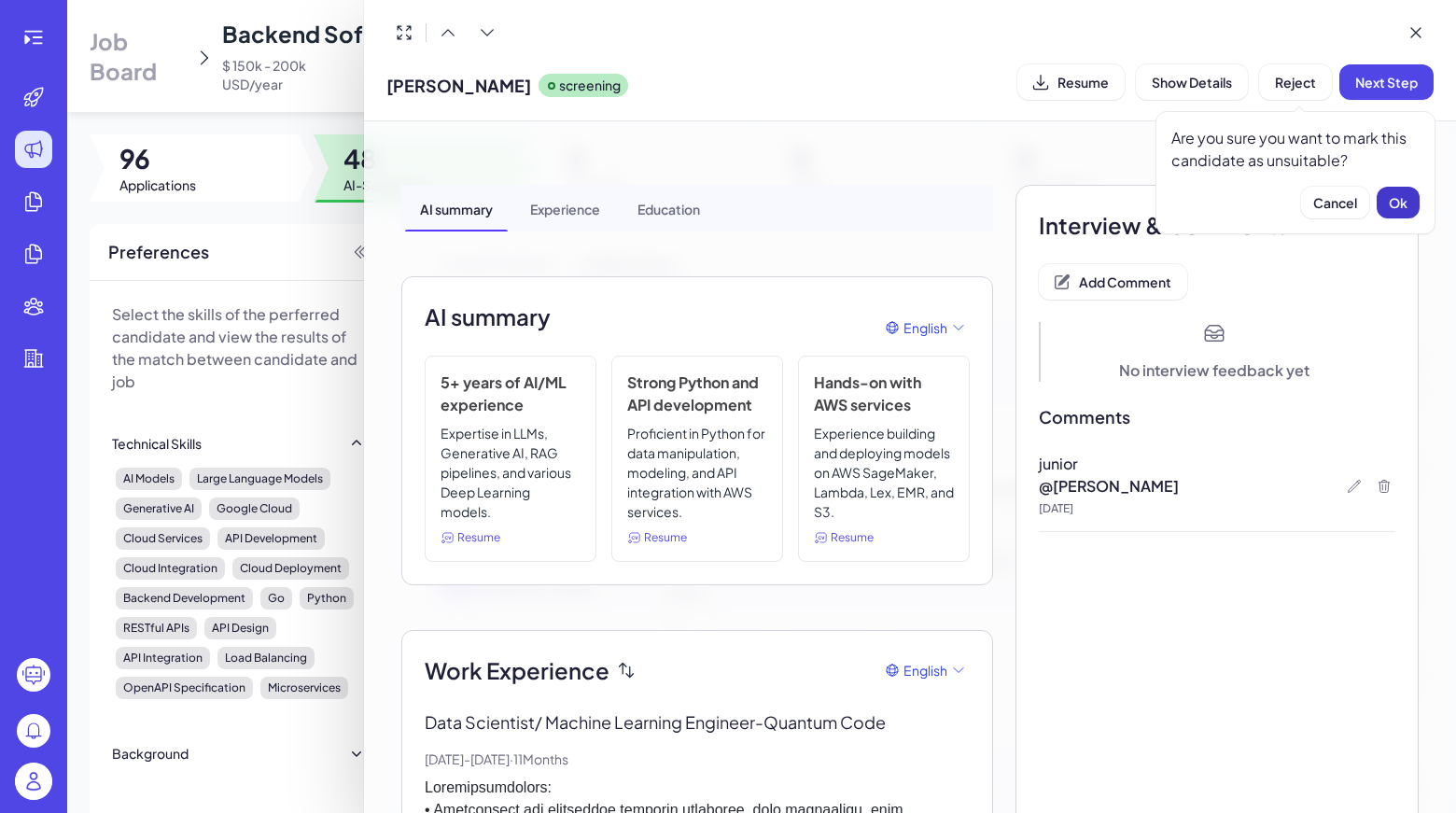
drag, startPoint x: 1398, startPoint y: 226, endPoint x: 1402, endPoint y: 214, distance: 12.6
click at [1402, 214] on div "Are you sure you want to mark this candidate as unsuitable? Cancel Ok" at bounding box center [1294, 172] width 279 height 123
click at [1402, 214] on button "Ok" at bounding box center [1397, 202] width 43 height 31
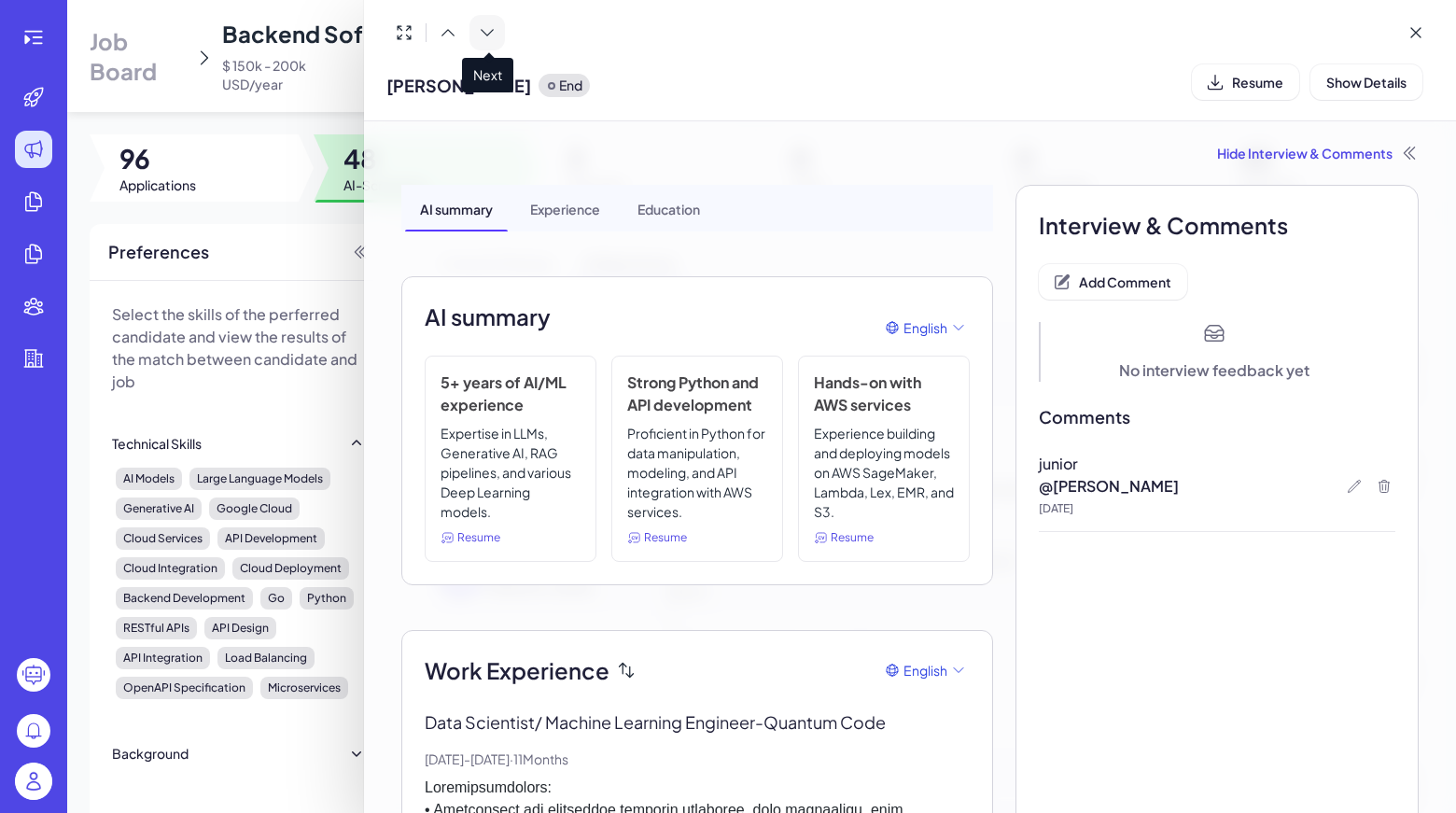
click at [501, 32] on button at bounding box center [486, 32] width 35 height 35
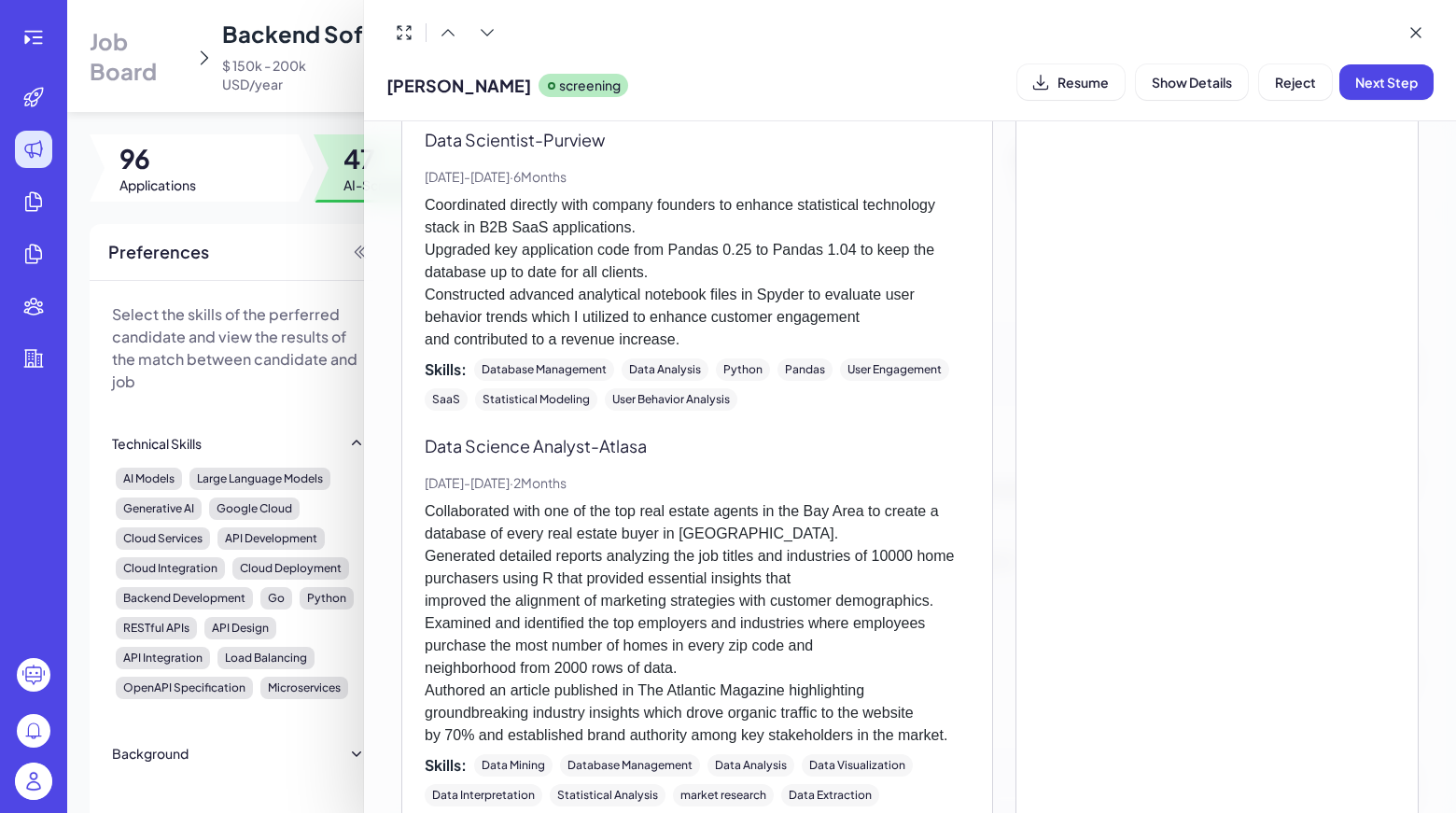
scroll to position [1890, 0]
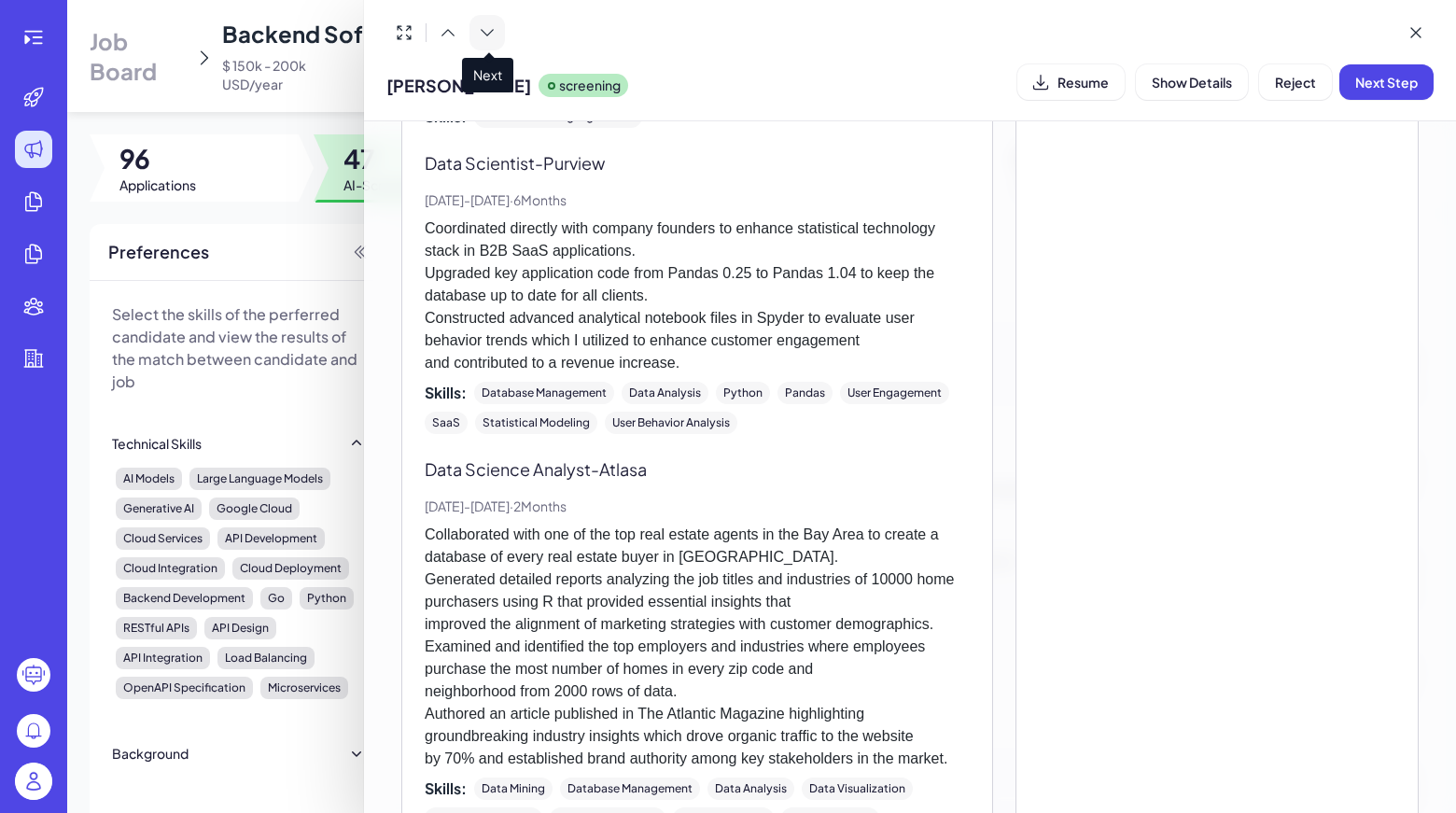
click at [500, 44] on button at bounding box center [486, 32] width 35 height 35
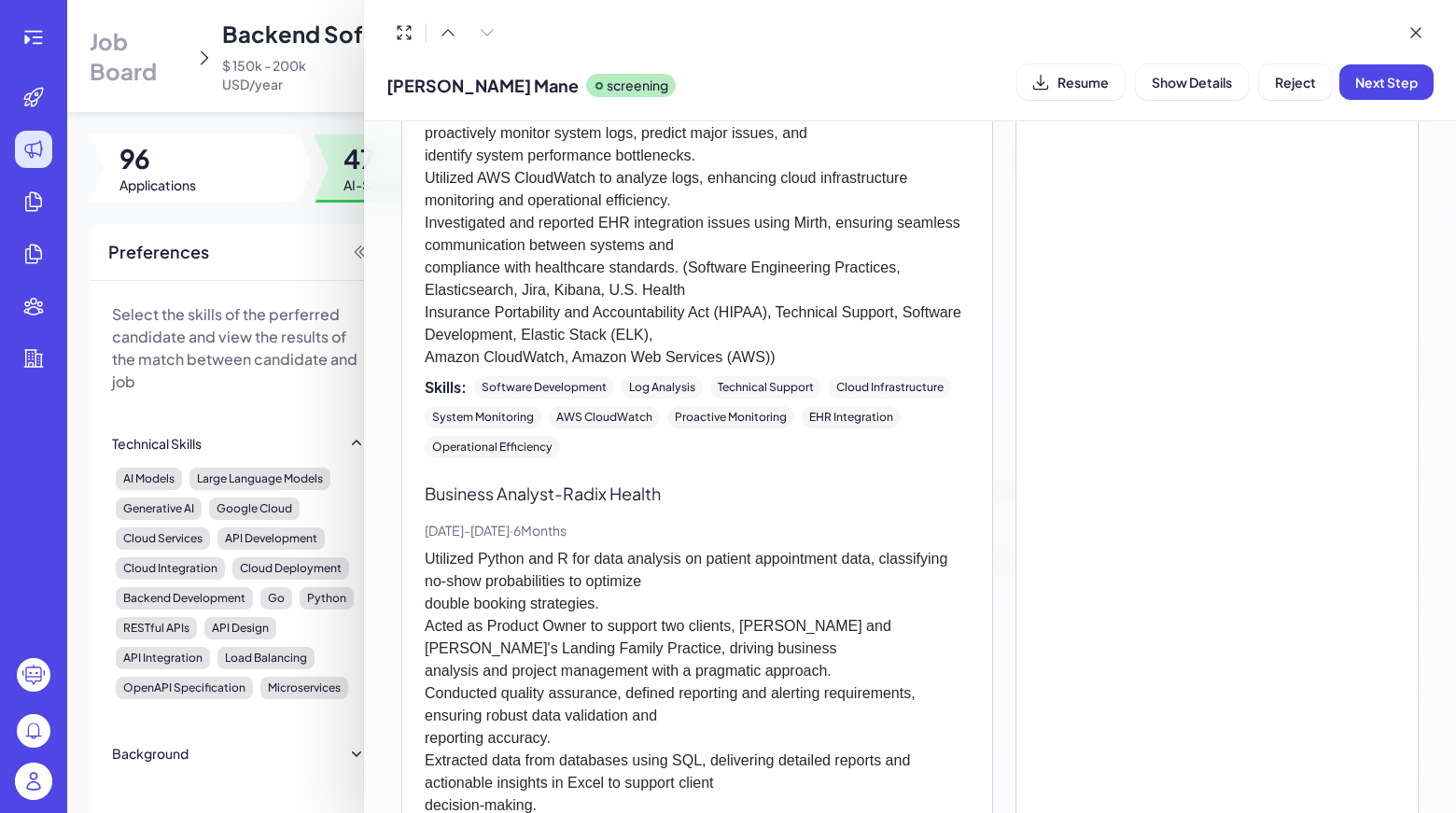
scroll to position [1865, 0]
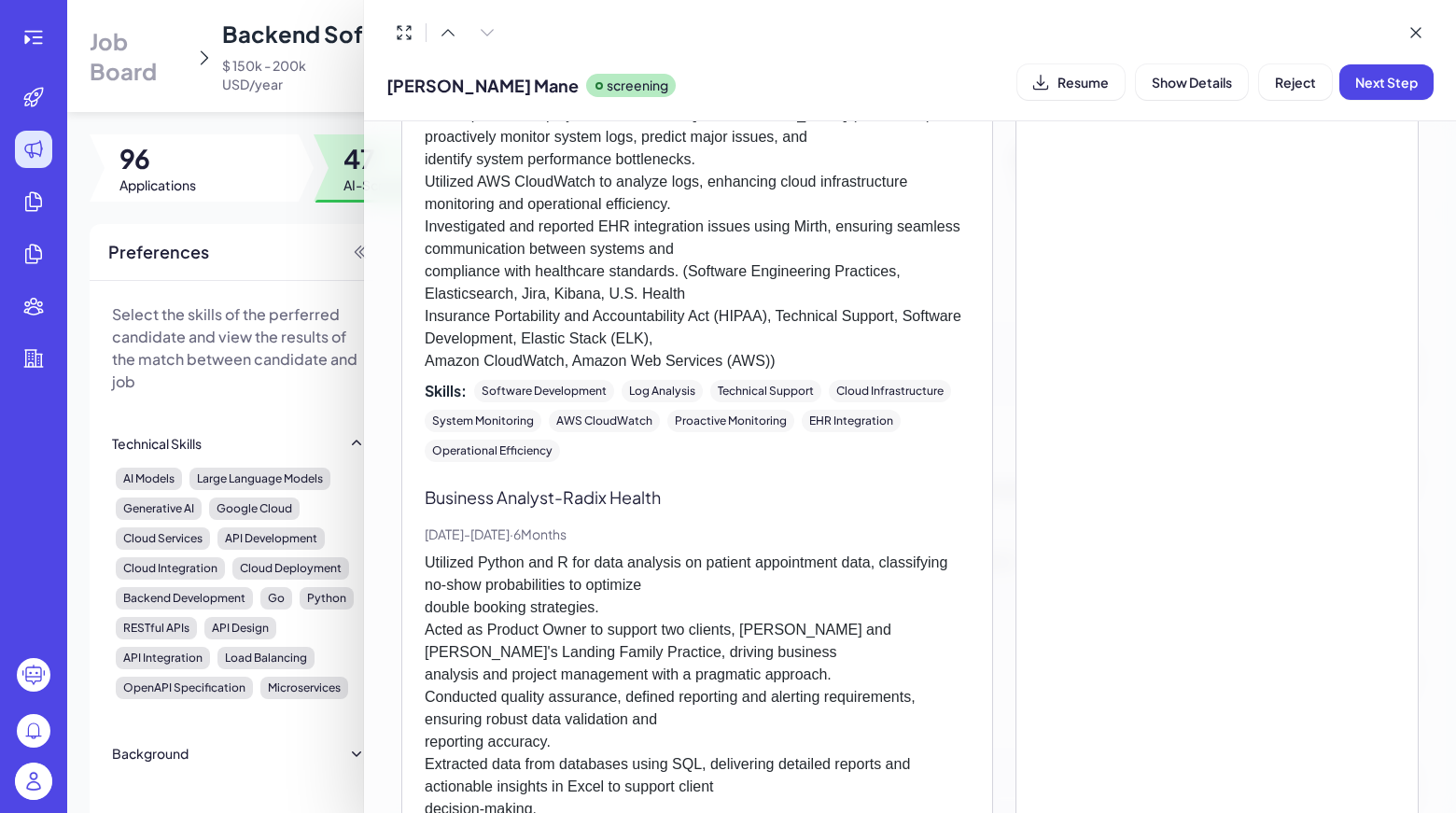
click at [477, 30] on div at bounding box center [445, 32] width 118 height 35
click at [488, 32] on div at bounding box center [445, 32] width 118 height 35
click at [1412, 25] on icon at bounding box center [1415, 33] width 19 height 19
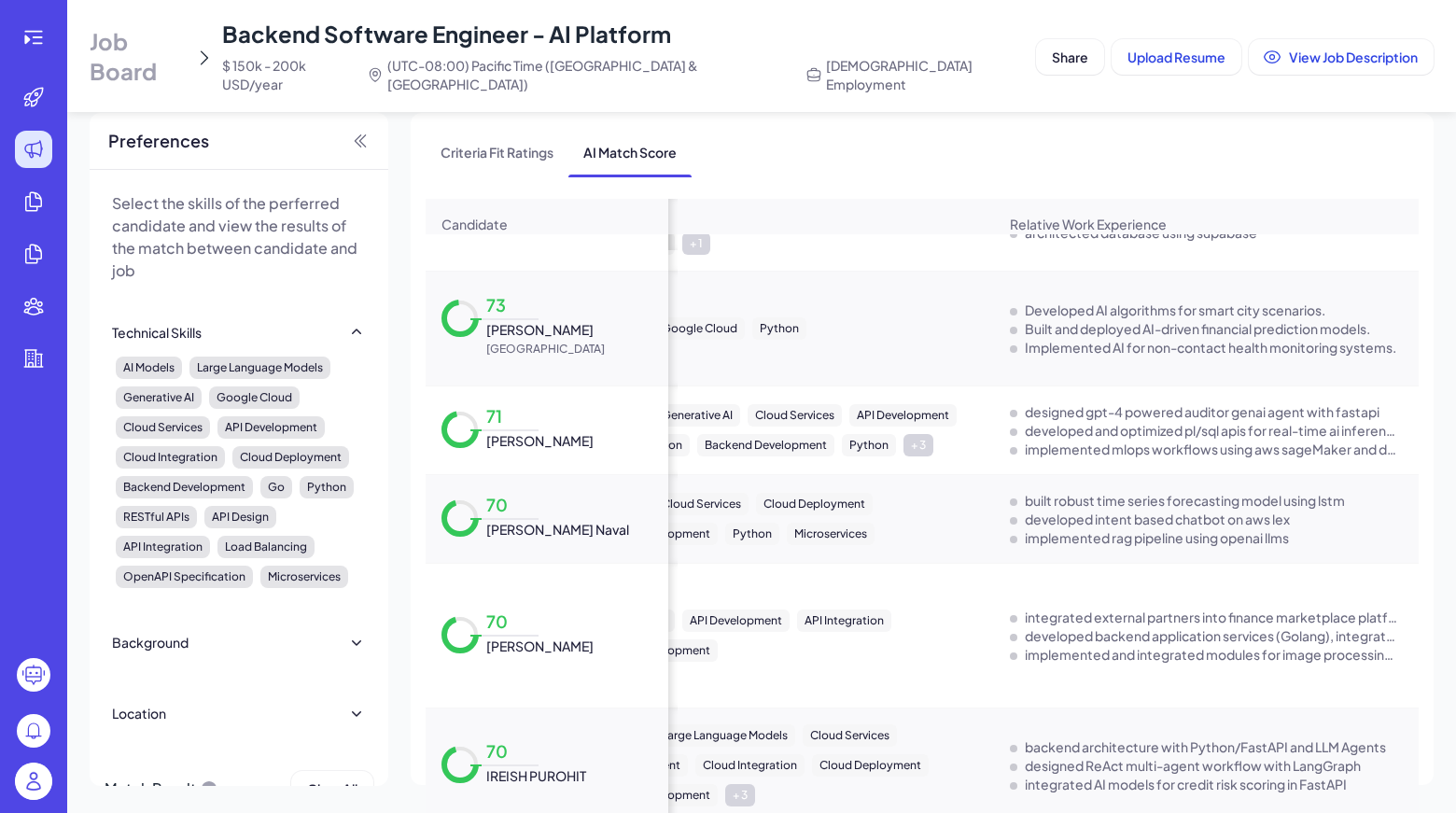
scroll to position [0, 105]
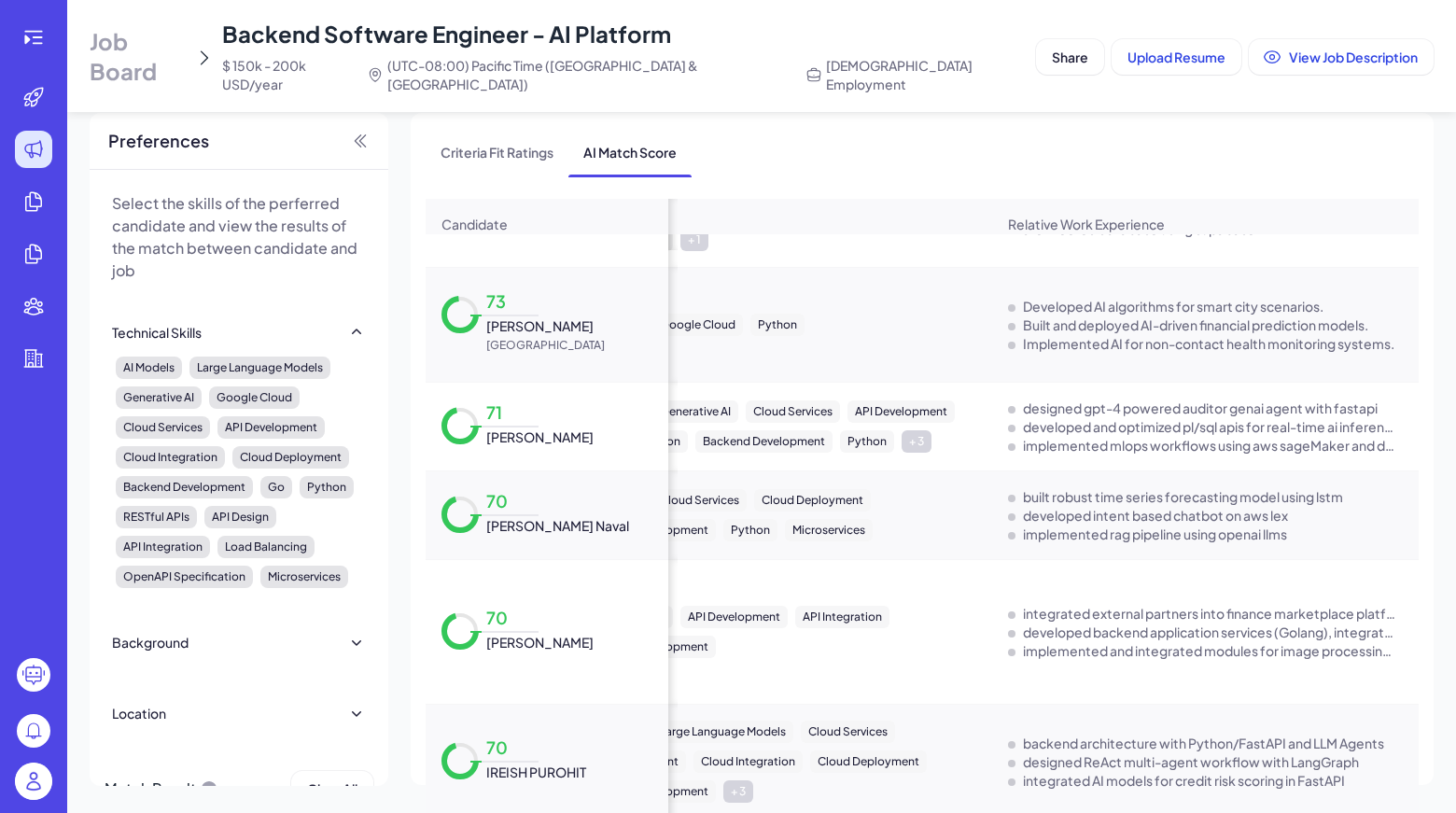
click at [497, 316] on span "[PERSON_NAME]" at bounding box center [539, 326] width 107 height 19
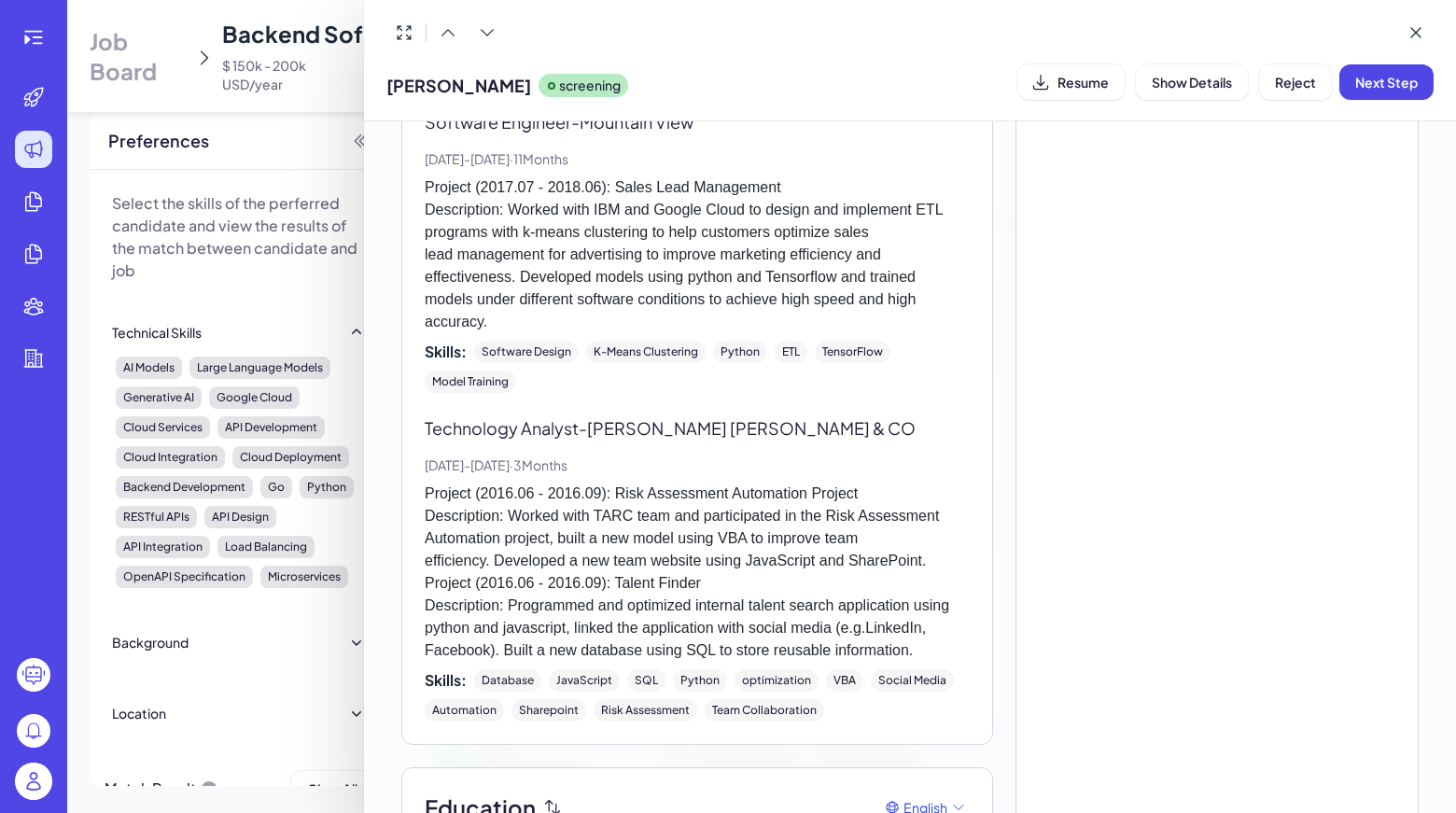
scroll to position [2841, 0]
click at [1405, 31] on button at bounding box center [1414, 32] width 35 height 35
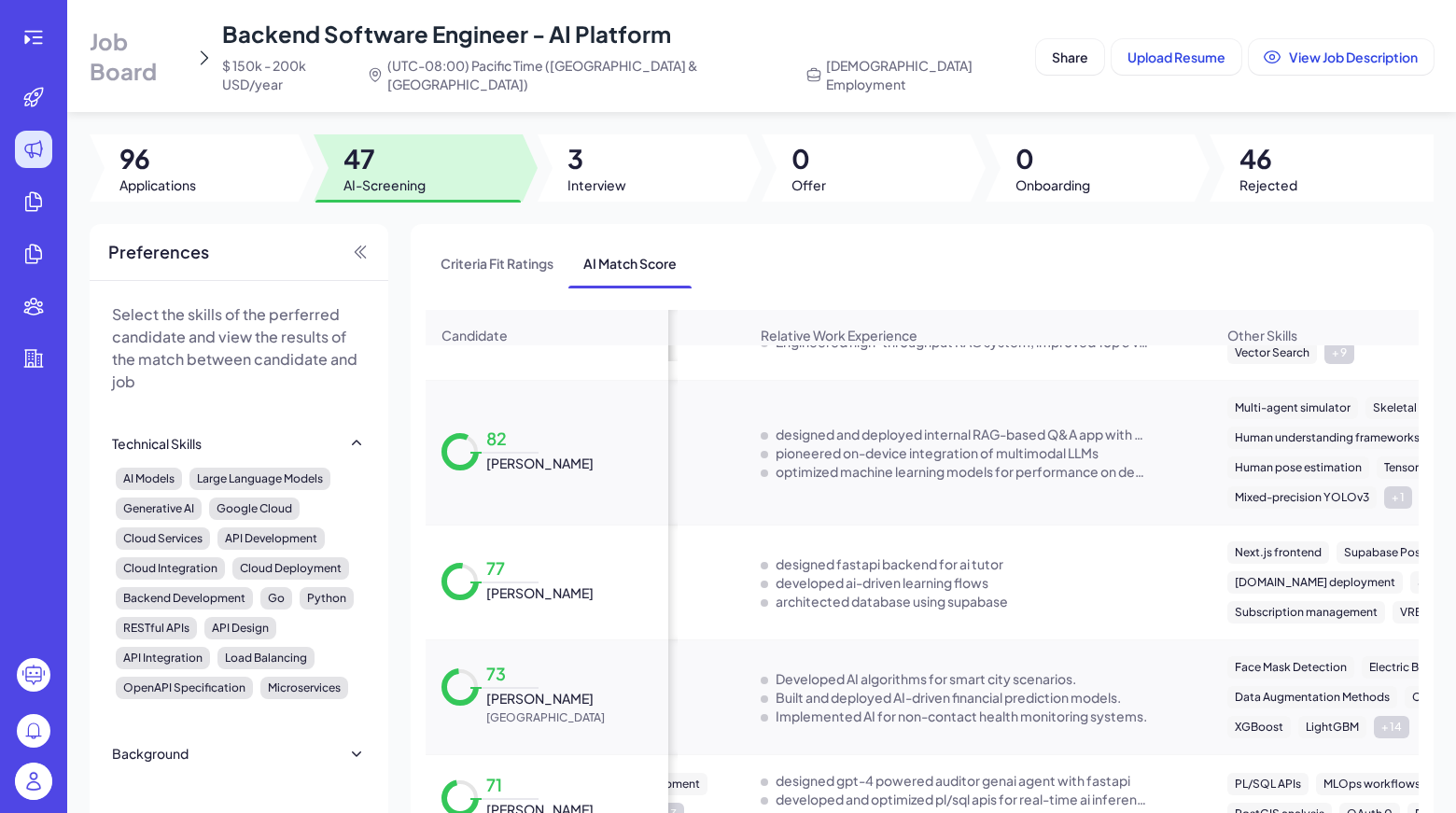
scroll to position [0, 0]
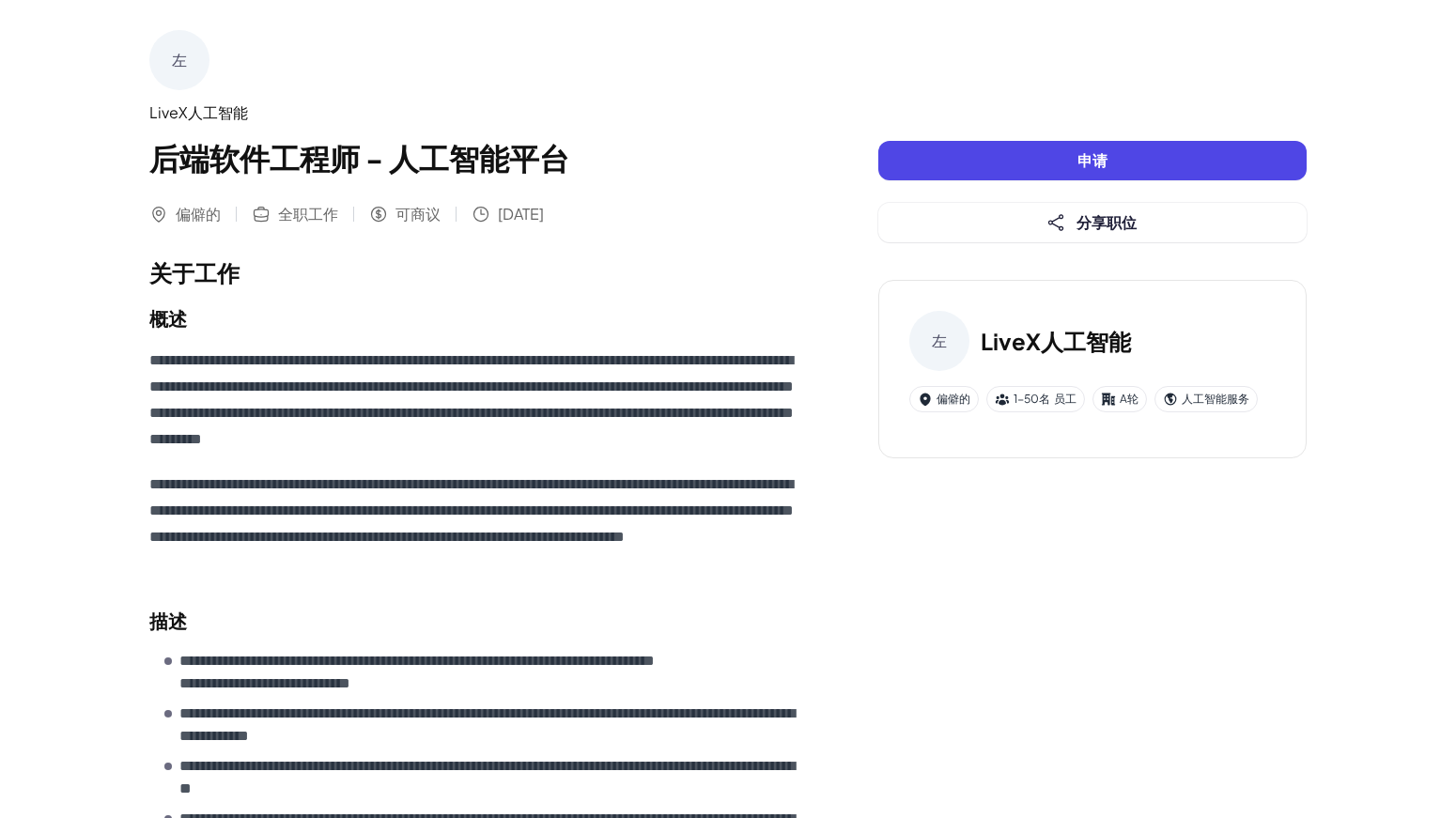
scroll to position [705, 0]
